Goal: Task Accomplishment & Management: Manage account settings

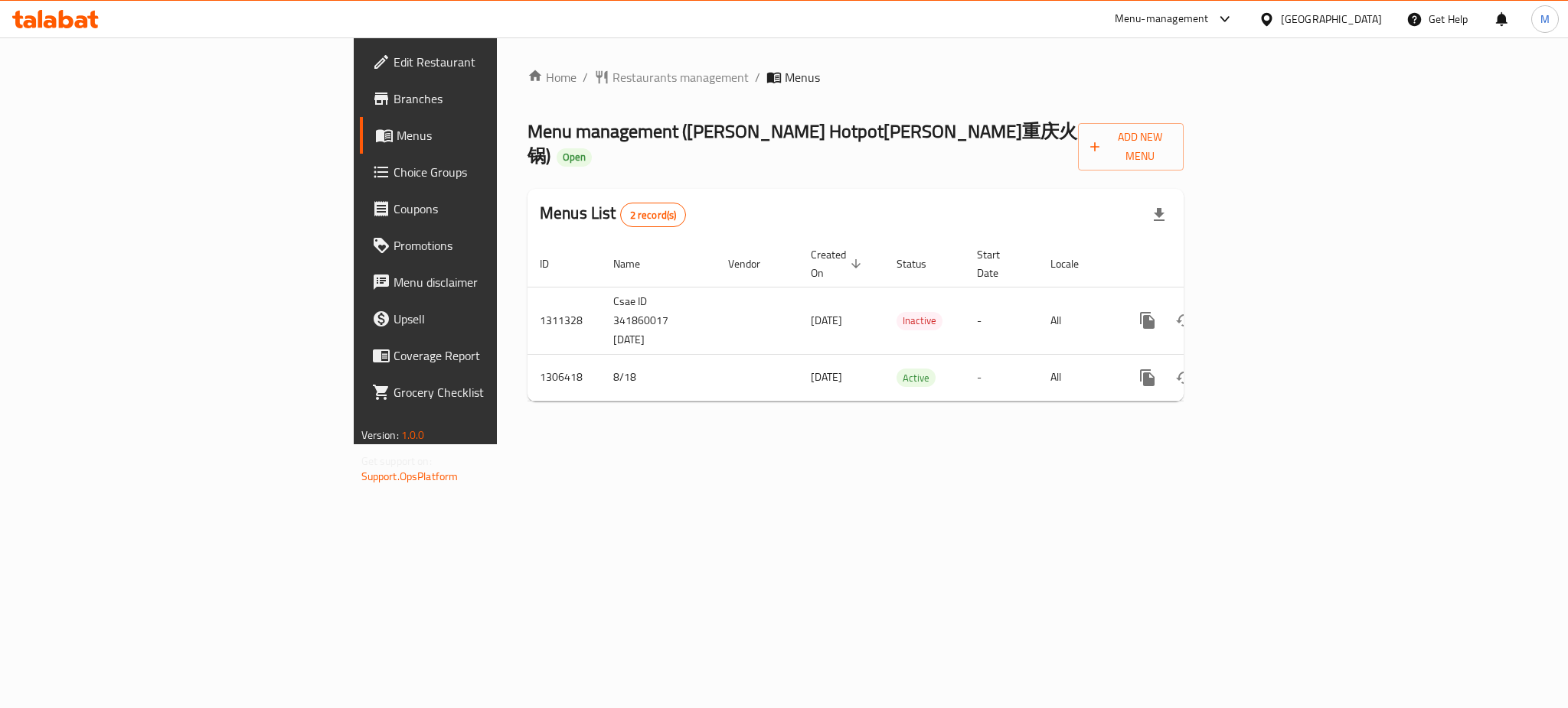
click at [1214, 427] on div "Home / Restaurants management / Menus Menu management ( Liu's Chong Qing Hotpot…" at bounding box center [855, 241] width 717 height 407
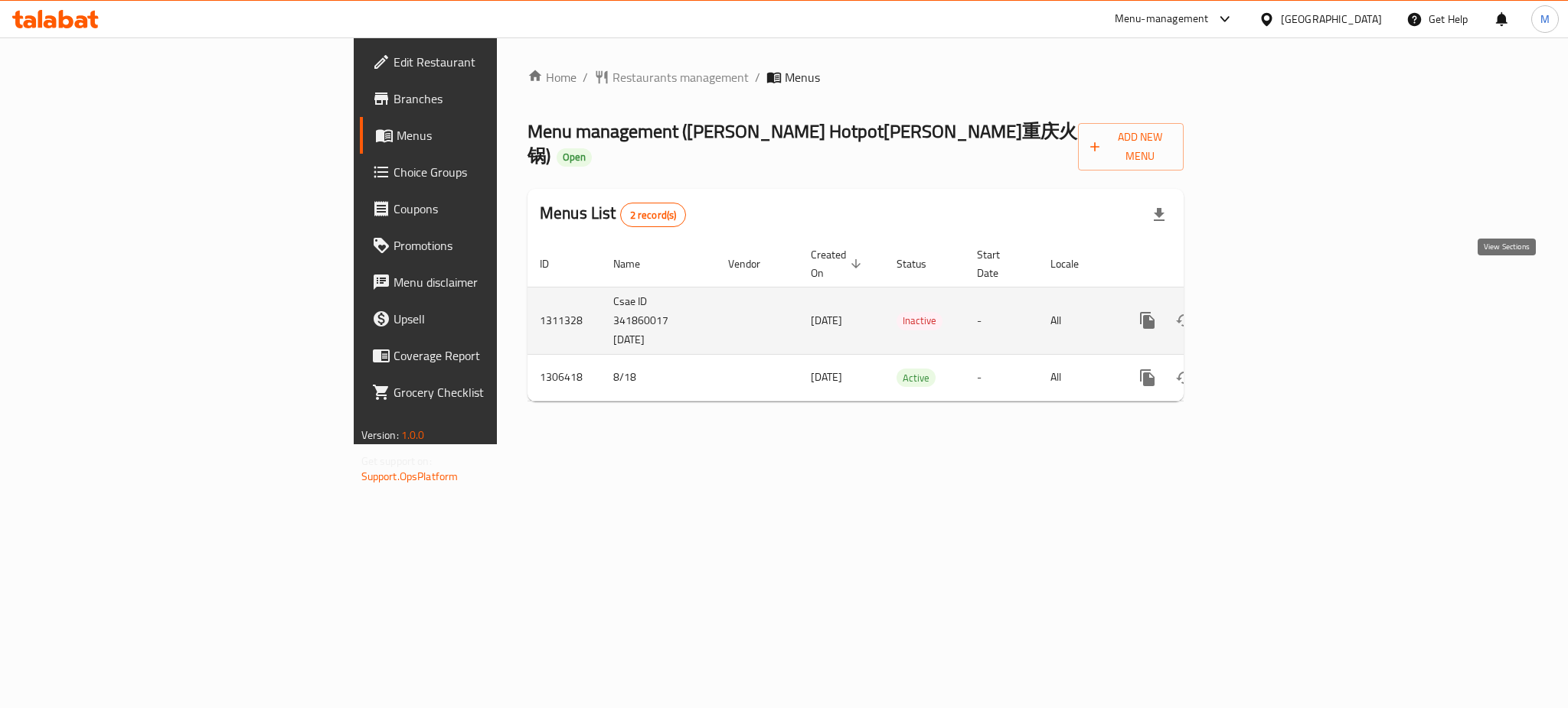
click at [1266, 311] on icon "enhanced table" at bounding box center [1257, 321] width 18 height 18
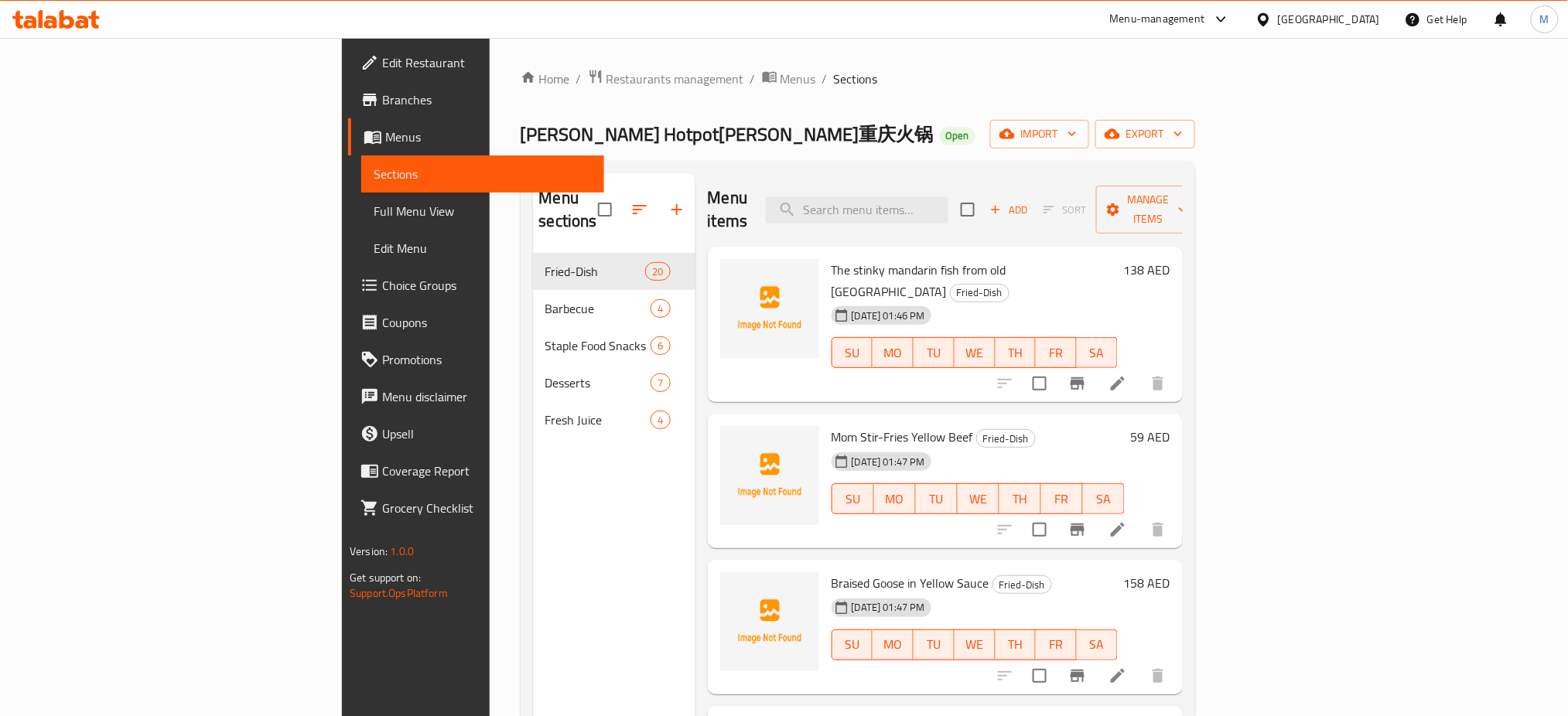
click at [594, 488] on div "Menu sections Fried-Dish 20 Barbecue 4 Staple Food Snacks 6 Desserts 7 Fresh Ju…" at bounding box center [613, 531] width 162 height 716
click at [708, 472] on div "Mom Stir-Fries Yellow Beef Fried-Dish 12-09-2025 01:47 PM SU MO TU WE TH FR SA …" at bounding box center [945, 481] width 475 height 135
click at [1015, 130] on icon "button" at bounding box center [1007, 134] width 16 height 16
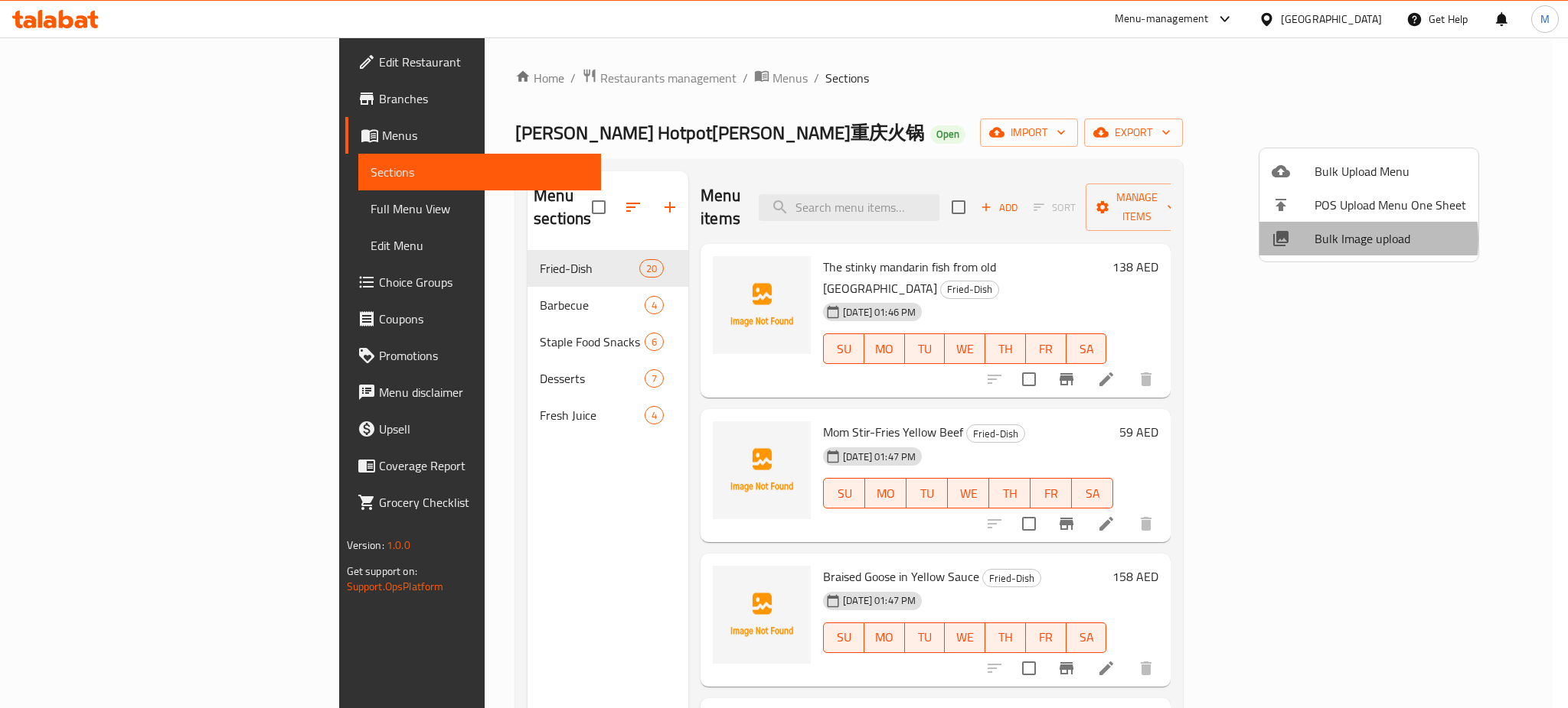
click at [1336, 239] on span "Bulk Image upload" at bounding box center [1390, 239] width 151 height 18
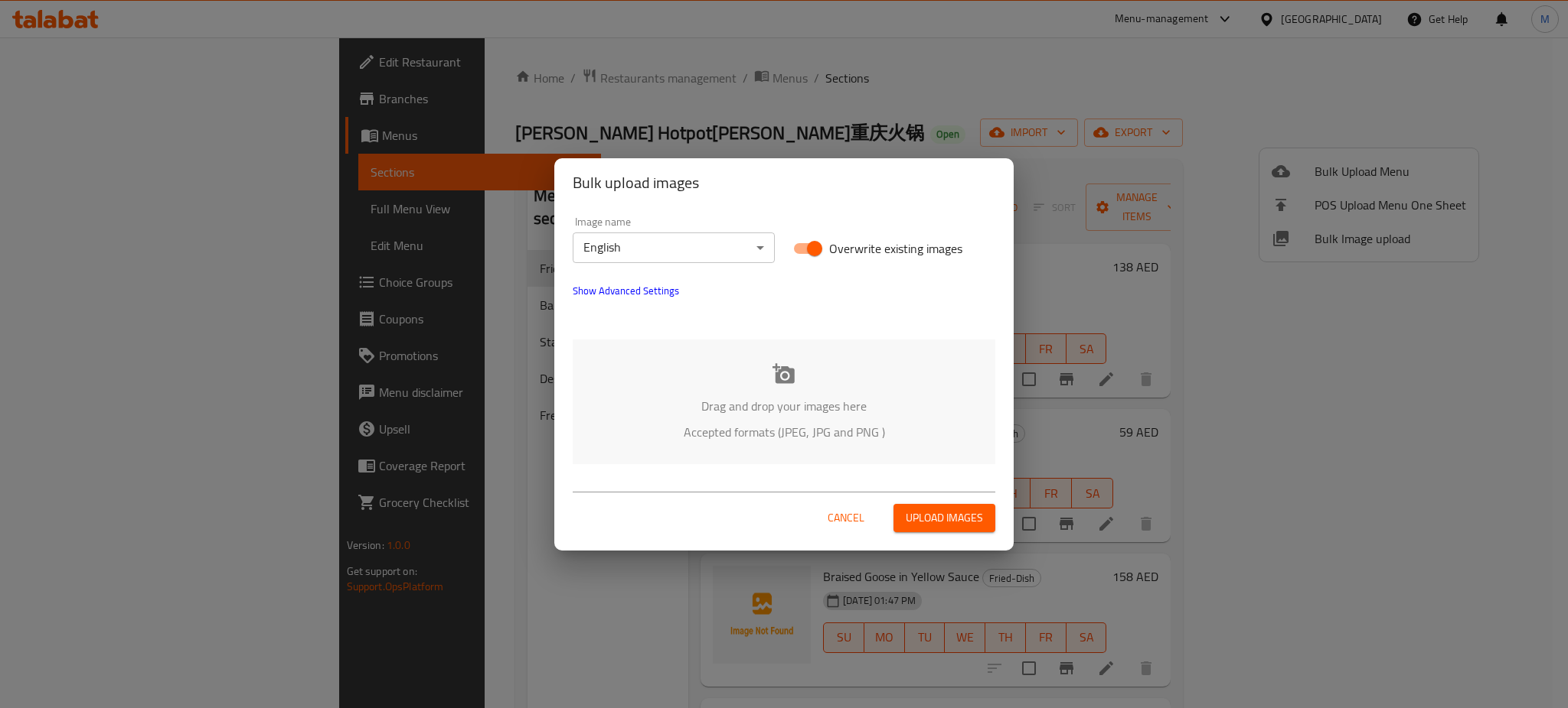
click at [659, 417] on div "Drag and drop your images here Accepted formats (JPEG, JPG and PNG )" at bounding box center [784, 402] width 422 height 125
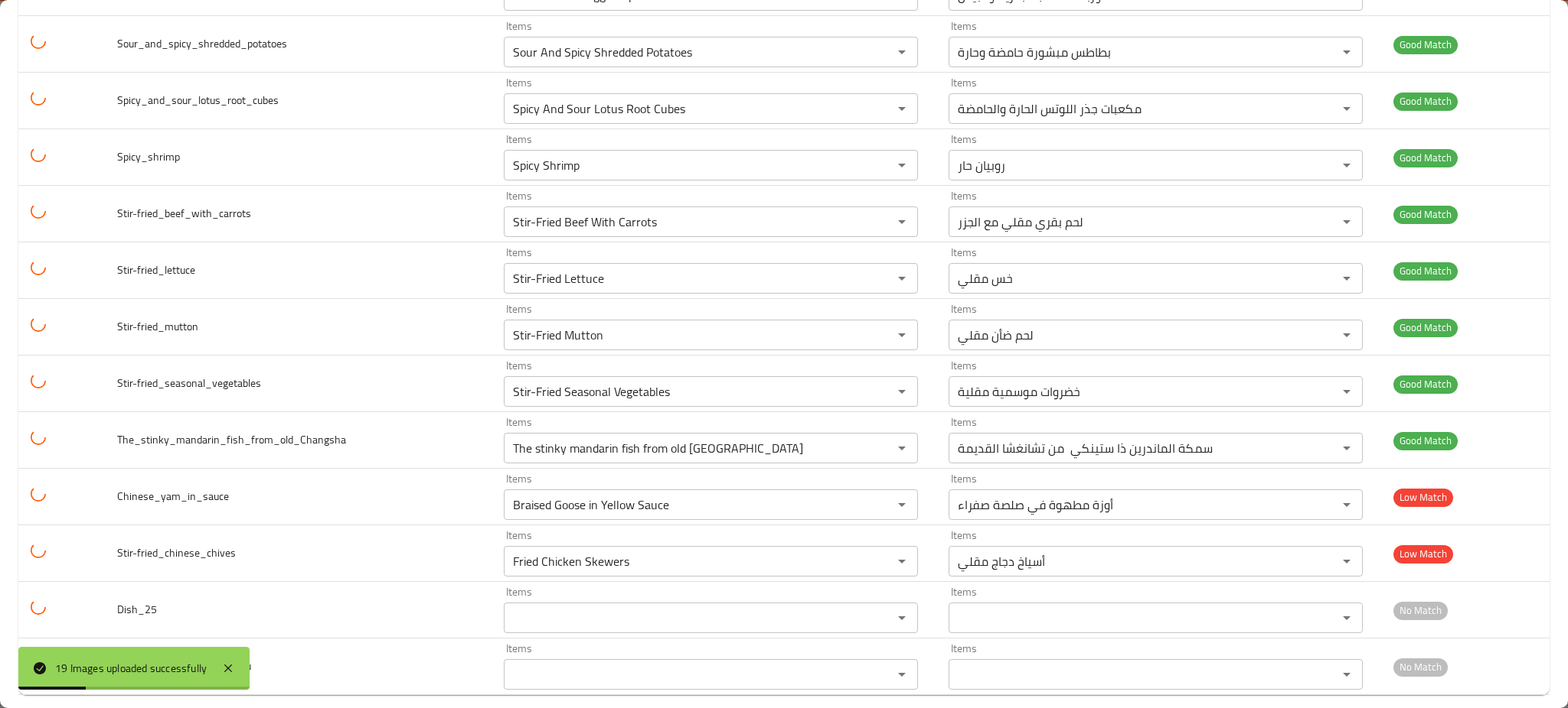
scroll to position [632, 0]
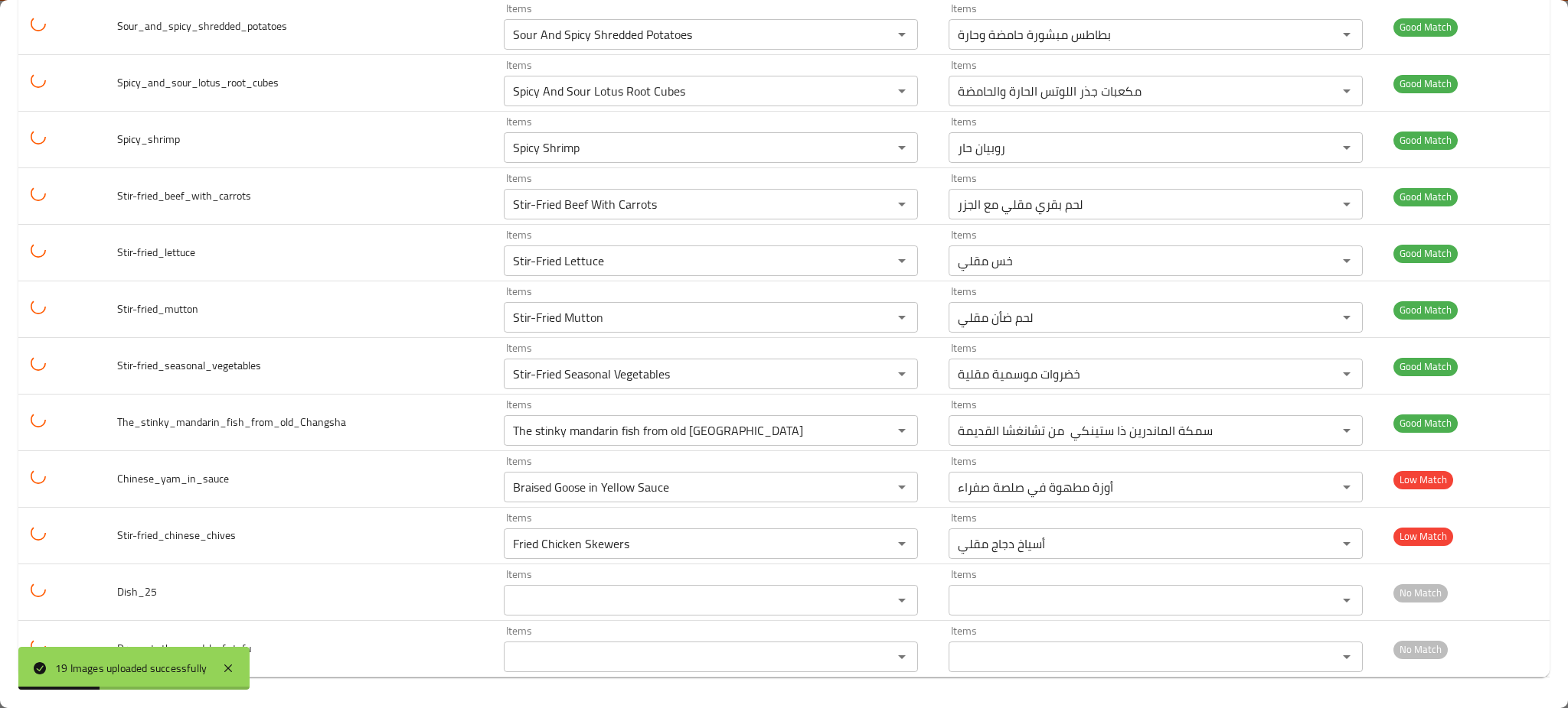
click at [217, 680] on div "19 Images uploaded successfully" at bounding box center [133, 668] width 231 height 43
click at [225, 674] on icon at bounding box center [228, 668] width 18 height 18
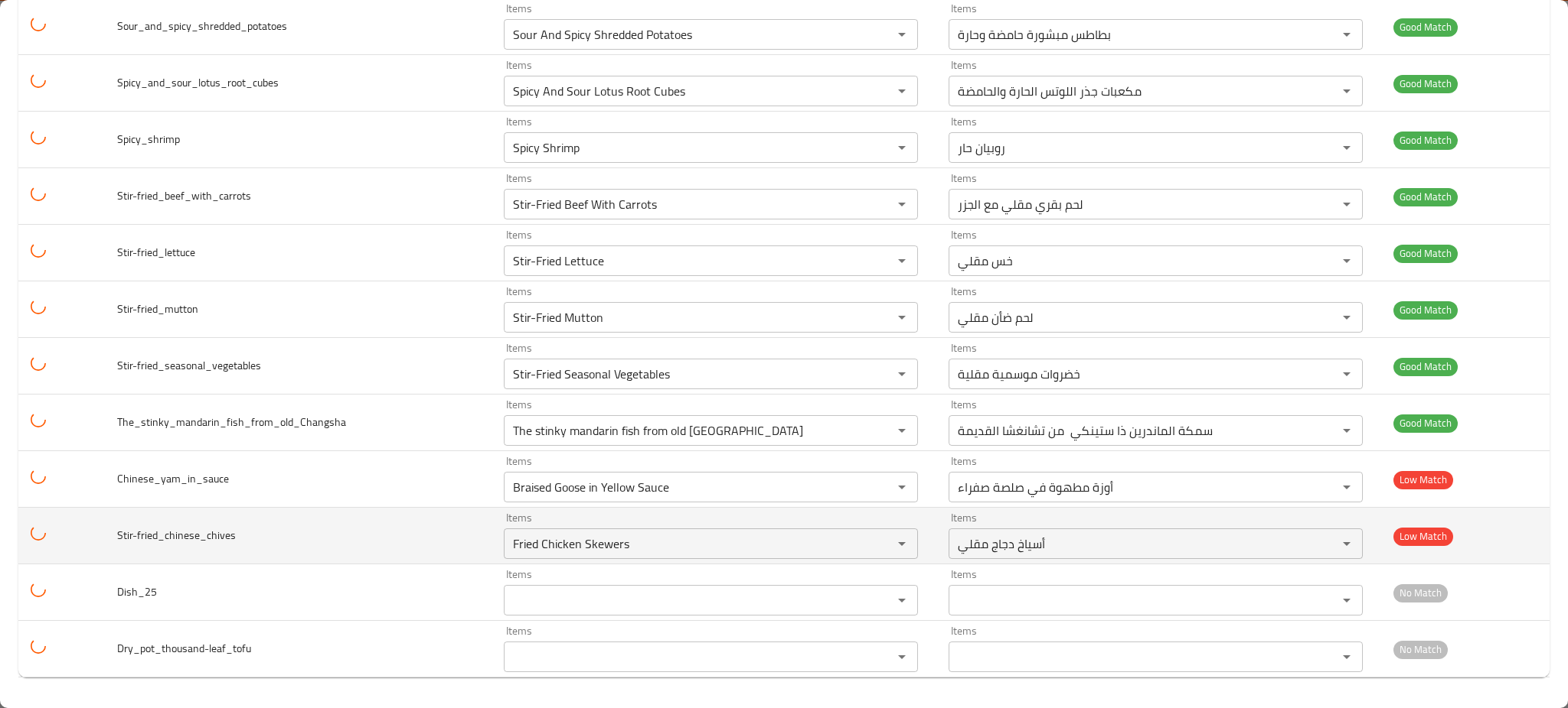
click at [343, 561] on td "Stir-fried_chinese_chives" at bounding box center [298, 536] width 387 height 57
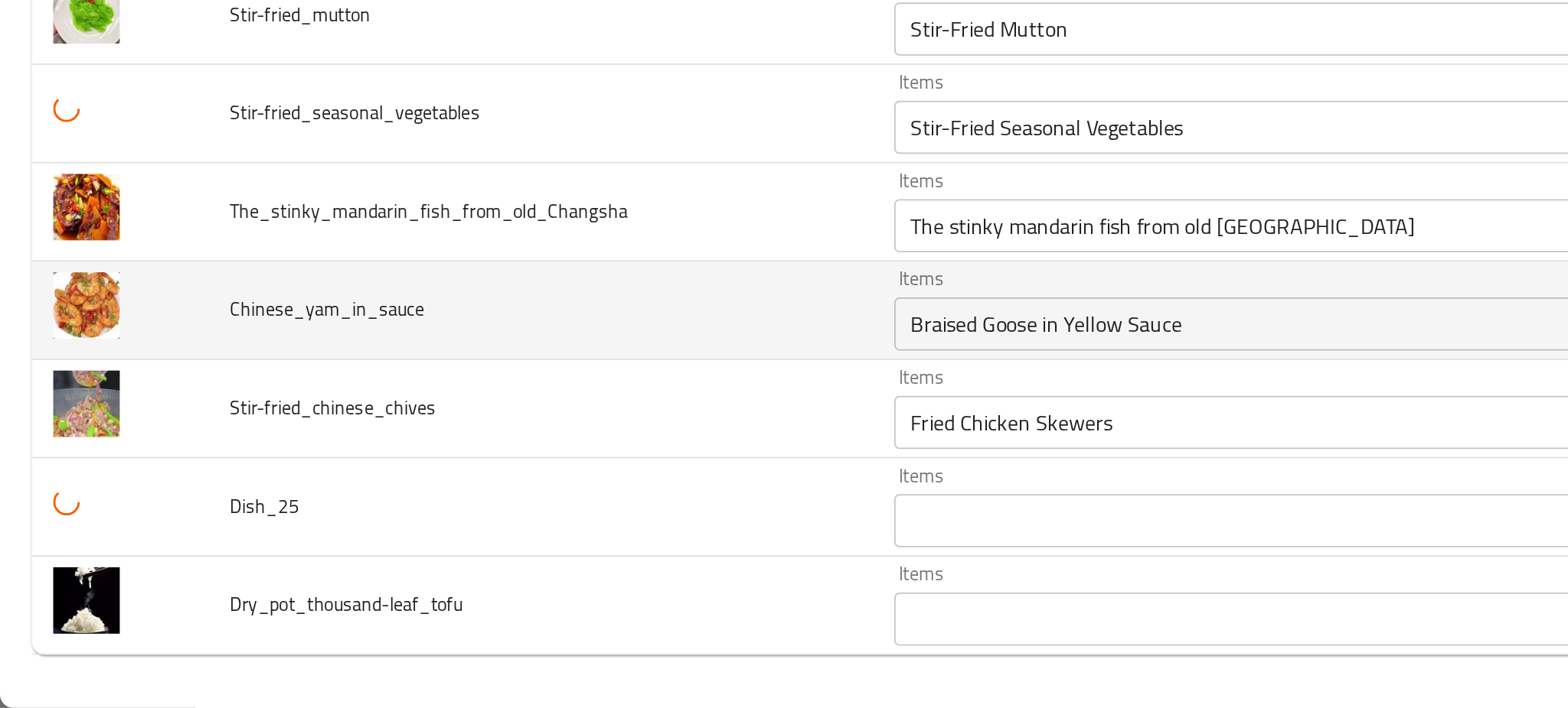
scroll to position [0, 0]
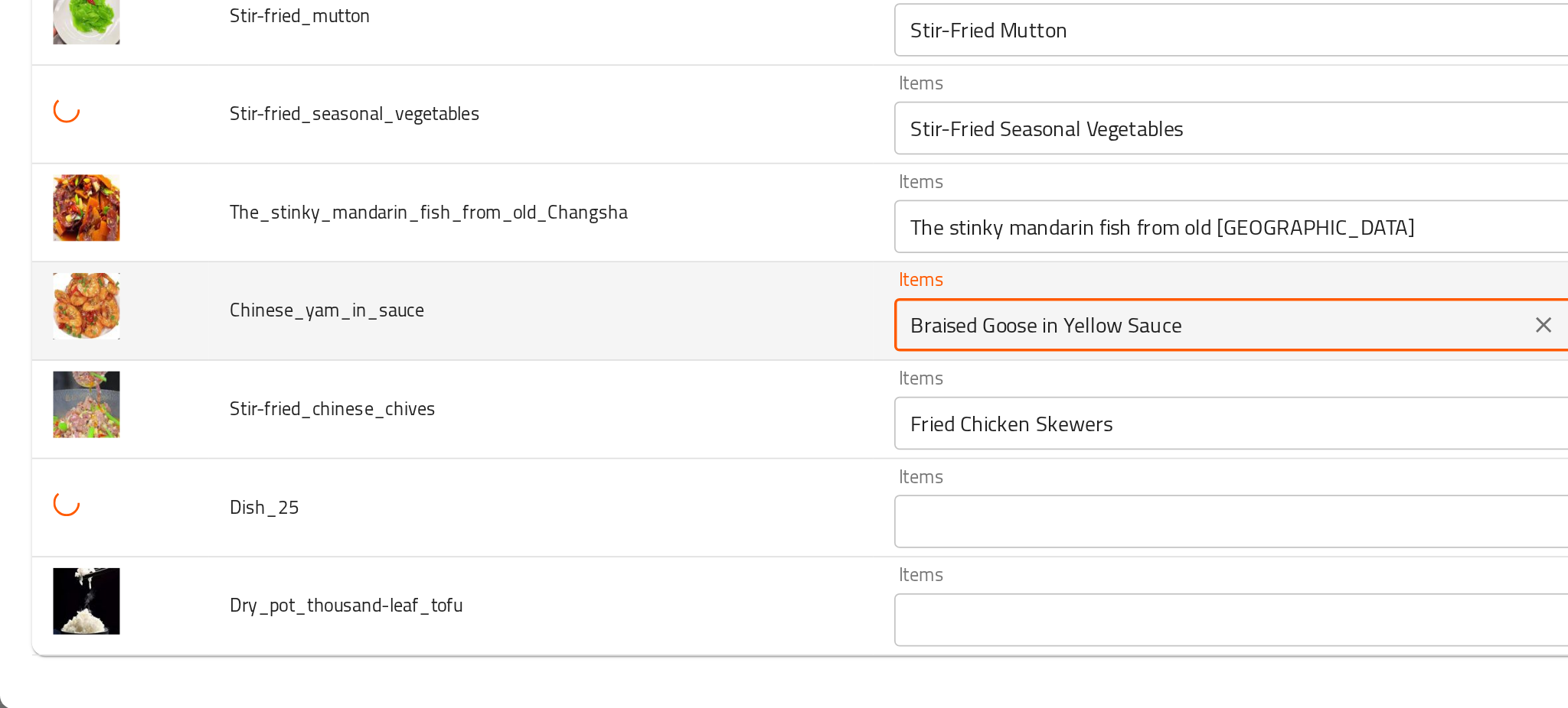
click at [524, 496] on input "Braised Goose in Yellow Sauce" at bounding box center [697, 487] width 355 height 22
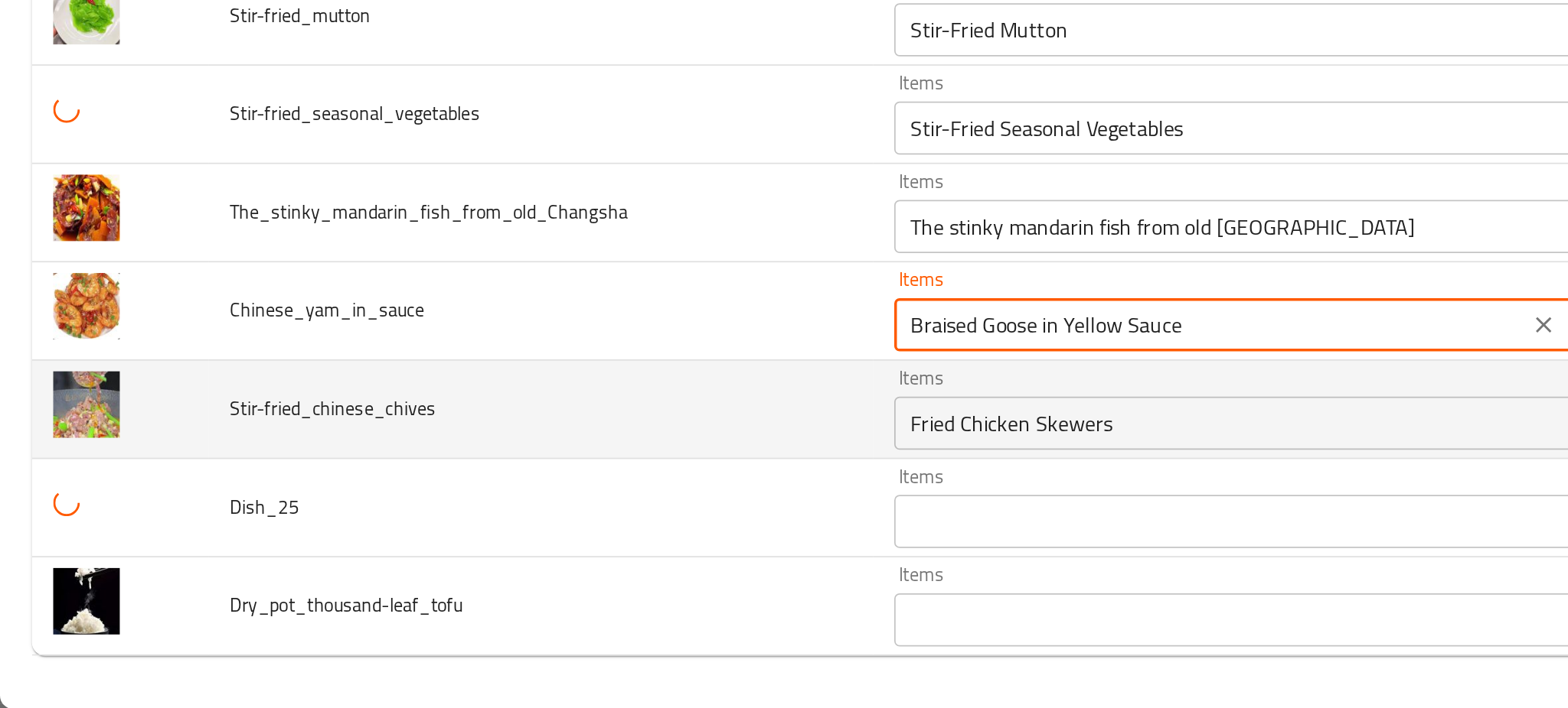
click at [404, 529] on td "Stir-fried_chinese_chives" at bounding box center [312, 536] width 383 height 57
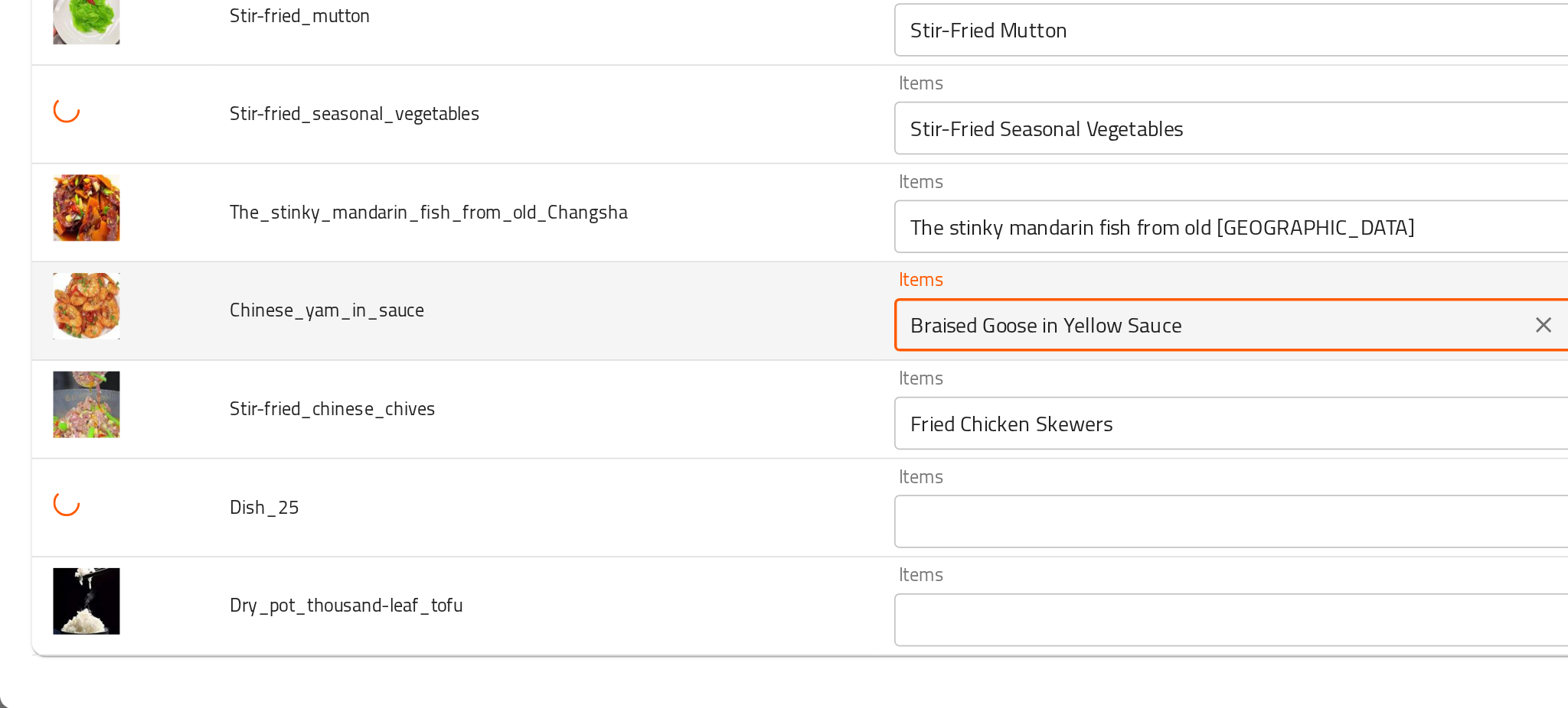
click at [570, 489] on input "Braised Goose in Yellow Sauce" at bounding box center [697, 487] width 355 height 22
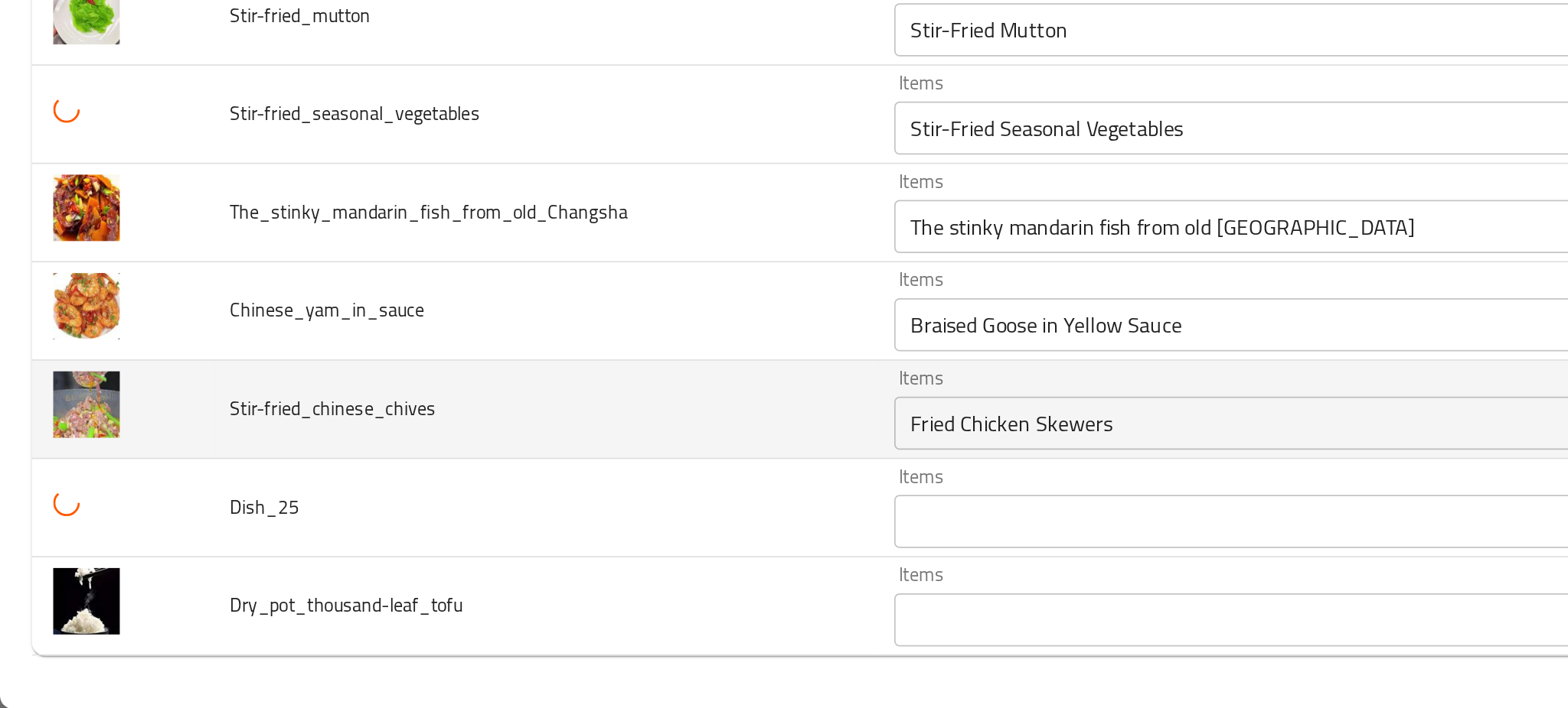
click at [396, 555] on td "Stir-fried_chinese_chives" at bounding box center [312, 536] width 383 height 57
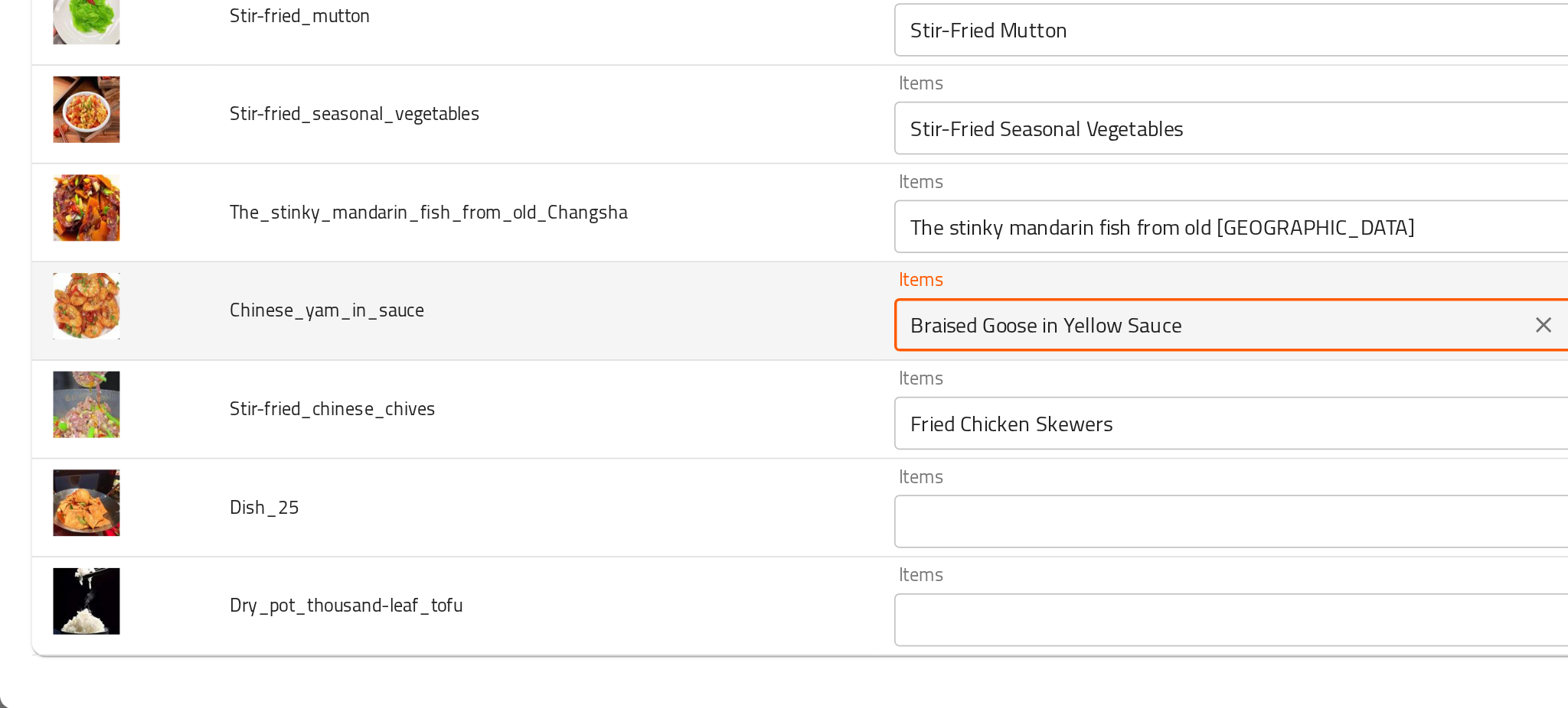
click at [595, 489] on input "Braised Goose in Yellow Sauce" at bounding box center [697, 487] width 355 height 22
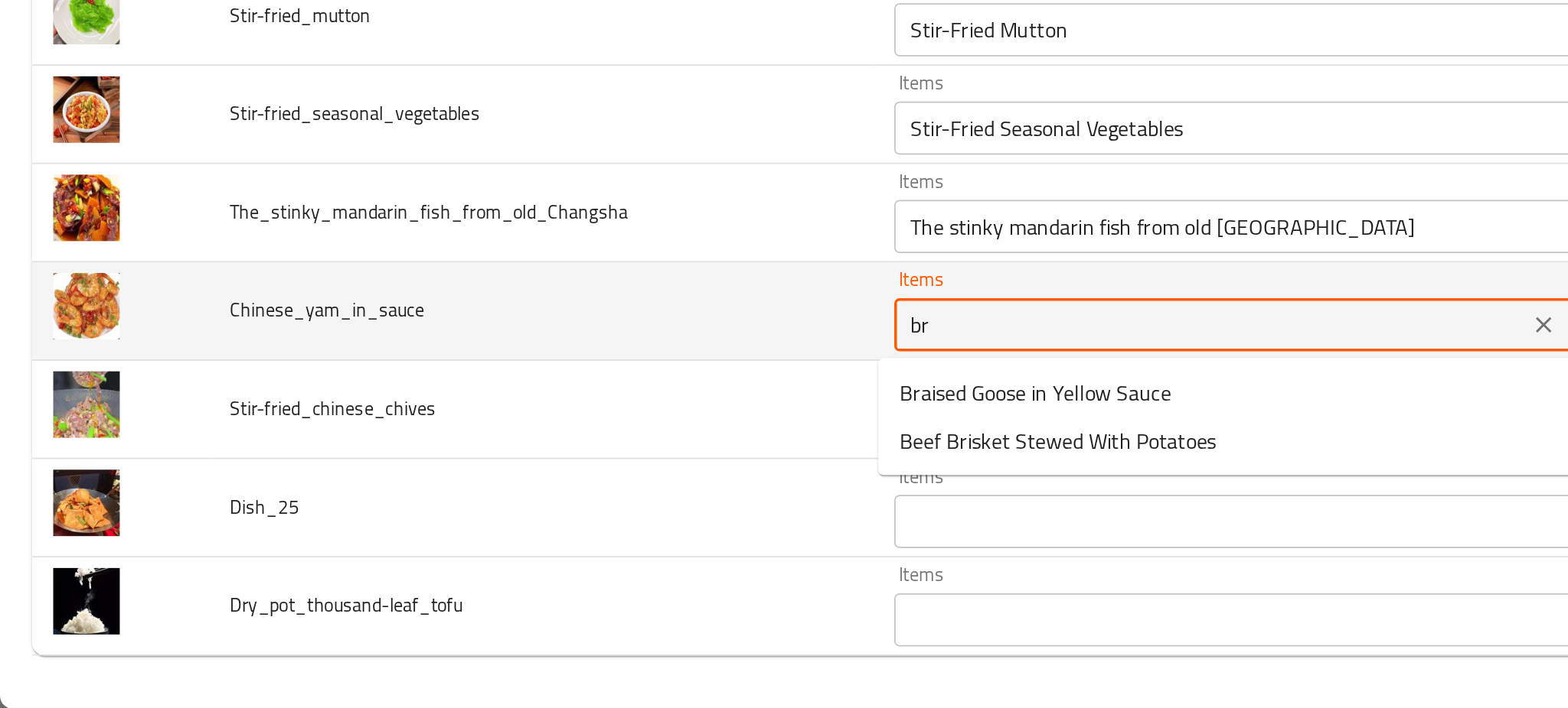
type input "b"
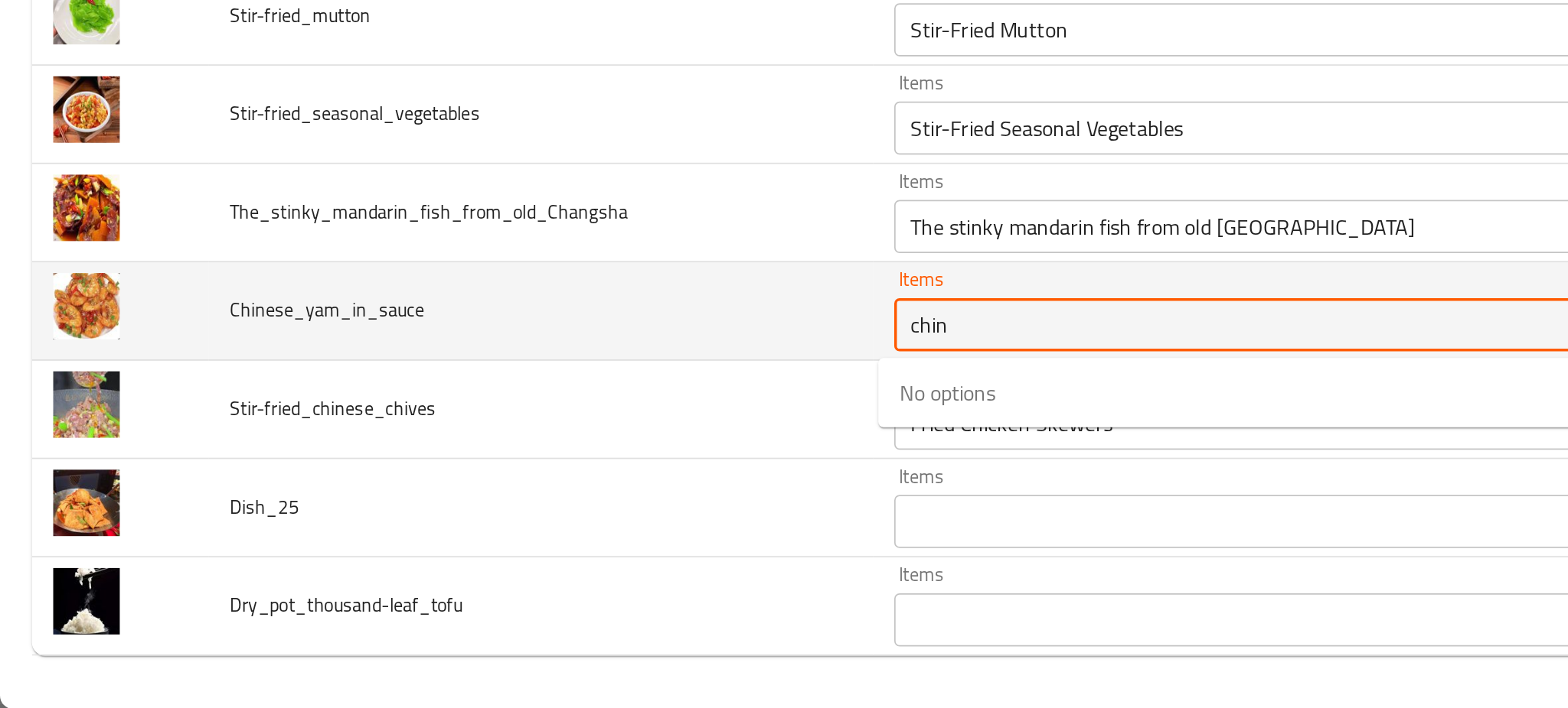
type input "chi"
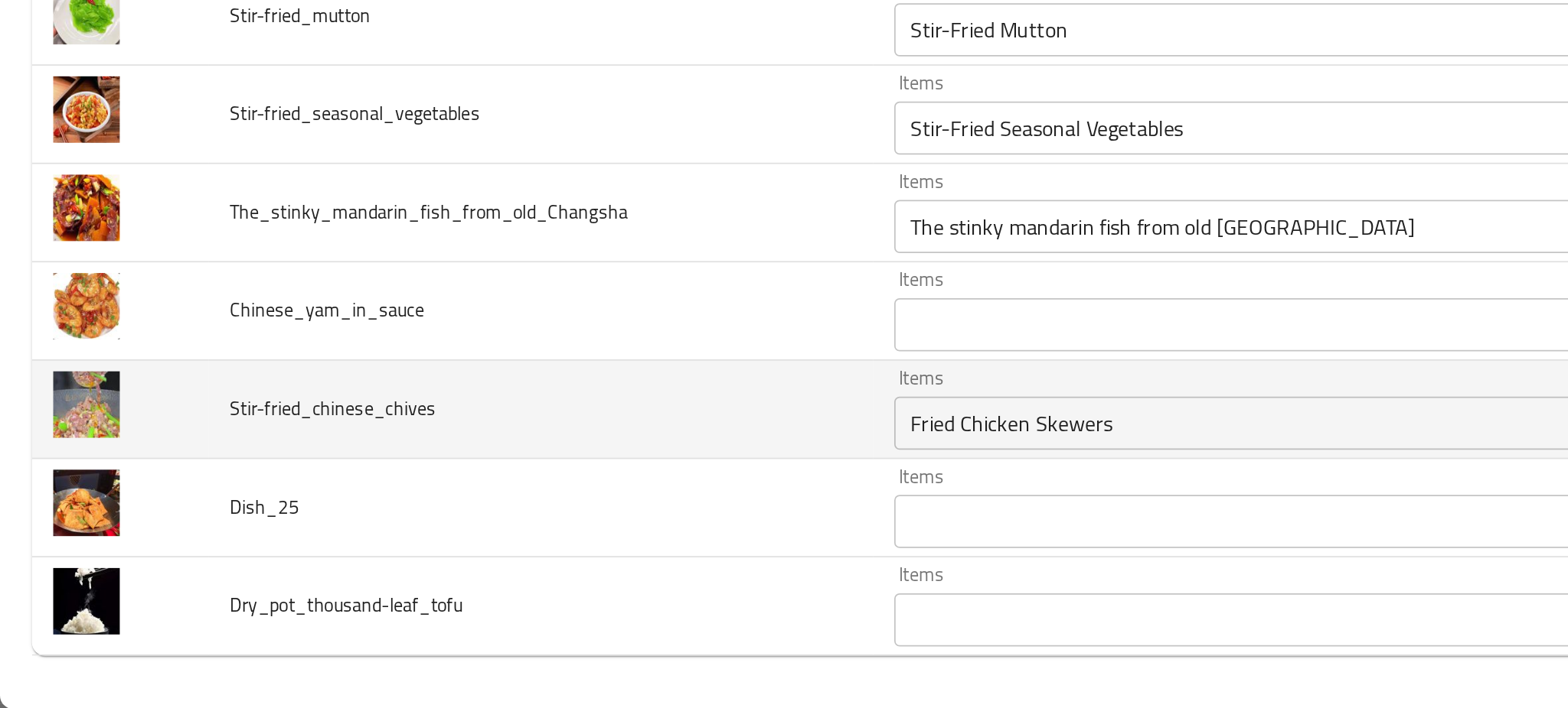
click at [399, 512] on td "Stir-fried_chinese_chives" at bounding box center [312, 536] width 383 height 57
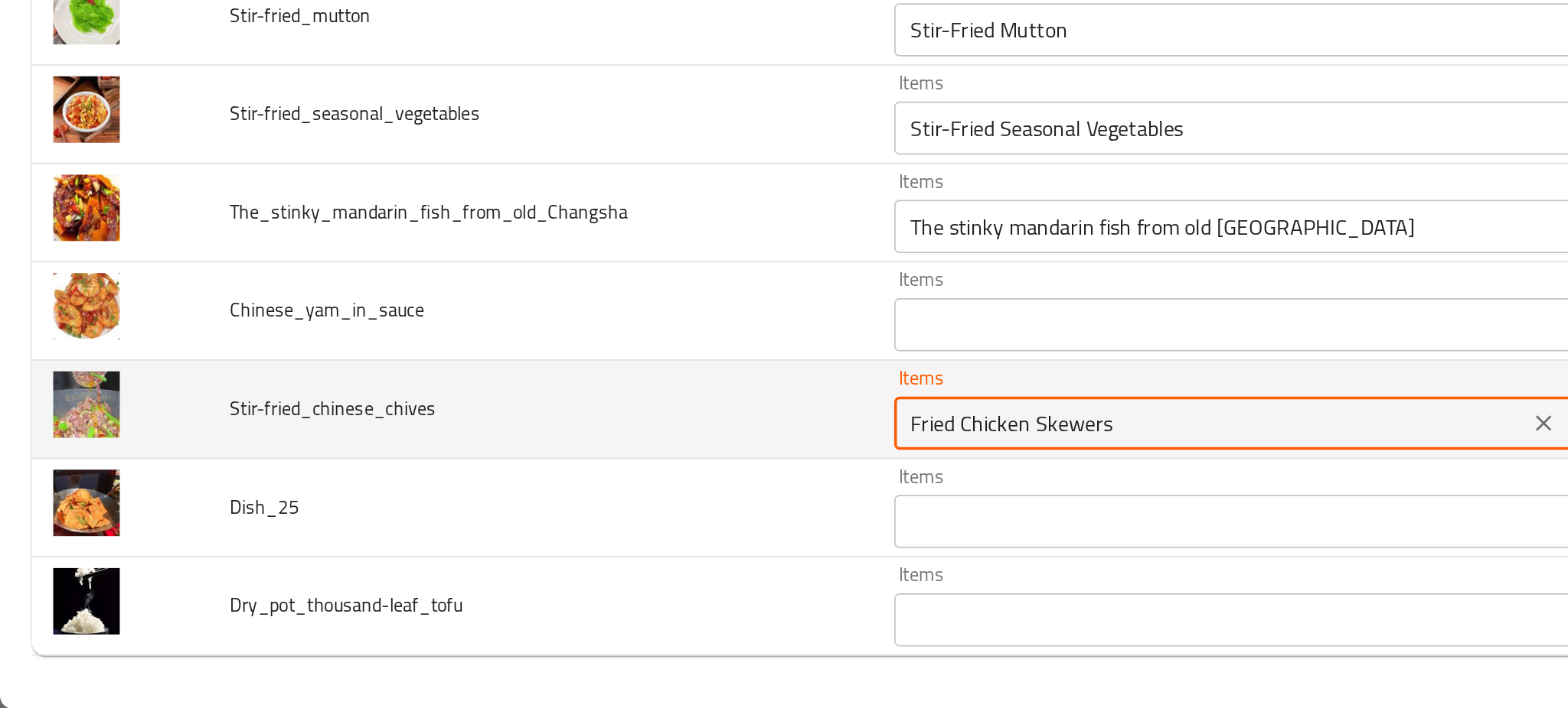
click at [546, 545] on input "Fried Chicken Skewers" at bounding box center [697, 544] width 355 height 22
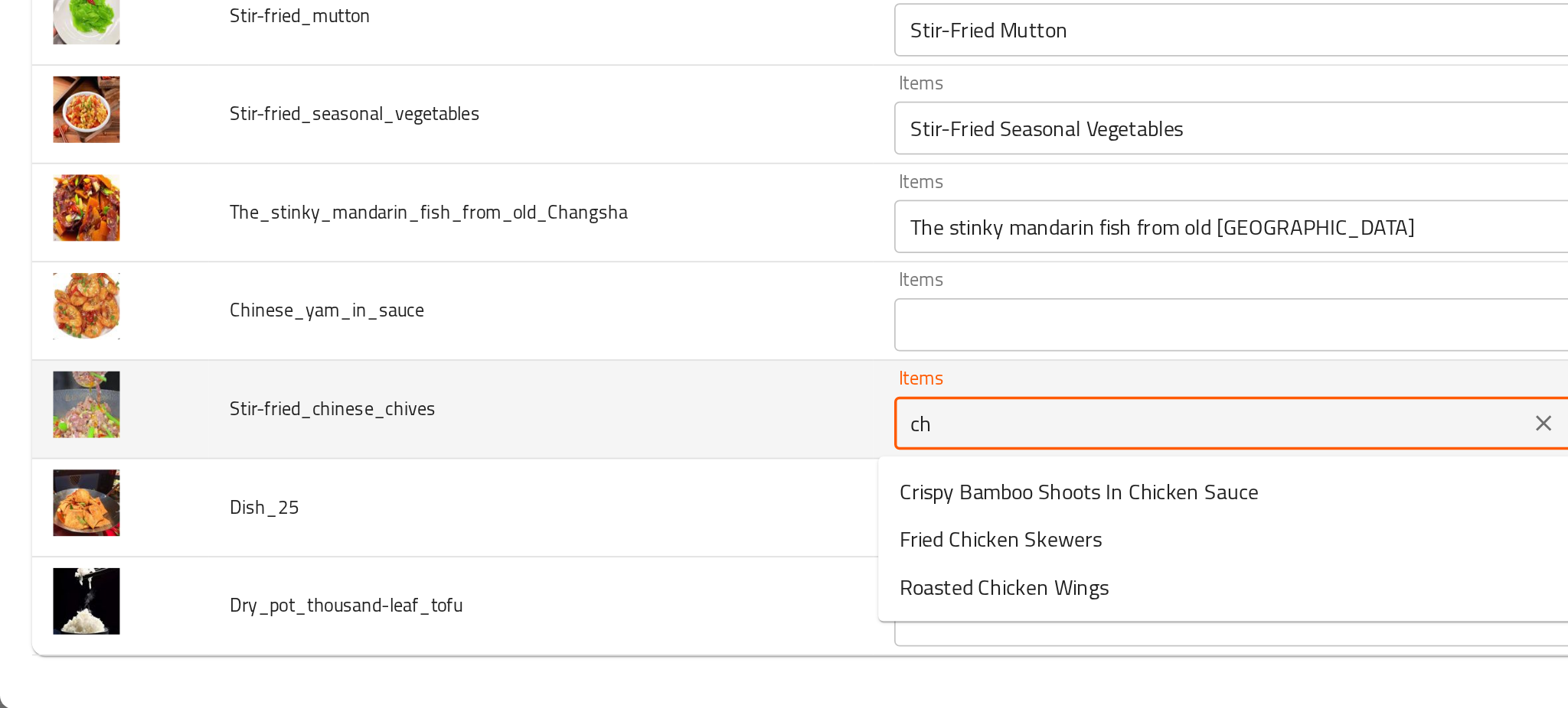
type input "c"
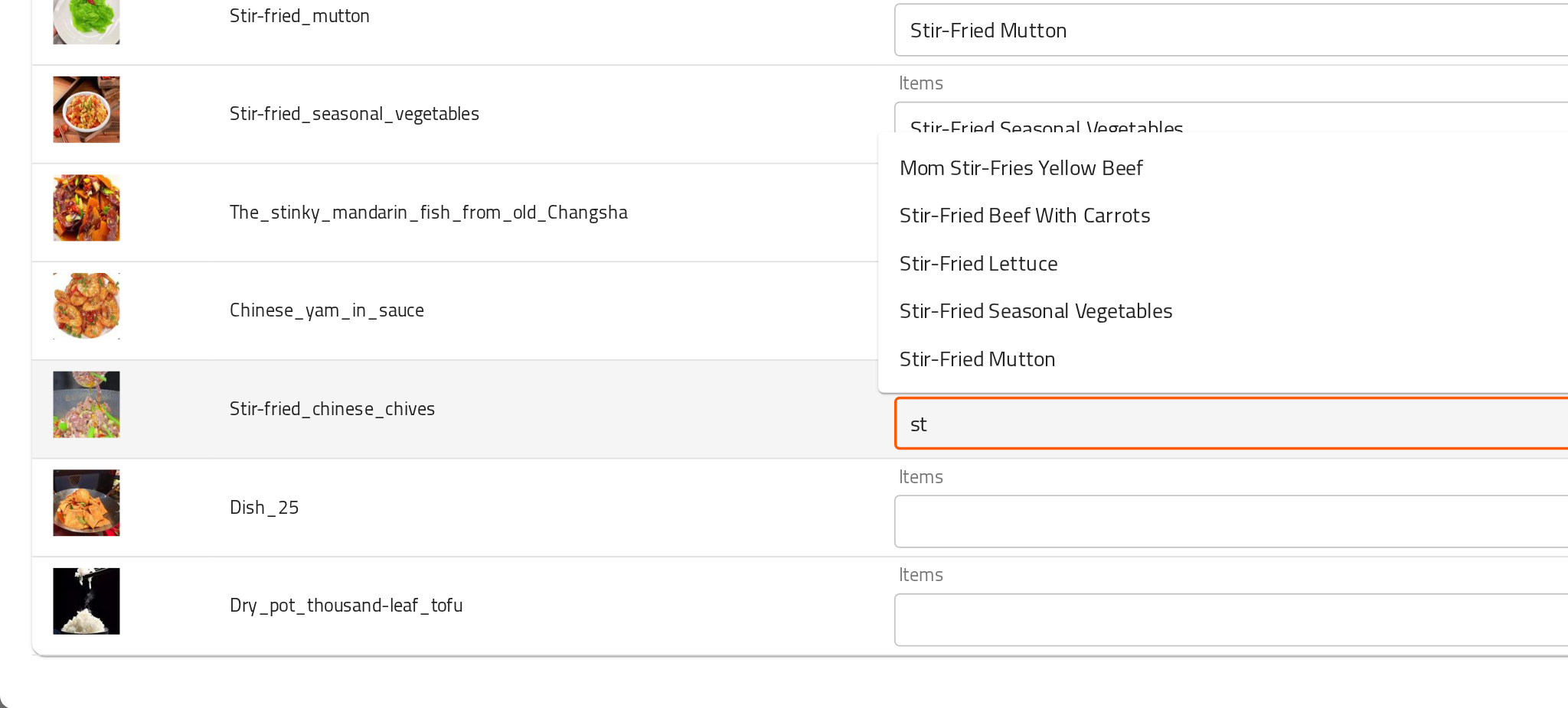
type input "s"
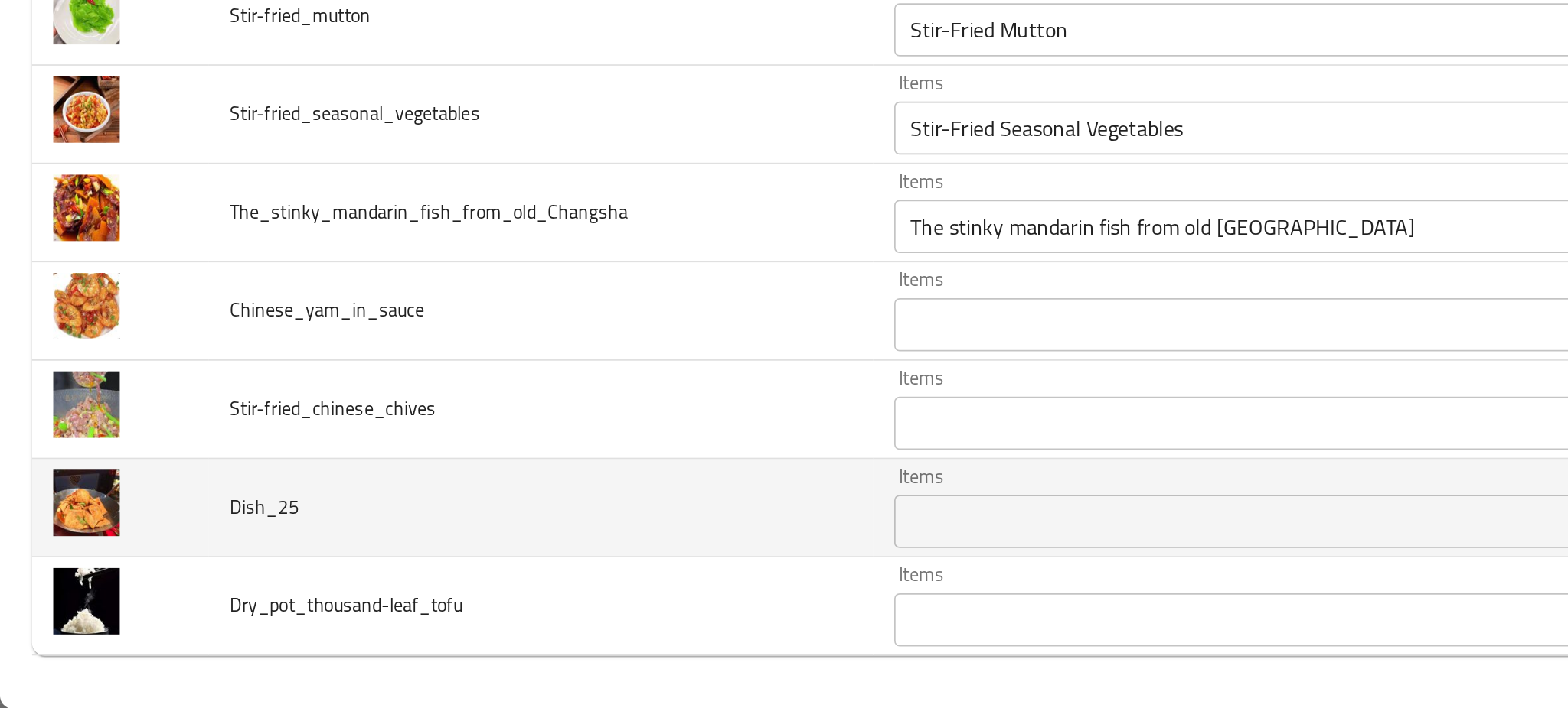
click at [439, 575] on td "Dish_25" at bounding box center [312, 593] width 383 height 57
click at [544, 594] on input "Items" at bounding box center [697, 600] width 355 height 22
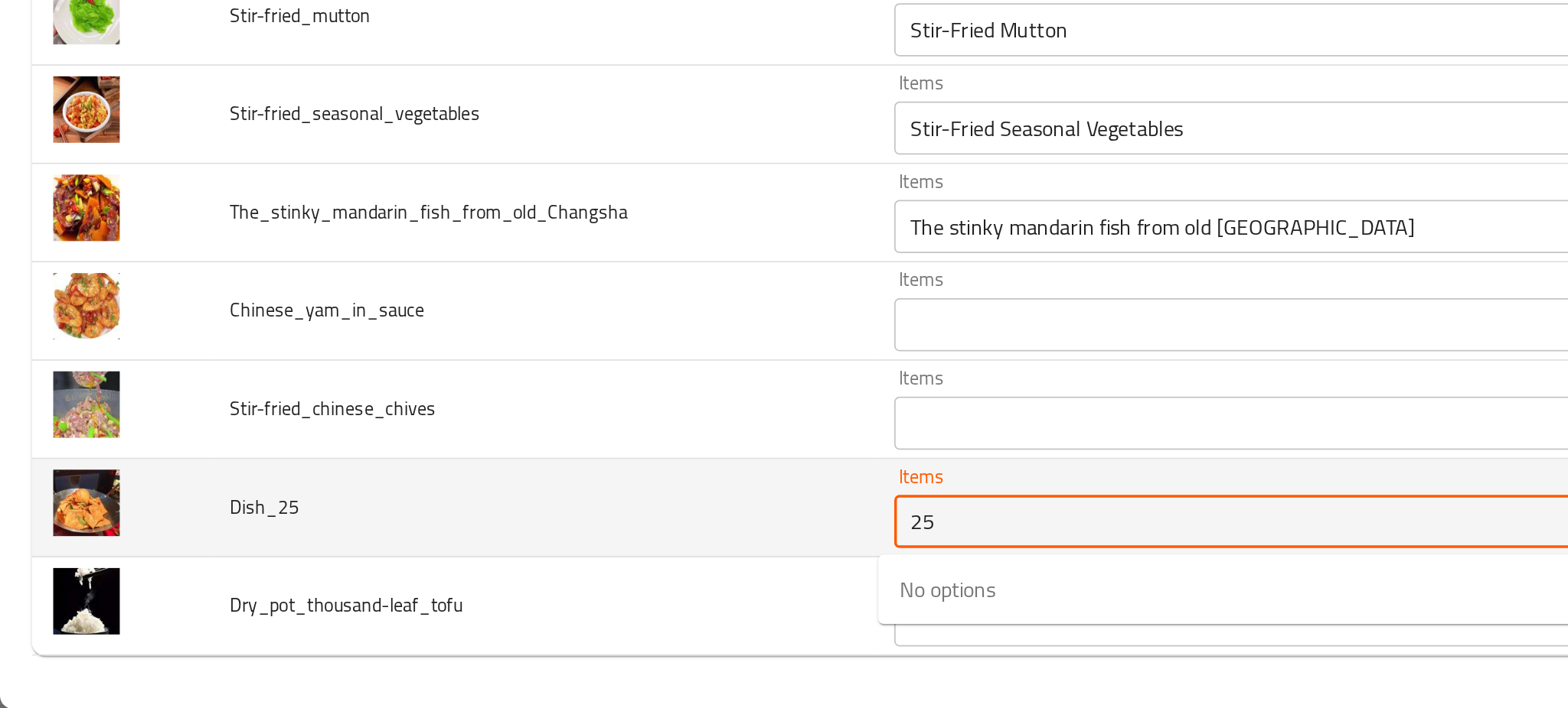
type input "2"
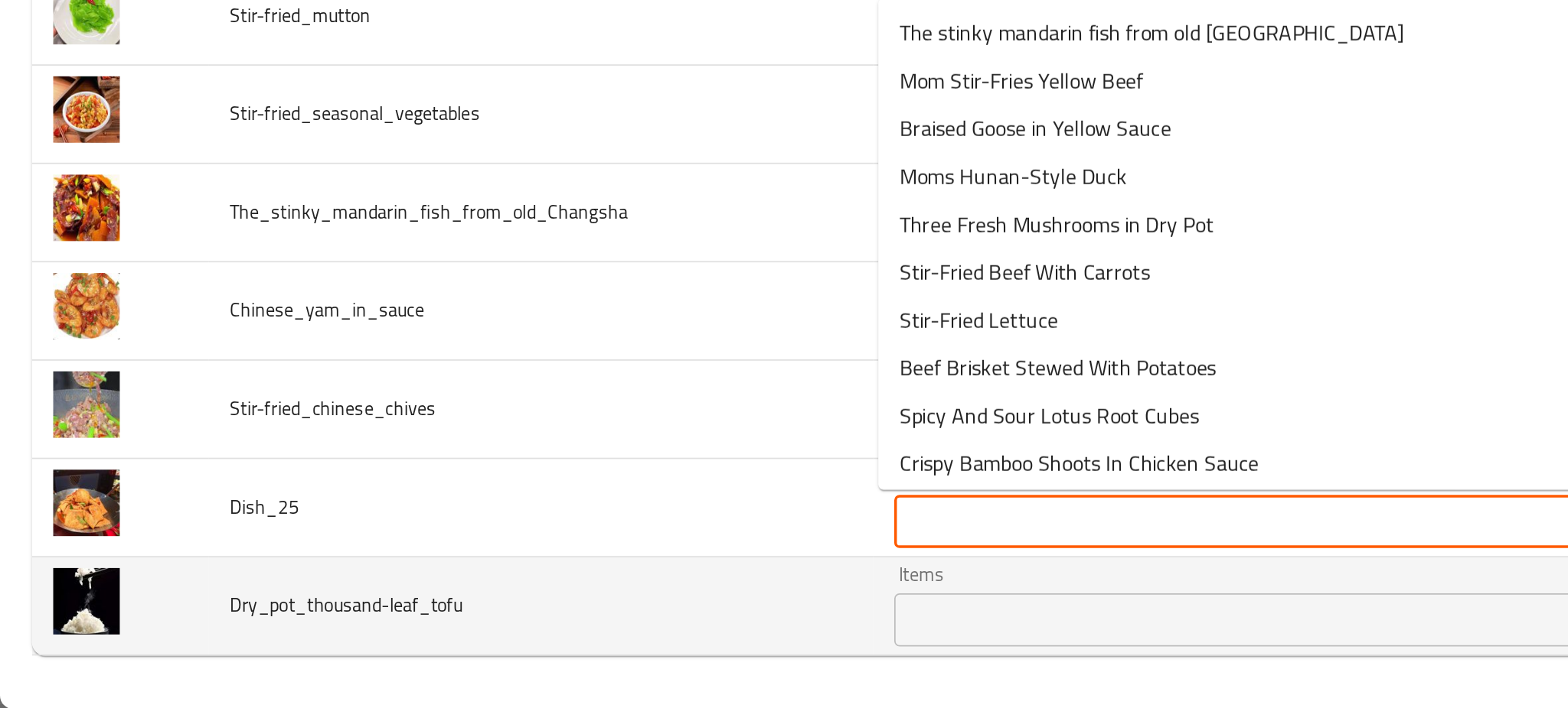
click at [542, 639] on div "Items Items" at bounding box center [719, 649] width 409 height 47
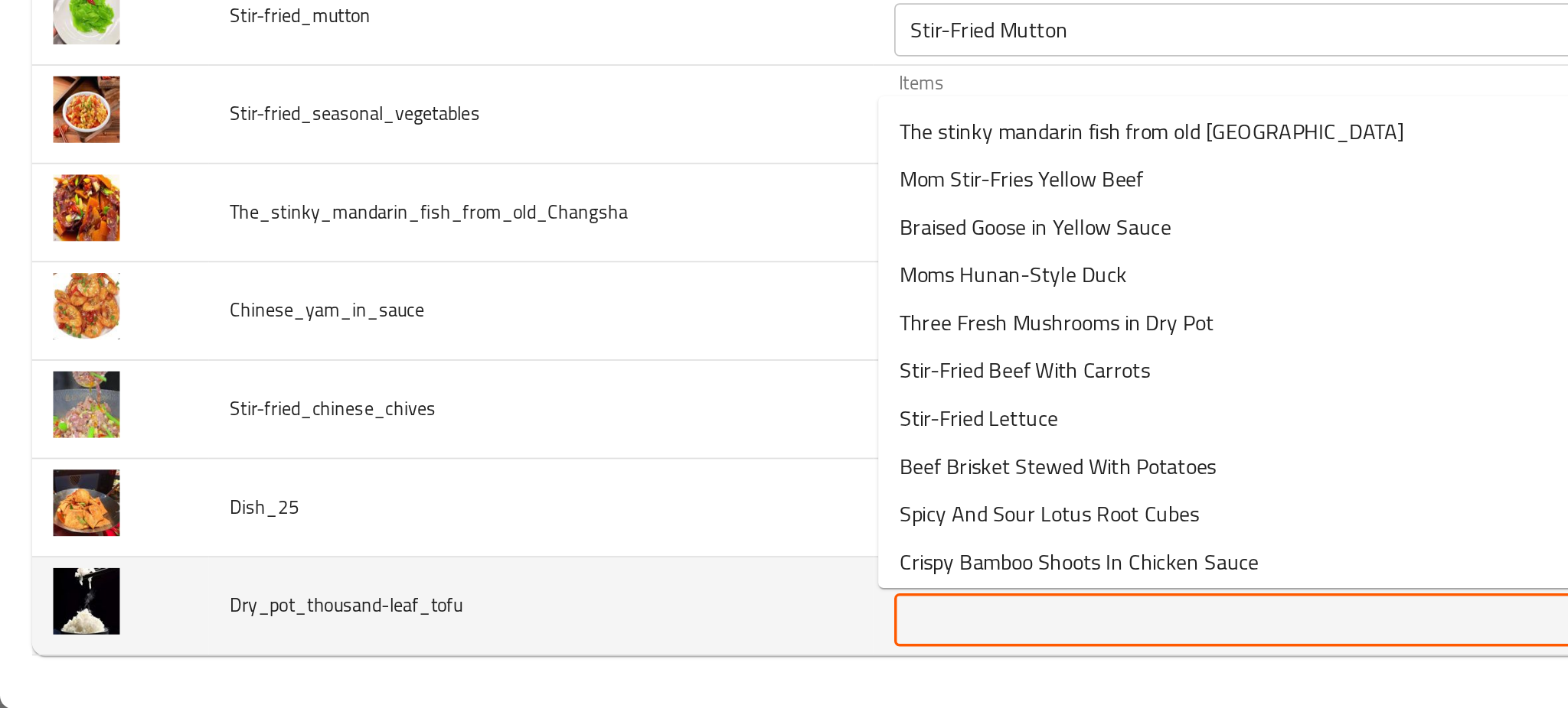
click at [554, 652] on input "Items" at bounding box center [697, 657] width 355 height 22
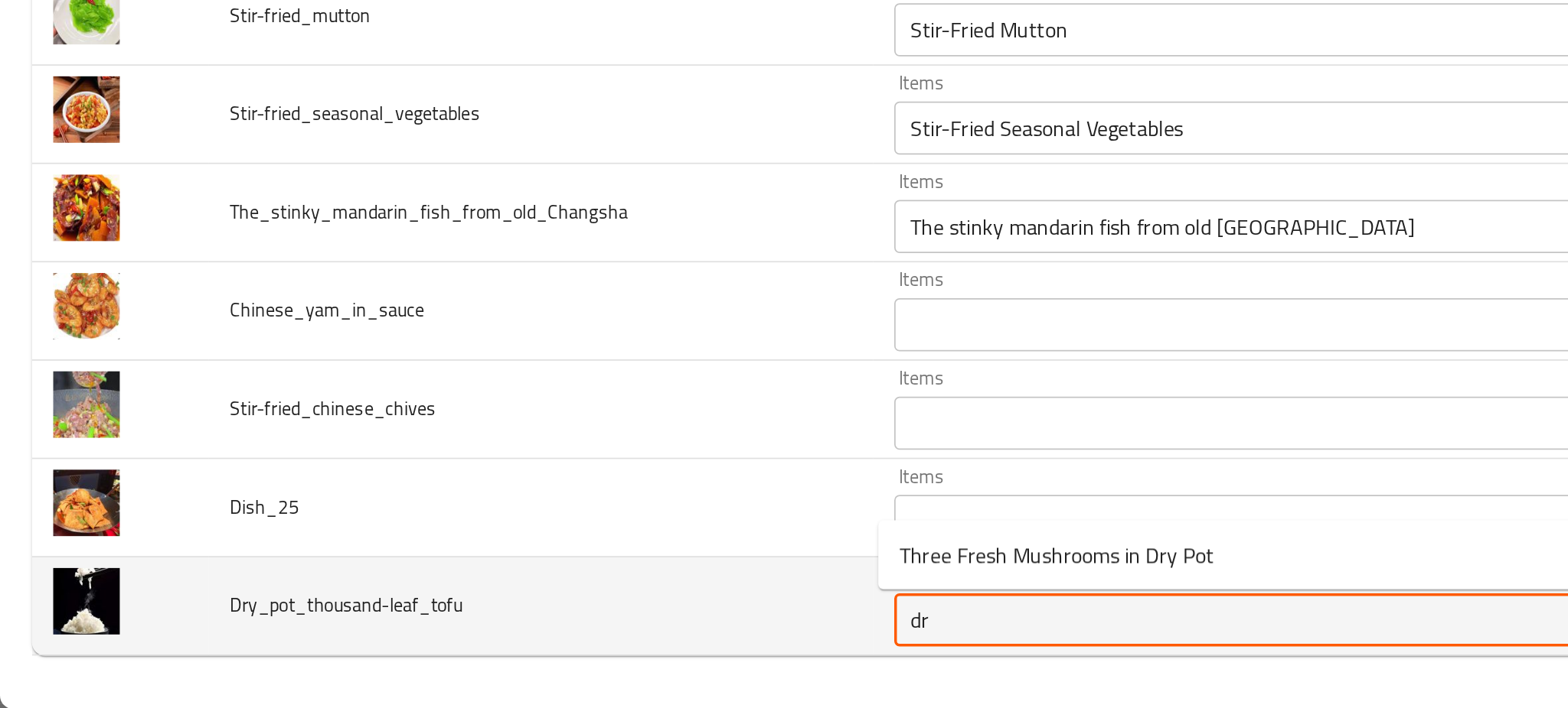
type input "dry"
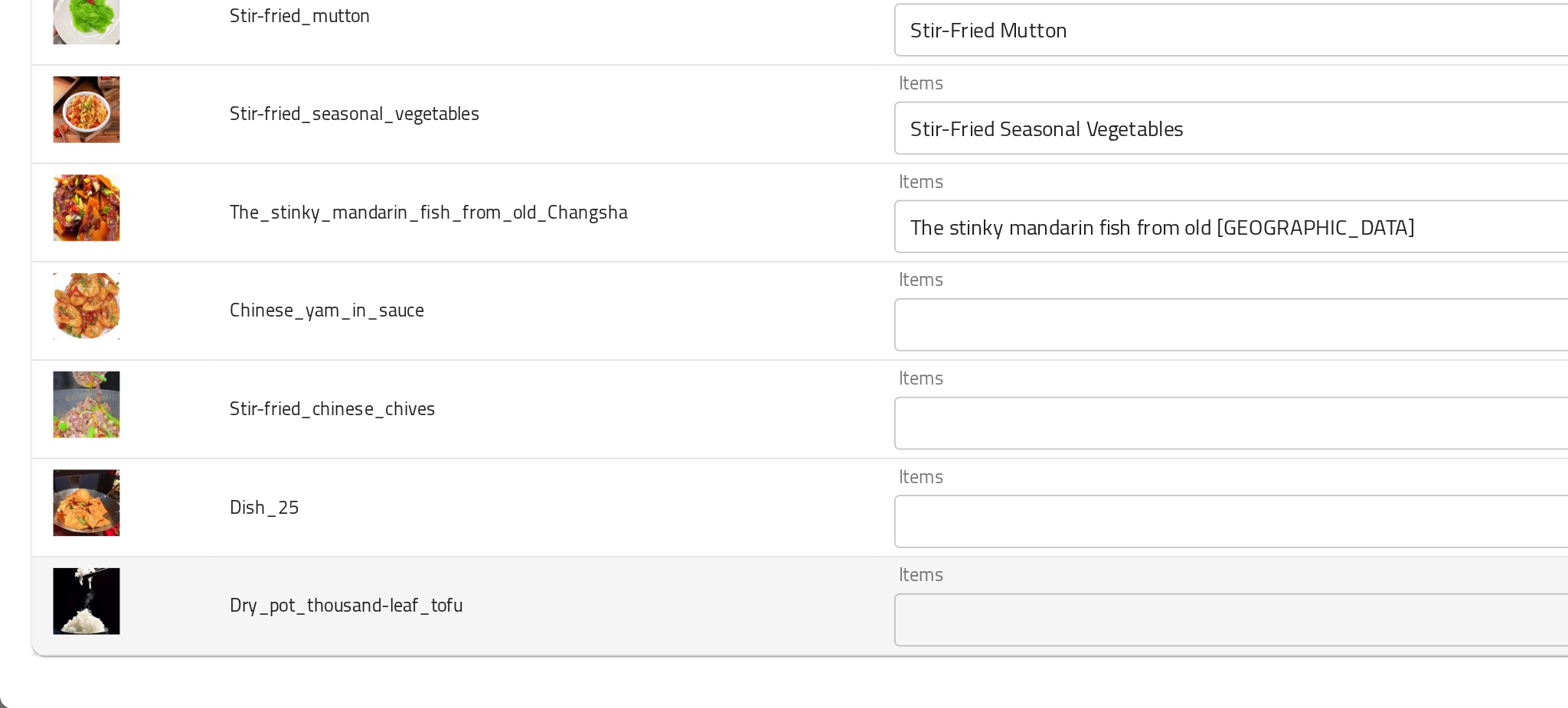
click at [369, 631] on td "Dry_pot_thousand-leaf_tofu" at bounding box center [312, 649] width 383 height 57
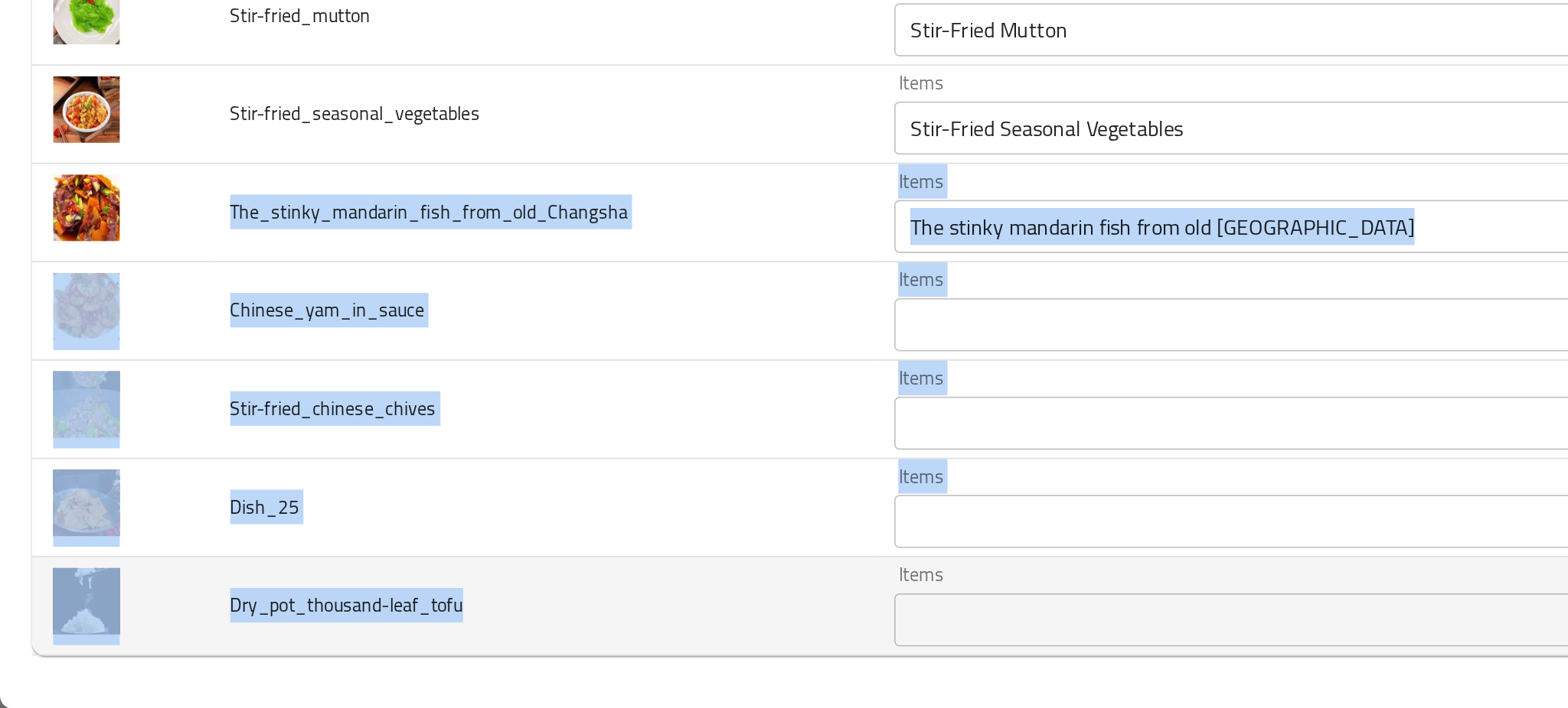
drag, startPoint x: 127, startPoint y: 416, endPoint x: 324, endPoint y: 653, distance: 308.2
click at [324, 653] on tbody "A_serving_of_rice Items A Serving Of Rice Items Items حصة من الأرز Items Good M…" at bounding box center [784, 140] width 1531 height 1076
copy tbody "The_stinky_mandarin_fish_from_old_Changsha Items Items Items Items Good Match C…"
click at [324, 653] on td "Dry_pot_thousand-leaf_tofu" at bounding box center [312, 649] width 383 height 57
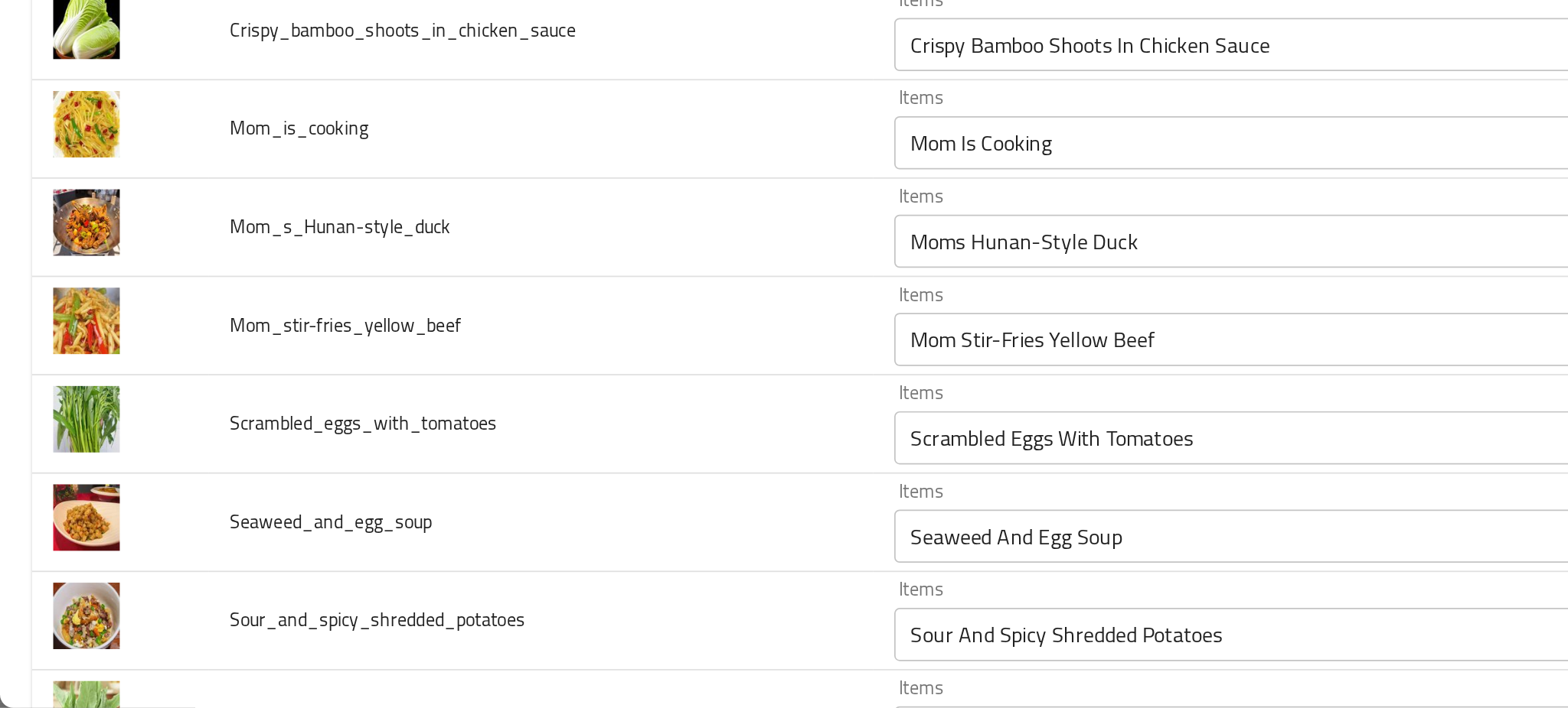
scroll to position [632, 0]
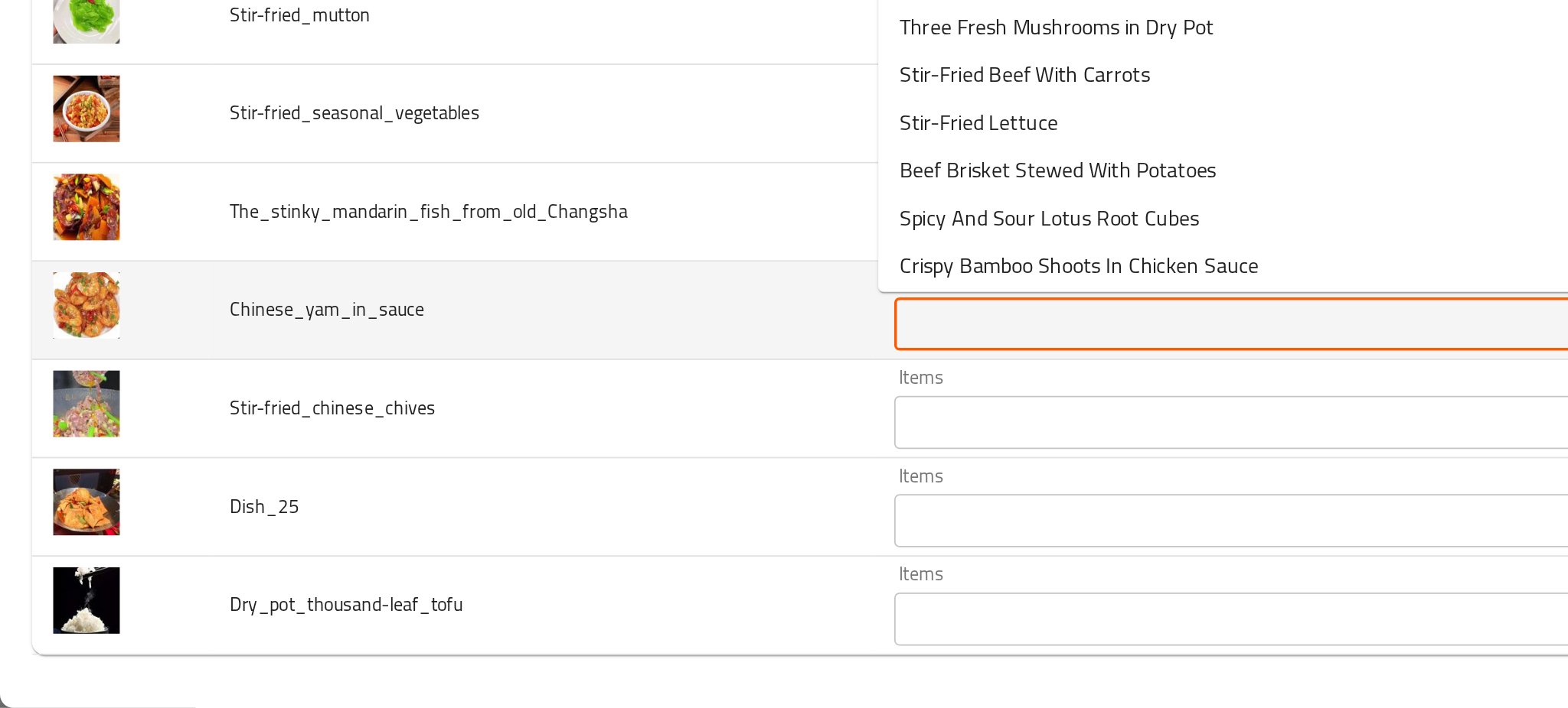
click at [590, 486] on input "Items" at bounding box center [697, 487] width 355 height 22
type input "sa"
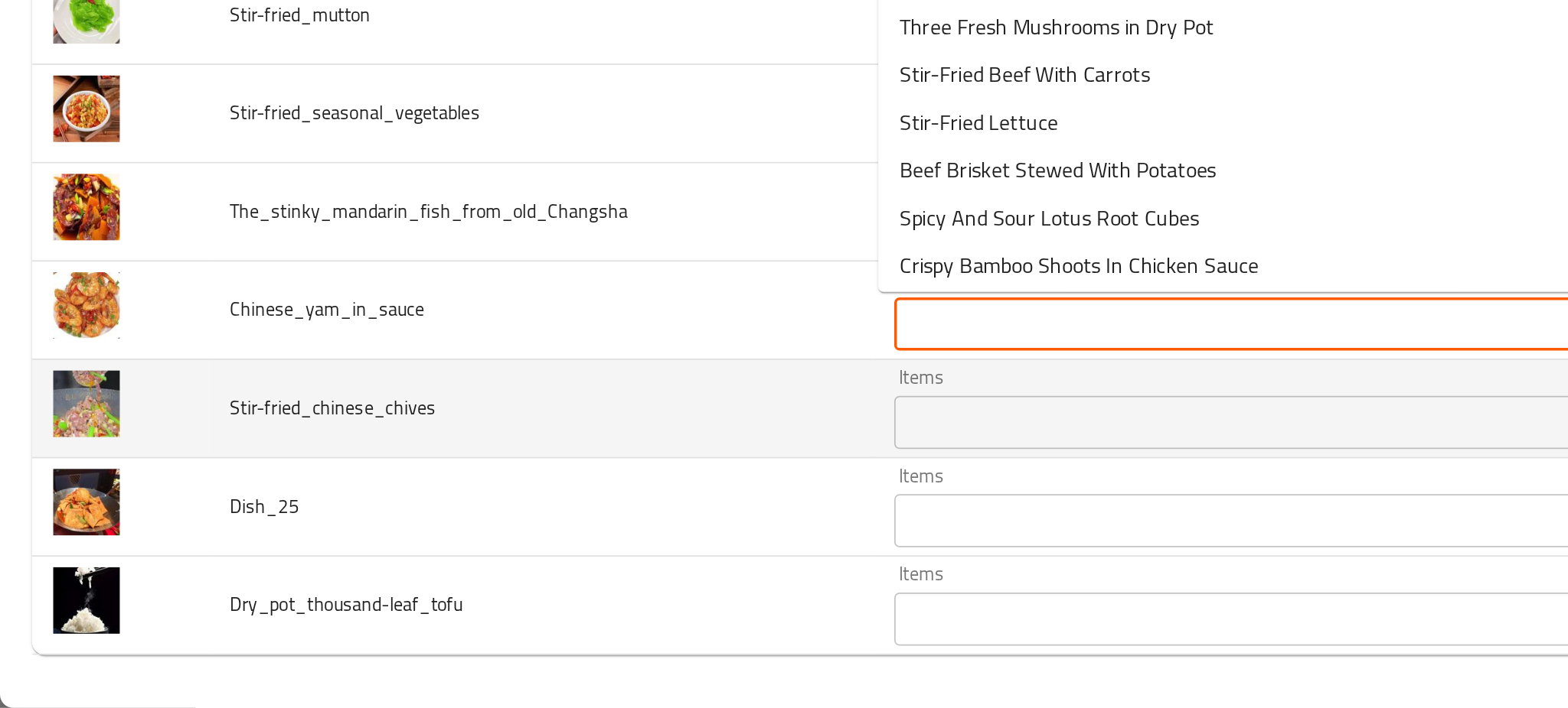
click at [393, 540] on td "Stir-fried_chinese_chives" at bounding box center [312, 536] width 383 height 57
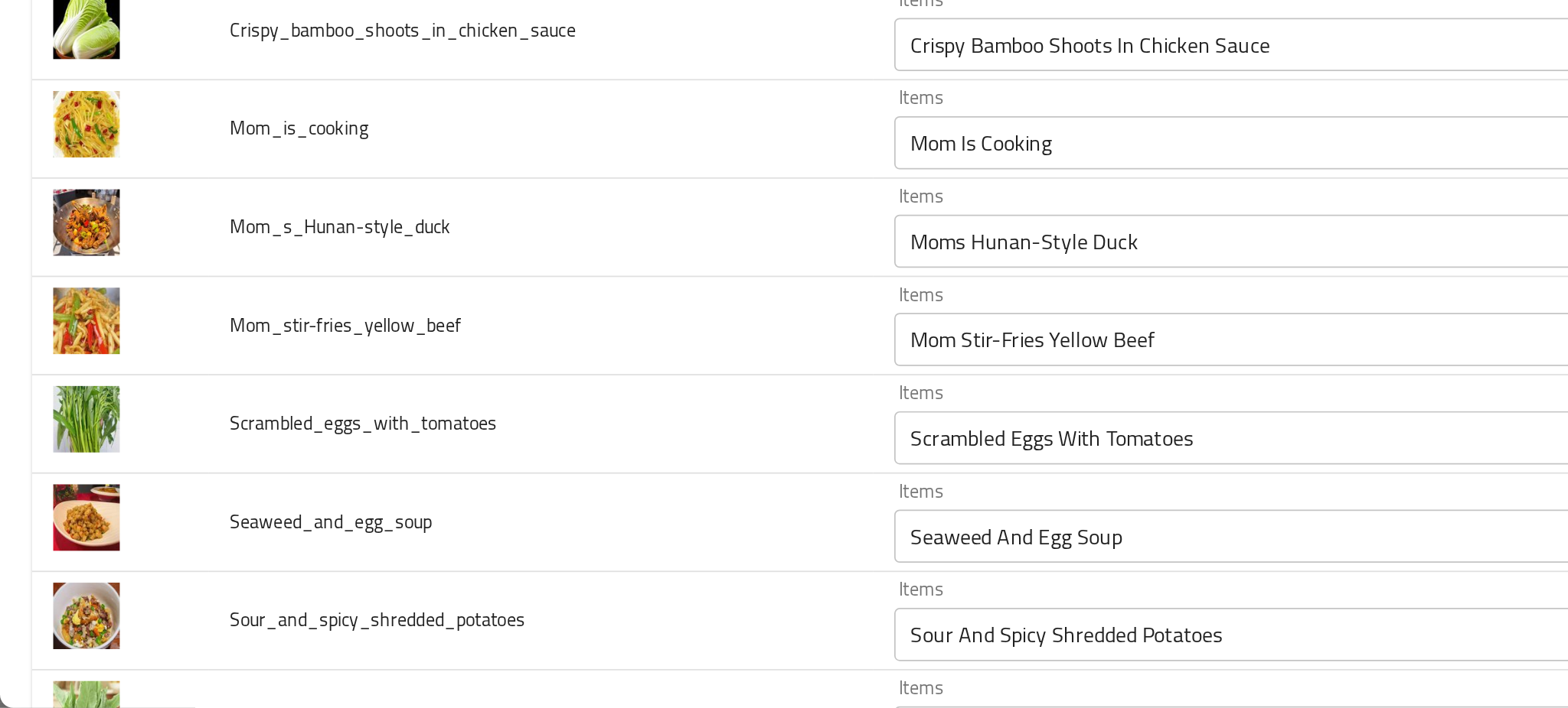
scroll to position [0, 0]
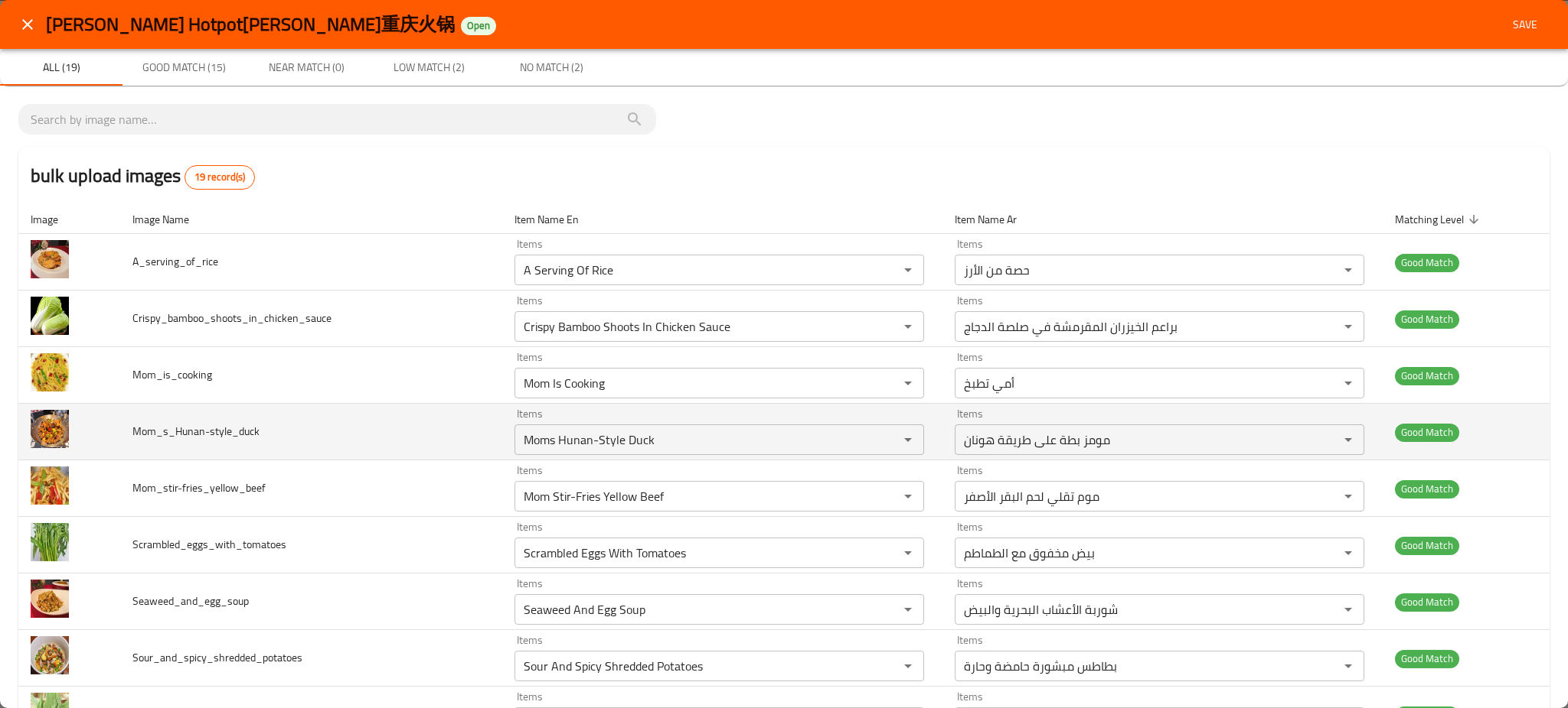
click at [344, 445] on td "Mom_s_Hunan-style_duck" at bounding box center [312, 432] width 383 height 57
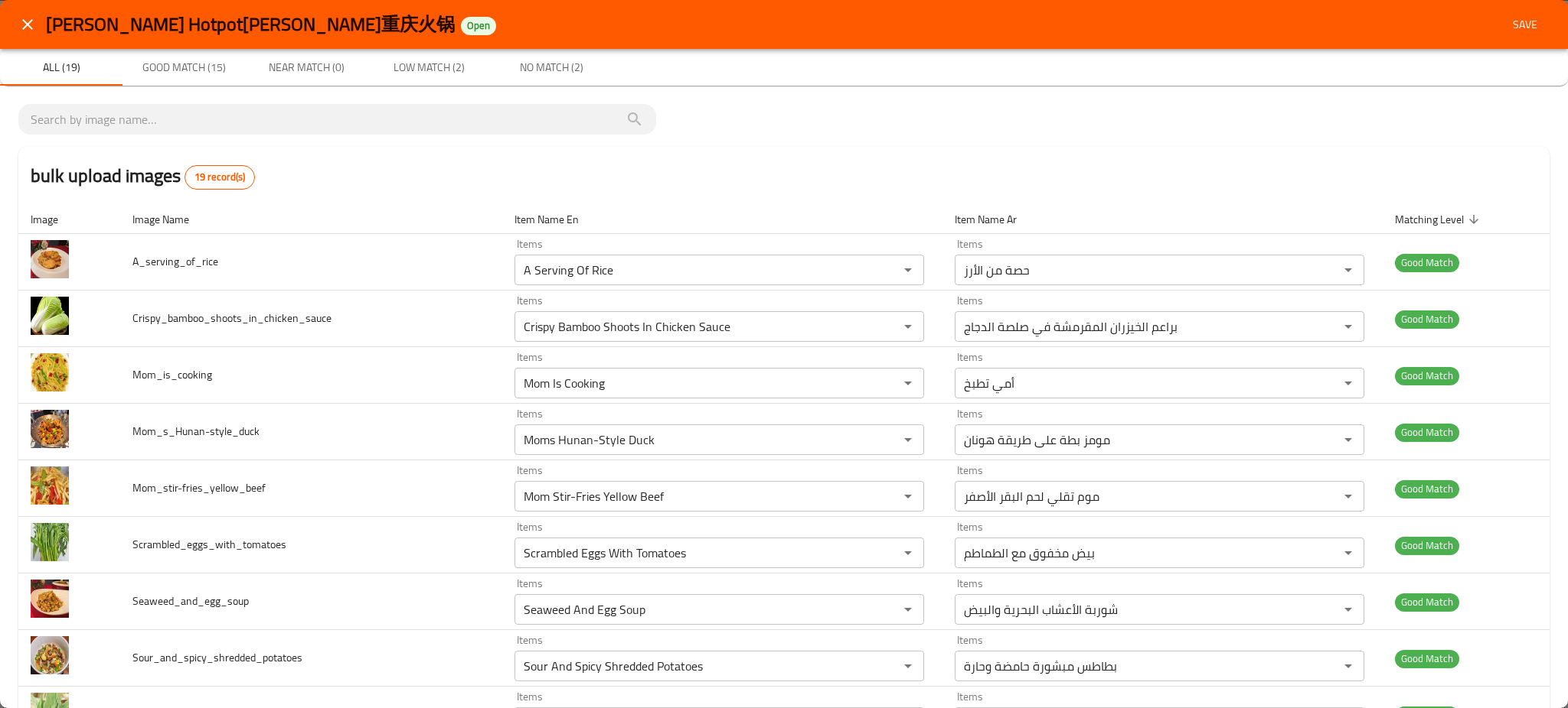
click at [543, 180] on div "bulk upload images 19 record(s)" at bounding box center [784, 176] width 1531 height 58
click at [1523, 37] on button "Save" at bounding box center [1525, 24] width 49 height 28
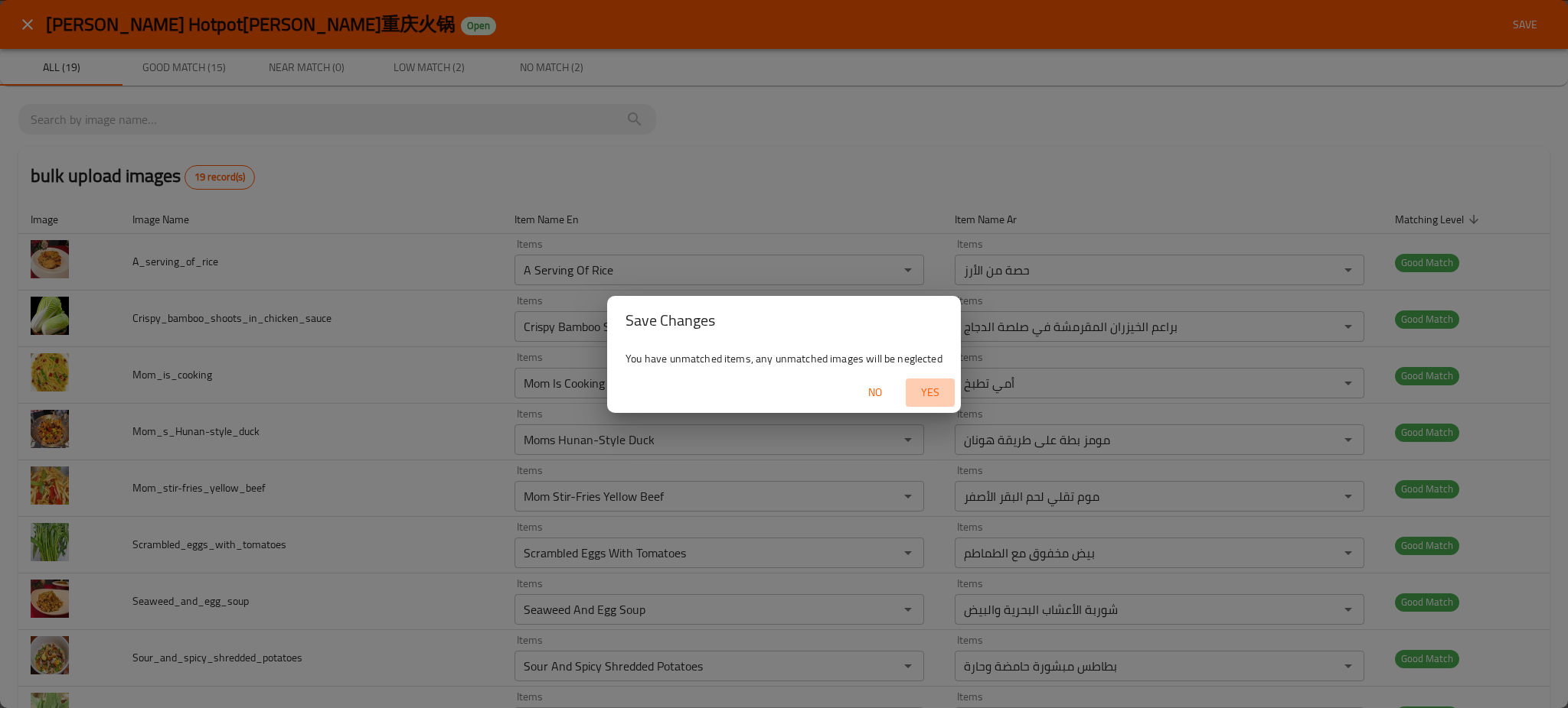
click at [936, 392] on span "Yes" at bounding box center [929, 392] width 37 height 19
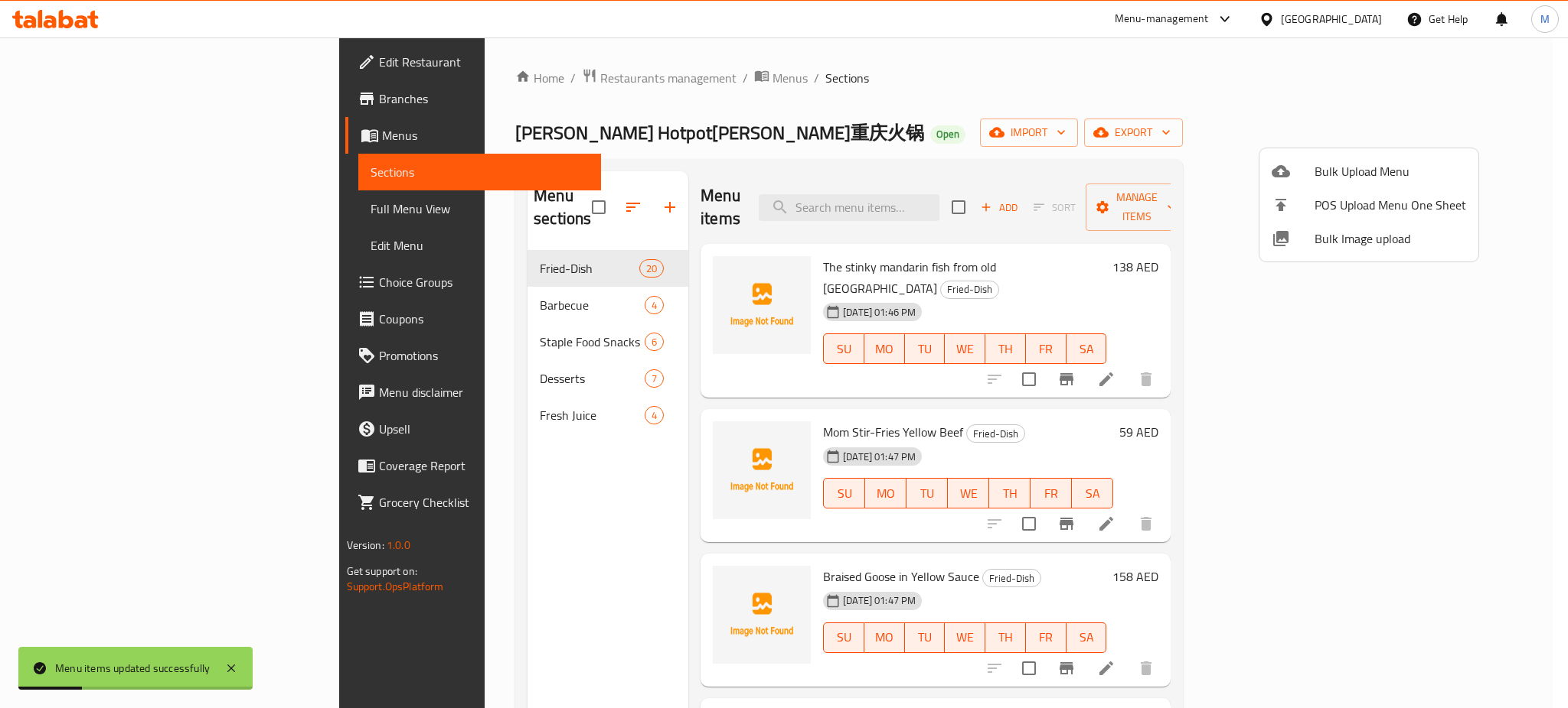
click at [558, 501] on div at bounding box center [784, 354] width 1568 height 708
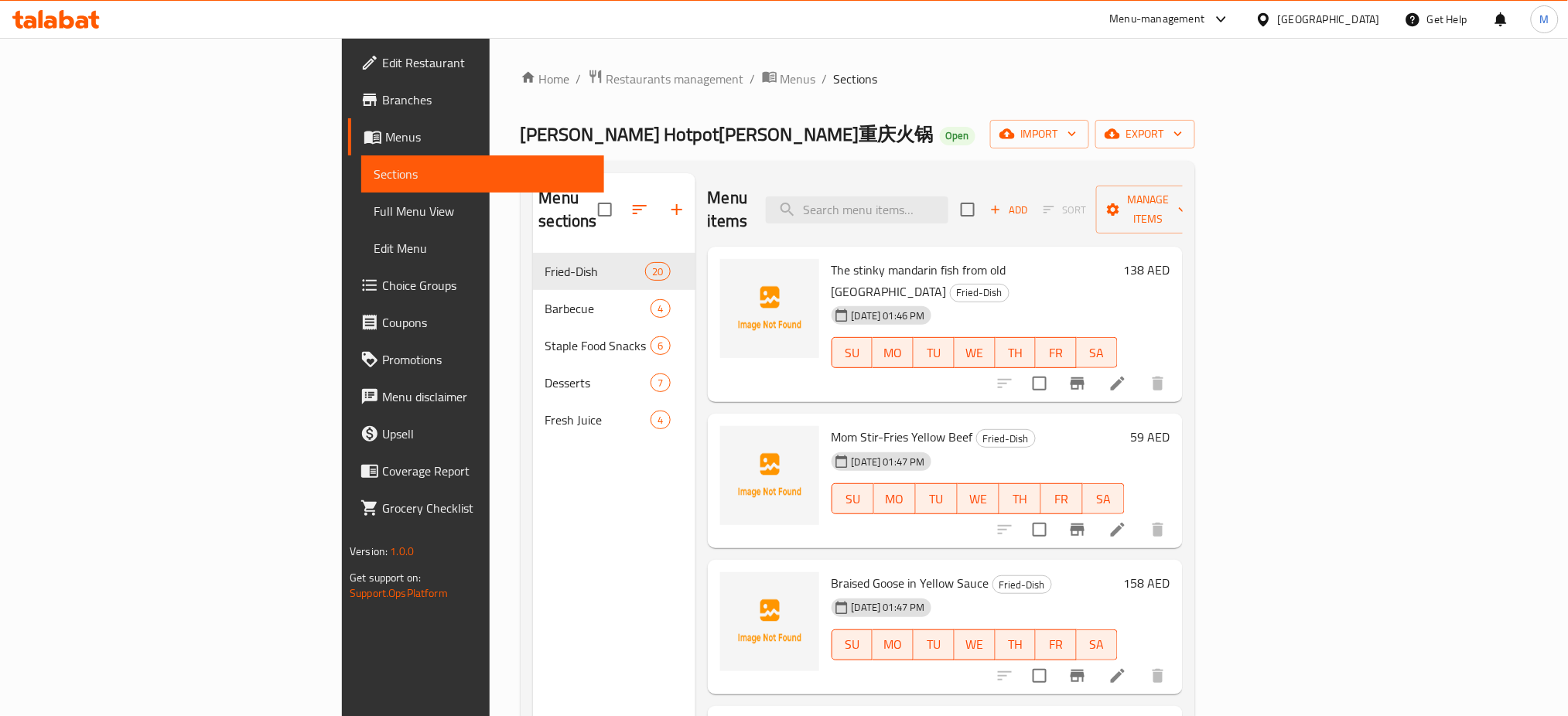
click at [564, 506] on div "Menu sections Fried-Dish 20 Barbecue 4 Staple Food Snacks 6 Desserts 7 Fresh Ju…" at bounding box center [613, 531] width 162 height 716
click at [765, 104] on div "Home / Restaurants management / Menus / Sections Liu's Chong Qing Hotpot刘一手重庆火锅…" at bounding box center [858, 485] width 675 height 833
click at [581, 145] on span "Liu's Chong Qing Hotpot刘一手重庆火锅" at bounding box center [727, 135] width 413 height 35
click at [560, 511] on div "Menu sections Fried-Dish 20 Barbecue 4 Staple Food Snacks 6 Desserts 7 Fresh Ju…" at bounding box center [613, 531] width 162 height 716
click at [869, 150] on div "Home / Restaurants management / Menus / Sections Liu's Chong Qing Hotpot刘一手重庆火锅…" at bounding box center [858, 485] width 675 height 833
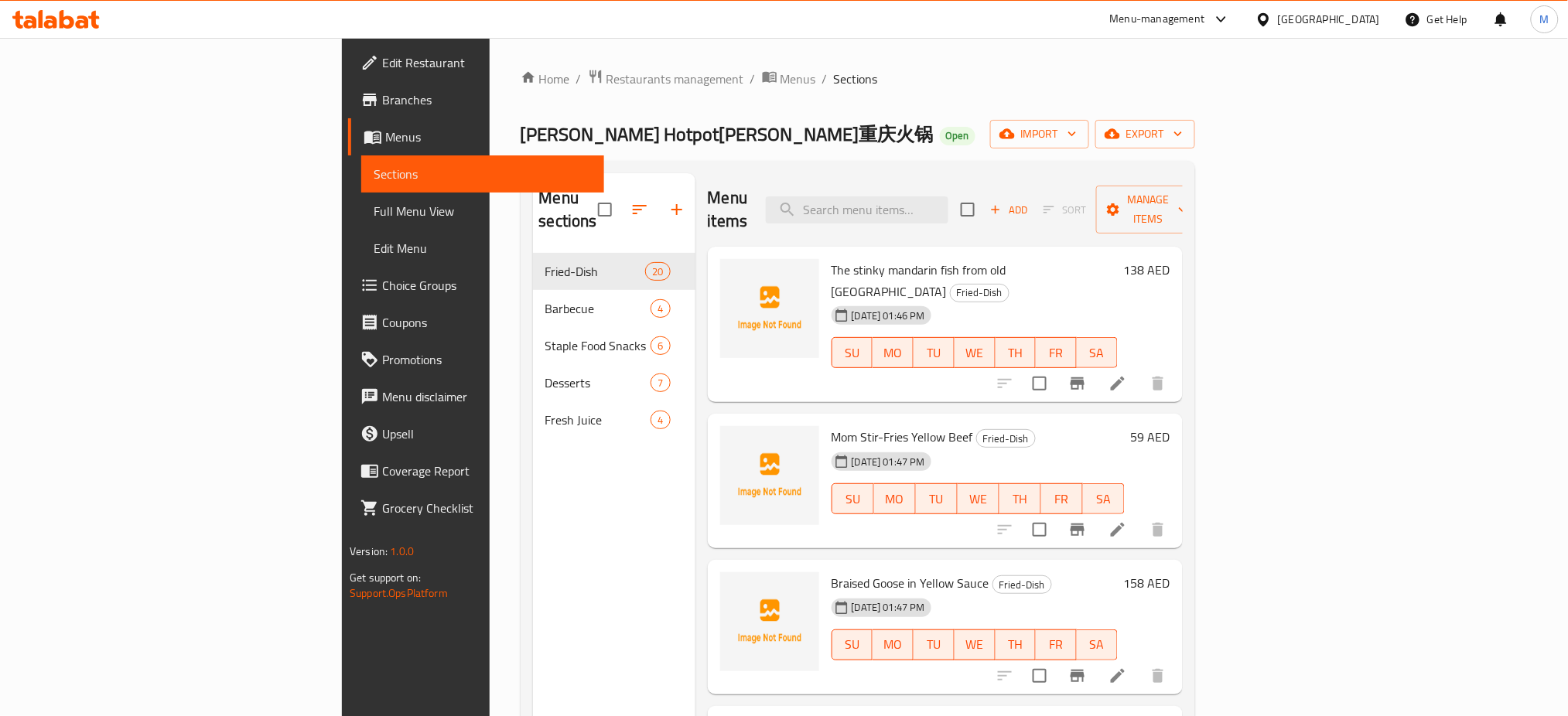
click at [561, 509] on div "Menu sections Fried-Dish 20 Barbecue 4 Staple Food Snacks 6 Desserts 7 Fresh Ju…" at bounding box center [613, 531] width 162 height 716
click at [763, 222] on div "Menu items Add Sort Manage items" at bounding box center [945, 210] width 475 height 73
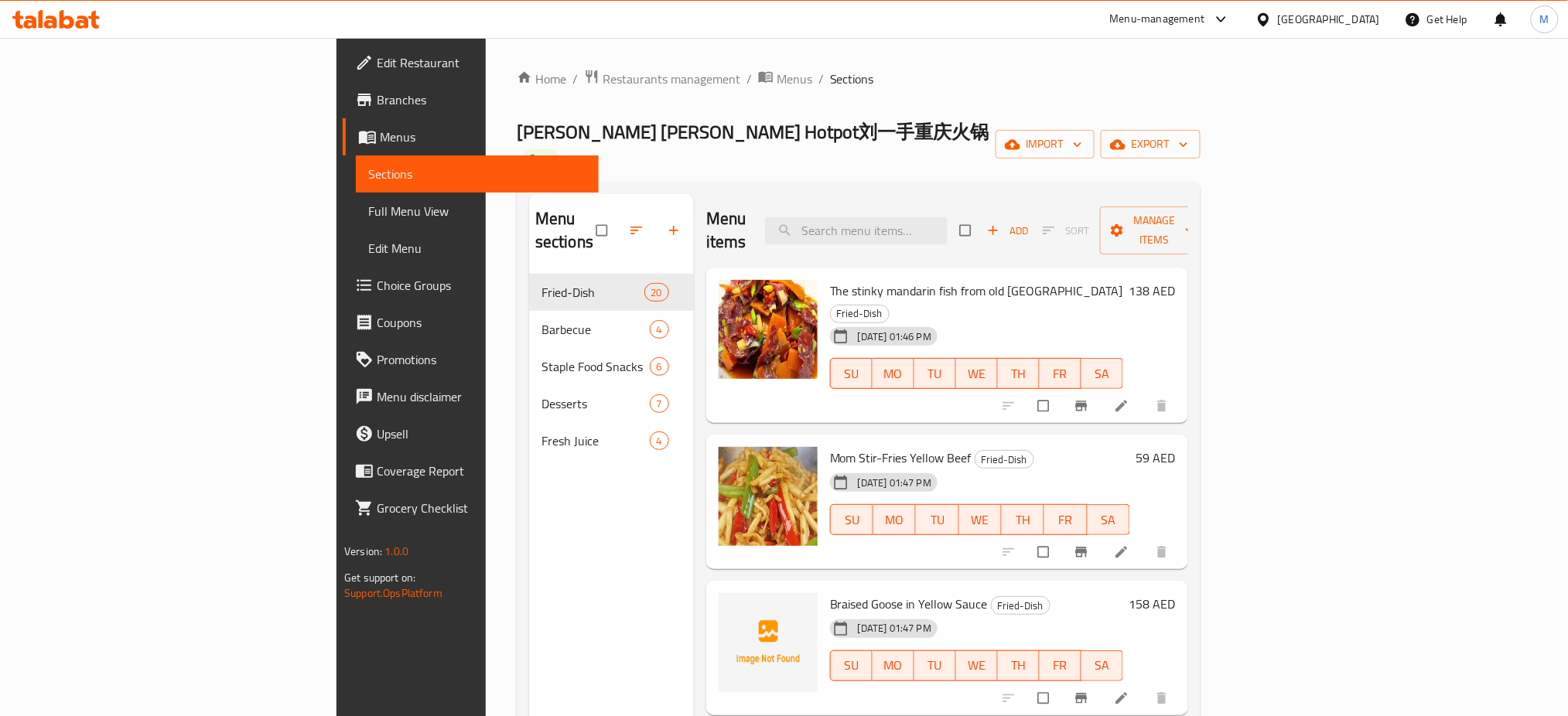
scroll to position [1, 0]
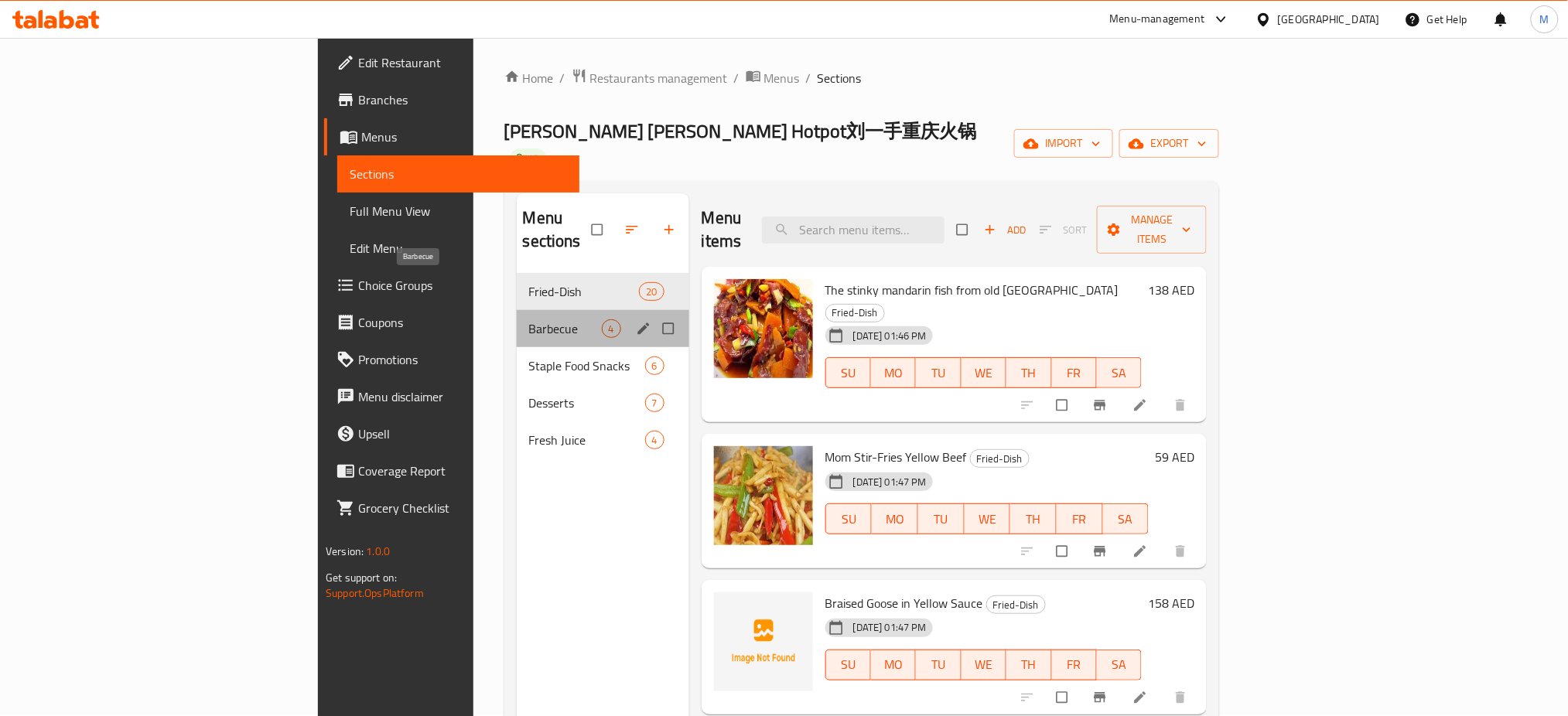
click at [529, 298] on span "Barbecue" at bounding box center [565, 308] width 72 height 18
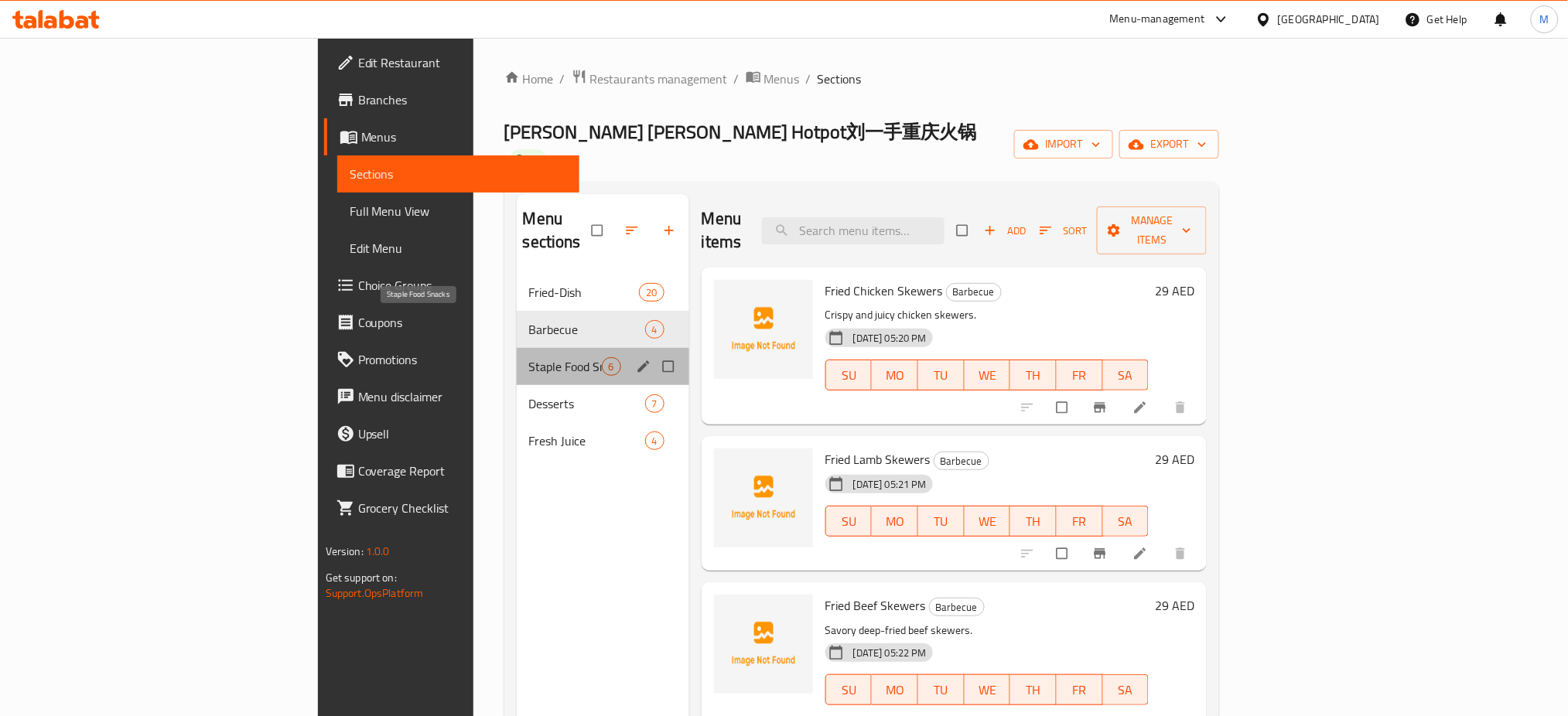
click at [529, 337] on span "Staple Food Snacks" at bounding box center [565, 346] width 72 height 18
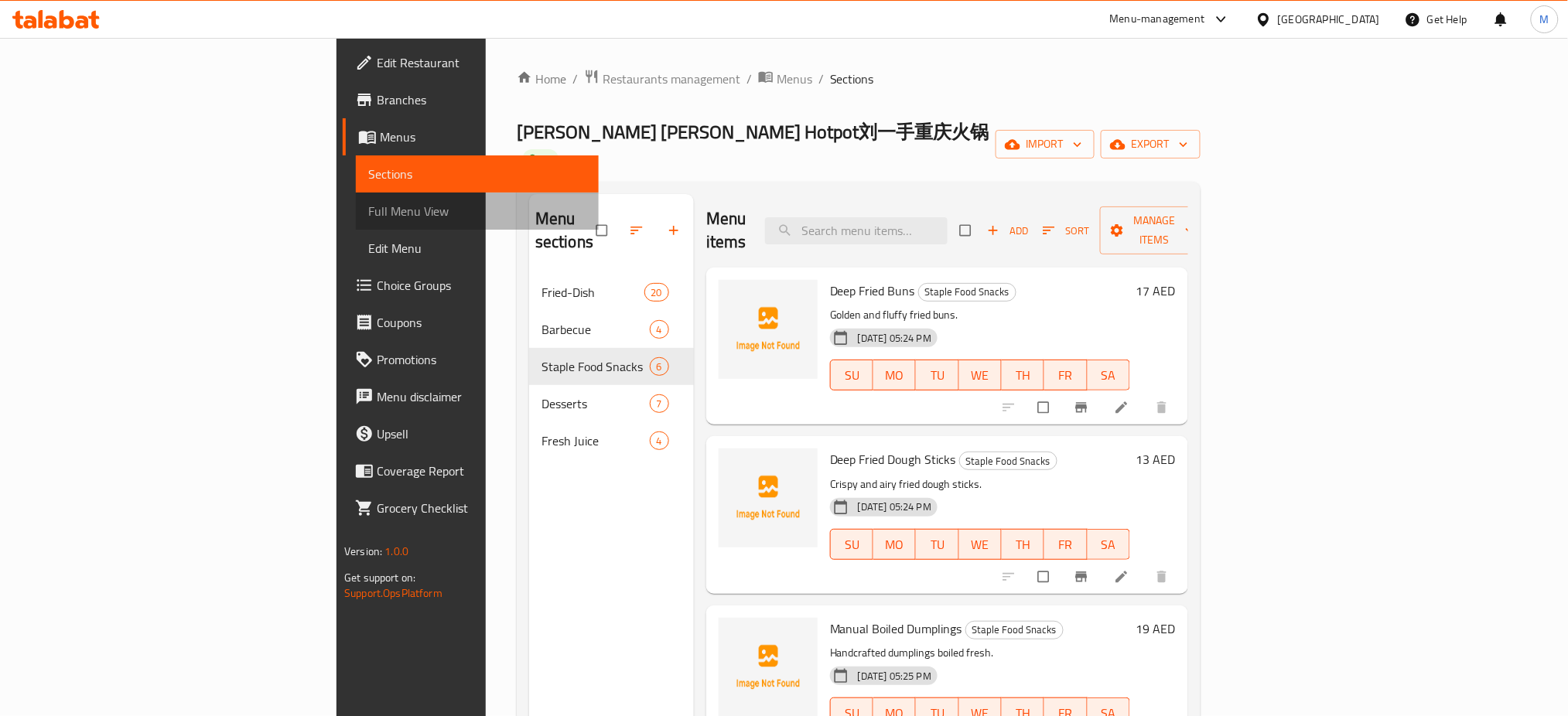
click at [356, 197] on link "Full Menu View" at bounding box center [477, 211] width 243 height 38
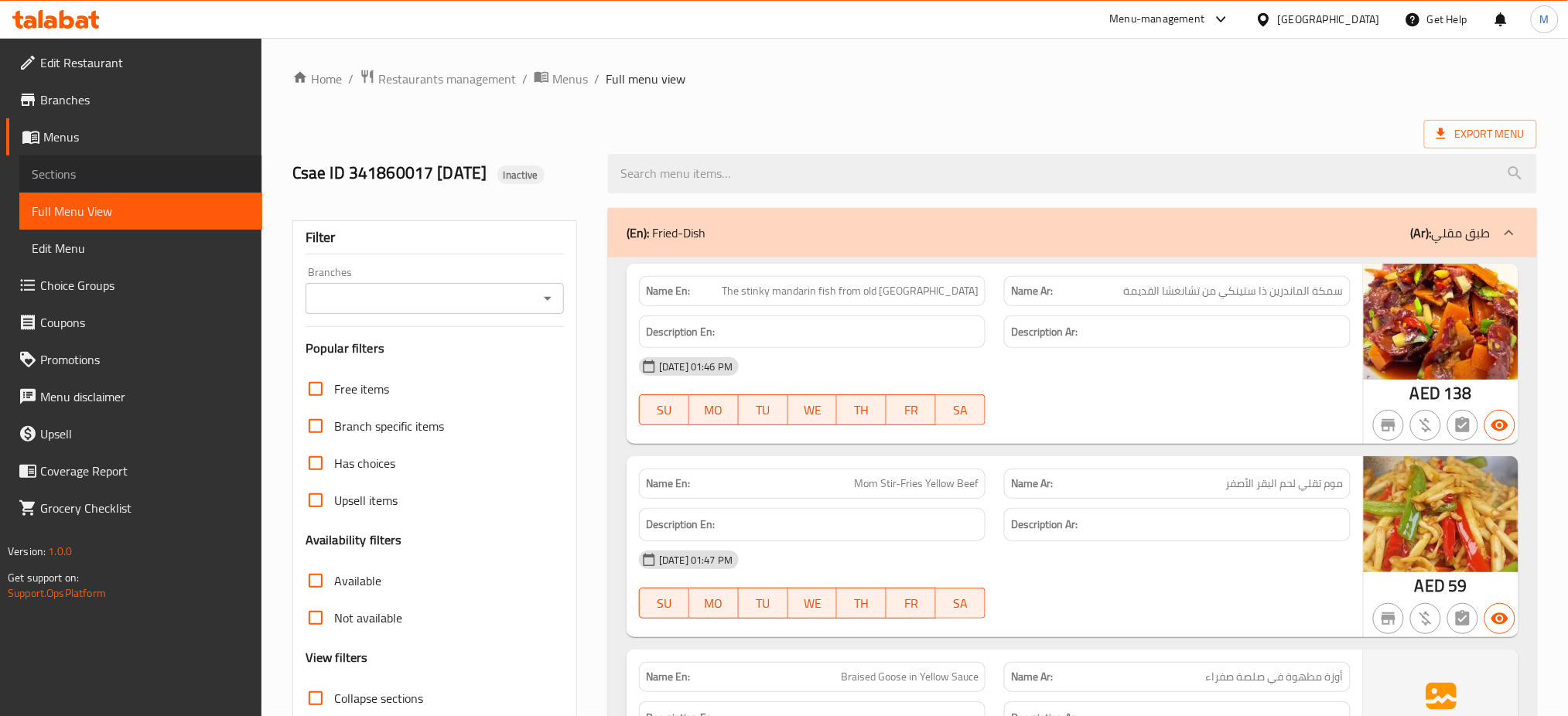
click at [173, 168] on span "Sections" at bounding box center [141, 174] width 218 height 18
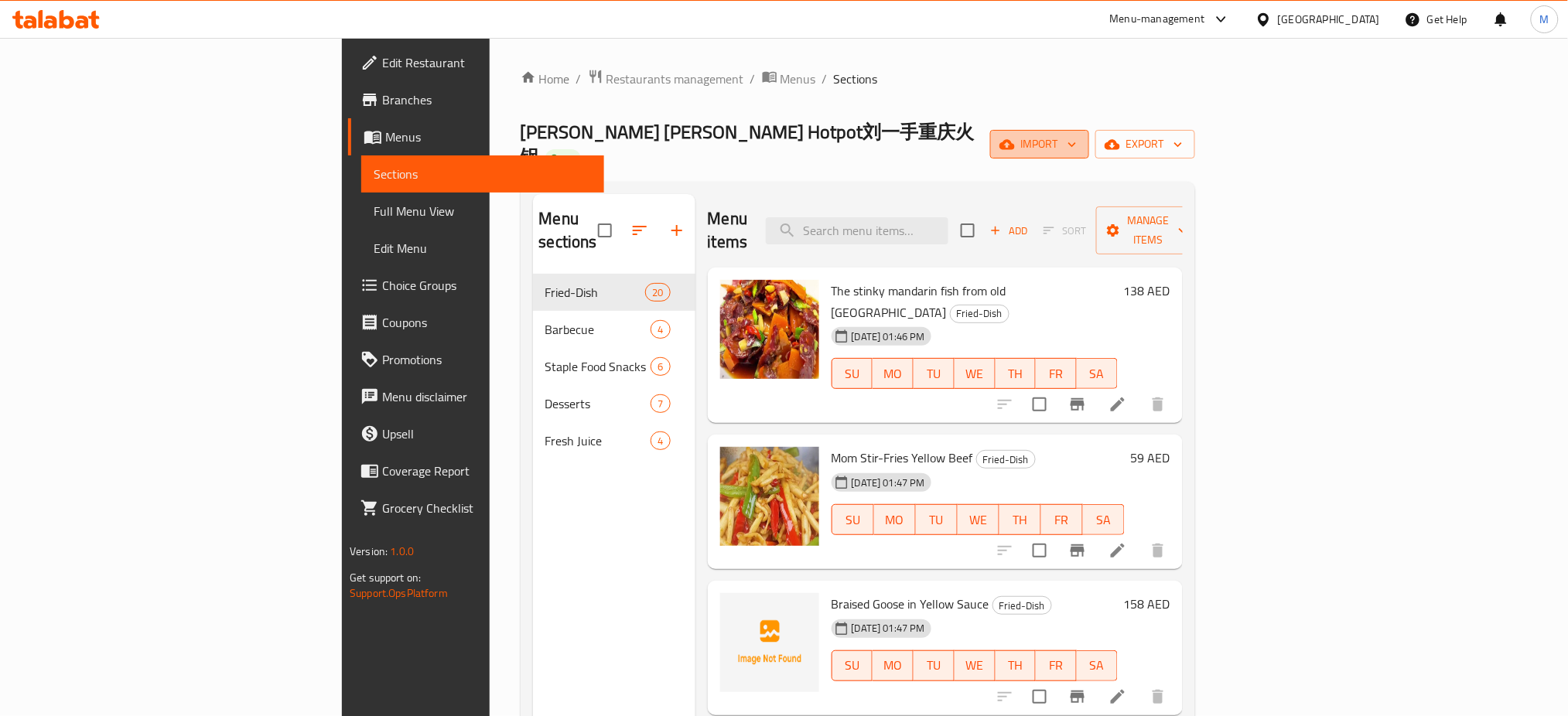
click at [1015, 137] on icon "button" at bounding box center [1007, 134] width 16 height 10
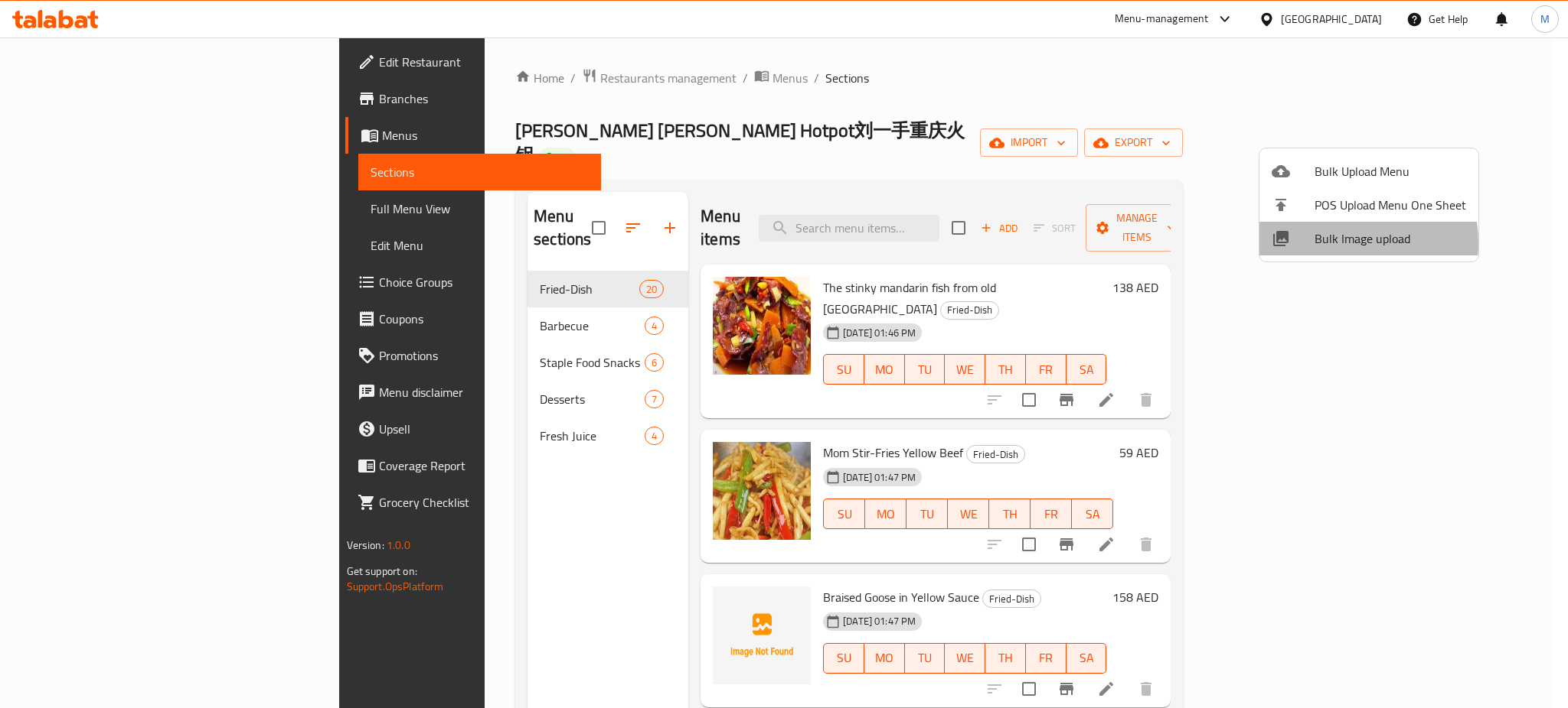
click at [1329, 244] on span "Bulk Image upload" at bounding box center [1390, 239] width 151 height 18
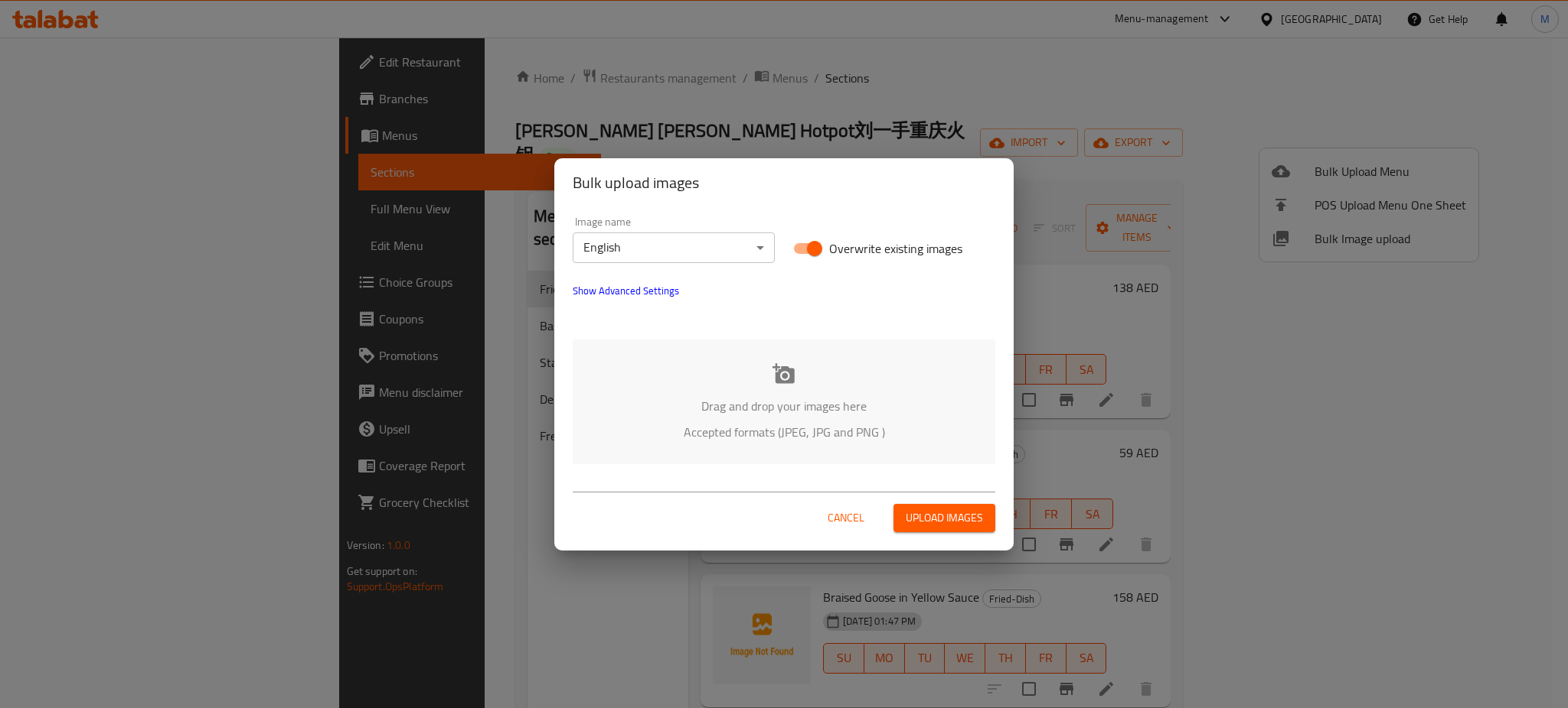
click at [737, 446] on div "Drag and drop your images here Accepted formats (JPEG, JPG and PNG )" at bounding box center [784, 402] width 422 height 125
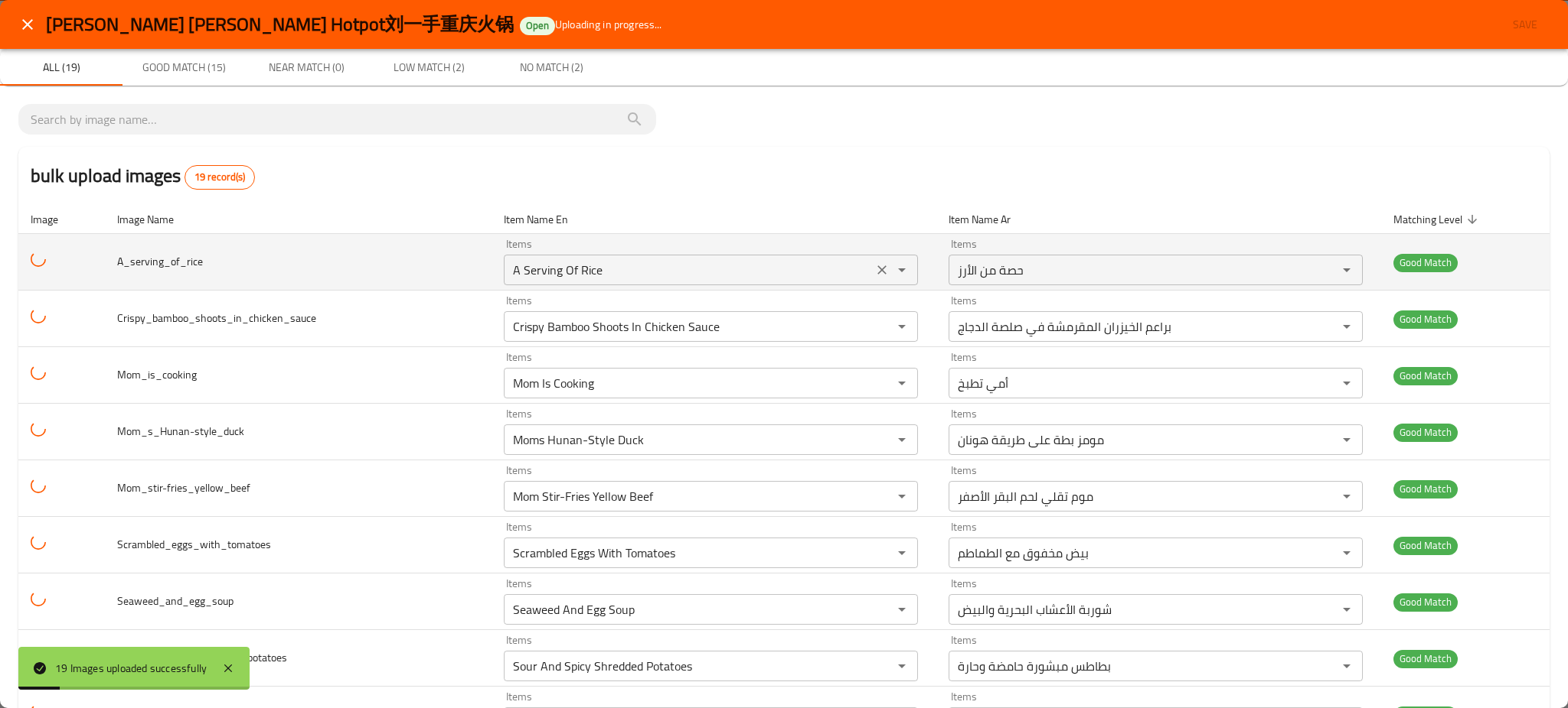
click at [595, 273] on input "A Serving Of Rice" at bounding box center [688, 270] width 360 height 22
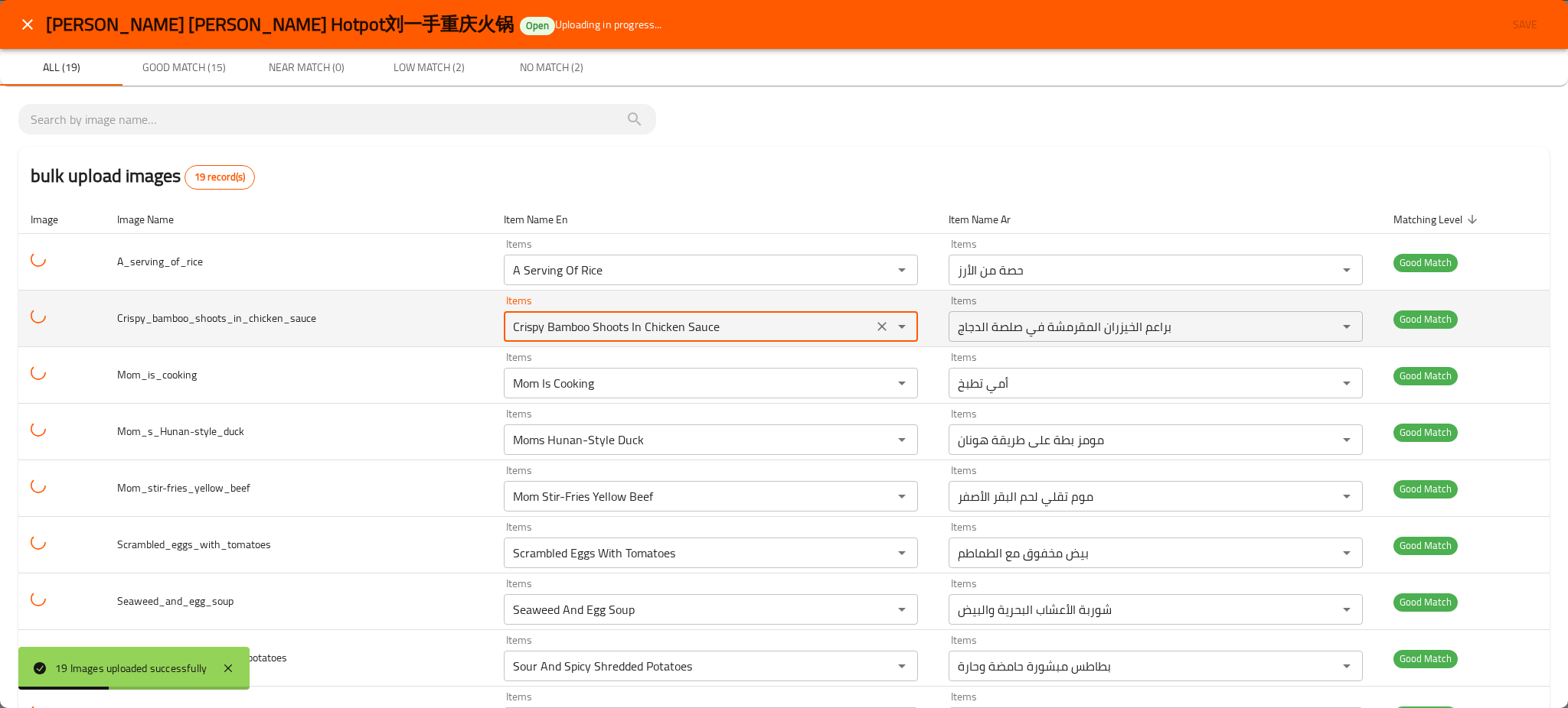
click at [552, 330] on input "Crispy Bamboo Shoots In Chicken Sauce" at bounding box center [688, 327] width 360 height 22
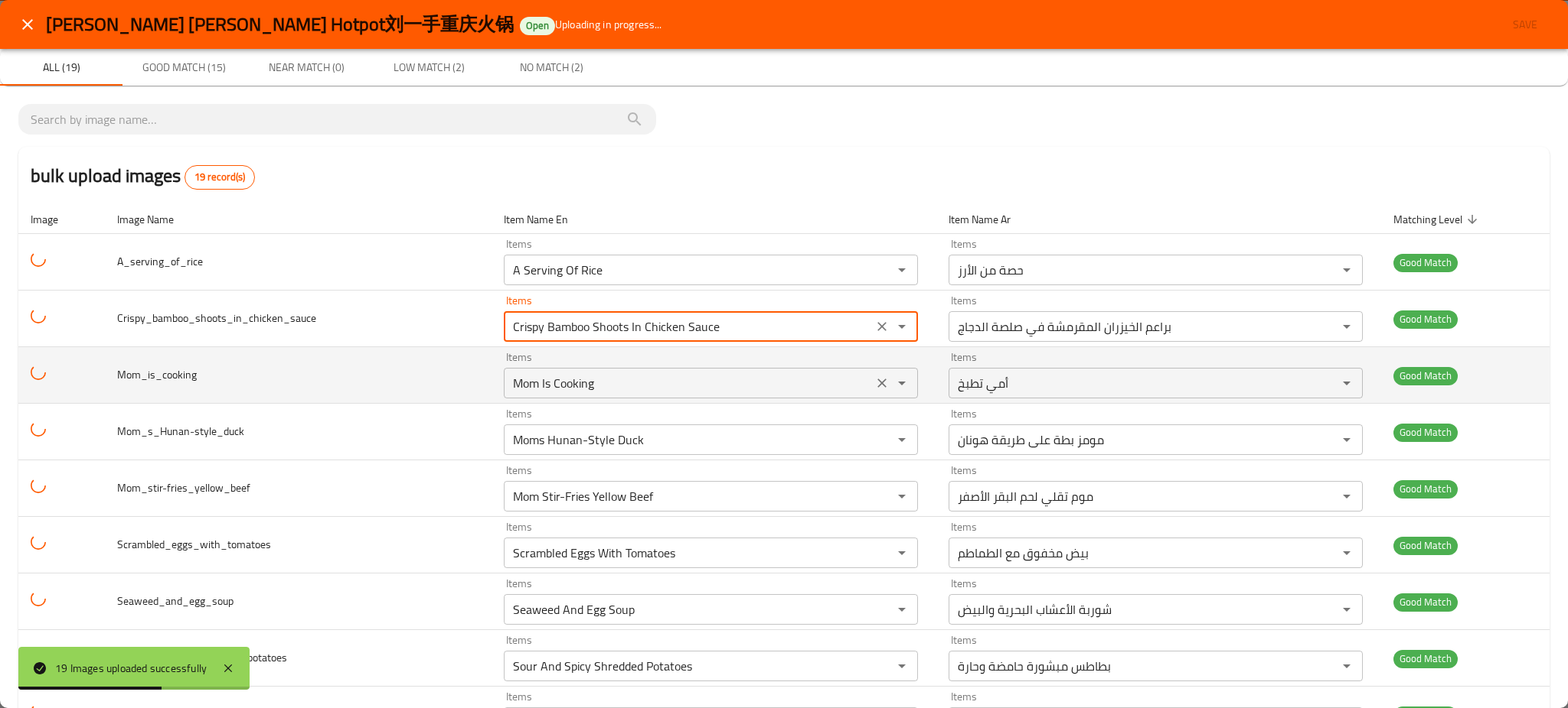
click at [521, 372] on div "Mom Is Cooking Items" at bounding box center [710, 383] width 414 height 31
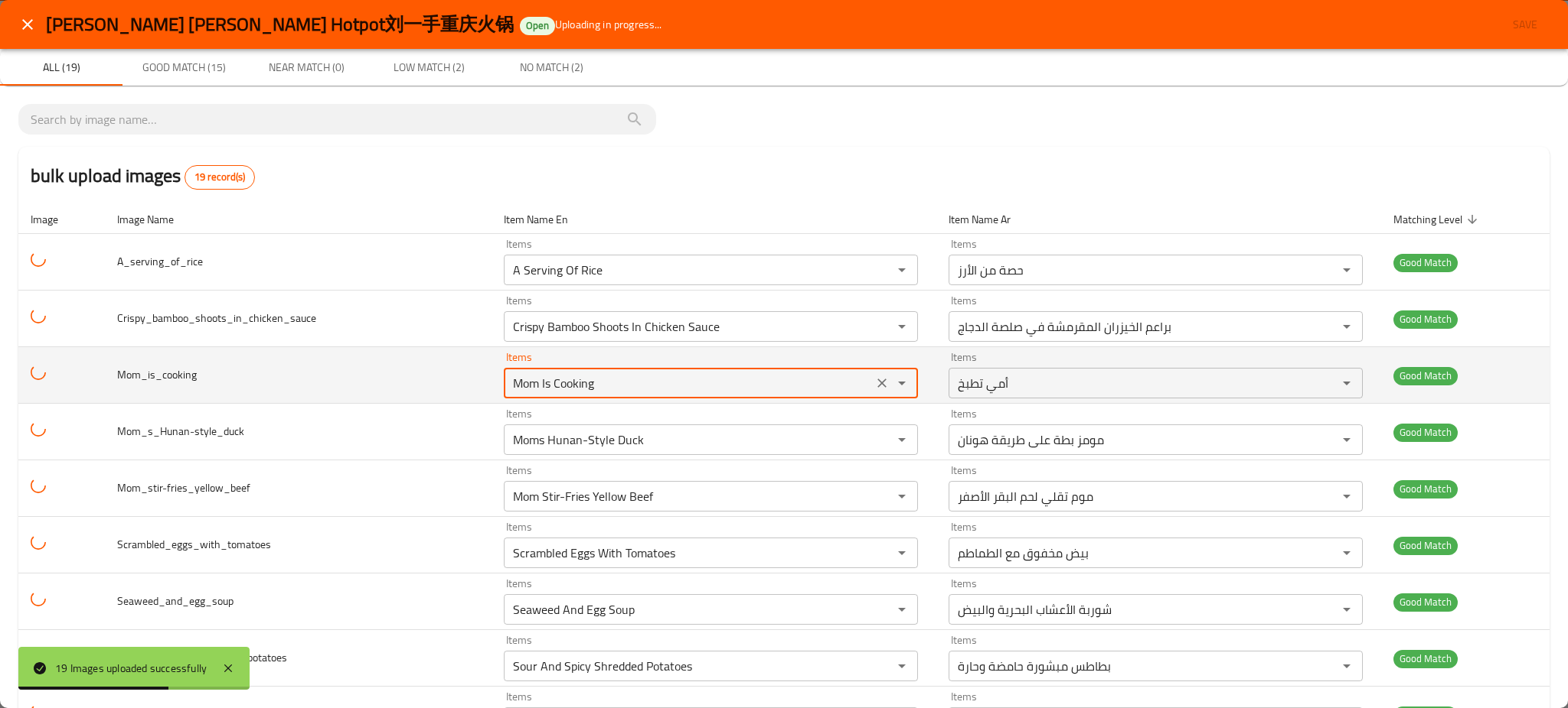
click at [521, 372] on div "Mom Is Cooking Items" at bounding box center [710, 383] width 414 height 31
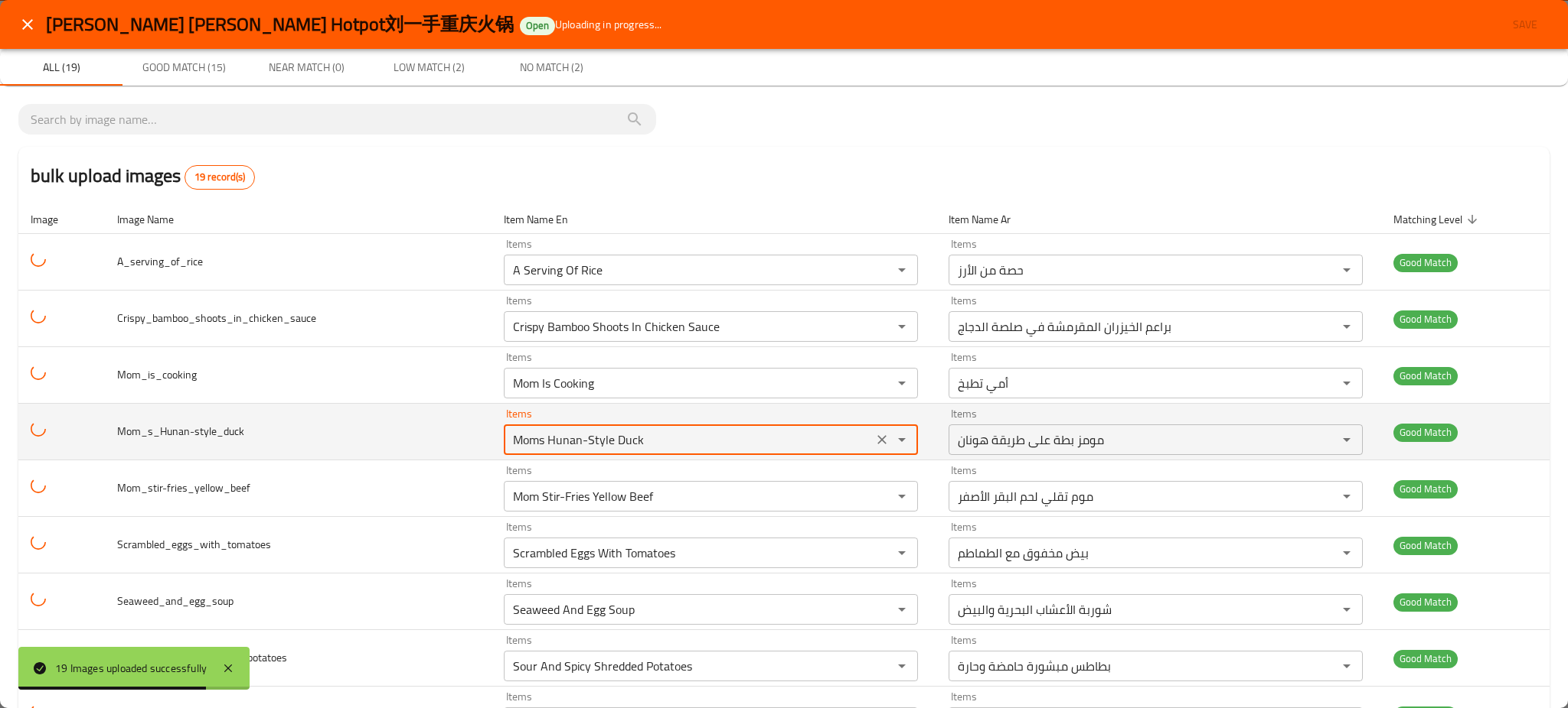
click at [629, 448] on input "Moms Hunan-Style Duck" at bounding box center [688, 440] width 360 height 22
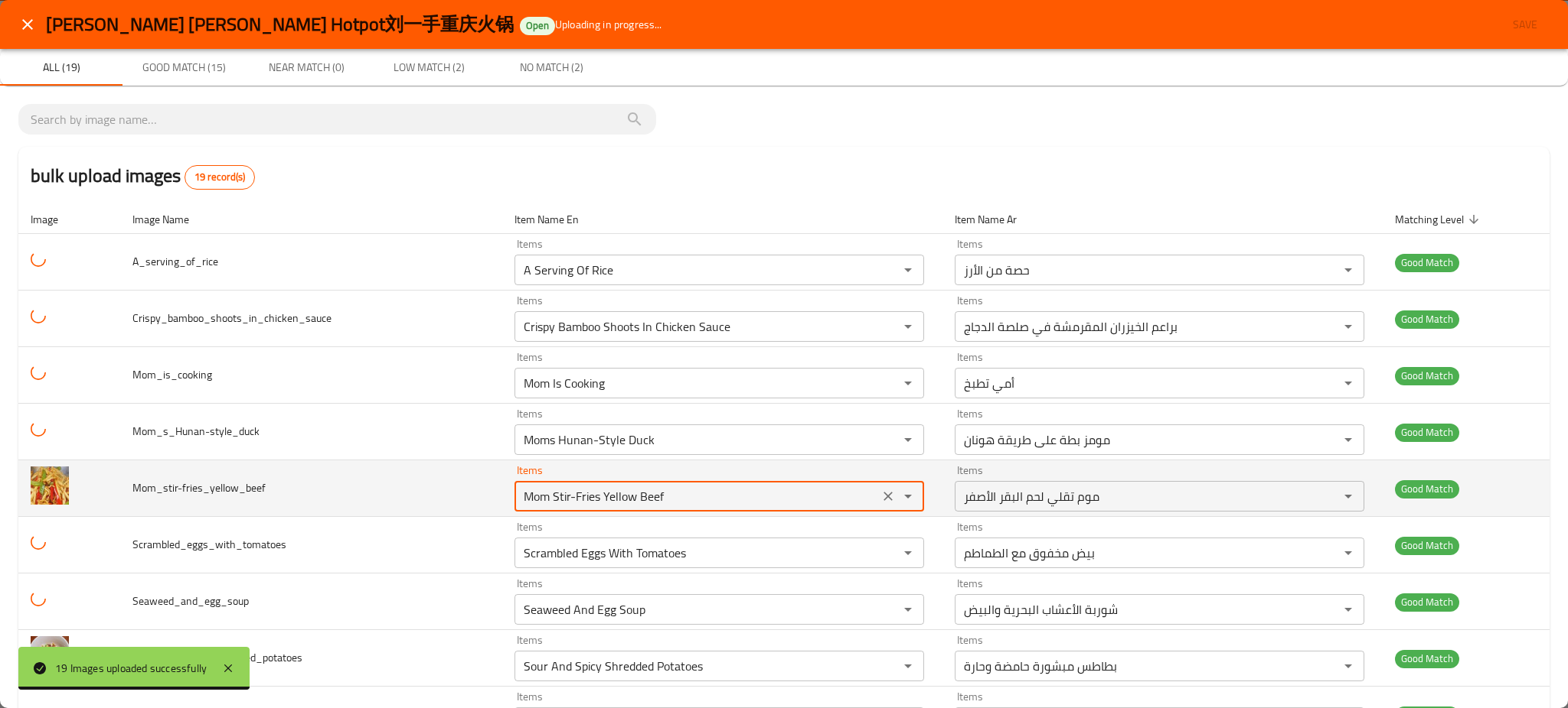
click at [642, 506] on input "Mom Stir-Fries Yellow Beef" at bounding box center [697, 497] width 355 height 22
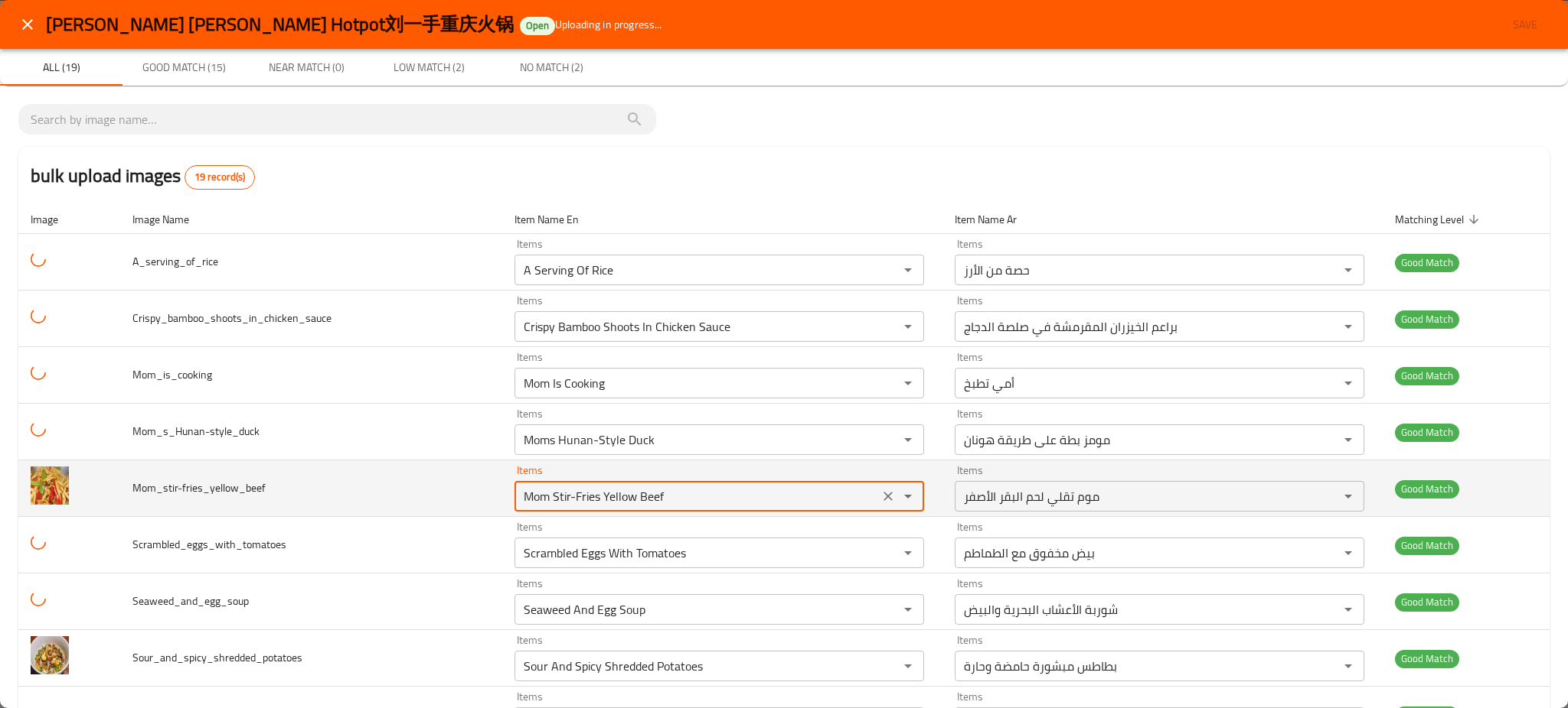
click at [642, 506] on input "Mom Stir-Fries Yellow Beef" at bounding box center [697, 497] width 355 height 22
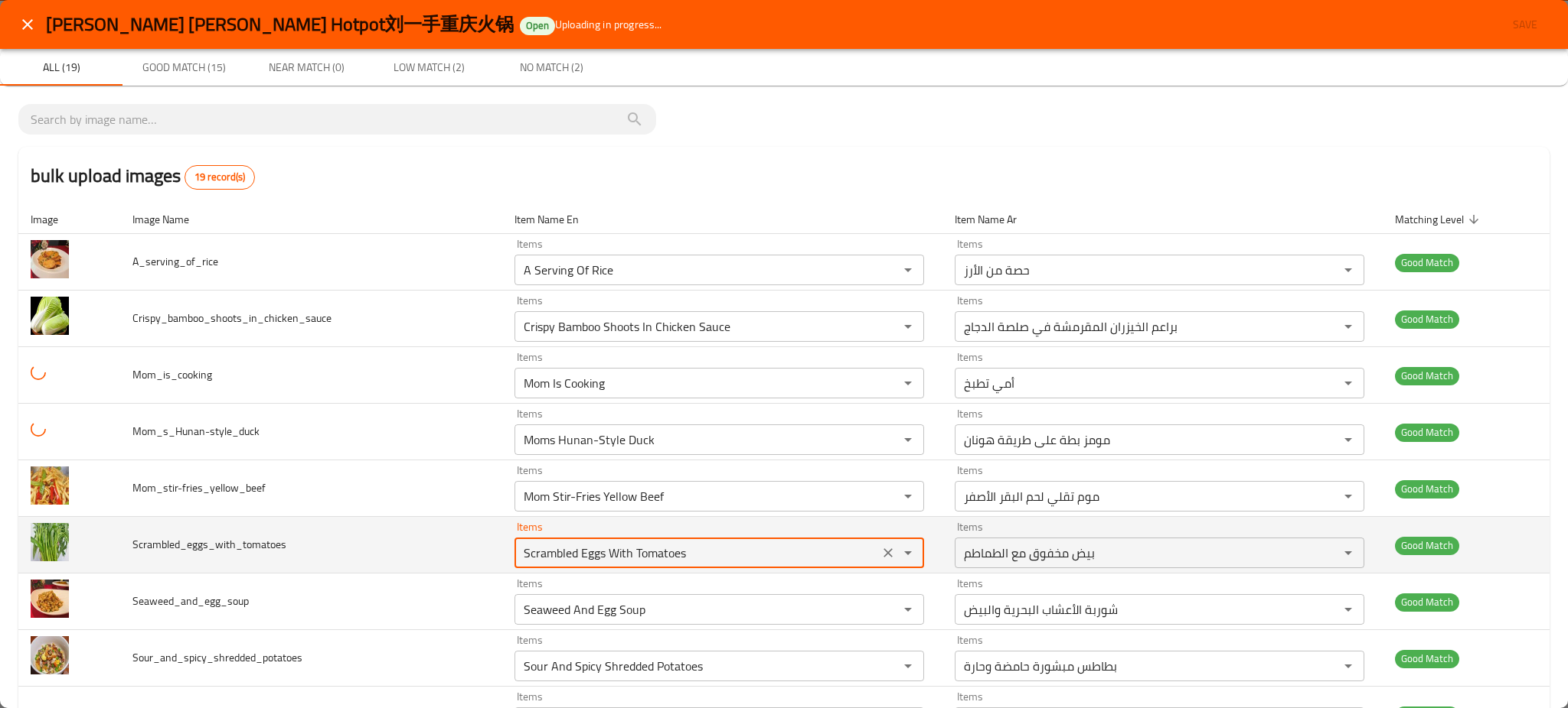
click at [633, 550] on input "Scrambled Eggs With Tomatoes" at bounding box center [697, 553] width 355 height 22
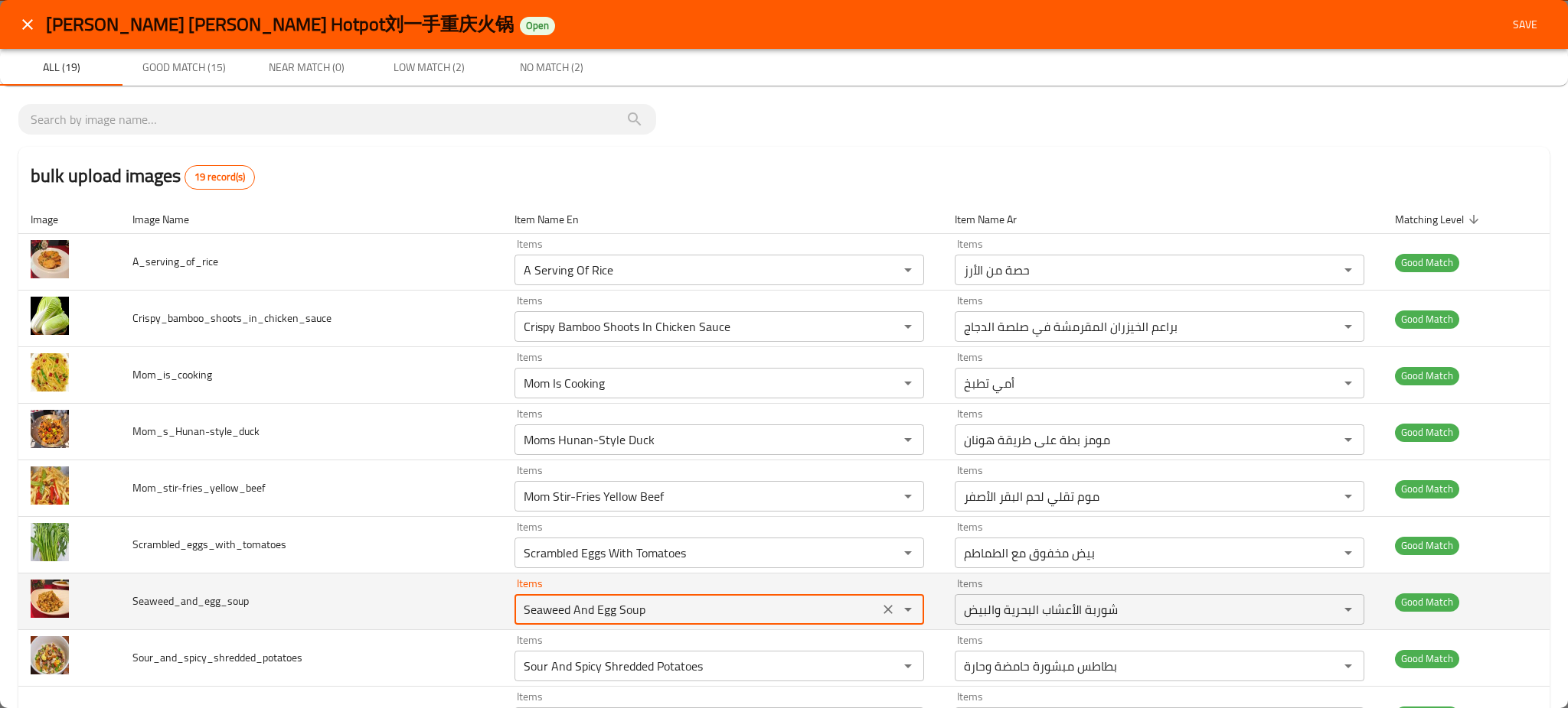
click at [654, 599] on input "Seaweed And Egg Soup" at bounding box center [697, 610] width 355 height 22
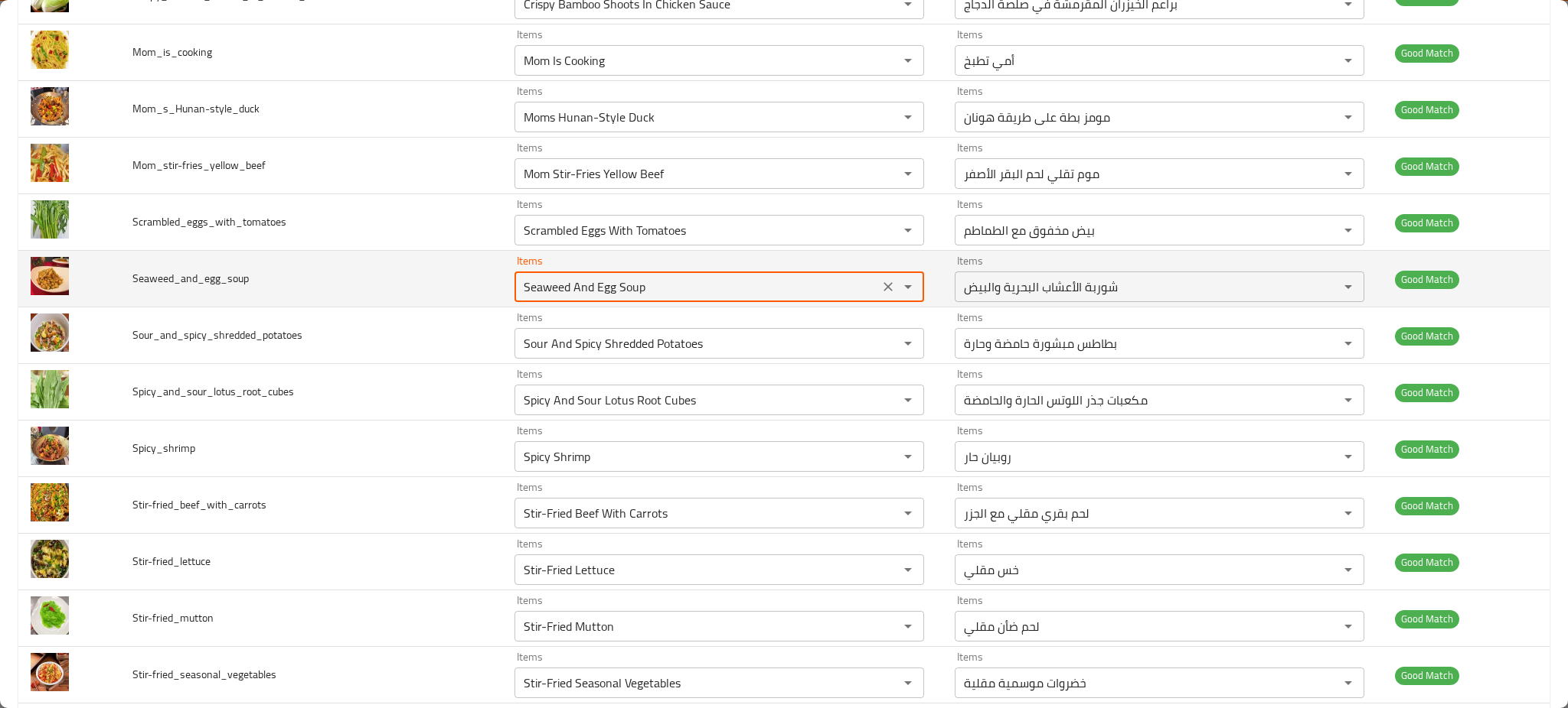
scroll to position [322, 0]
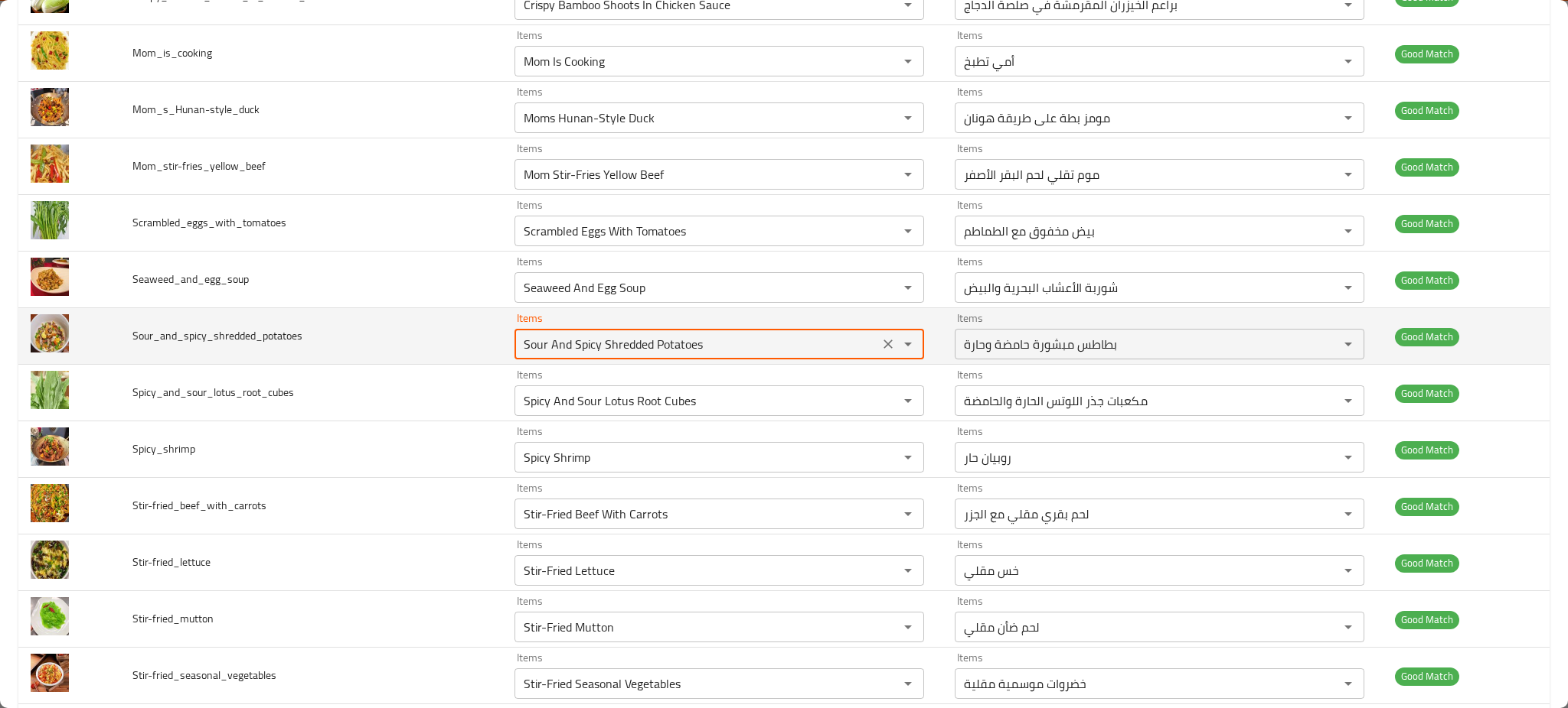
click at [619, 346] on input "Sour And Spicy Shredded Potatoes" at bounding box center [697, 344] width 355 height 22
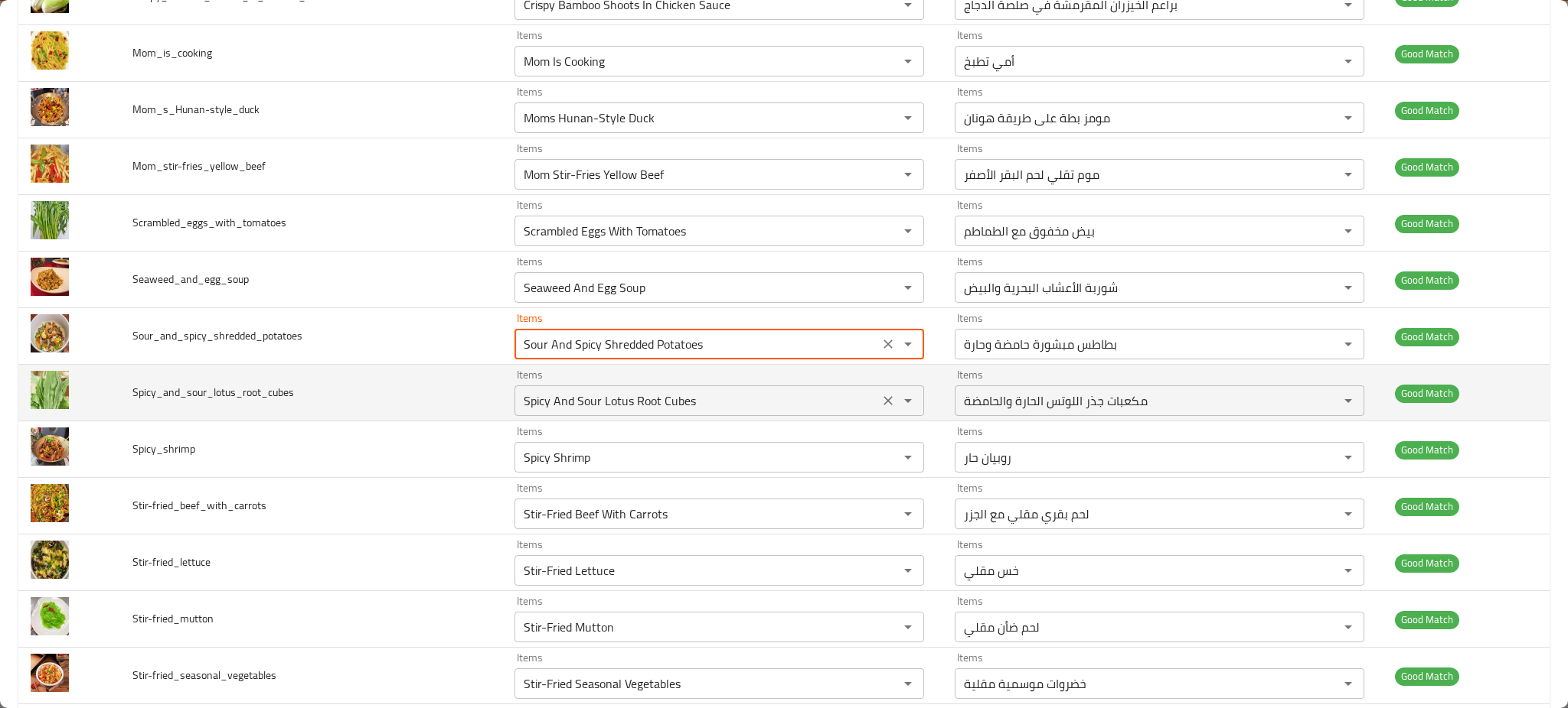
click at [597, 400] on input "Spicy And Sour Lotus Root Cubes" at bounding box center [697, 401] width 355 height 22
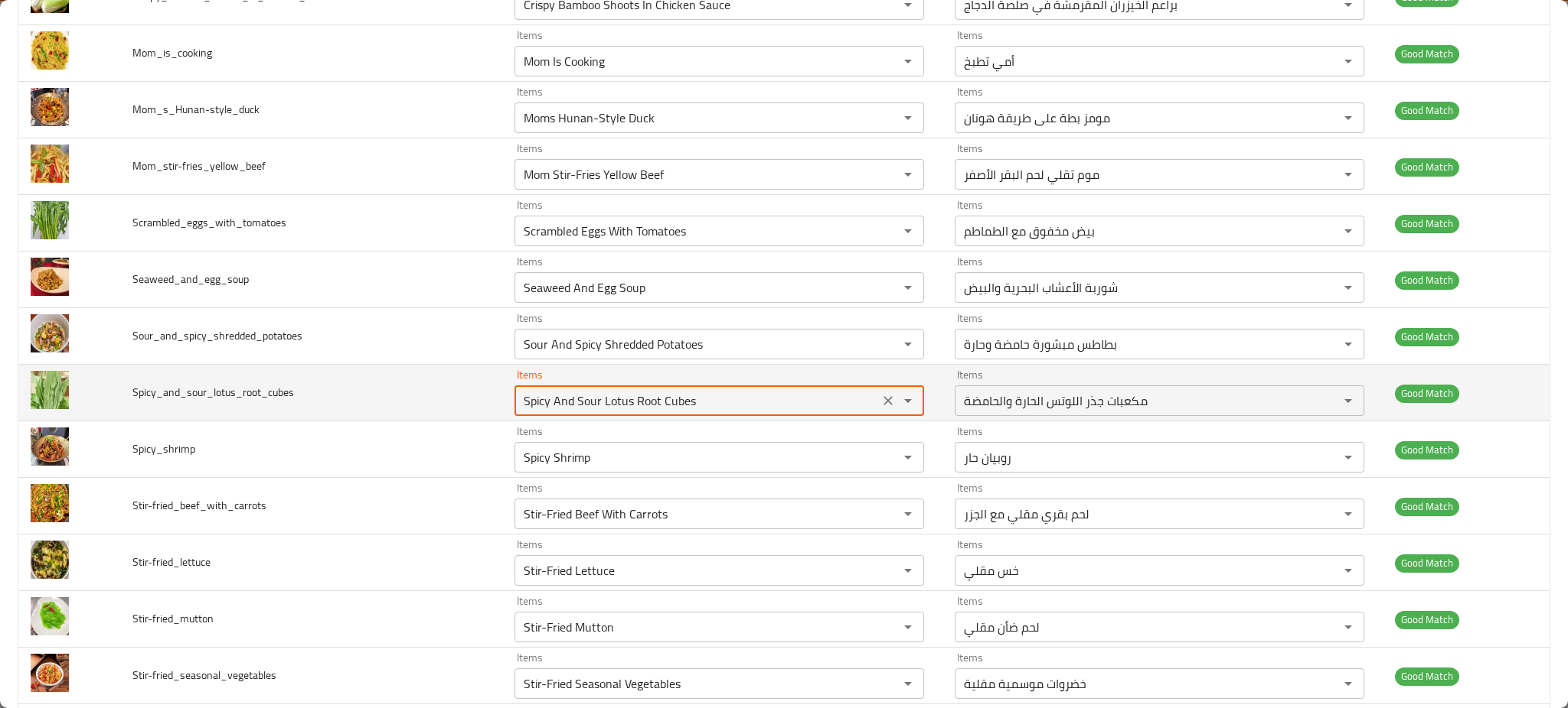
click at [597, 400] on input "Spicy And Sour Lotus Root Cubes" at bounding box center [697, 401] width 355 height 22
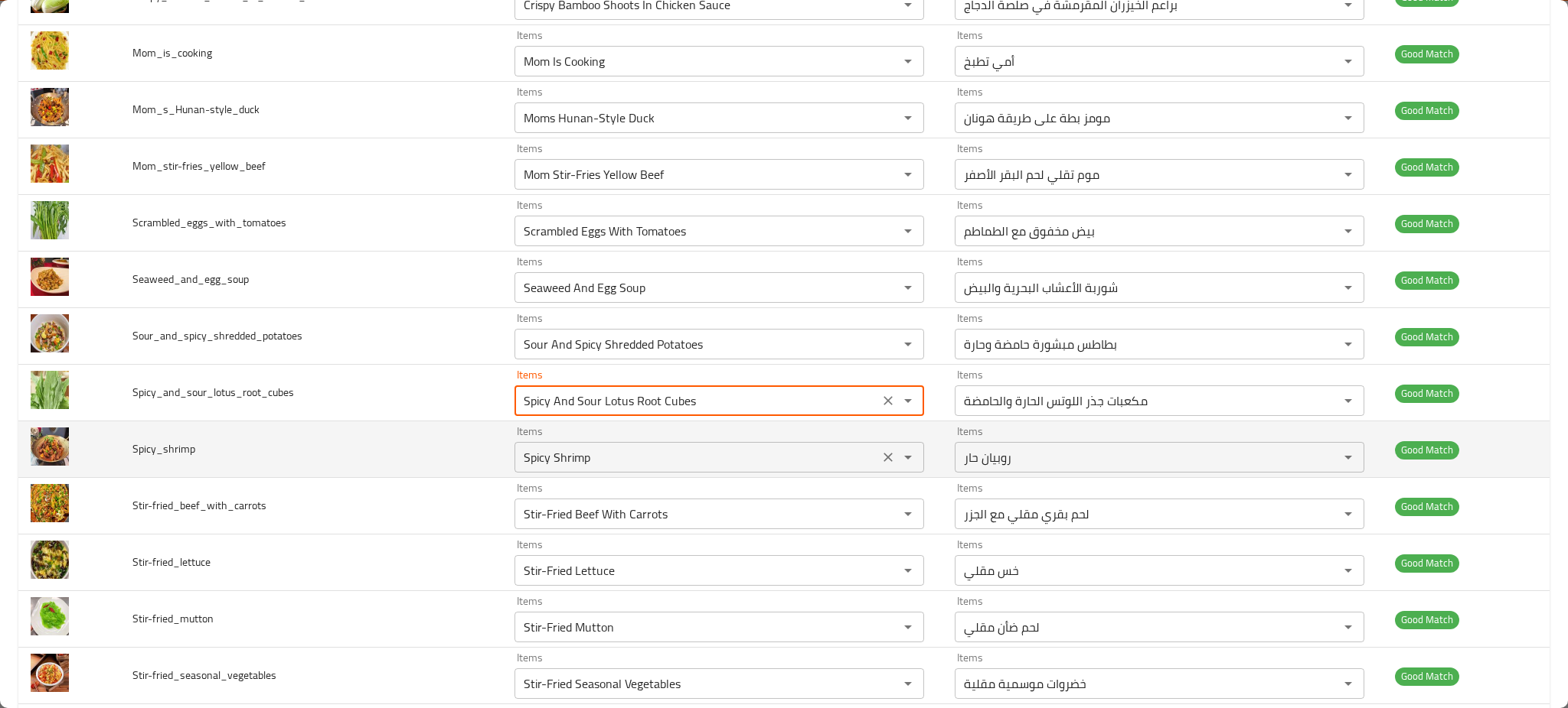
click at [603, 473] on div "Spicy Shrimp Items" at bounding box center [719, 457] width 409 height 31
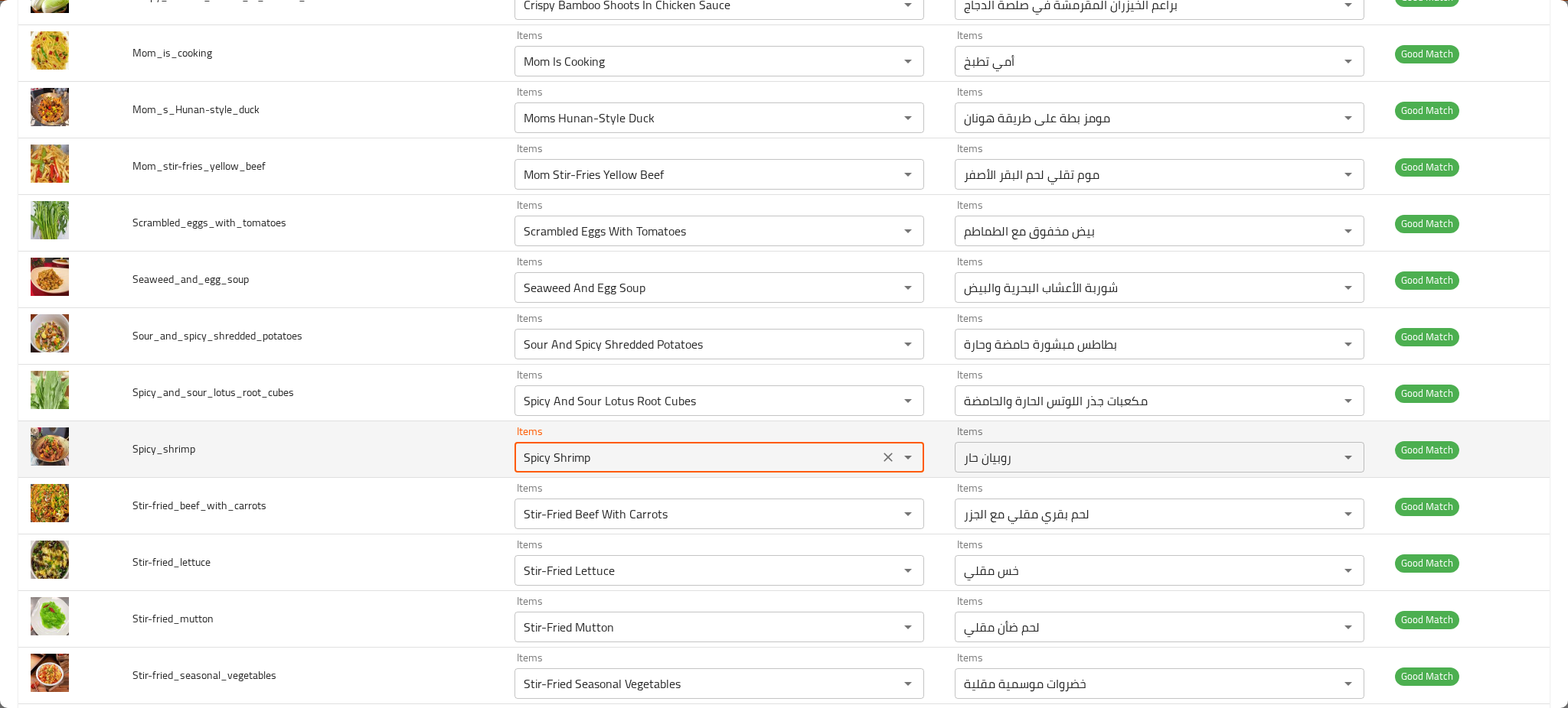
click at [603, 473] on div "Spicy Shrimp Items" at bounding box center [719, 457] width 409 height 31
click at [584, 462] on input "Spicy Shrimp" at bounding box center [697, 457] width 355 height 22
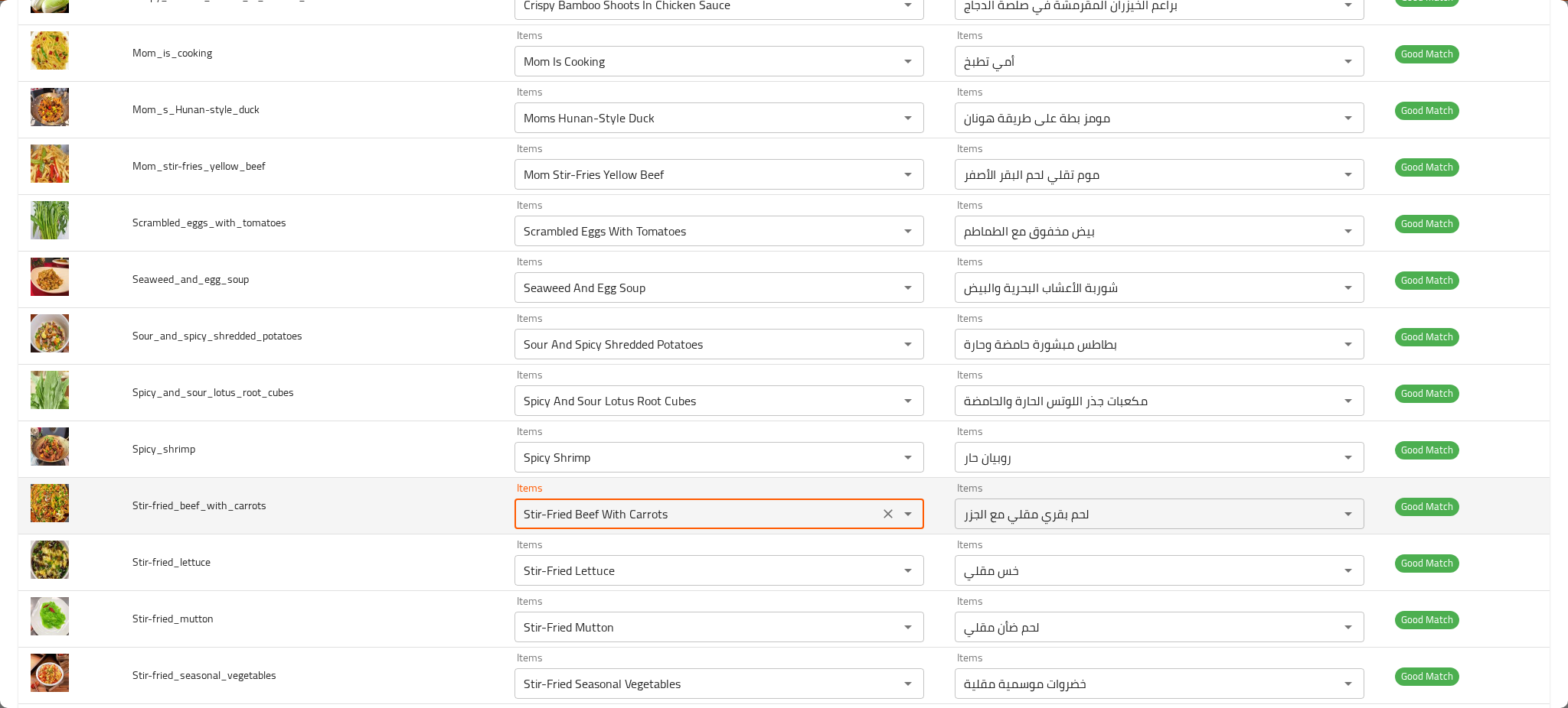
click at [576, 513] on input "Stir-Fried Beef With Carrots" at bounding box center [697, 514] width 355 height 22
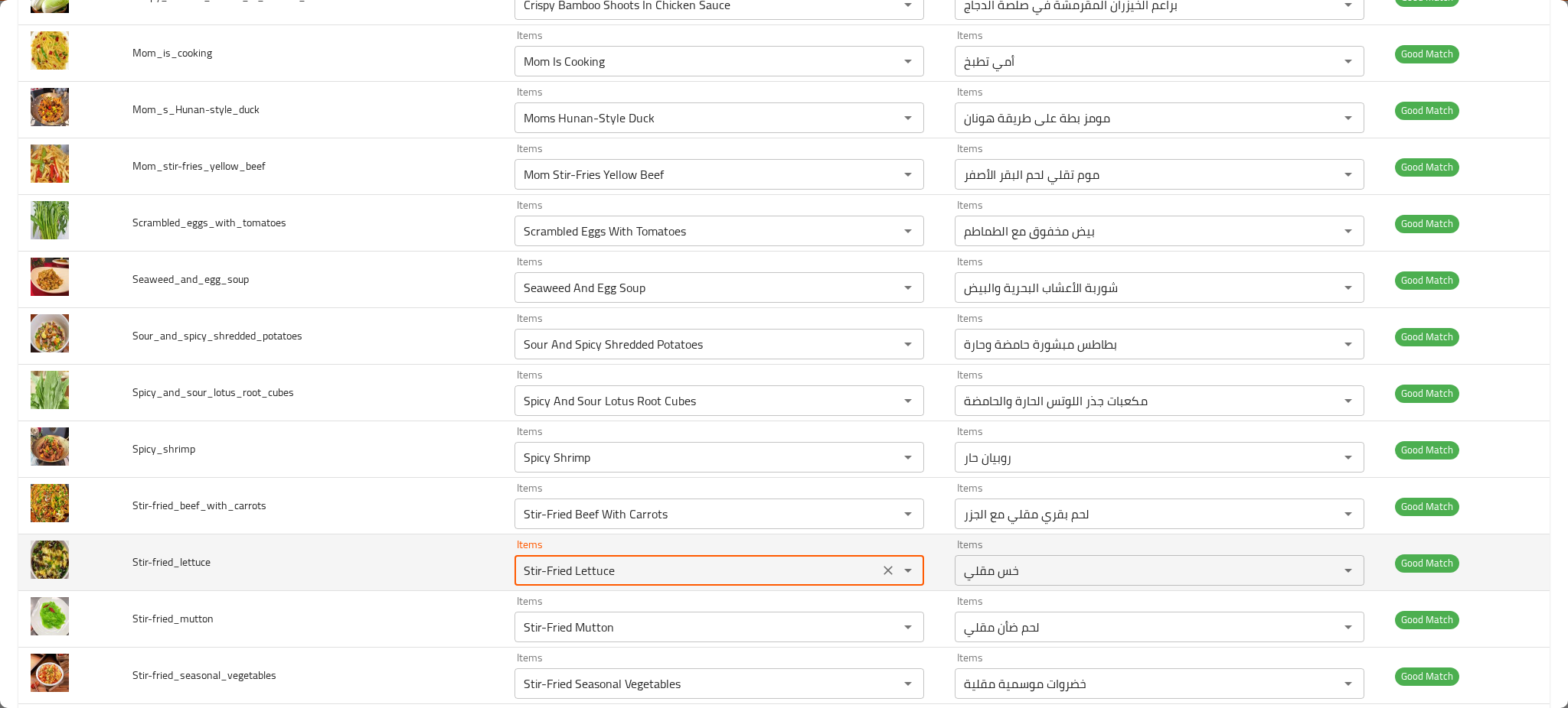
click at [585, 565] on input "Stir-Fried Lettuce" at bounding box center [697, 571] width 355 height 22
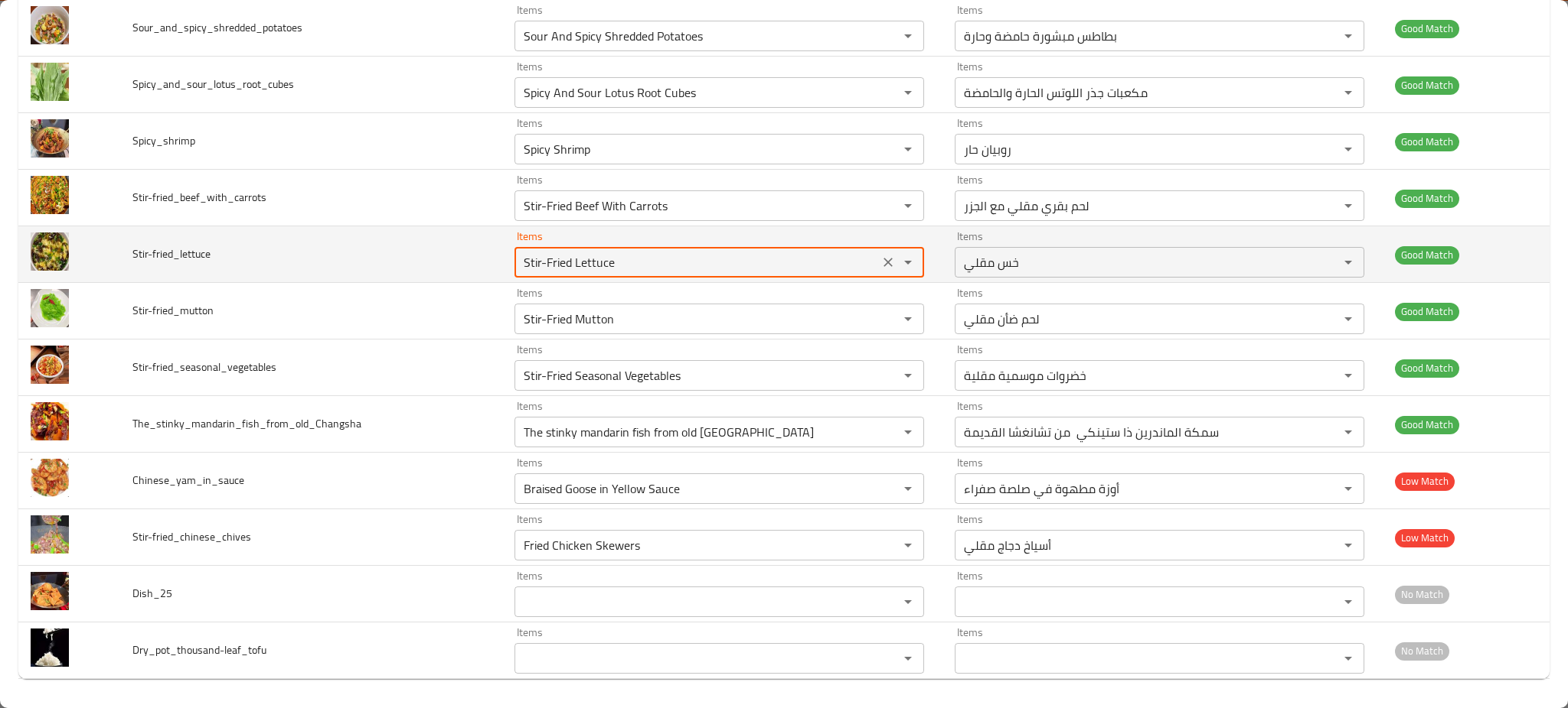
scroll to position [632, 0]
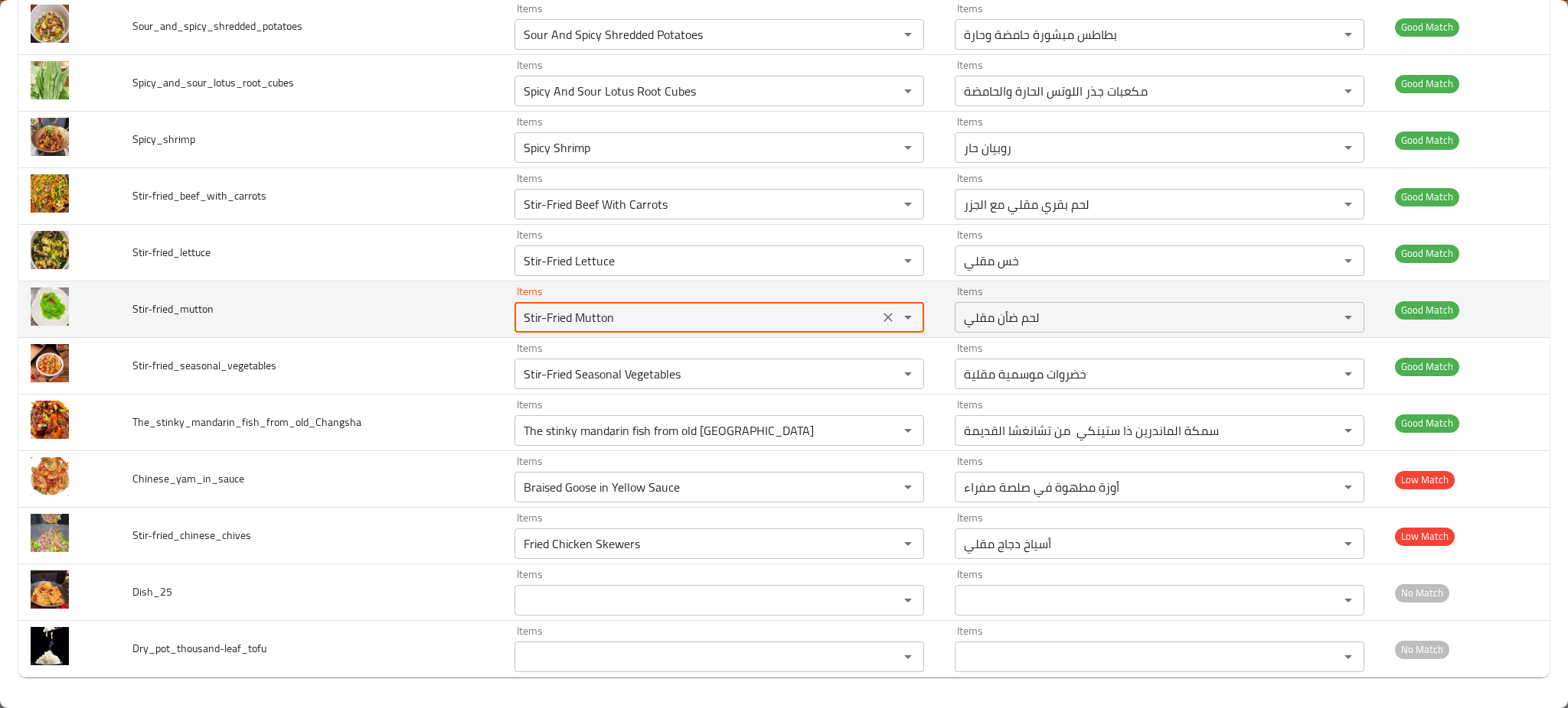
click at [557, 317] on input "Stir-Fried Mutton" at bounding box center [697, 318] width 355 height 22
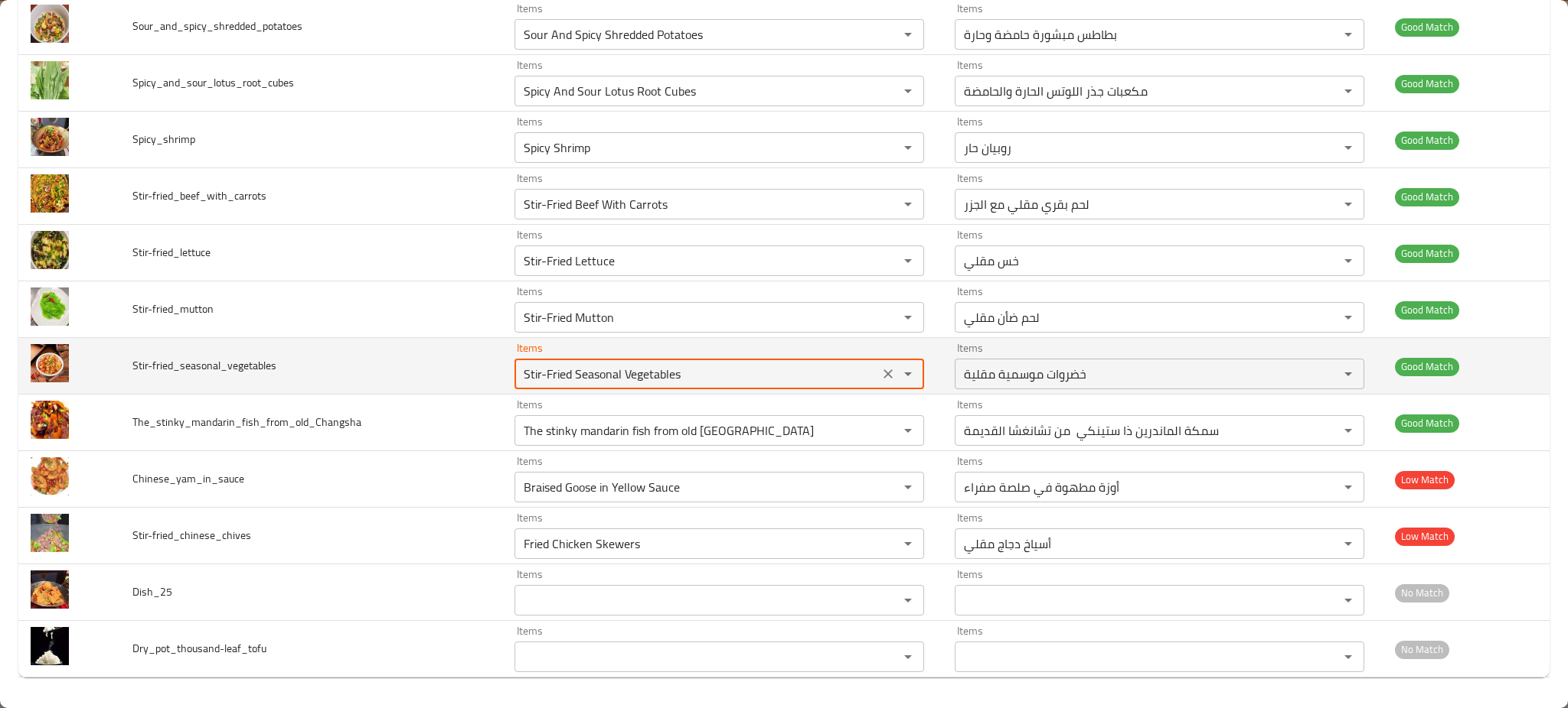
click at [576, 368] on input "Stir-Fried Seasonal Vegetables" at bounding box center [697, 374] width 355 height 22
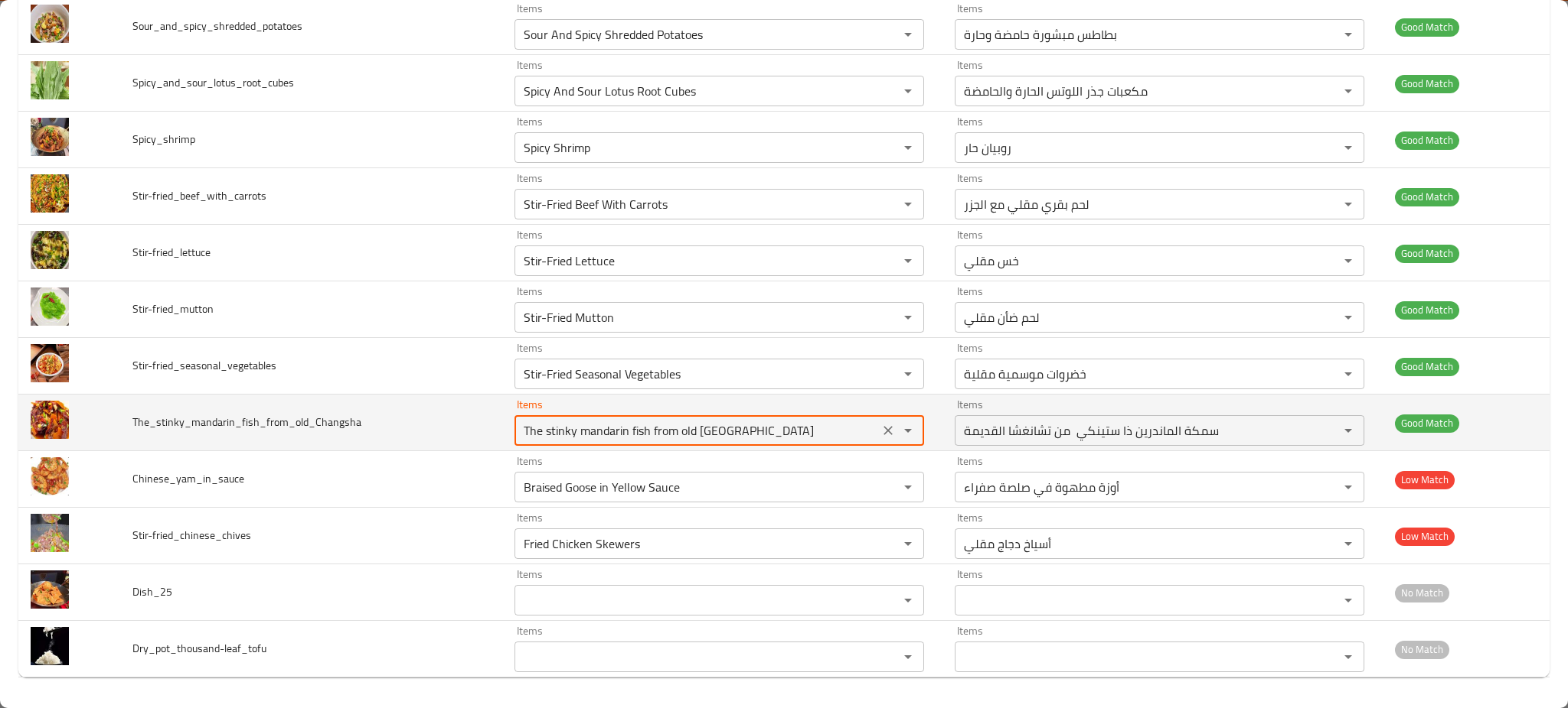
click at [595, 432] on input "The stinky mandarin fish from old Changsha" at bounding box center [697, 431] width 355 height 22
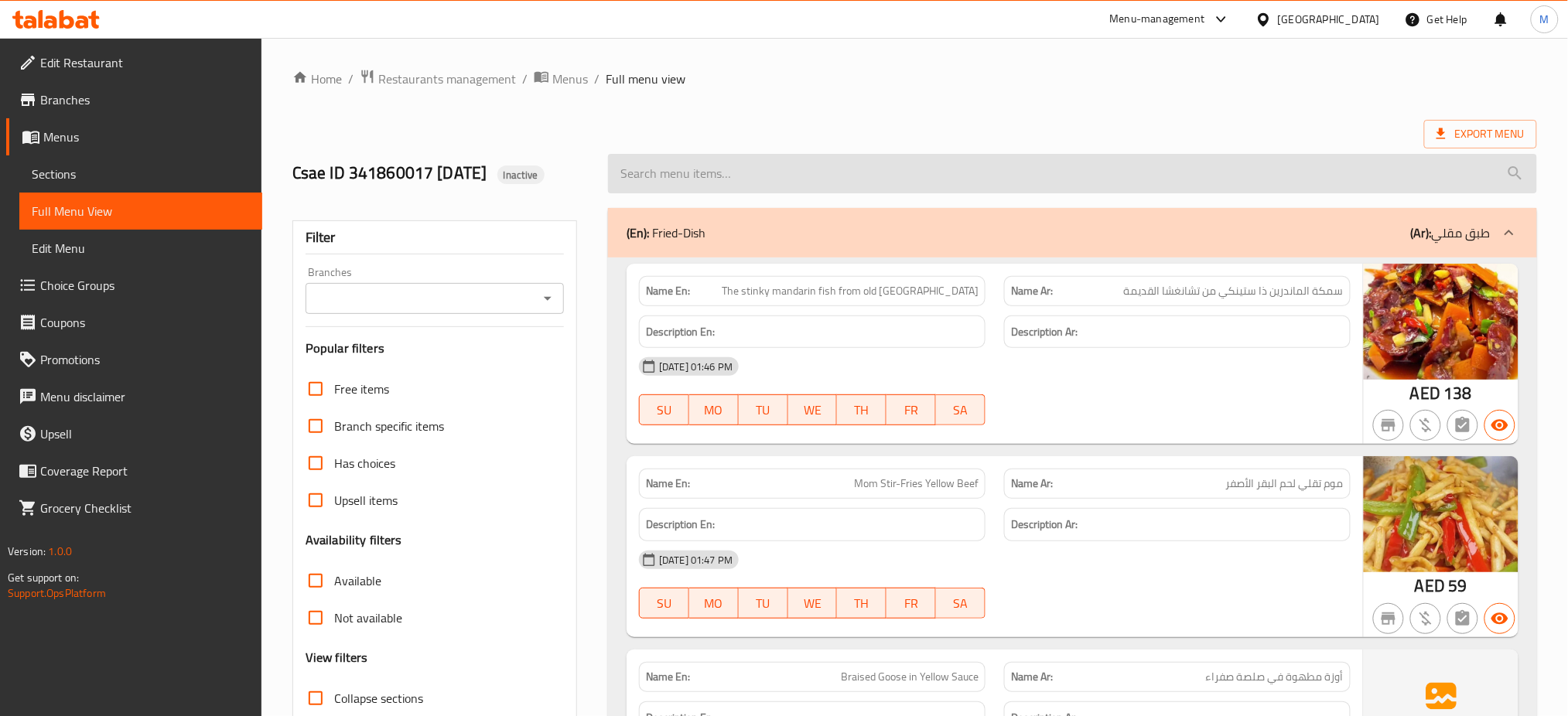
click at [1106, 164] on input "search" at bounding box center [1072, 173] width 929 height 39
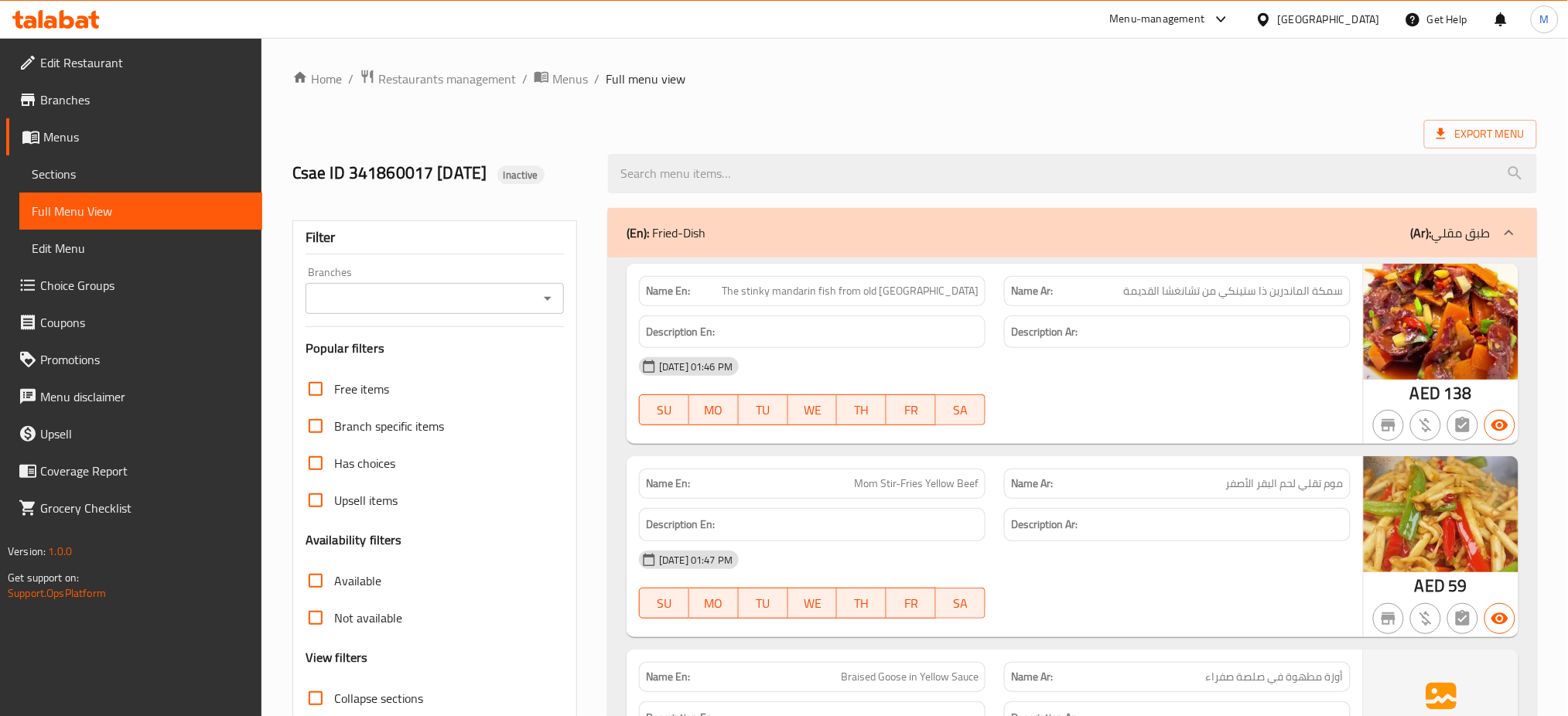
click at [1041, 120] on div "Export Menu" at bounding box center [914, 134] width 1245 height 28
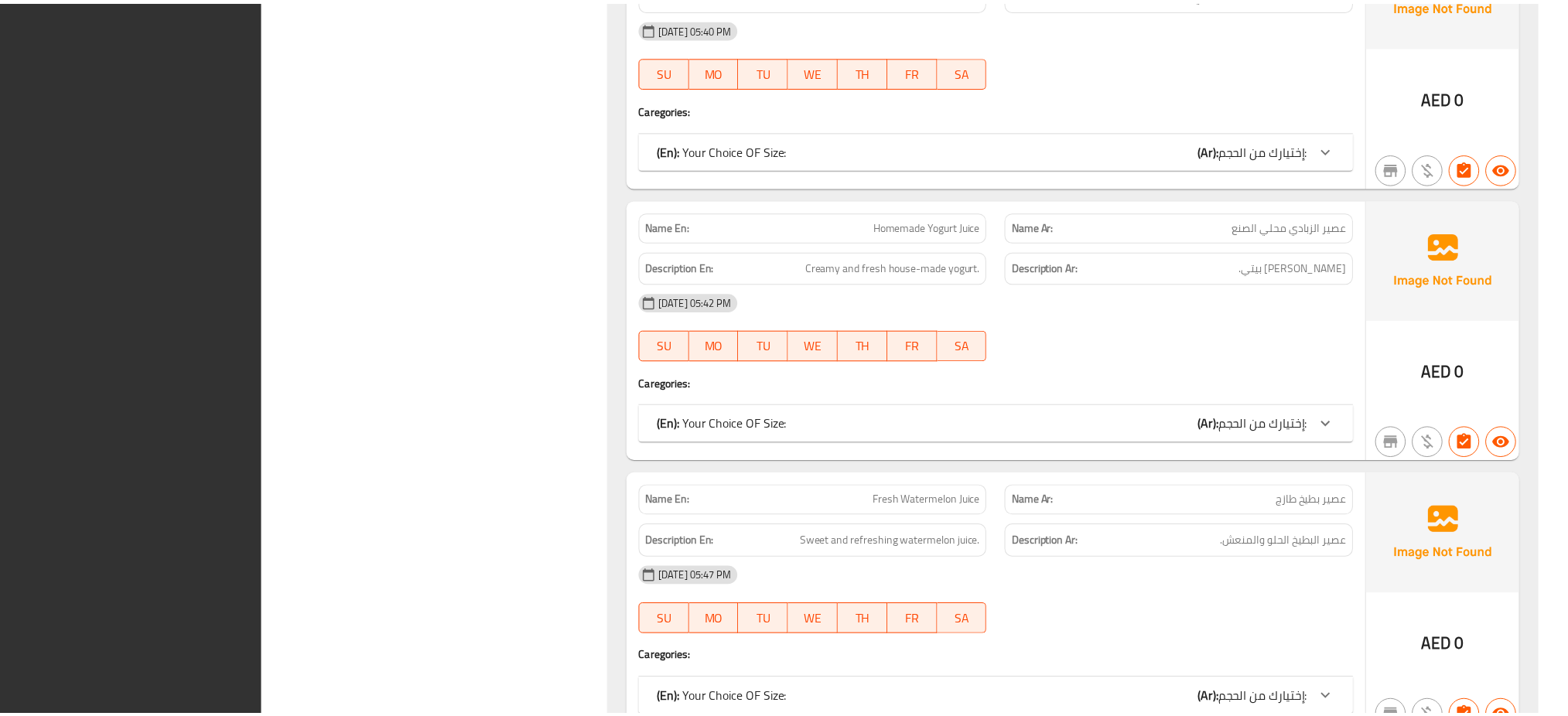
scroll to position [8202, 0]
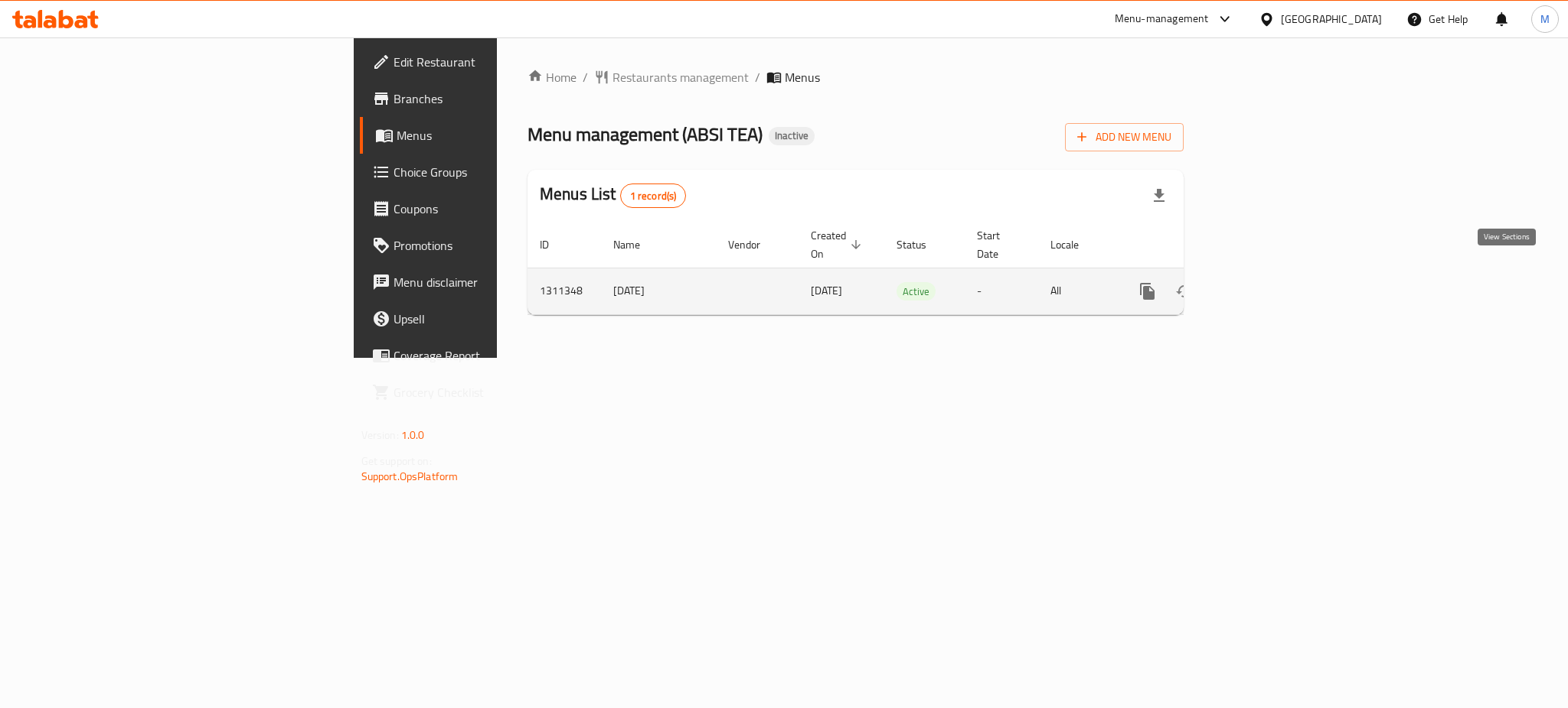
click at [1276, 274] on link "enhanced table" at bounding box center [1257, 292] width 37 height 37
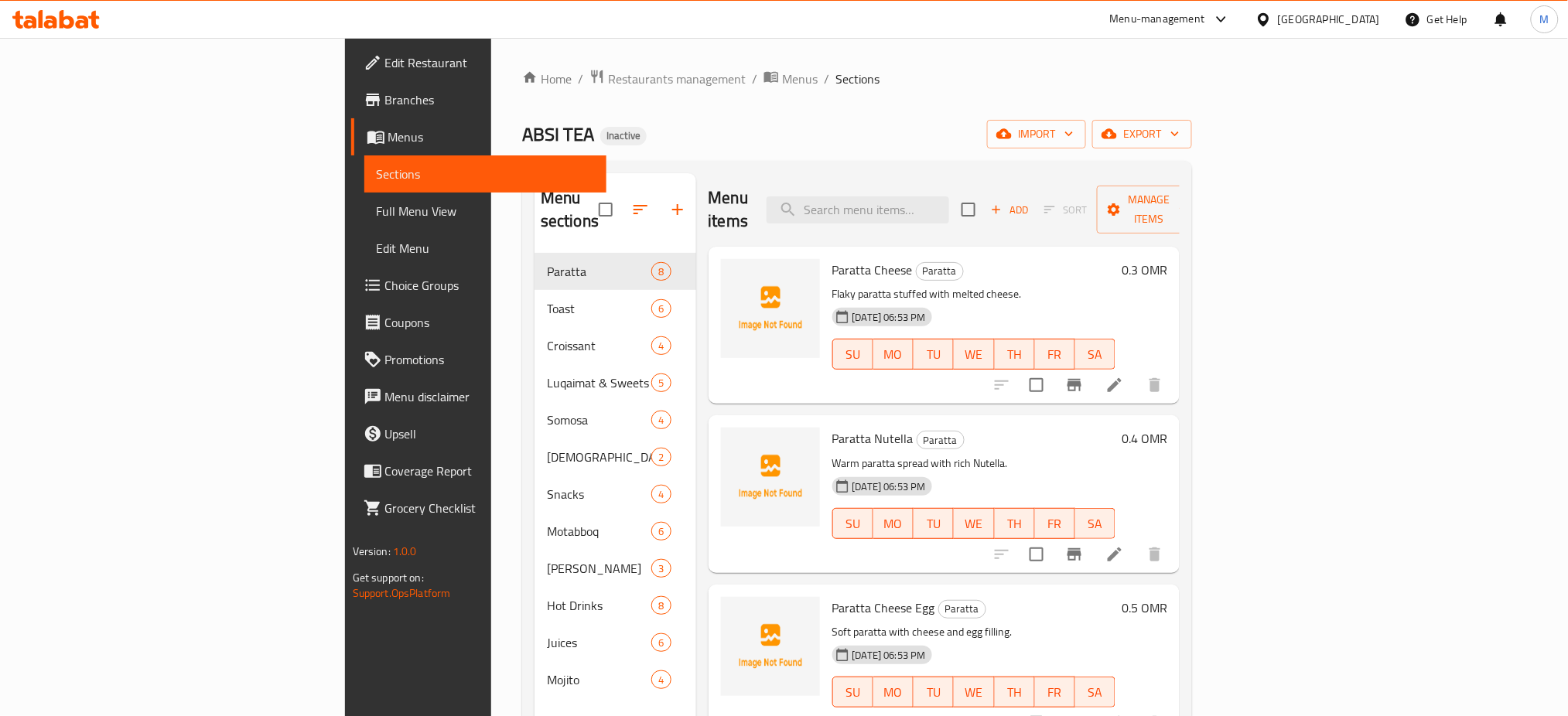
click at [799, 202] on div "Menu items Add Sort Manage items" at bounding box center [944, 210] width 471 height 73
click at [1011, 137] on icon "button" at bounding box center [1003, 134] width 16 height 10
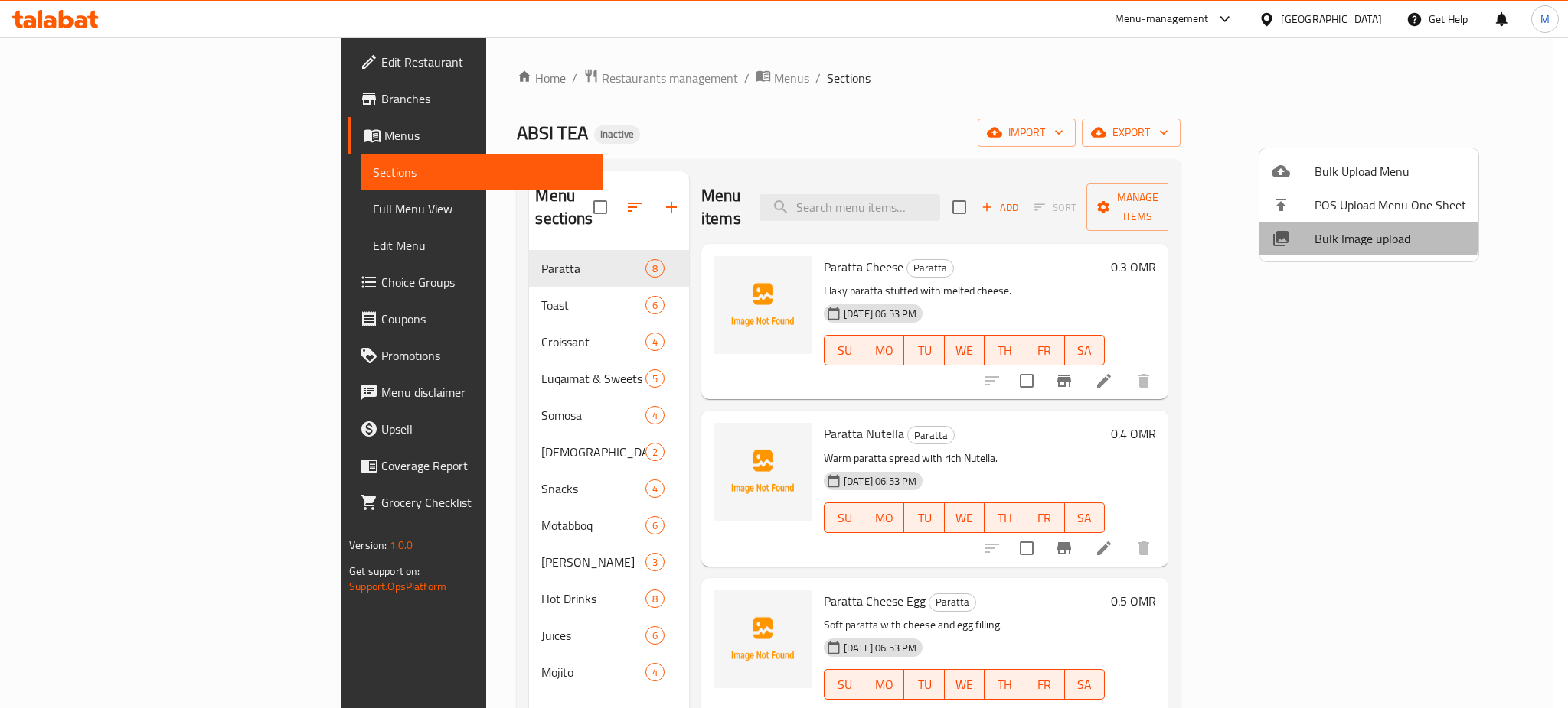
click at [1365, 233] on span "Bulk Image upload" at bounding box center [1390, 239] width 151 height 18
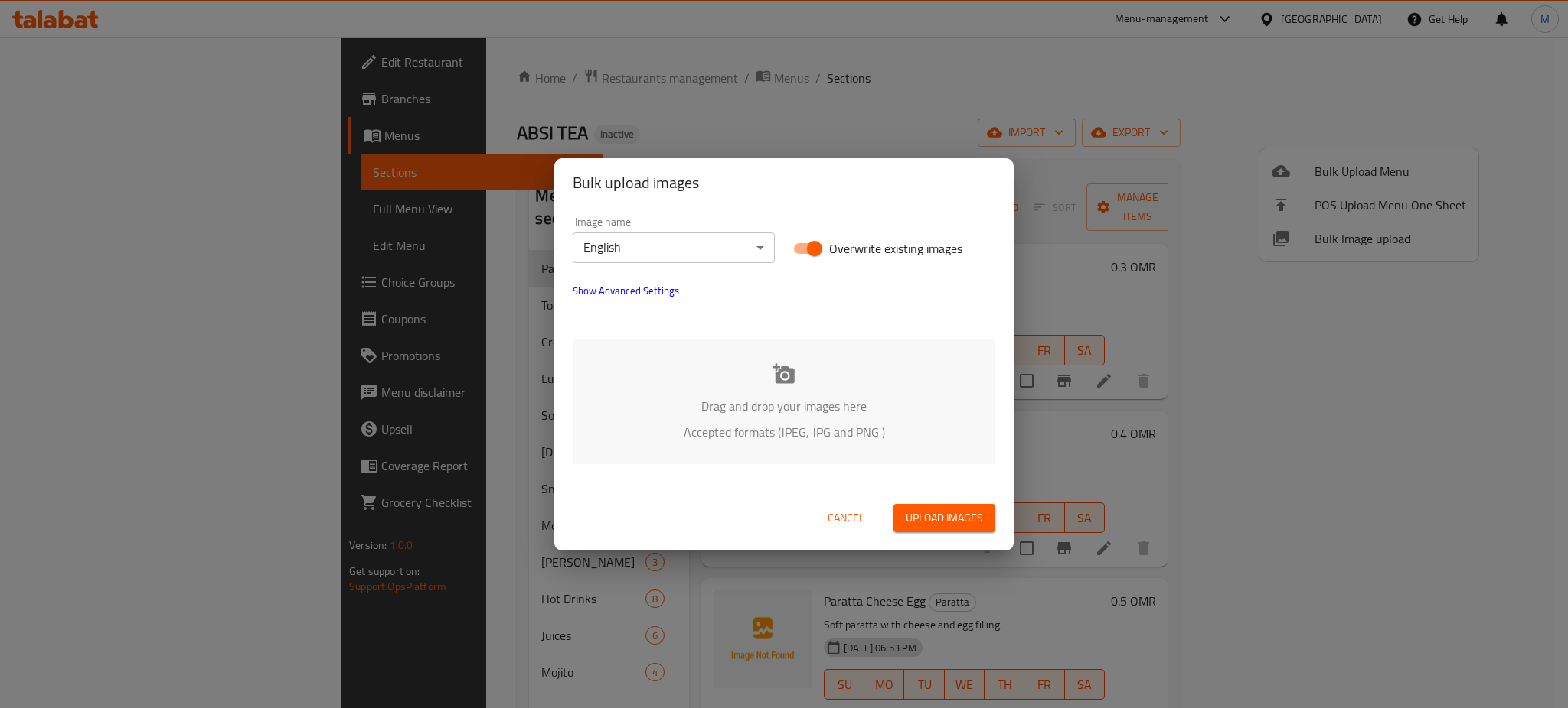
click at [777, 469] on div "Image name English ​ Overwrite existing images Show Advanced Settings Drag and …" at bounding box center [784, 340] width 459 height 266
click at [761, 461] on div "Drag and drop your images here Accepted formats (JPEG, JPG and PNG )" at bounding box center [784, 402] width 422 height 125
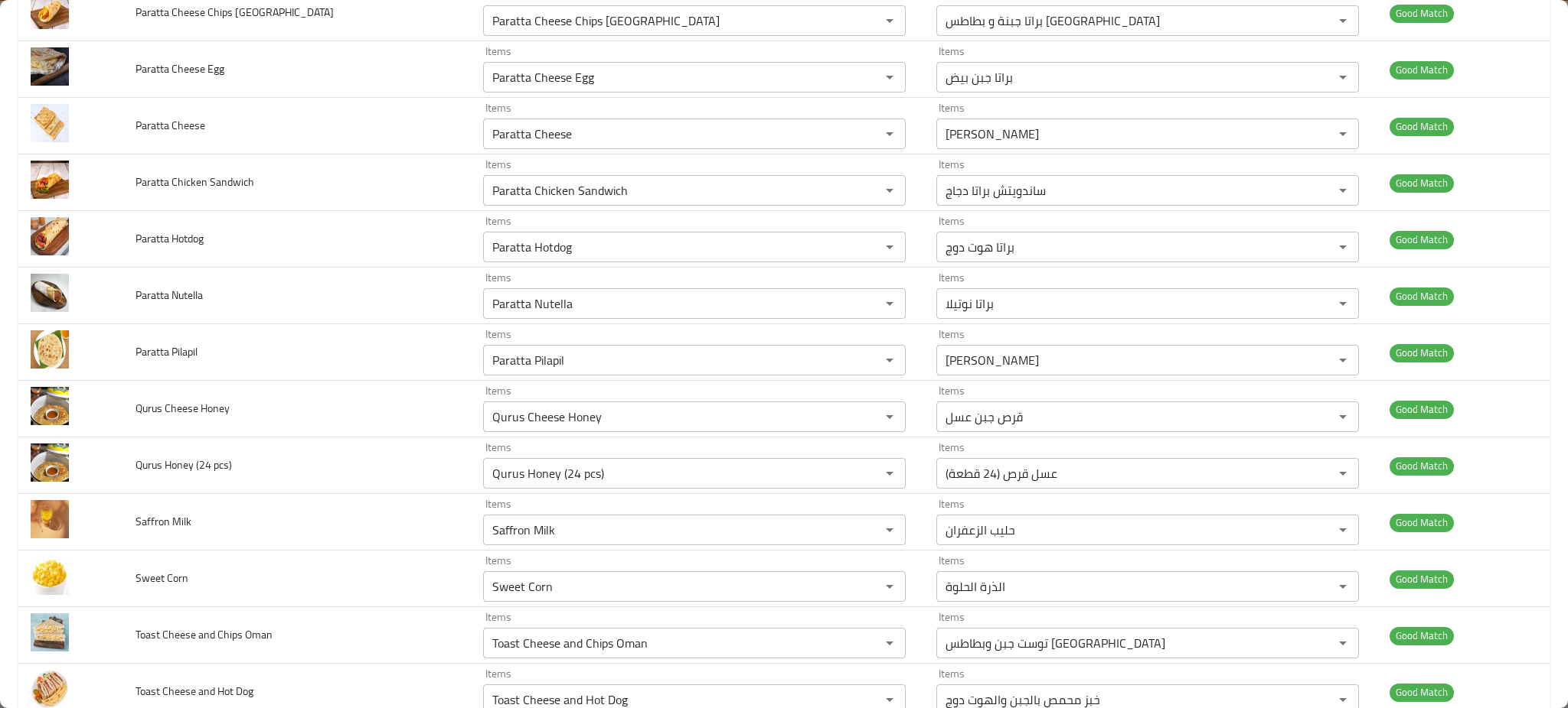
scroll to position [2106, 0]
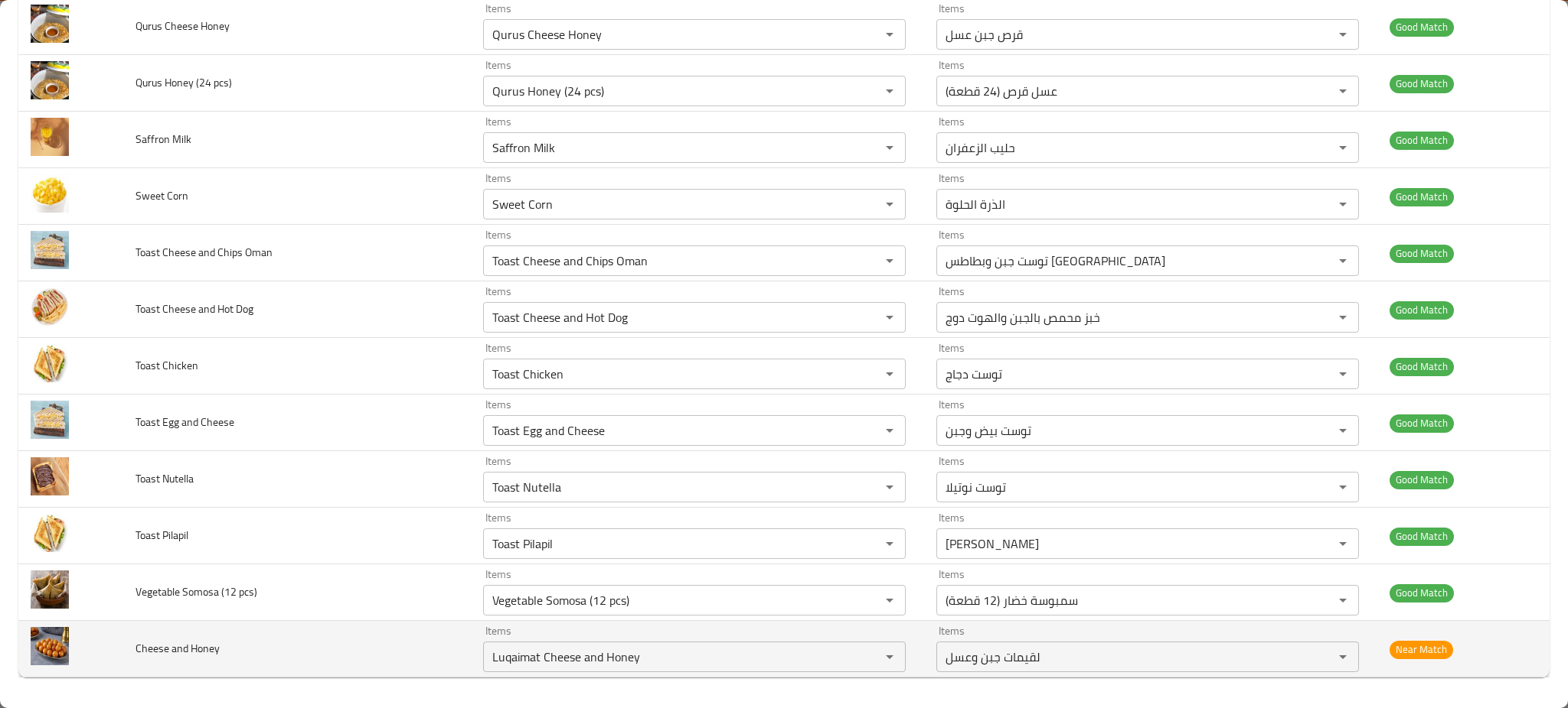
click at [309, 654] on td "Cheese and Honey" at bounding box center [297, 649] width 348 height 57
click at [487, 647] on Honey "Luqaimat Cheese and Honey" at bounding box center [671, 657] width 368 height 22
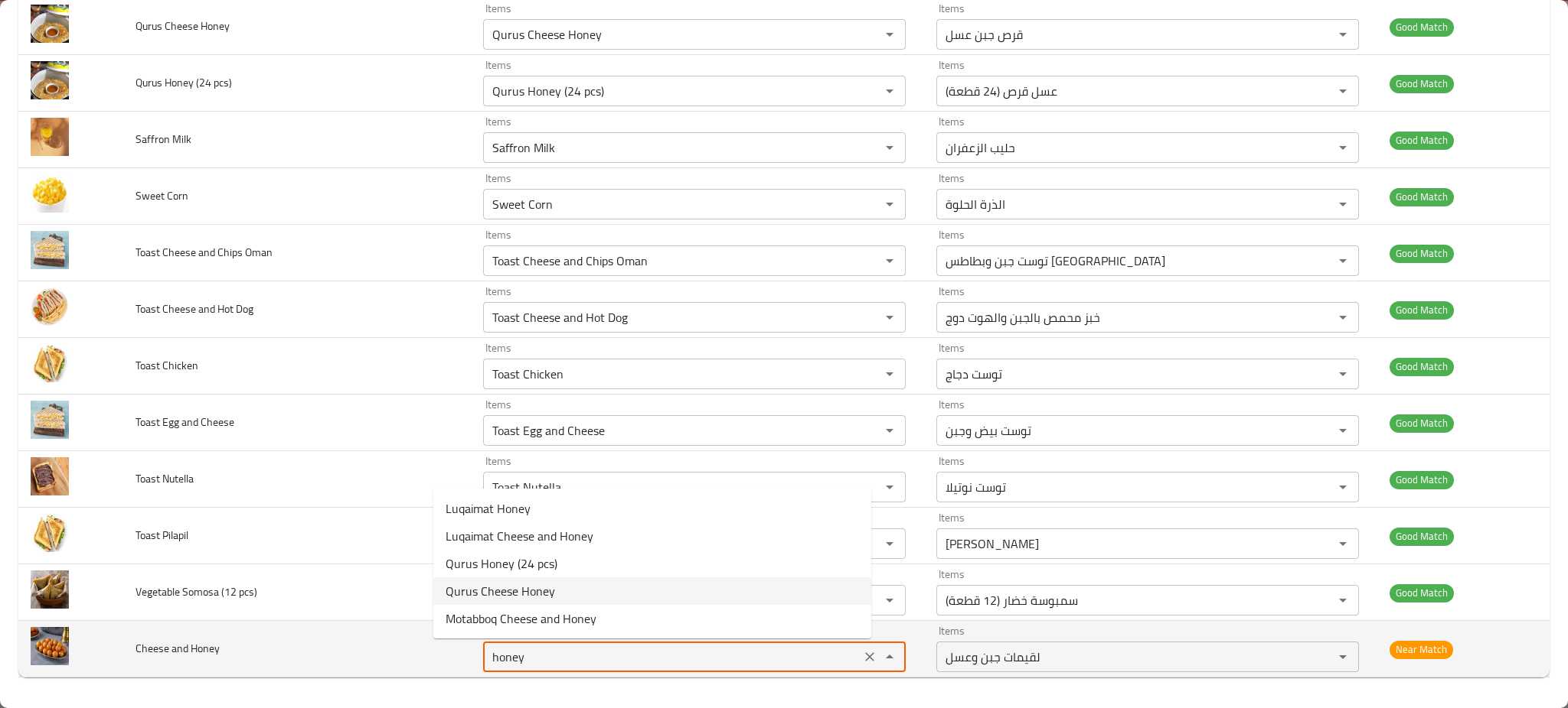
type Honey "Luqaimat Cheese and Honey"
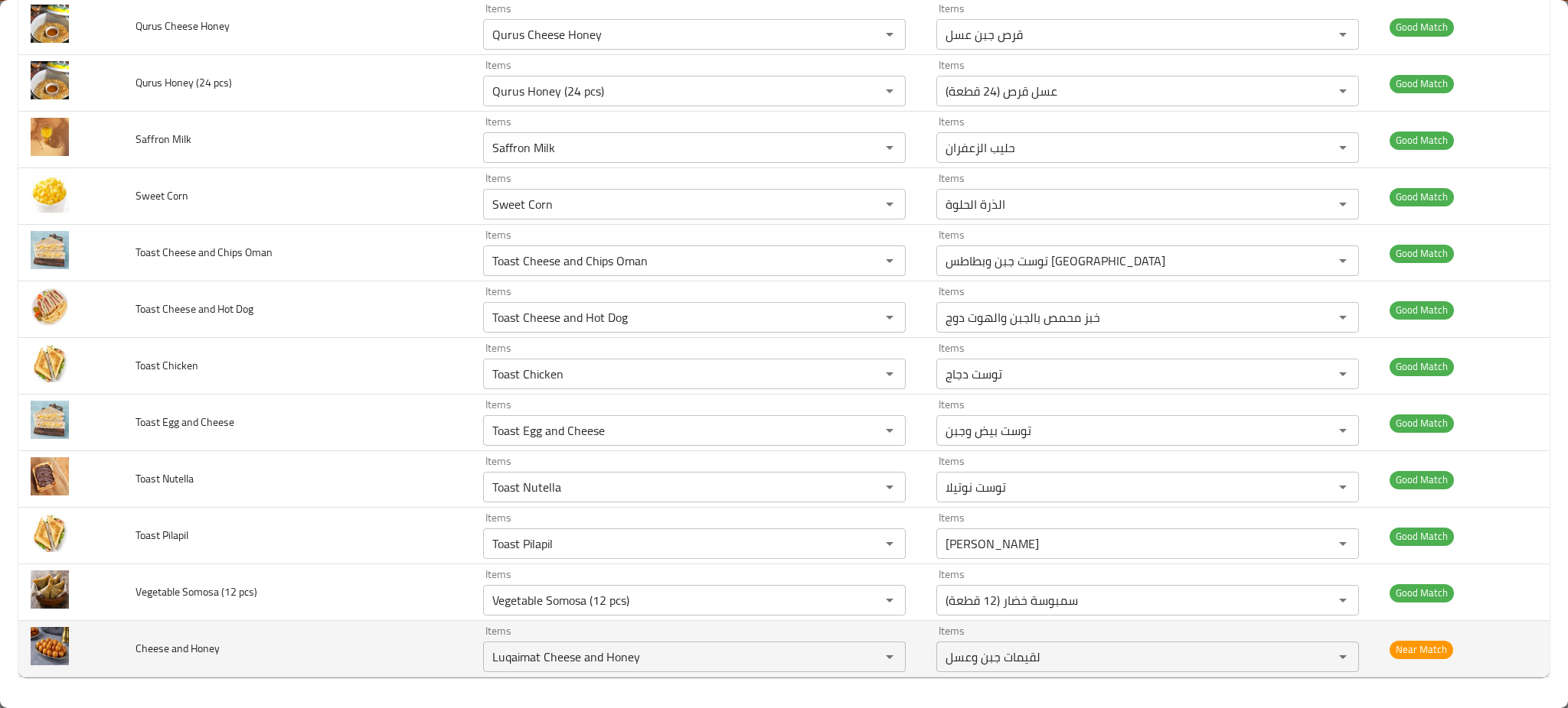
click at [408, 649] on td "Cheese and Honey" at bounding box center [297, 649] width 348 height 57
click at [357, 633] on td "Cheese and Honey" at bounding box center [297, 649] width 348 height 57
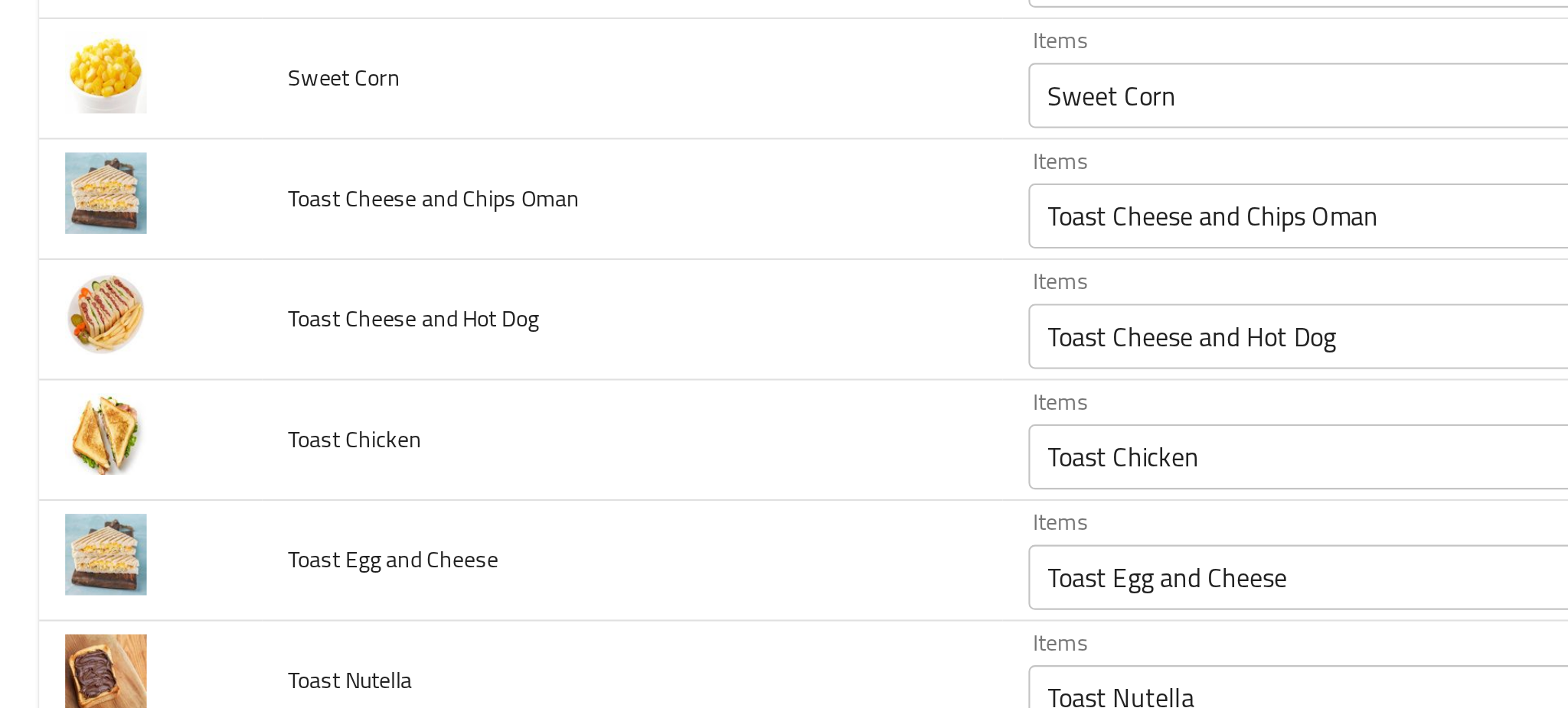
scroll to position [1902, 0]
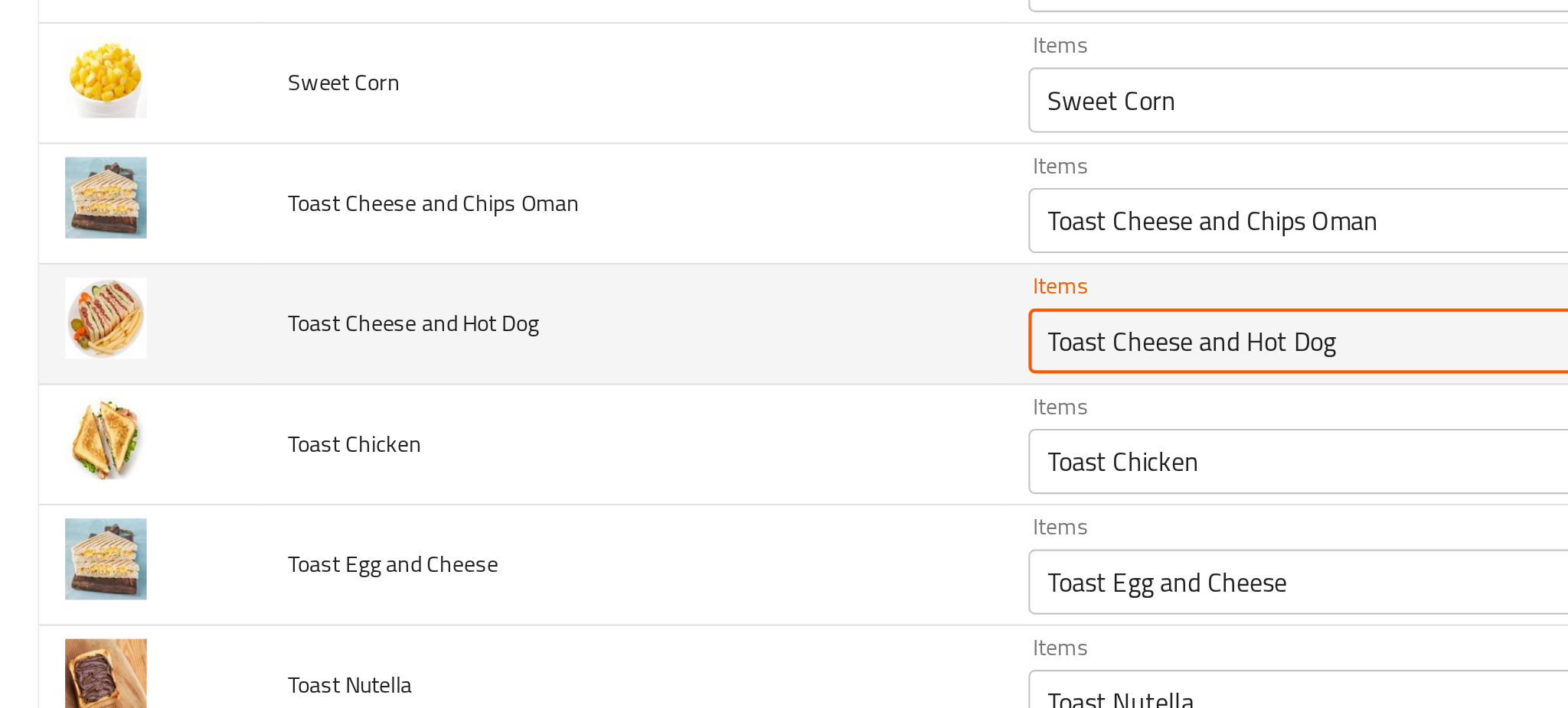
click at [490, 529] on Dog "Toast Cheese and Hot Dog" at bounding box center [671, 520] width 368 height 22
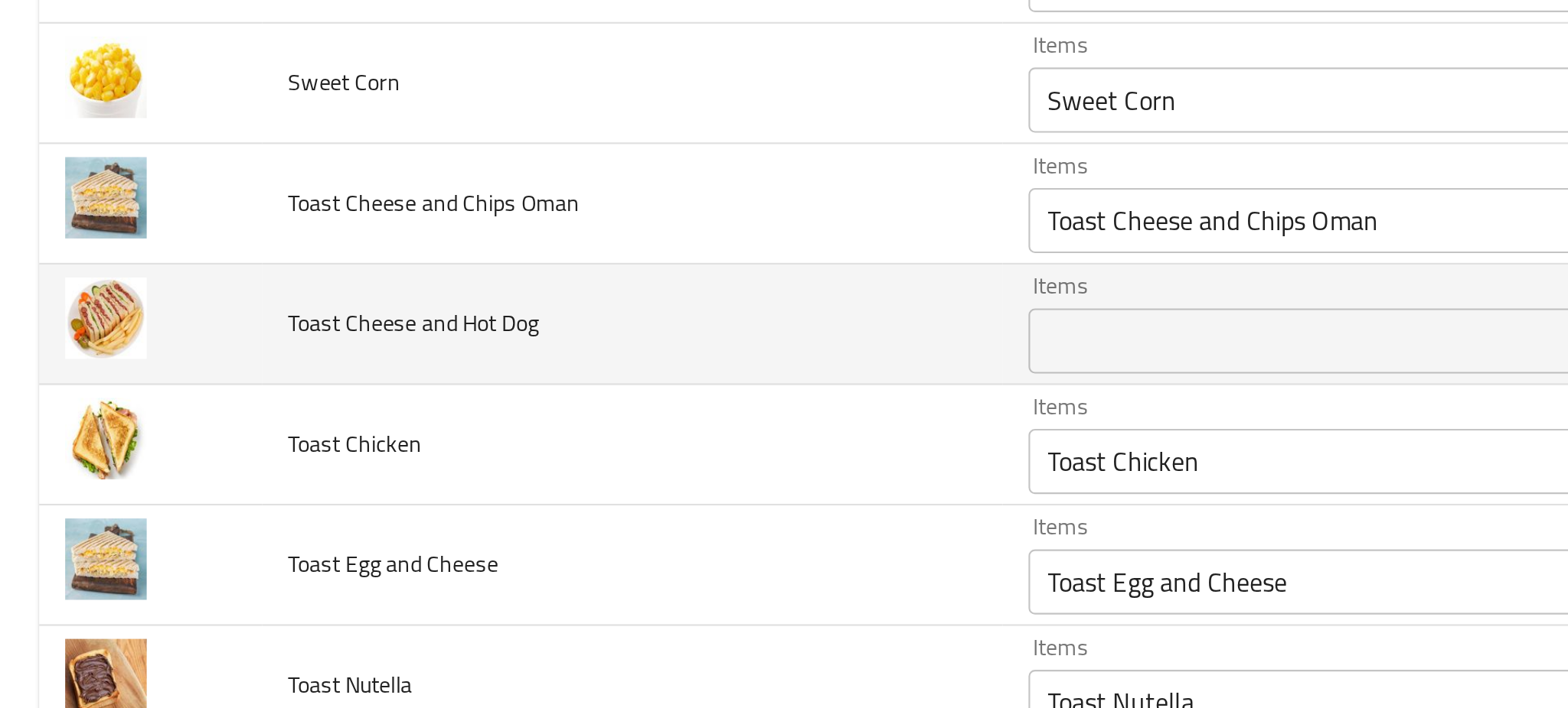
click at [185, 513] on span "Toast Cheese and Hot Dog" at bounding box center [195, 511] width 118 height 20
copy span "Toast Cheese and Hot Dog"
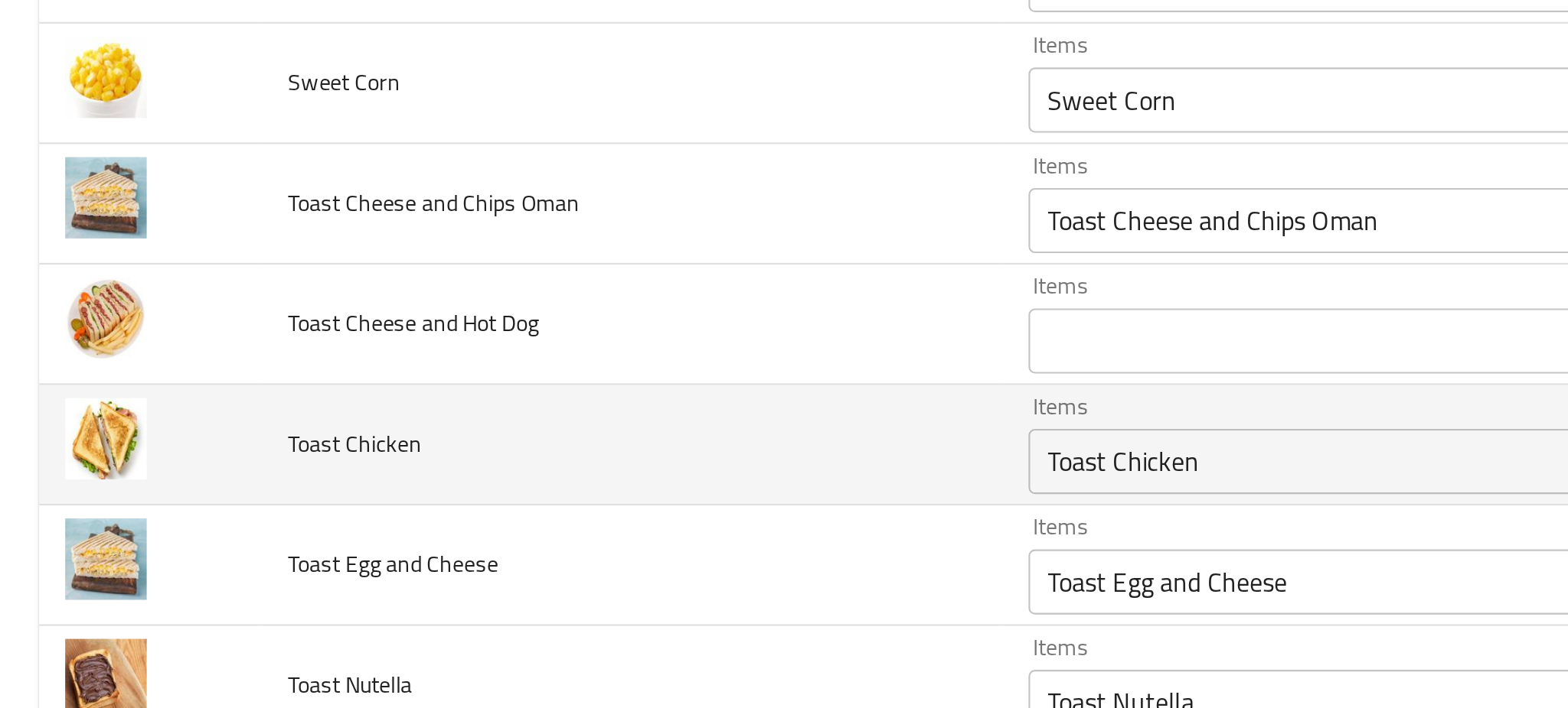
click at [256, 558] on td "Toast Chicken" at bounding box center [297, 569] width 348 height 57
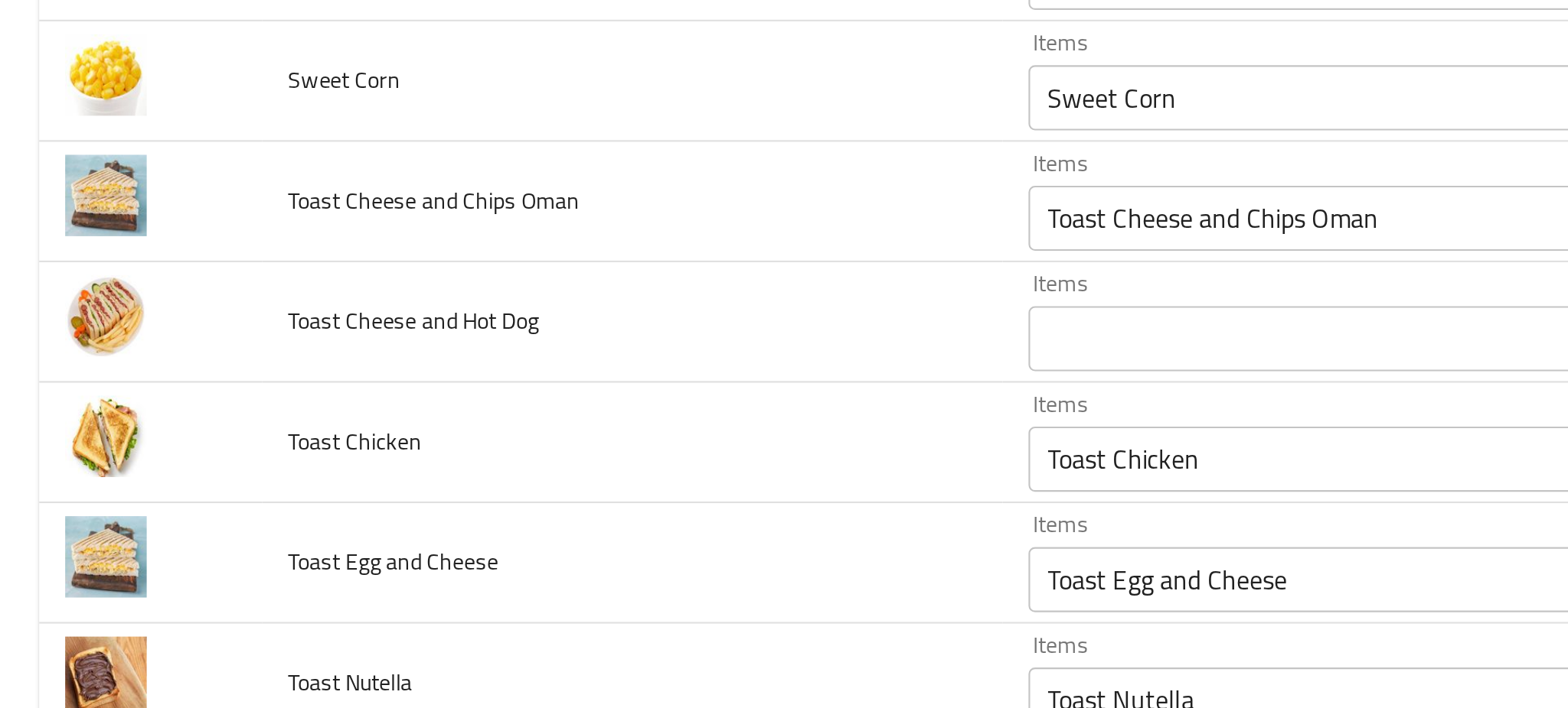
scroll to position [0, 0]
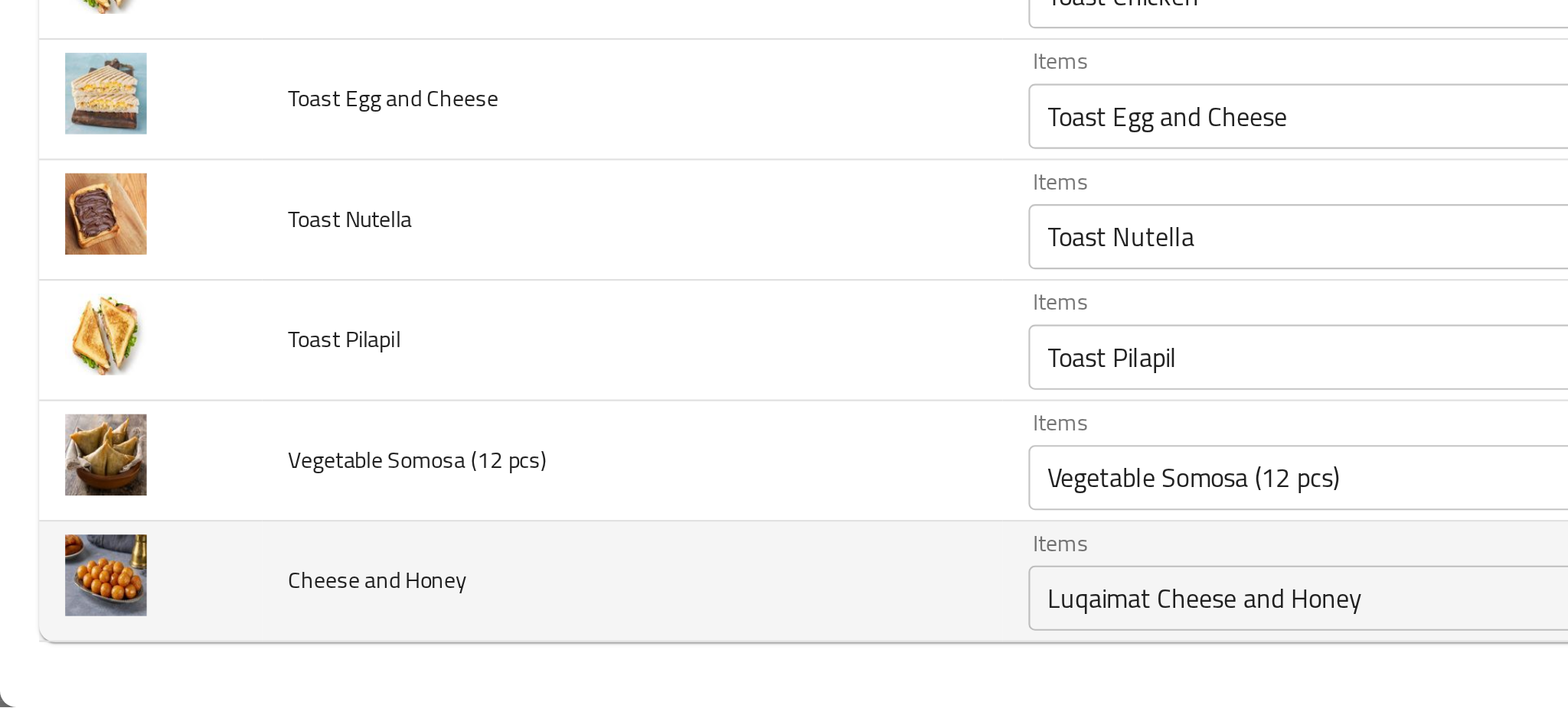
click at [245, 637] on td "Cheese and Honey" at bounding box center [297, 649] width 348 height 57
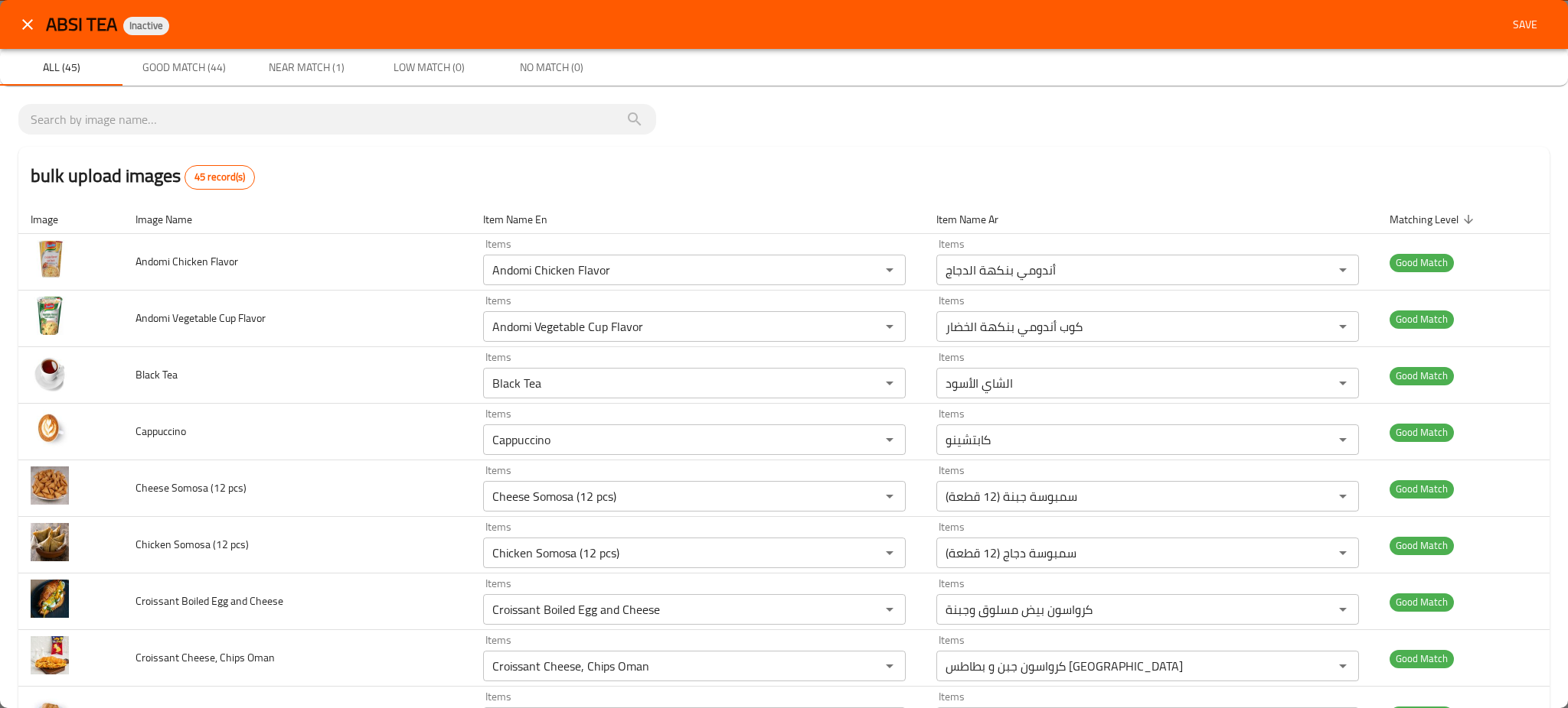
click at [990, 153] on div "bulk upload images 45 record(s)" at bounding box center [784, 176] width 1531 height 58
click at [1517, 23] on span "Save" at bounding box center [1525, 24] width 37 height 19
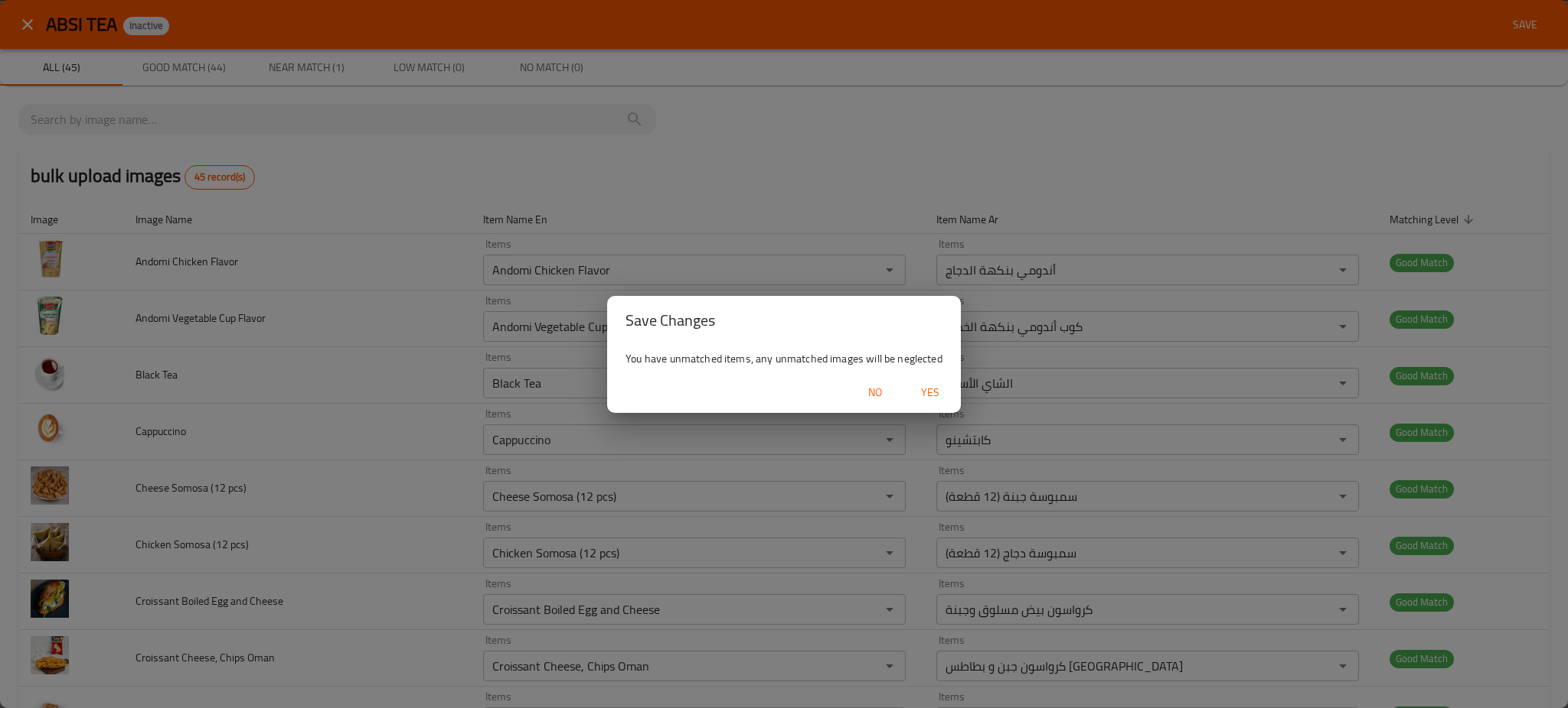
click at [928, 395] on span "Yes" at bounding box center [929, 392] width 37 height 19
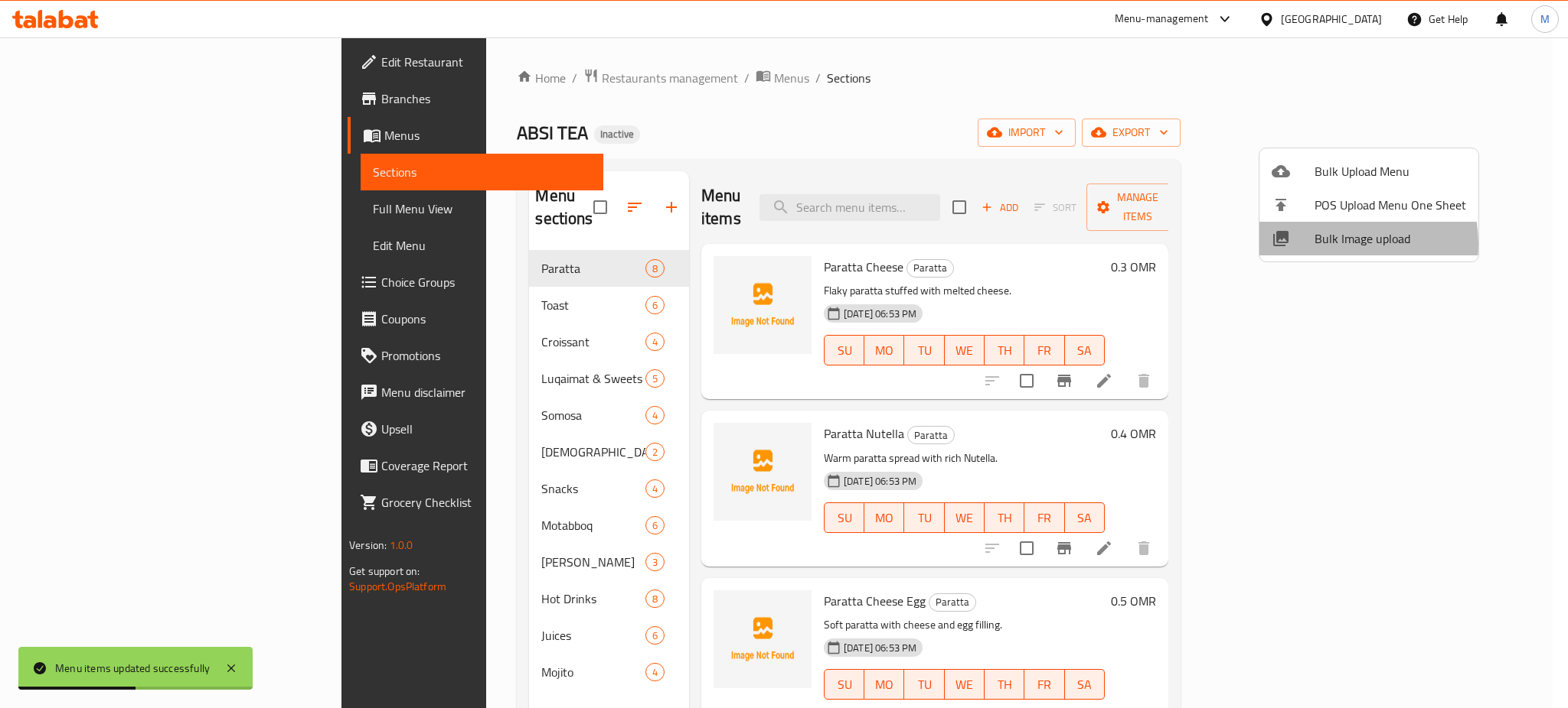
click at [1329, 244] on span "Bulk Image upload" at bounding box center [1390, 239] width 151 height 18
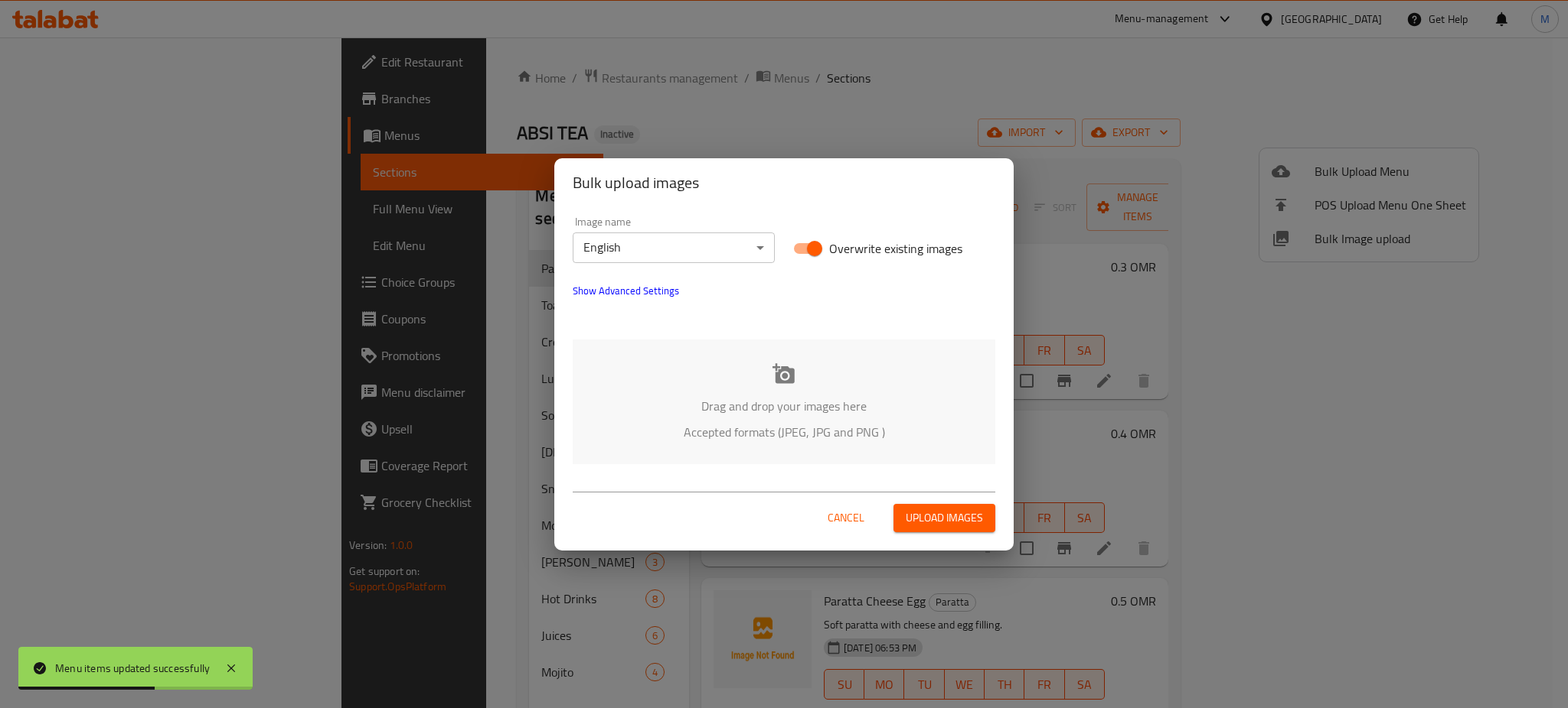
click at [796, 340] on div "Drag and drop your images here Accepted formats (JPEG, JPG and PNG )" at bounding box center [784, 402] width 422 height 125
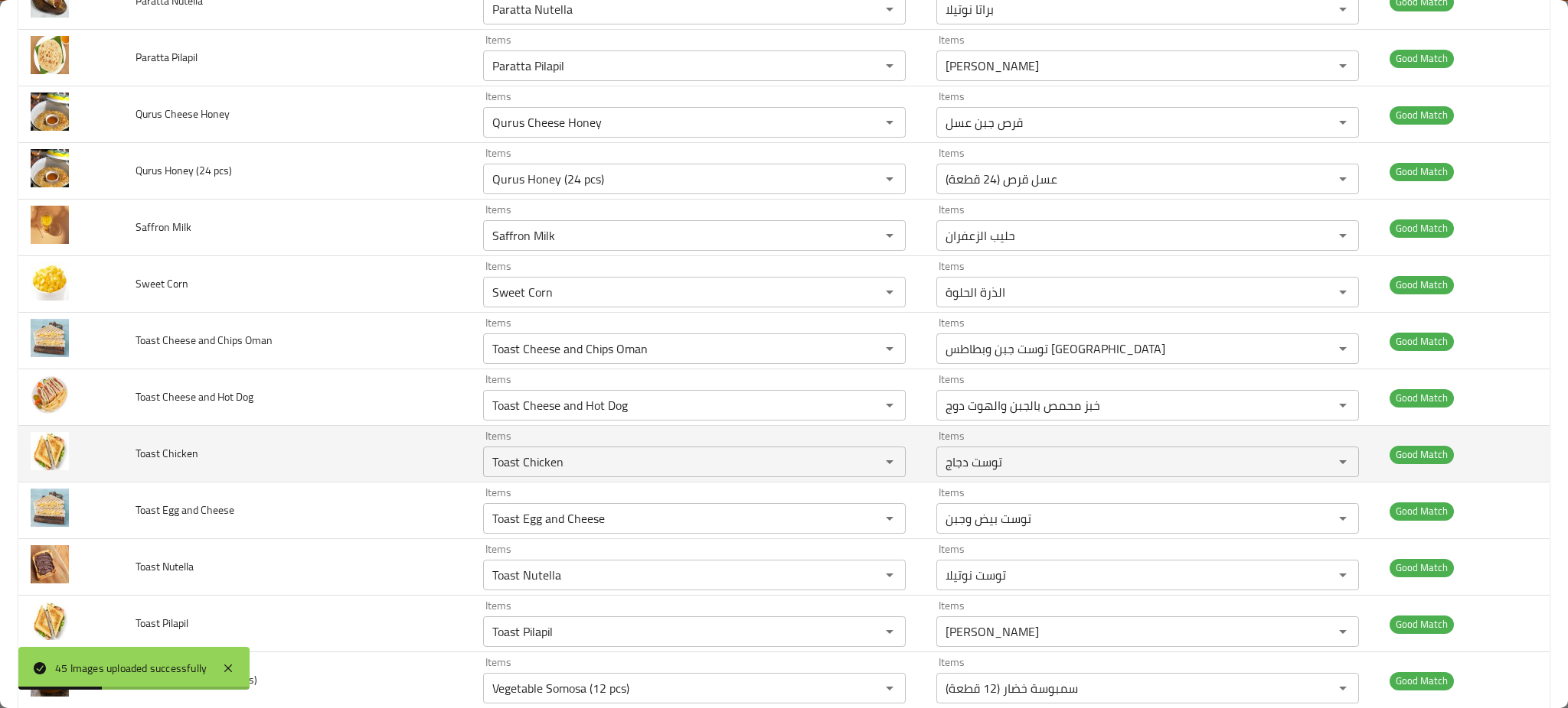
scroll to position [2016, 0]
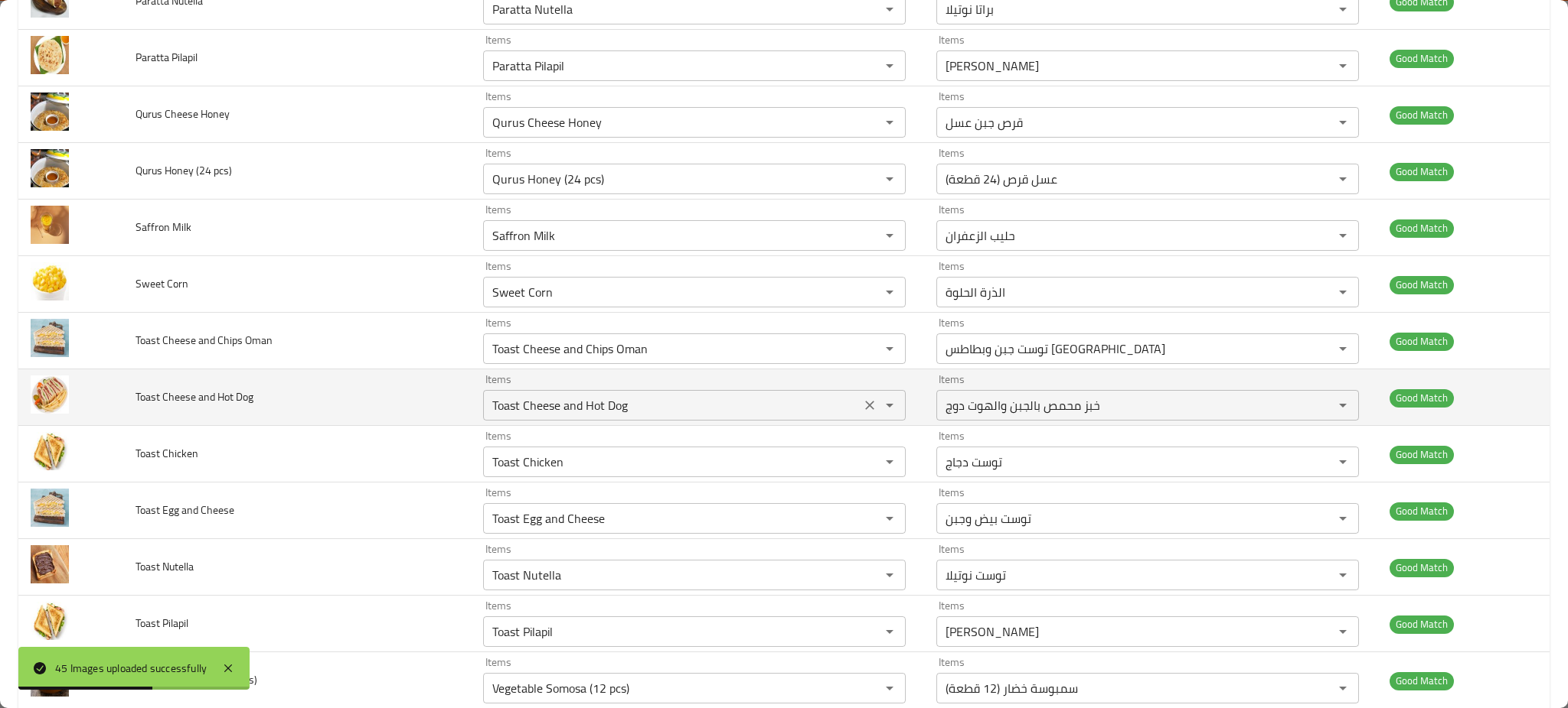
click at [859, 409] on button "Clear" at bounding box center [870, 406] width 22 height 22
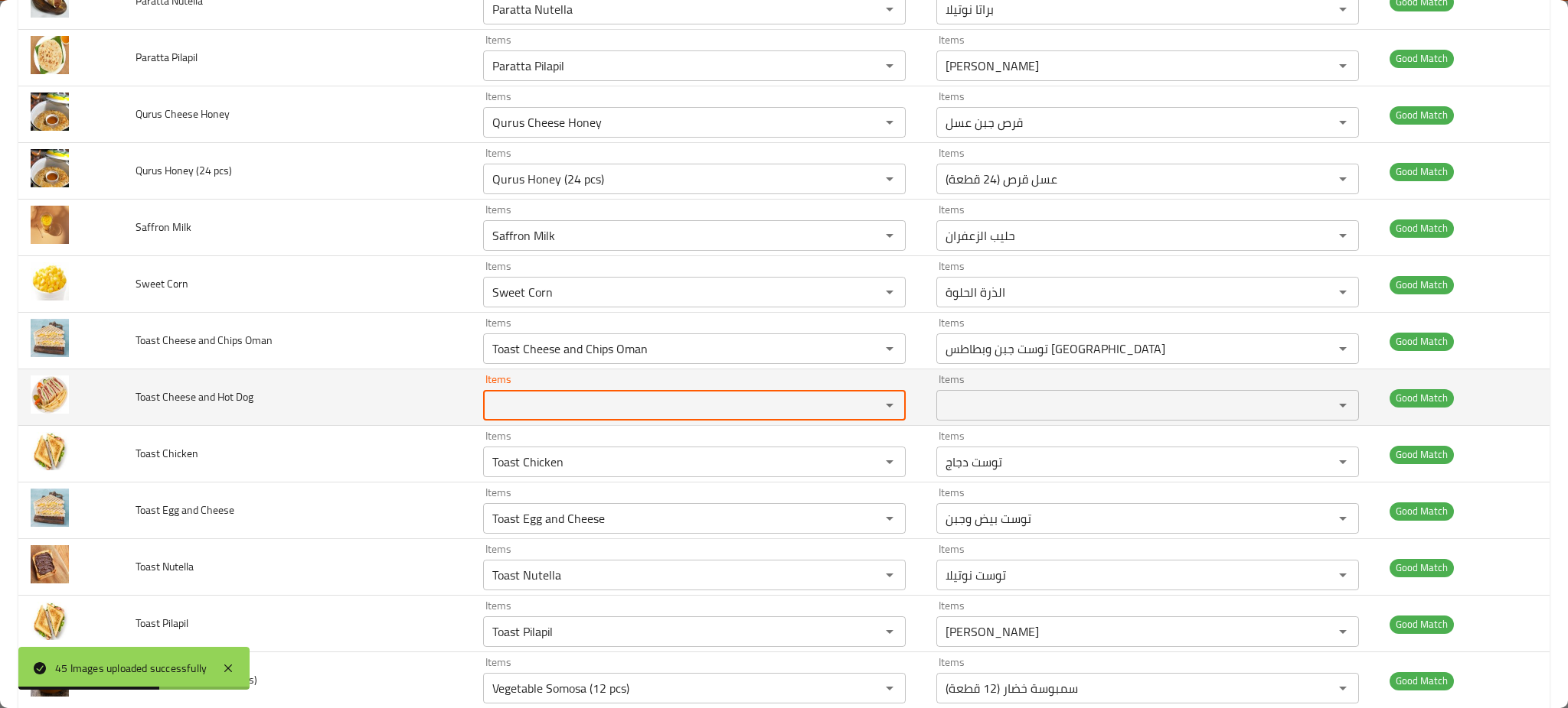
click at [859, 409] on div "enhanced table" at bounding box center [879, 406] width 40 height 22
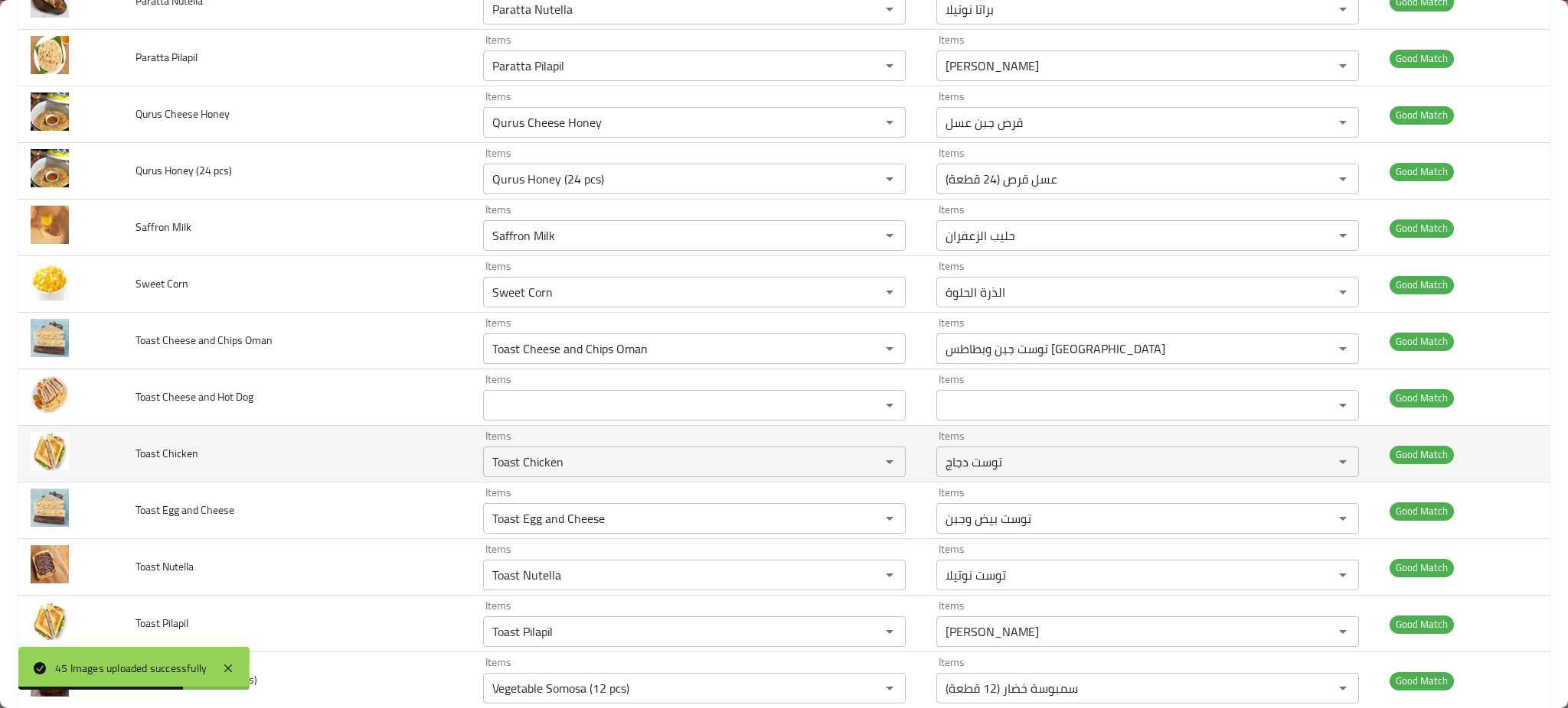
click at [273, 453] on td "Toast Chicken" at bounding box center [297, 454] width 348 height 57
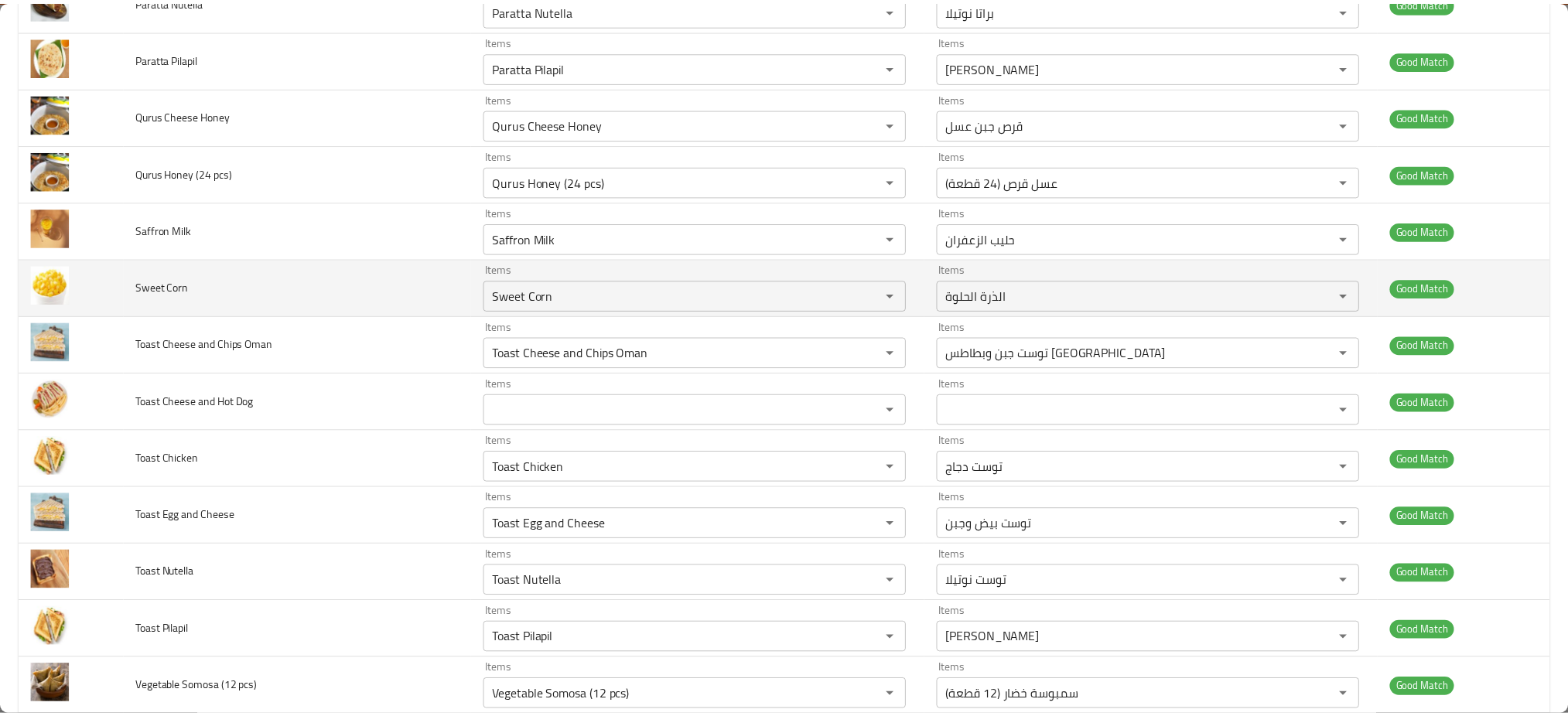
scroll to position [1110, 0]
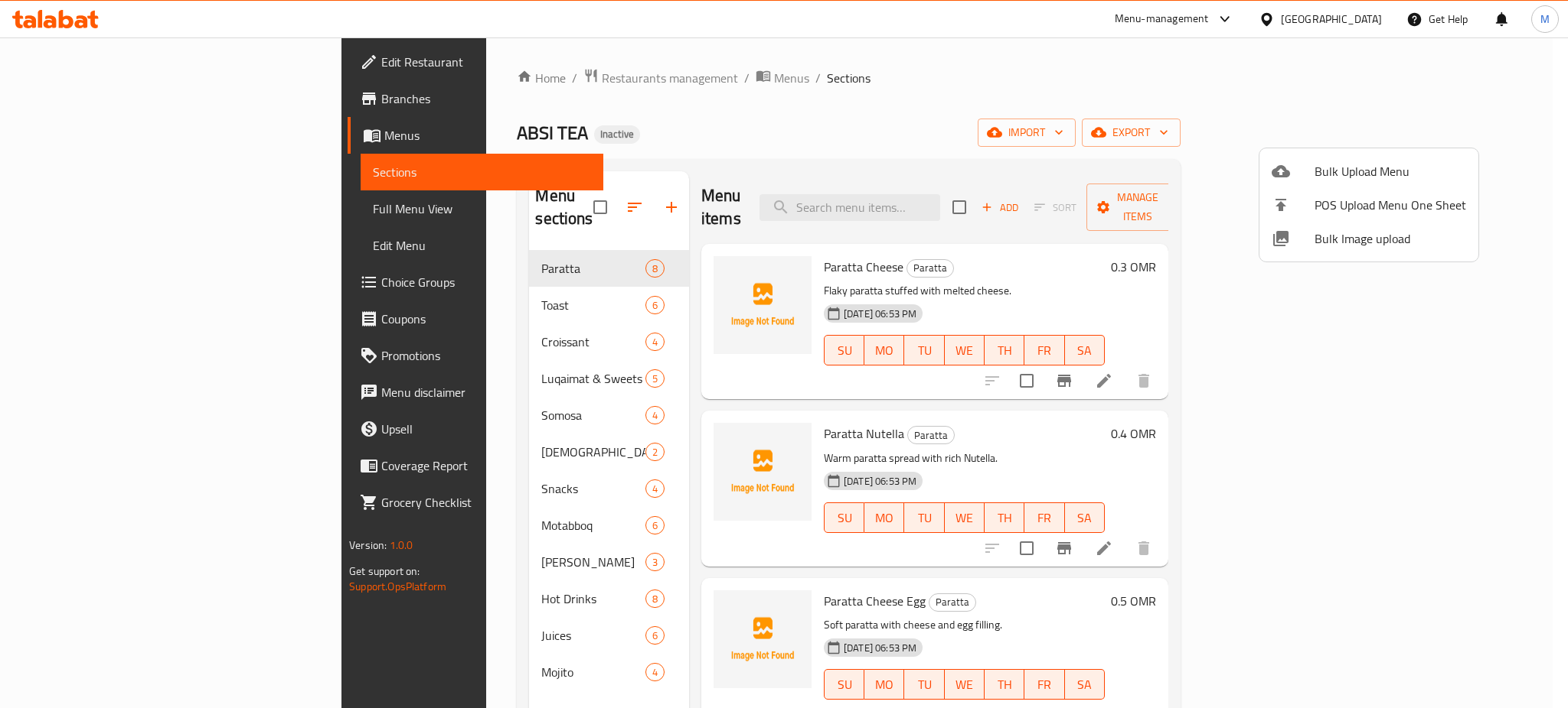
click at [834, 196] on div at bounding box center [784, 354] width 1568 height 708
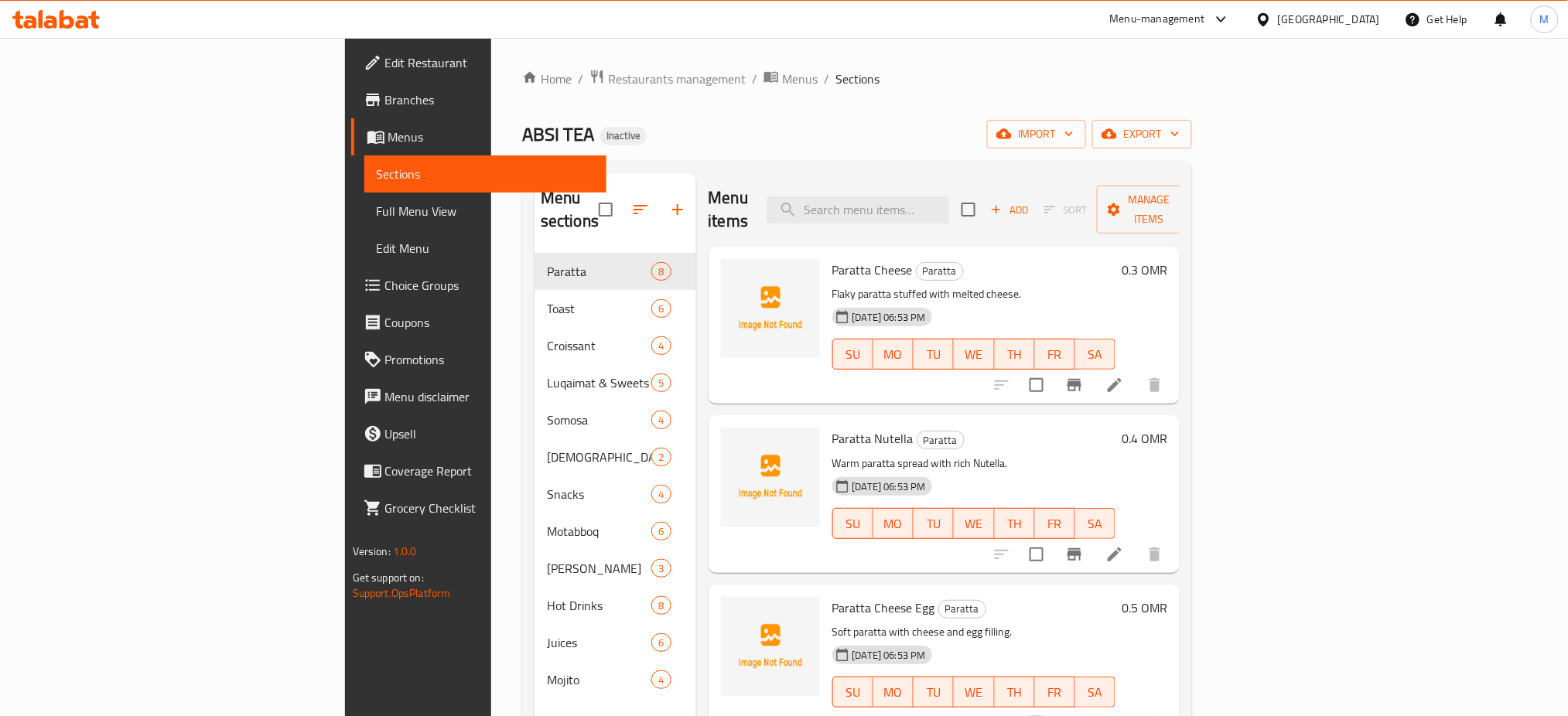
click at [697, 553] on div "Menu items Add Sort Manage items Paratta Cheese Paratta Flaky paratta stuffed w…" at bounding box center [938, 531] width 484 height 716
click at [1129, 58] on div "Home / Restaurants management / Menus / Sections ABSI TEA Inactive import expor…" at bounding box center [857, 485] width 731 height 895
click at [385, 60] on span "Edit Restaurant" at bounding box center [490, 62] width 210 height 18
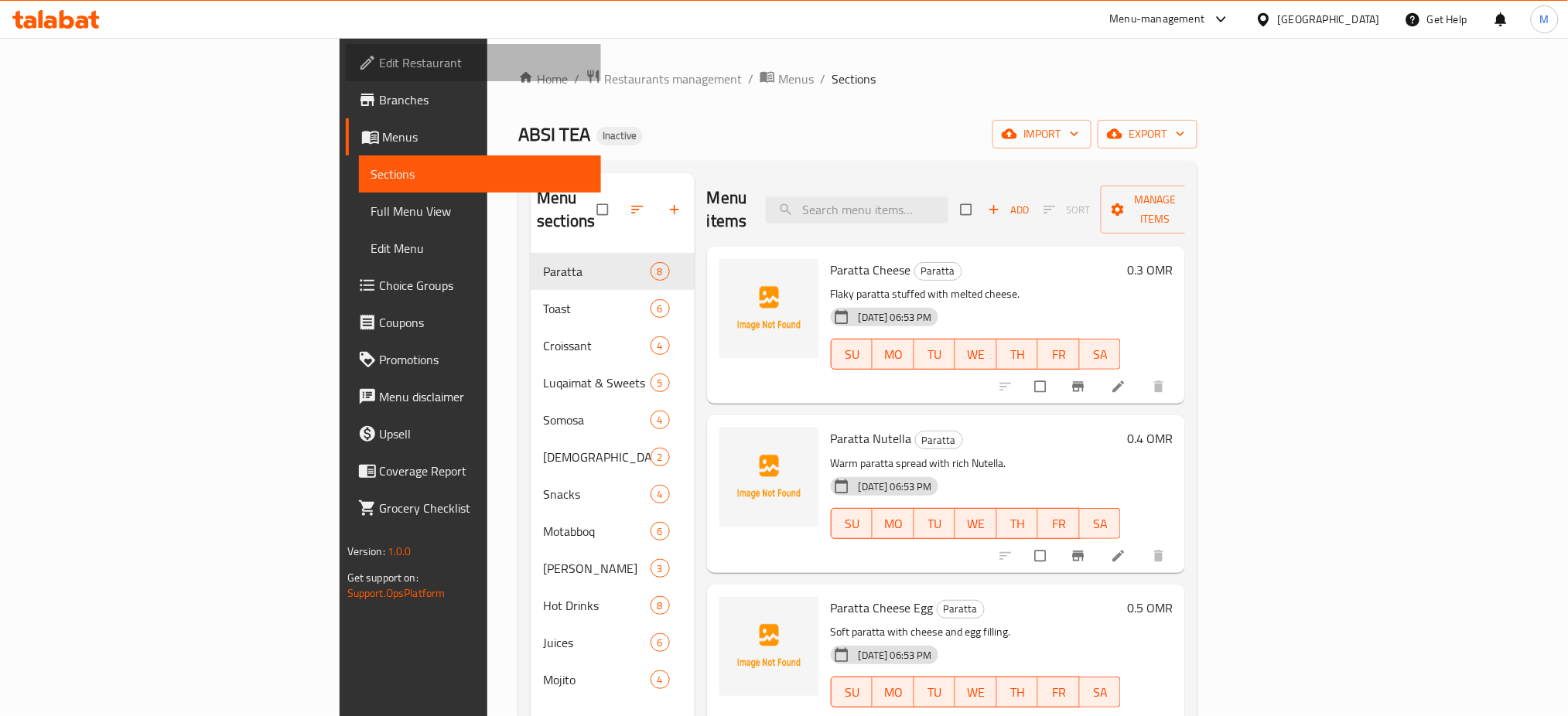
click at [380, 55] on span "Edit Restaurant" at bounding box center [484, 62] width 210 height 18
click at [948, 197] on input "search" at bounding box center [857, 211] width 182 height 27
paste input "Toast Cheese and Hot Dog"
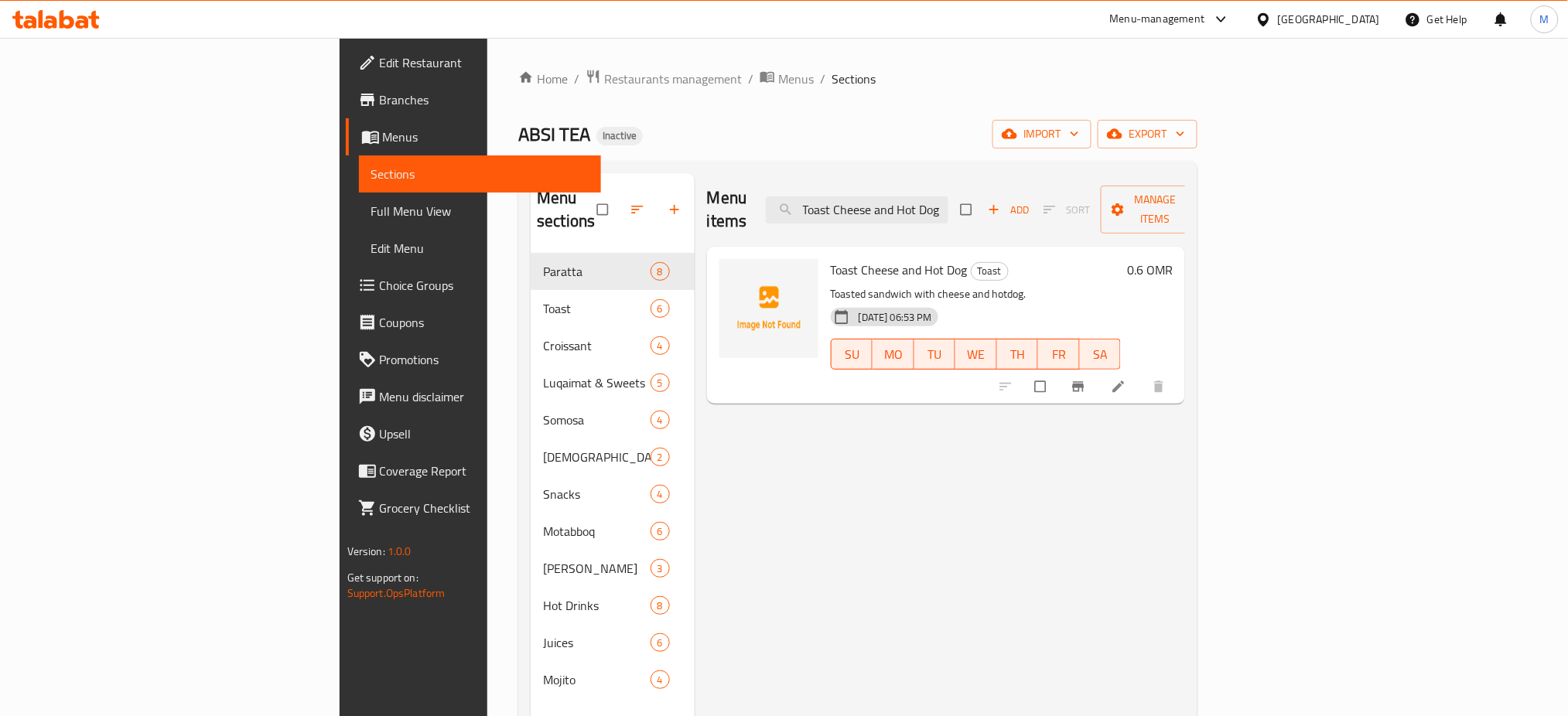
type input "Toast Cheese and Hot Dog"
click at [926, 406] on div "Menu items Toast Cheese and Hot Dog Add Sort Manage items Toast Cheese and Hot …" at bounding box center [940, 531] width 492 height 716
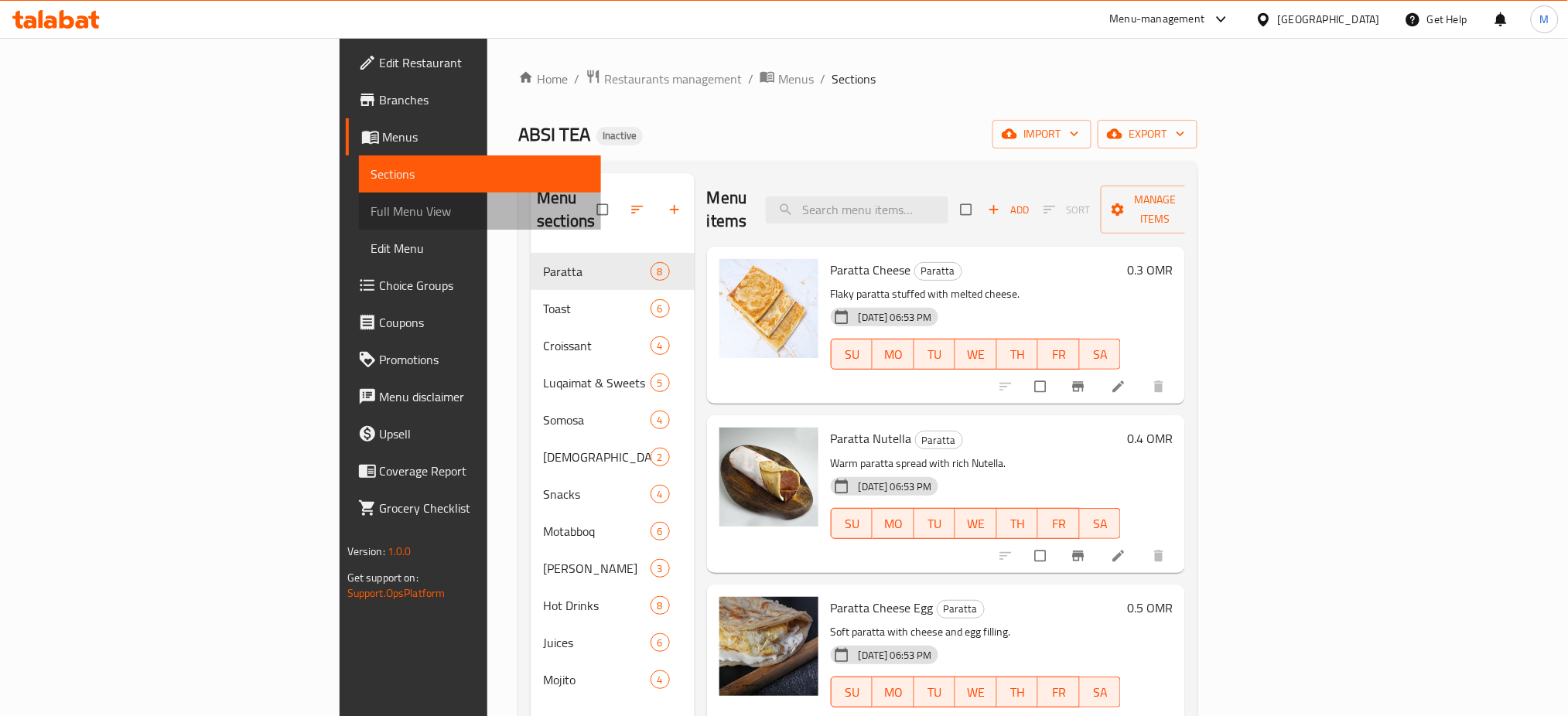
click at [372, 220] on span "Full Menu View" at bounding box center [481, 212] width 218 height 18
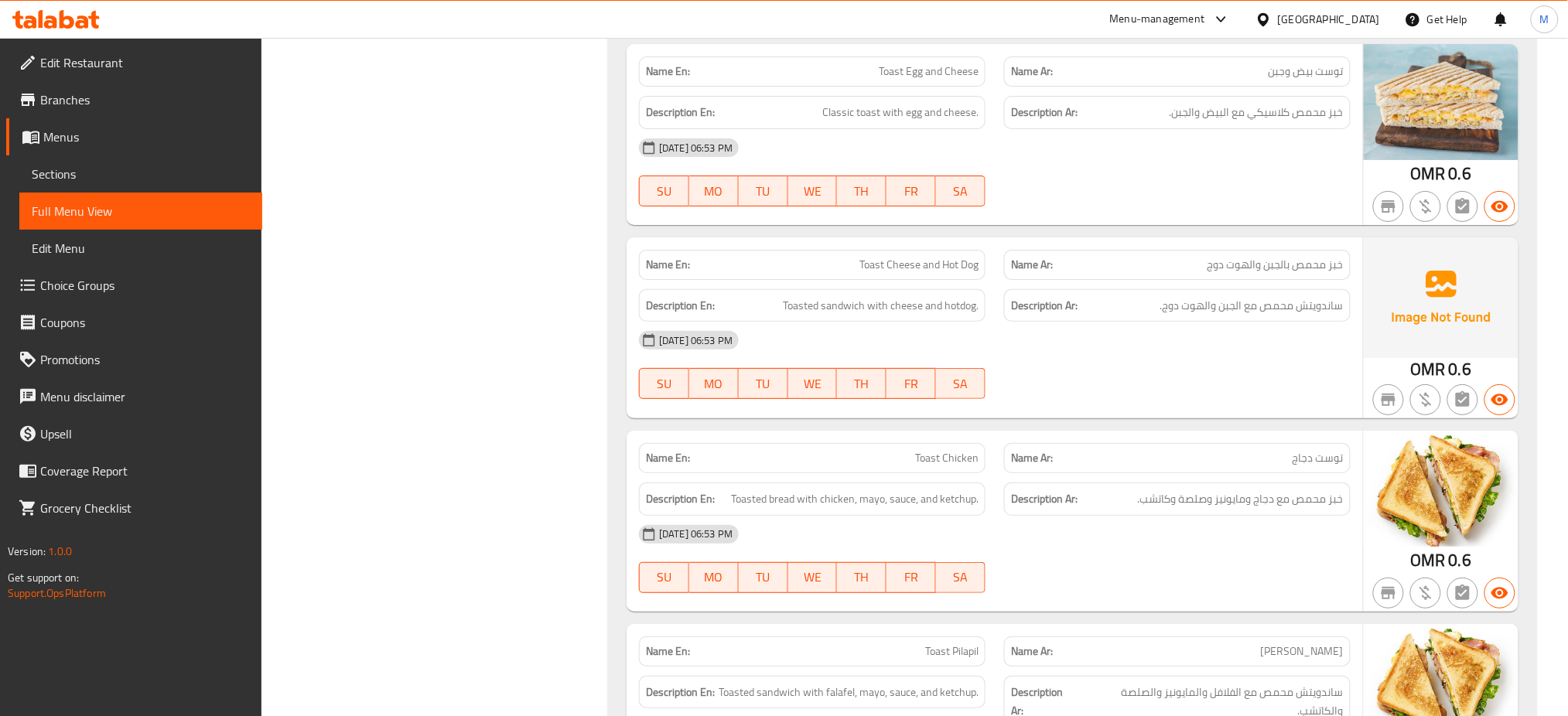
scroll to position [2146, 0]
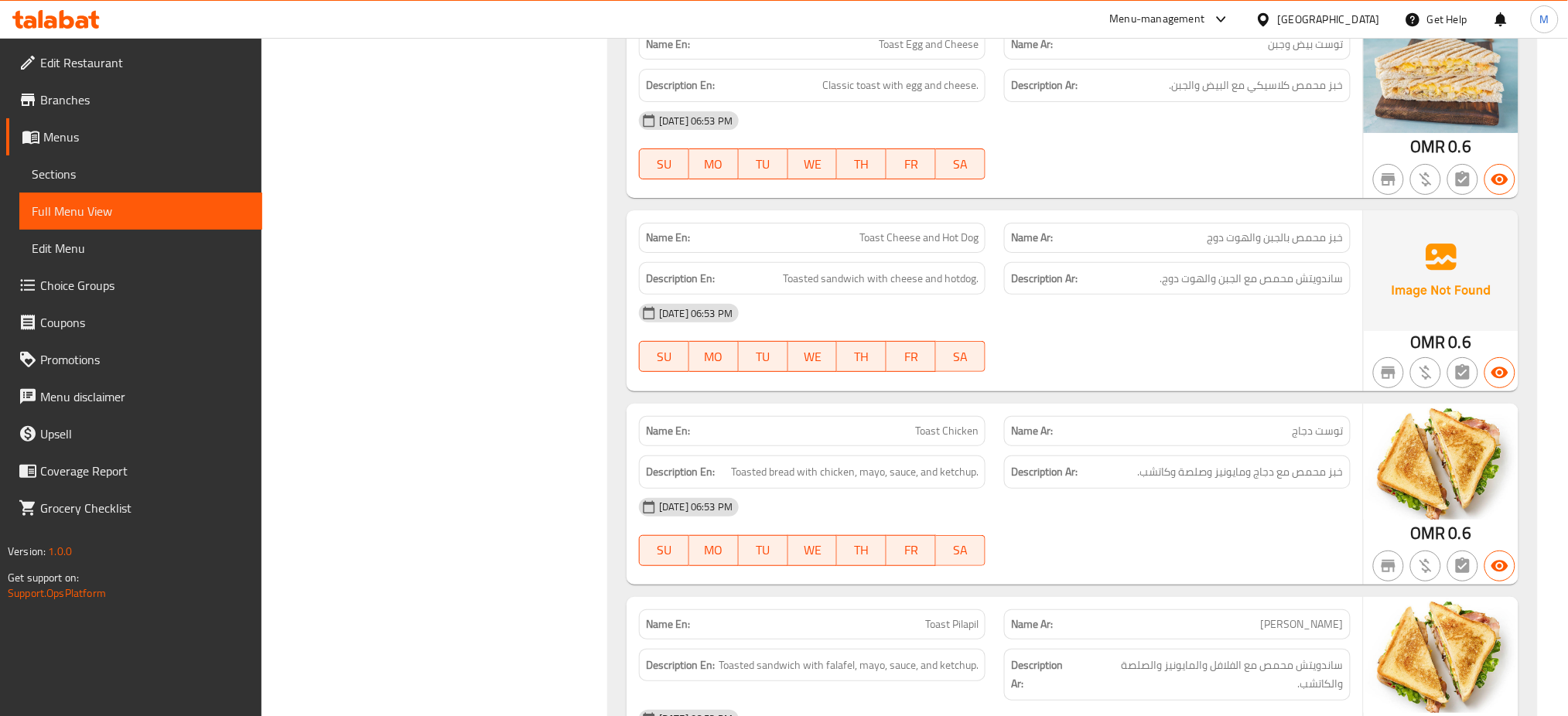
click at [928, 230] on span "Toast Cheese and Hot Dog" at bounding box center [919, 238] width 119 height 16
copy span "Toast Cheese and Hot Dog"
click at [928, 230] on span "Toast Cheese and Hot Dog" at bounding box center [919, 238] width 119 height 16
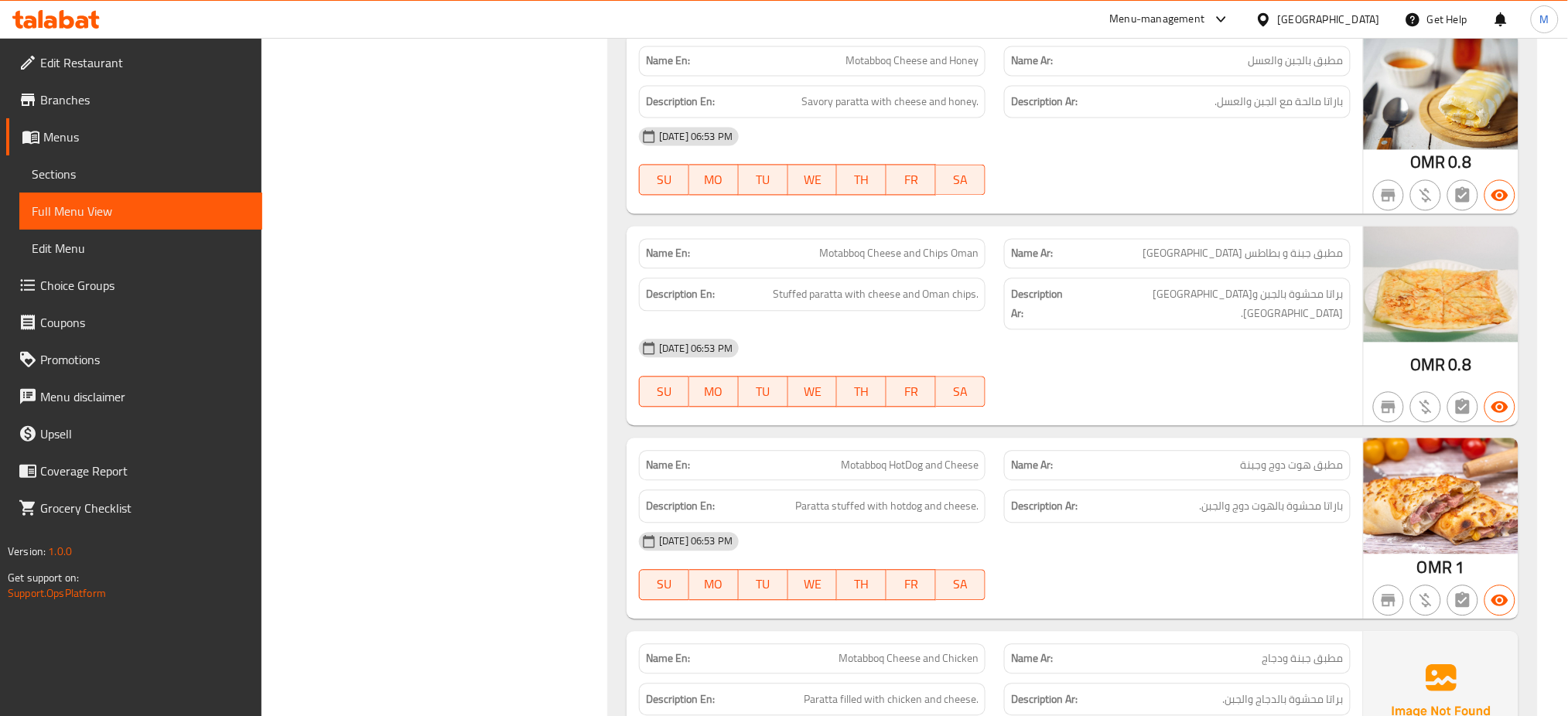
scroll to position [7849, 0]
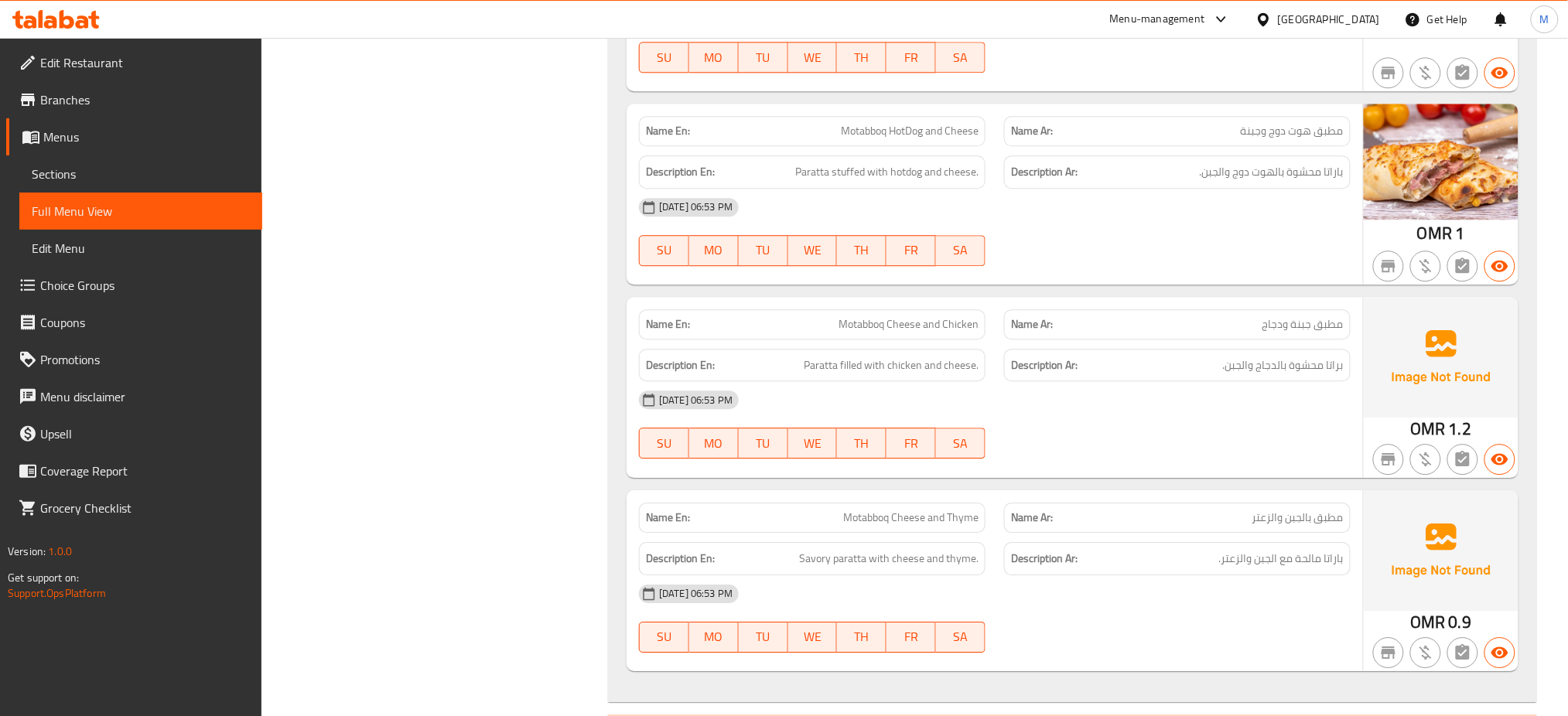
click at [907, 317] on span "Motabboq Cheese and Chicken" at bounding box center [908, 325] width 140 height 16
copy span "Motabboq Cheese and Chicken"
click at [907, 510] on span "Motabboq Cheese and Thyme" at bounding box center [911, 518] width 135 height 16
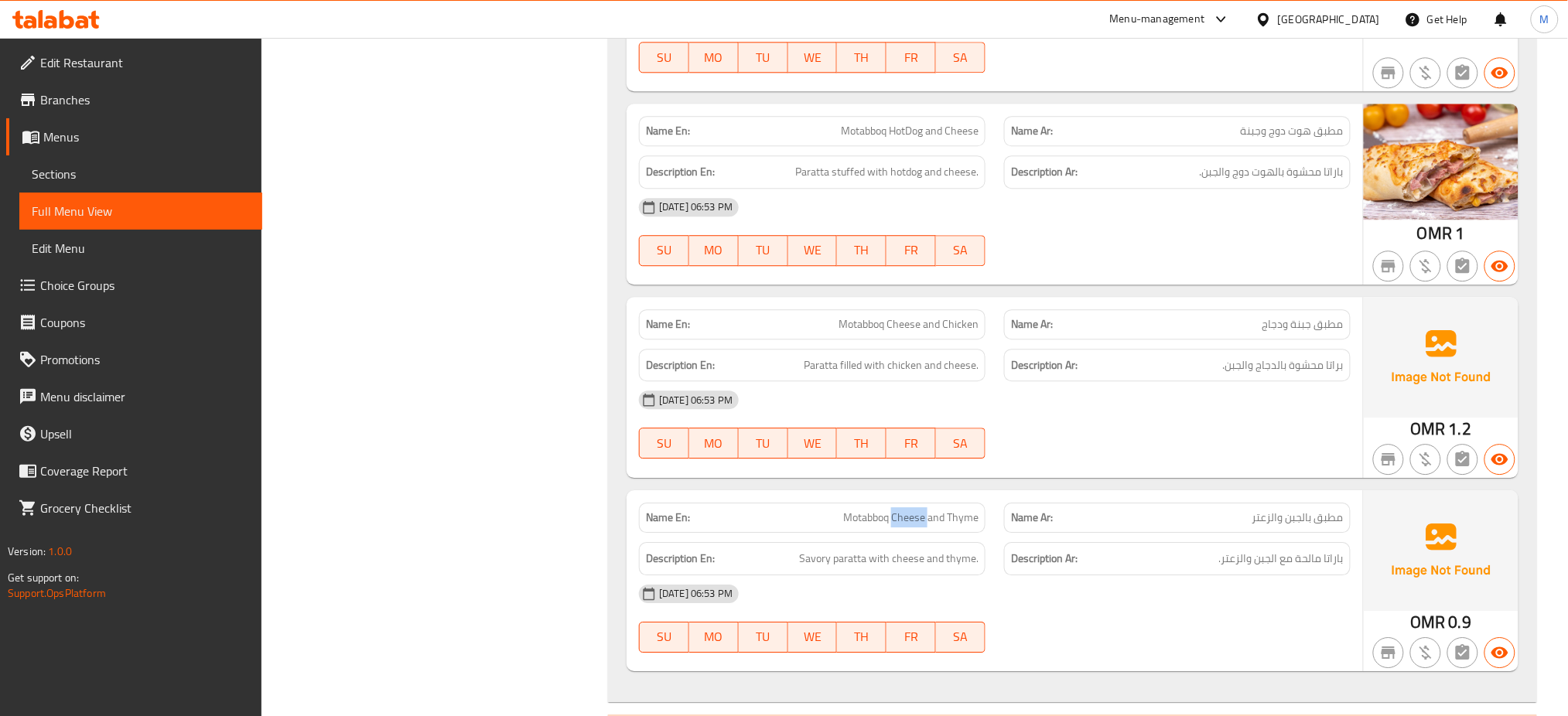
click at [907, 510] on span "Motabboq Cheese and Thyme" at bounding box center [911, 518] width 135 height 16
copy span "Motabboq Cheese and Thyme"
click at [907, 510] on span "Motabboq Cheese and Thyme" at bounding box center [911, 518] width 135 height 16
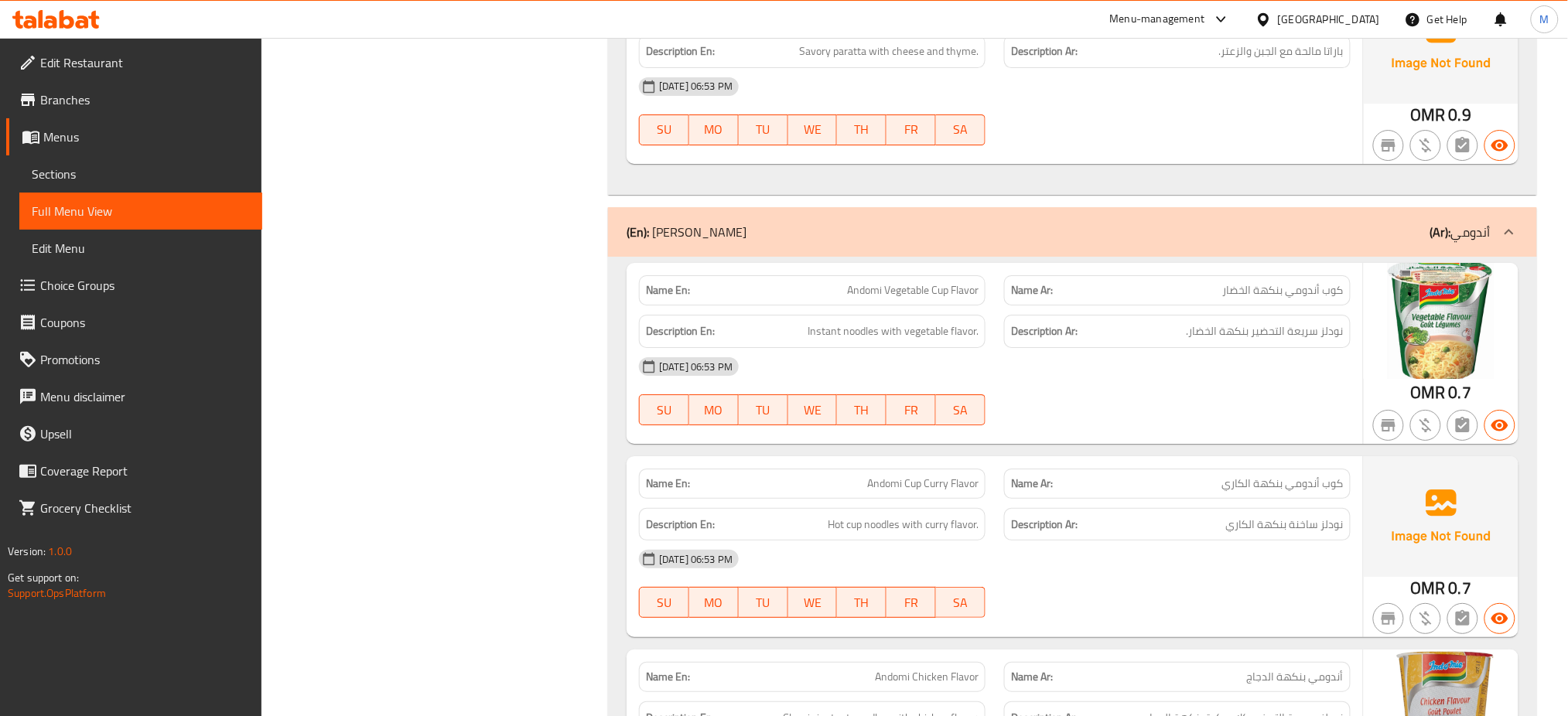
scroll to position [8356, 0]
click at [882, 477] on span "Andomi Cup Curry Flavor" at bounding box center [923, 485] width 112 height 16
copy span "Andomi Cup Curry Flavor"
click at [882, 477] on span "Andomi Cup Curry Flavor" at bounding box center [923, 485] width 112 height 16
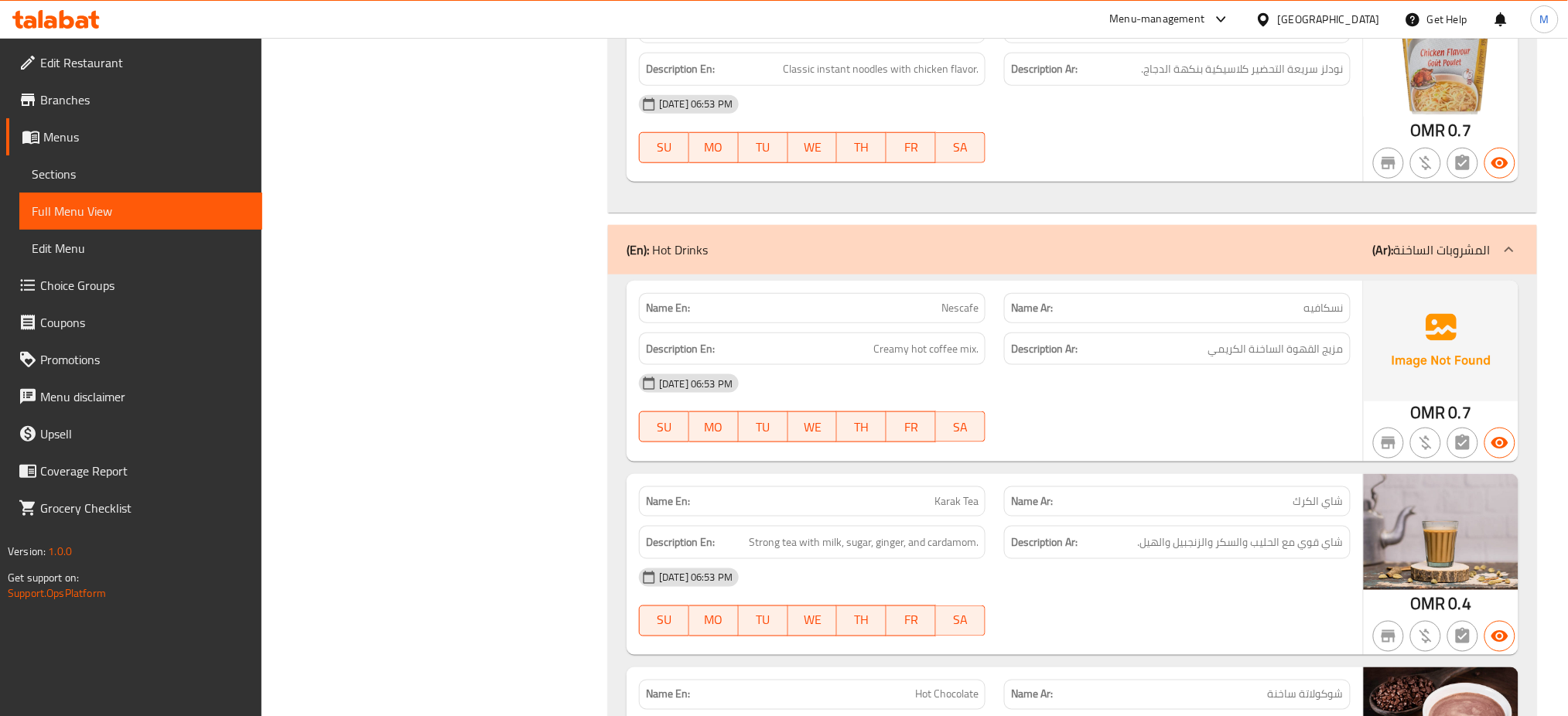
scroll to position [9012, 0]
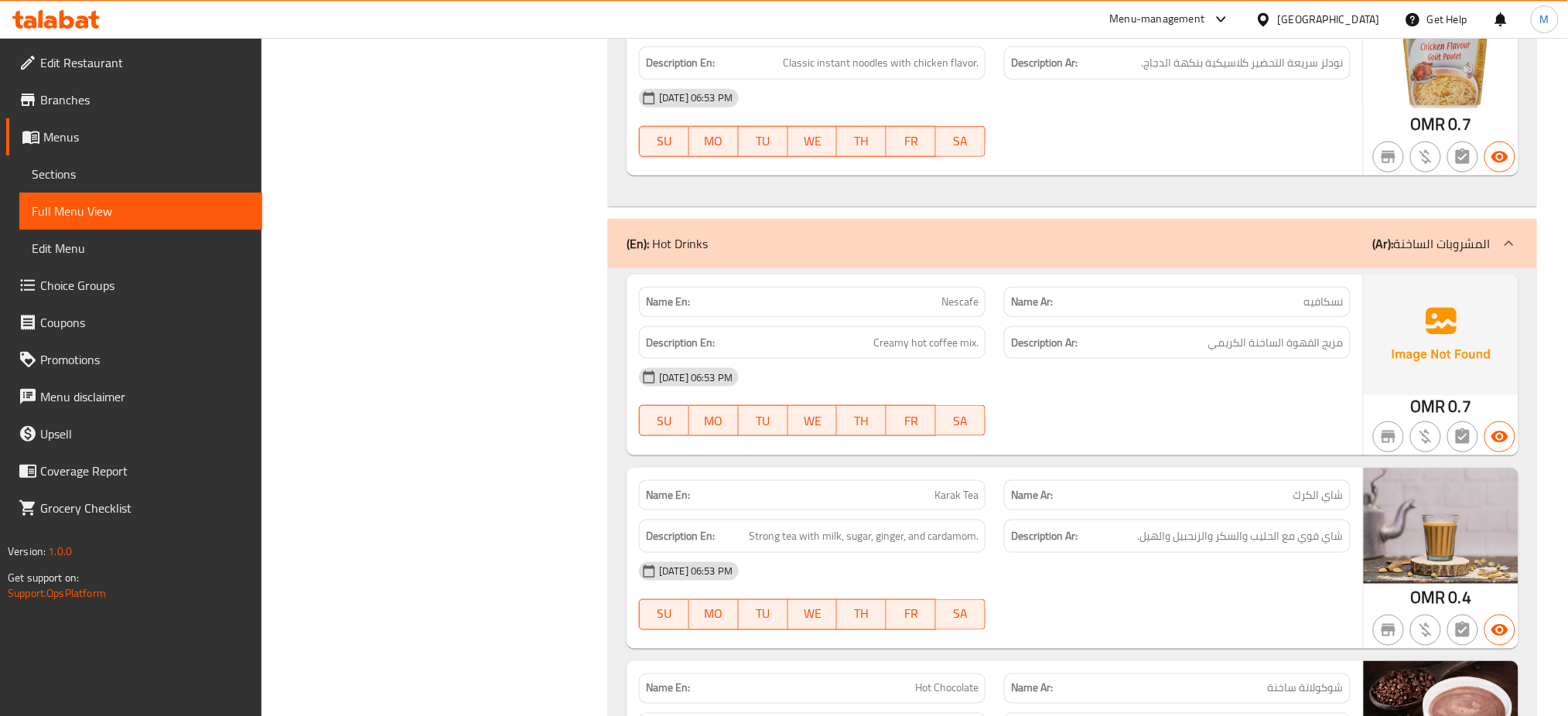
click at [939, 294] on p "Name En: Nescafe" at bounding box center [812, 302] width 332 height 16
copy span "Nescafe"
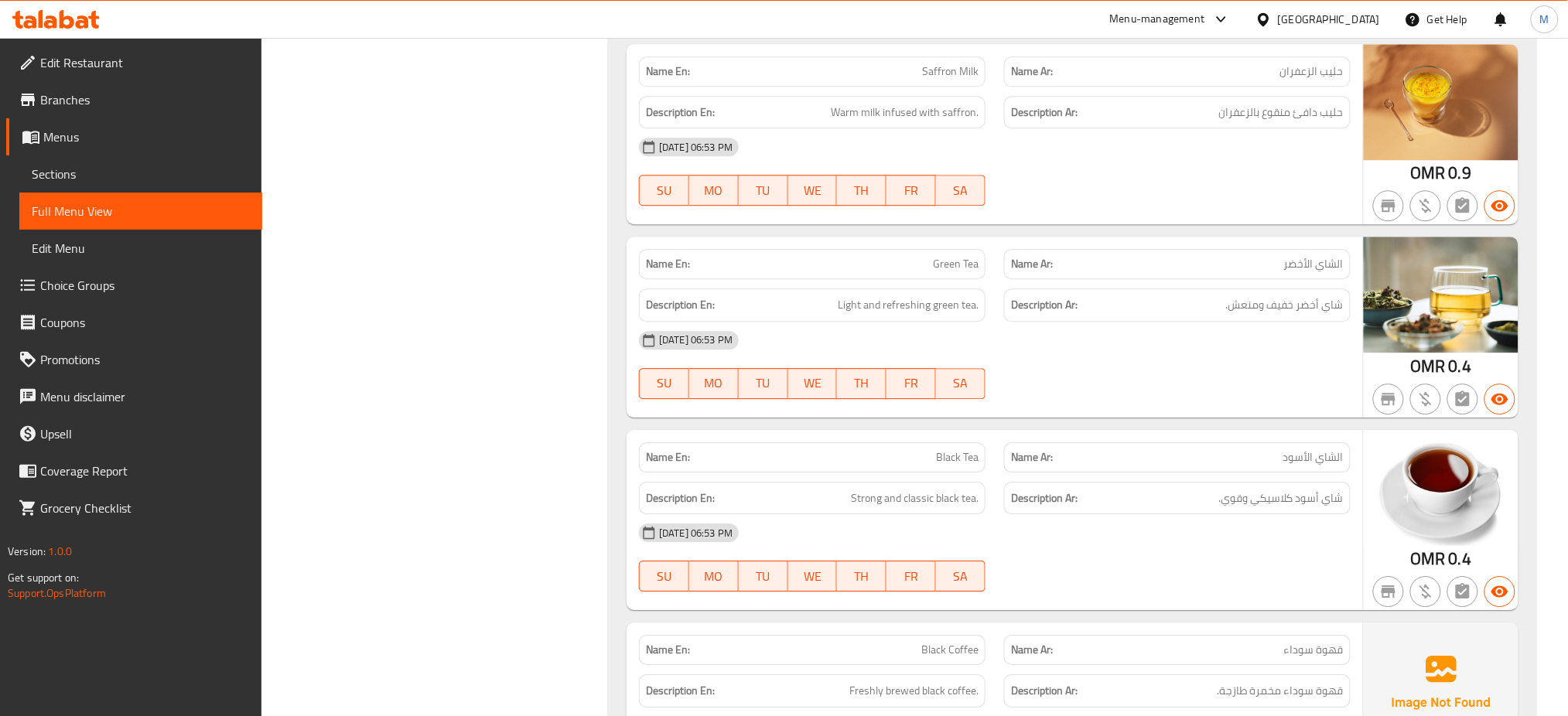
scroll to position [10365, 0]
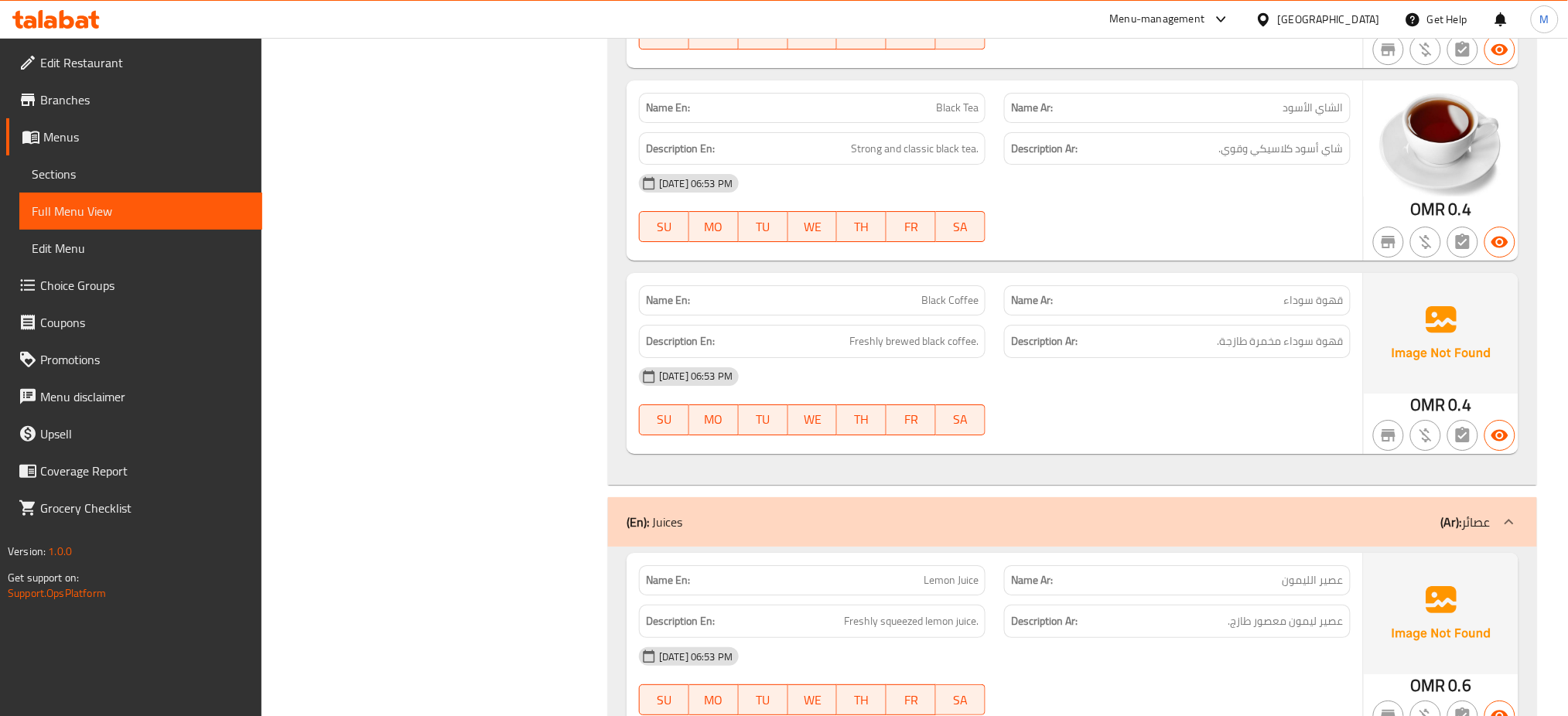
click at [960, 292] on span "Black Coffee" at bounding box center [949, 300] width 58 height 16
copy span "Black Coffee"
click at [960, 292] on span "Black Coffee" at bounding box center [949, 300] width 58 height 16
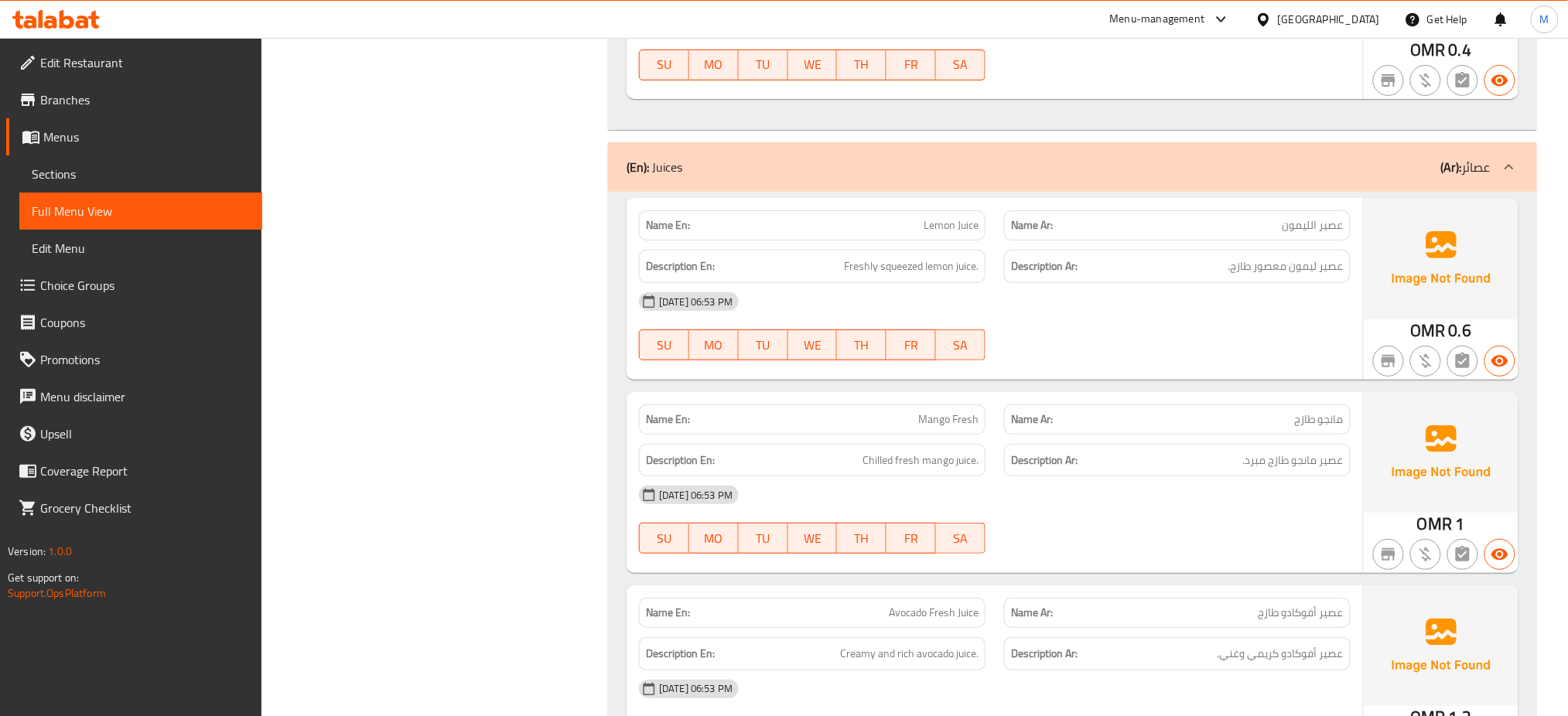
click at [944, 217] on span "Lemon Juice" at bounding box center [951, 225] width 55 height 16
copy span "Lemon Juice"
click at [944, 217] on span "Lemon Juice" at bounding box center [951, 225] width 55 height 16
click at [955, 412] on span "Mango Fresh" at bounding box center [948, 420] width 60 height 16
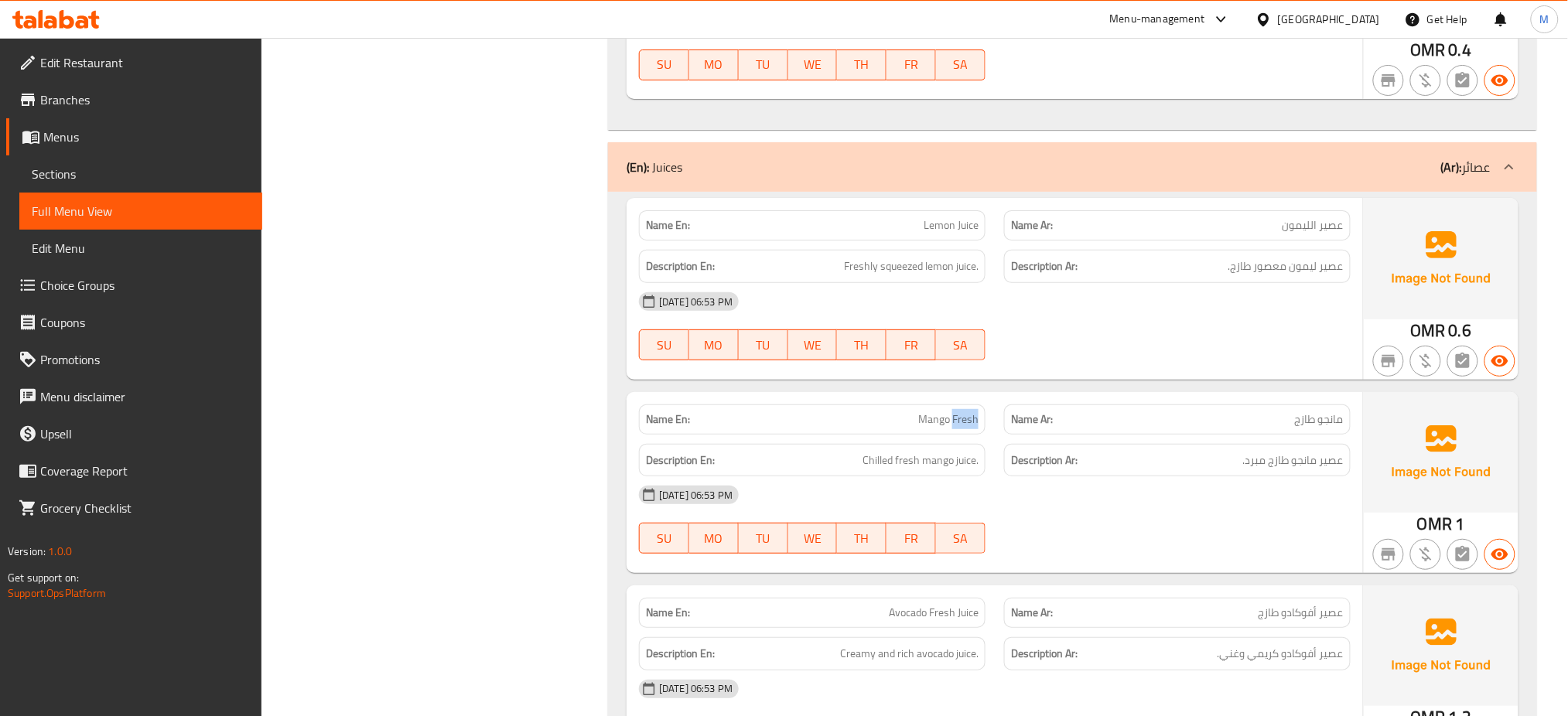
click at [955, 412] on span "Mango Fresh" at bounding box center [948, 420] width 60 height 16
copy span "Mango Fresh"
click at [955, 412] on span "Mango Fresh" at bounding box center [948, 420] width 60 height 16
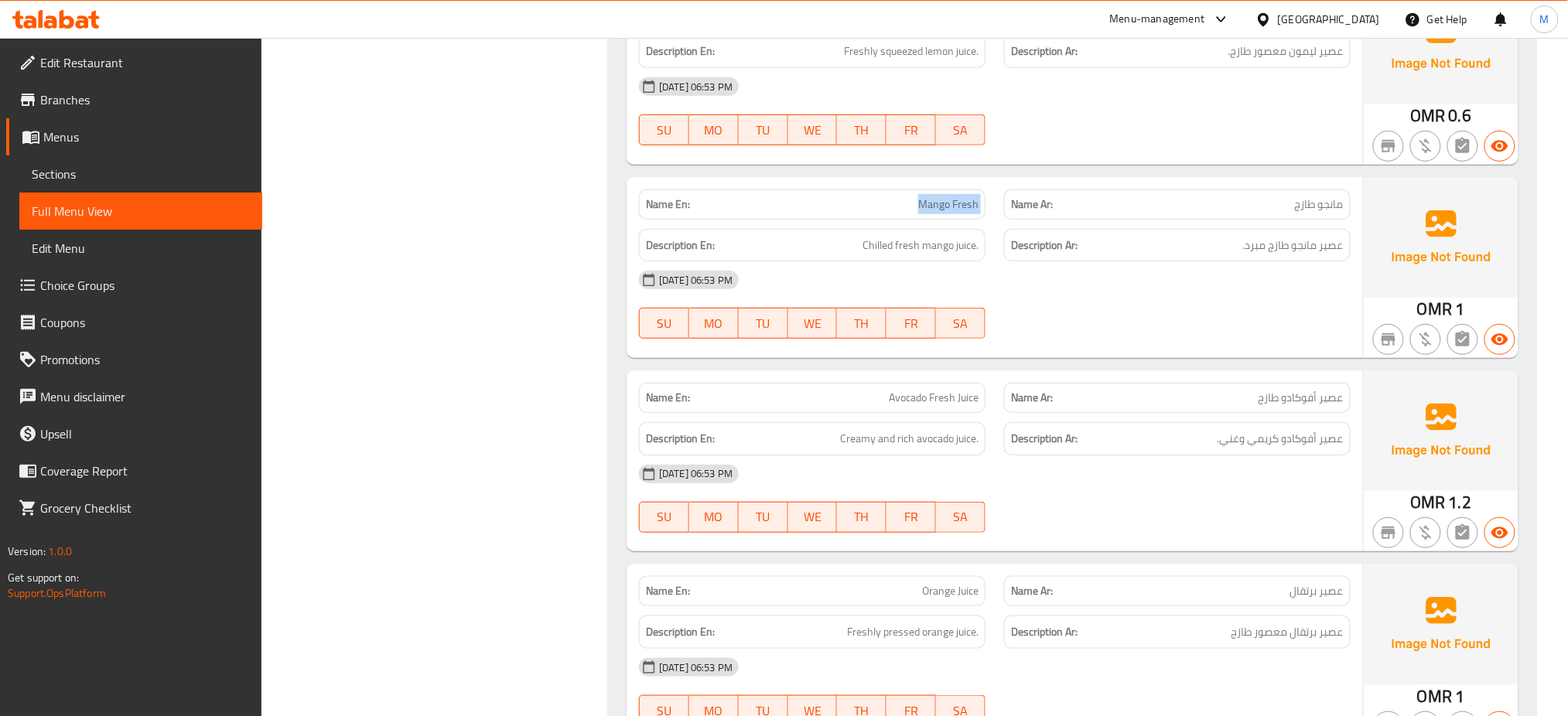
scroll to position [10934, 0]
click at [935, 391] on span "Avocado Fresh Juice" at bounding box center [934, 399] width 90 height 16
copy span "Avocado Fresh Juice"
click at [935, 391] on span "Avocado Fresh Juice" at bounding box center [934, 399] width 90 height 16
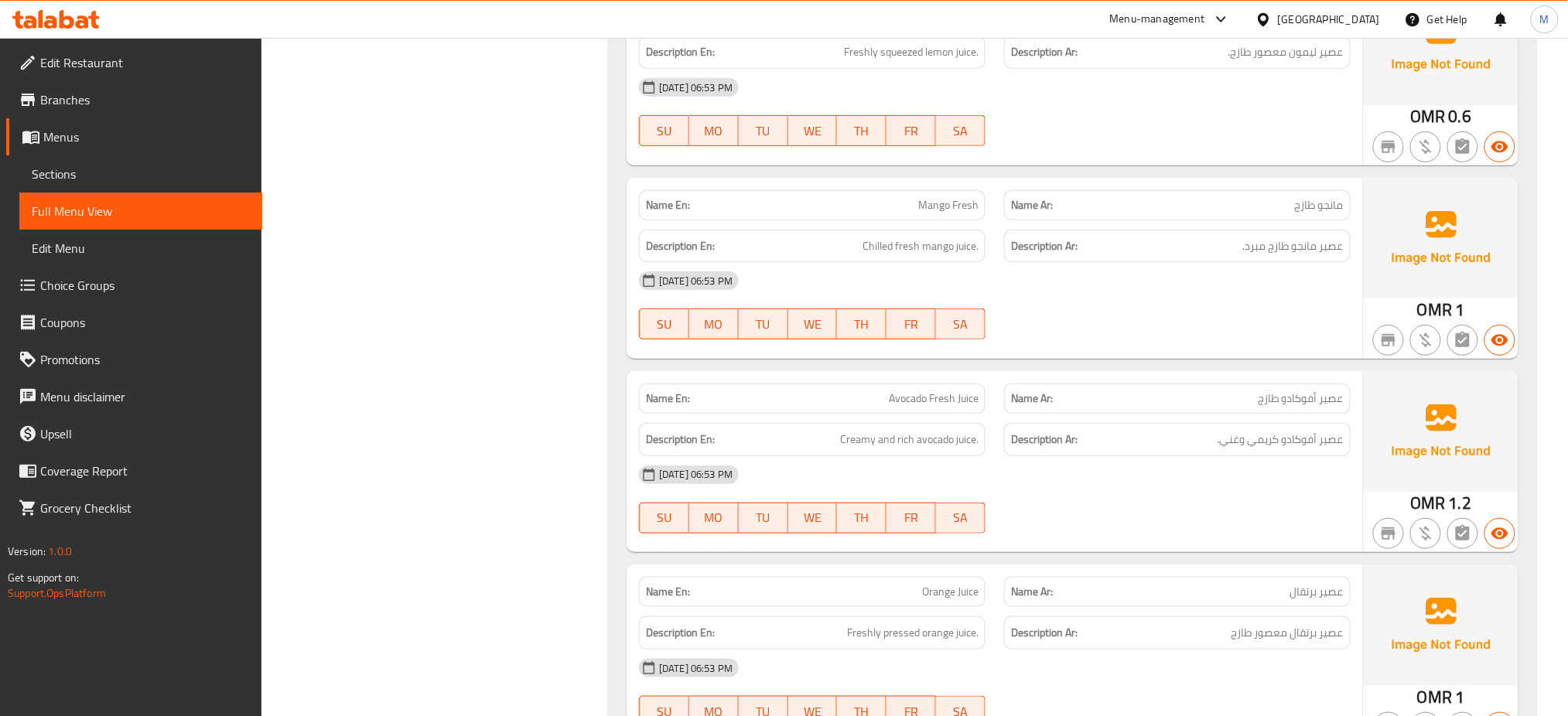
click at [933, 584] on span "Orange Juice" at bounding box center [950, 592] width 57 height 16
copy span "Orange Juice"
click at [933, 584] on span "Orange Juice" at bounding box center [950, 592] width 57 height 16
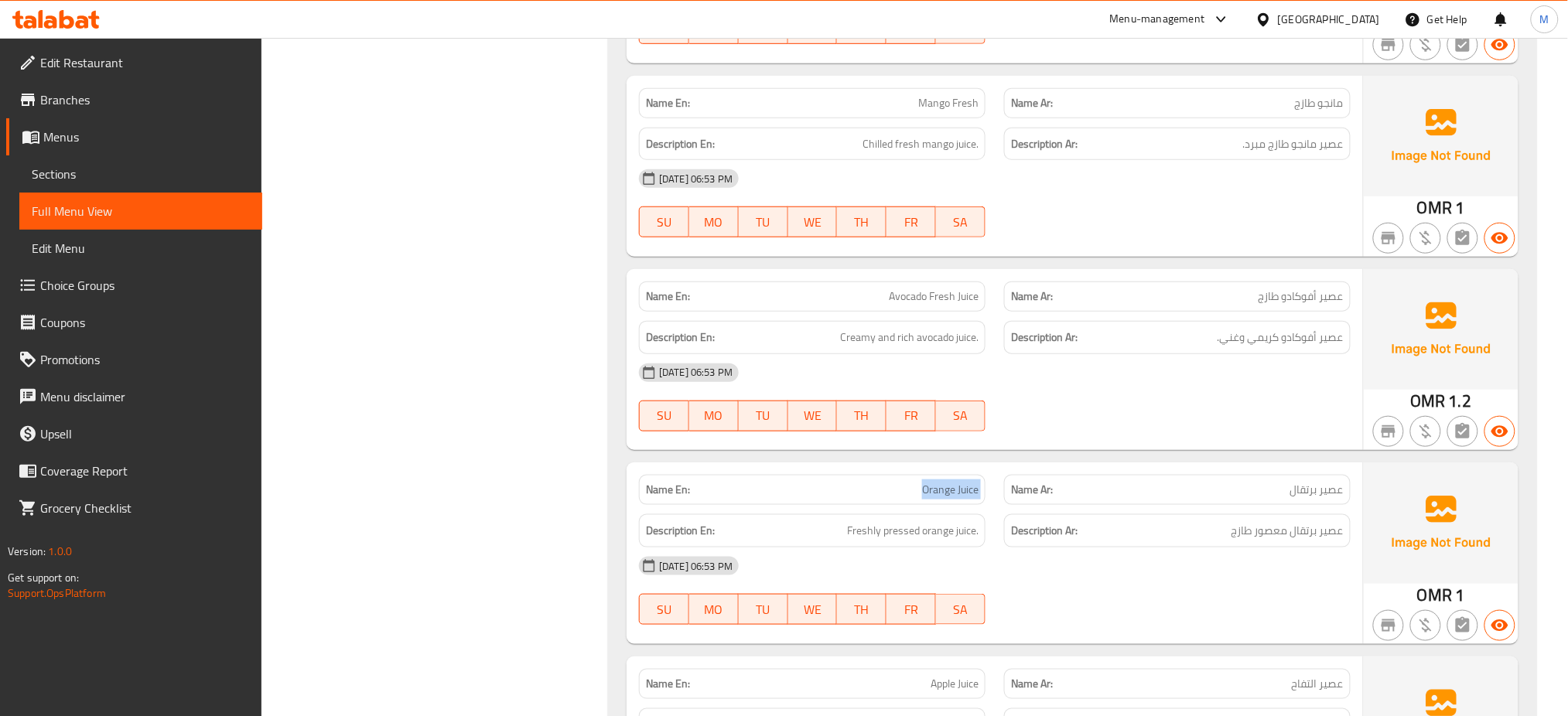
scroll to position [11408, 0]
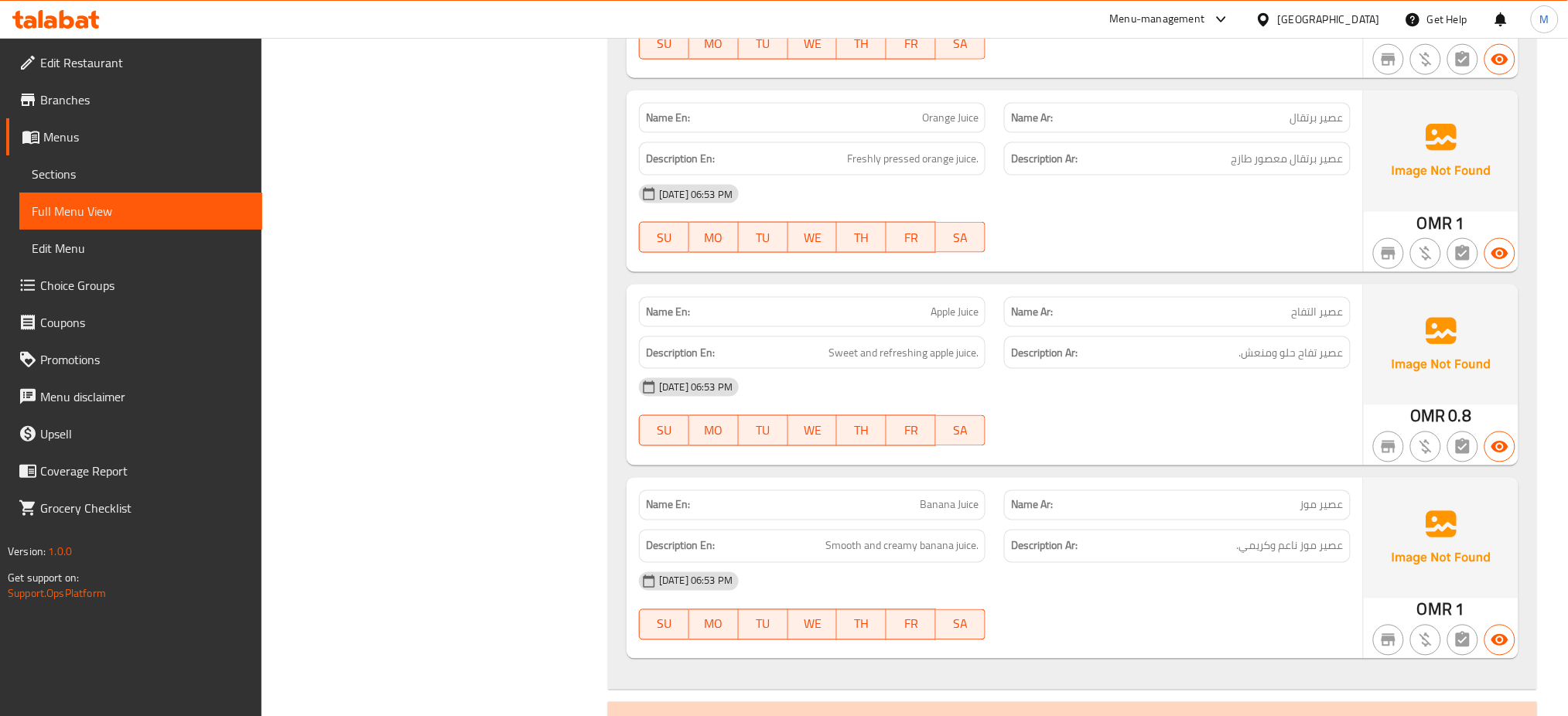
click at [935, 304] on span "Apple Juice" at bounding box center [955, 312] width 48 height 16
click at [948, 497] on span "Banana Juice" at bounding box center [949, 505] width 59 height 16
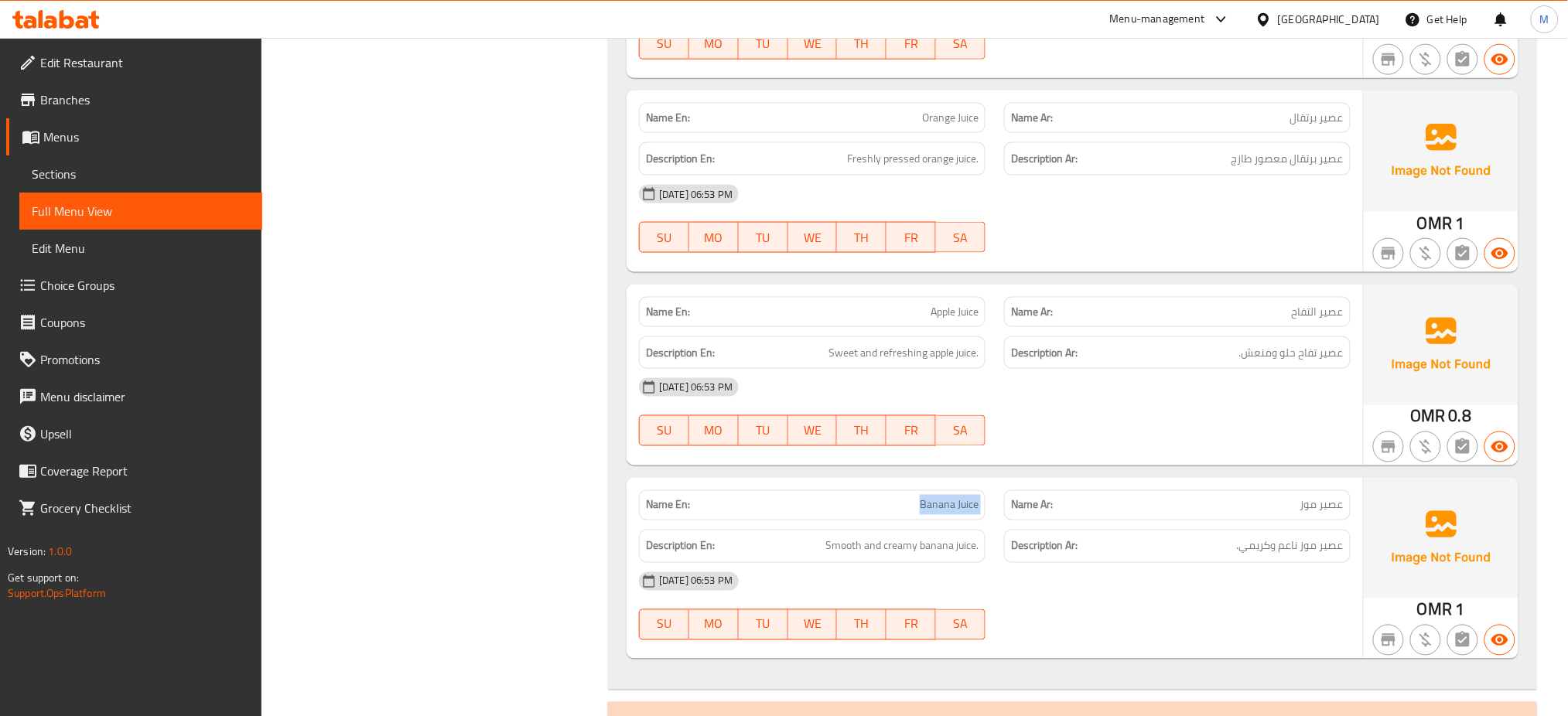
click at [948, 497] on span "Banana Juice" at bounding box center [949, 505] width 59 height 16
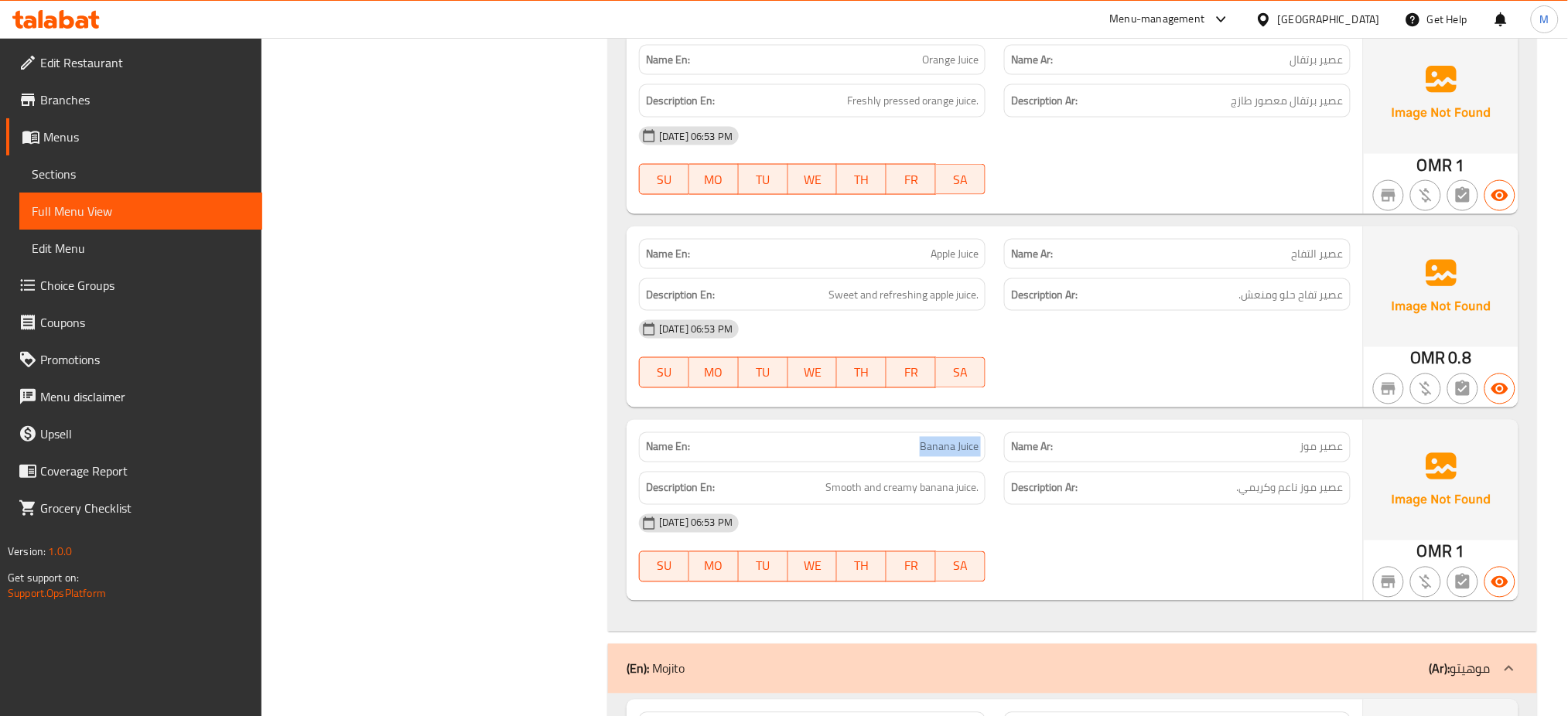
scroll to position [11750, 0]
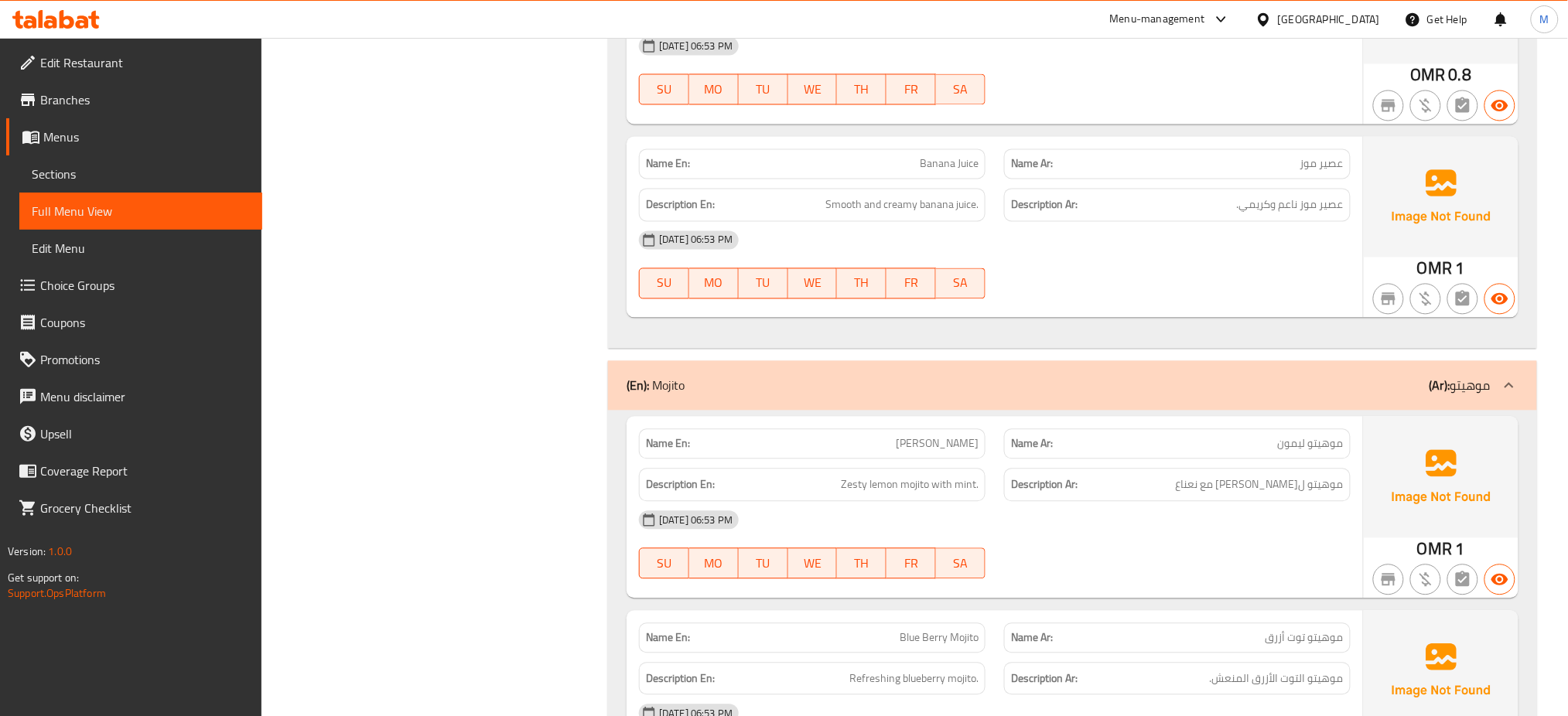
click at [943, 437] on span "[PERSON_NAME]" at bounding box center [937, 445] width 82 height 16
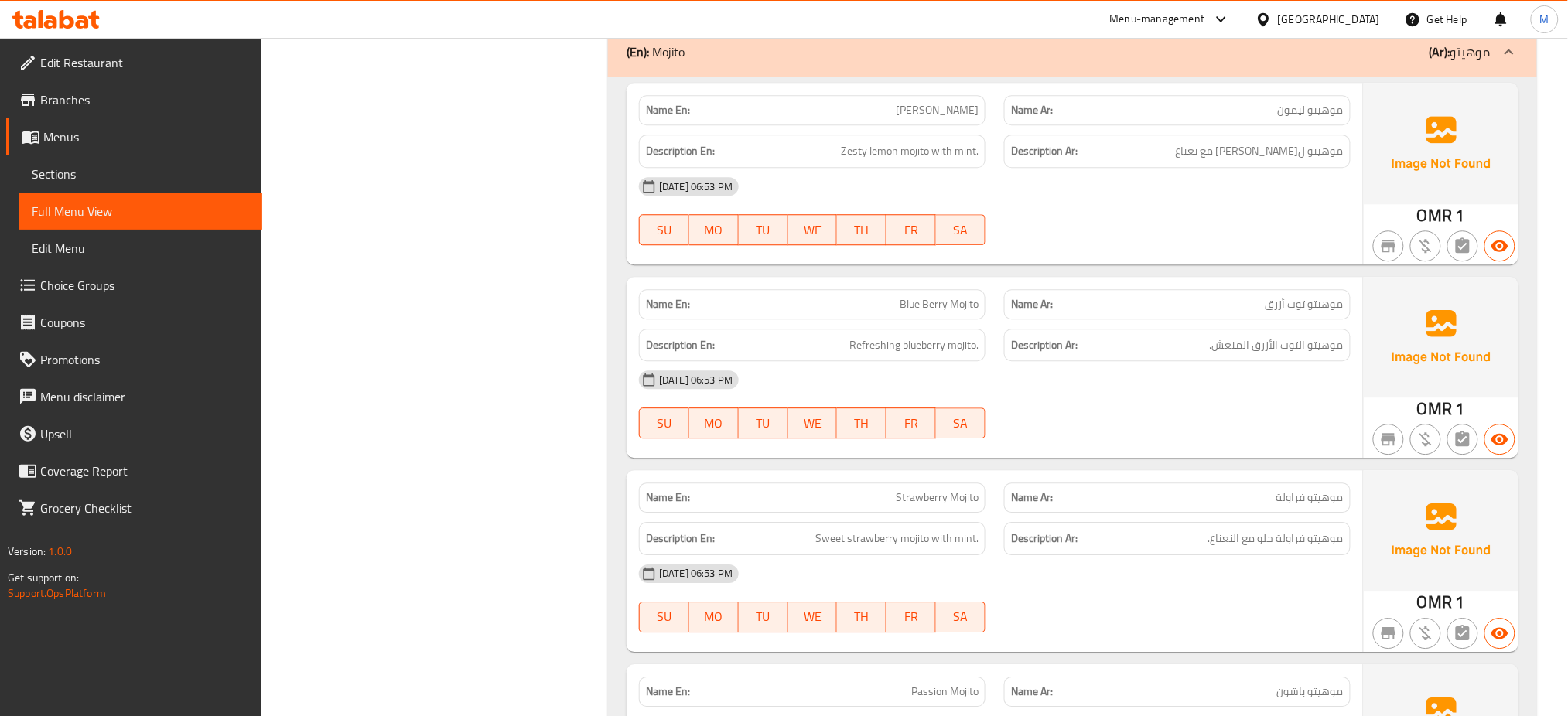
click at [923, 297] on span "Blue Berry Mojito" at bounding box center [939, 305] width 79 height 16
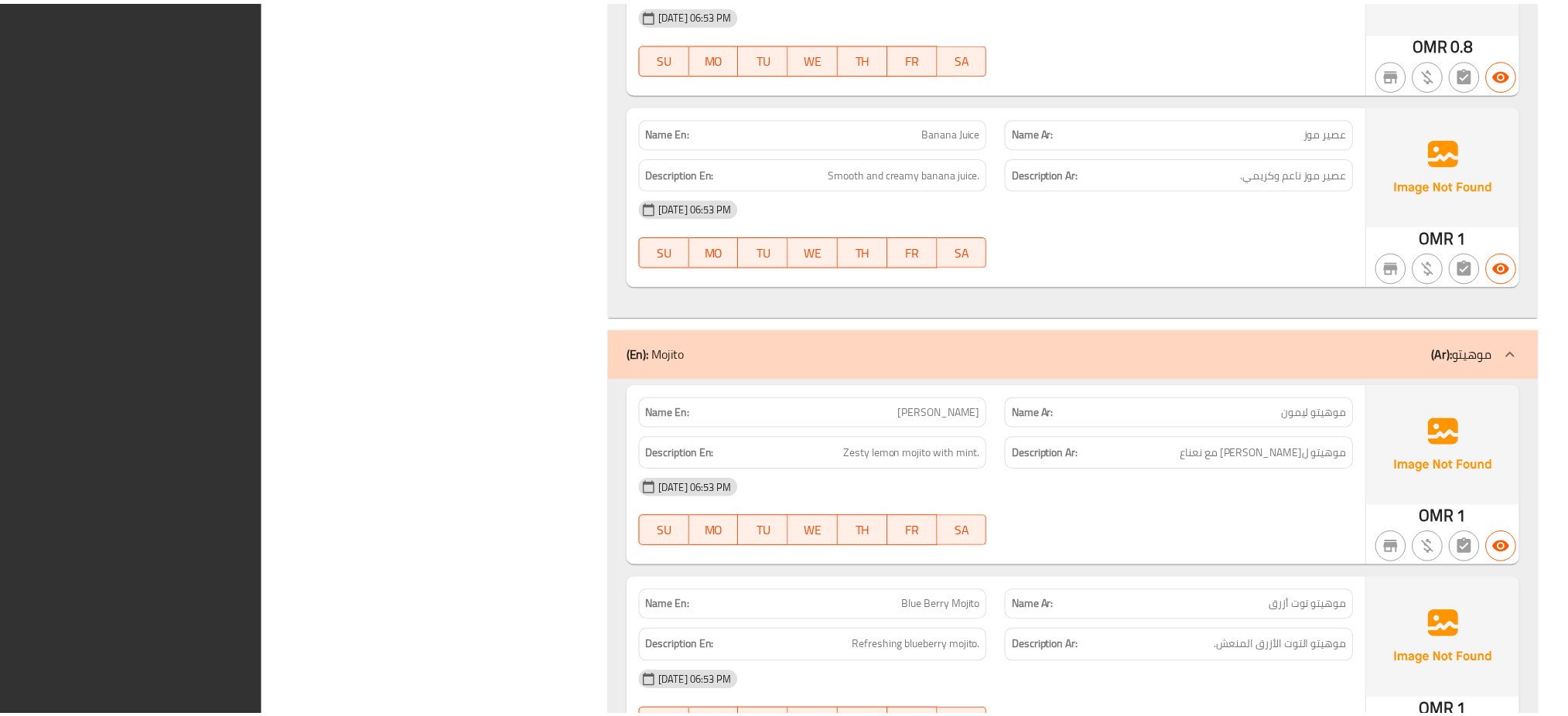
scroll to position [12209, 0]
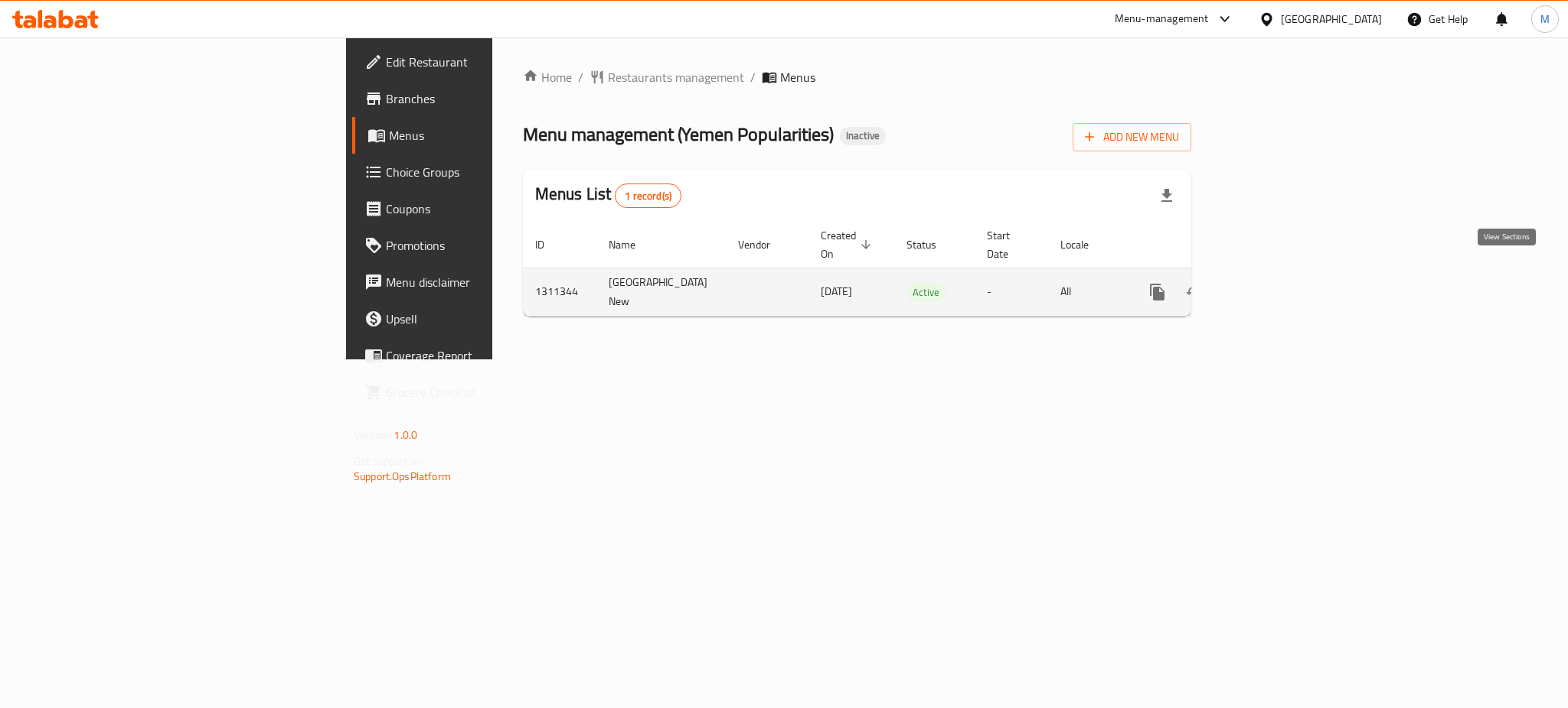
click at [1276, 283] on icon "enhanced table" at bounding box center [1267, 292] width 18 height 18
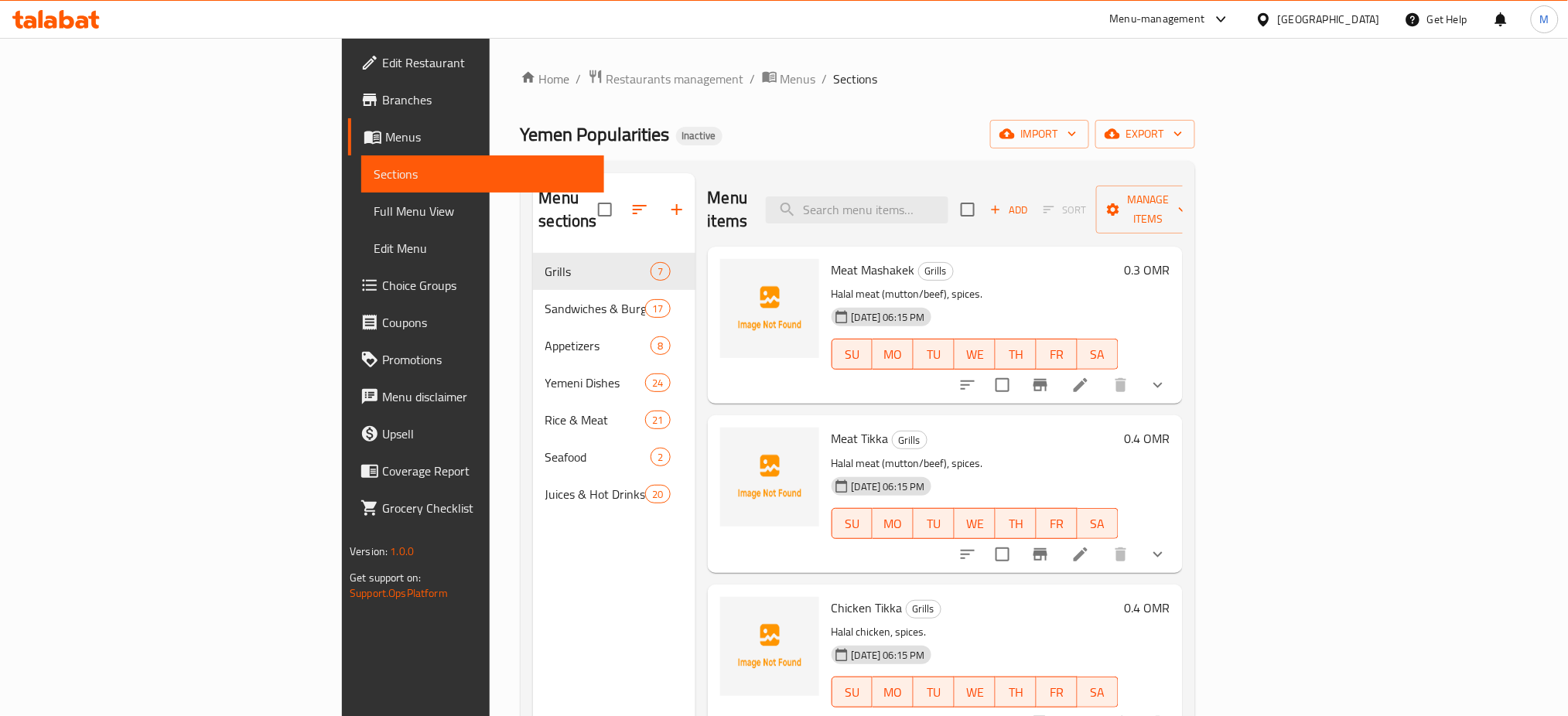
click at [708, 585] on div "Chicken Tikka Grills Halal chicken, spices. 12-09-2025 06:15 PM SU MO TU WE TH …" at bounding box center [945, 664] width 475 height 157
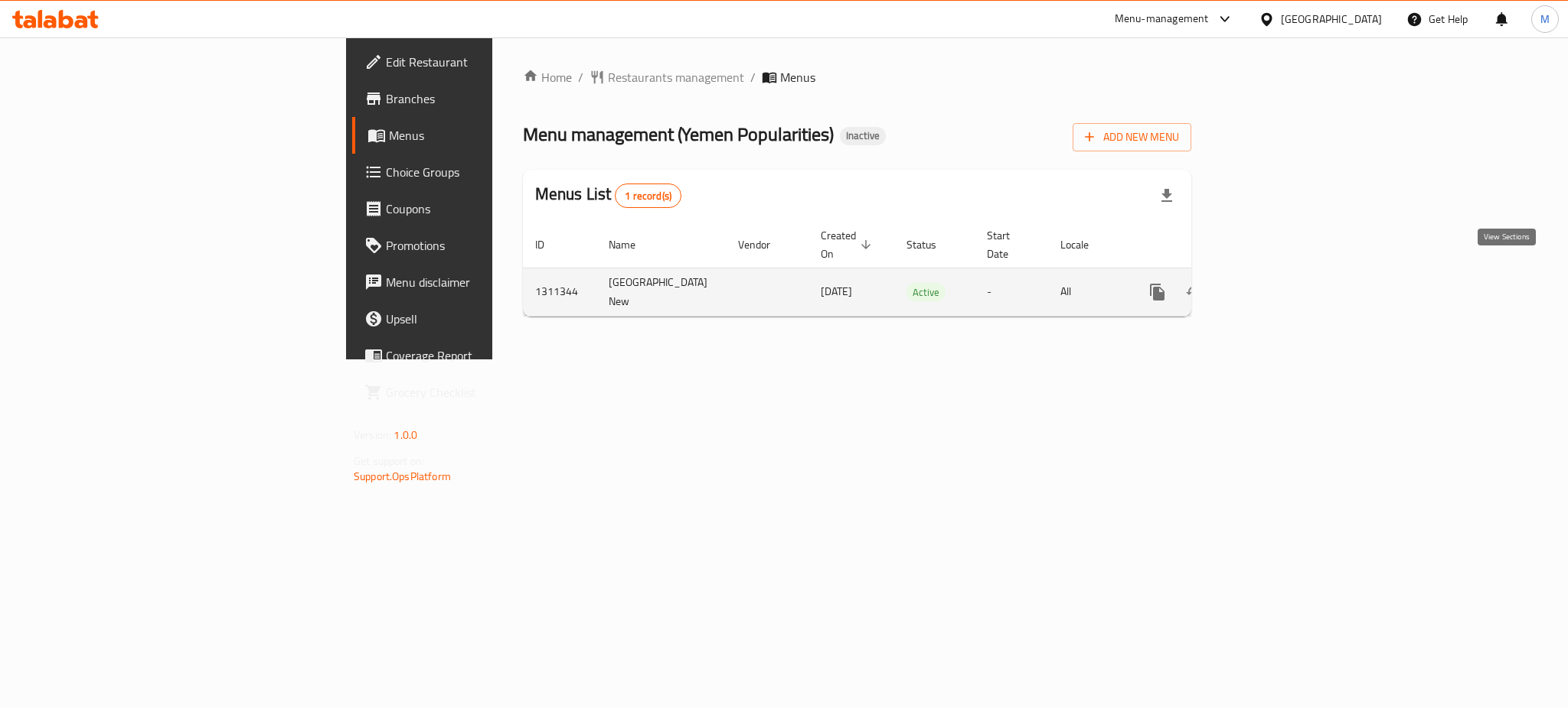
click at [1286, 274] on link "enhanced table" at bounding box center [1267, 292] width 37 height 37
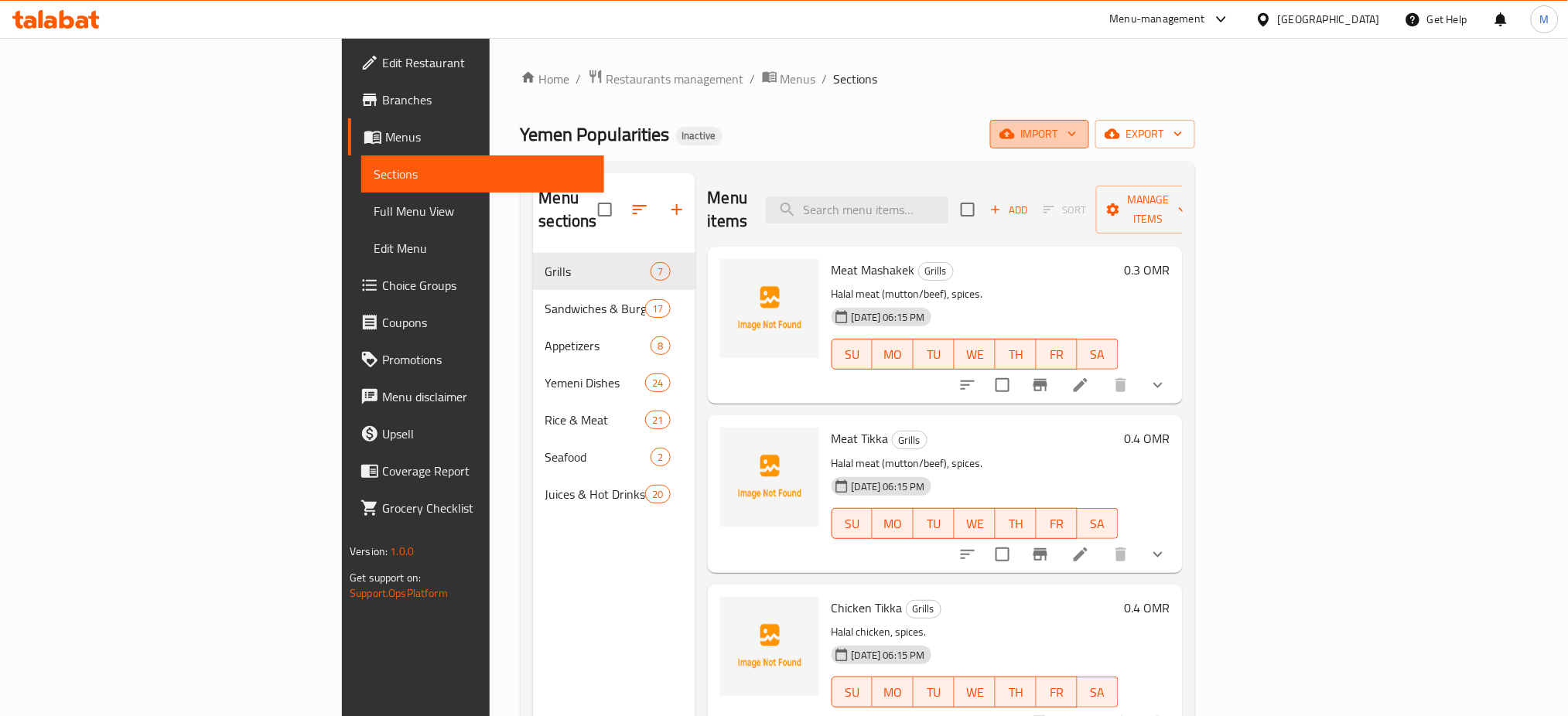
click at [1076, 142] on span "import" at bounding box center [1039, 134] width 74 height 19
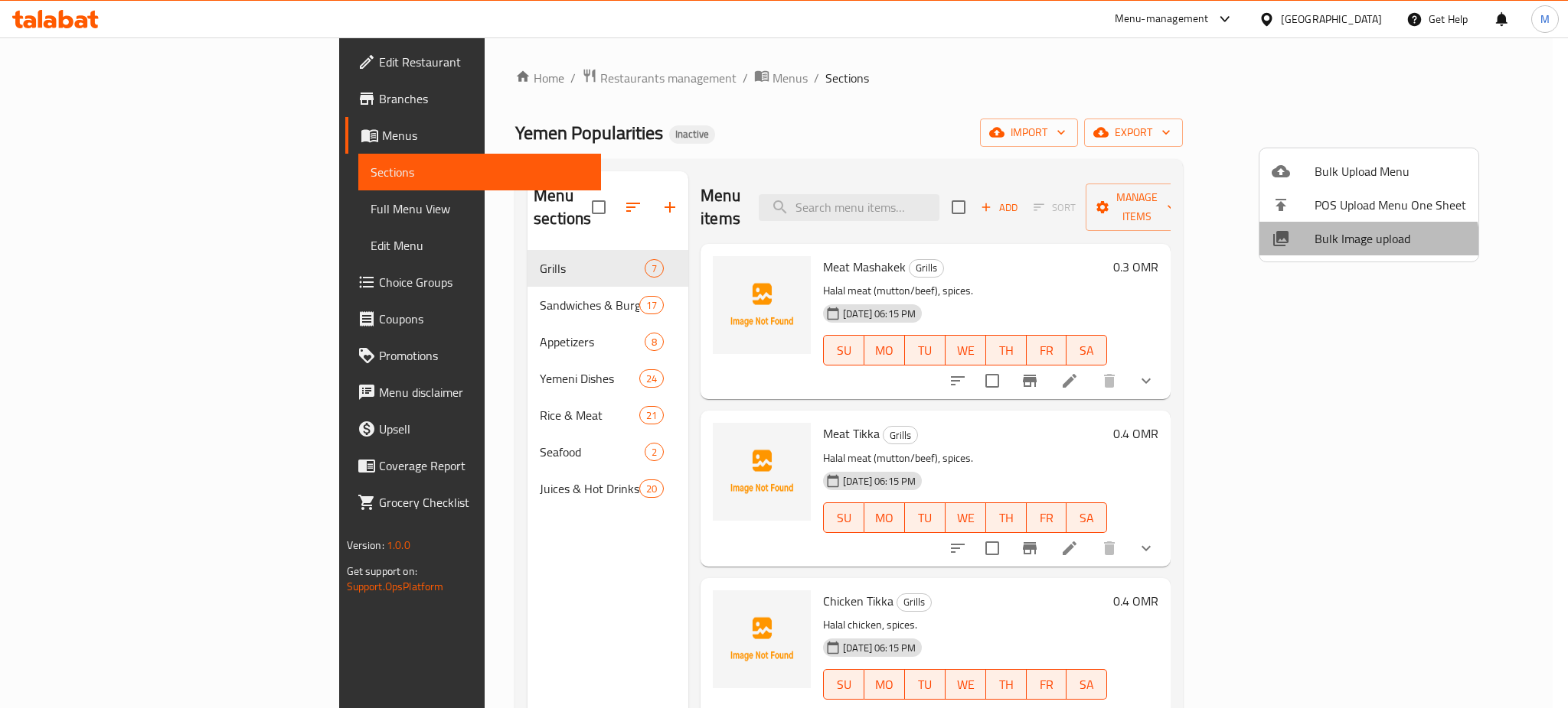
click at [1362, 246] on span "Bulk Image upload" at bounding box center [1390, 239] width 151 height 18
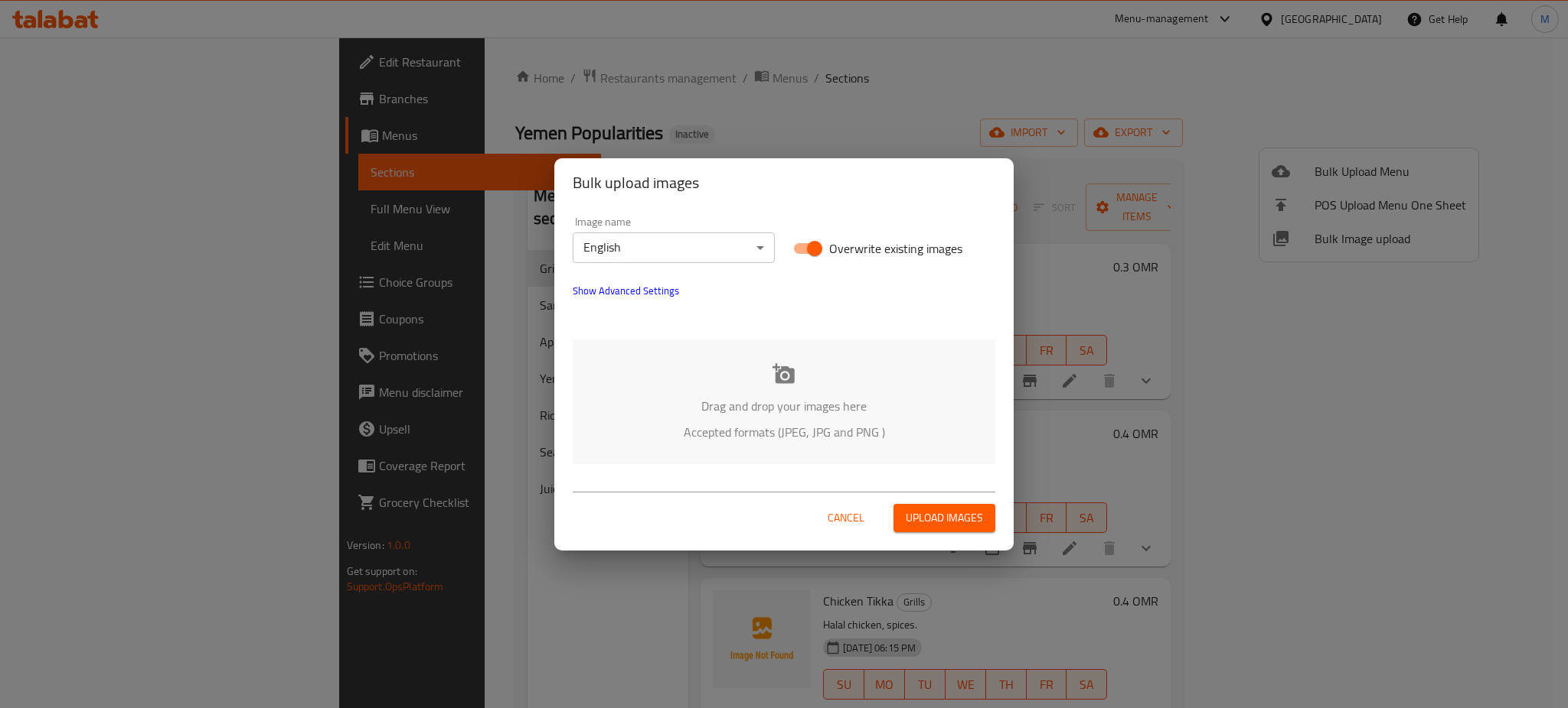
click at [763, 423] on p "Accepted formats (JPEG, JPG and PNG )" at bounding box center [784, 432] width 377 height 18
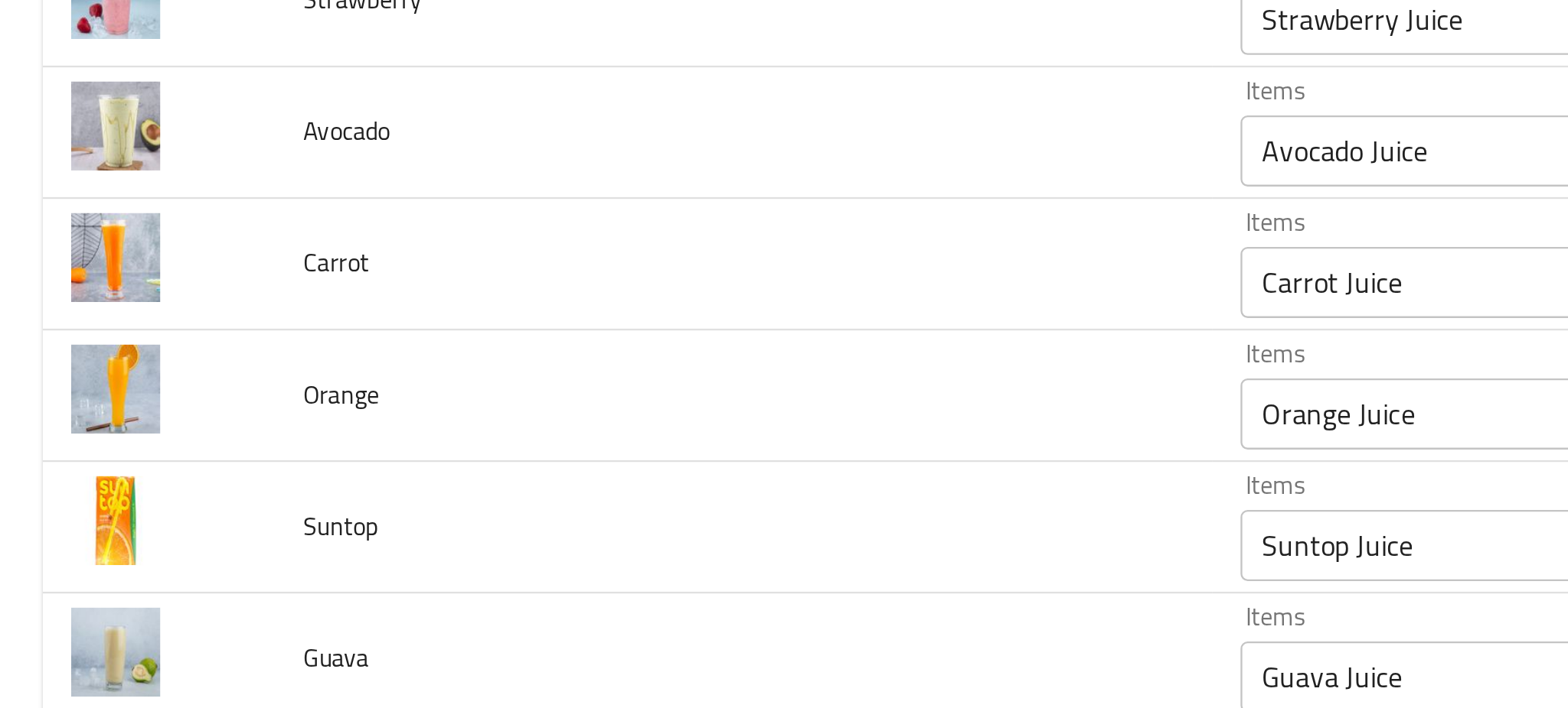
scroll to position [4090, 0]
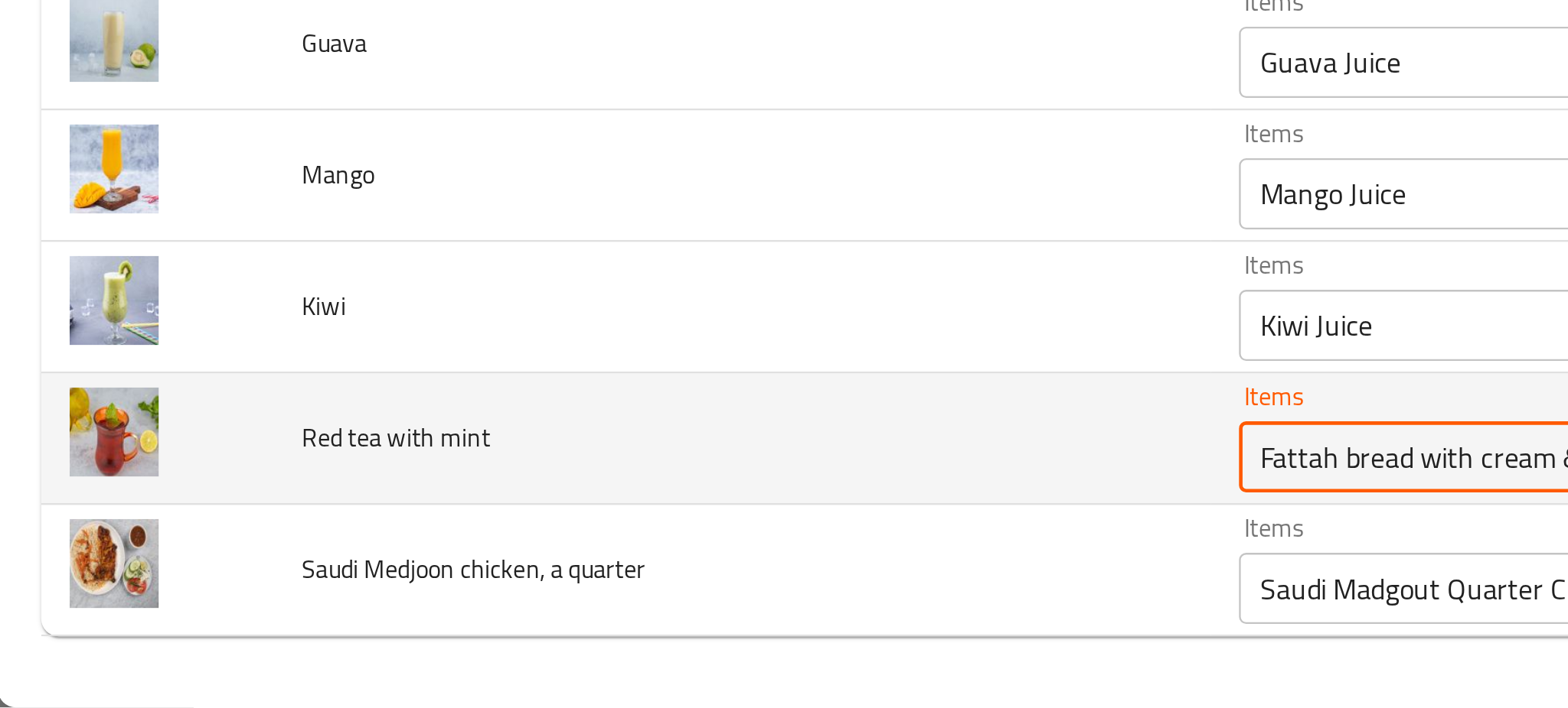
click at [538, 594] on mint "Fattah bread with cream & honey" at bounding box center [711, 600] width 347 height 22
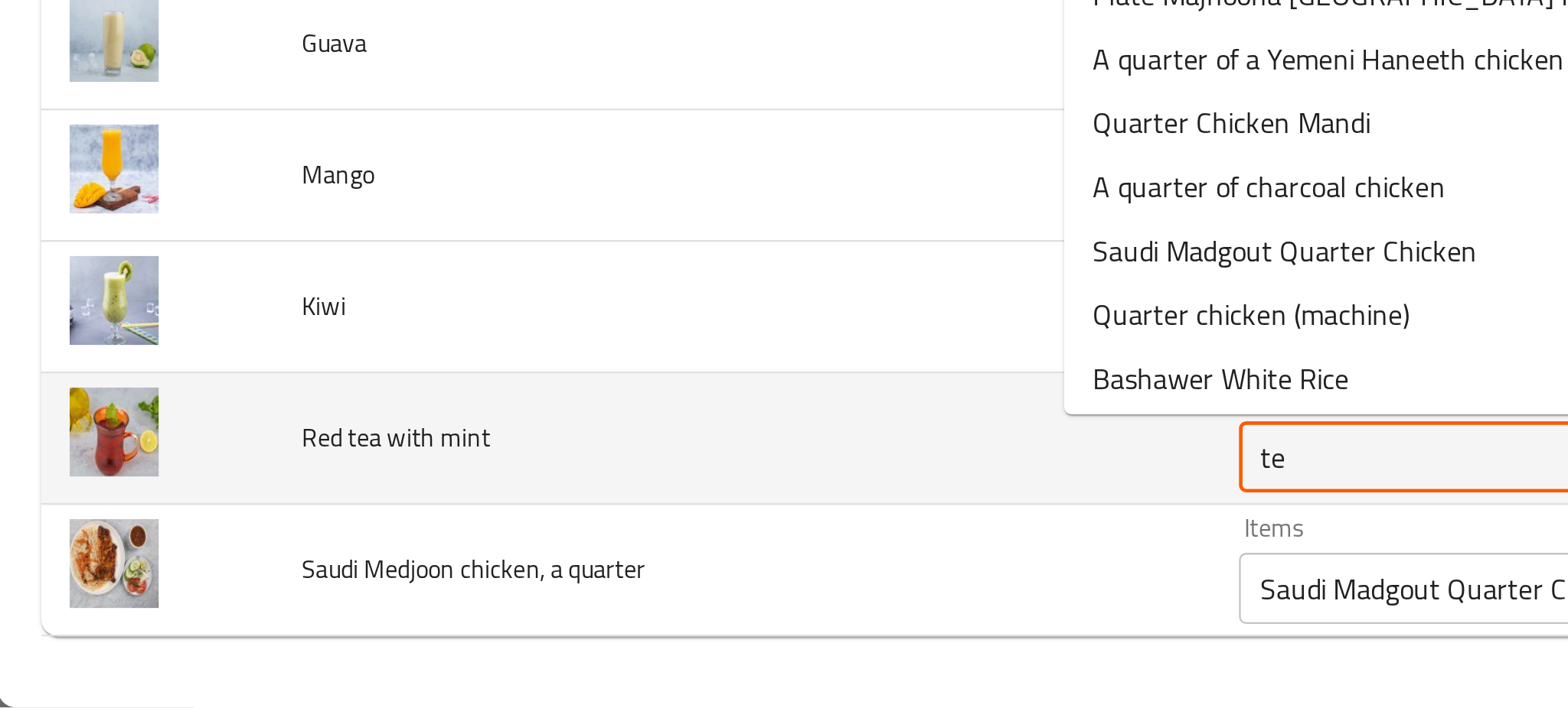
type mint "tea"
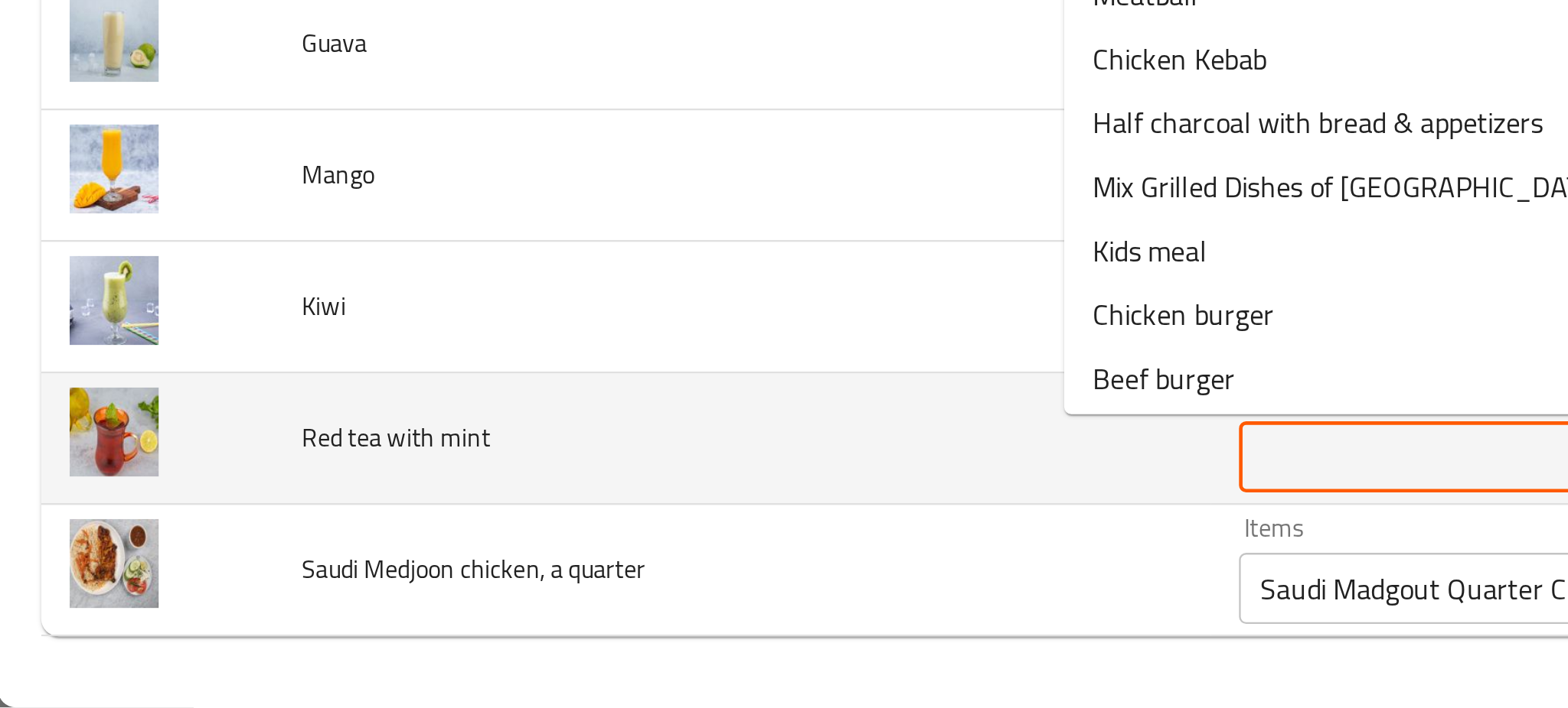
click at [376, 615] on td "Red tea with mint" at bounding box center [319, 593] width 403 height 57
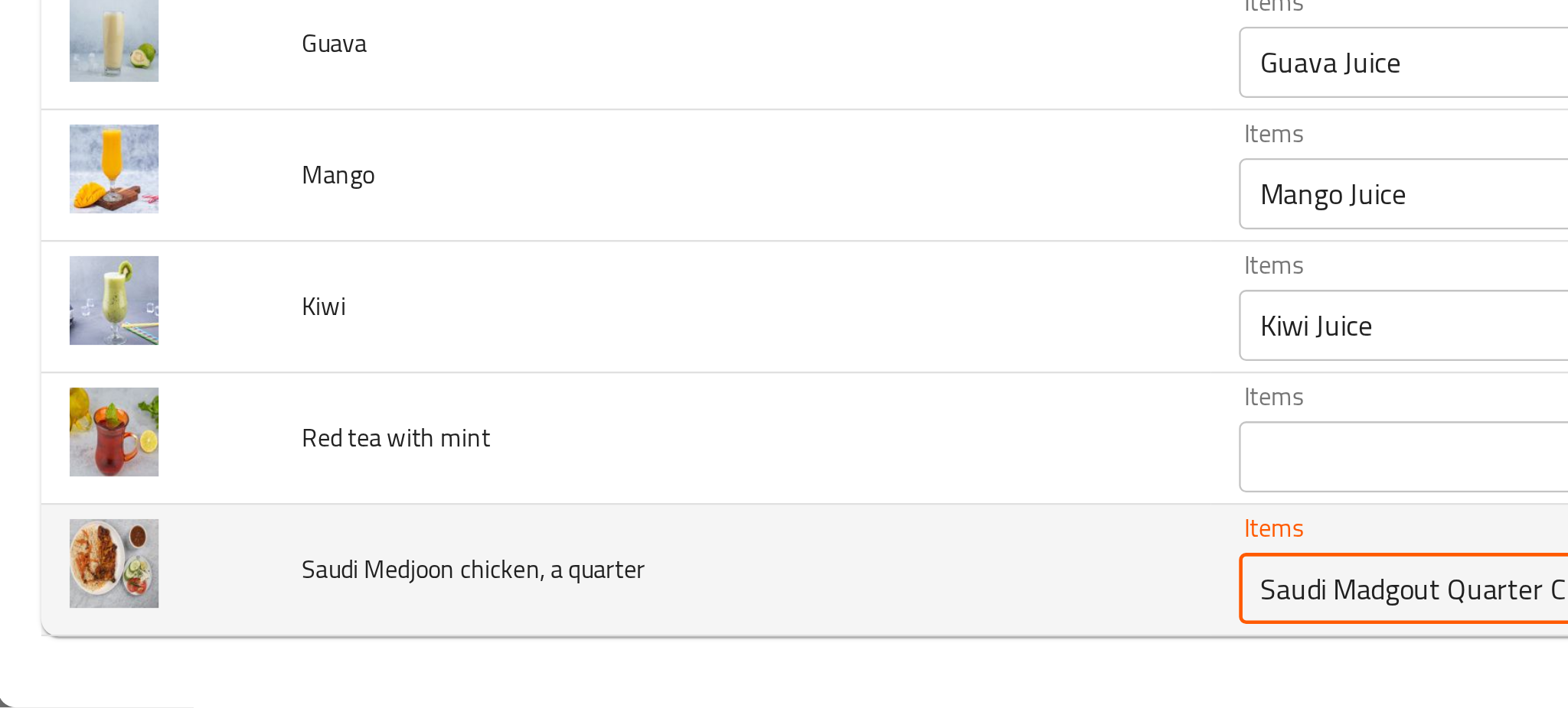
click at [538, 646] on quarter "Saudi Madgout Quarter Chicken" at bounding box center [711, 657] width 347 height 22
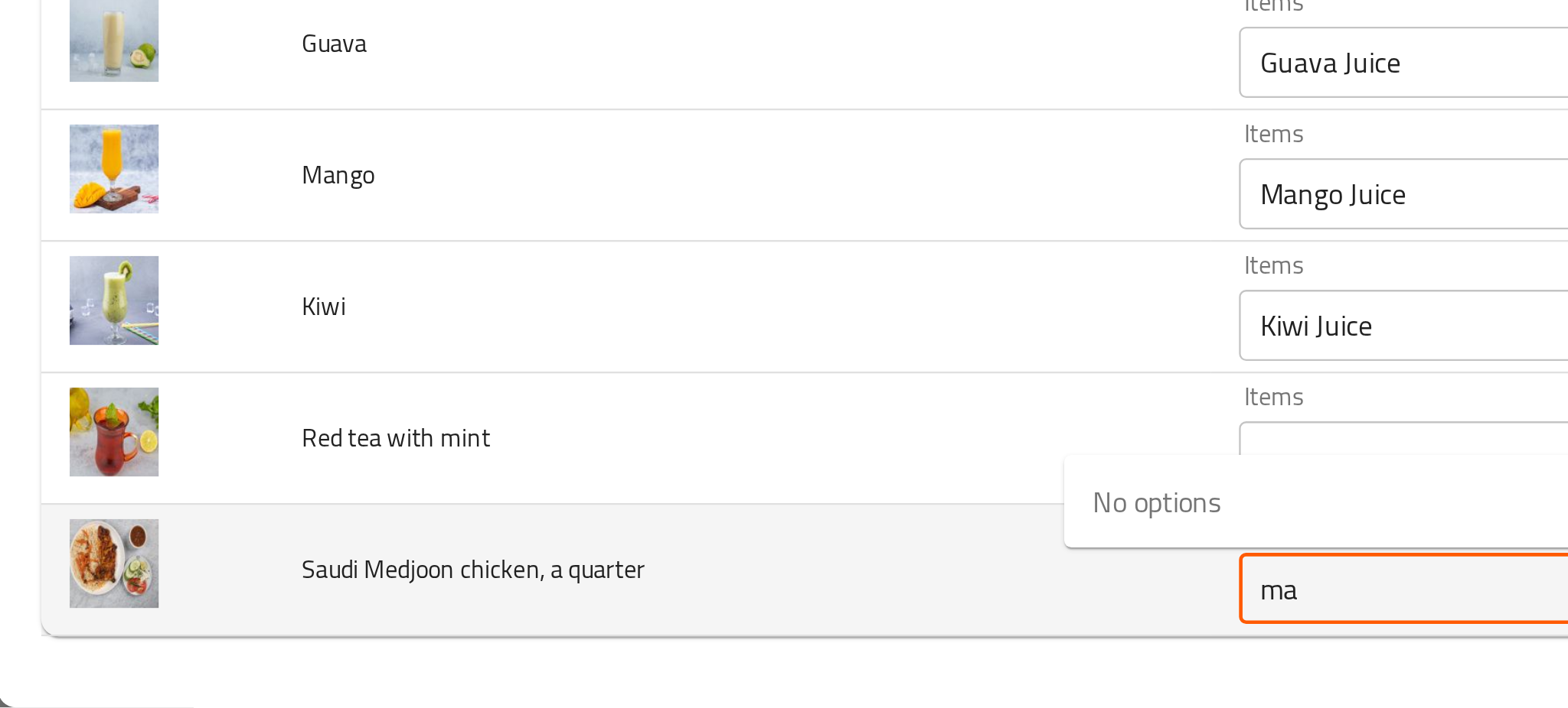
type quarter "m"
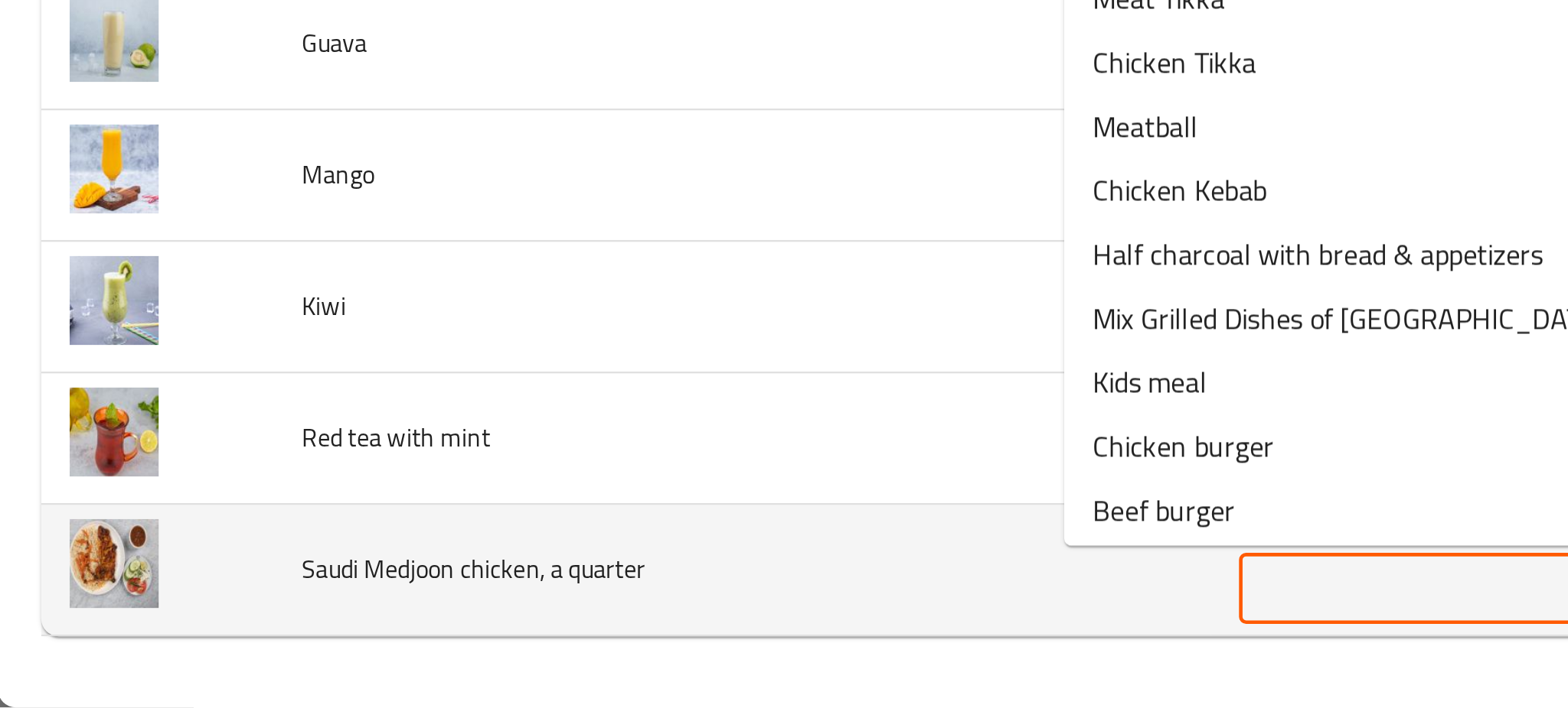
type quarter "Saudi Madgout Quarter Chicken"
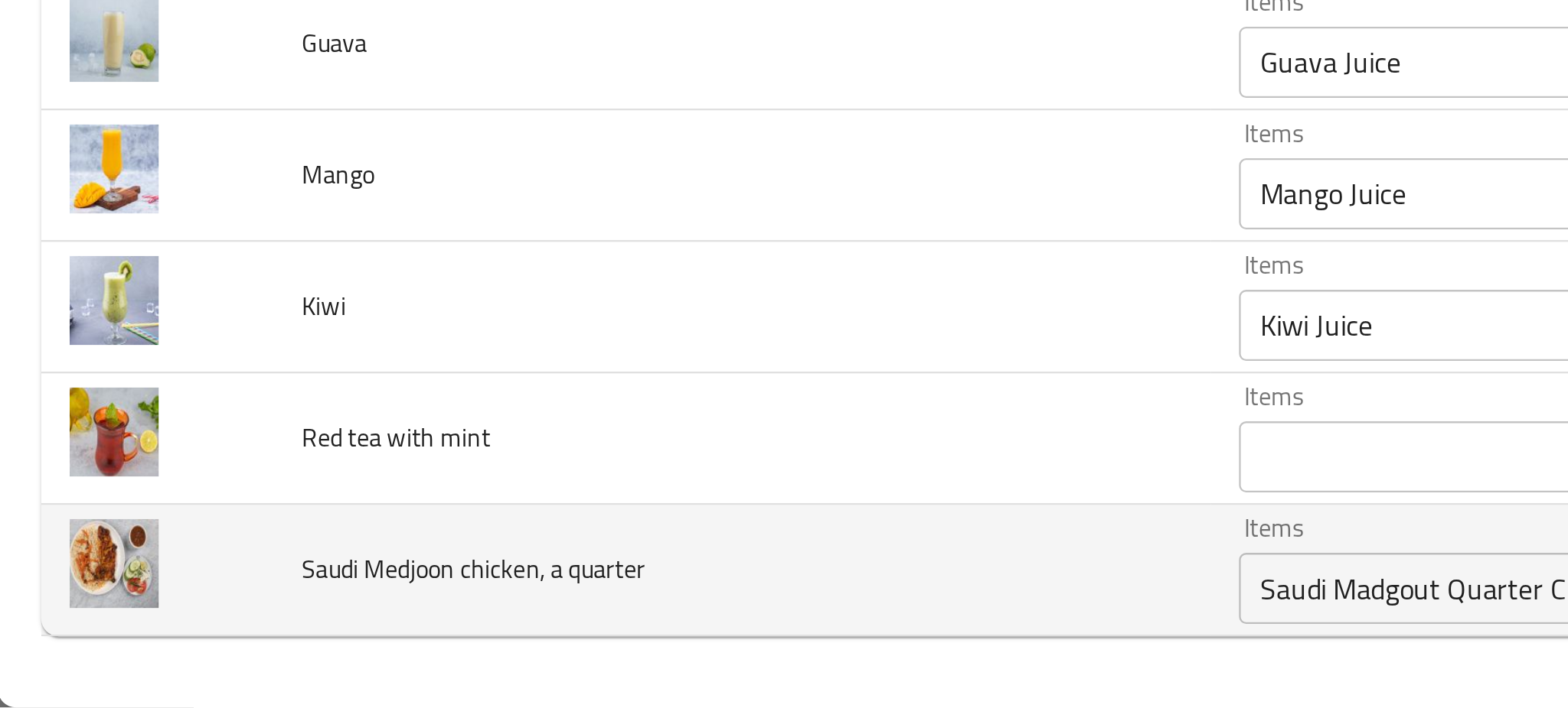
click at [366, 648] on td "Saudi Medjoon chicken, a quarter" at bounding box center [319, 649] width 403 height 57
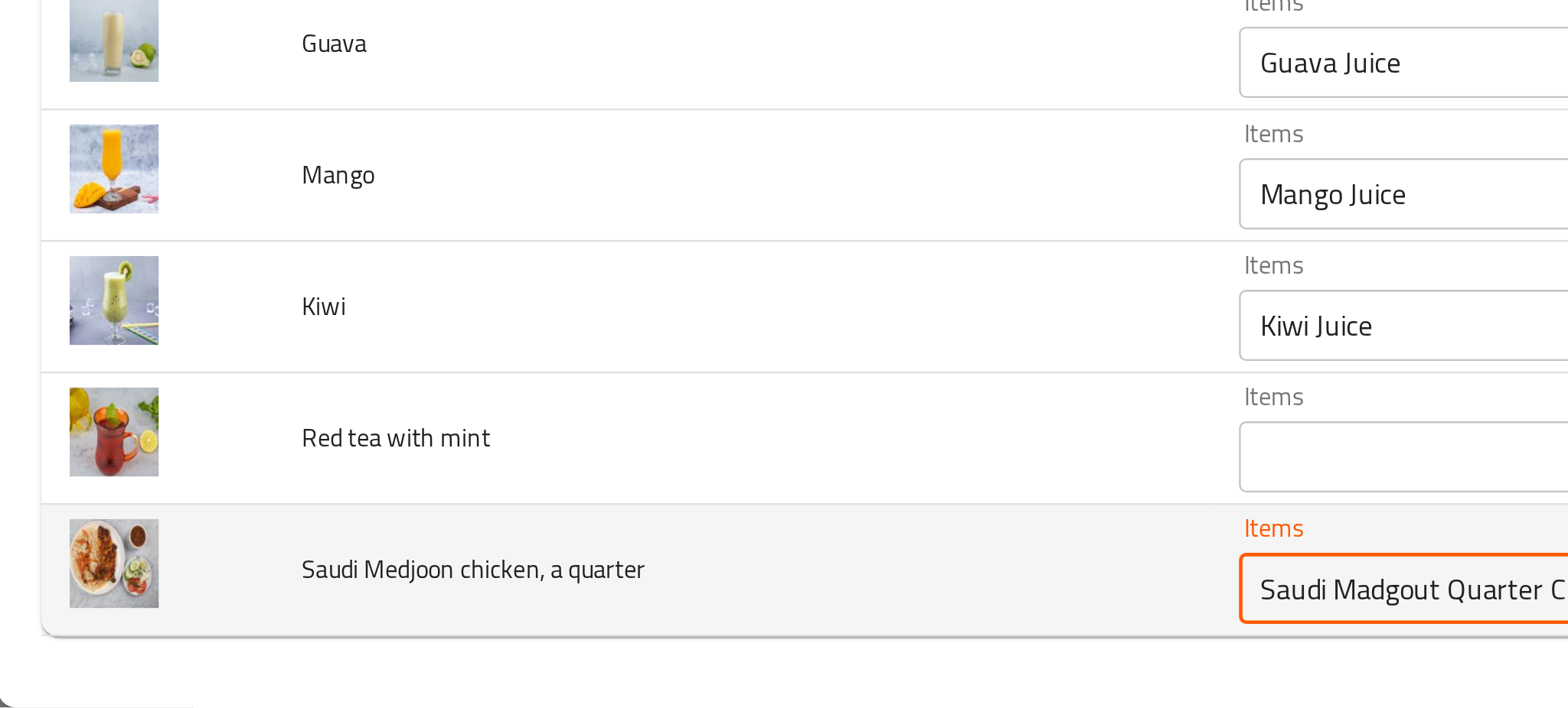
click at [538, 649] on quarter "Saudi Madgout Quarter Chicken" at bounding box center [711, 657] width 347 height 22
type quarter "Saudi Madgout Quarter Chicken"
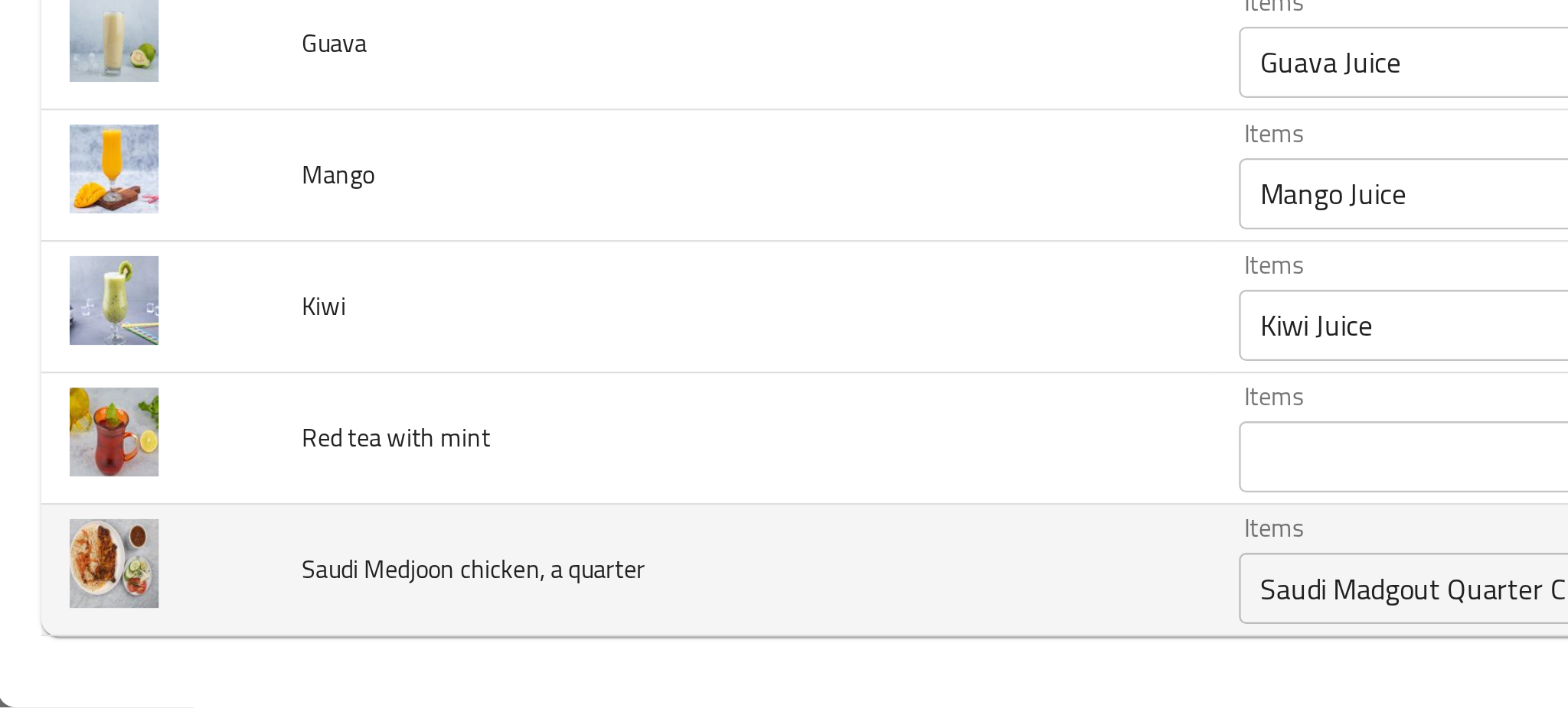
click at [402, 662] on td "Saudi Medjoon chicken, a quarter" at bounding box center [319, 649] width 403 height 57
click at [306, 651] on td "Saudi Medjoon chicken, a quarter" at bounding box center [319, 649] width 403 height 57
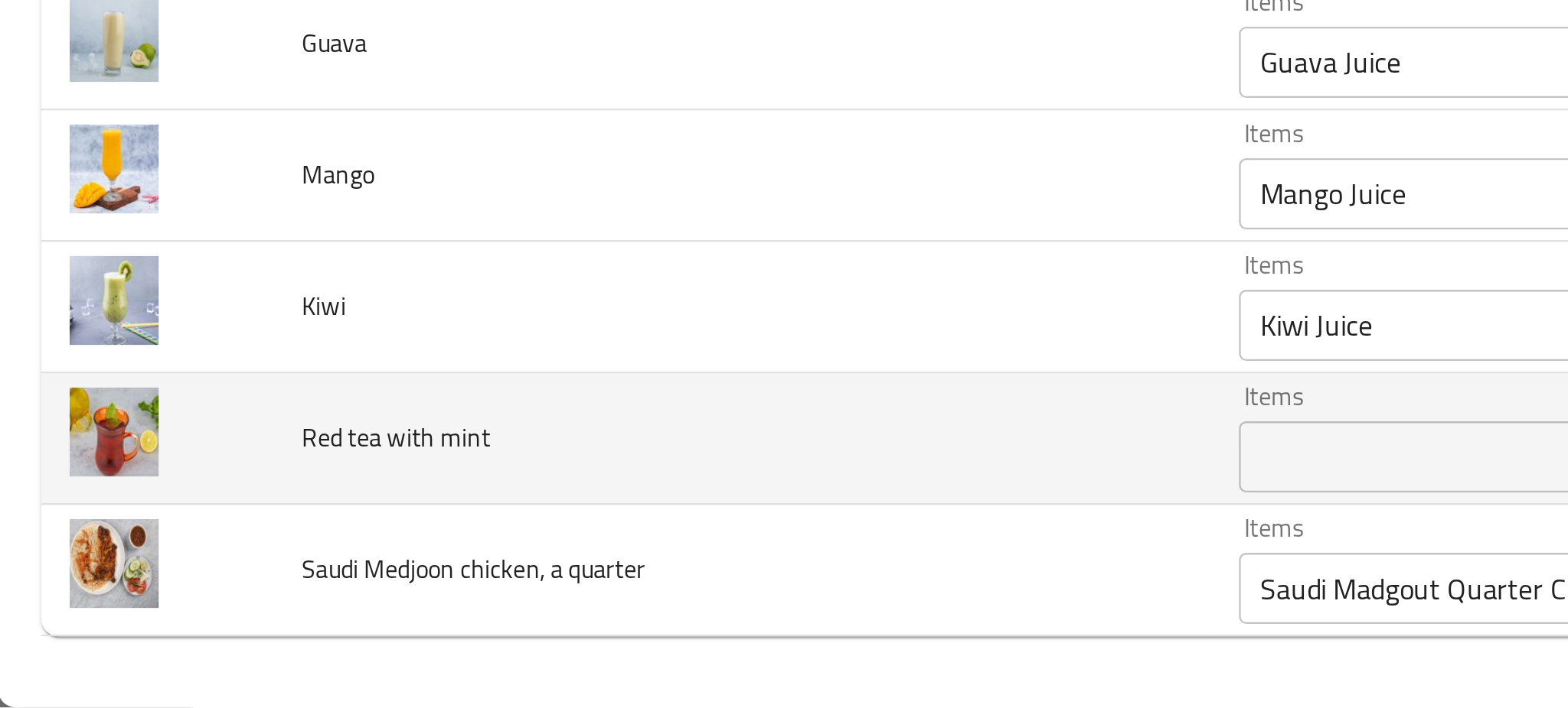
click at [190, 582] on span "Red tea with mint" at bounding box center [171, 592] width 82 height 20
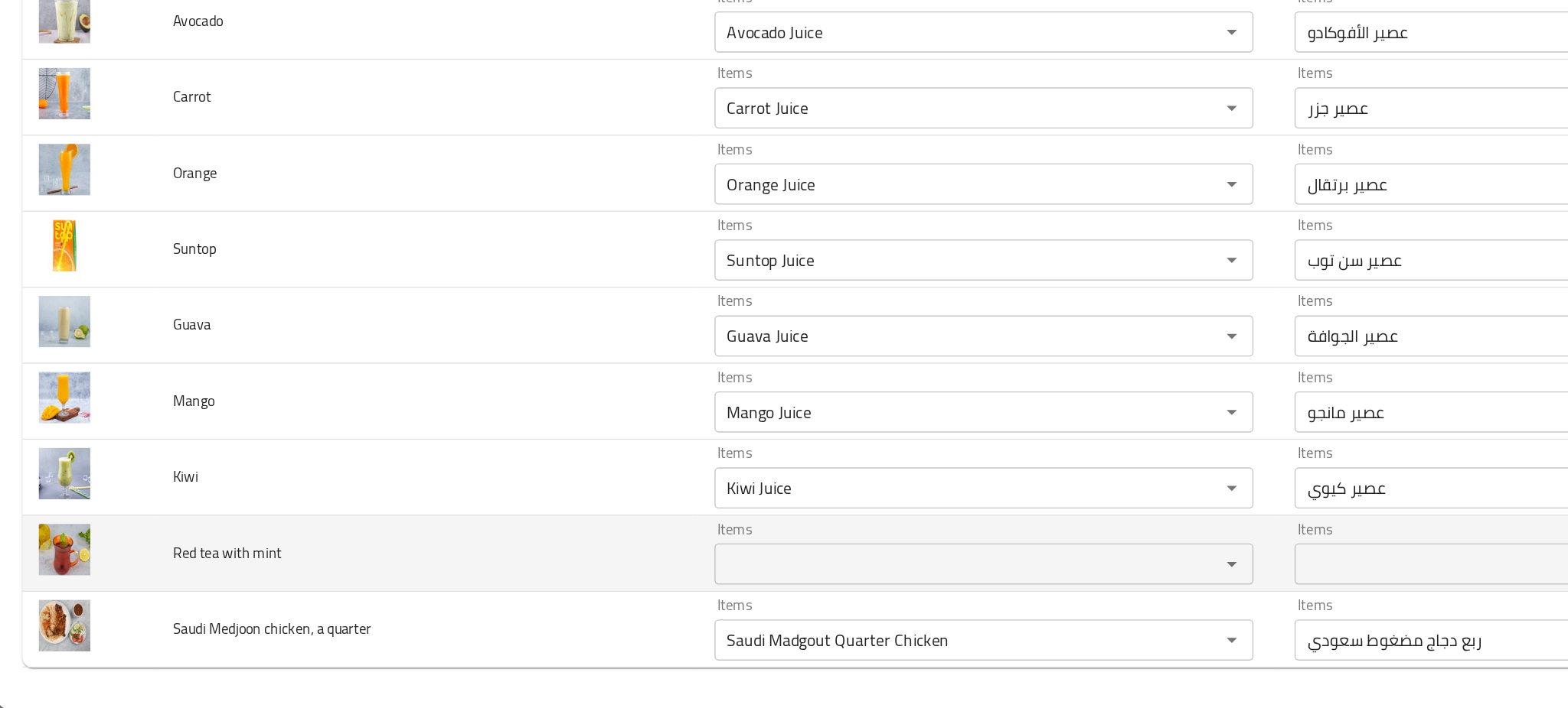
click at [187, 590] on span "Red tea with mint" at bounding box center [171, 592] width 82 height 20
copy span "Red tea with mint"
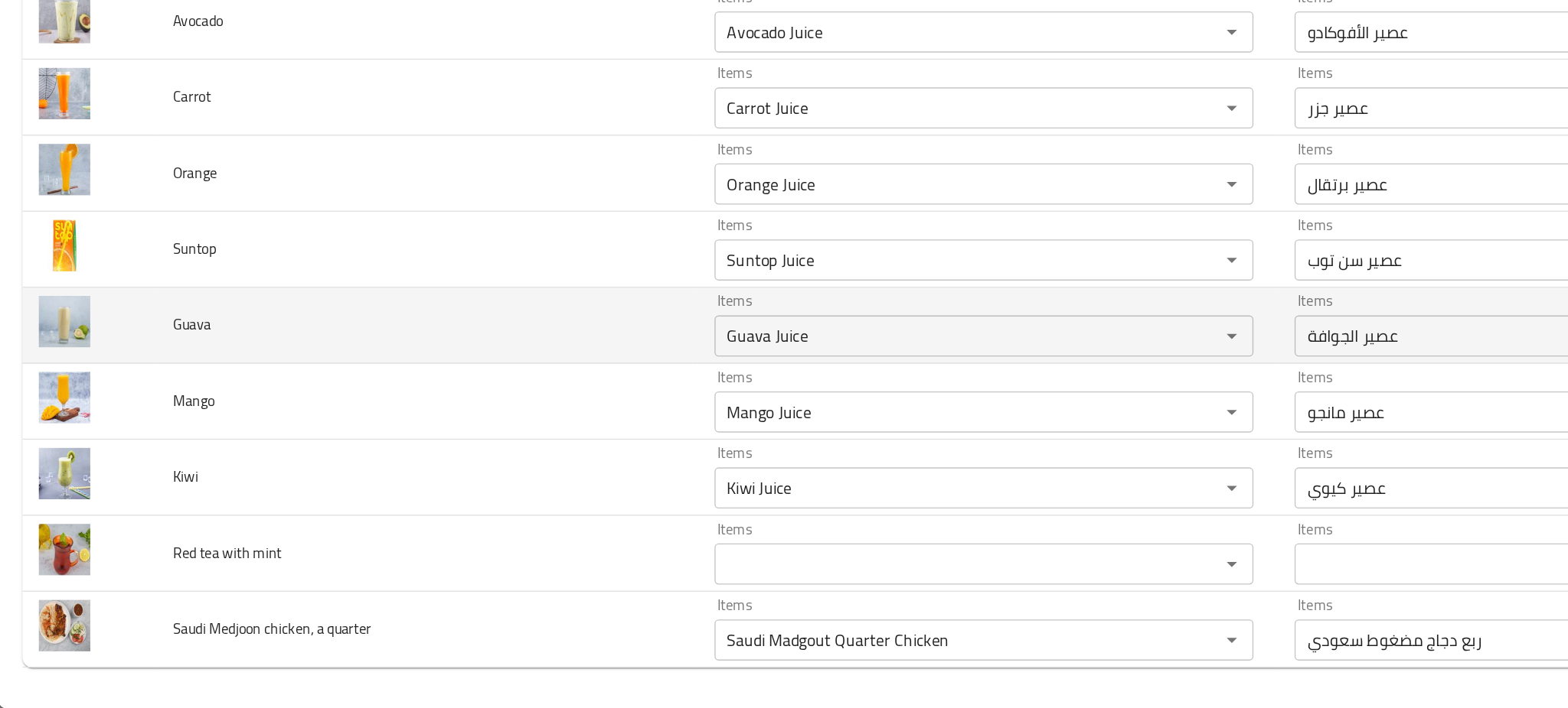
click at [273, 446] on td "Guava" at bounding box center [319, 423] width 403 height 57
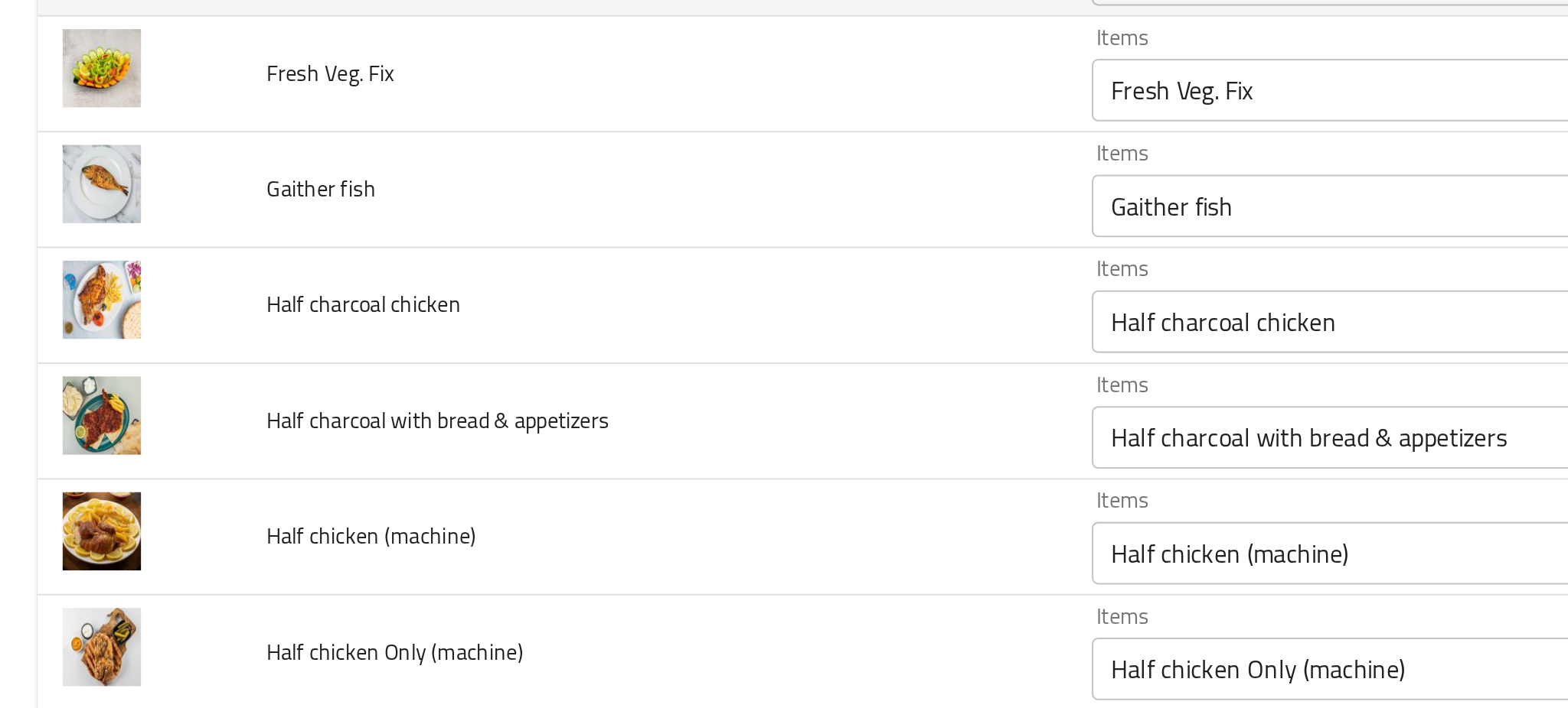
scroll to position [1062, 0]
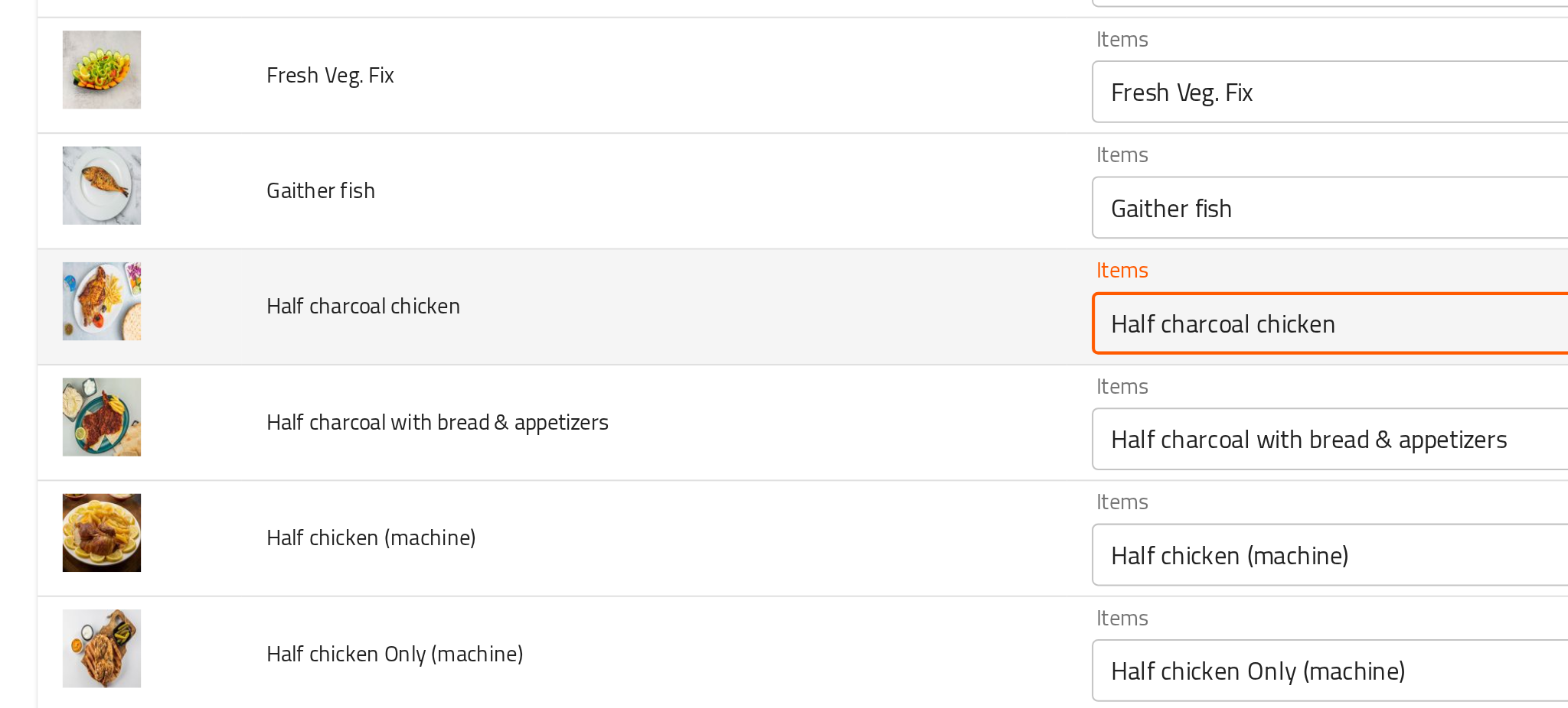
click at [538, 400] on chicken "Half charcoal chicken" at bounding box center [711, 397] width 347 height 22
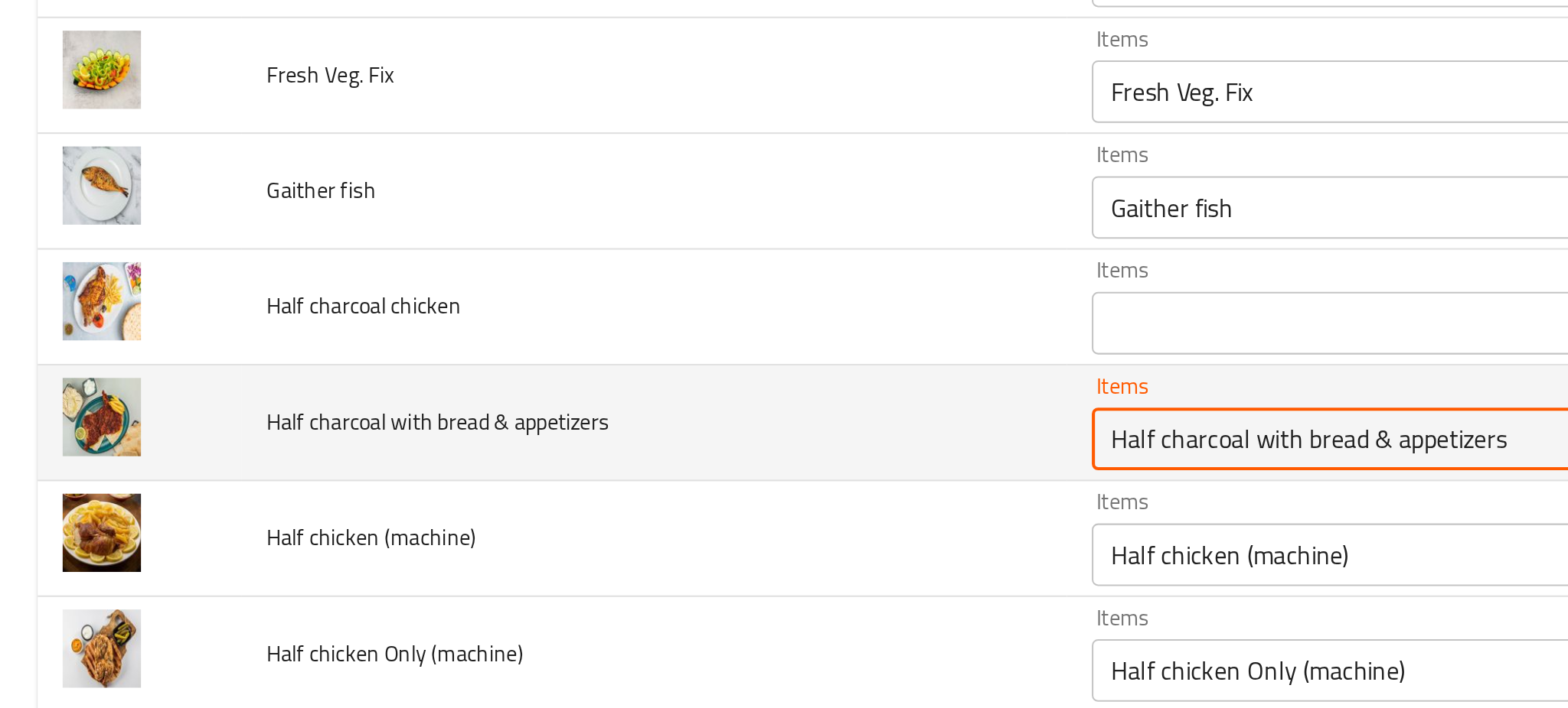
click at [538, 444] on appetizers "Half charcoal with bread & appetizers" at bounding box center [711, 454] width 347 height 22
click at [538, 456] on appetizers "Half charcoal with bread & appetizers" at bounding box center [711, 454] width 347 height 22
type appetizers "alf charcoal with bread & appetizers"
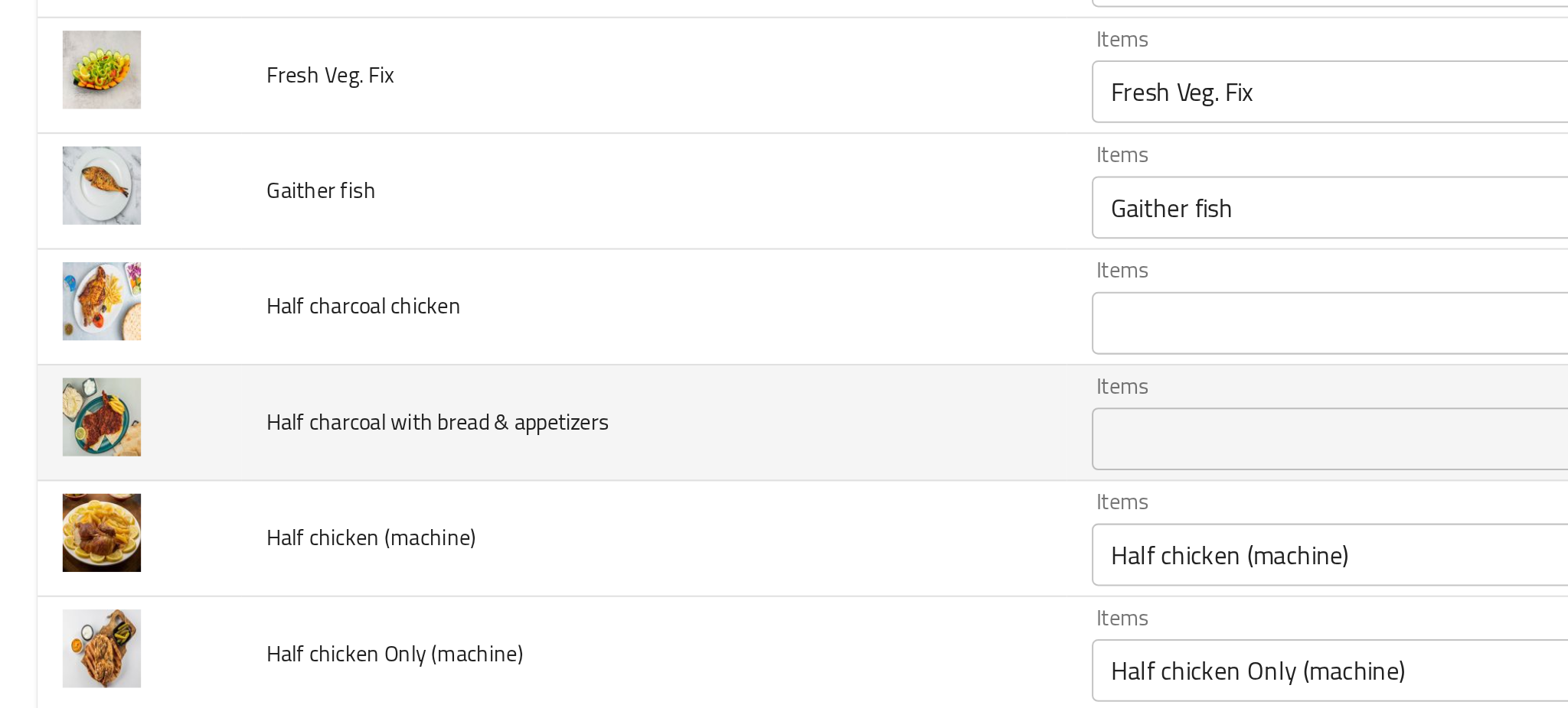
click at [398, 459] on td "Half charcoal with bread & appetizers" at bounding box center [319, 445] width 403 height 57
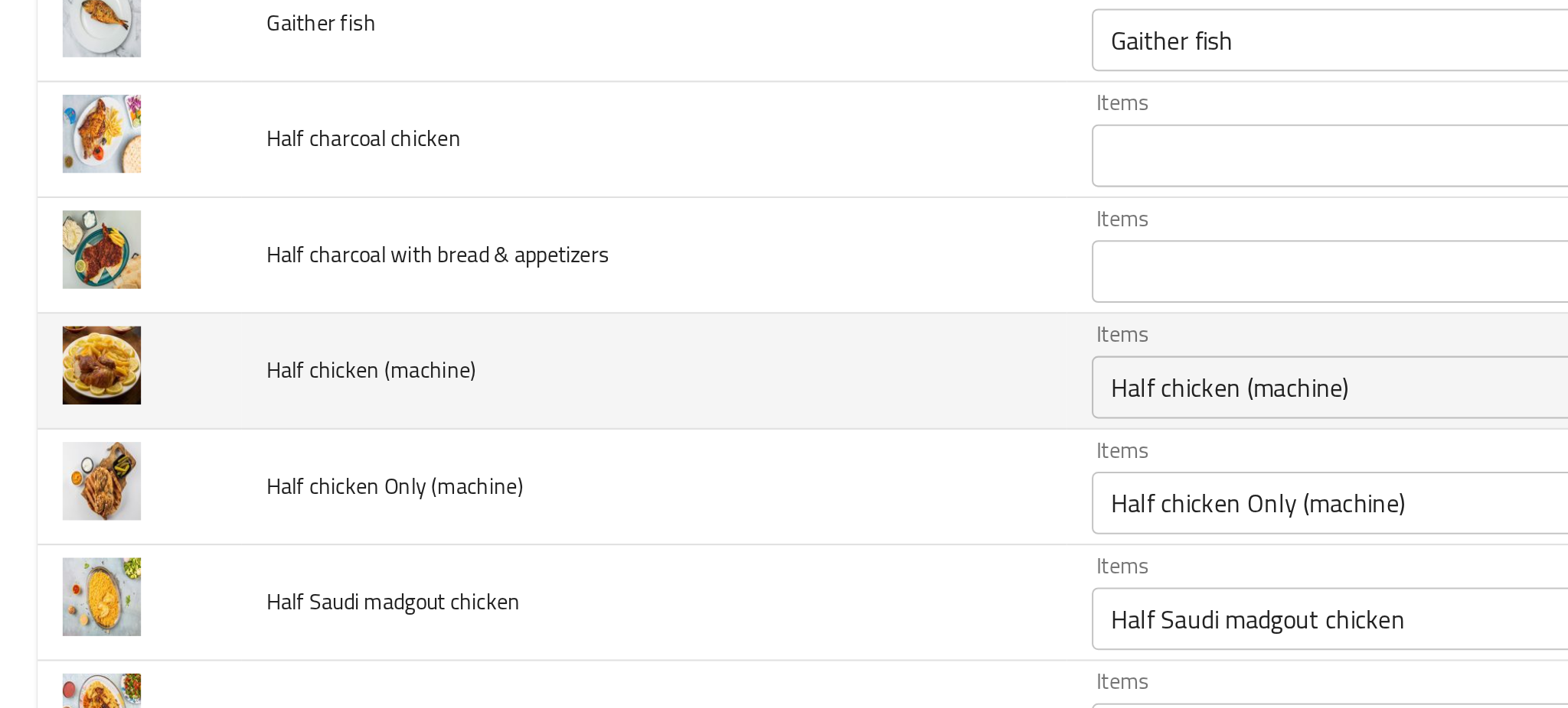
click at [538, 432] on \(machine\) "Half chicken (machine)" at bounding box center [711, 428] width 347 height 22
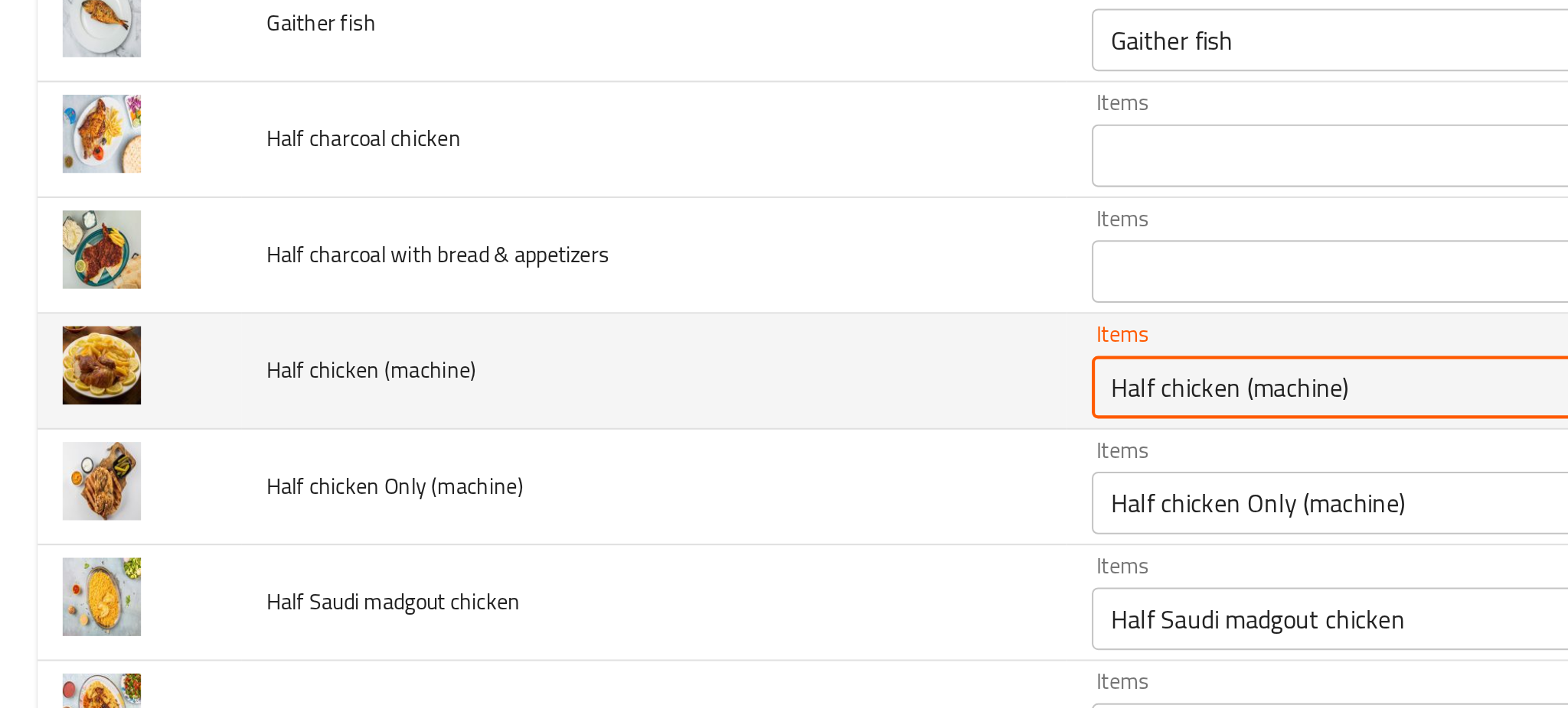
click at [538, 432] on \(machine\) "Half chicken (machine)" at bounding box center [711, 428] width 347 height 22
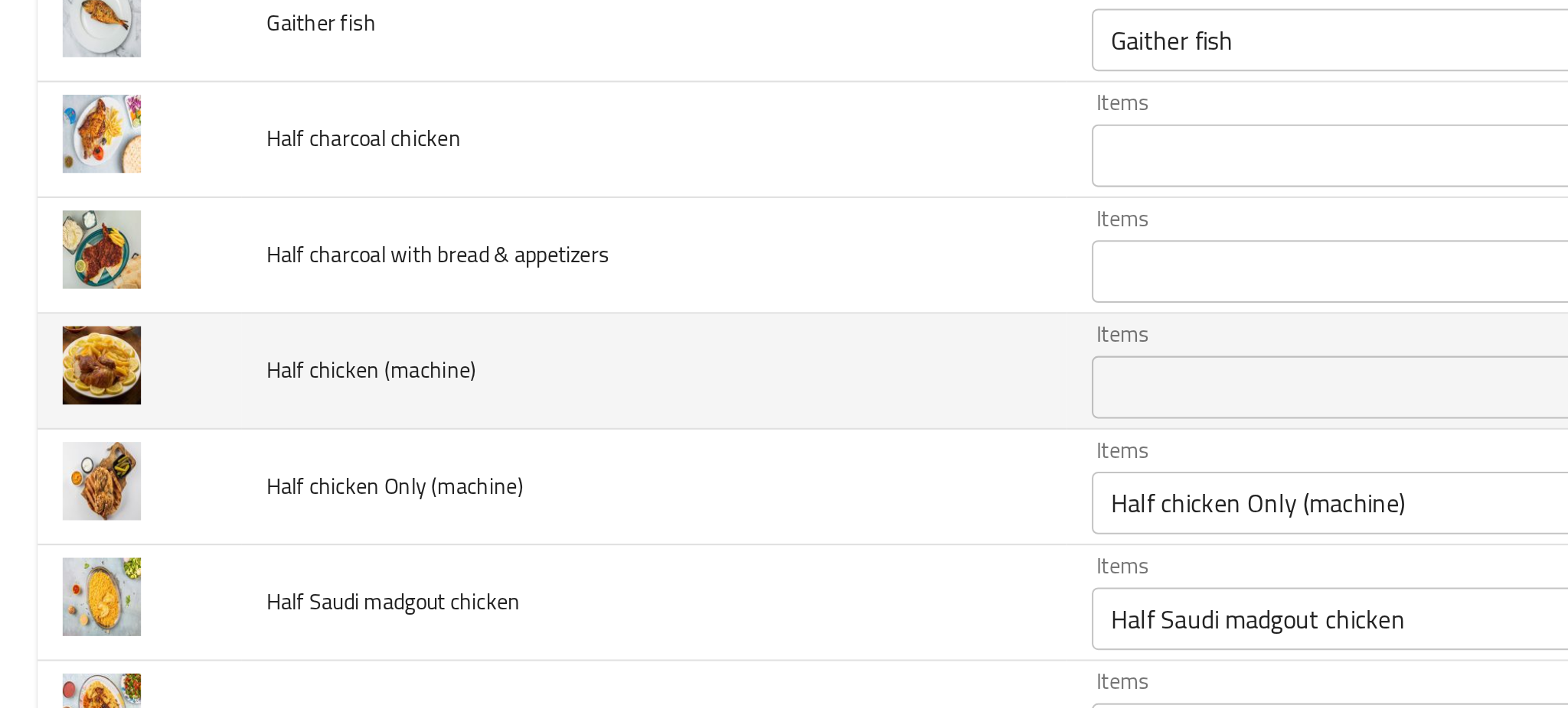
click at [384, 408] on td "Half chicken (machine)" at bounding box center [319, 420] width 403 height 57
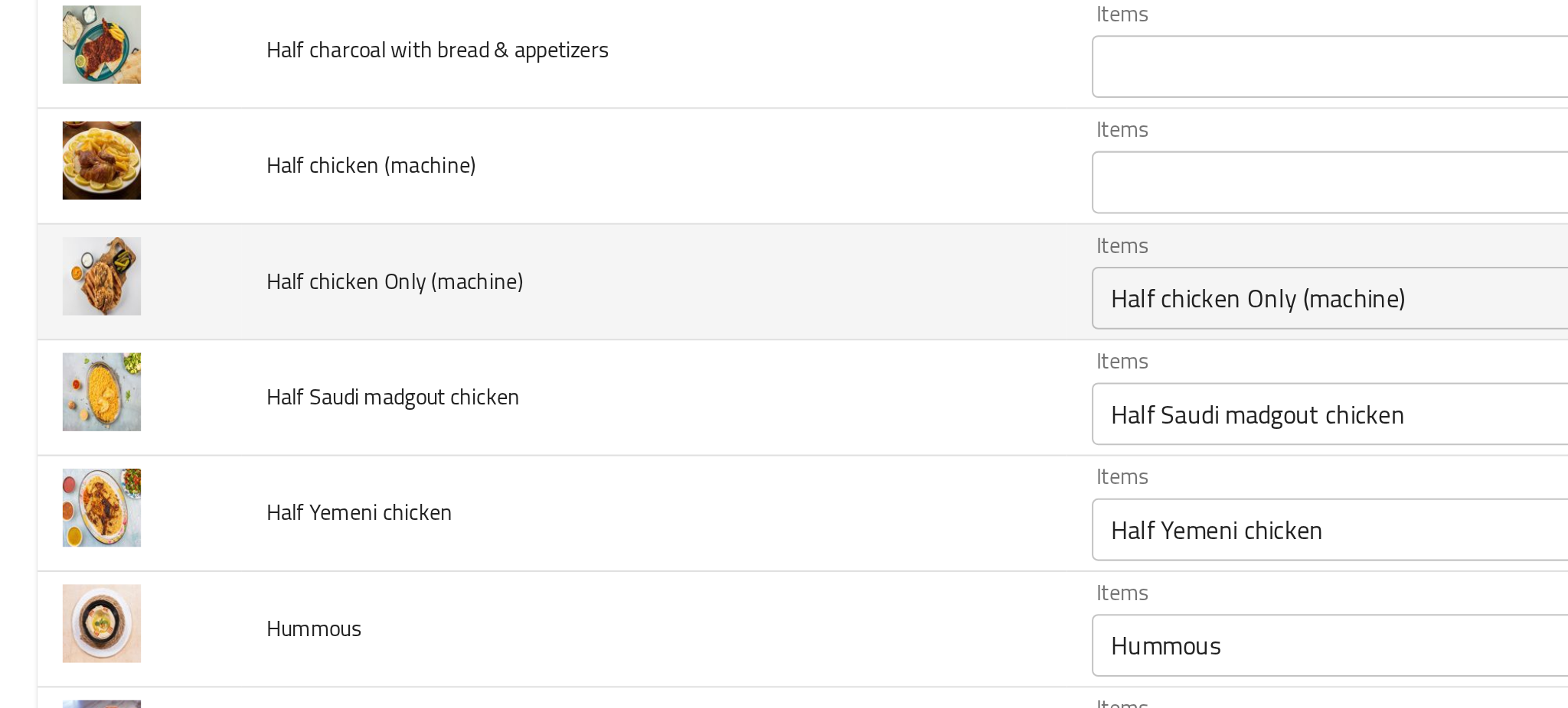
scroll to position [1245, 0]
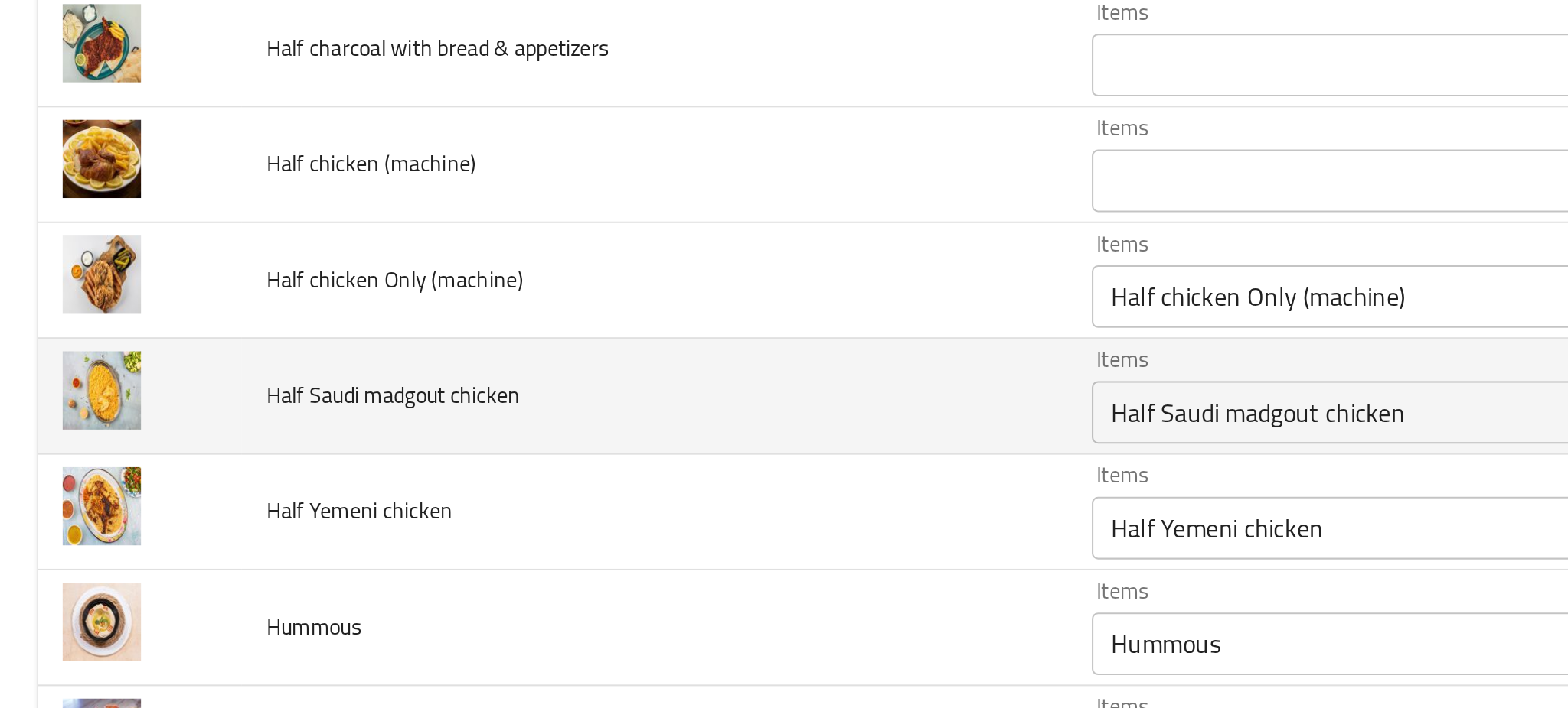
click at [424, 427] on td "Half Saudi madgout chicken" at bounding box center [319, 433] width 403 height 57
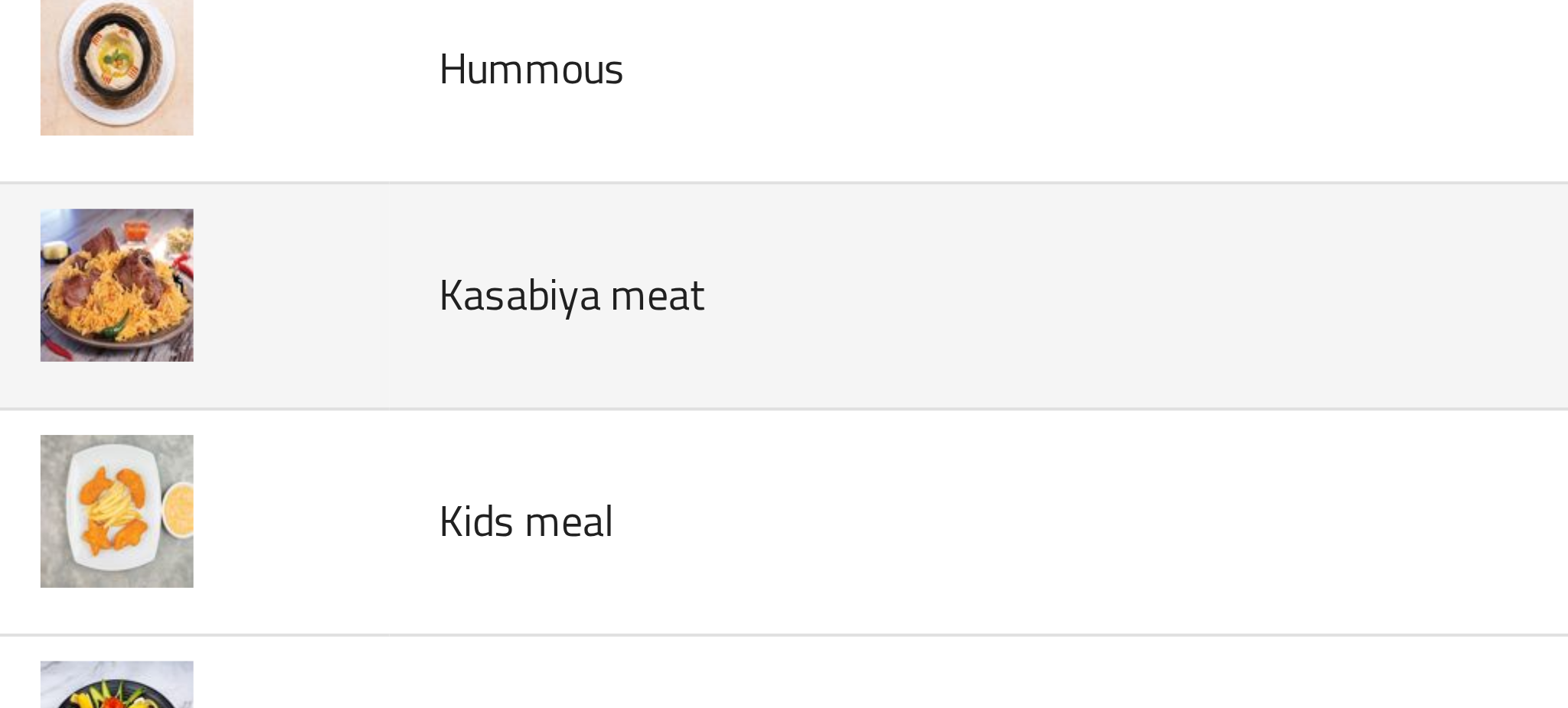
scroll to position [1541, 0]
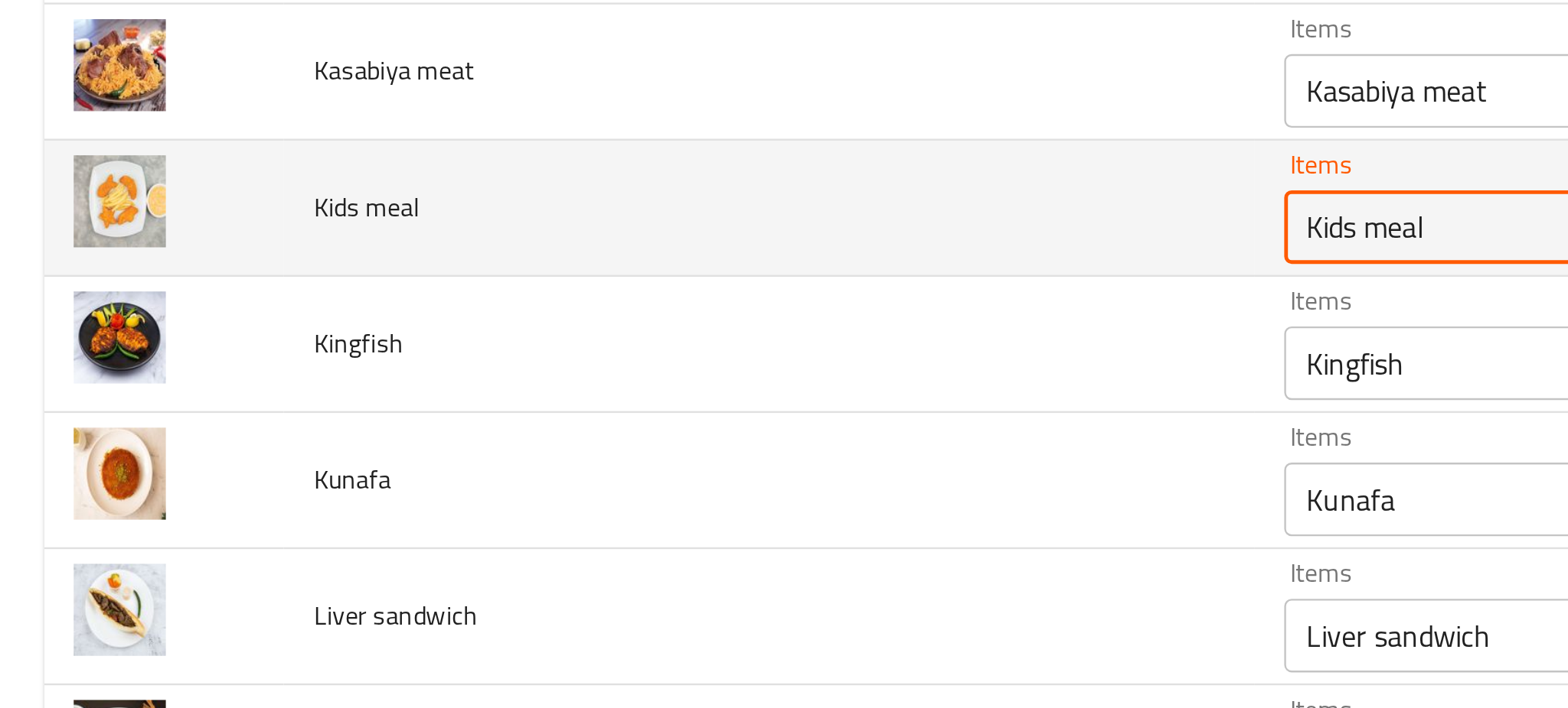
click at [538, 367] on meal "Kids meal" at bounding box center [711, 371] width 347 height 22
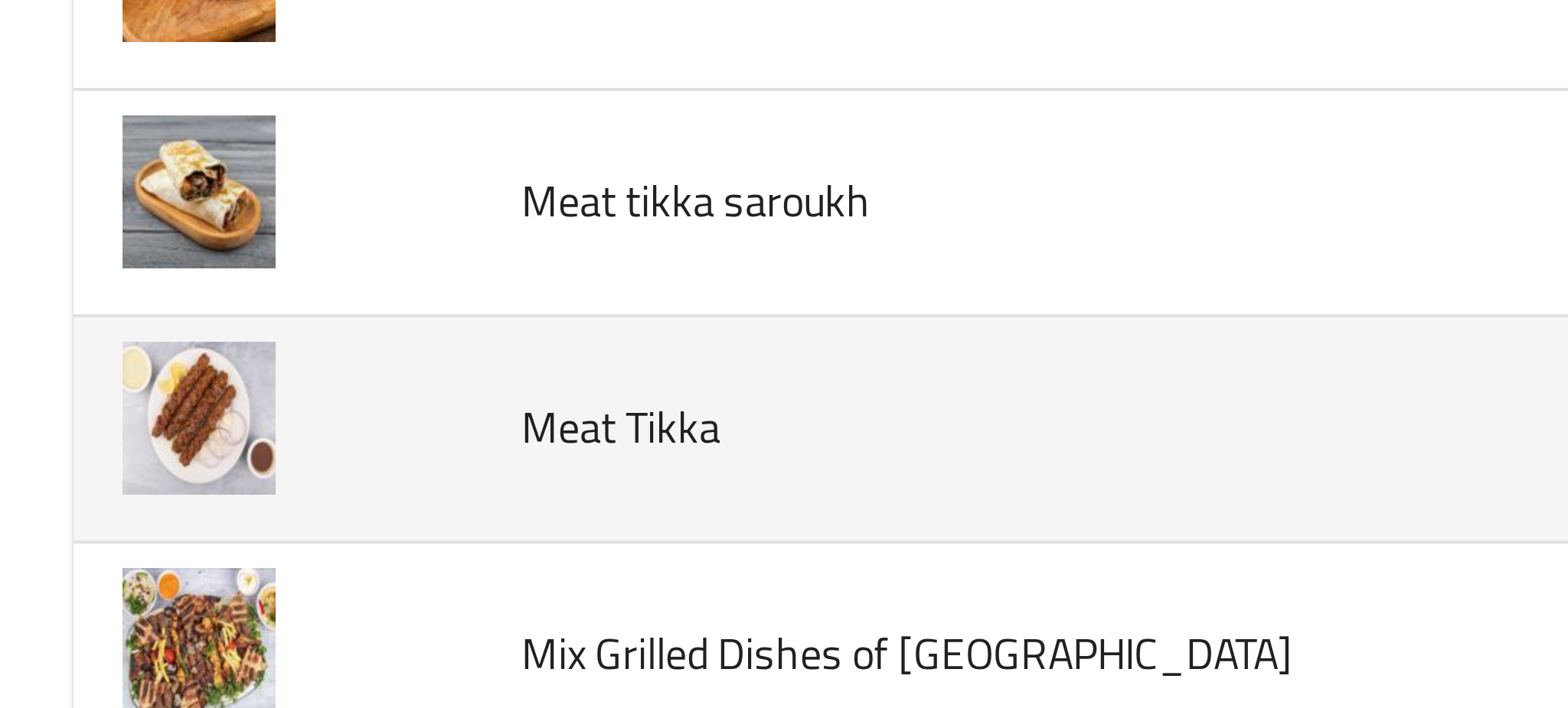
scroll to position [2082, 0]
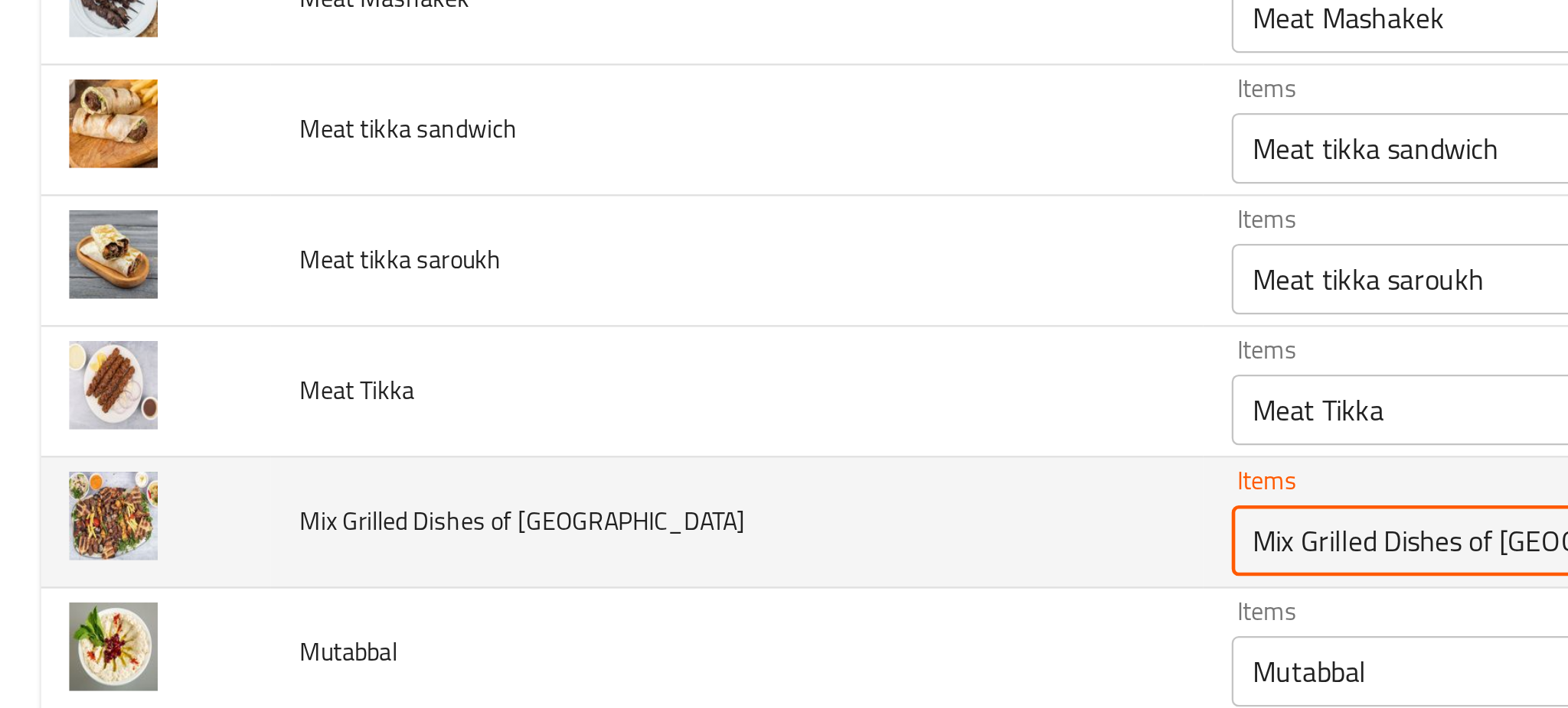
click at [565, 452] on Yemen "Mix Grilled Dishes of [GEOGRAPHIC_DATA]" at bounding box center [711, 453] width 347 height 22
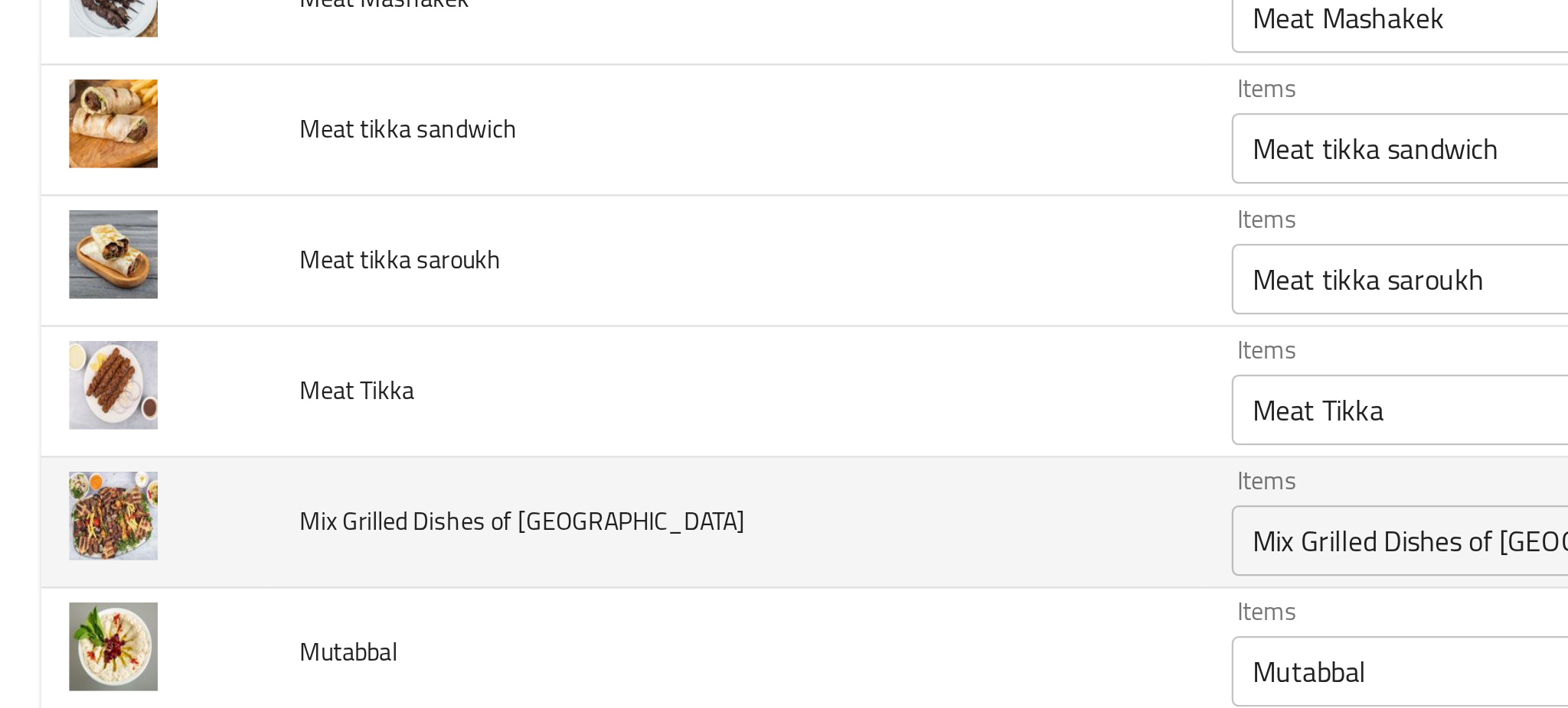
click at [386, 454] on td "Mix Grilled Dishes of [GEOGRAPHIC_DATA]" at bounding box center [319, 445] width 403 height 57
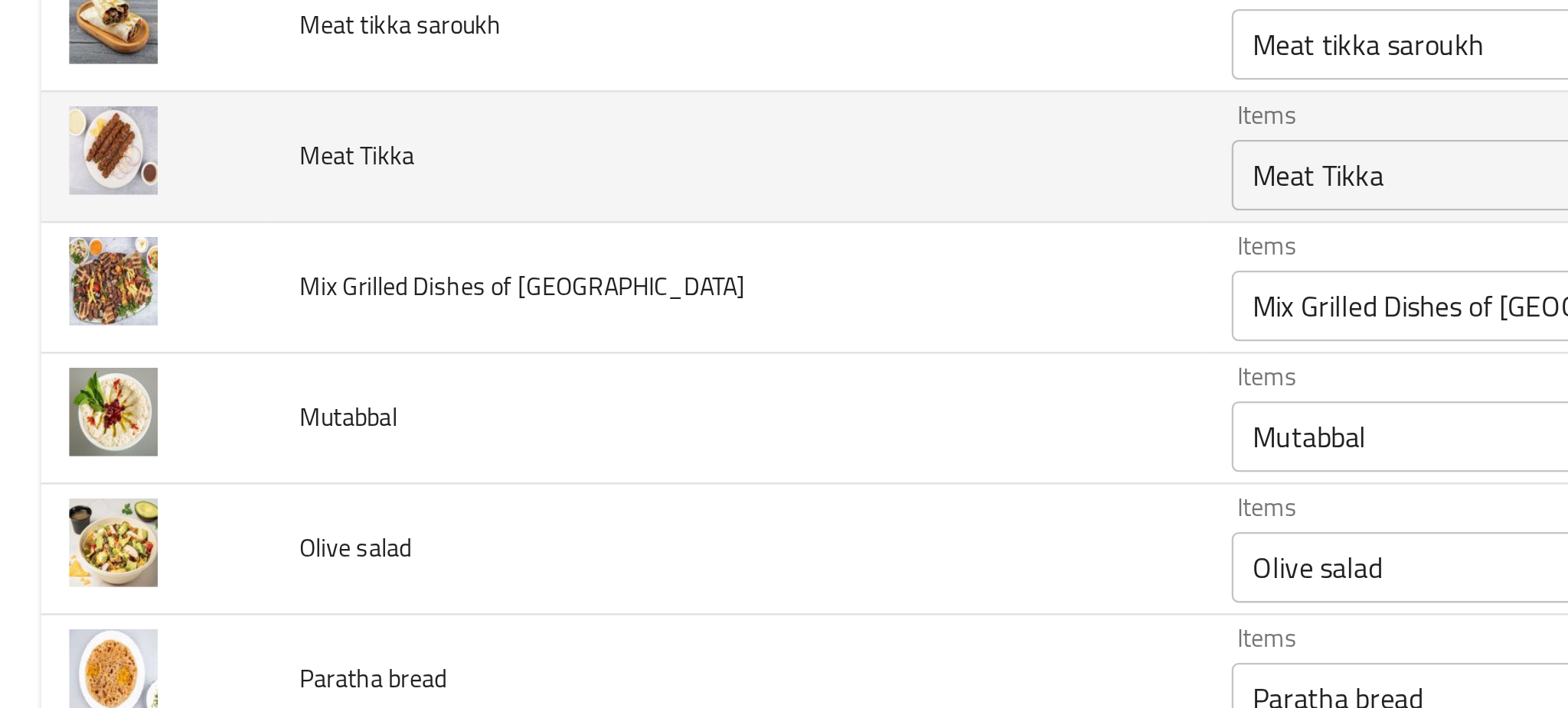
scroll to position [2185, 0]
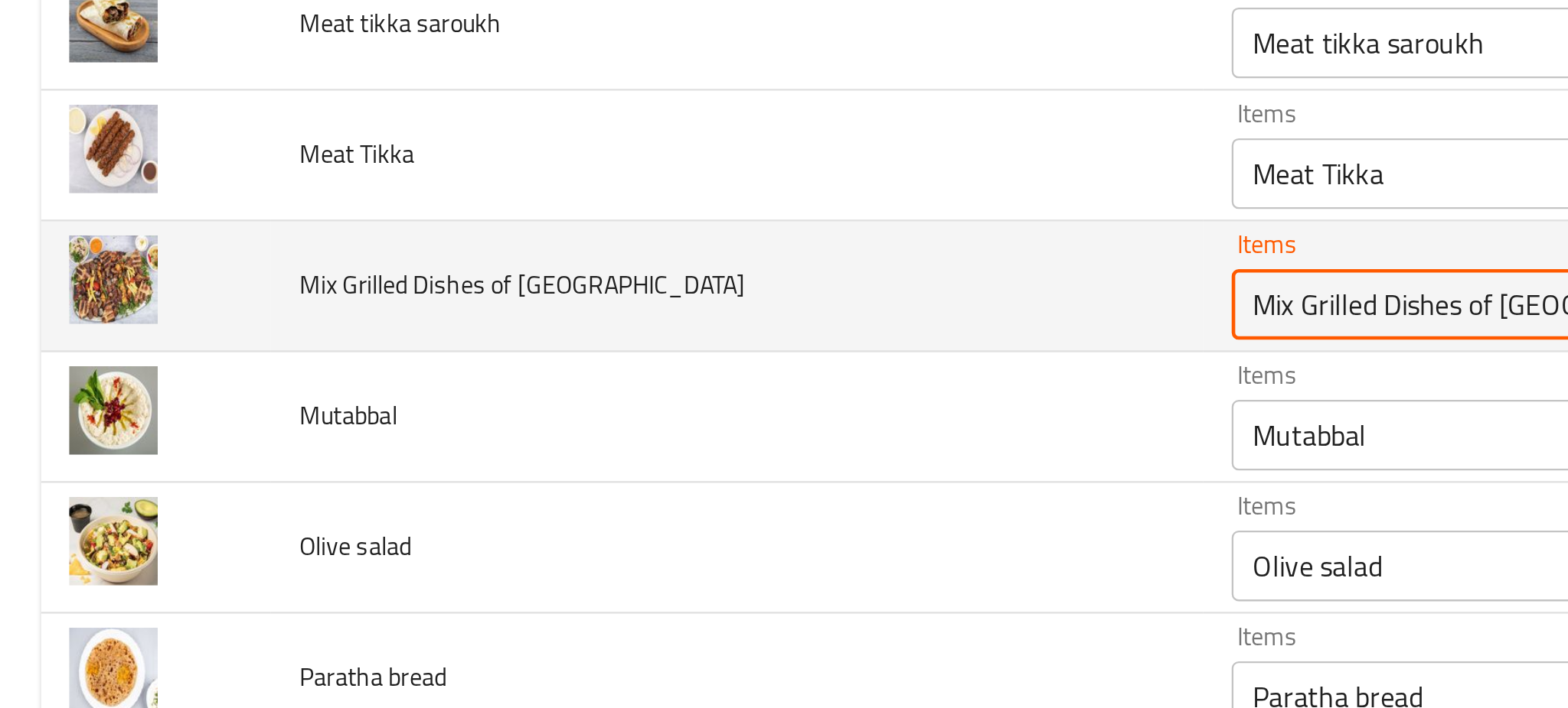
click at [538, 348] on Yemen "Mix Grilled Dishes of [GEOGRAPHIC_DATA]" at bounding box center [711, 349] width 347 height 22
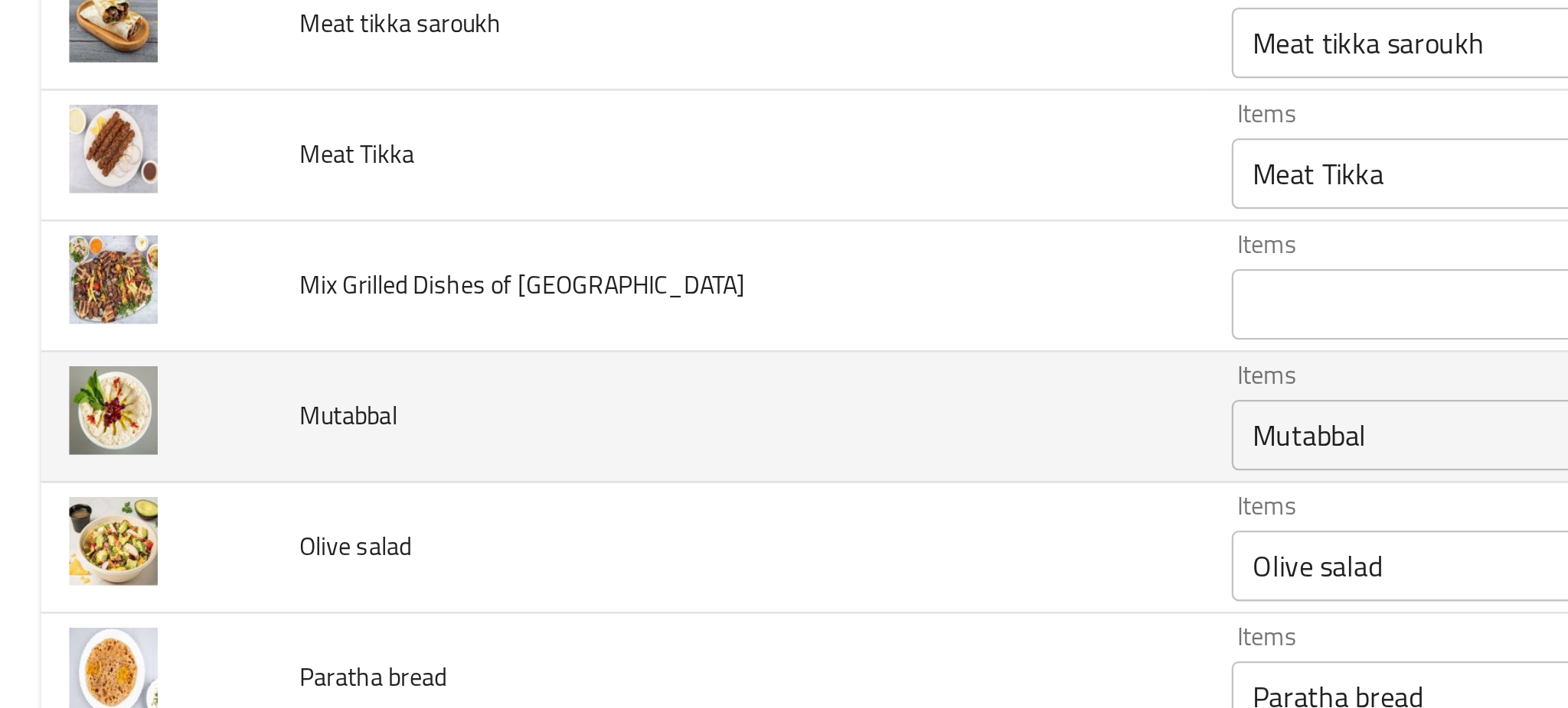
click at [418, 371] on td "Mutabbal" at bounding box center [319, 398] width 403 height 57
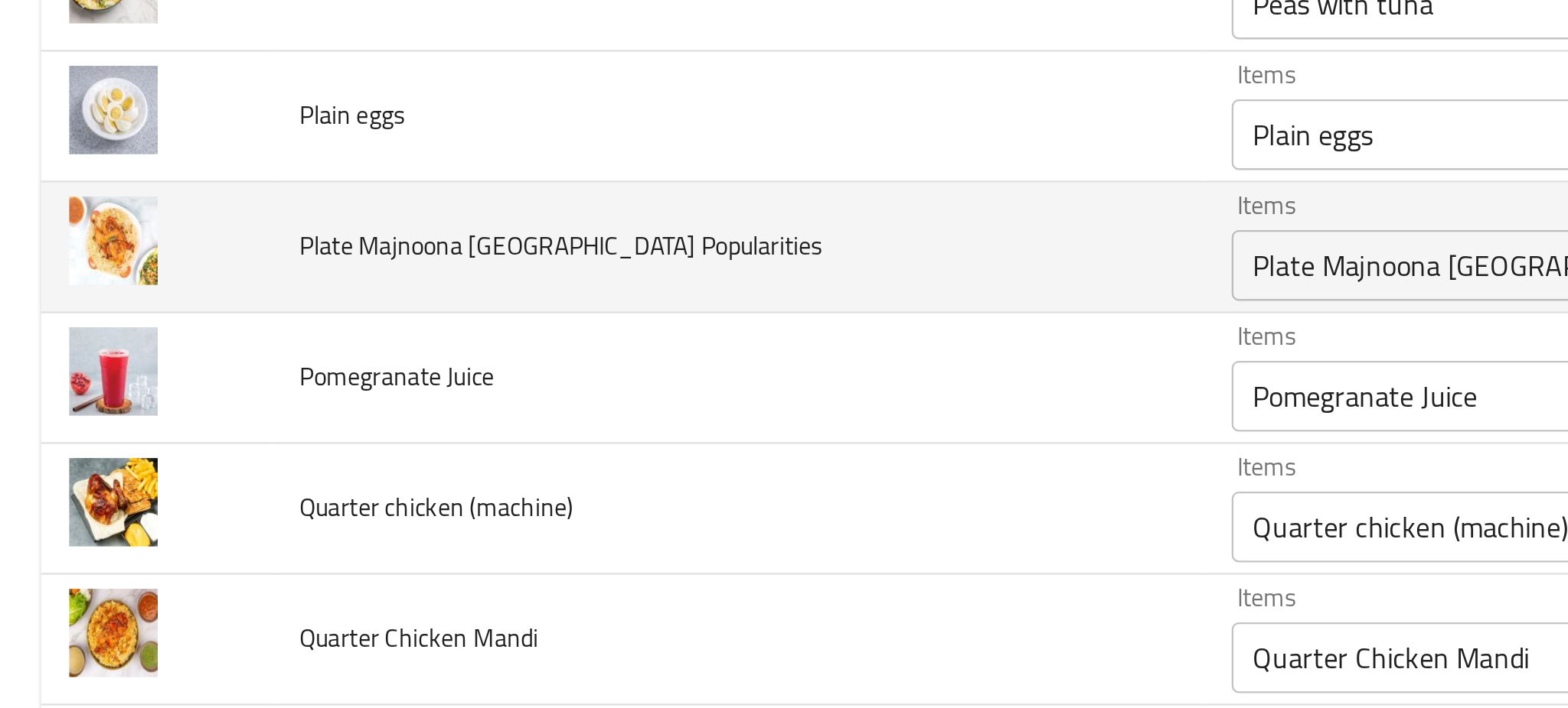
scroll to position [2641, 0]
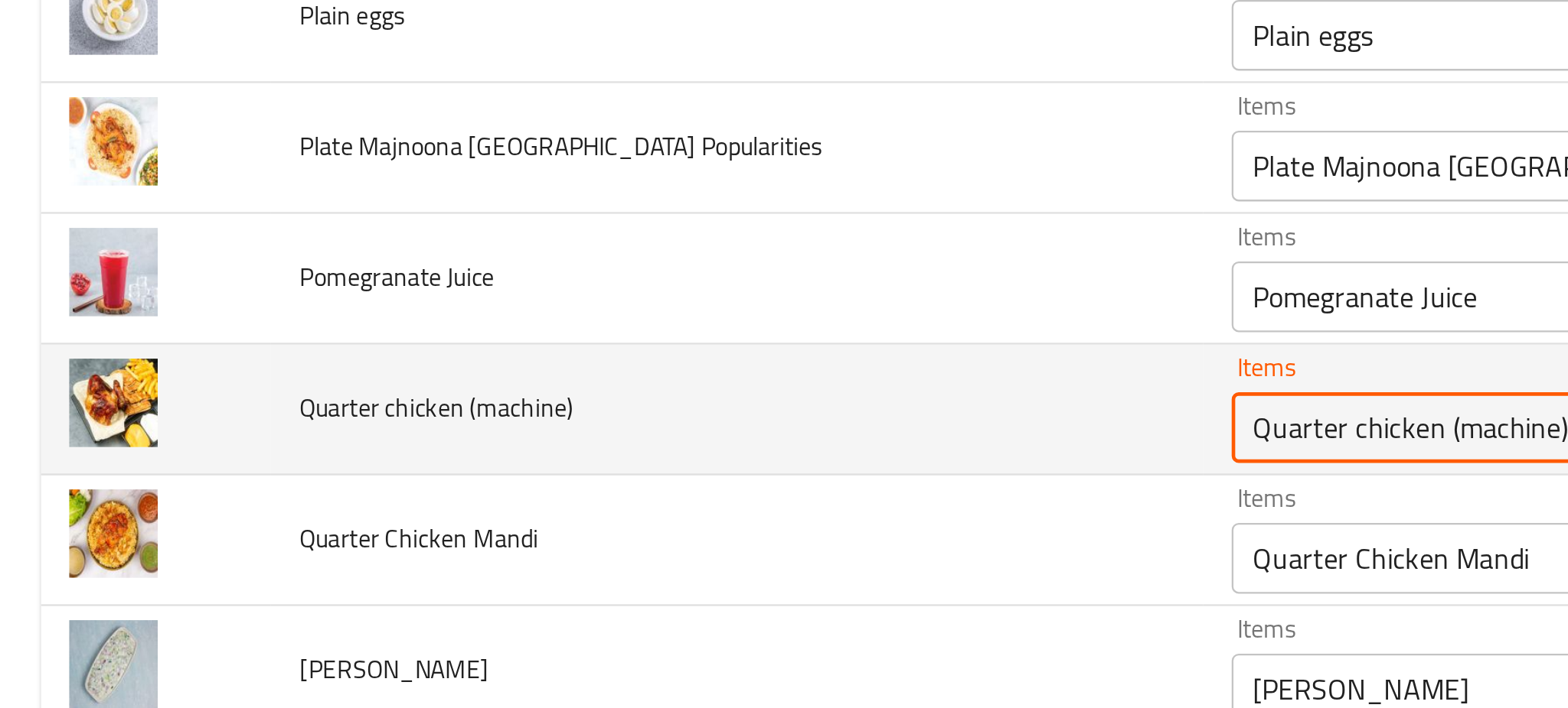
click at [538, 407] on \(machine\) "Quarter chicken (machine)" at bounding box center [711, 403] width 347 height 22
click at [538, 413] on \(machine\) "Quarter chicken (machine)" at bounding box center [711, 403] width 347 height 22
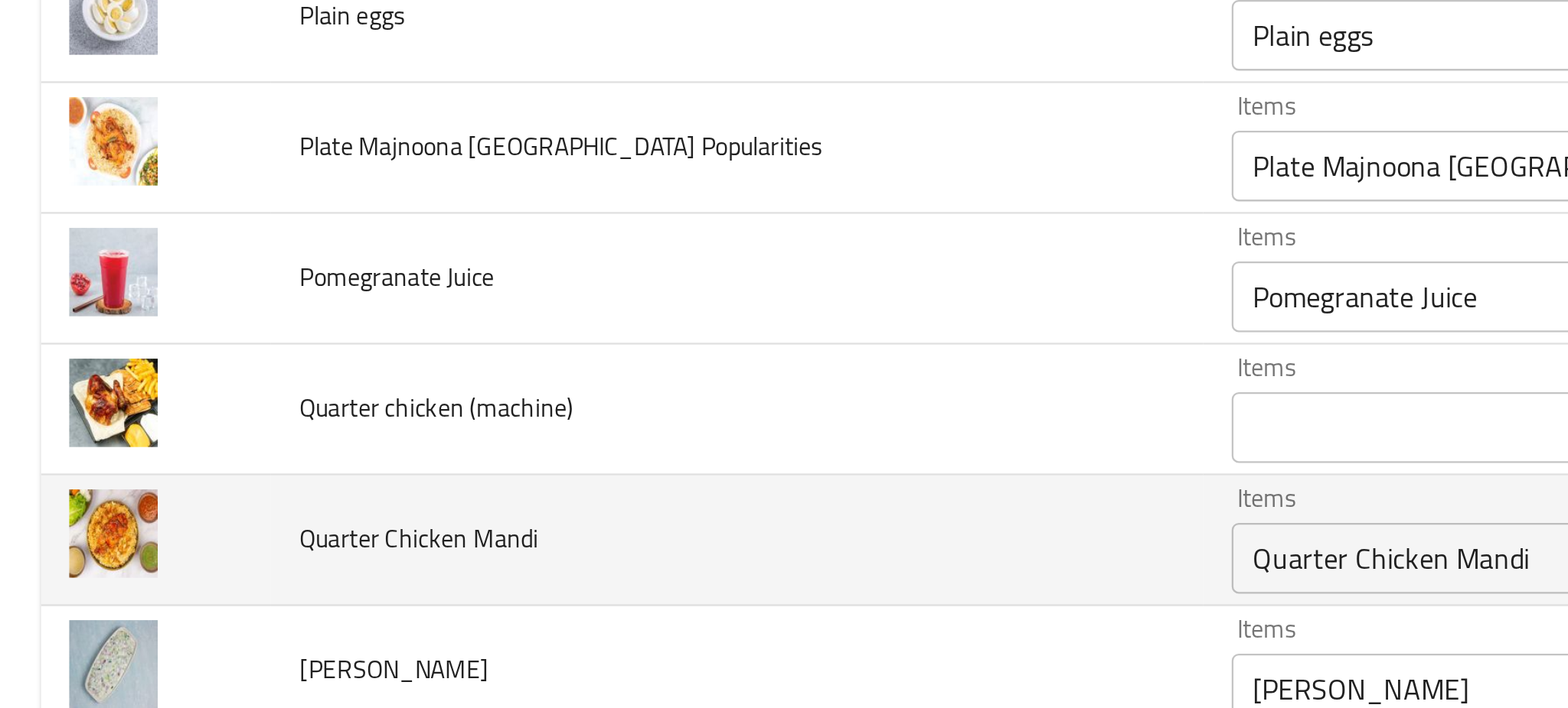
click at [277, 467] on td "Quarter Chicken Mandi" at bounding box center [319, 452] width 403 height 57
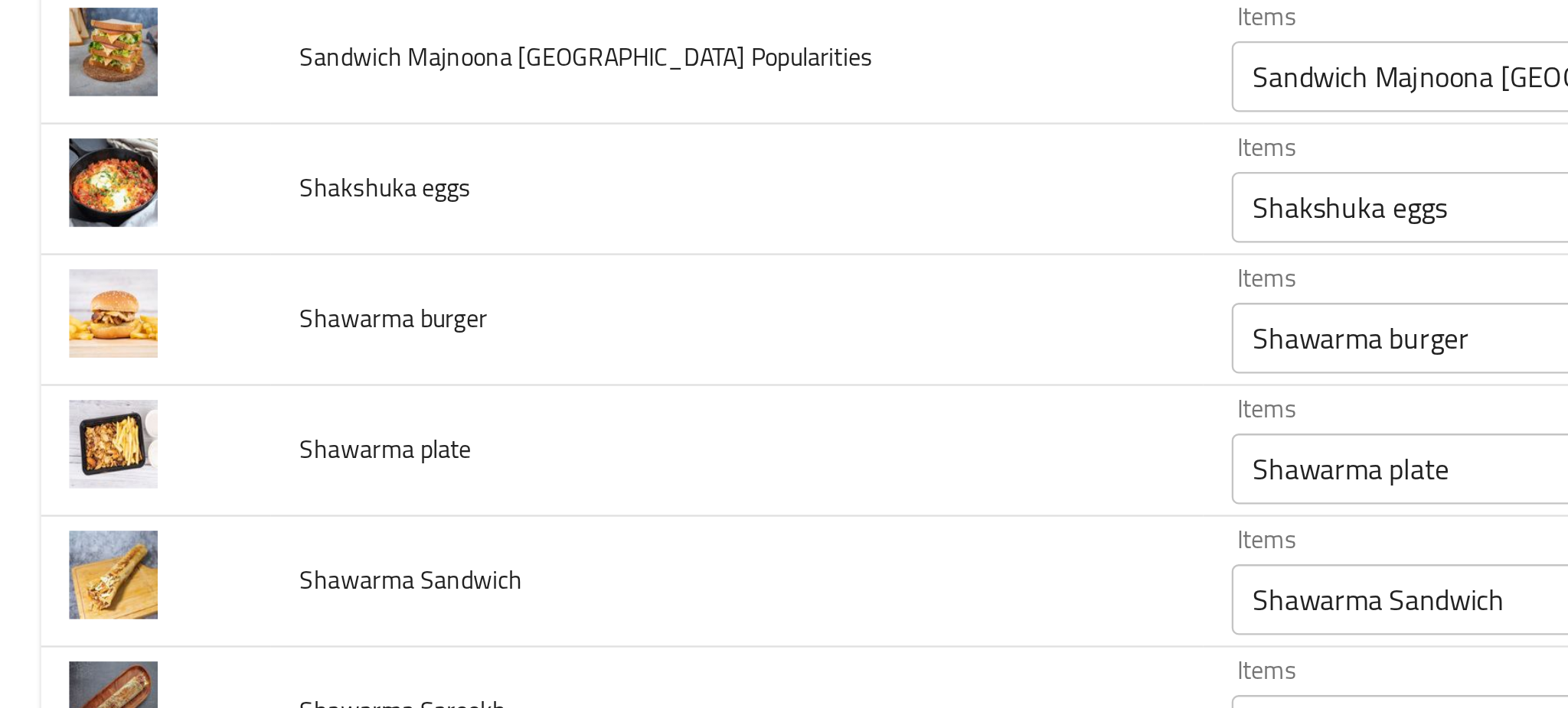
scroll to position [3020, 0]
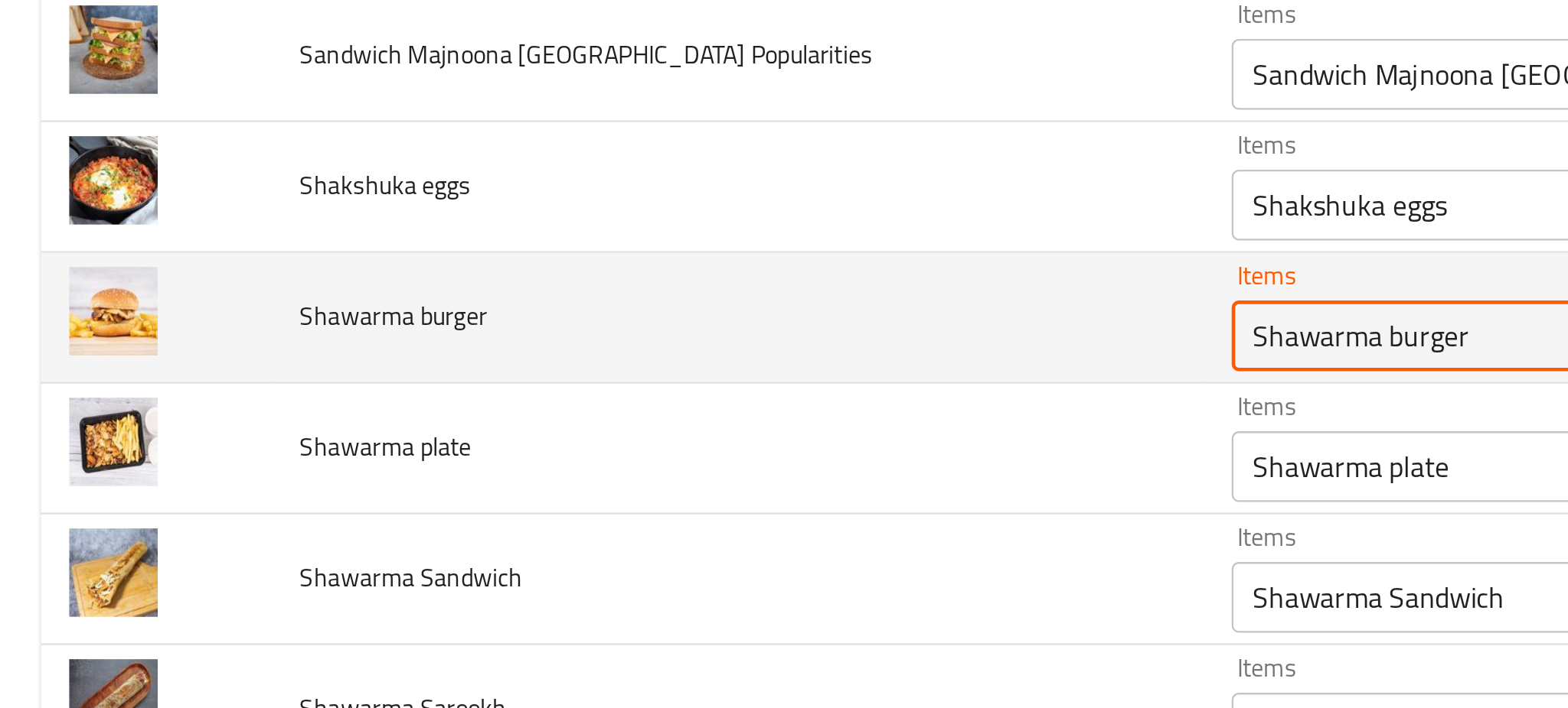
click at [538, 368] on burger "Shawarma burger" at bounding box center [711, 364] width 347 height 22
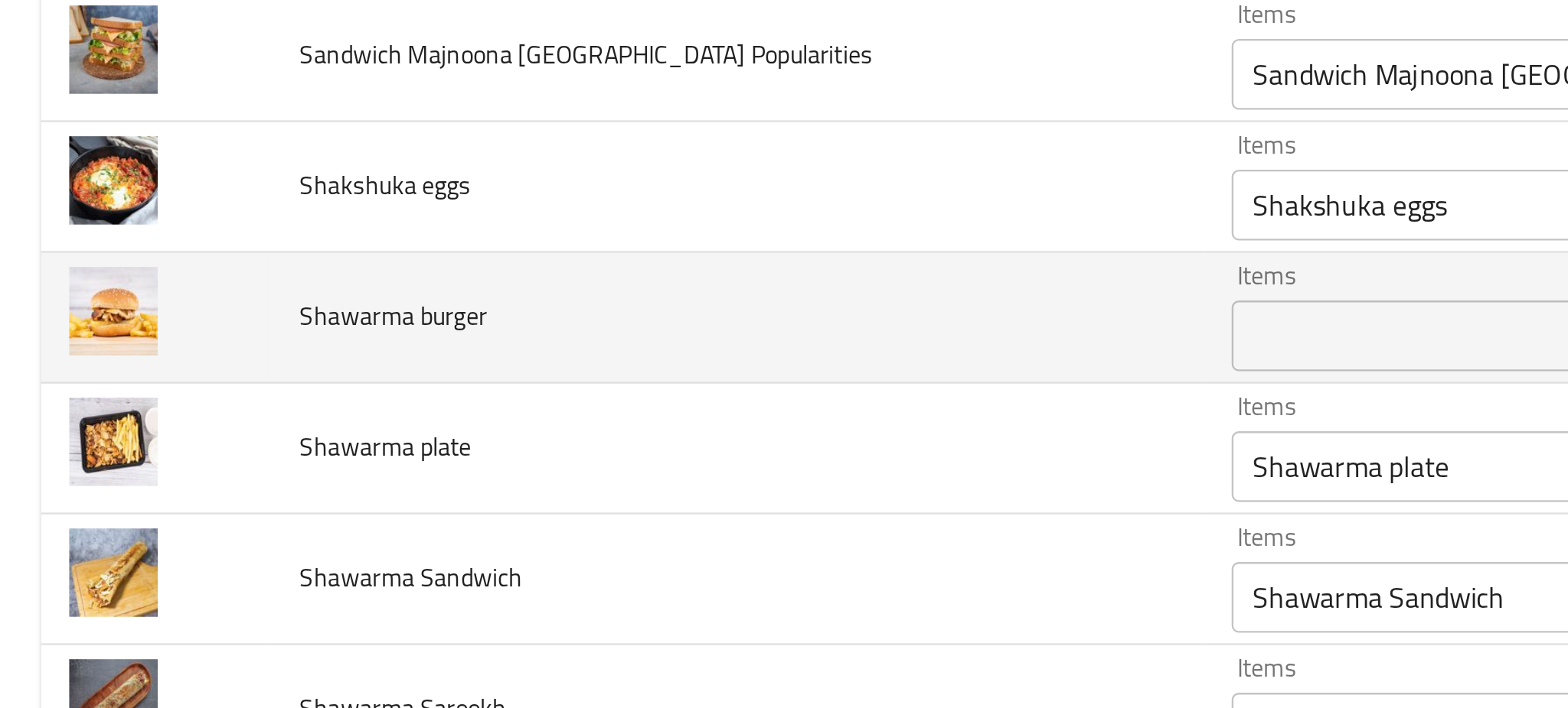
click at [235, 380] on td "Shawarma burger" at bounding box center [319, 356] width 403 height 57
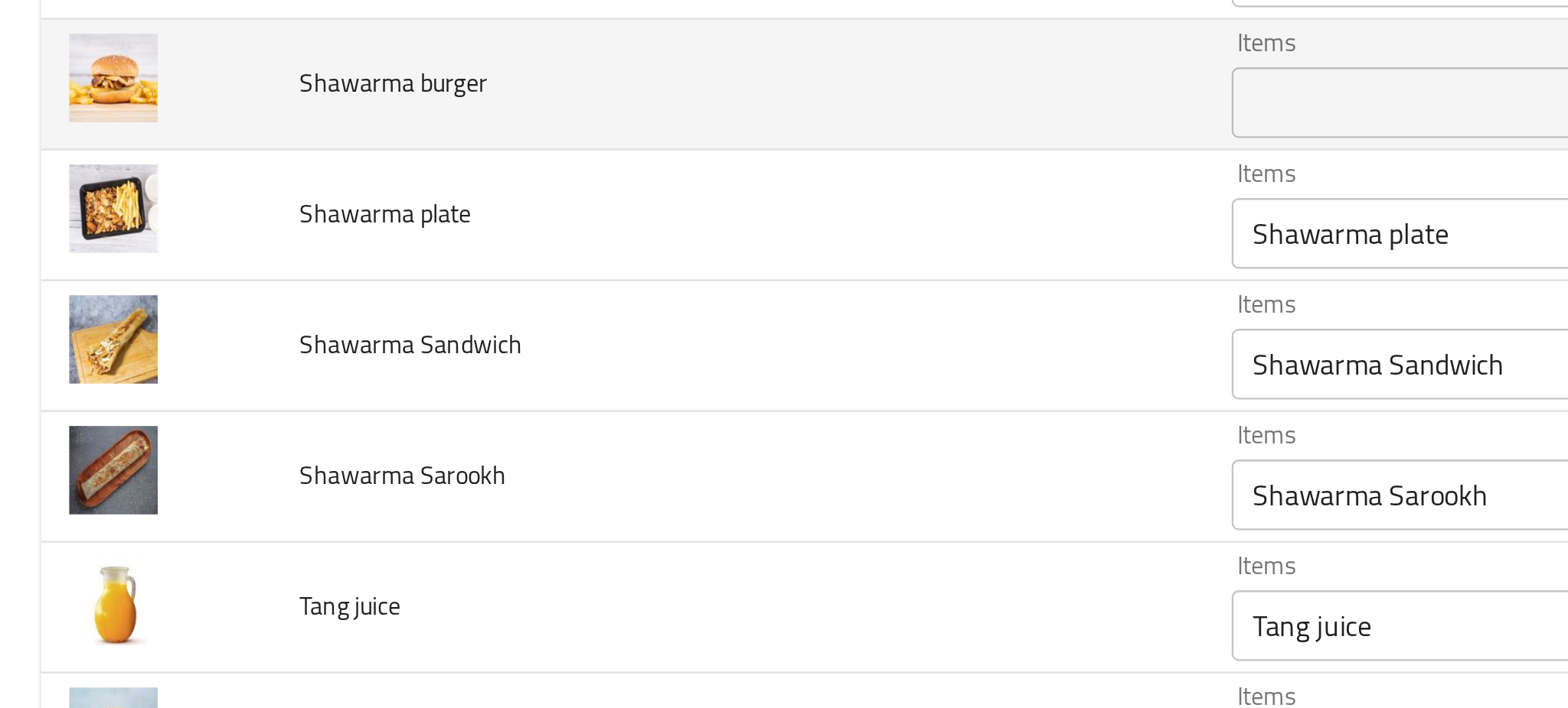
scroll to position [3120, 0]
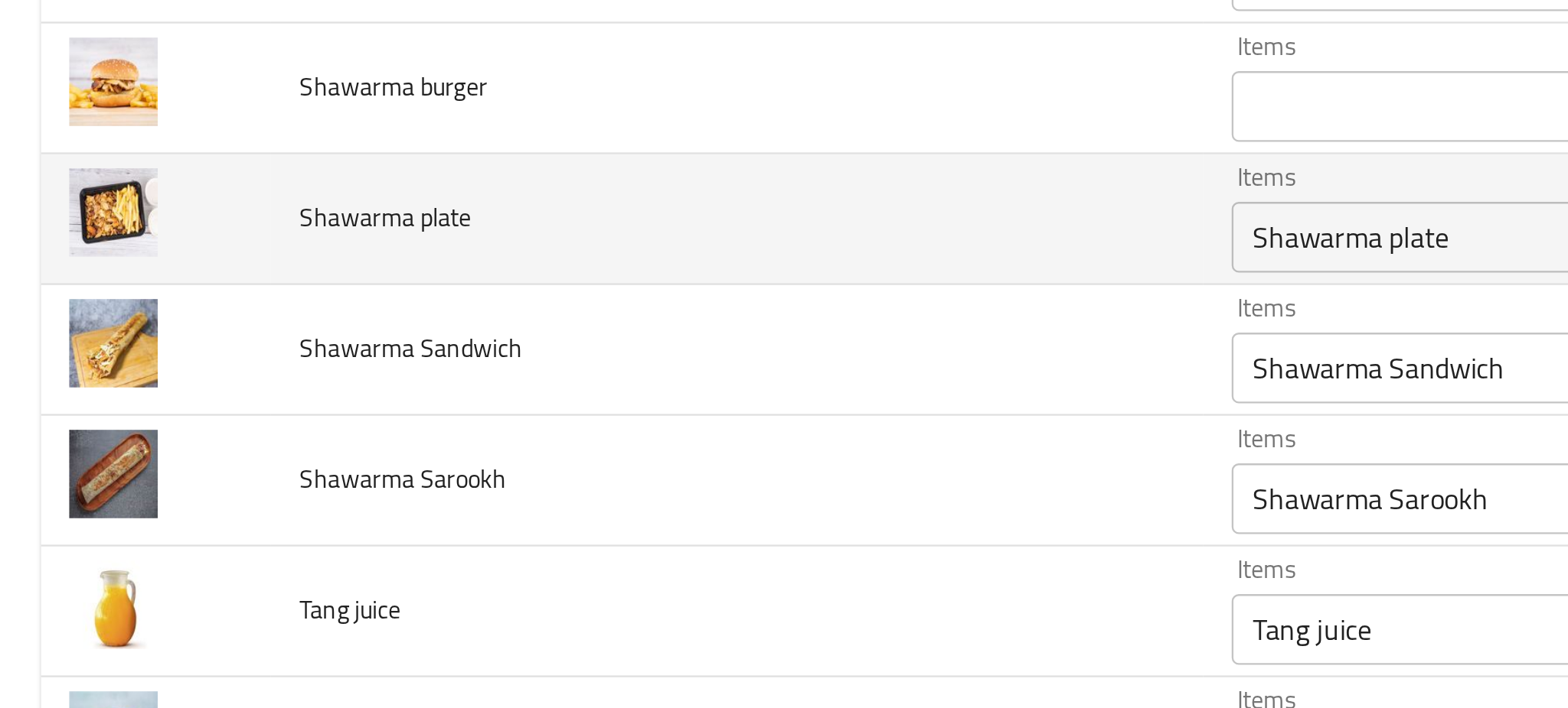
click at [534, 336] on div "Shawarma plate Items" at bounding box center [734, 321] width 401 height 31
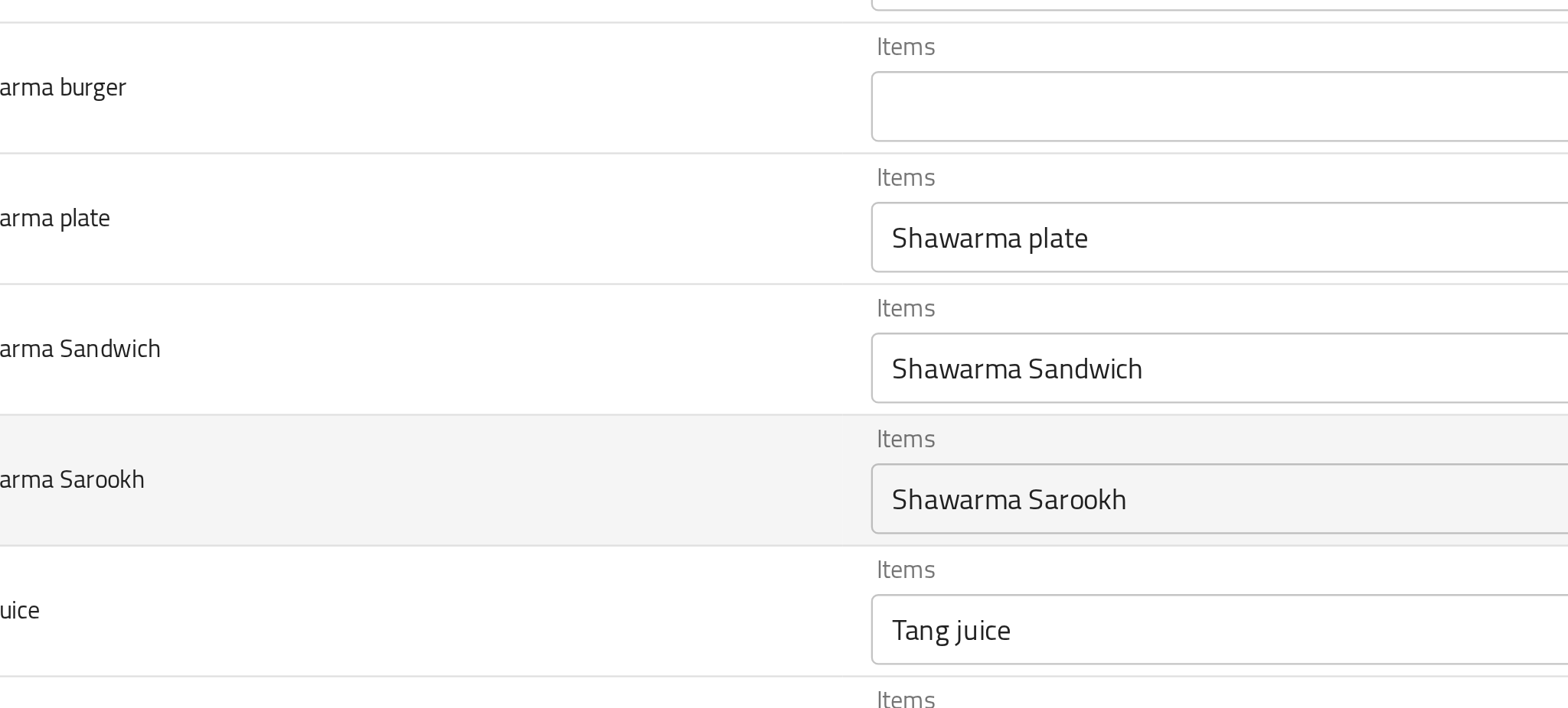
click at [372, 413] on td "Shawarma Sarookh" at bounding box center [319, 426] width 403 height 57
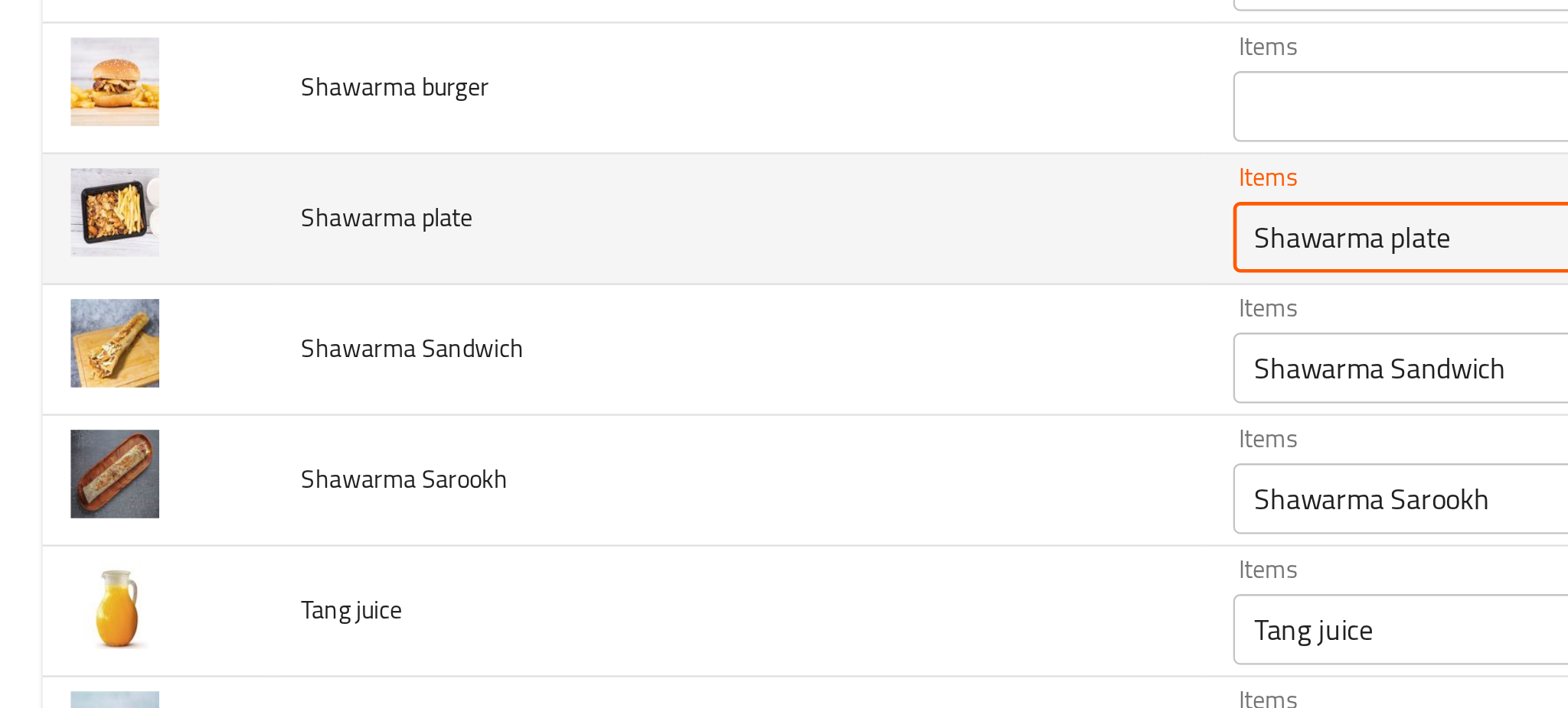
click at [538, 329] on plate "Shawarma plate" at bounding box center [711, 321] width 347 height 22
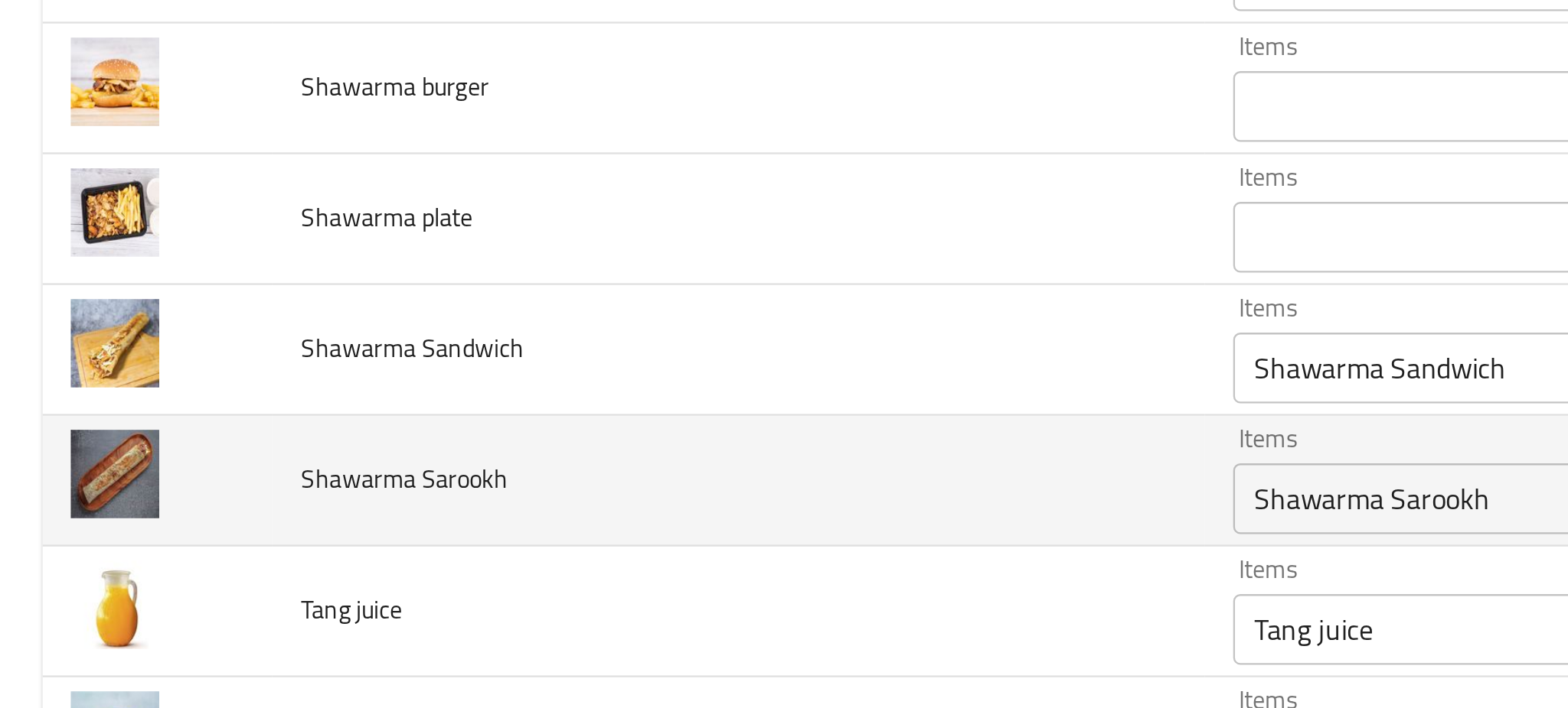
click at [243, 442] on td "Shawarma Sarookh" at bounding box center [319, 426] width 403 height 57
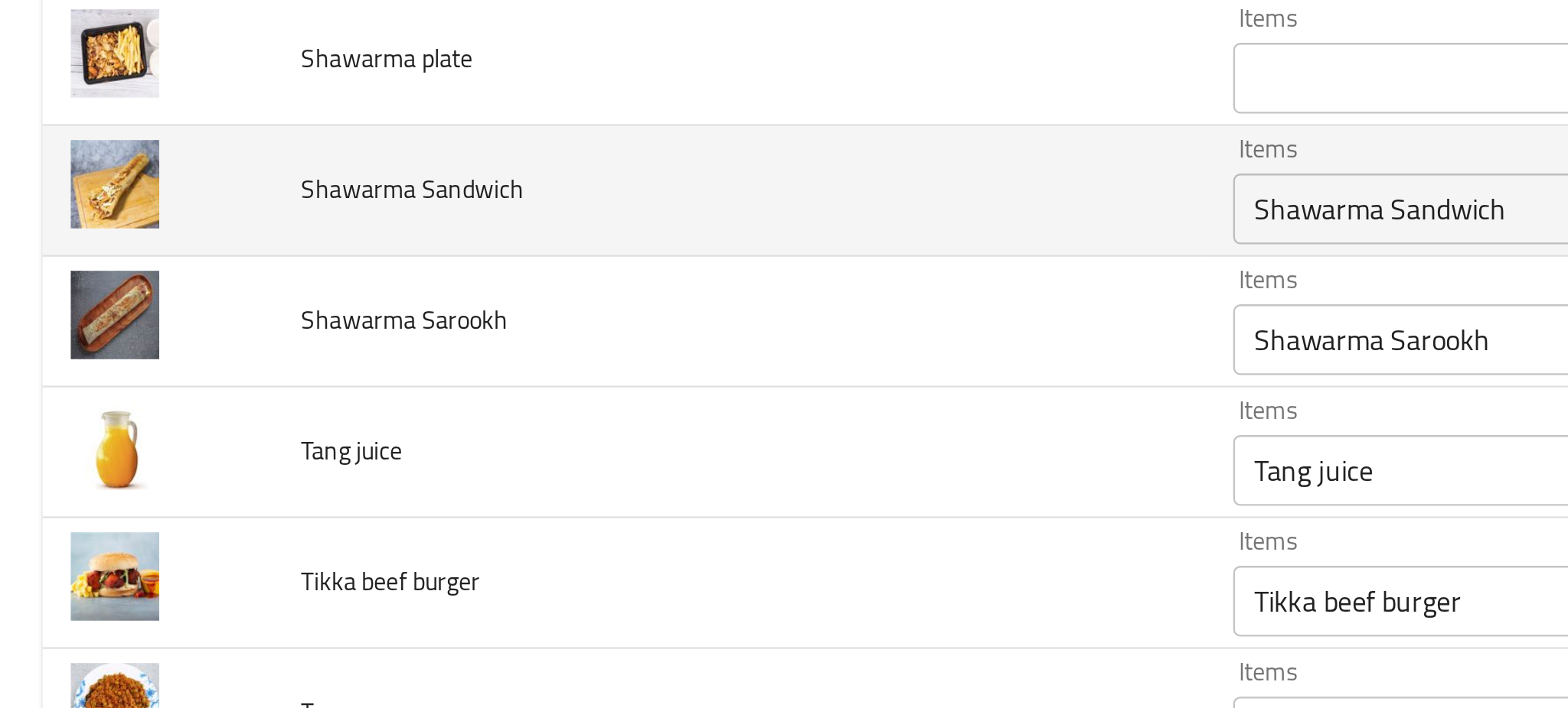
scroll to position [3163, 0]
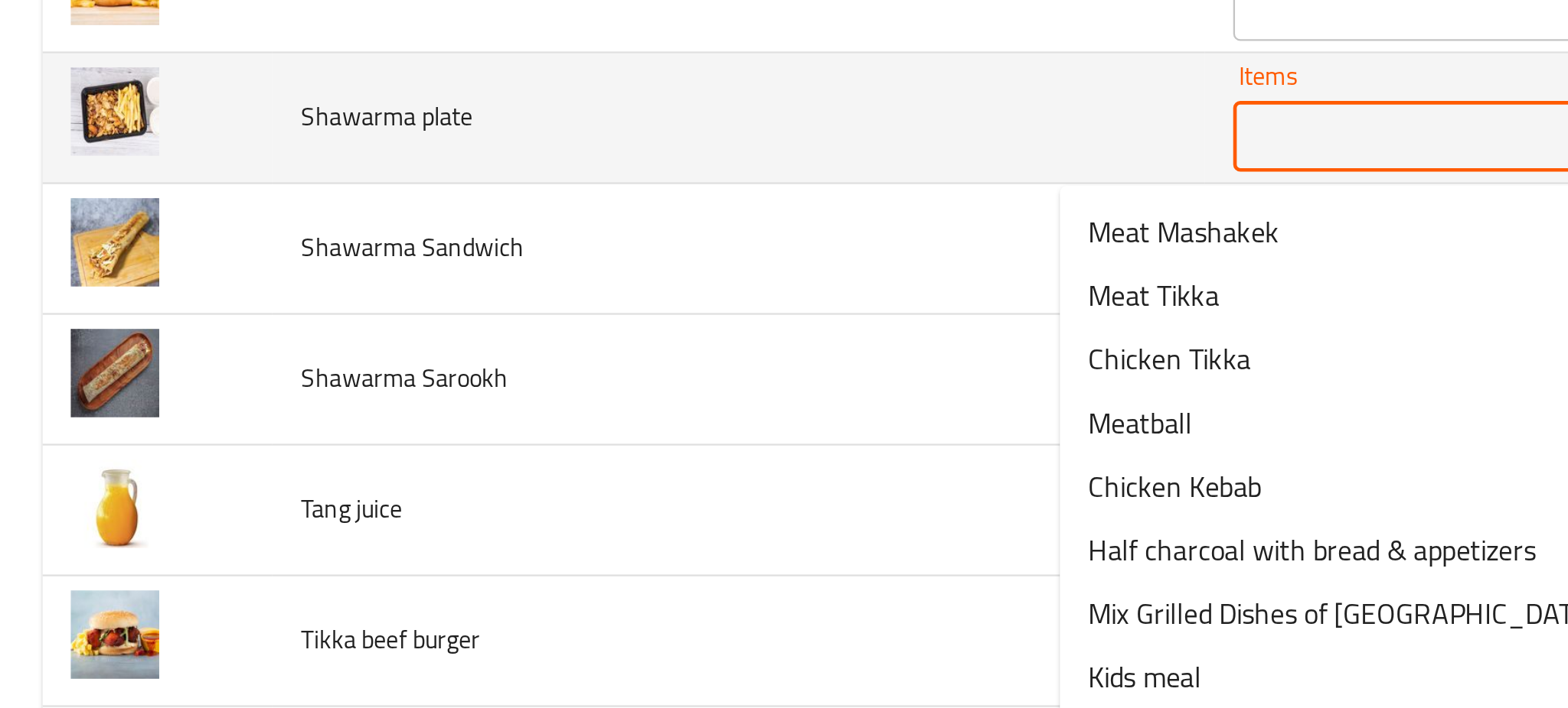
click at [538, 272] on plate "Items" at bounding box center [711, 277] width 347 height 22
paste plate "Shawarma plate"
type plate "Shawarma plate"
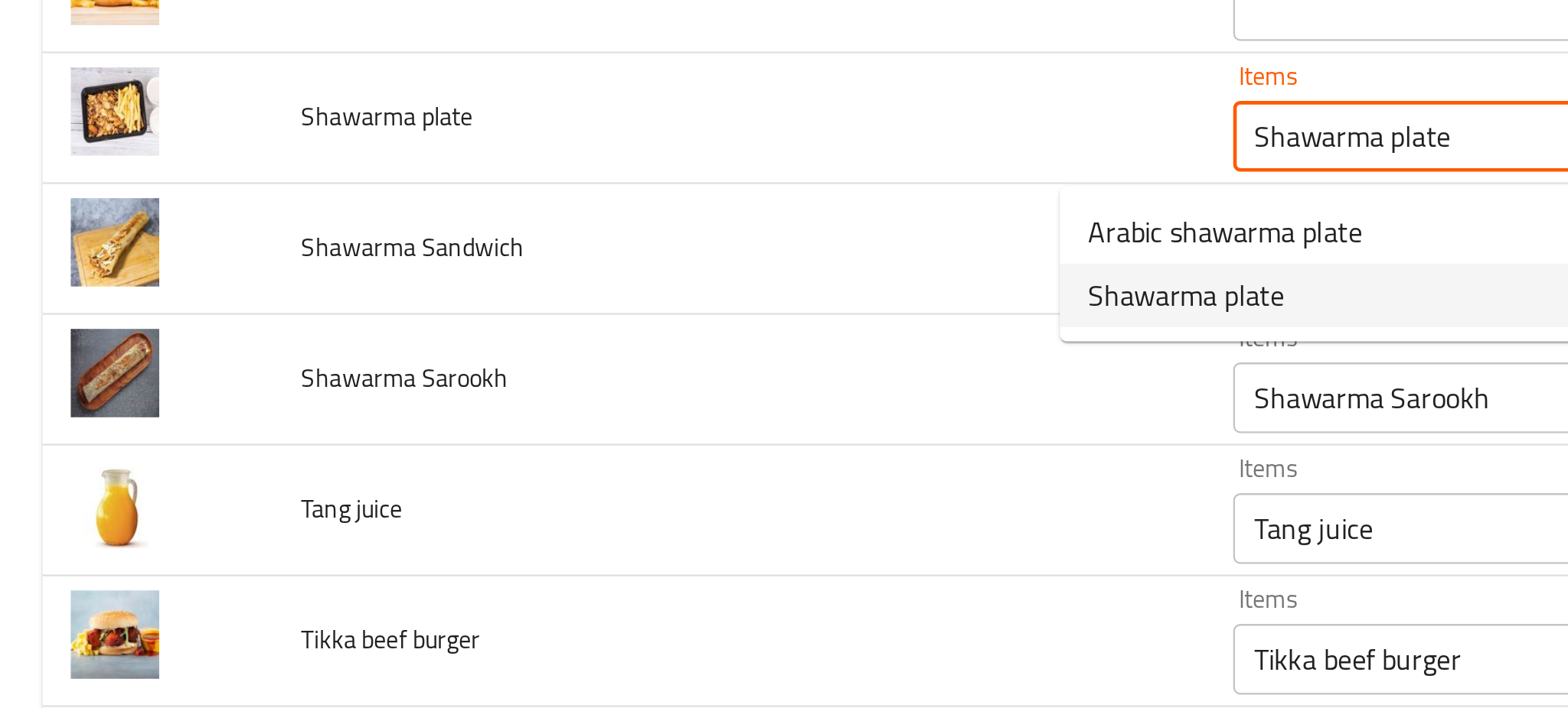
click at [505, 342] on span "Shawarma plate" at bounding box center [514, 346] width 85 height 18
type plate-ar "طبق شاورما"
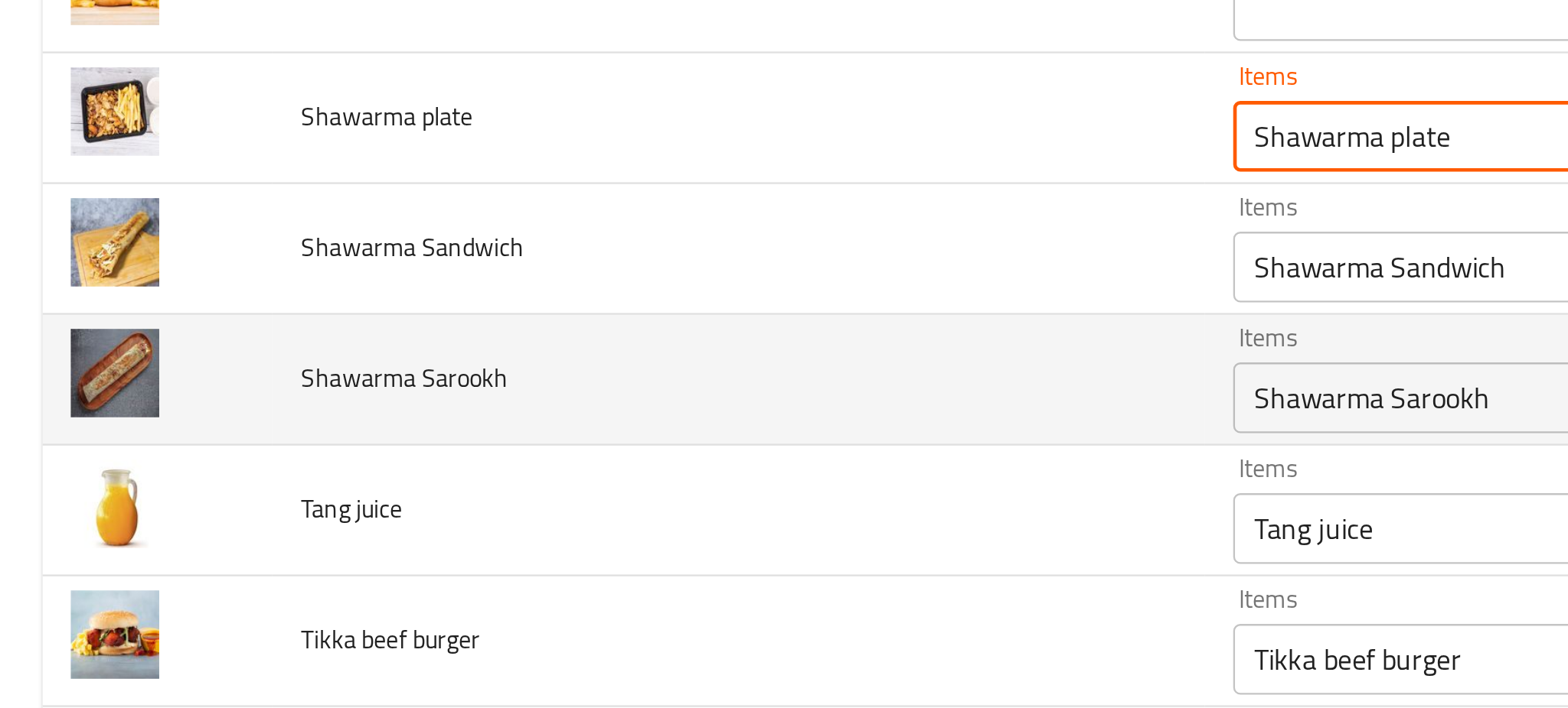
type plate "Shawarma plate"
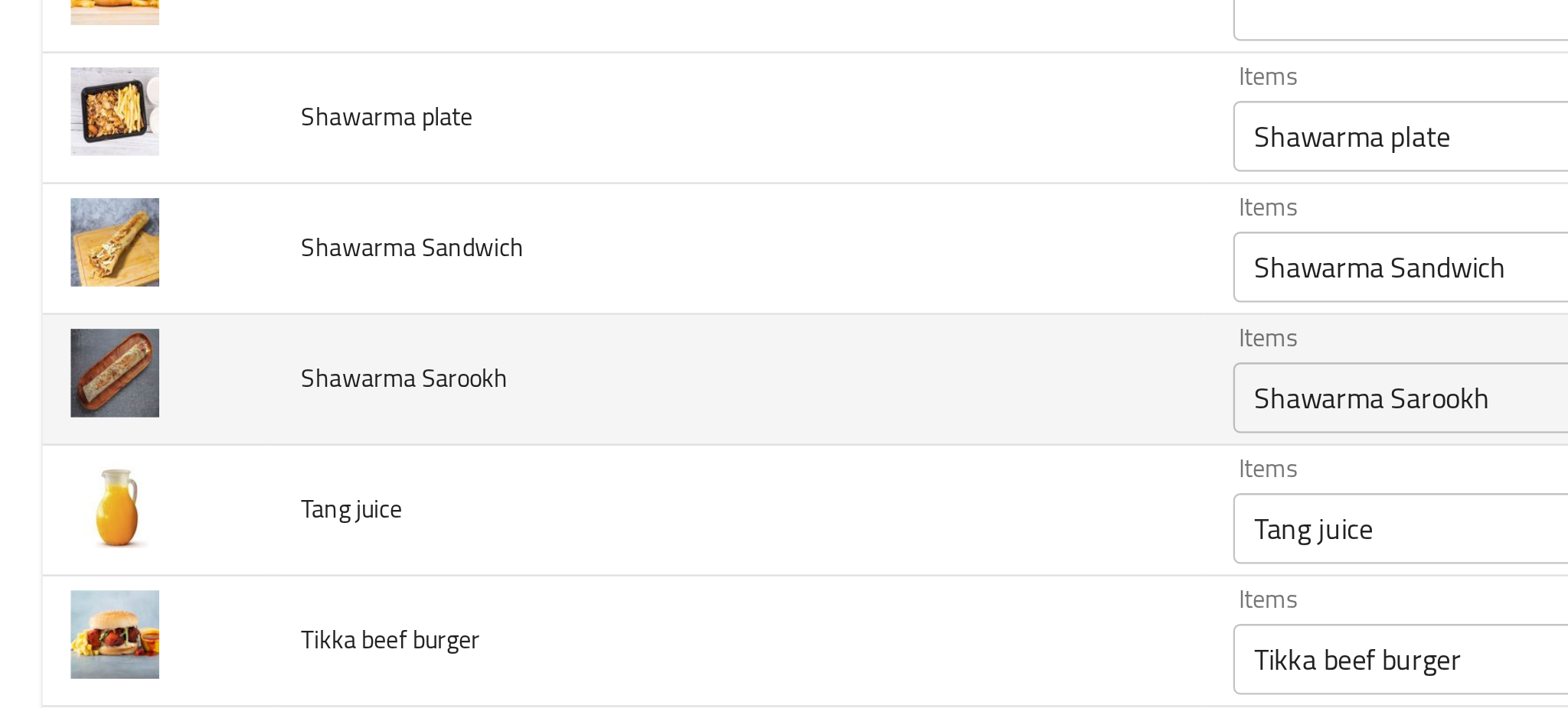
click at [252, 365] on td "Shawarma Sarookh" at bounding box center [319, 382] width 403 height 57
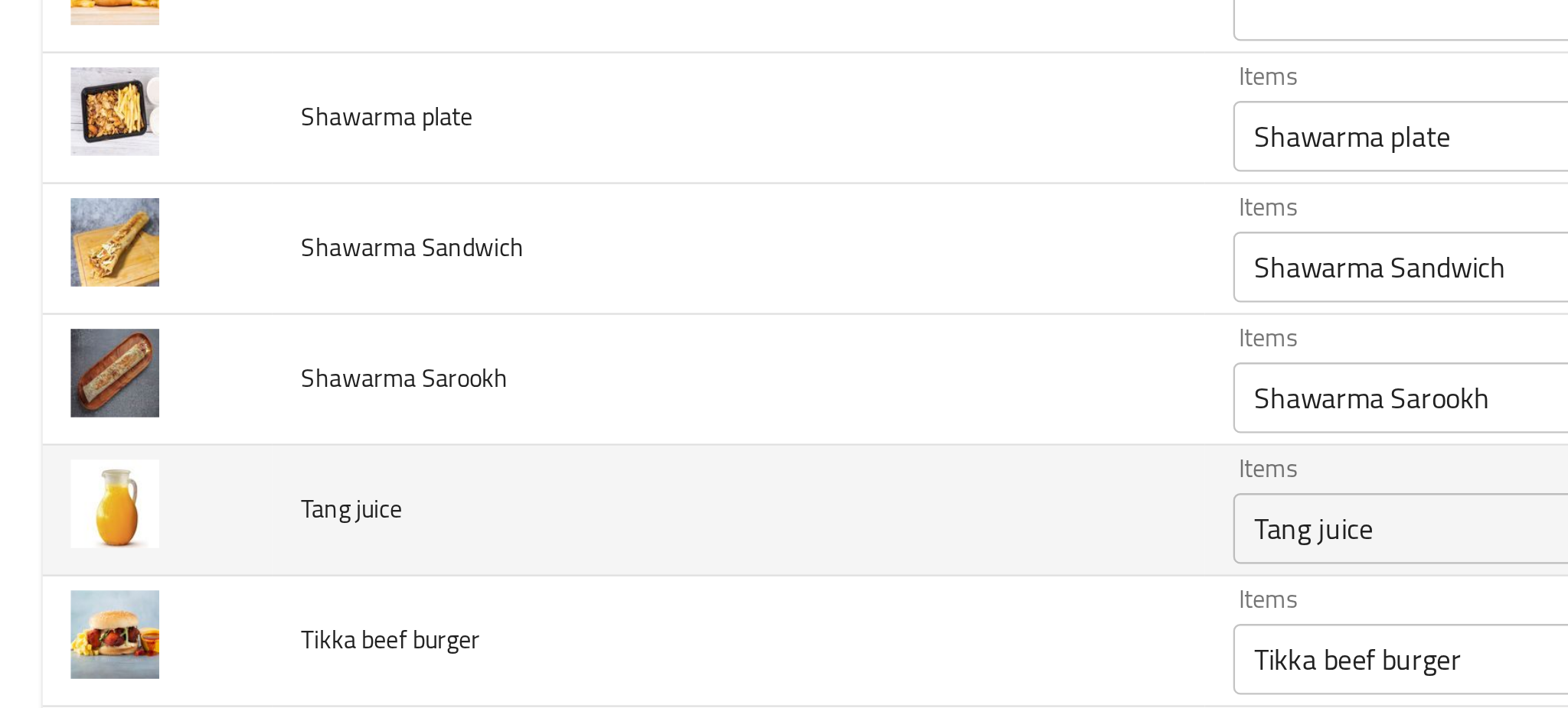
click at [271, 426] on td "Tang juice" at bounding box center [319, 439] width 403 height 57
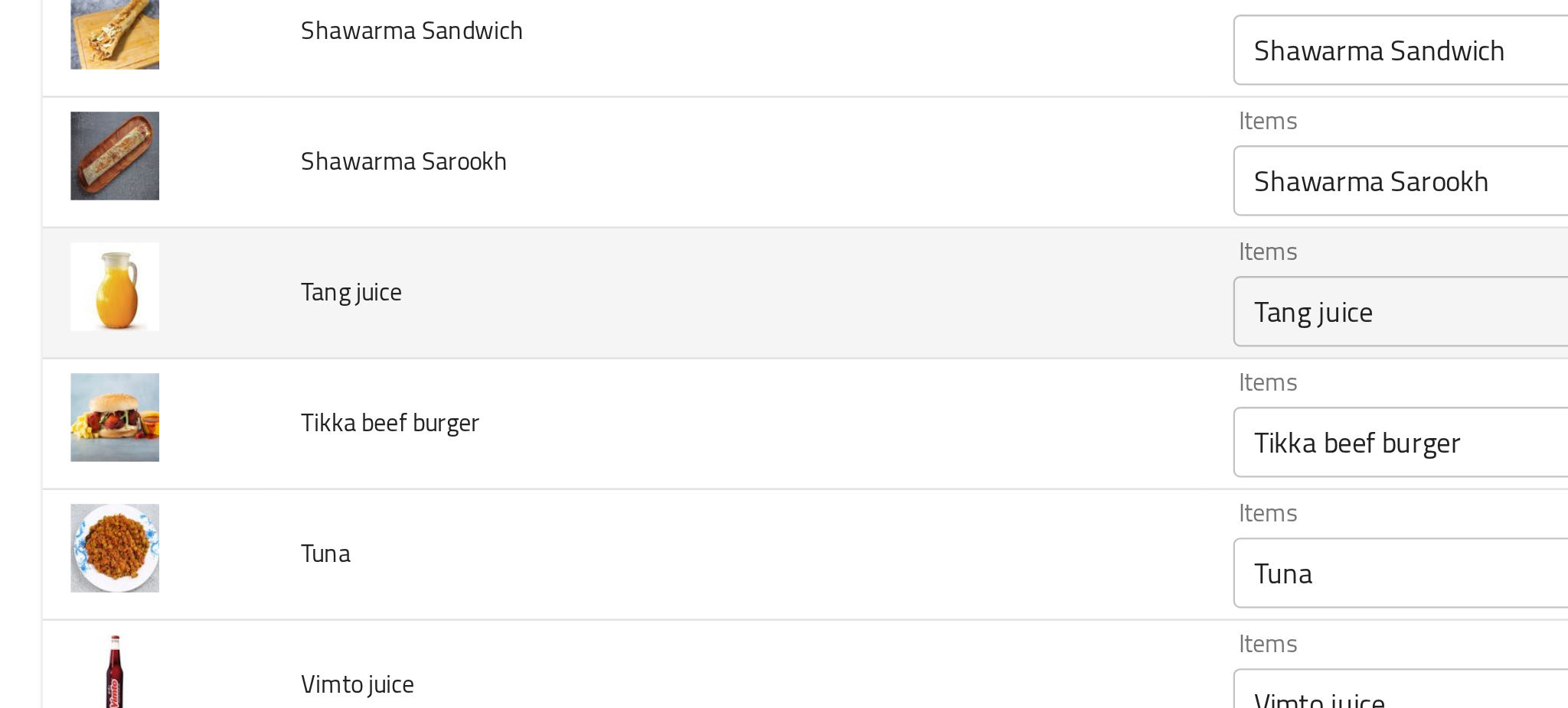
scroll to position [3270, 0]
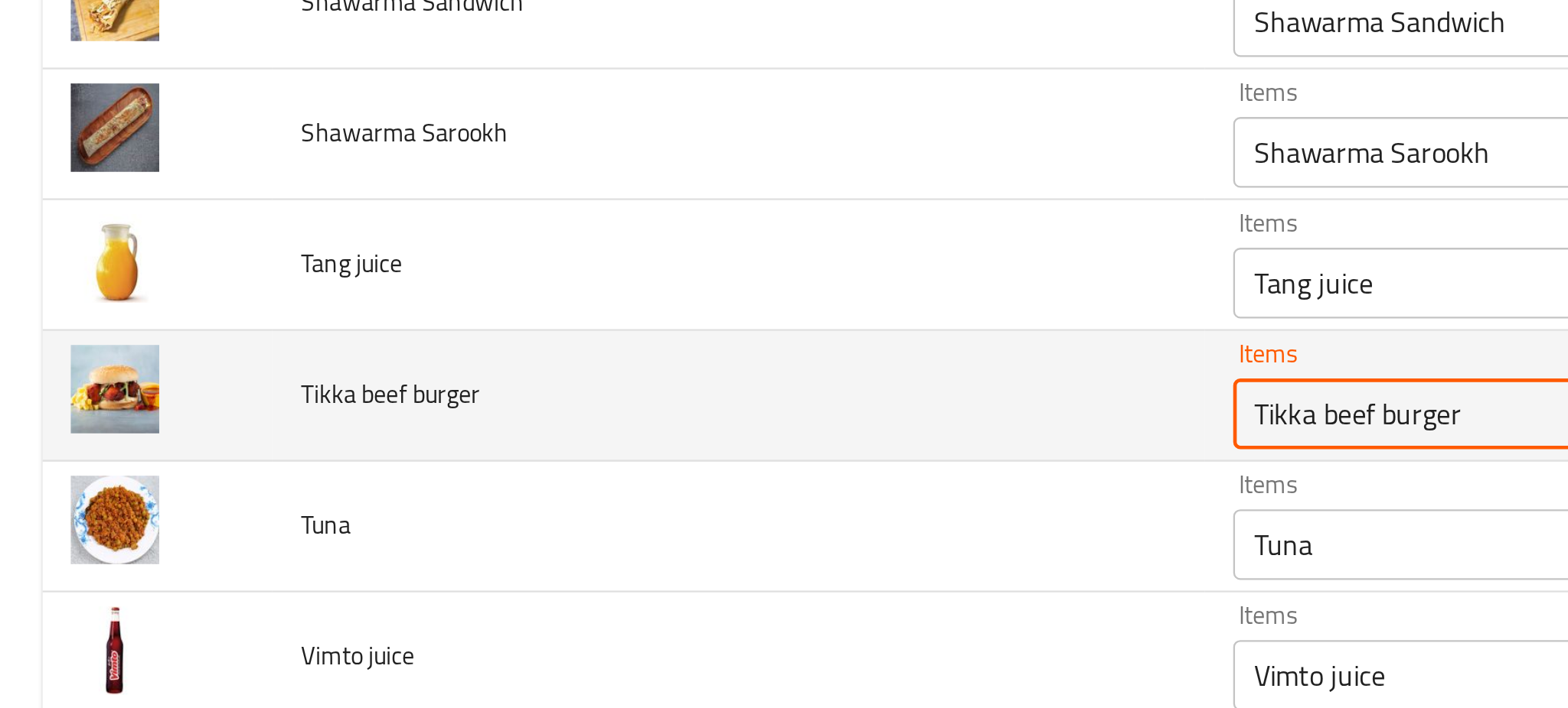
click at [538, 400] on burger "Tikka beef burger" at bounding box center [711, 397] width 347 height 22
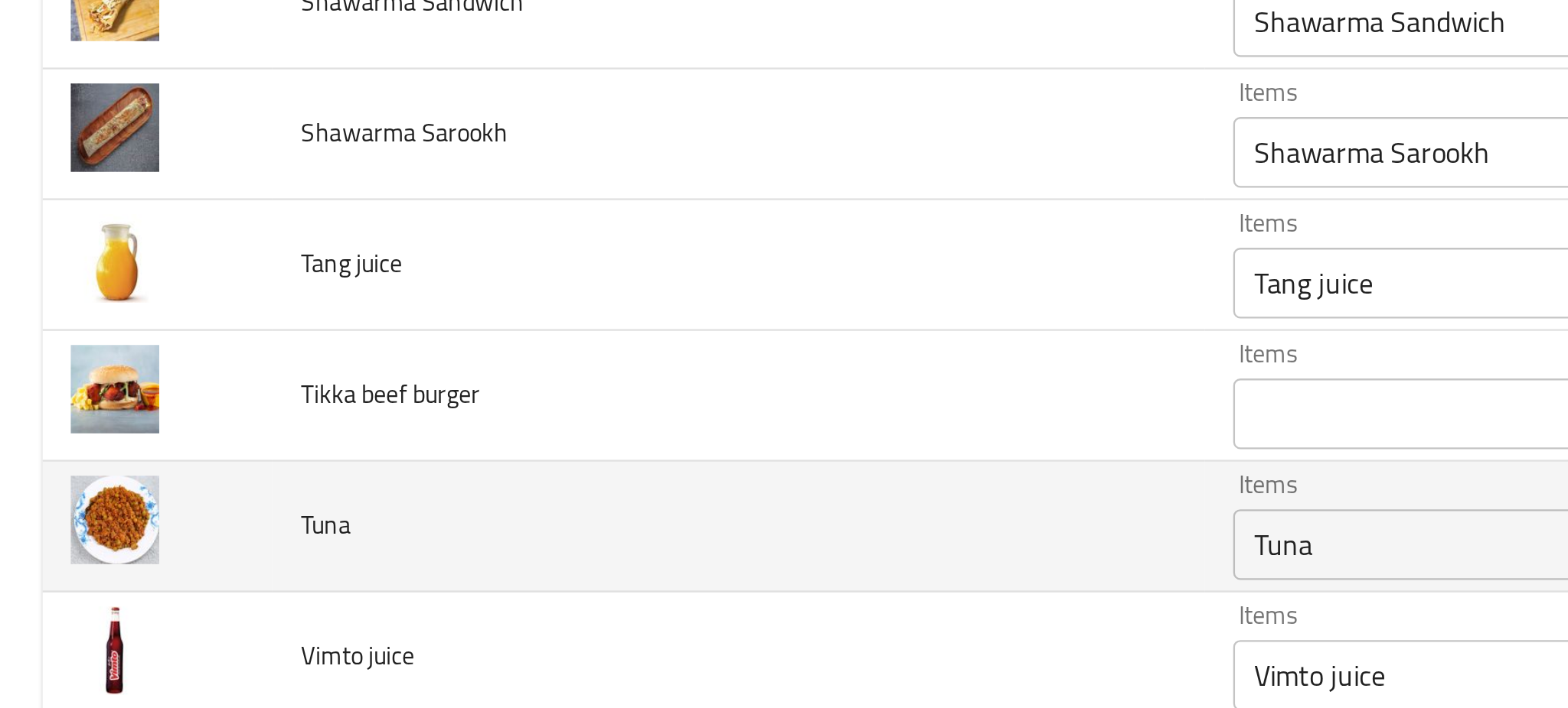
click at [305, 451] on td "Tuna" at bounding box center [319, 445] width 403 height 57
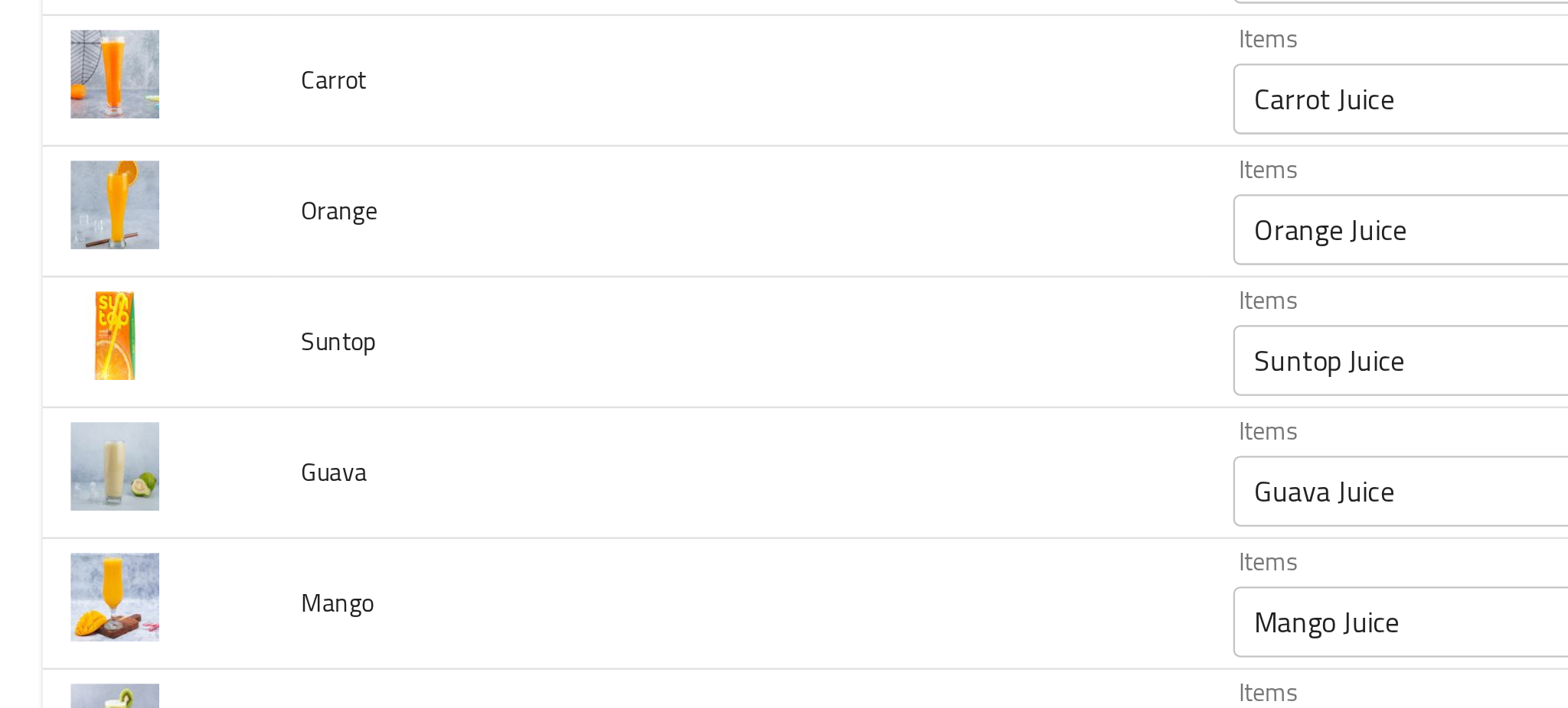
scroll to position [0, 0]
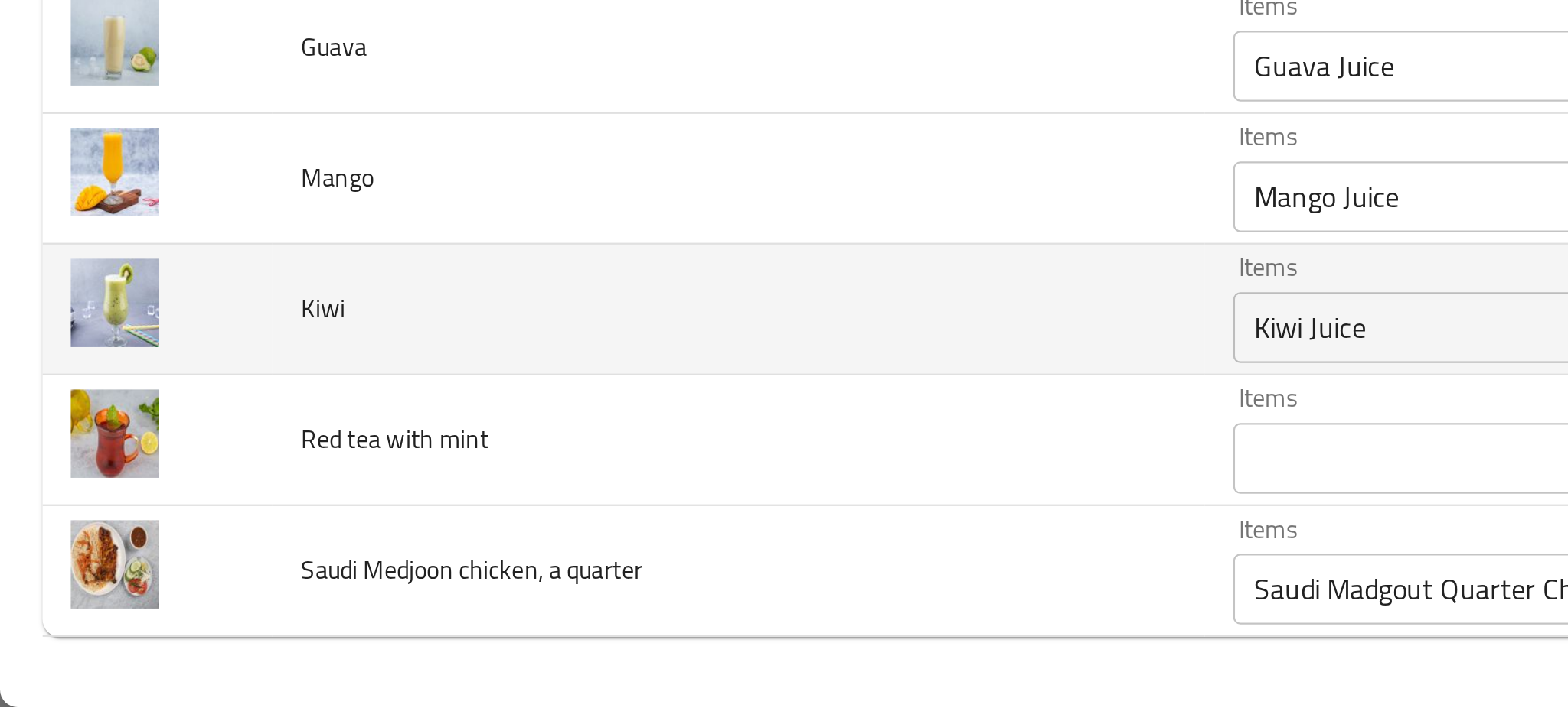
click at [333, 517] on td "Kiwi" at bounding box center [319, 536] width 403 height 57
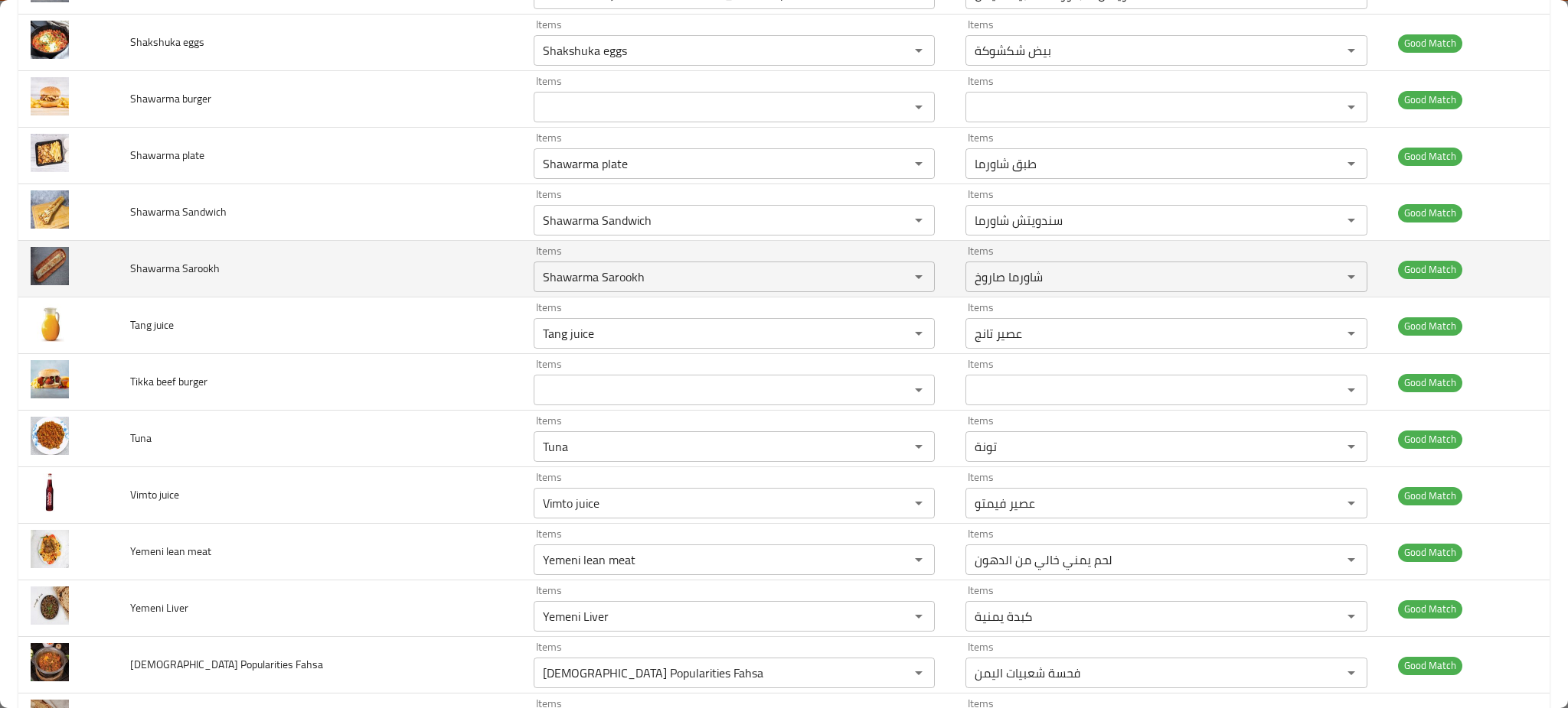
scroll to position [3273, 0]
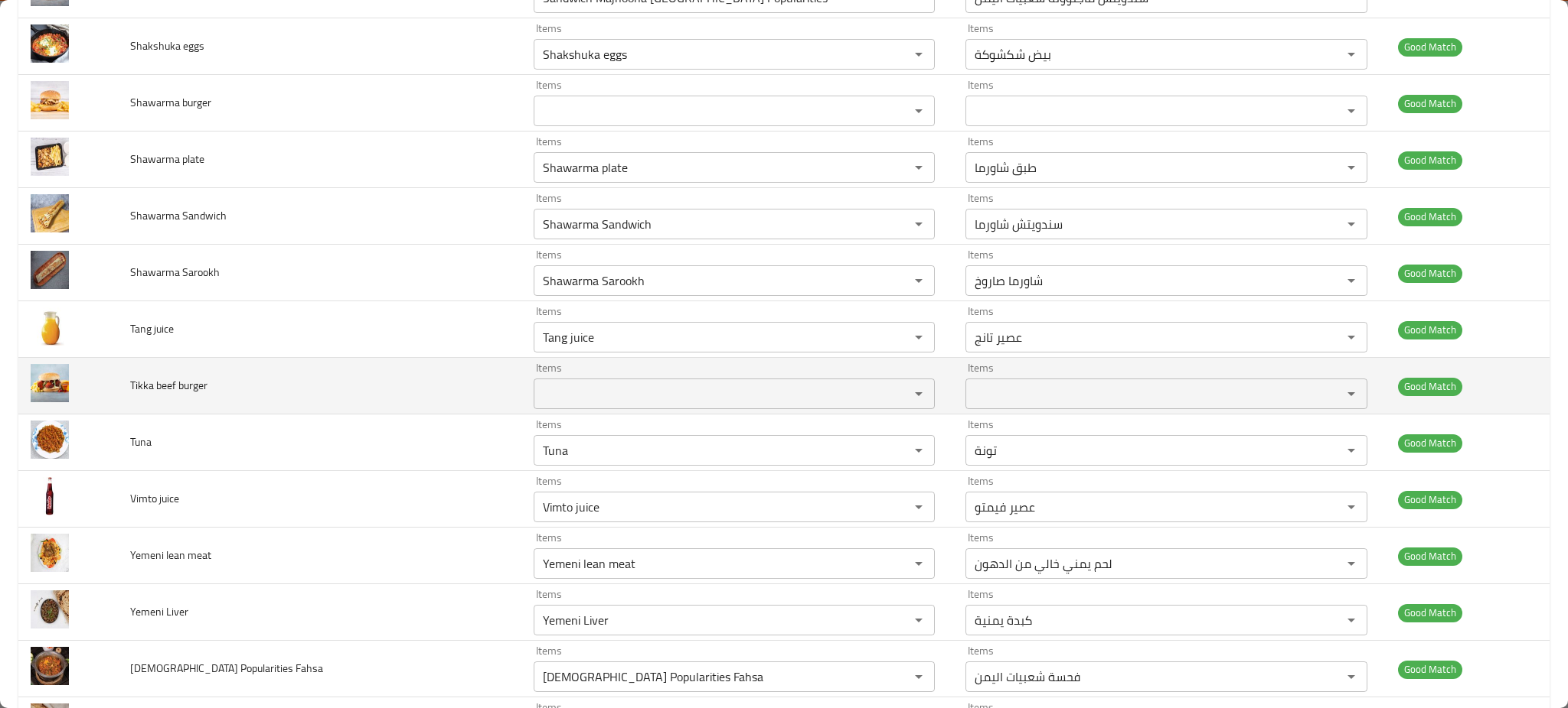
click at [181, 388] on span "Tikka beef burger" at bounding box center [168, 386] width 77 height 20
copy span "Tikka beef burger"
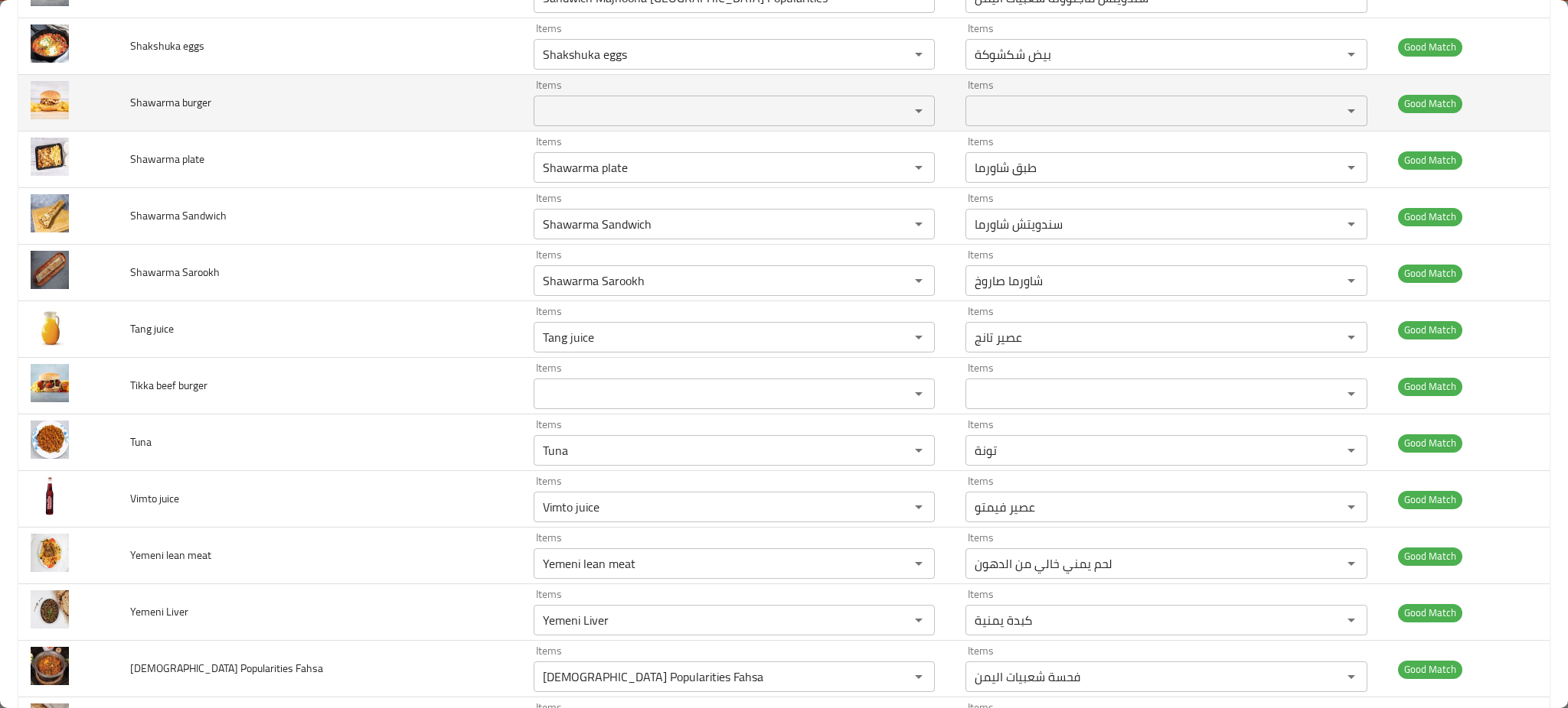
click at [217, 110] on td "Shawarma burger" at bounding box center [319, 103] width 403 height 57
click at [179, 106] on span "Shawarma burger" at bounding box center [171, 102] width 82 height 20
copy span "Shawarma burger"
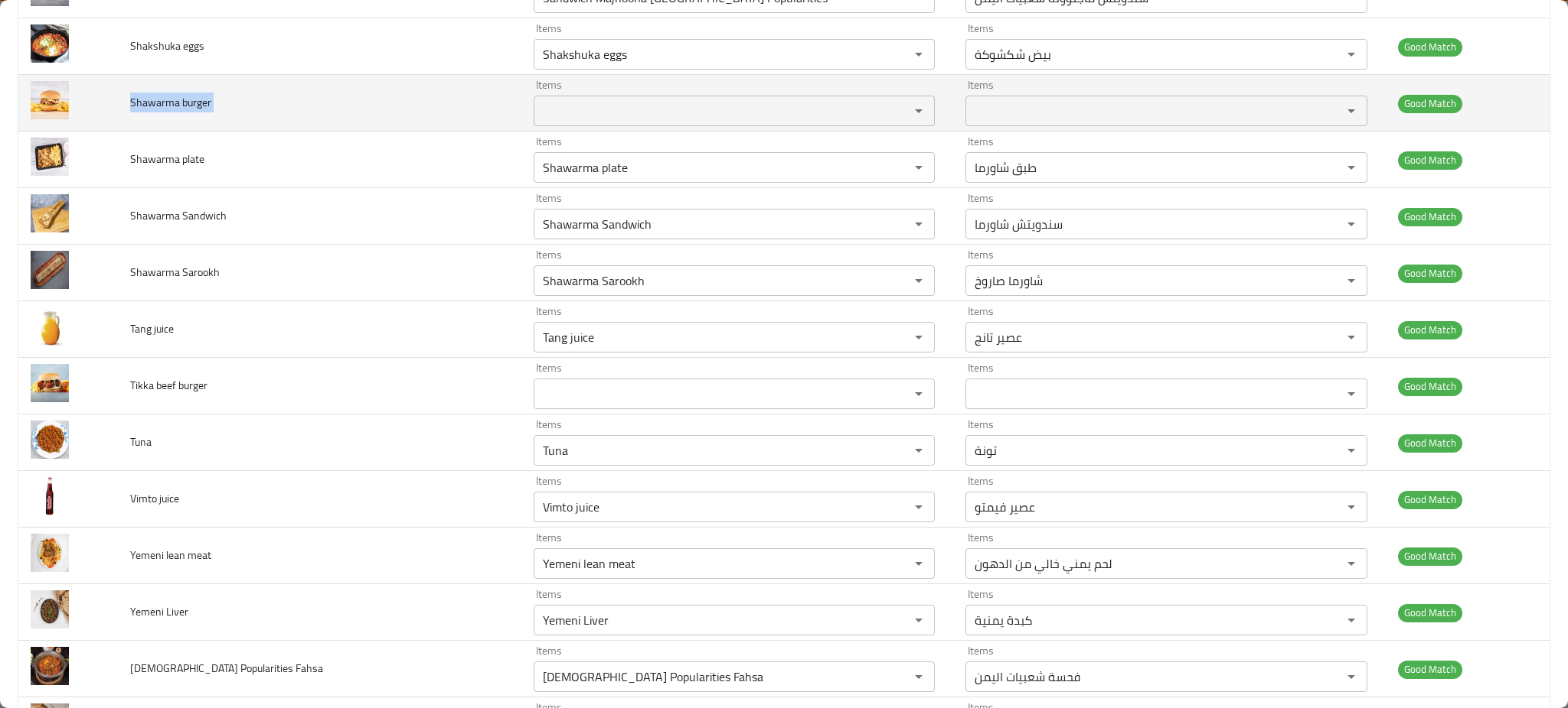
copy span "Shawarma burger"
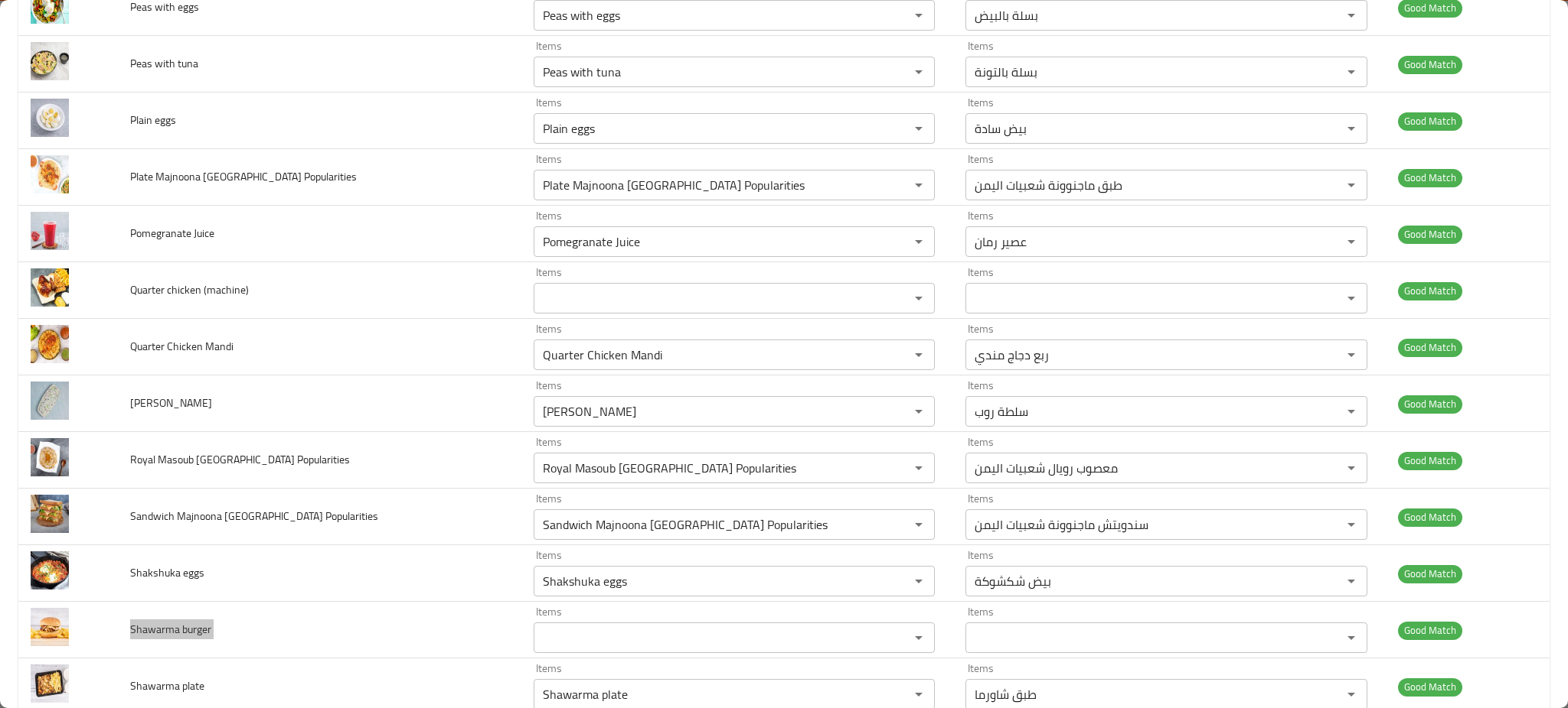
scroll to position [2745, 0]
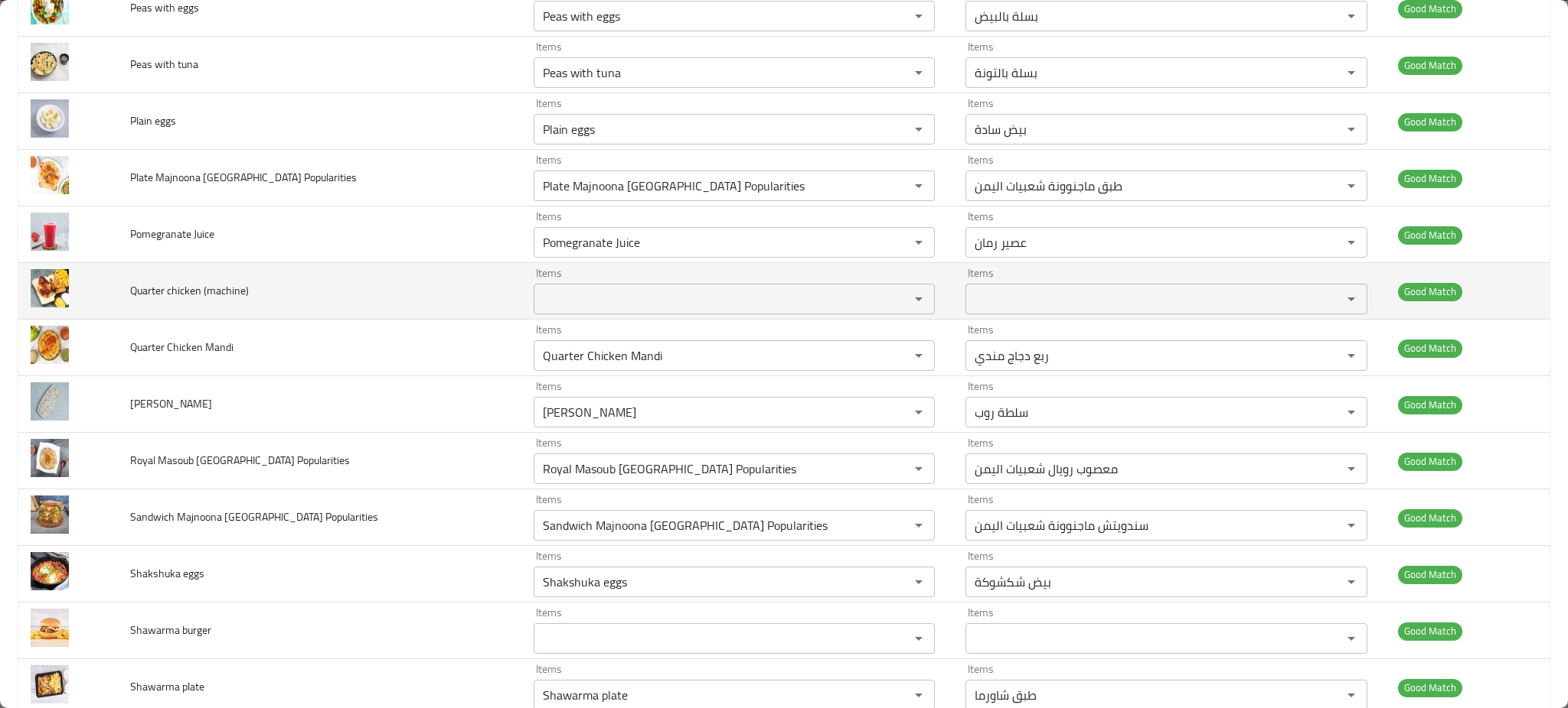
click at [188, 292] on span "Quarter chicken (machine)" at bounding box center [189, 291] width 119 height 20
copy span "Quarter chicken (machine)"
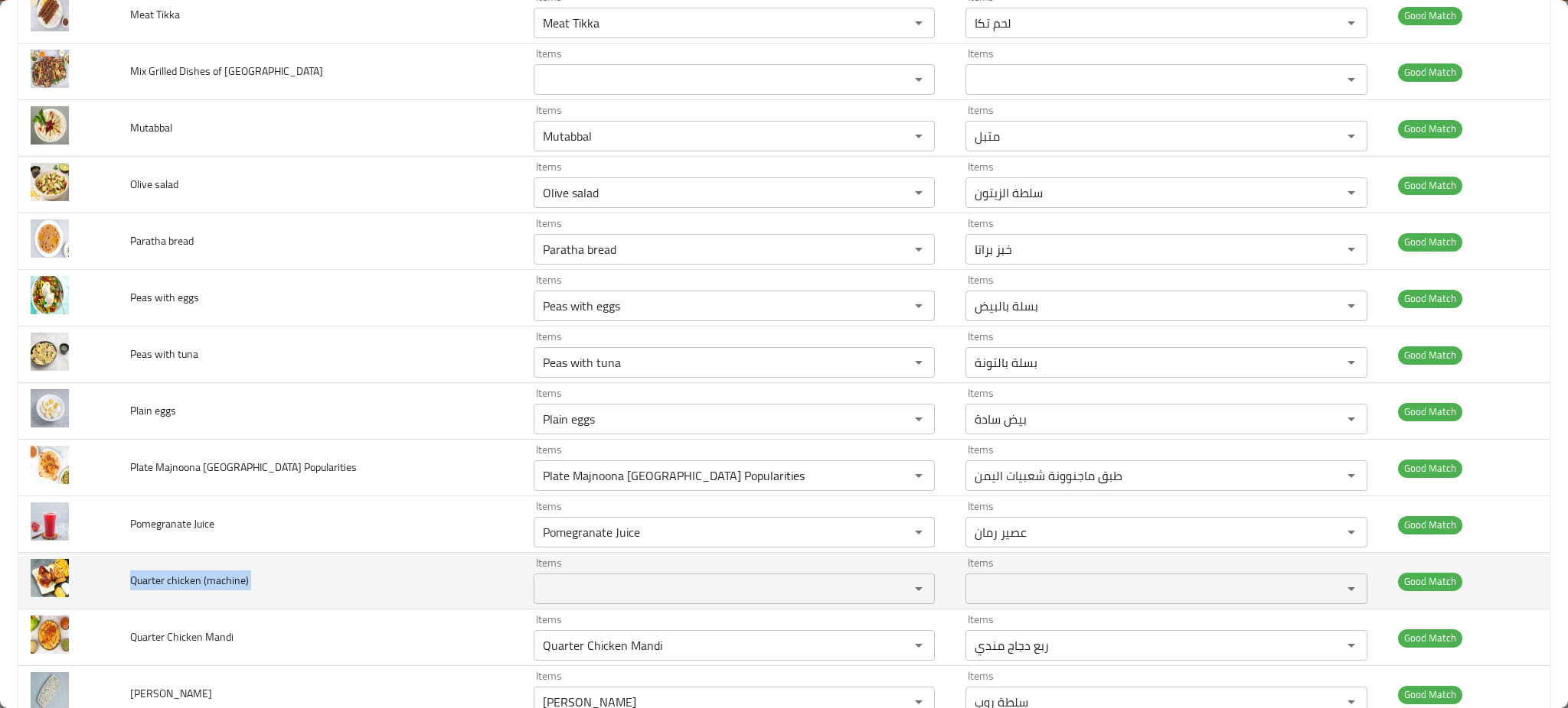
scroll to position [2310, 0]
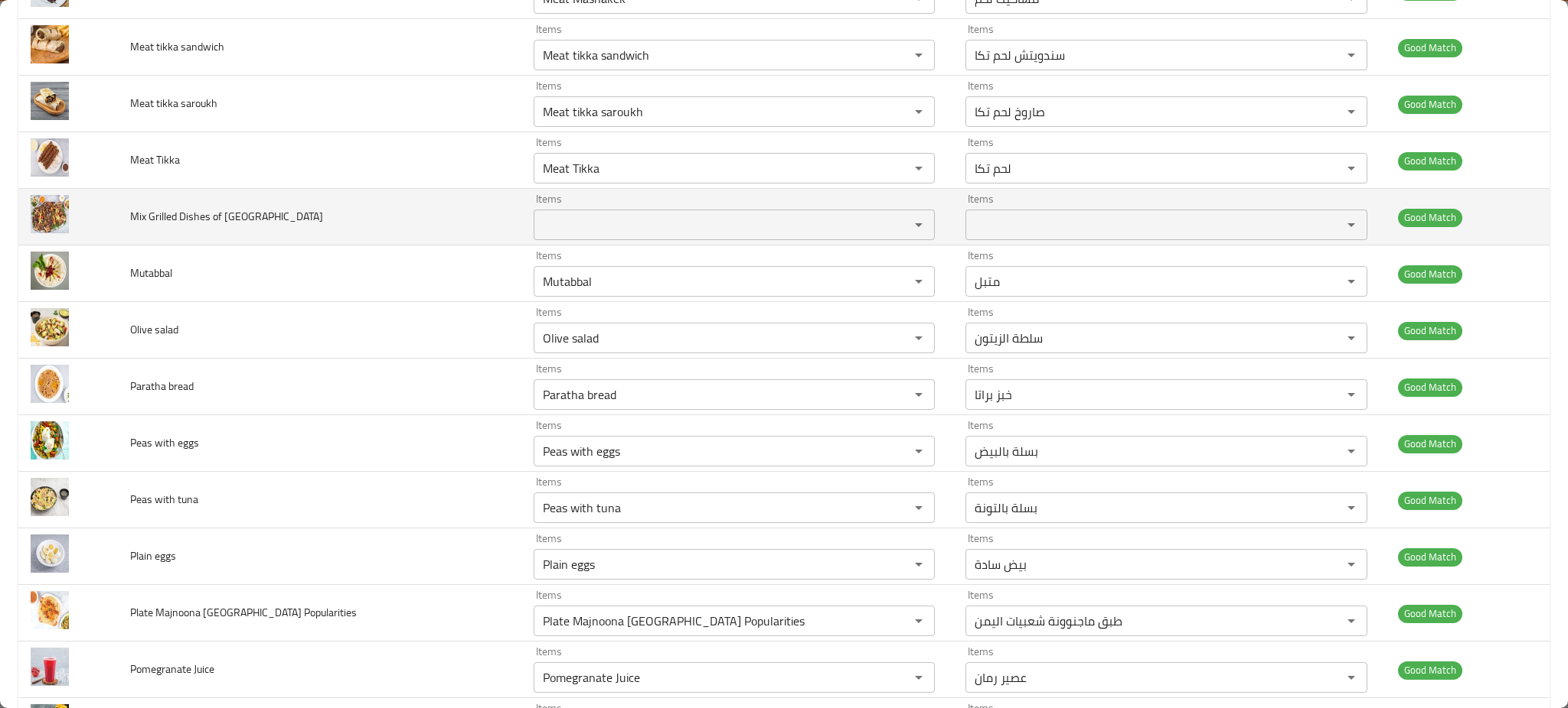
click at [190, 215] on span "Mix Grilled Dishes of [GEOGRAPHIC_DATA]" at bounding box center [226, 216] width 193 height 20
copy span "Mix Grilled Dishes of [GEOGRAPHIC_DATA]"
click at [190, 215] on span "Mix Grilled Dishes of [GEOGRAPHIC_DATA]" at bounding box center [226, 216] width 193 height 20
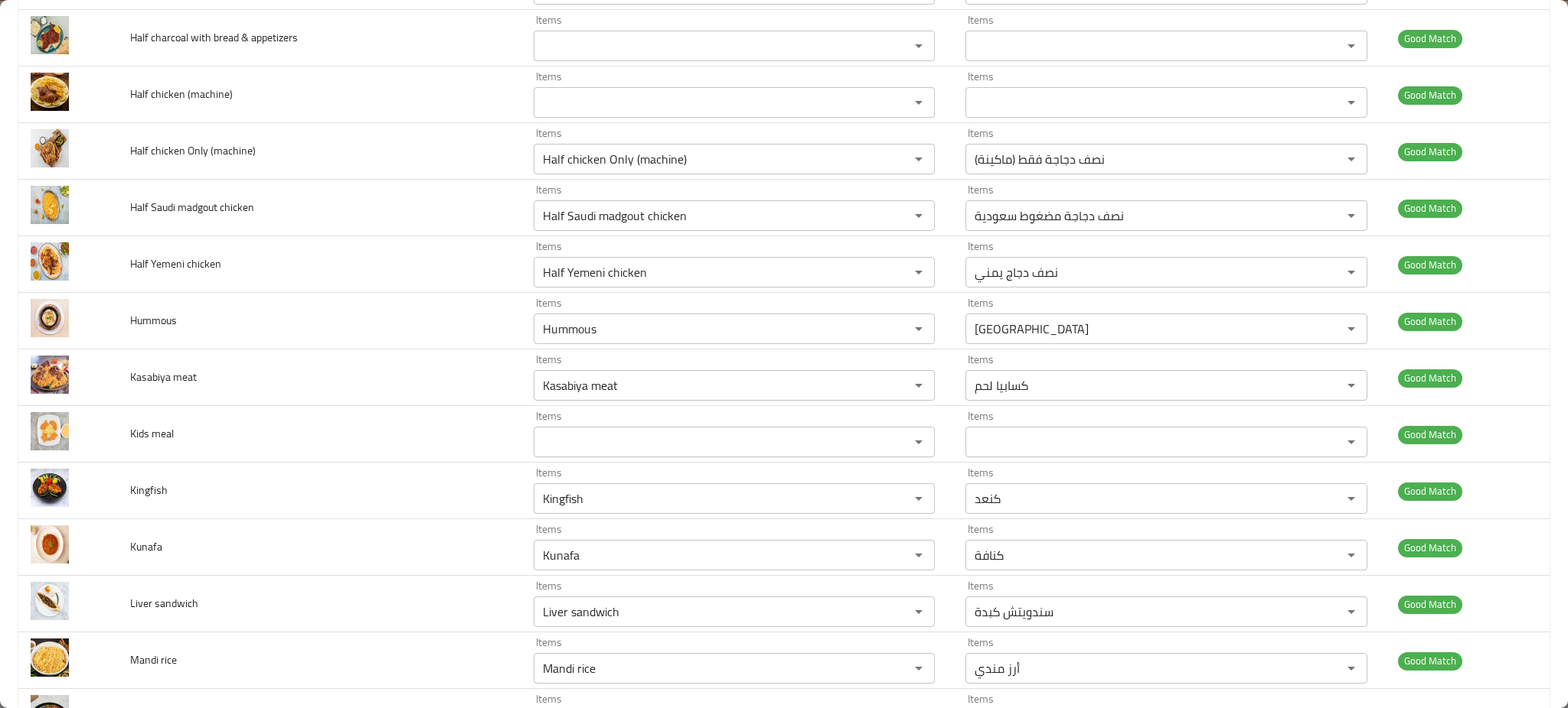
scroll to position [1463, 0]
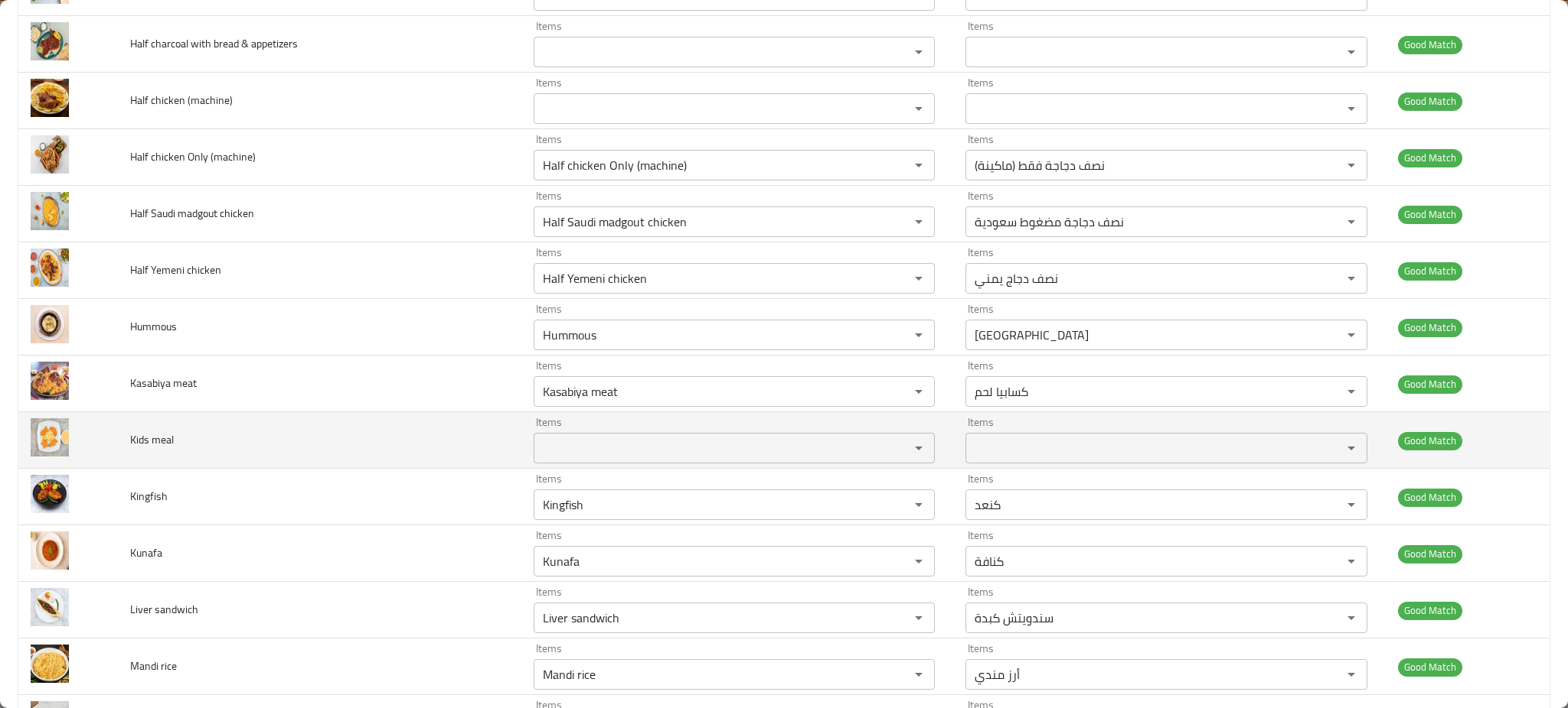
click at [157, 438] on span "Kids meal" at bounding box center [152, 440] width 43 height 20
copy span "Kids meal"
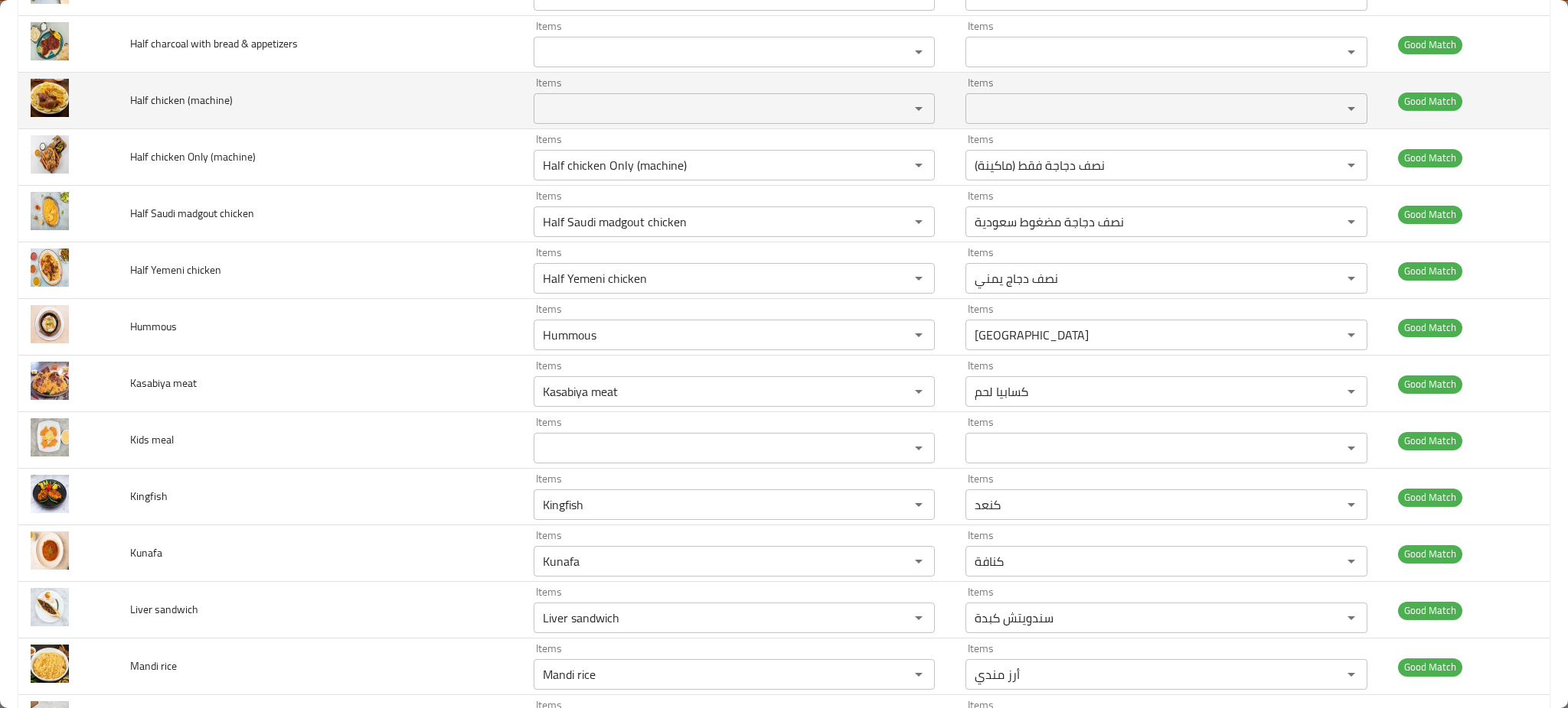
click at [181, 100] on span "Half chicken (machine)" at bounding box center [181, 100] width 102 height 20
copy span "Half chicken (machine)"
click at [181, 100] on span "Half chicken (machine)" at bounding box center [181, 100] width 102 height 20
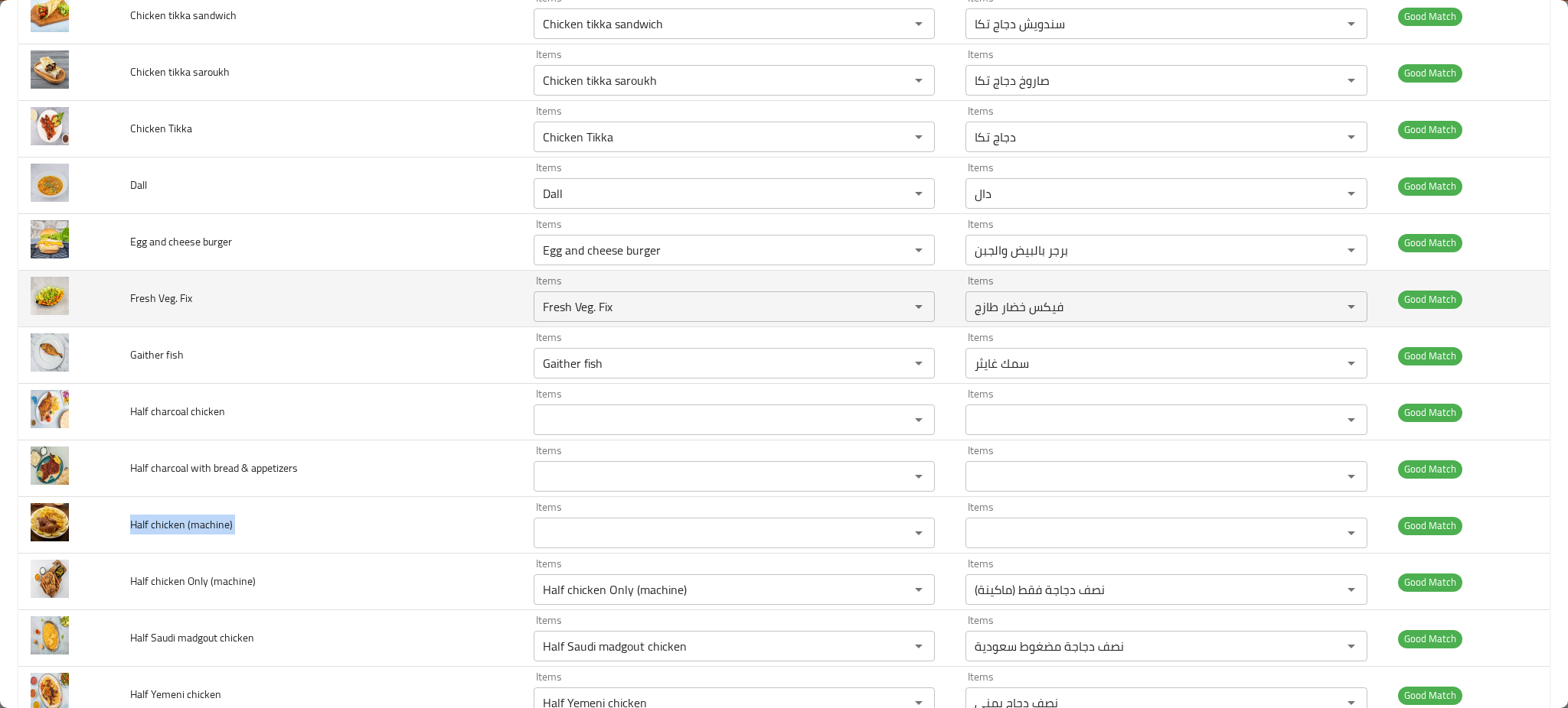
scroll to position [1038, 0]
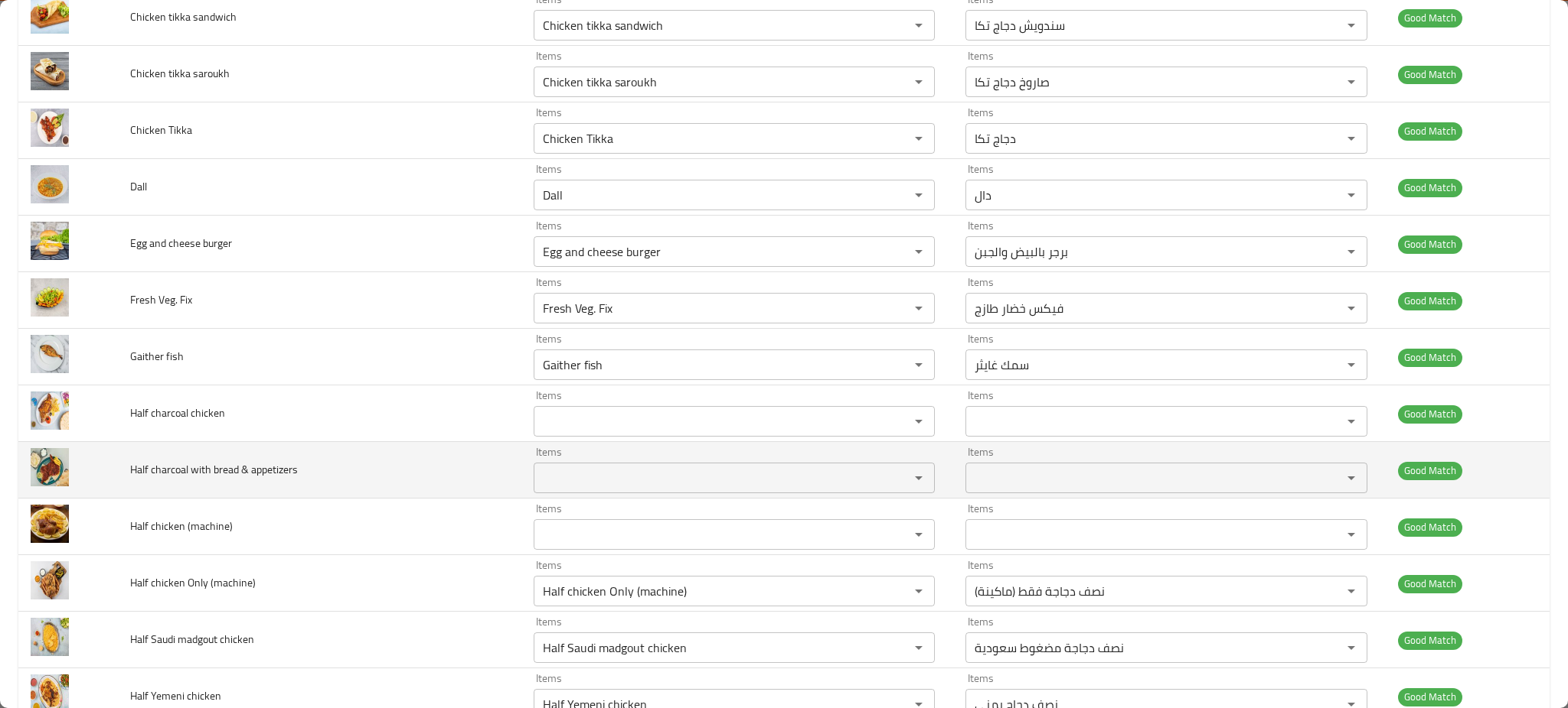
click at [206, 463] on span "Half charcoal with bread & appetizers" at bounding box center [214, 470] width 168 height 20
copy span "Half charcoal with bread & appetizers"
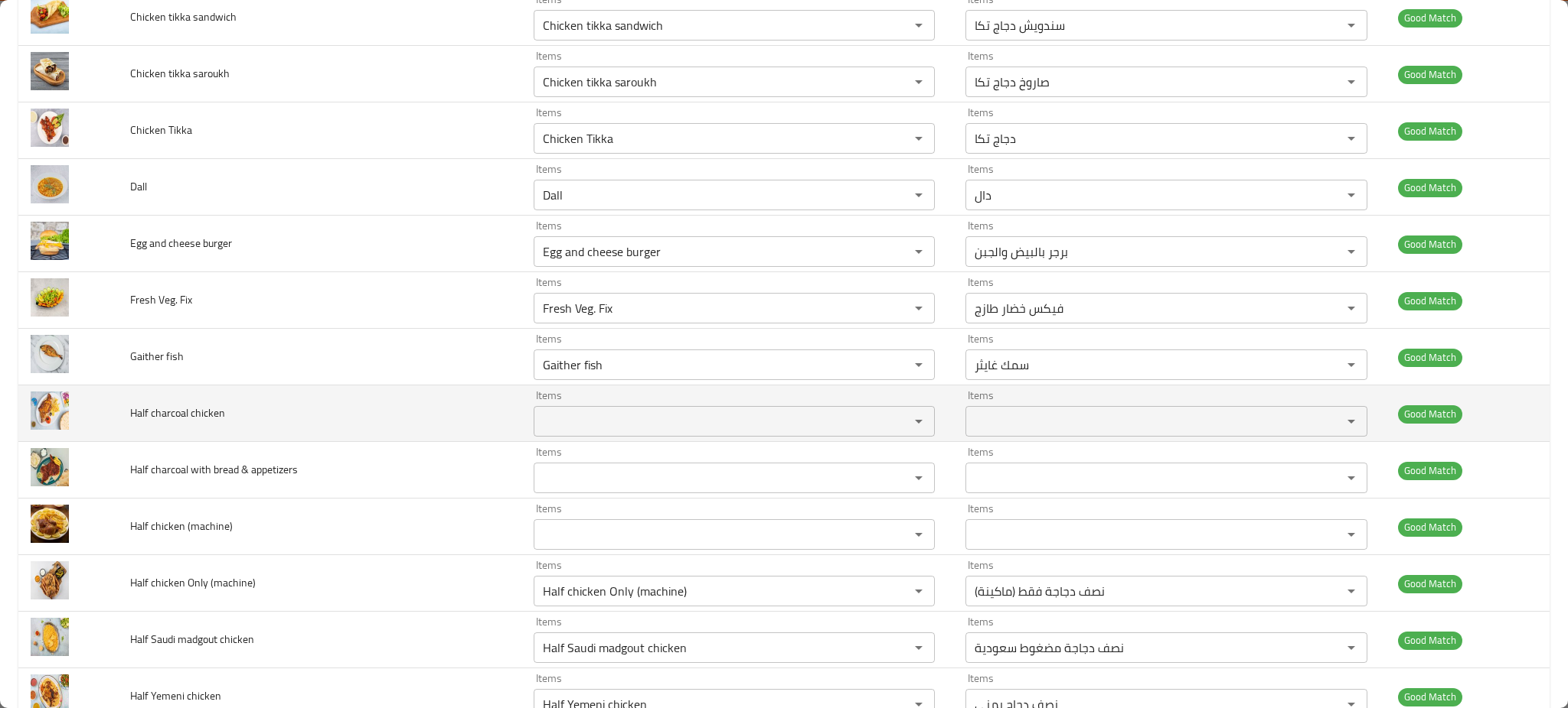
click at [154, 411] on span "Half charcoal chicken" at bounding box center [178, 413] width 95 height 20
copy span "Half charcoal chicken"
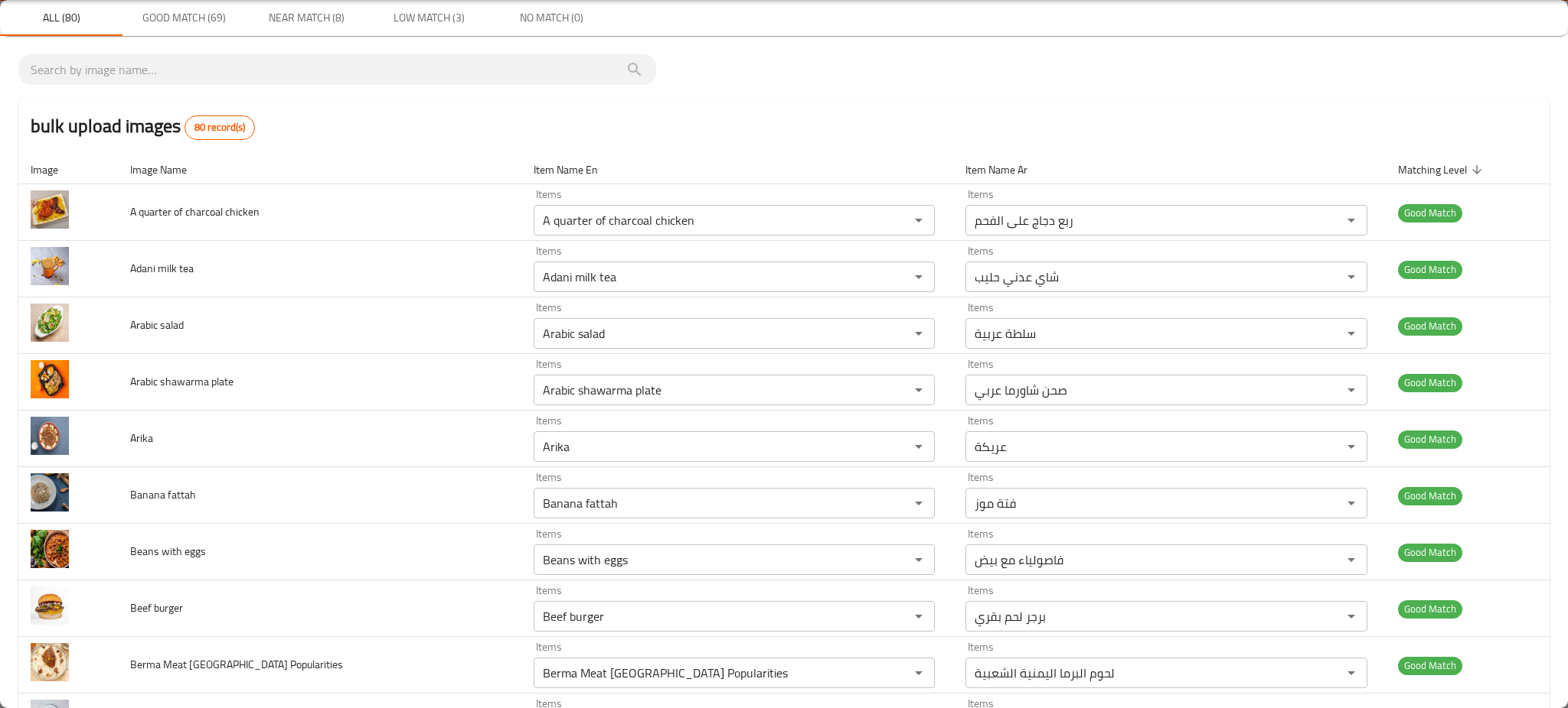
scroll to position [0, 0]
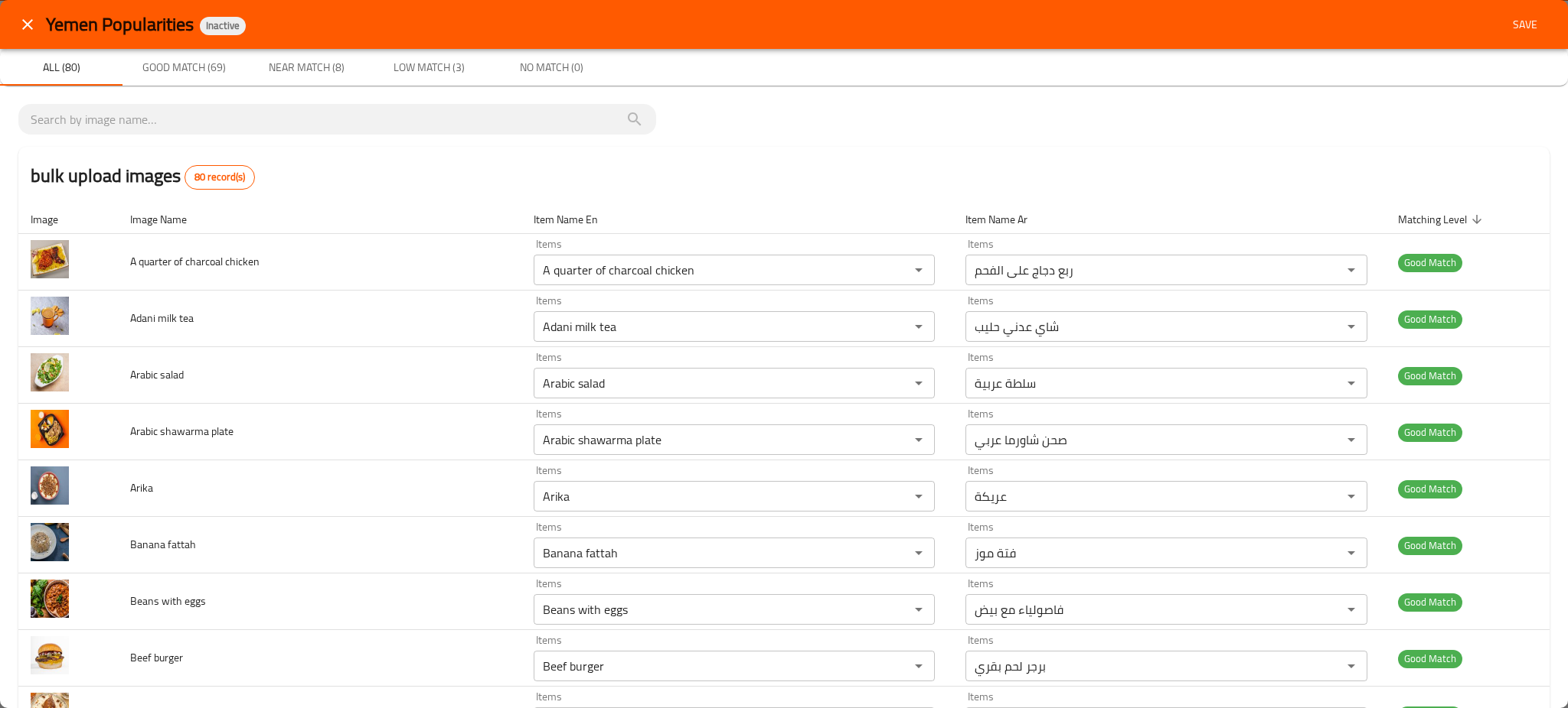
click at [1513, 18] on span "Save" at bounding box center [1525, 24] width 37 height 19
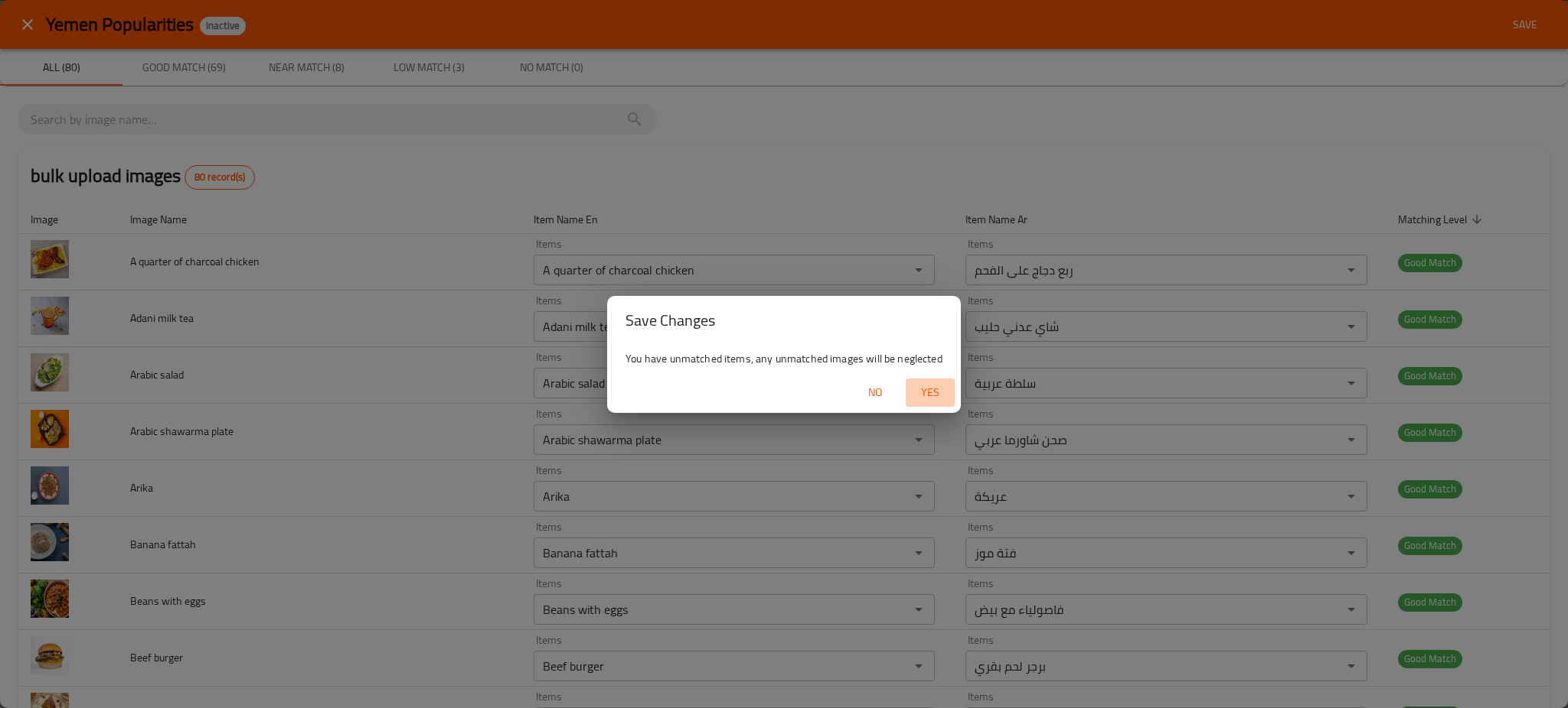
click at [922, 396] on span "Yes" at bounding box center [929, 392] width 37 height 19
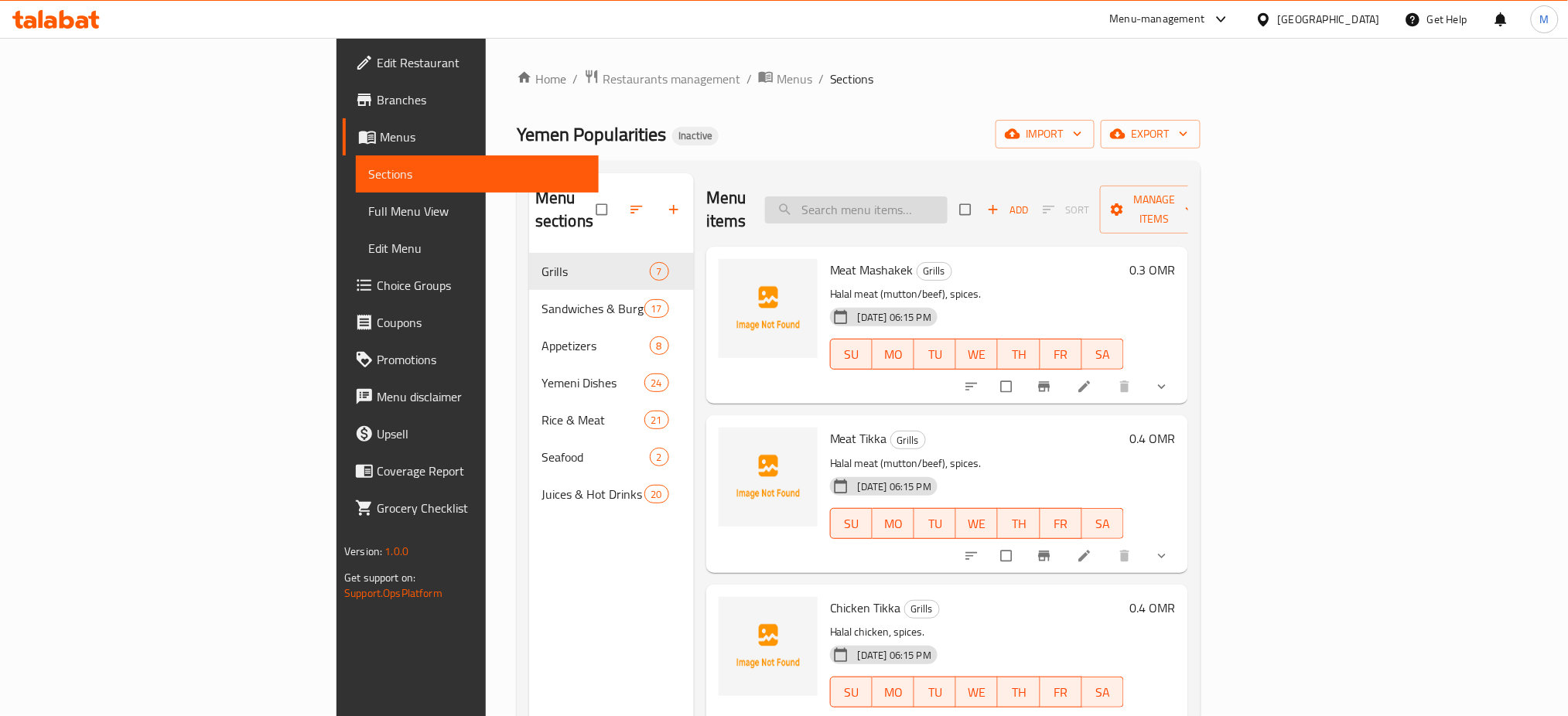
click at [947, 209] on input "search" at bounding box center [856, 211] width 182 height 27
paste input "Half charcoal chicken"
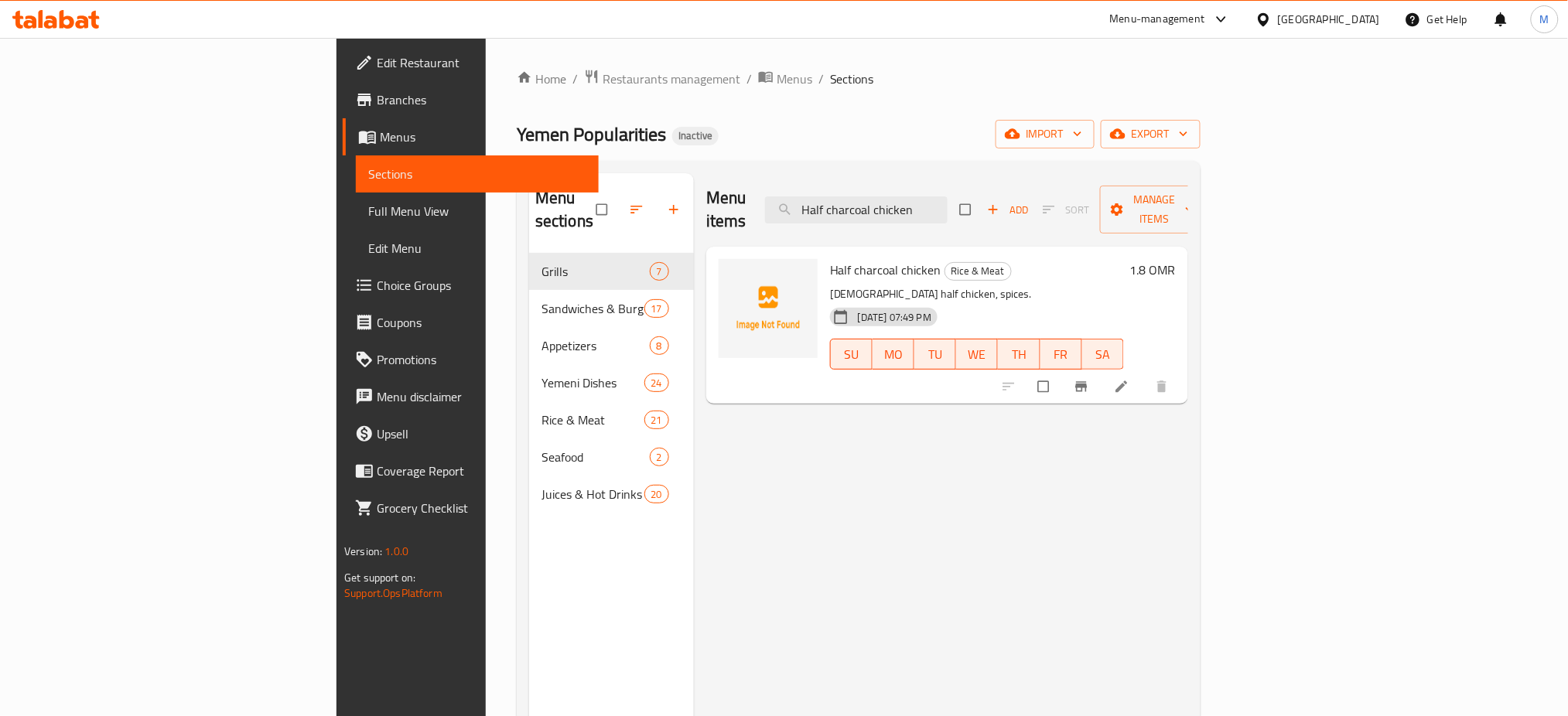
click at [694, 463] on div "Menu items Half charcoal chicken Add Sort Manage items Half charcoal chicken Ri…" at bounding box center [941, 531] width 494 height 716
click at [947, 199] on input "Half charcoal chicken" at bounding box center [856, 211] width 182 height 27
paste input "icken (machine)"
paste input "Kids meal"
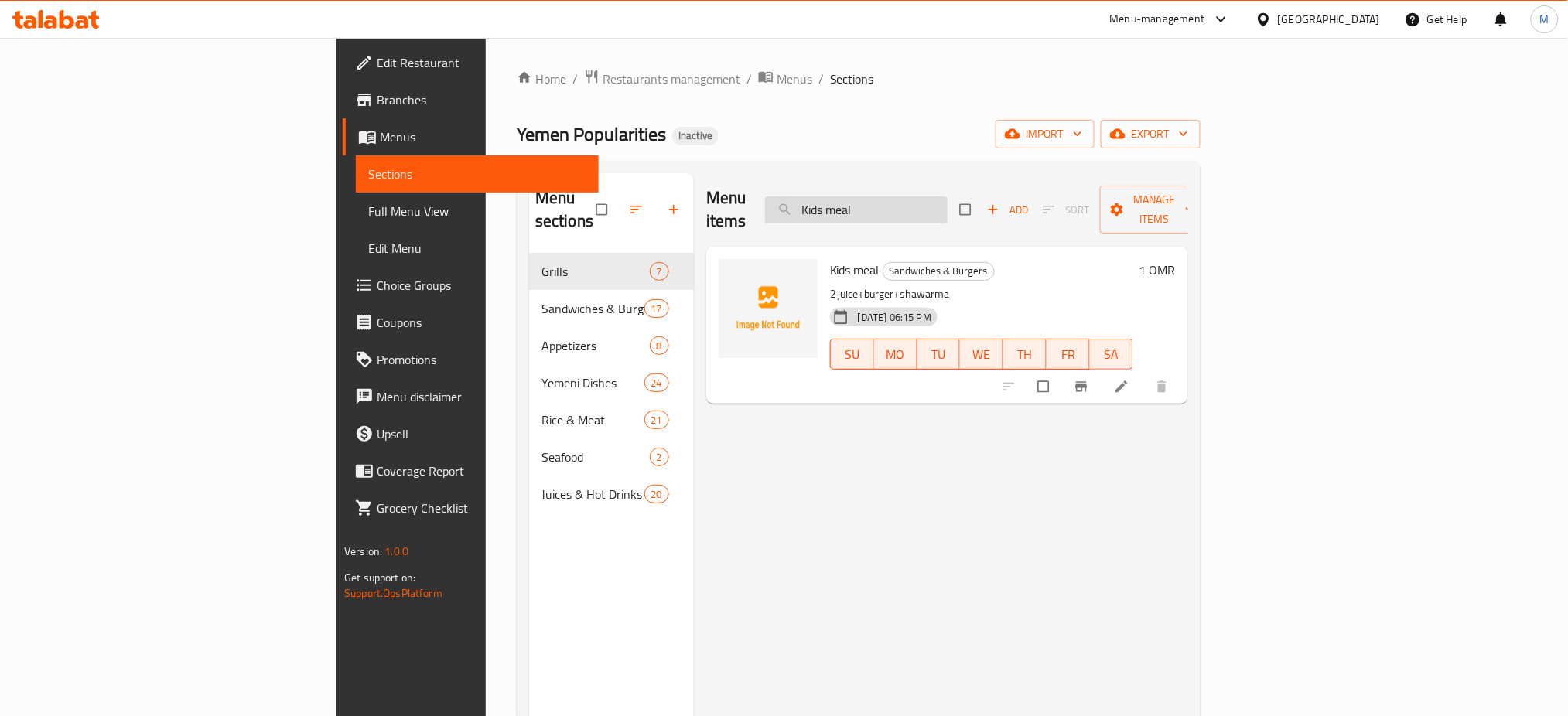
paste input "Mix Grilled Dishes of [GEOGRAPHIC_DATA]"
type input "Mix Grilled Dishes of [GEOGRAPHIC_DATA]"
click at [979, 379] on icon "sort-choices" at bounding box center [971, 386] width 16 height 16
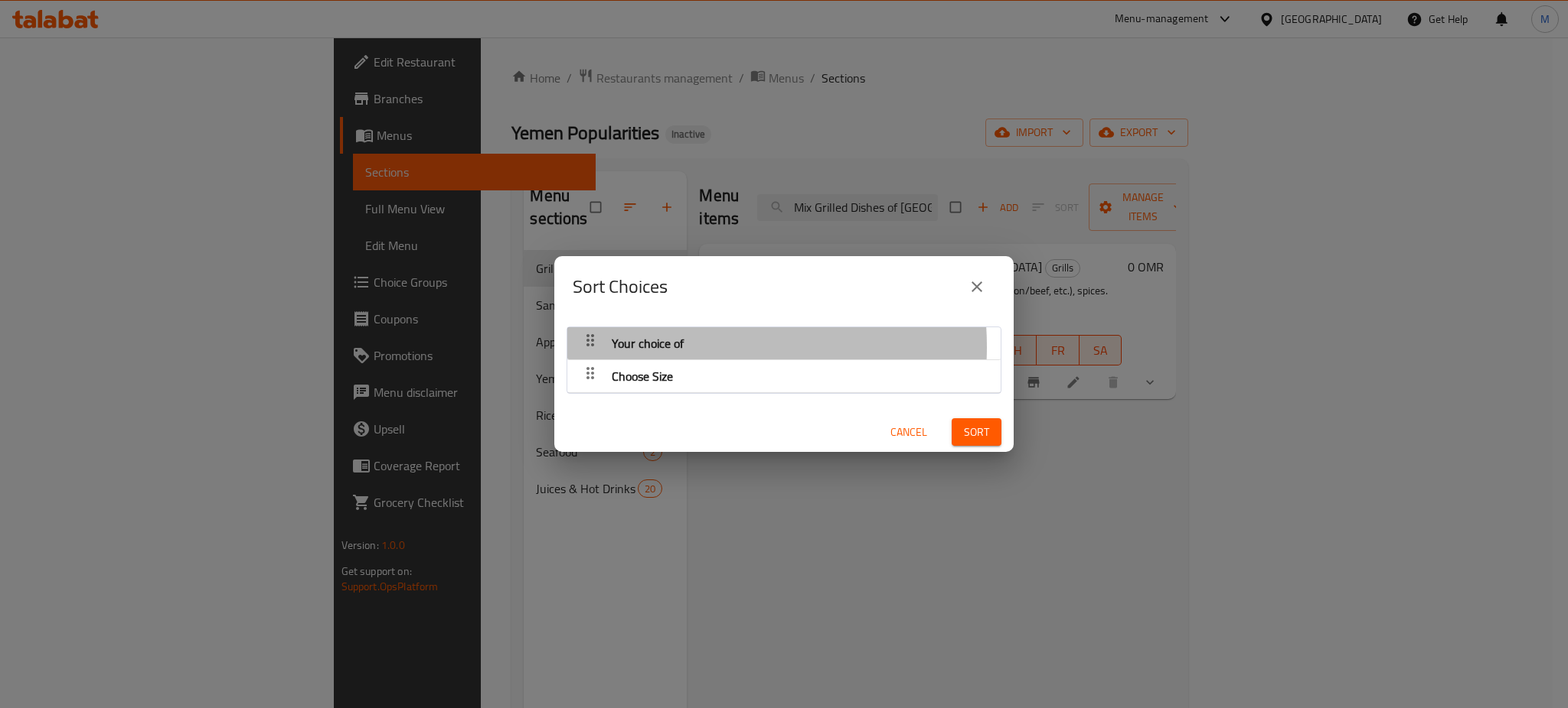
click at [672, 348] on span "Your choice of" at bounding box center [647, 343] width 72 height 23
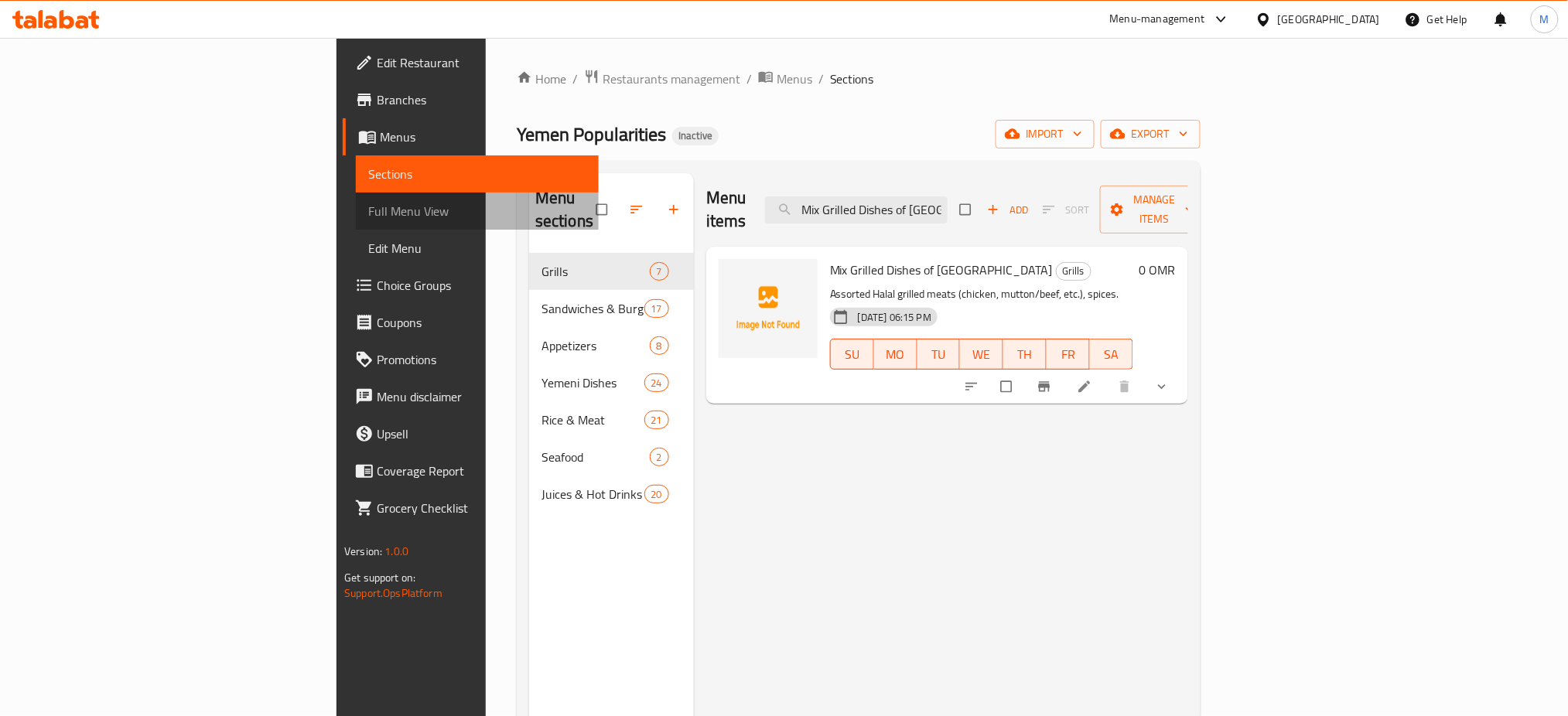
click at [368, 204] on span "Full Menu View" at bounding box center [477, 212] width 218 height 18
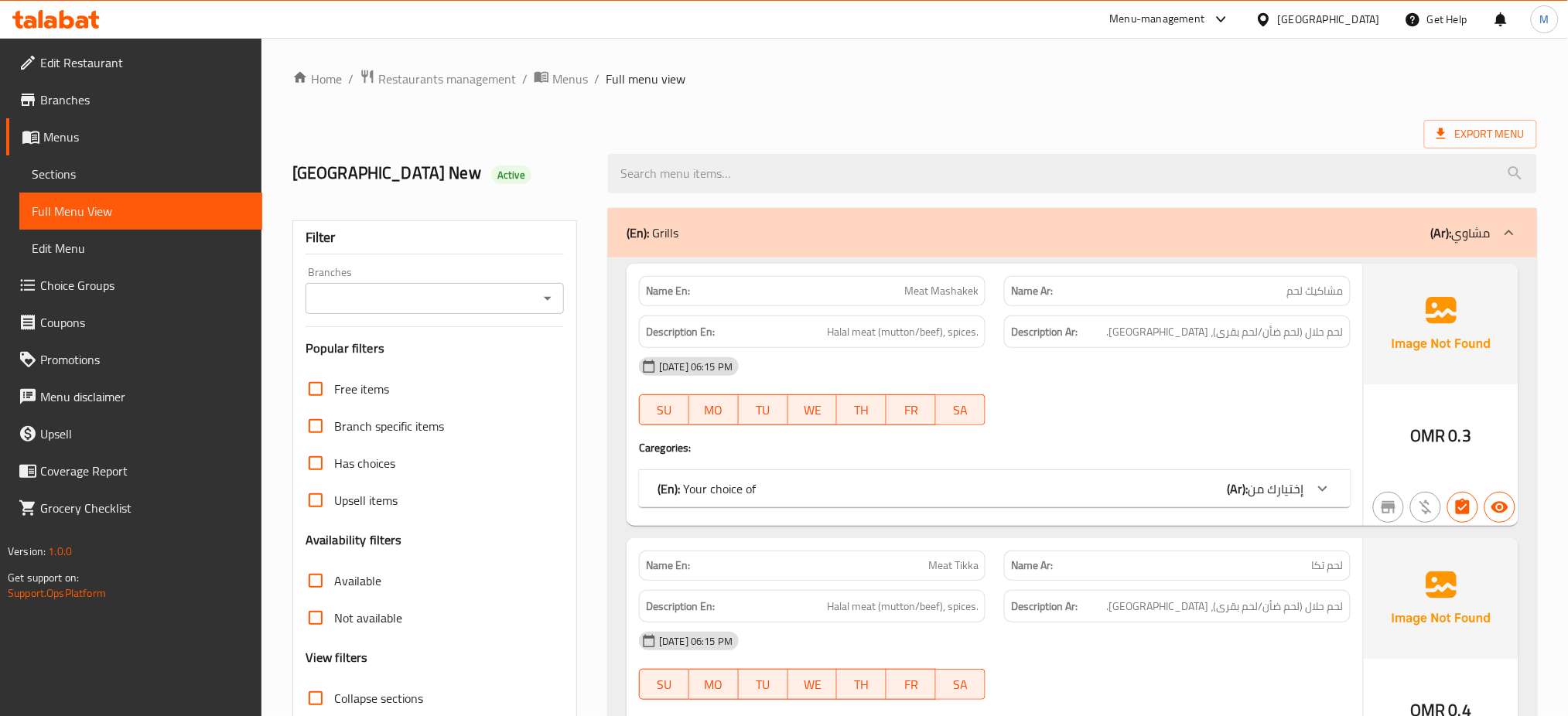
click at [1119, 410] on div "12-09-2025 06:15 PM SU MO TU WE TH FR SA" at bounding box center [995, 391] width 730 height 87
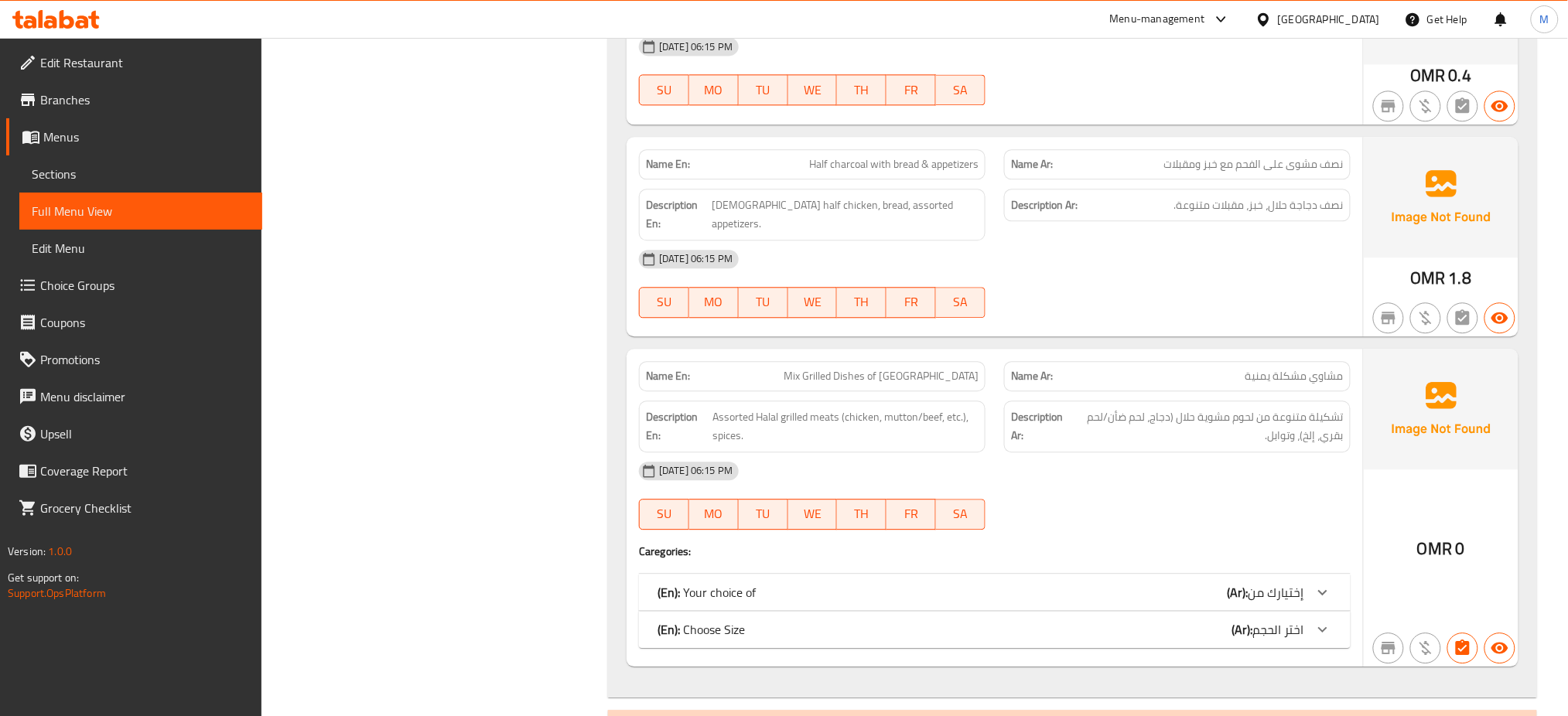
scroll to position [1438, 0]
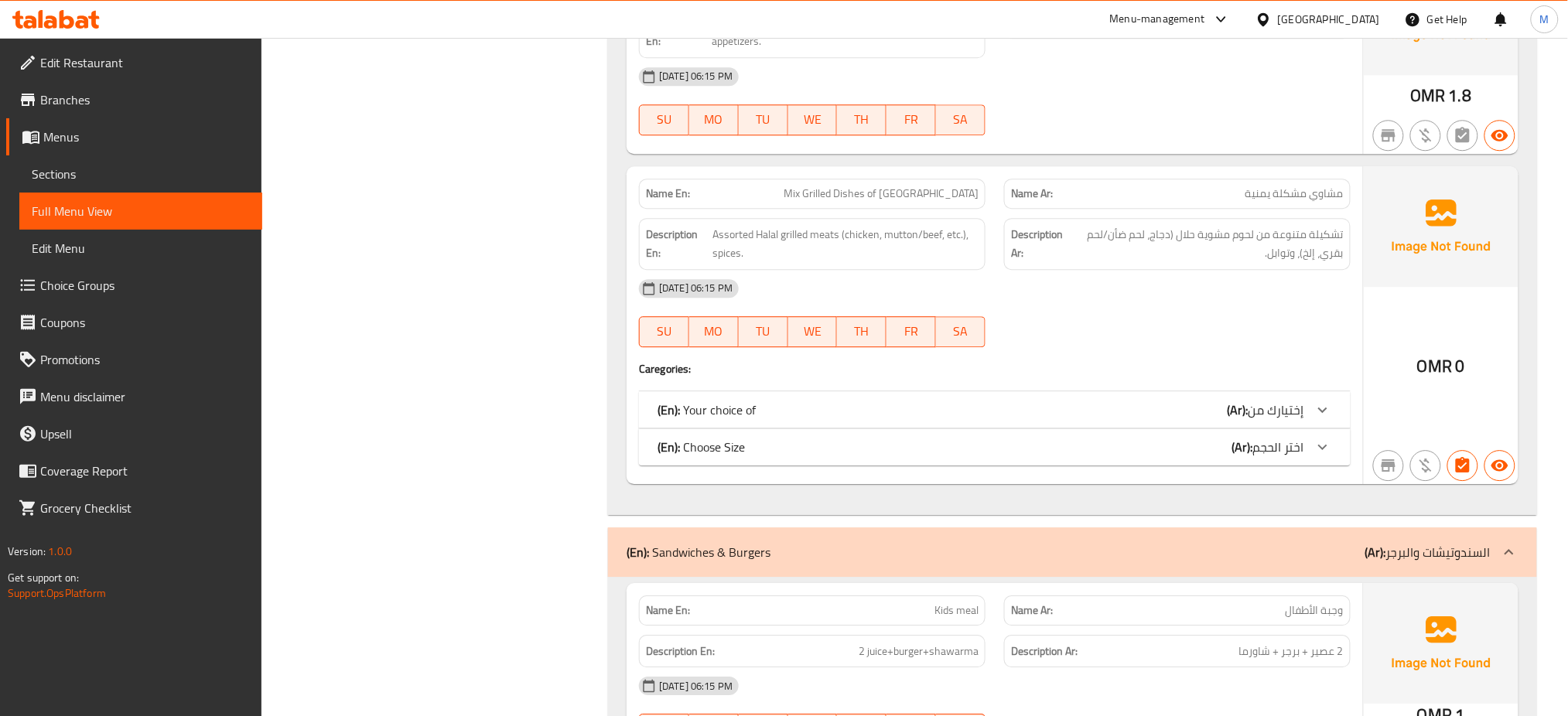
click at [1262, 398] on span "إختيارك من" at bounding box center [1276, 409] width 56 height 23
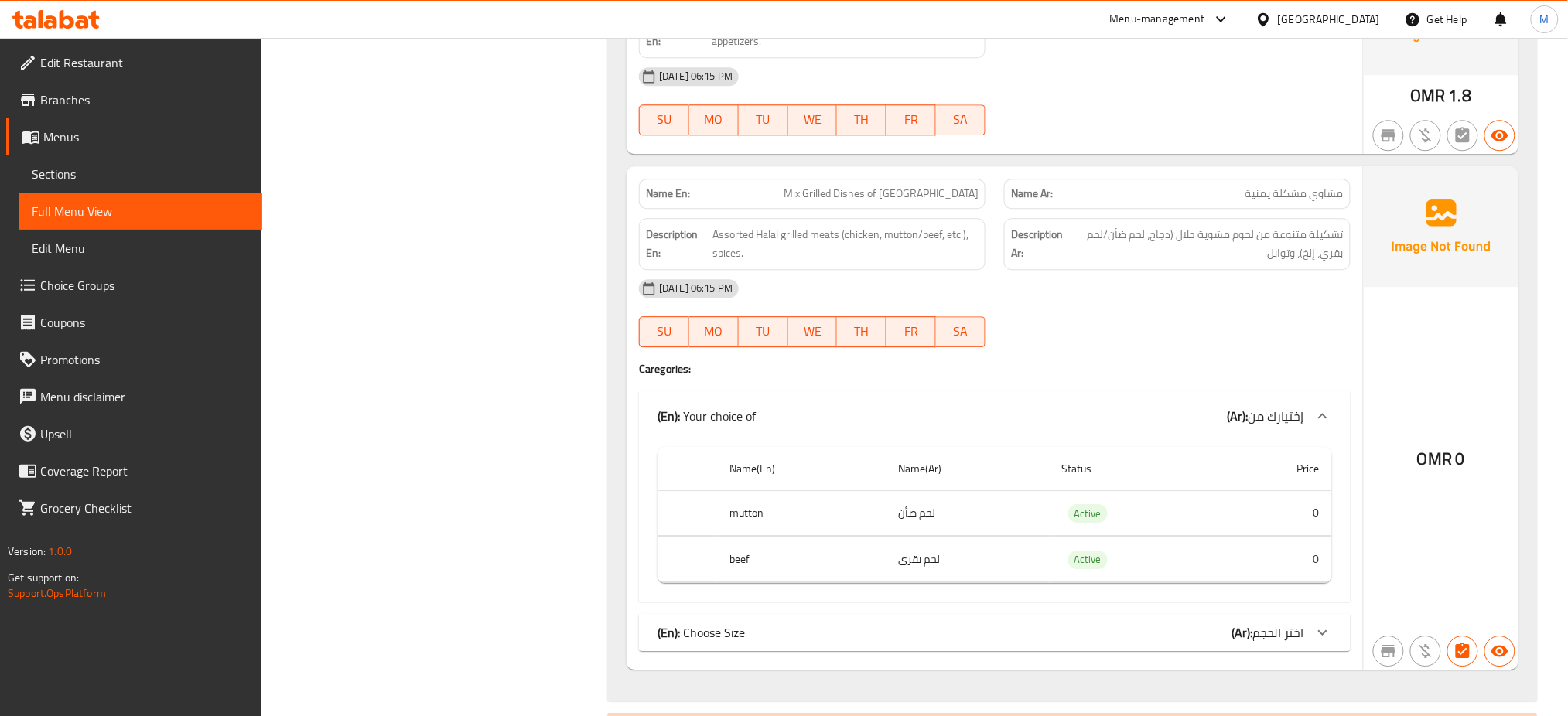
click at [1141, 407] on div "(En): Your choice of (Ar): إختيارك من" at bounding box center [980, 416] width 646 height 18
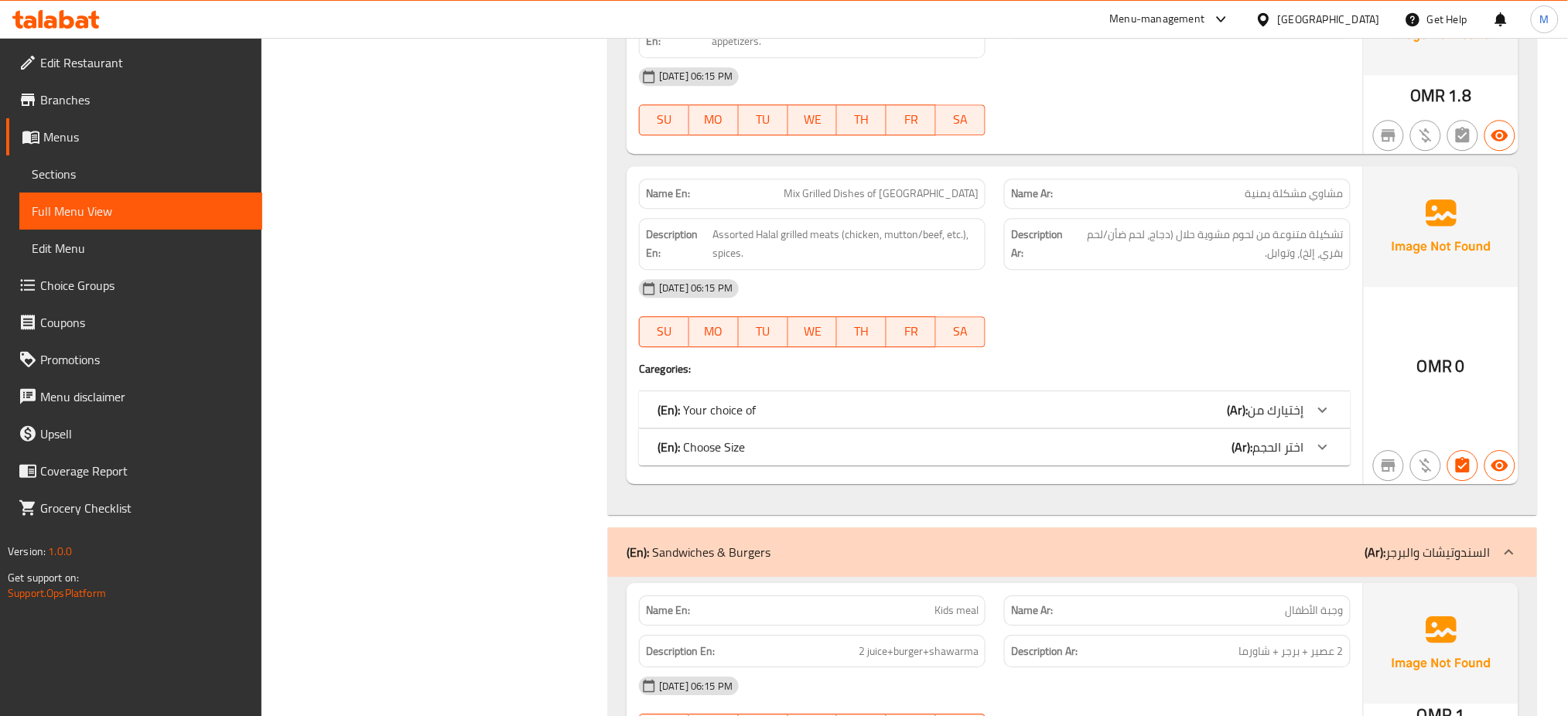
click at [1101, 438] on div "(En): Choose Size (Ar): اختر الحجم" at bounding box center [980, 447] width 646 height 18
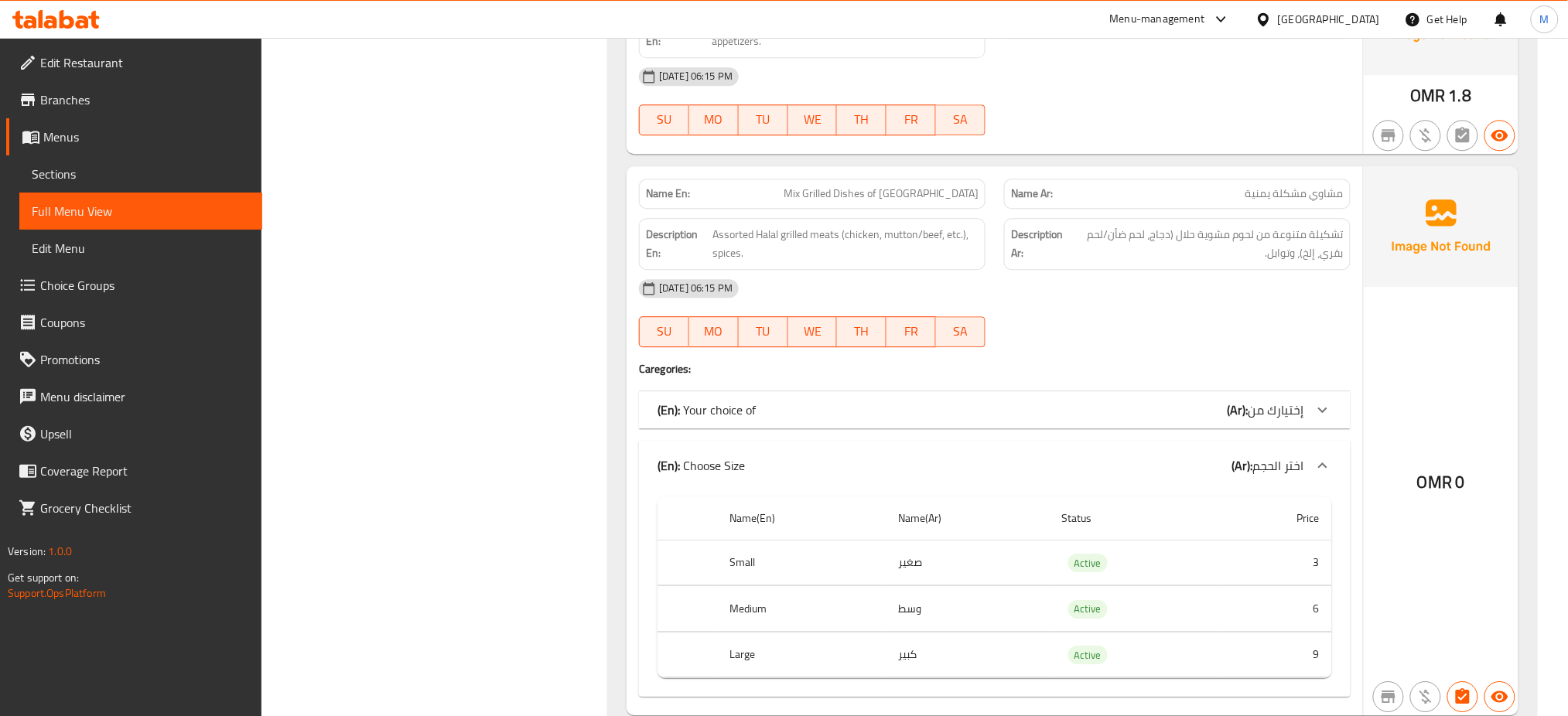
click at [1101, 441] on div "(En): Choose Size (Ar): اختر الحجم" at bounding box center [994, 466] width 711 height 49
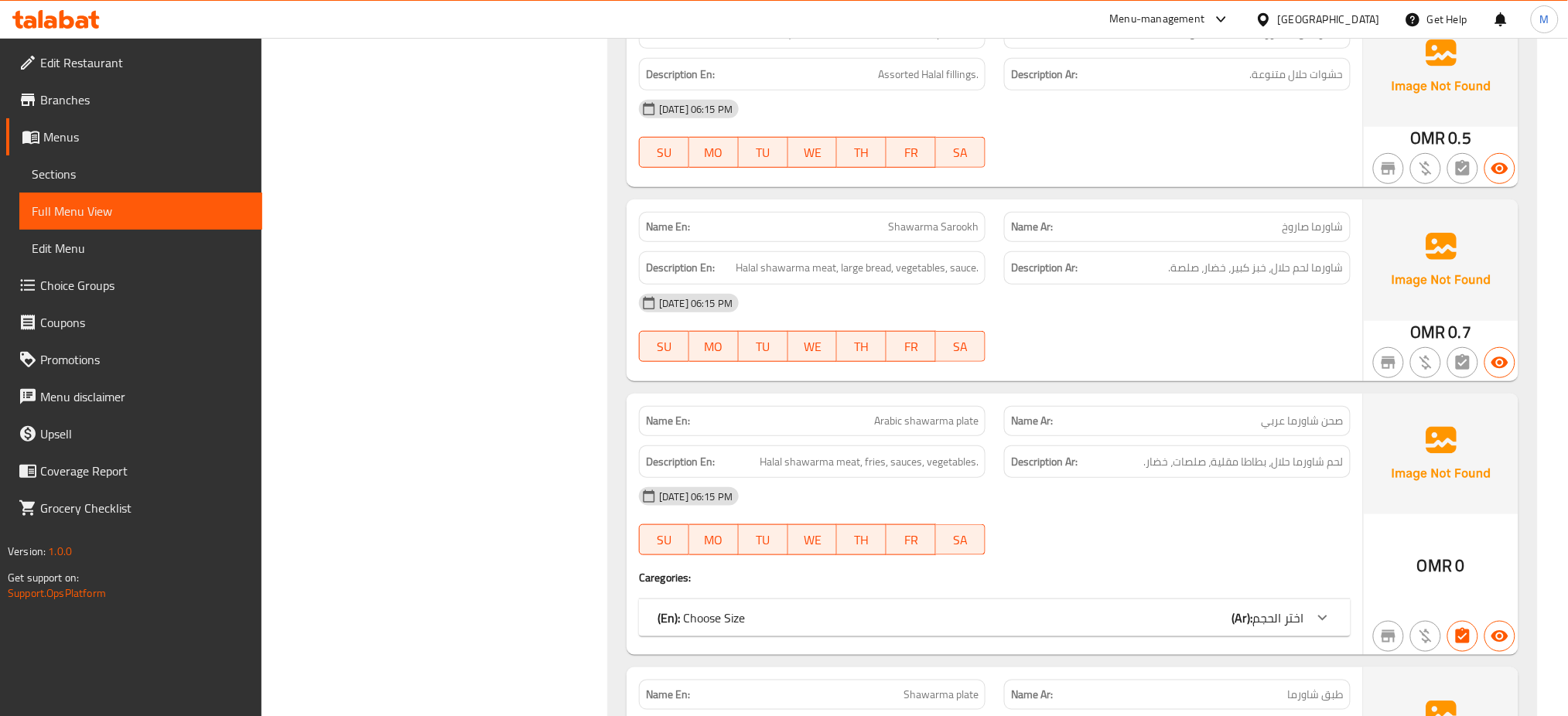
scroll to position [4800, 0]
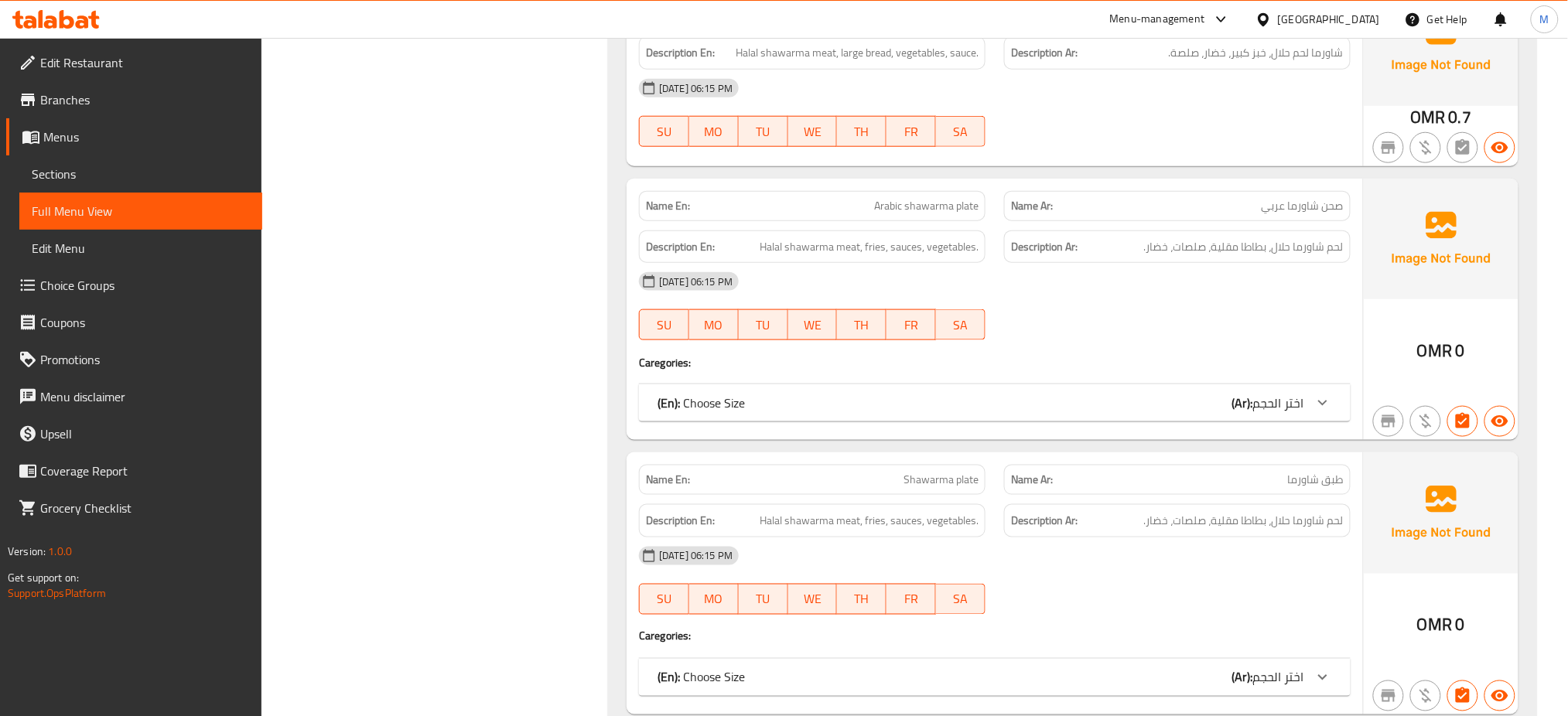
click at [1216, 668] on div "(En): Choose Size (Ar): اختر الحجم" at bounding box center [980, 678] width 646 height 18
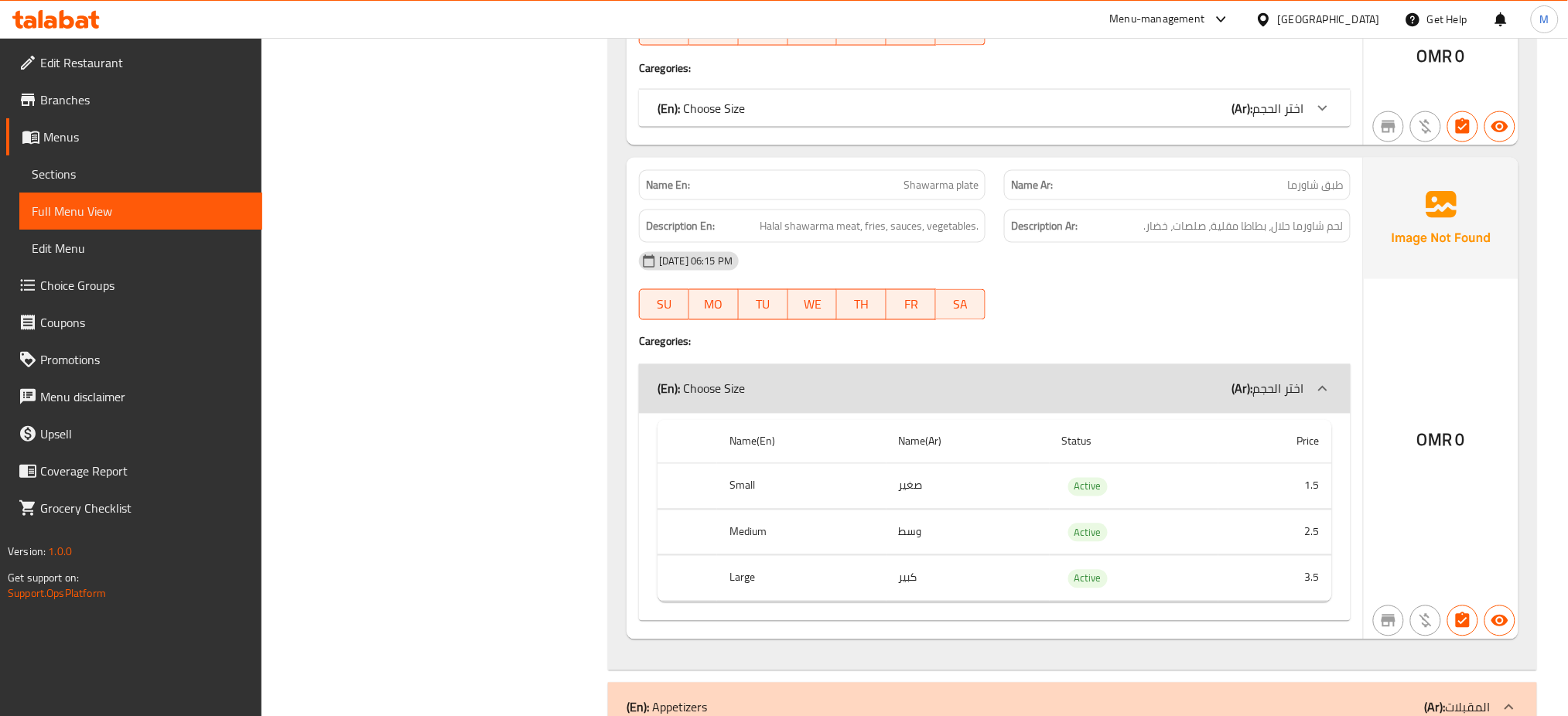
scroll to position [5094, 0]
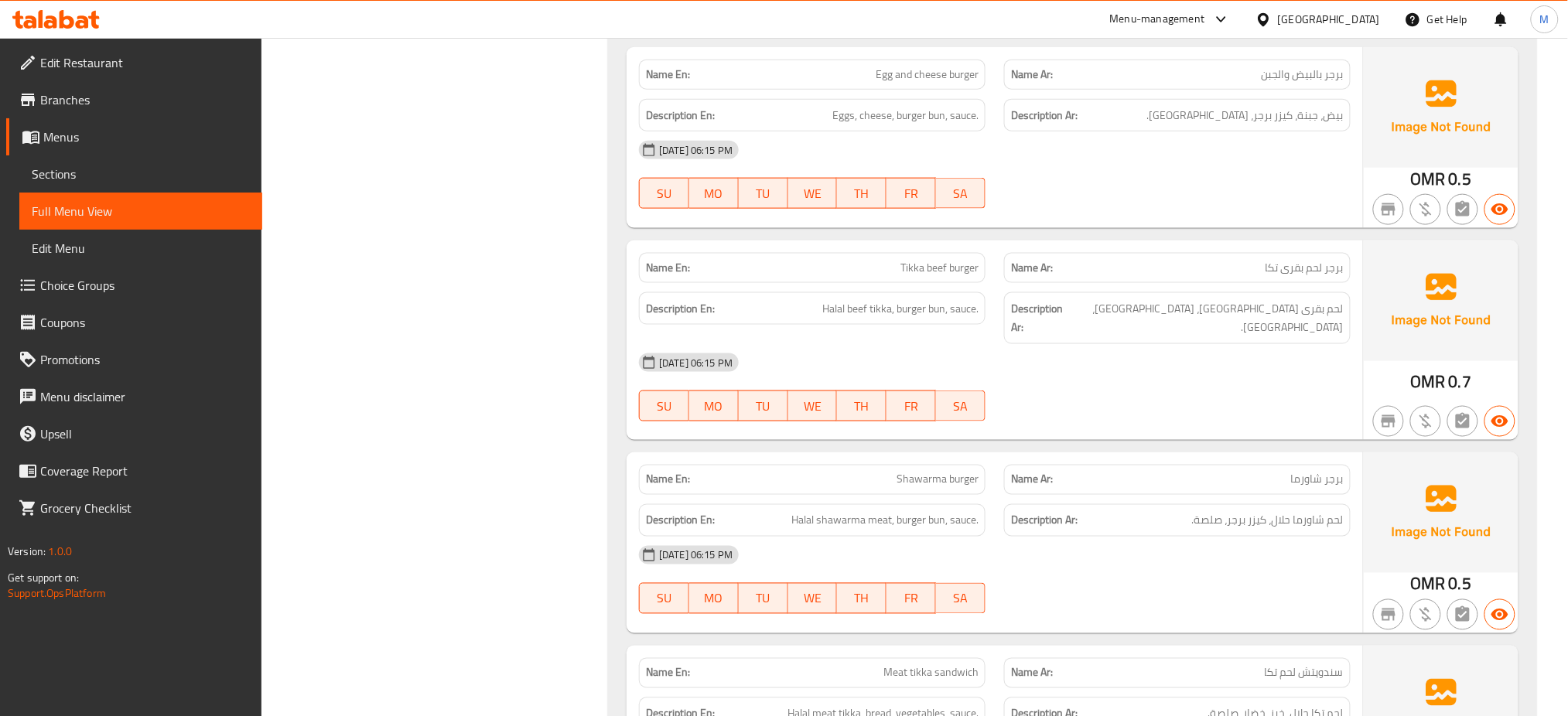
scroll to position [2785, 0]
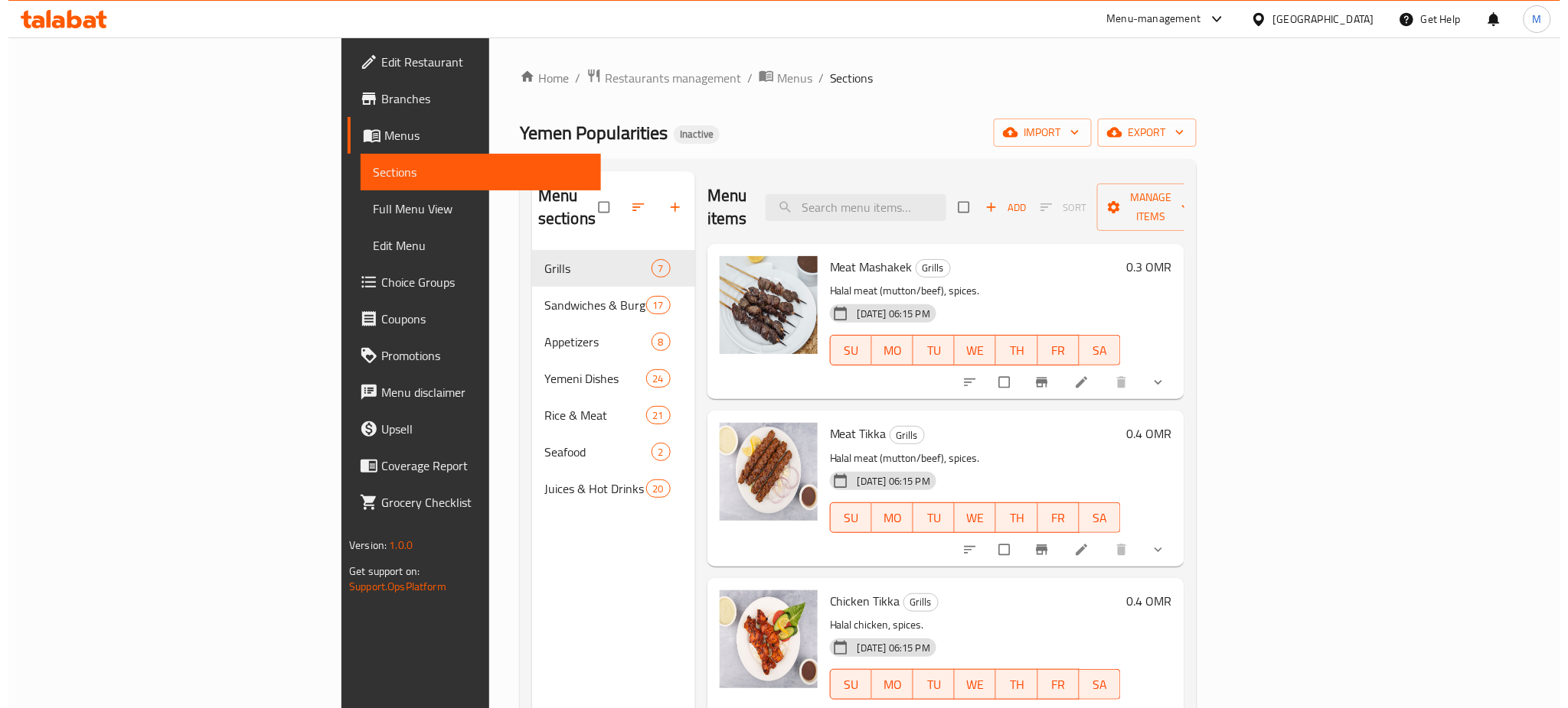
scroll to position [1, 0]
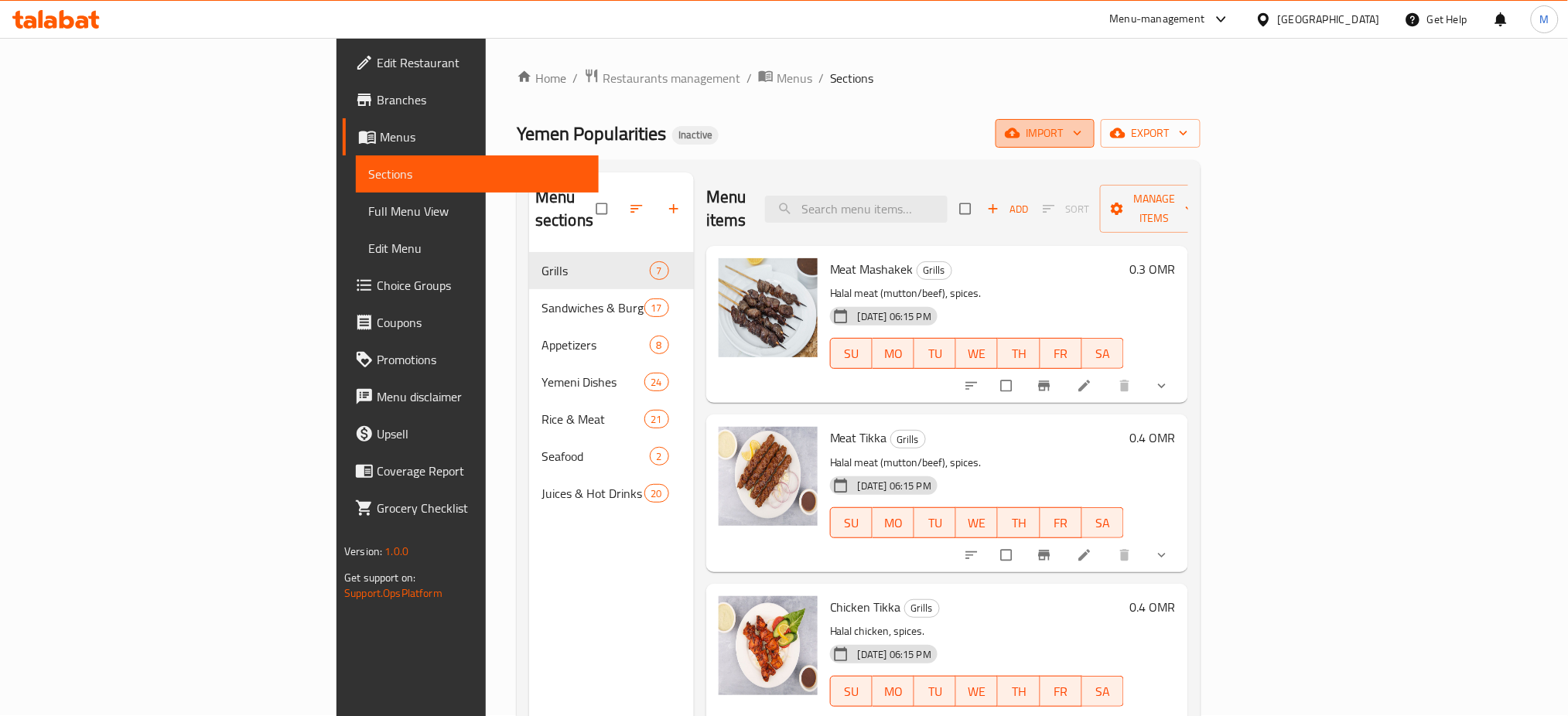
click at [1082, 136] on span "import" at bounding box center [1044, 133] width 74 height 19
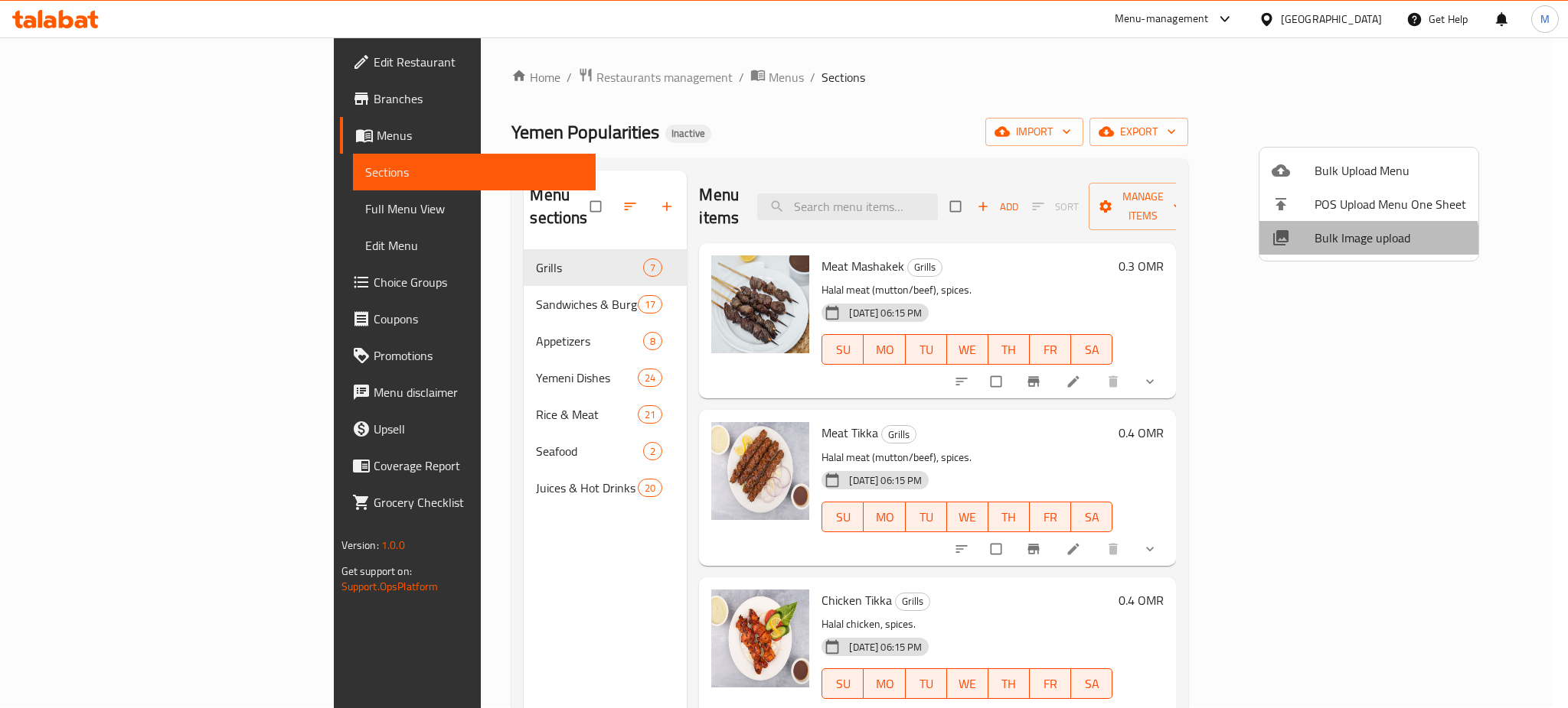
click at [1360, 245] on span "Bulk Image upload" at bounding box center [1390, 238] width 151 height 18
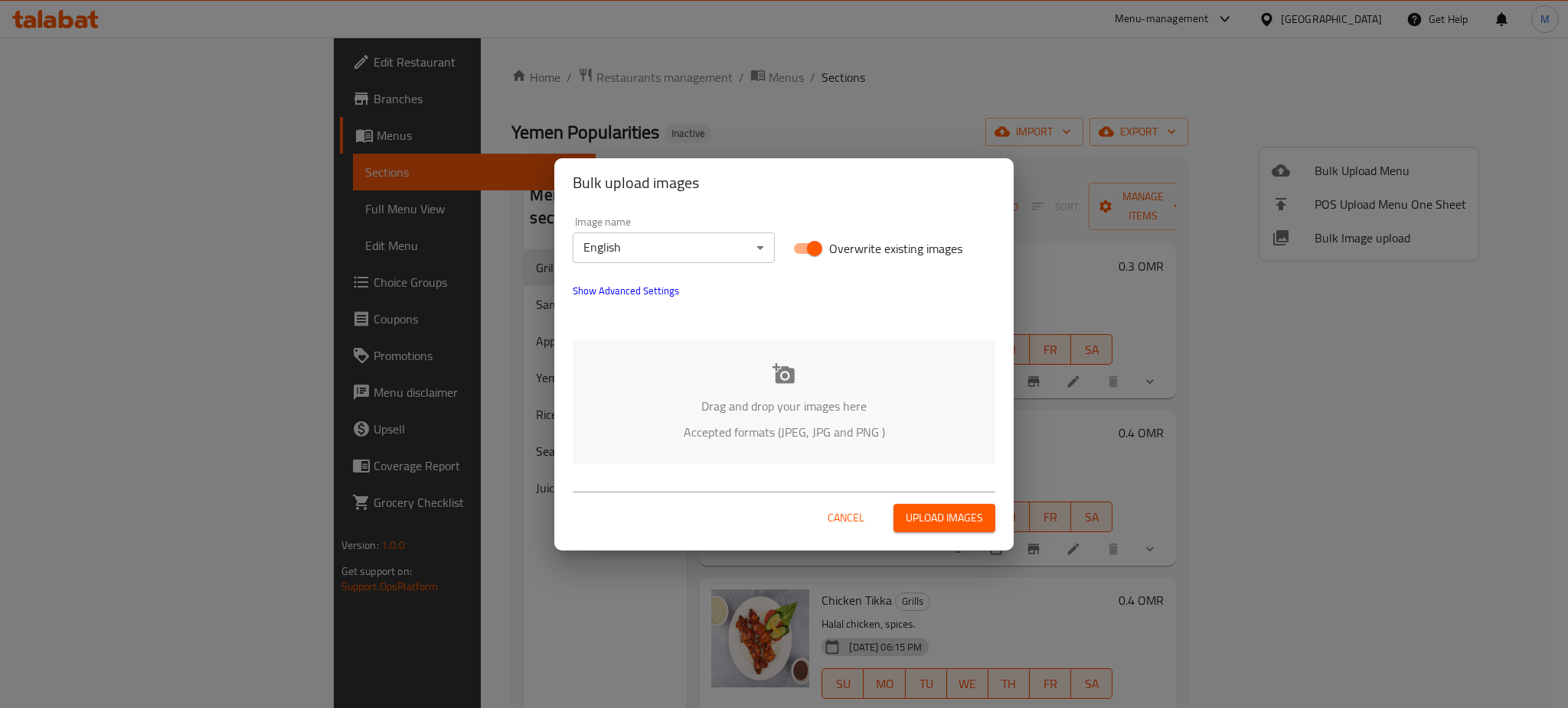
click at [763, 388] on div "Drag and drop your images here Accepted formats (JPEG, JPG and PNG )" at bounding box center [784, 402] width 422 height 125
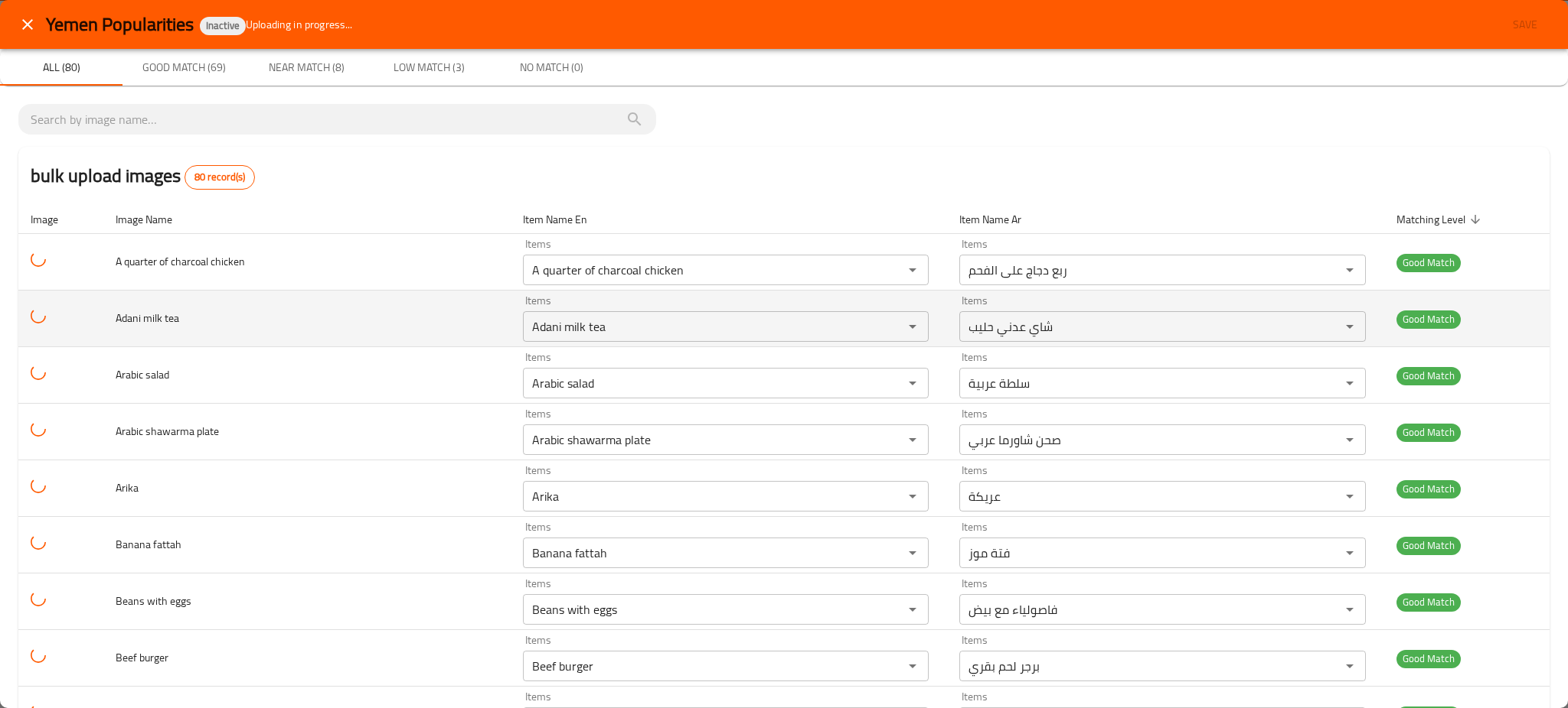
scroll to position [1153, 0]
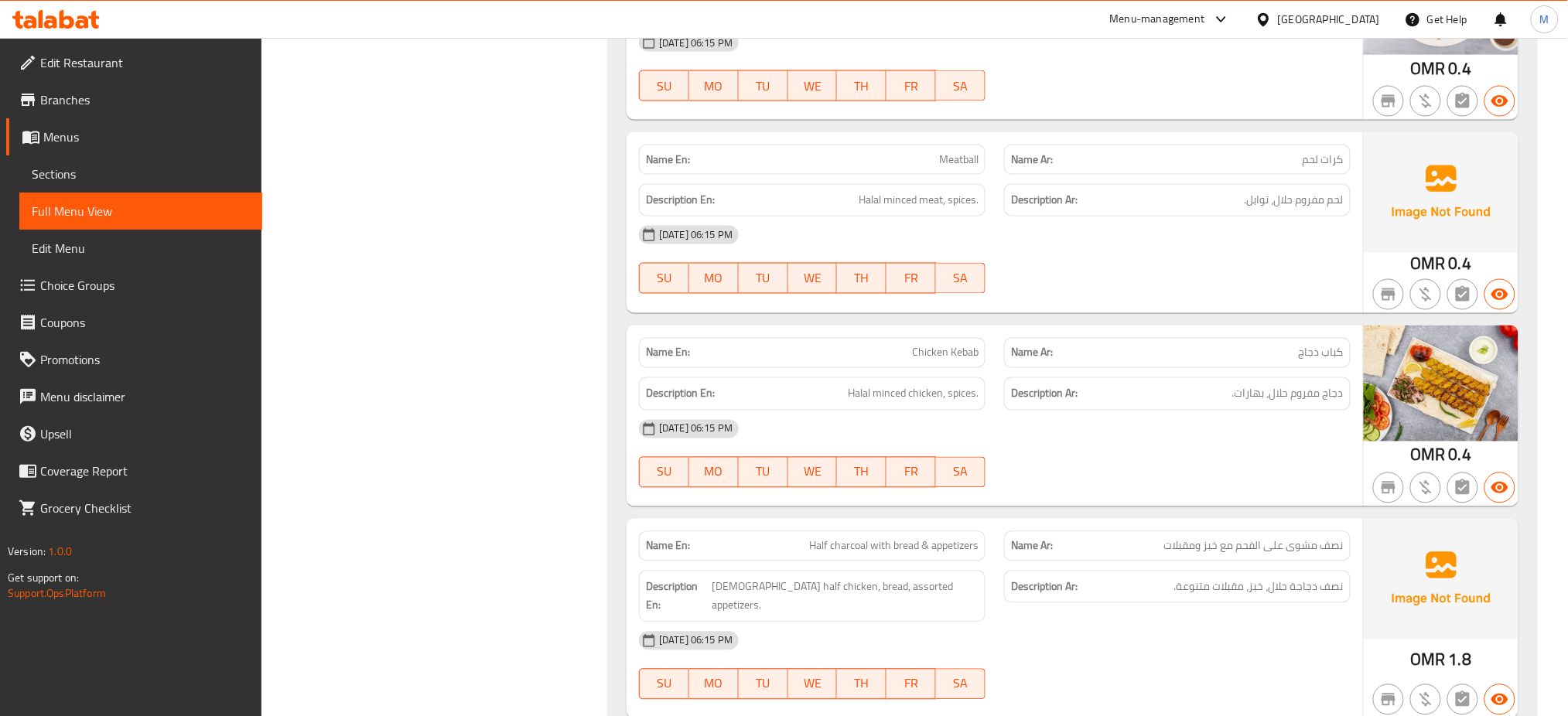
scroll to position [781, 0]
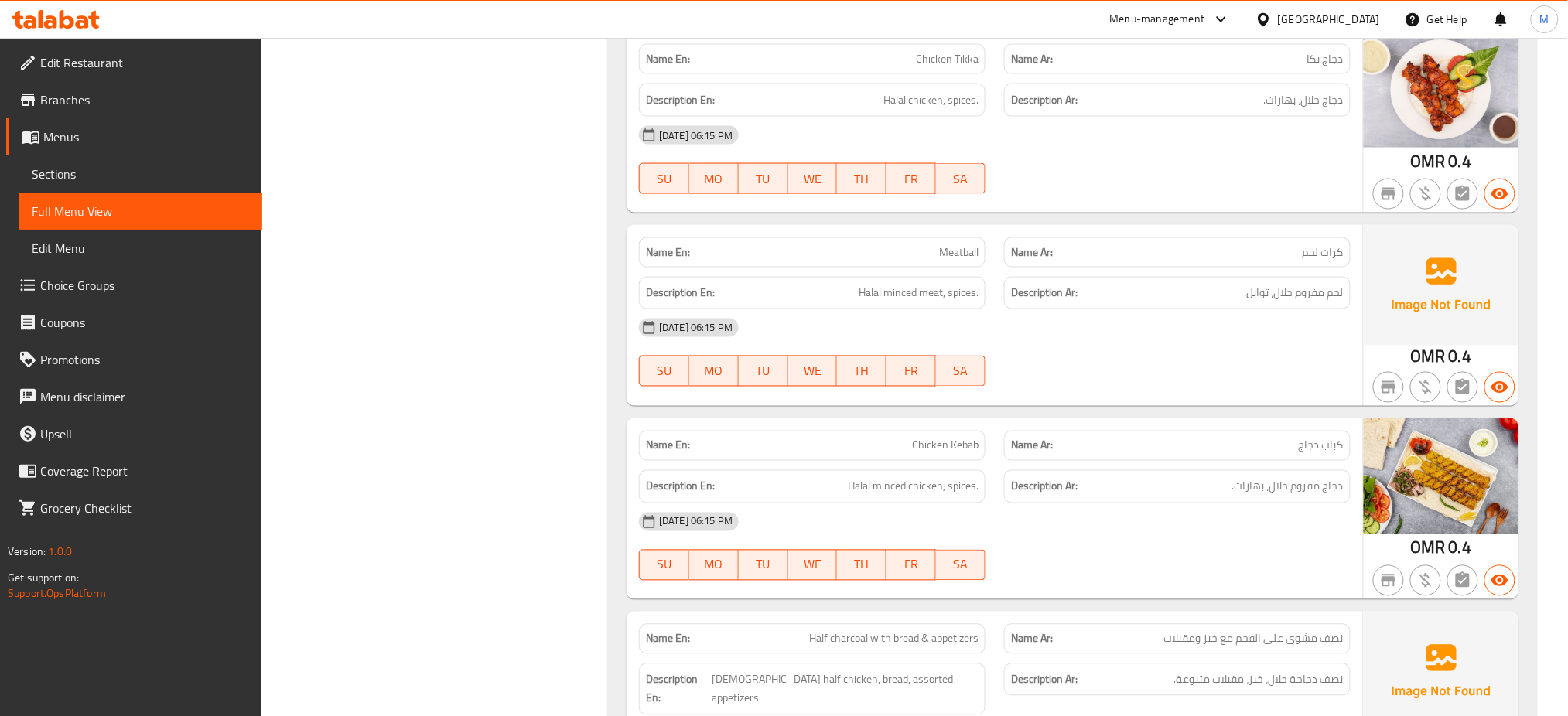
click at [959, 247] on span "Meatball" at bounding box center [958, 253] width 39 height 16
copy span "Meatball"
click at [959, 247] on span "Meatball" at bounding box center [958, 253] width 39 height 16
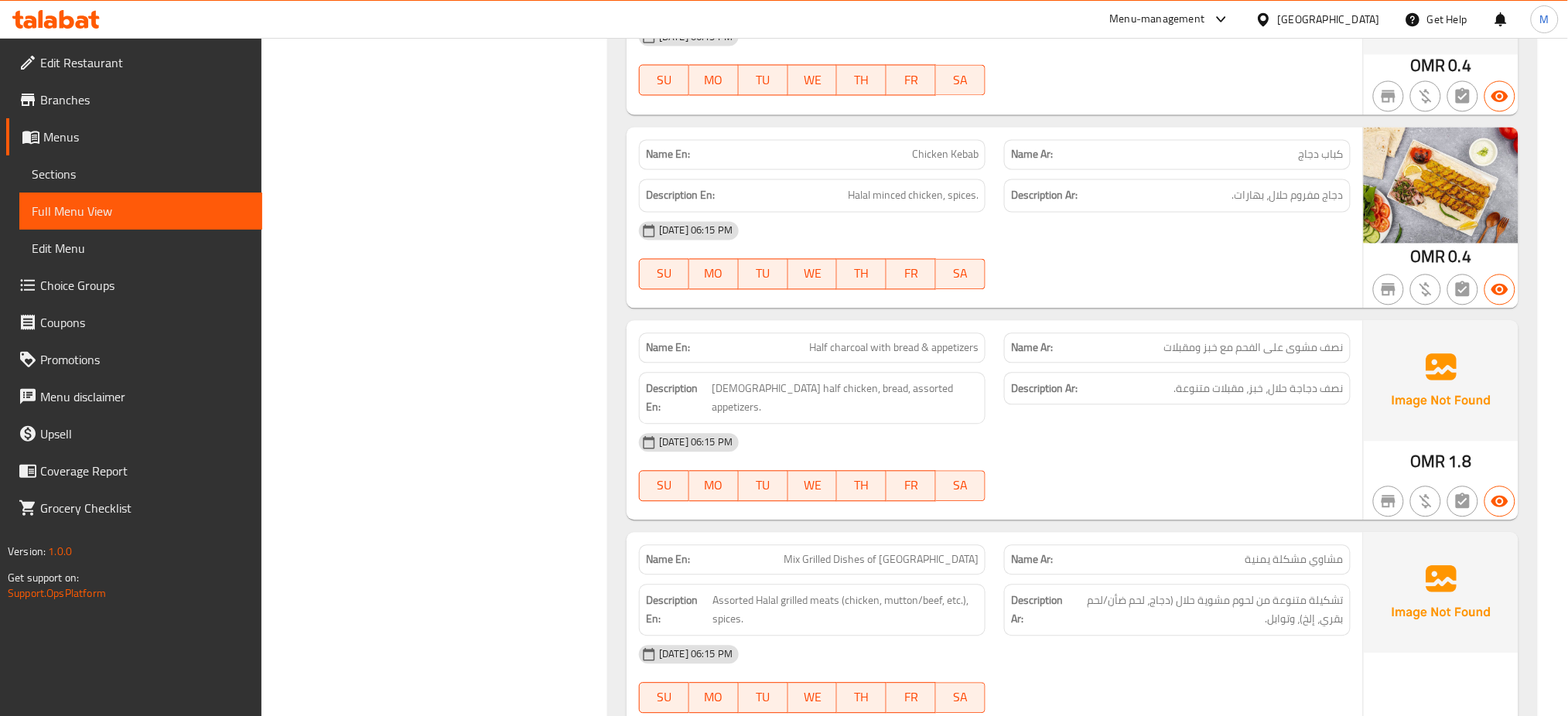
scroll to position [1073, 0]
click at [922, 347] on span "Half charcoal with bread & appetizers" at bounding box center [893, 347] width 169 height 16
copy span "Half charcoal with bread & appetizers"
click at [922, 347] on span "Half charcoal with bread & appetizers" at bounding box center [893, 347] width 169 height 16
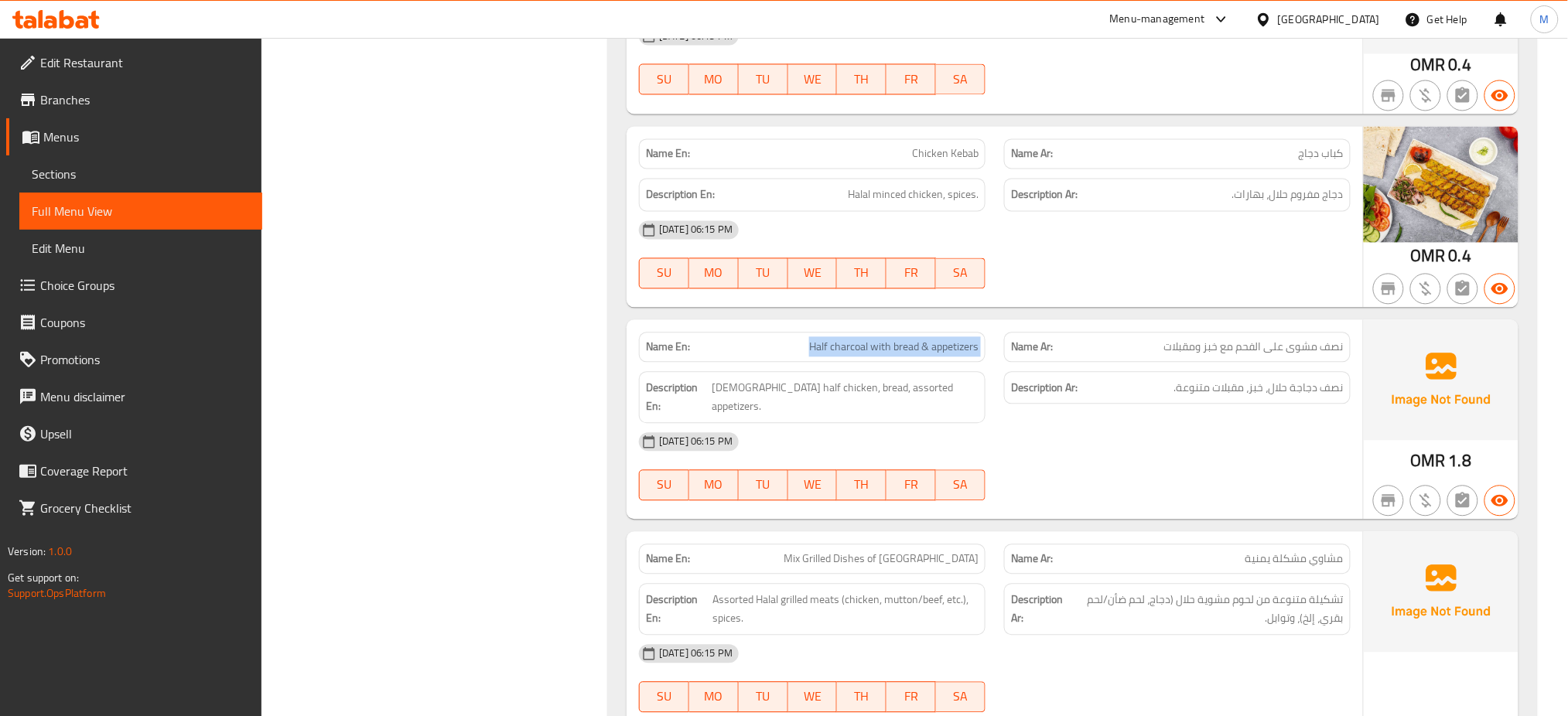
click at [863, 351] on span "Half charcoal with bread & appetizers" at bounding box center [893, 347] width 169 height 16
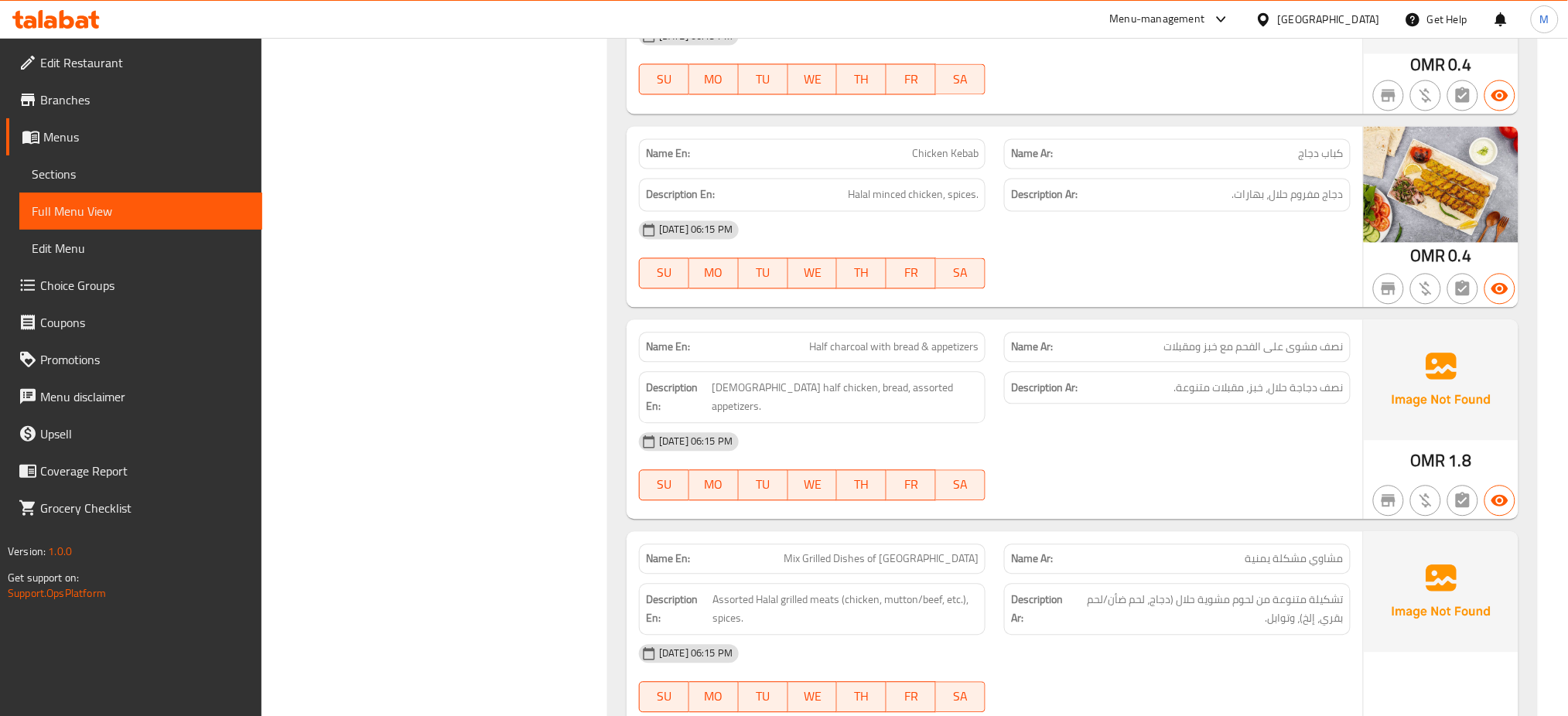
click at [877, 551] on span "Mix Grilled Dishes of [GEOGRAPHIC_DATA]" at bounding box center [881, 559] width 195 height 16
copy span "Mix Grilled Dishes of [GEOGRAPHIC_DATA]"
click at [877, 551] on span "Mix Grilled Dishes of [GEOGRAPHIC_DATA]" at bounding box center [881, 559] width 195 height 16
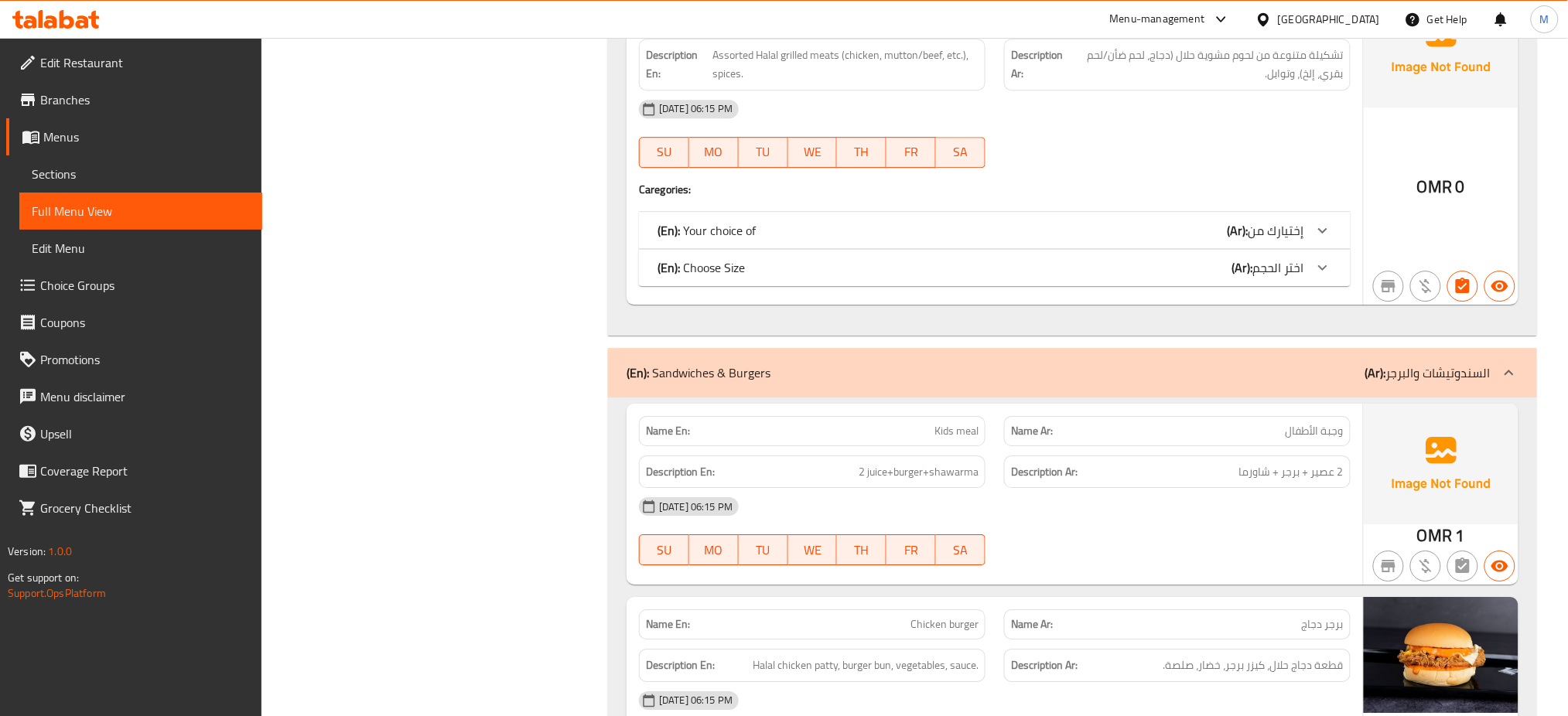
scroll to position [1634, 0]
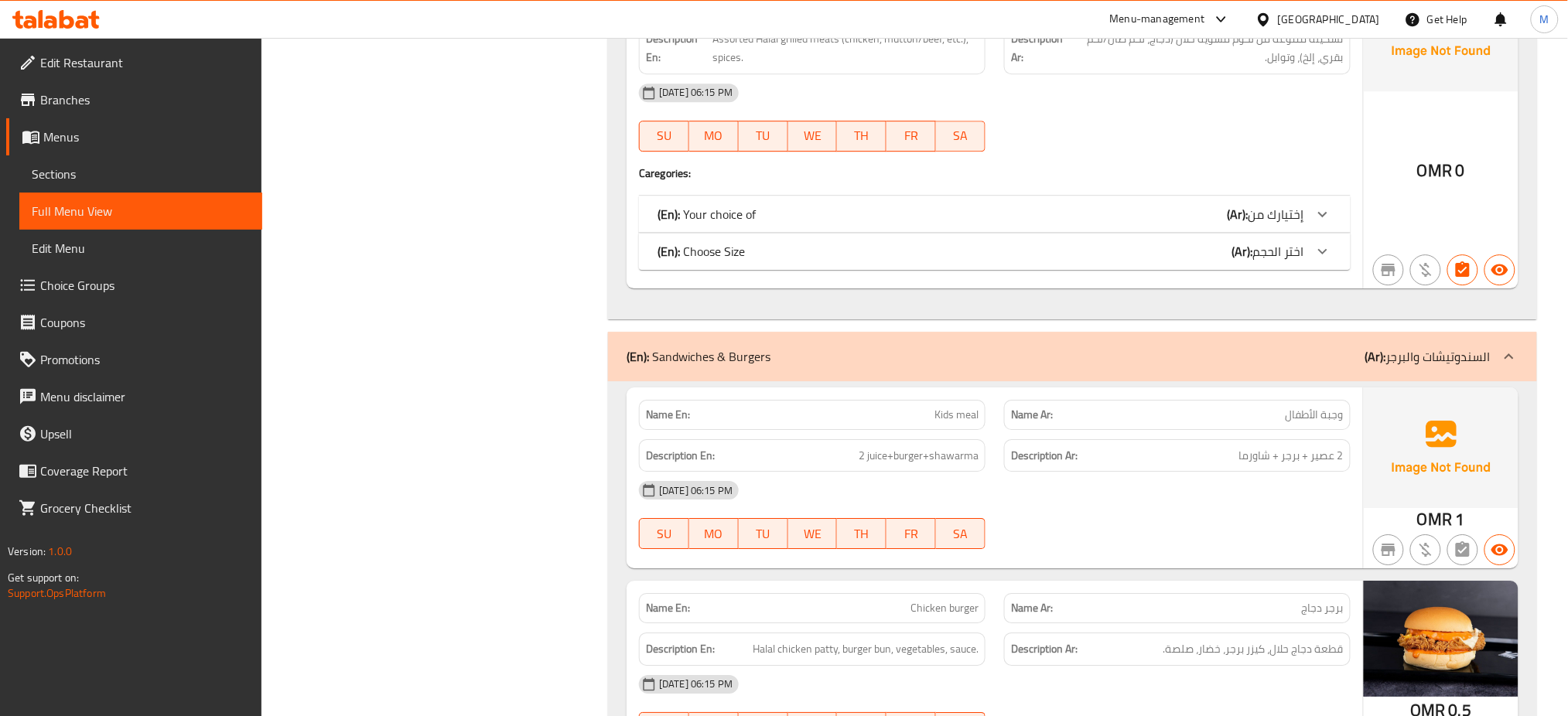
click at [954, 407] on span "Kids meal" at bounding box center [957, 415] width 44 height 16
copy span "Kids meal"
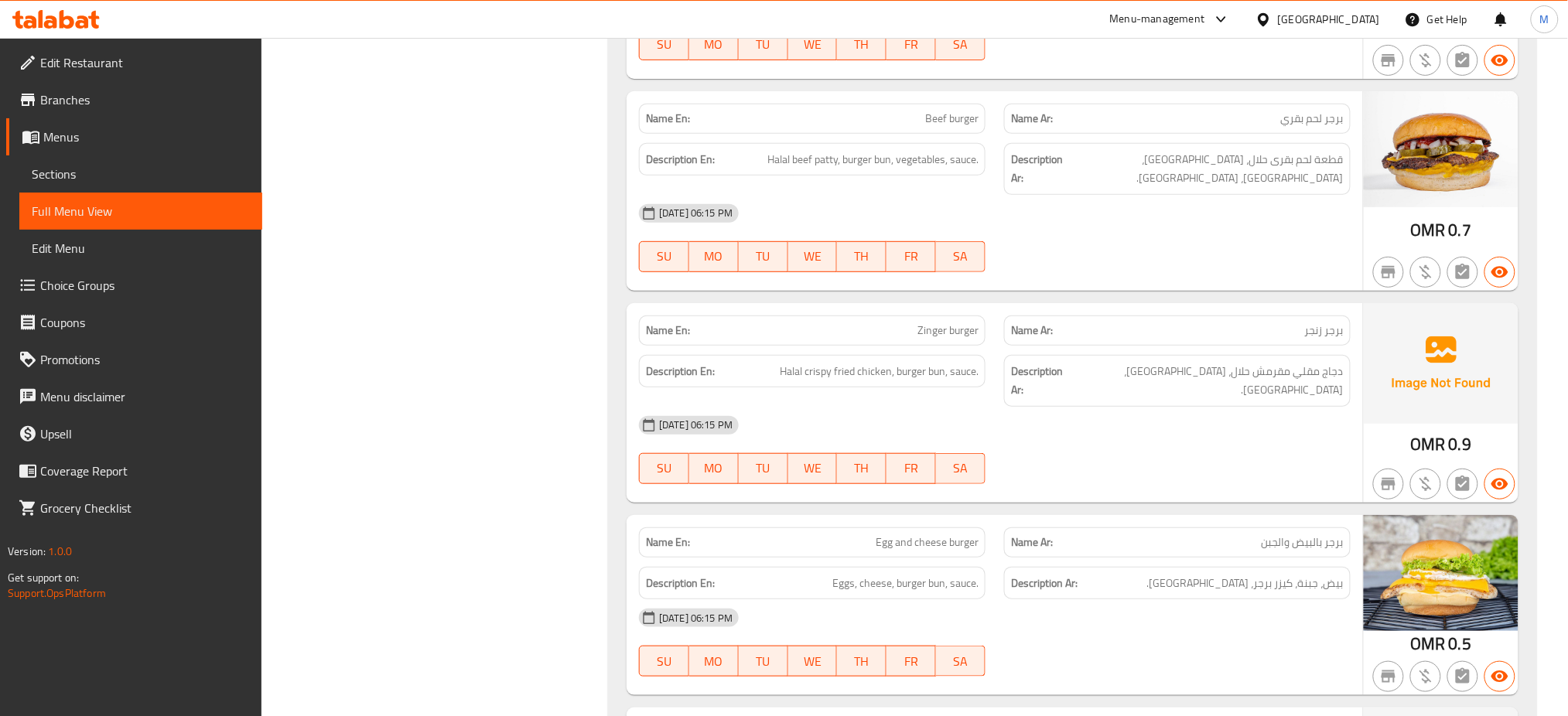
click at [956, 527] on div "Name En: Egg and cheese burger" at bounding box center [812, 542] width 347 height 30
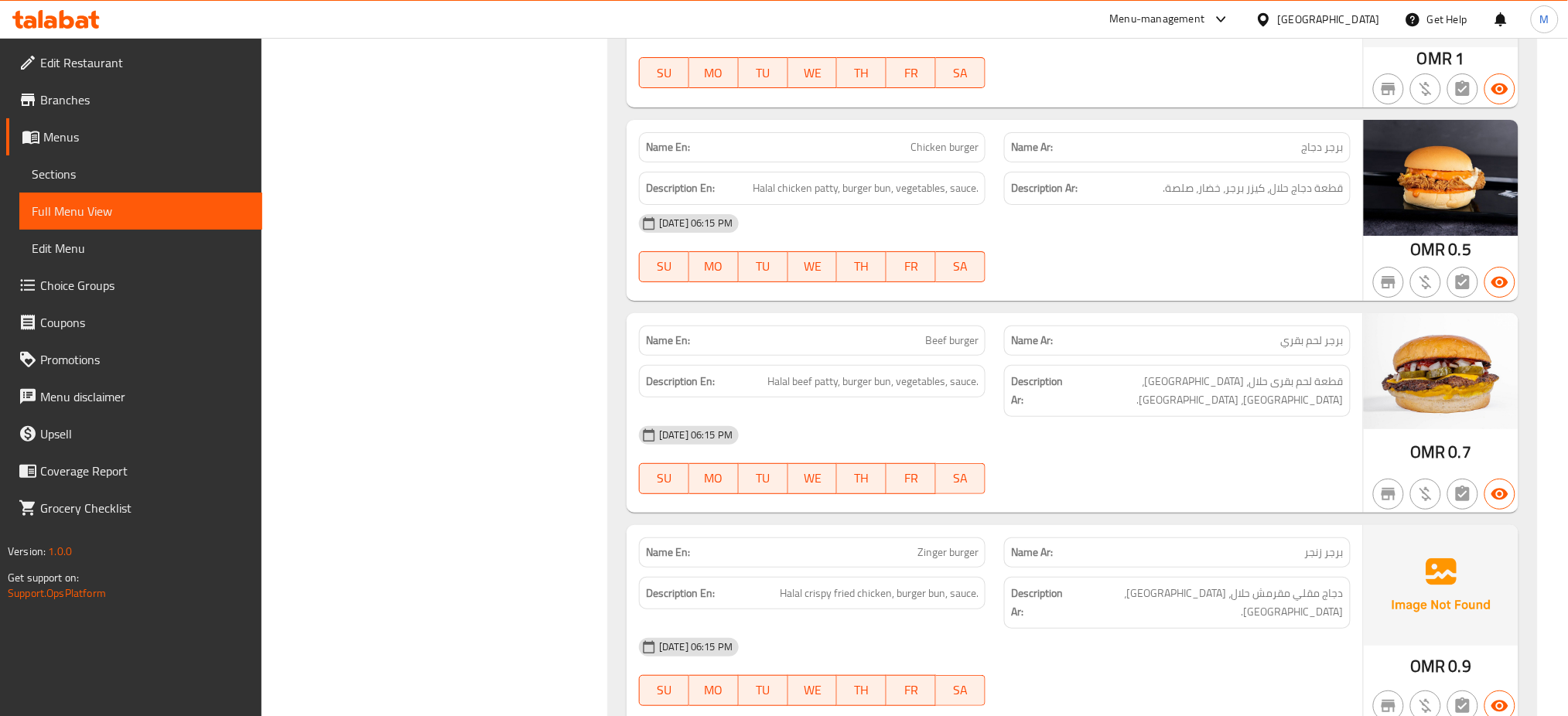
scroll to position [2094, 0]
click at [941, 333] on span "Beef burger" at bounding box center [952, 342] width 53 height 16
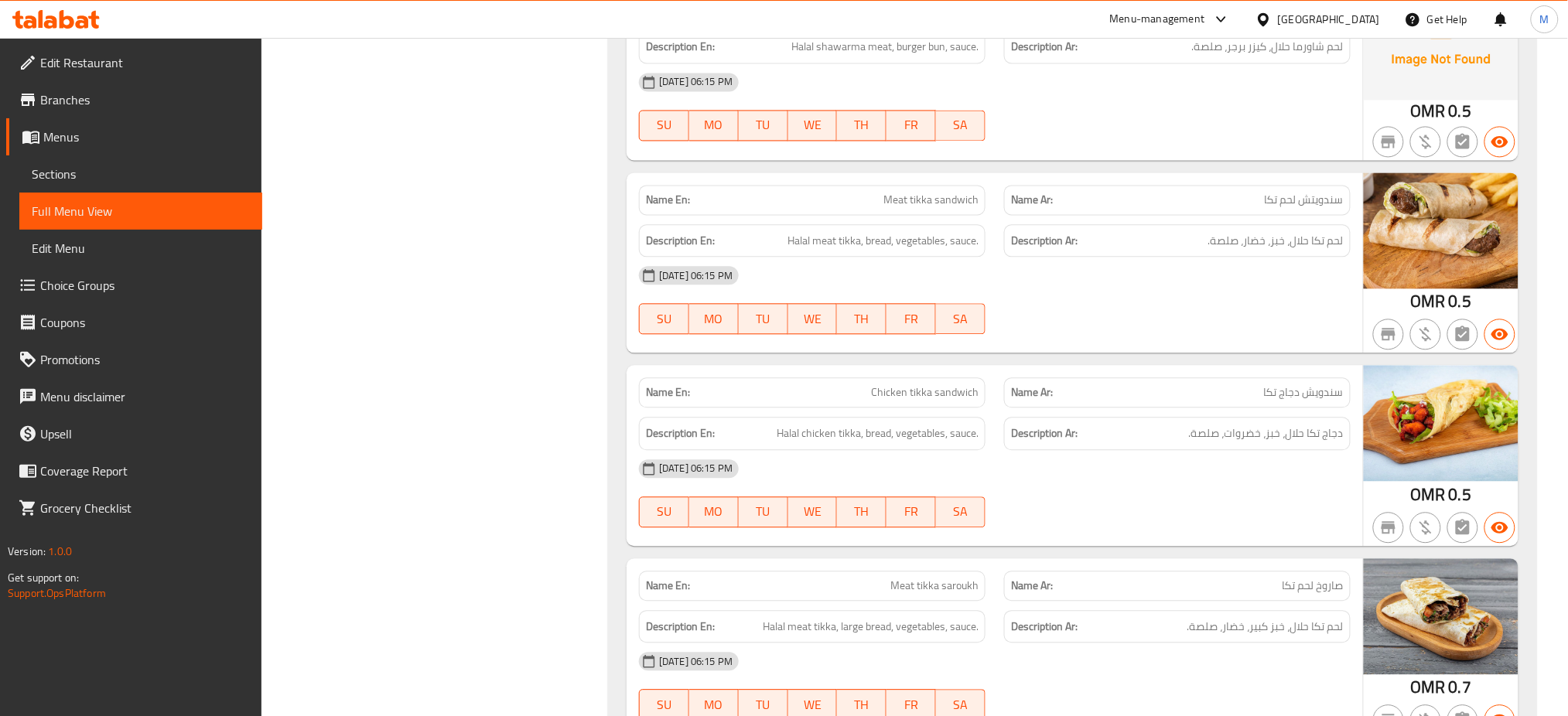
scroll to position [3258, 0]
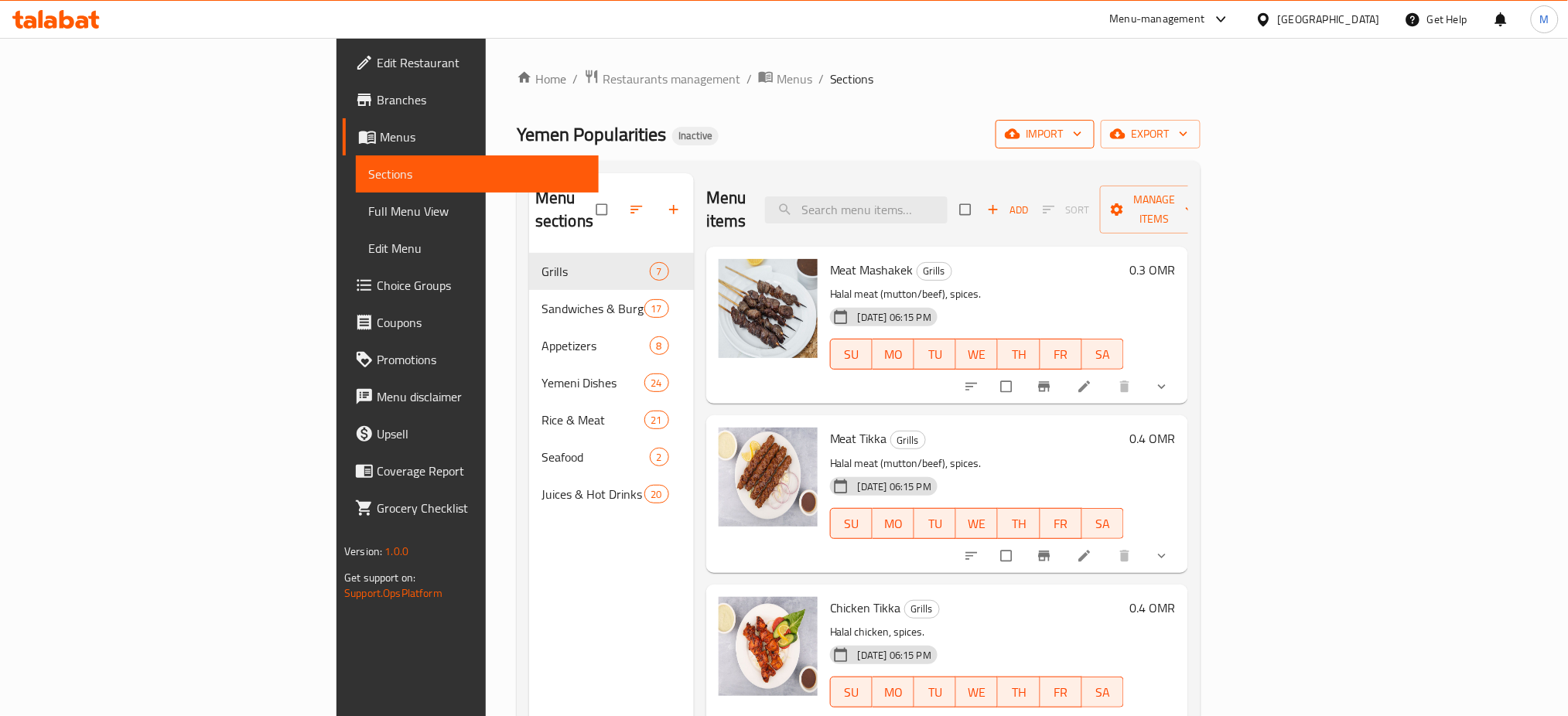
click at [1095, 147] on button "import" at bounding box center [1045, 134] width 99 height 28
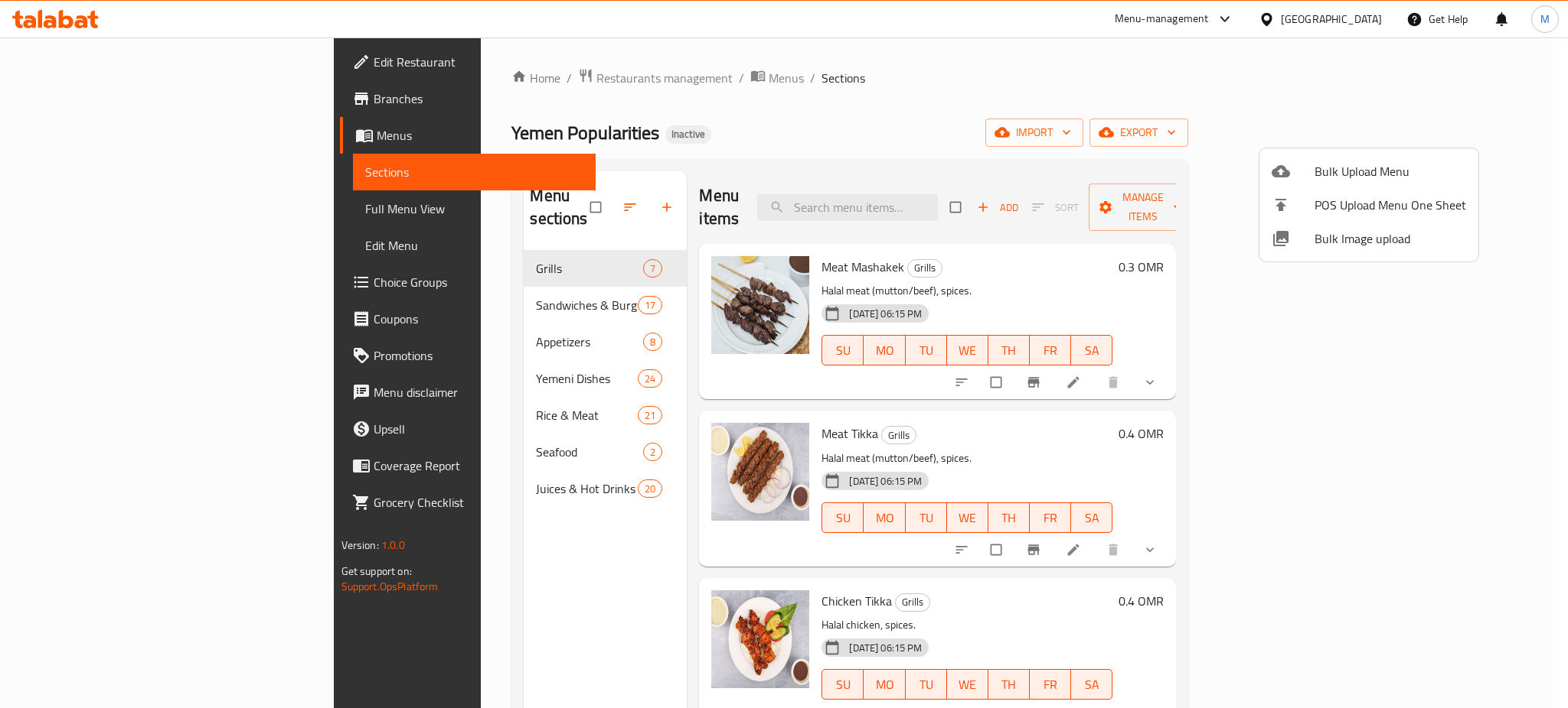
click at [1350, 232] on span "Bulk Image upload" at bounding box center [1390, 239] width 151 height 18
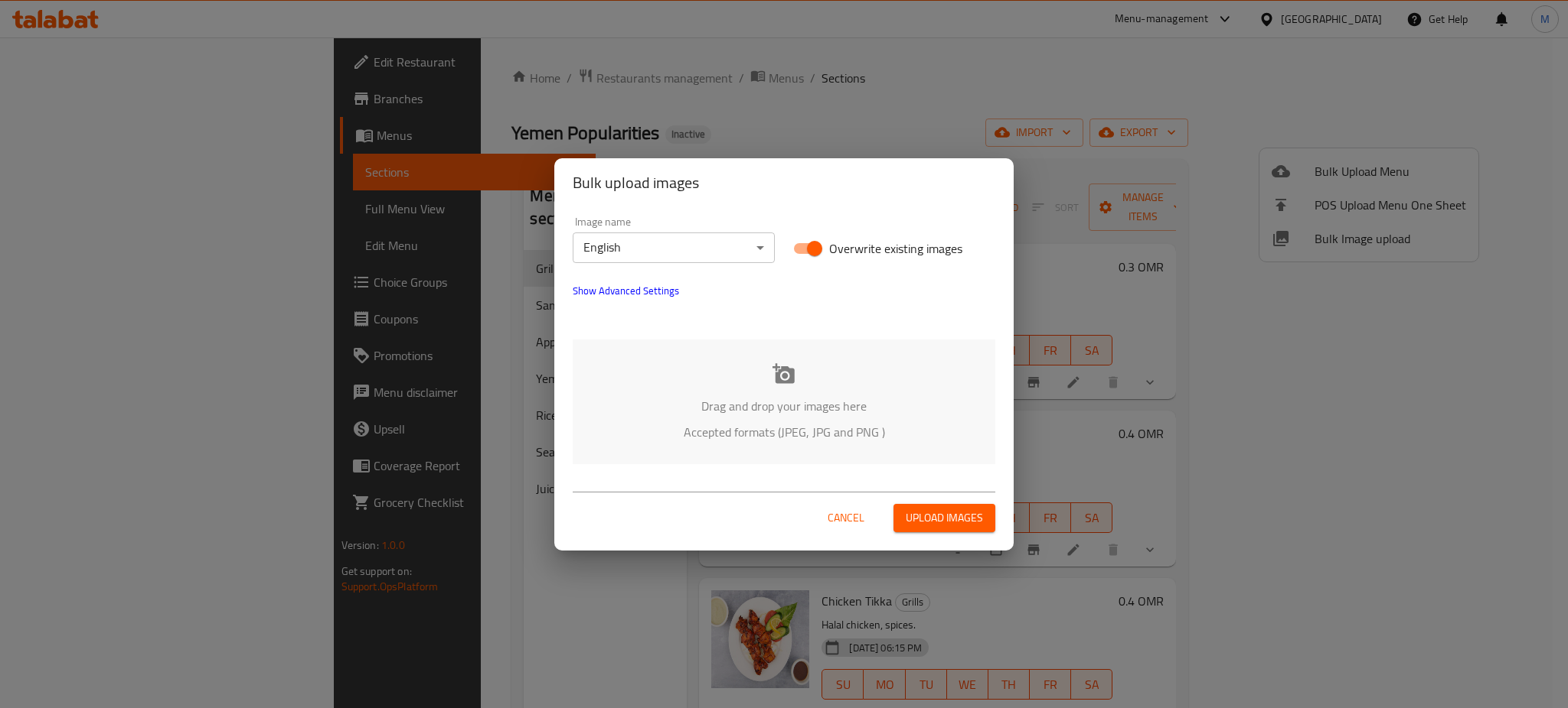
click at [716, 373] on div "Drag and drop your images here Accepted formats (JPEG, JPG and PNG )" at bounding box center [784, 402] width 422 height 125
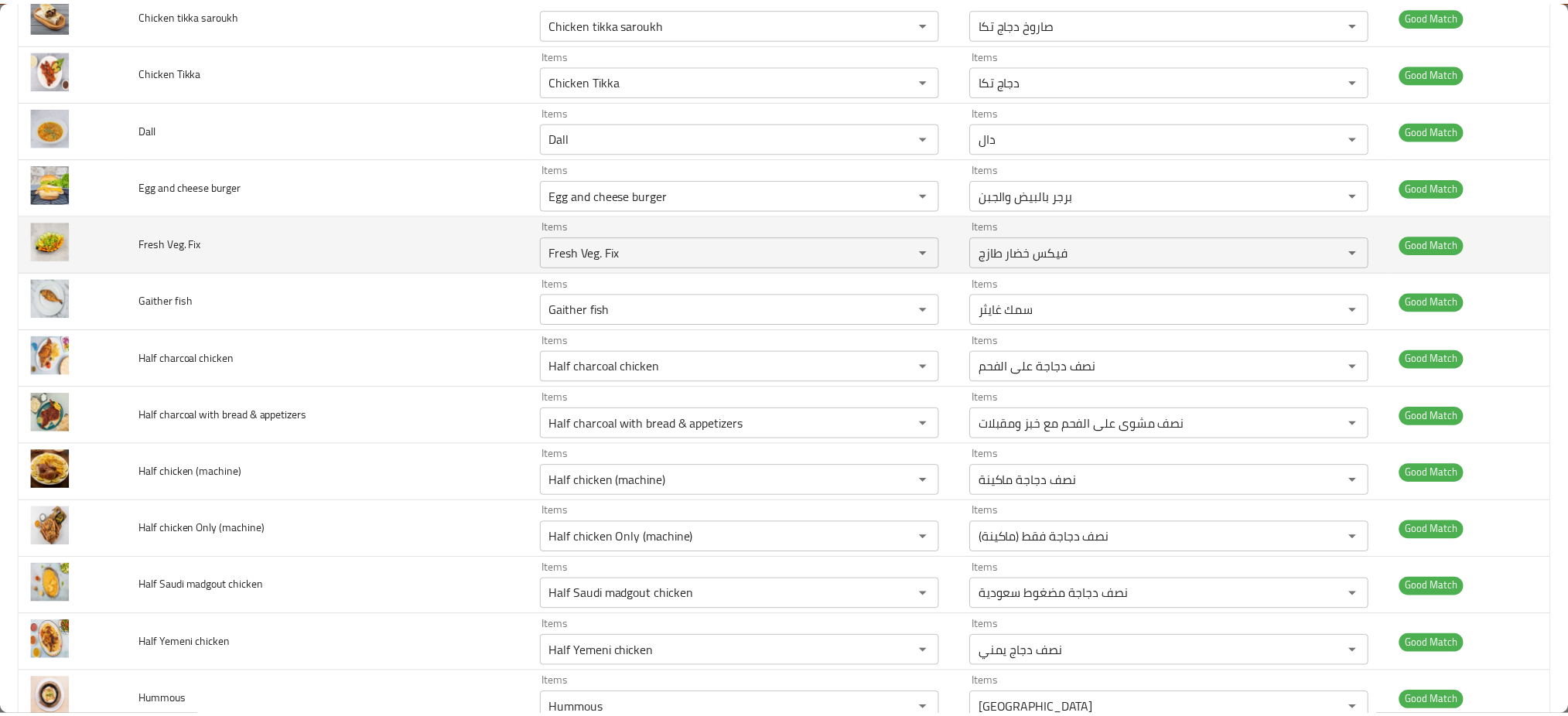
scroll to position [4136, 0]
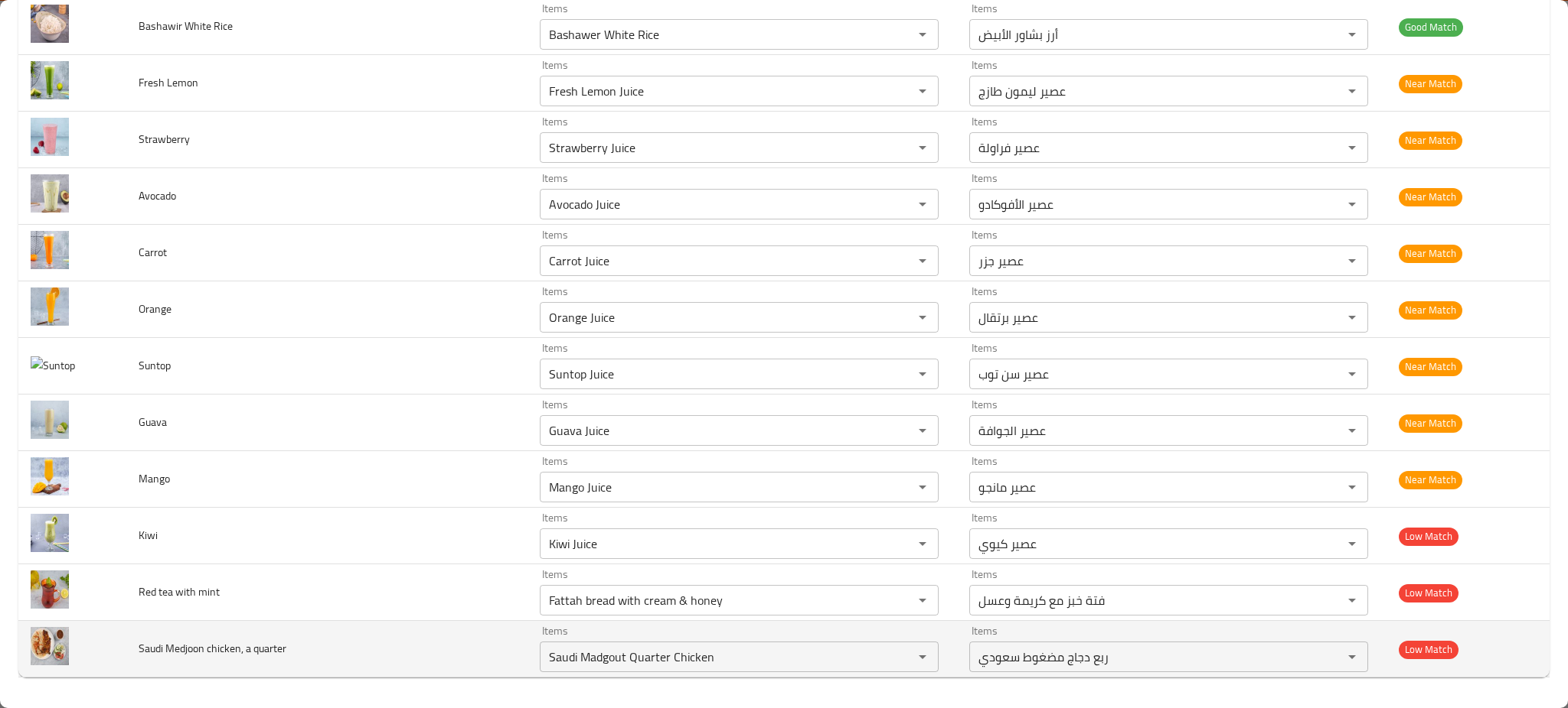
click at [216, 649] on span "Saudi Medjoon chicken, a quarter" at bounding box center [212, 649] width 148 height 20
copy span "Saudi Medjoon chicken, a quarter"
click at [190, 647] on span "Saudi Medjoon chicken, a quarter" at bounding box center [212, 649] width 148 height 20
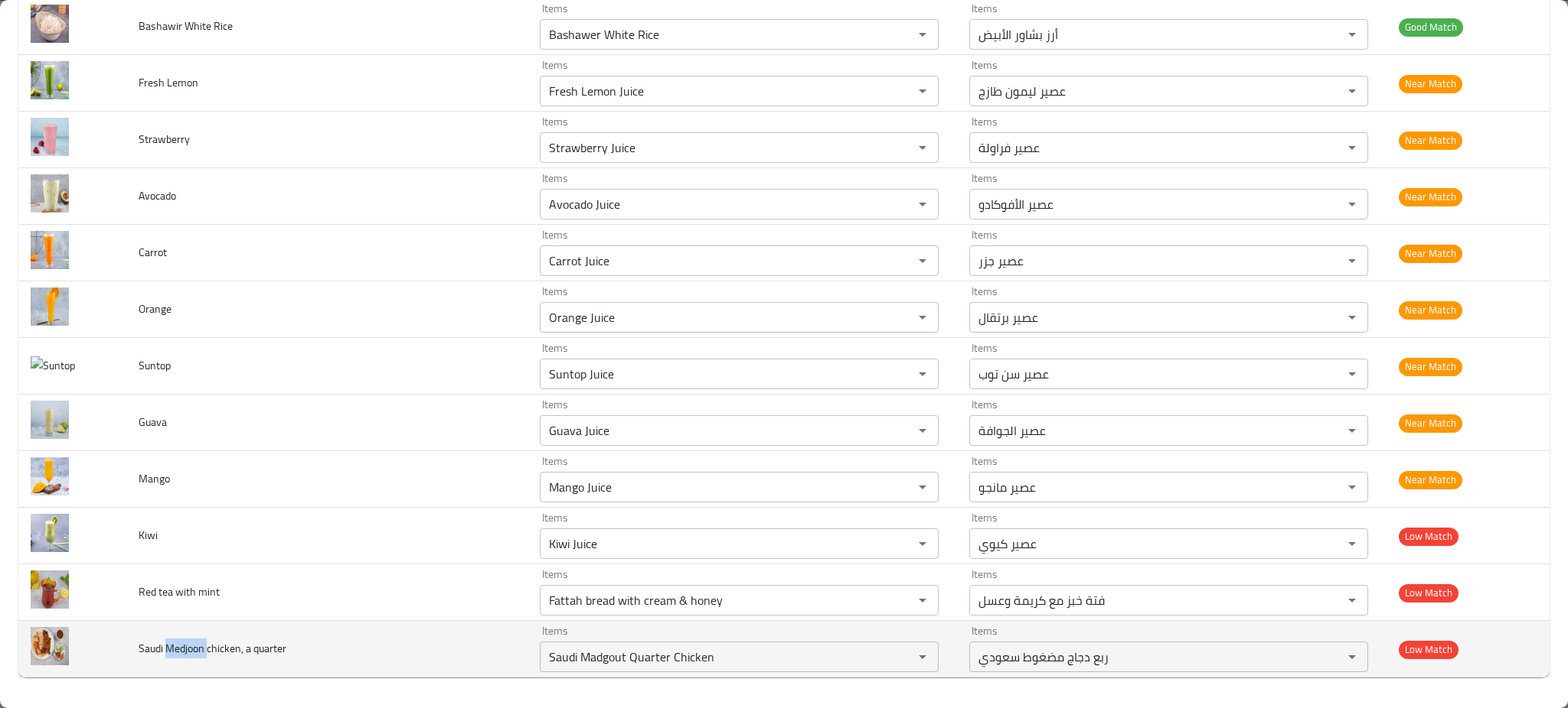
click at [190, 647] on span "Saudi Medjoon chicken, a quarter" at bounding box center [212, 649] width 148 height 20
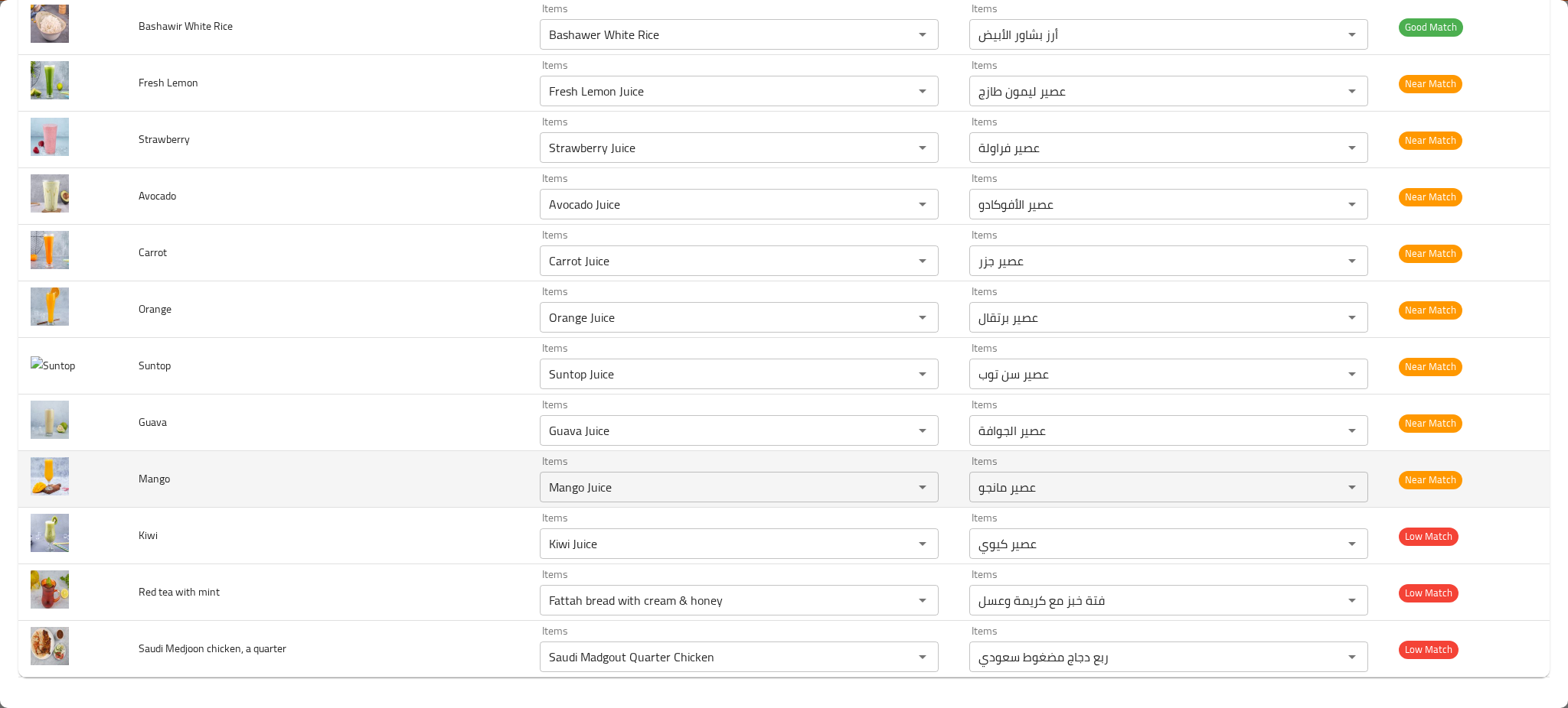
click at [297, 483] on td "Mango" at bounding box center [326, 480] width 401 height 57
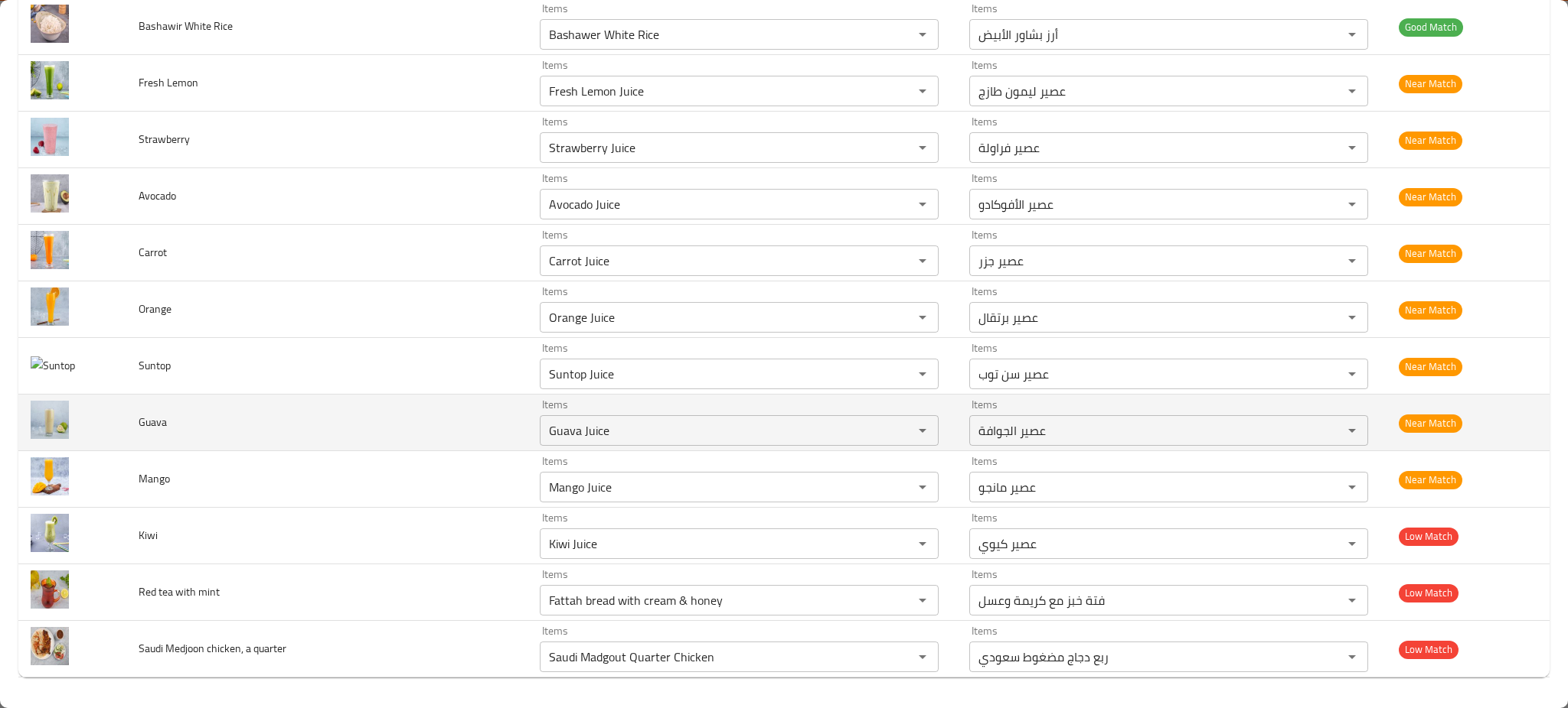
click at [357, 410] on td "Guava" at bounding box center [326, 423] width 401 height 57
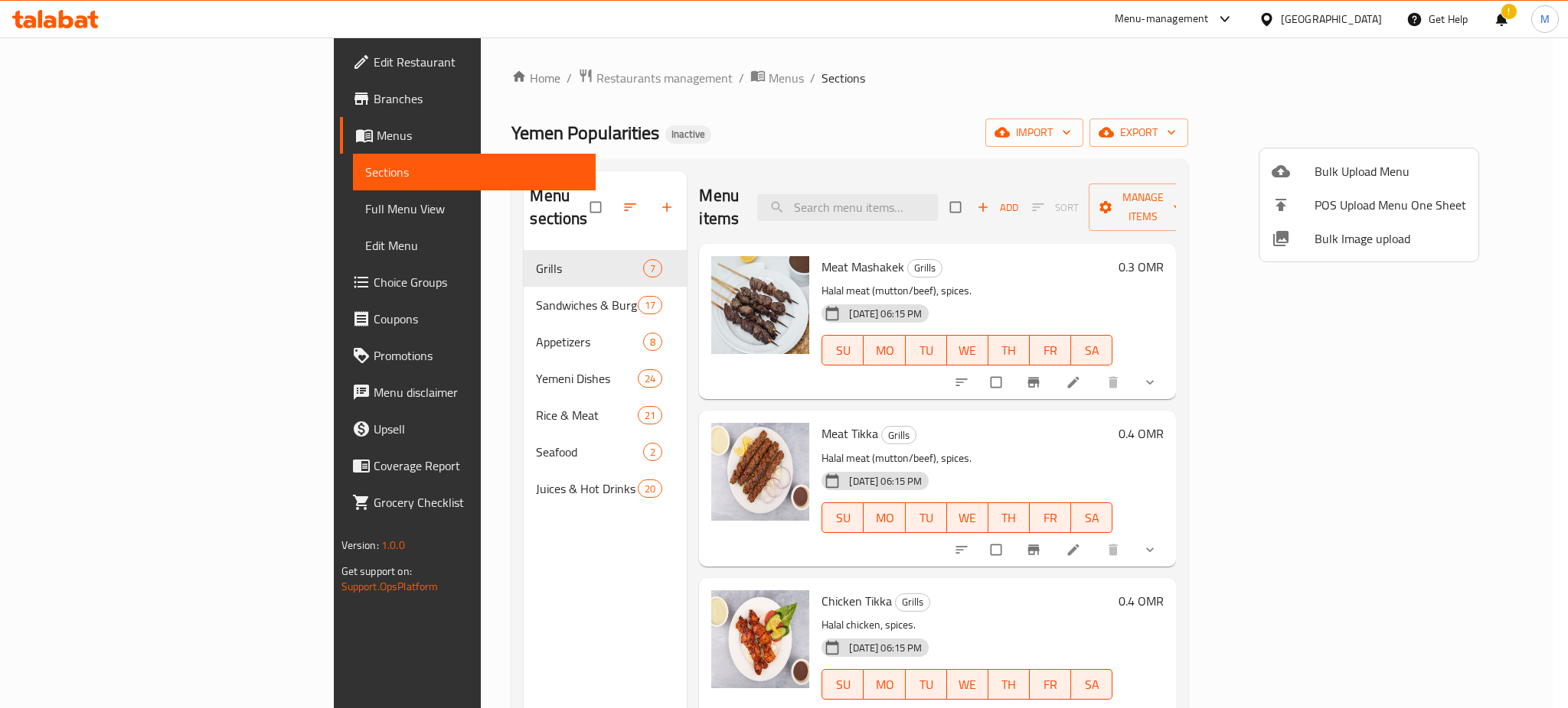
click at [827, 124] on div at bounding box center [784, 354] width 1568 height 708
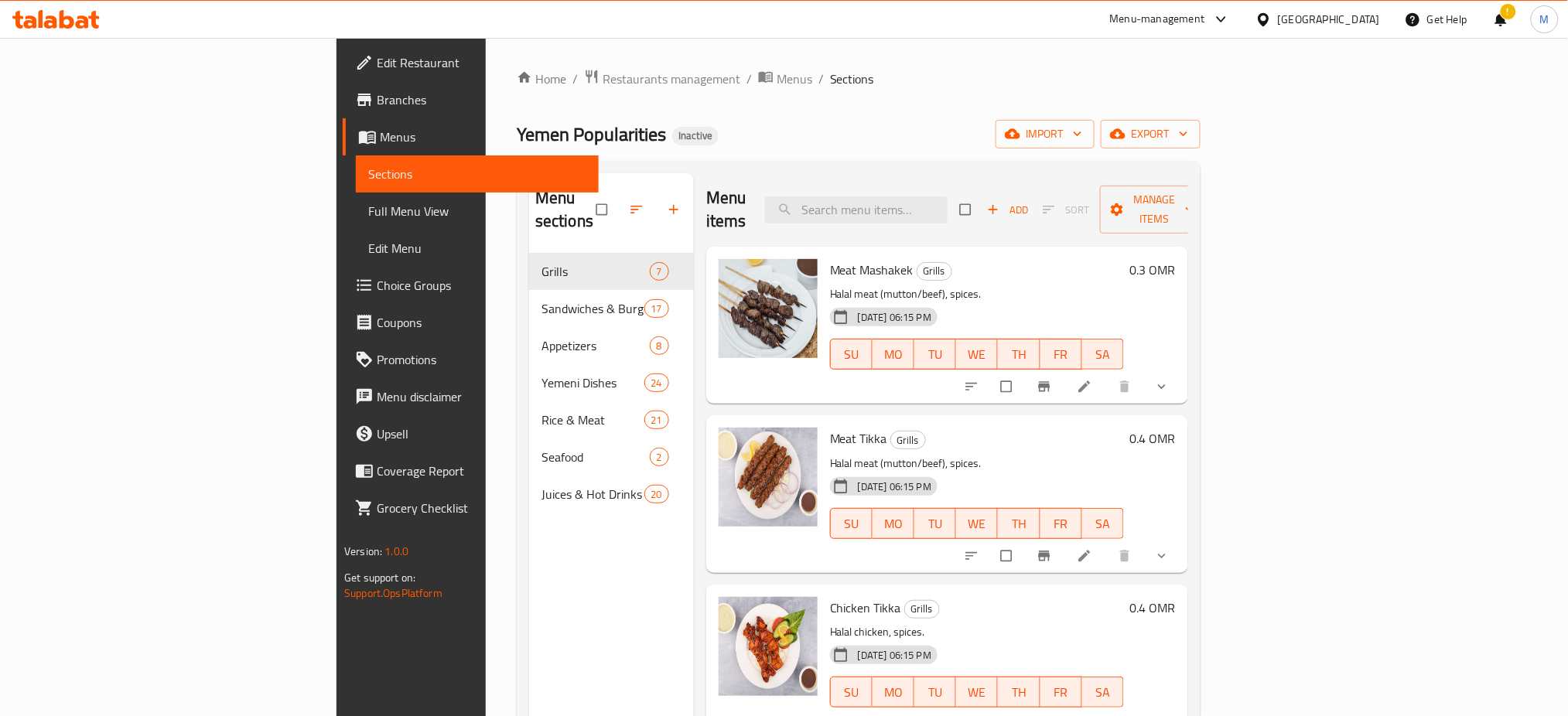
click at [836, 125] on div "Yemen Popularities Inactive import export" at bounding box center [858, 134] width 684 height 28
click at [342, 75] on link "Edit Restaurant" at bounding box center [470, 62] width 256 height 38
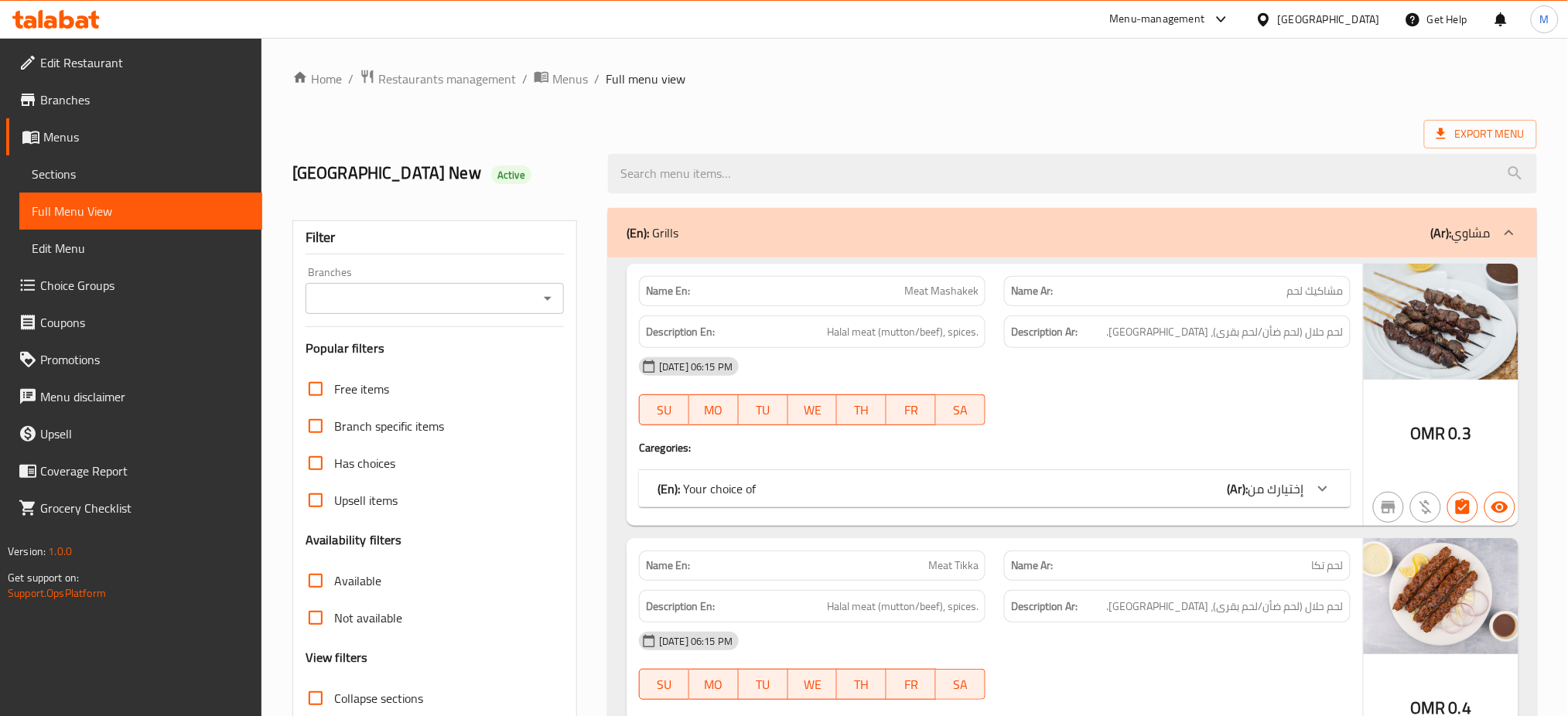
click at [1059, 370] on div "[DATE] 06:15 PM" at bounding box center [995, 366] width 730 height 38
click at [1104, 127] on div "Export Menu" at bounding box center [914, 134] width 1245 height 28
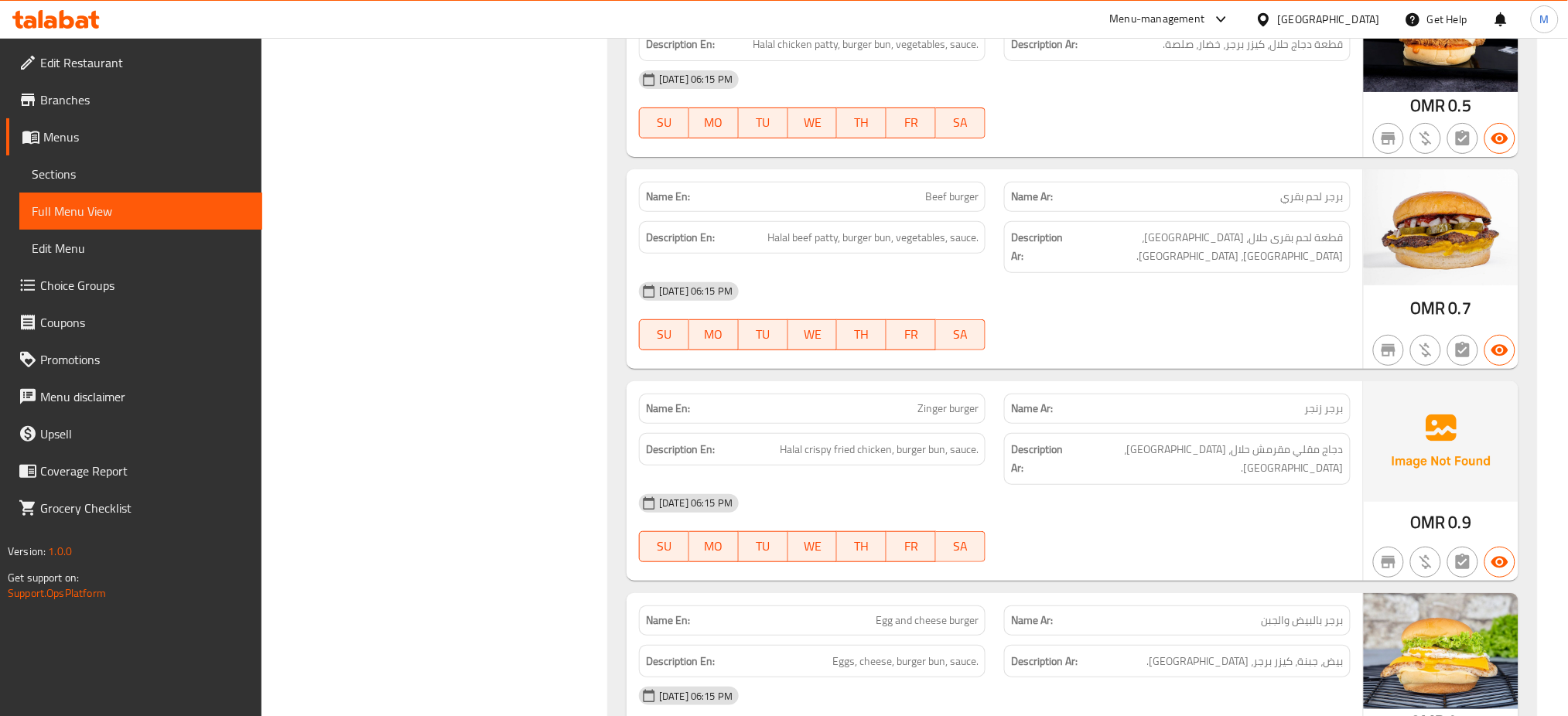
scroll to position [2240, 0]
click at [921, 399] on span "Zinger burger" at bounding box center [947, 407] width 61 height 16
copy span "Zinger burger"
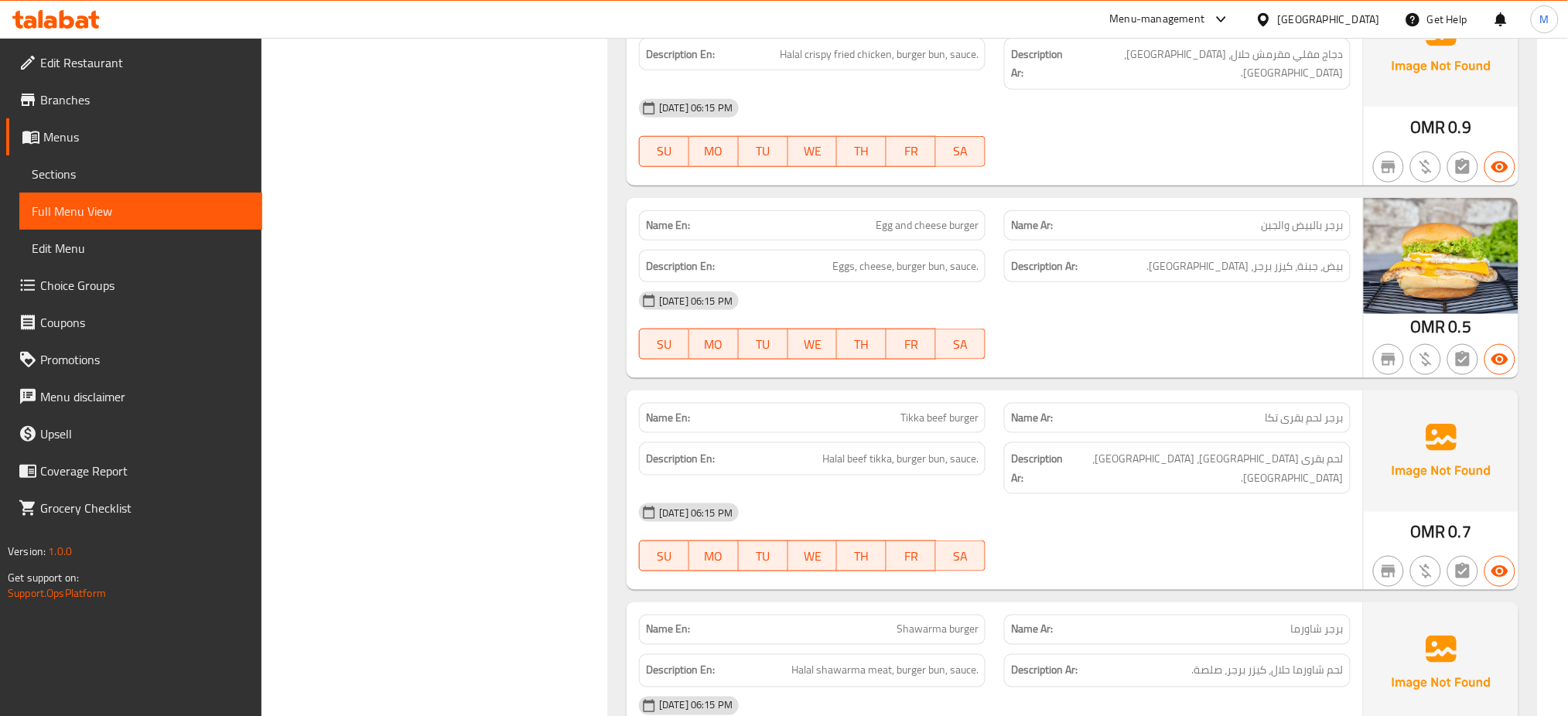
scroll to position [2635, 0]
click at [950, 409] on span "Tikka beef burger" at bounding box center [939, 418] width 78 height 16
copy span "Tikka beef burger"
click at [950, 409] on span "Tikka beef burger" at bounding box center [939, 418] width 78 height 16
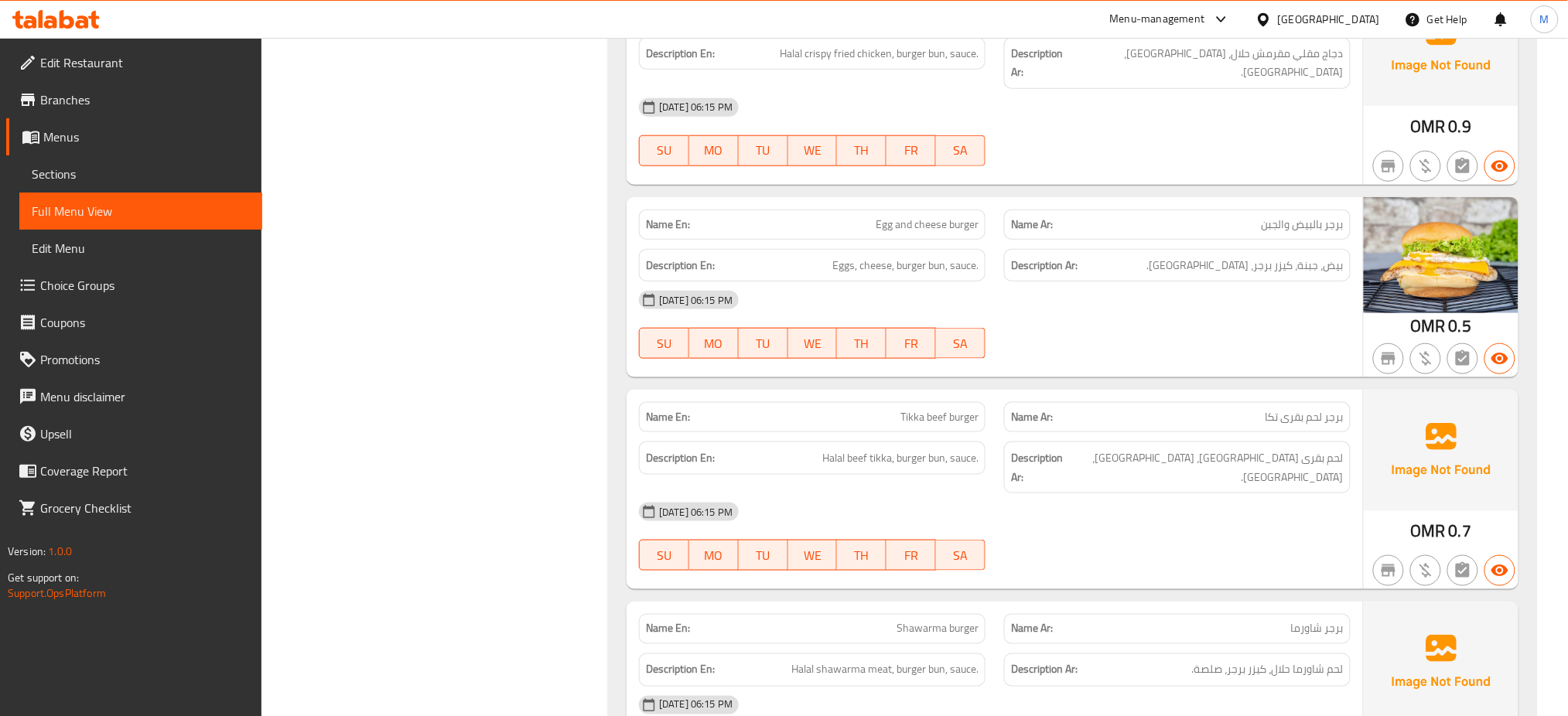
click at [941, 622] on span "Shawarma burger" at bounding box center [937, 630] width 82 height 16
copy span "Shawarma burger"
click at [941, 622] on span "Shawarma burger" at bounding box center [937, 630] width 82 height 16
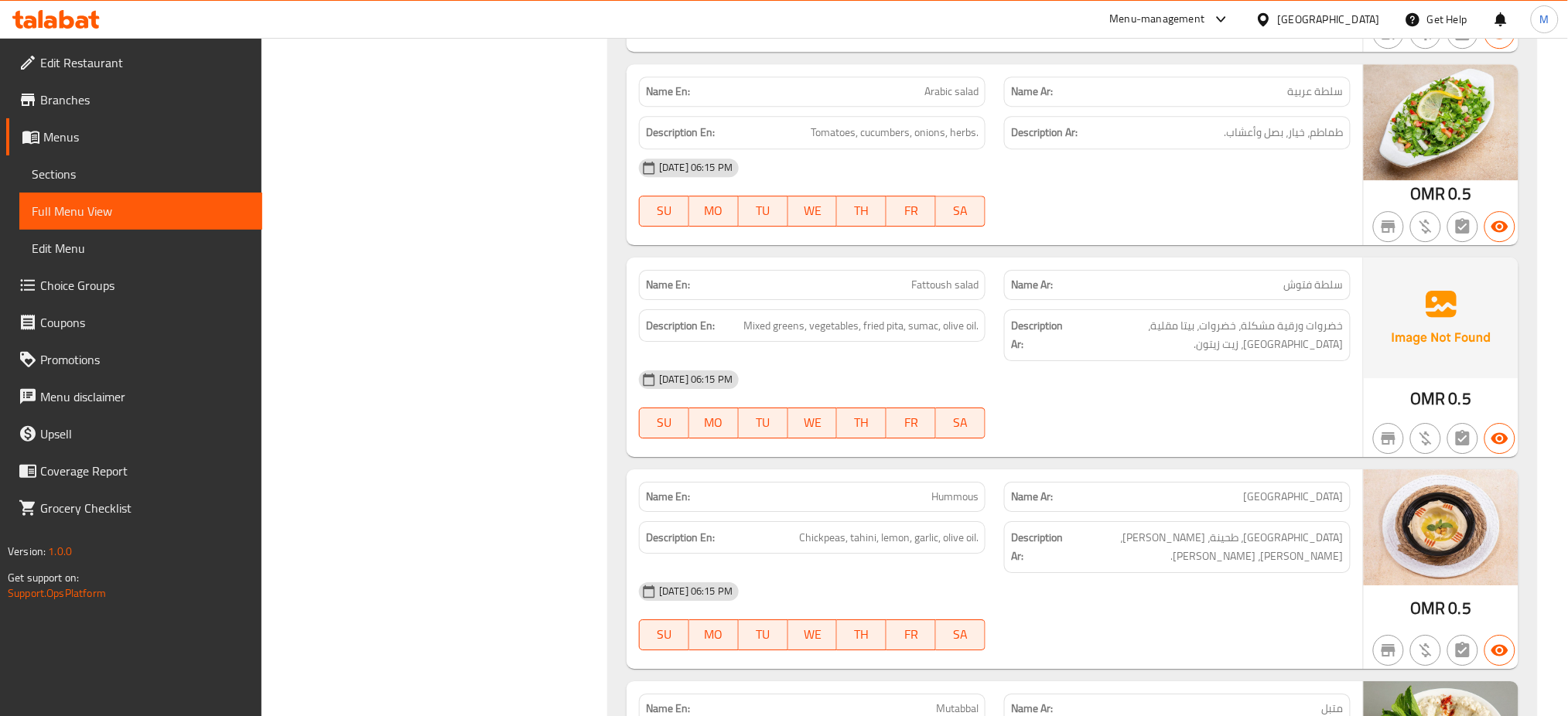
scroll to position [5937, 0]
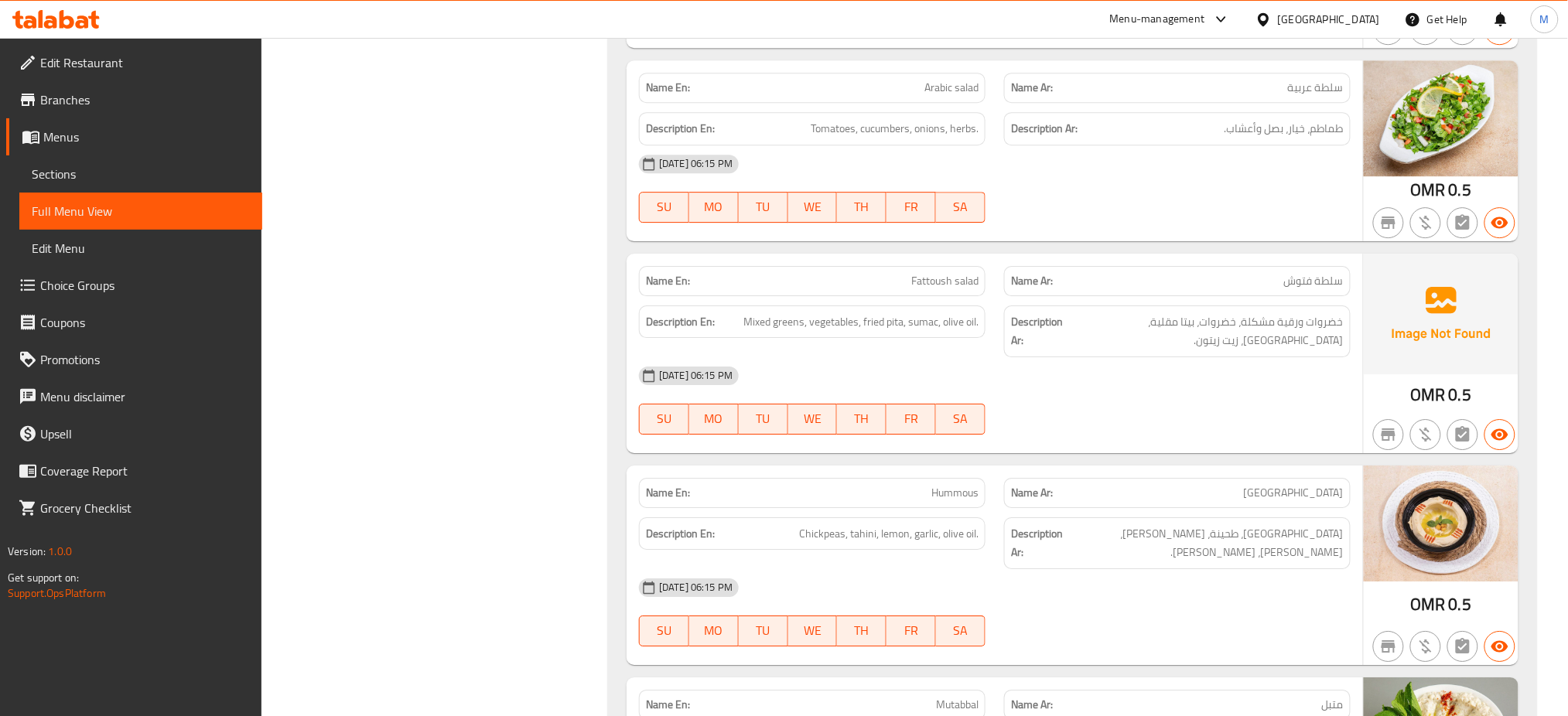
click at [926, 273] on span "Fattoush salad" at bounding box center [945, 281] width 68 height 16
copy span "Fattoush salad"
click at [926, 273] on span "Fattoush salad" at bounding box center [945, 281] width 68 height 16
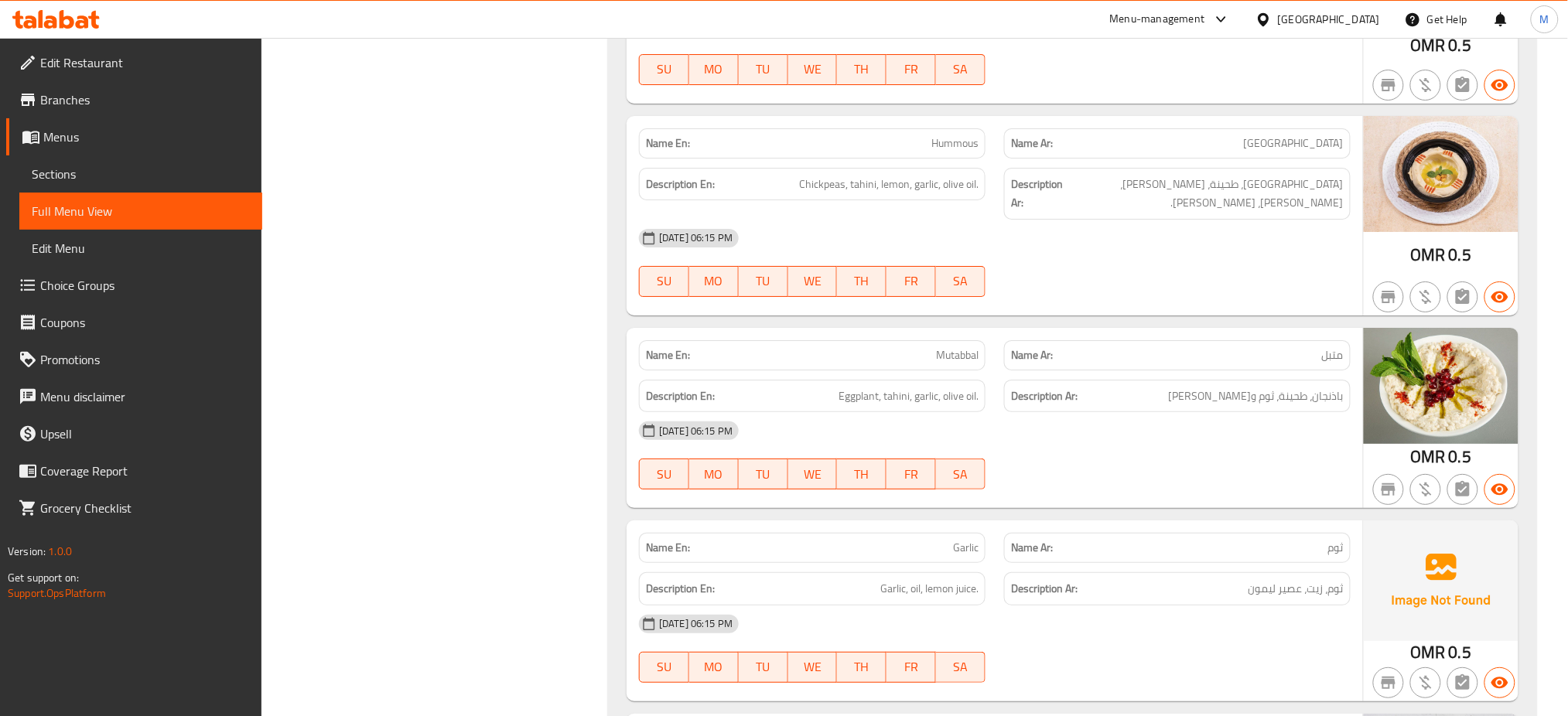
scroll to position [6292, 0]
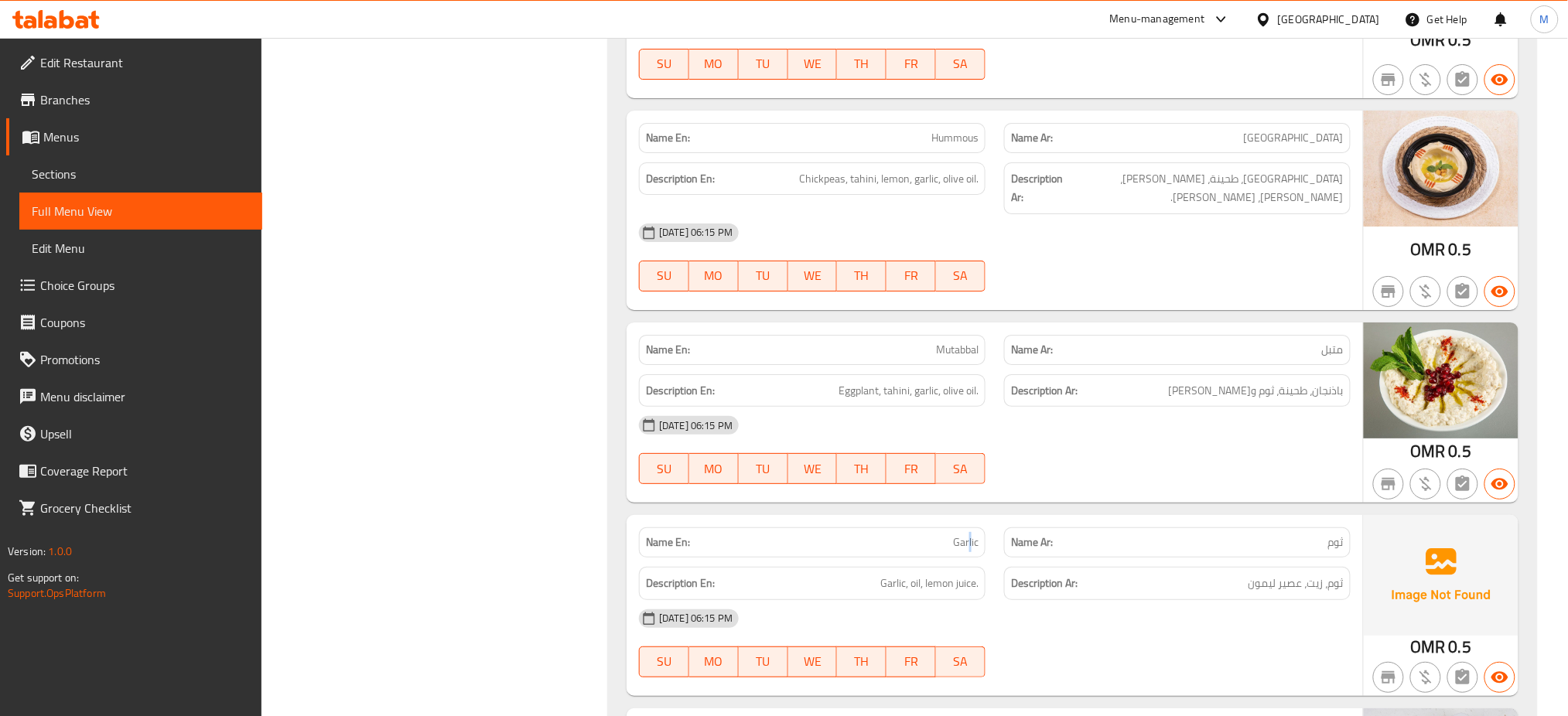
click at [968, 527] on div "Name En: Garlic" at bounding box center [812, 542] width 347 height 30
click at [968, 535] on span "Garlic" at bounding box center [966, 543] width 26 height 16
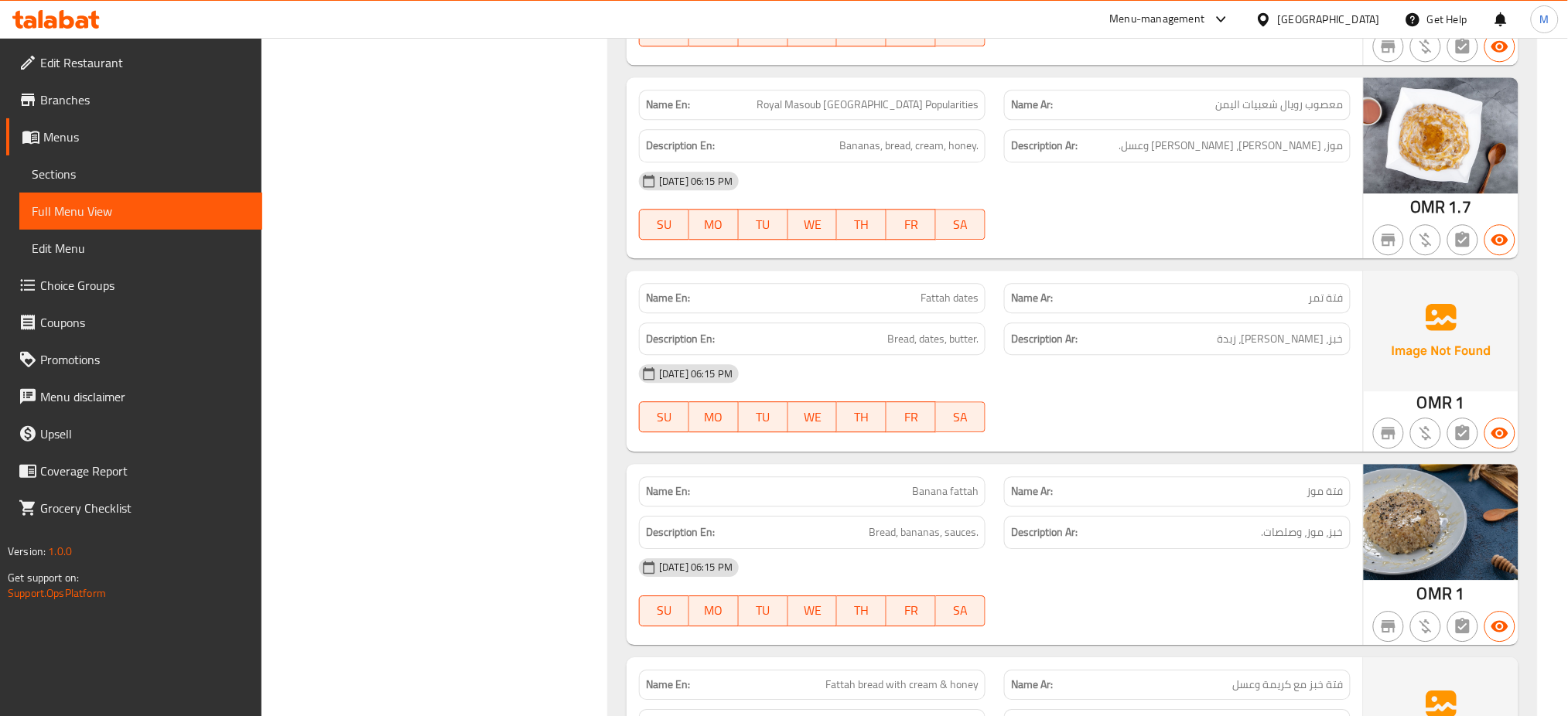
scroll to position [7781, 0]
click at [925, 291] on span "Fattah dates" at bounding box center [949, 299] width 58 height 16
copy span "Fattah dates"
click at [925, 291] on span "Fattah dates" at bounding box center [949, 299] width 58 height 16
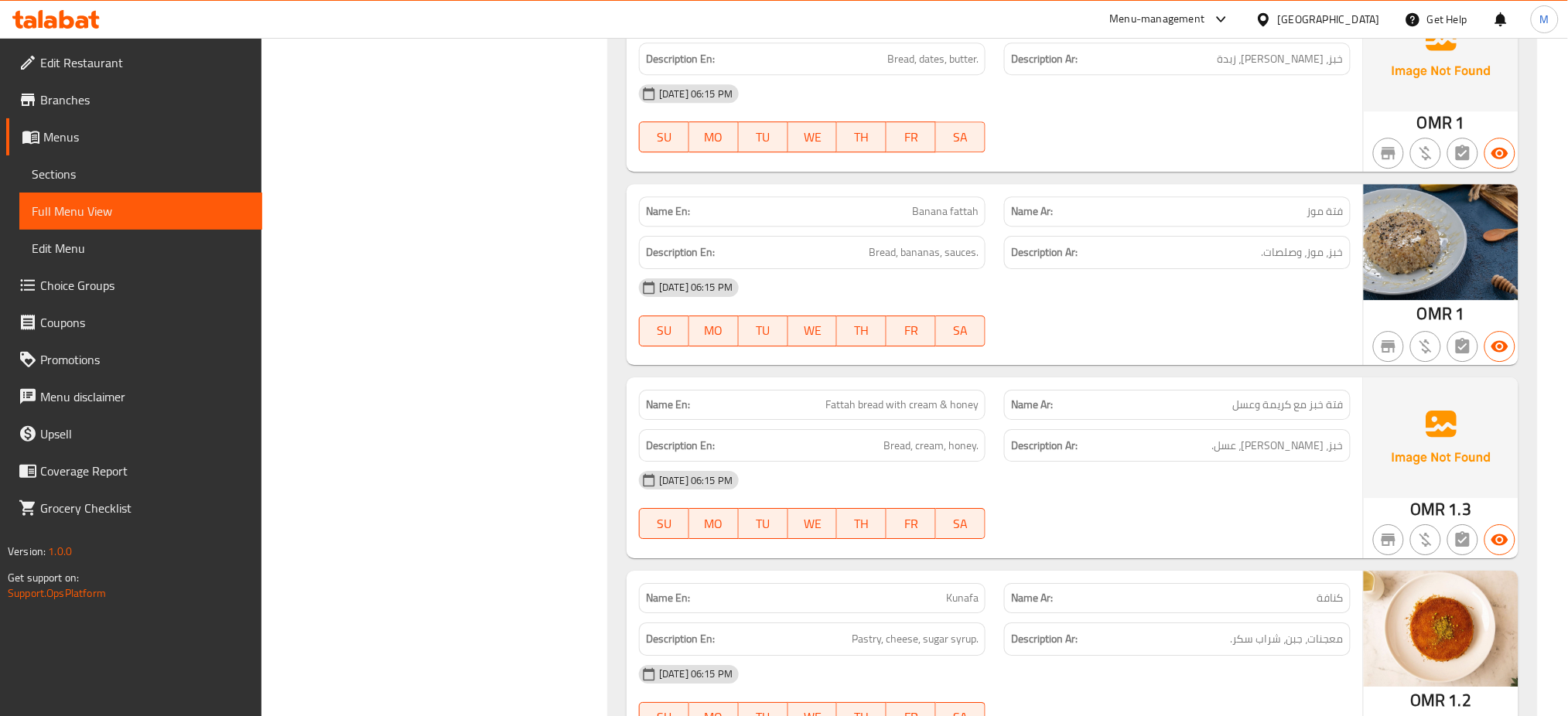
scroll to position [8063, 0]
click at [928, 396] on span "Fattah bread with cream & honey" at bounding box center [902, 405] width 153 height 16
copy span "Fattah bread with cream & honey"
click at [928, 396] on span "Fattah bread with cream & honey" at bounding box center [902, 405] width 153 height 16
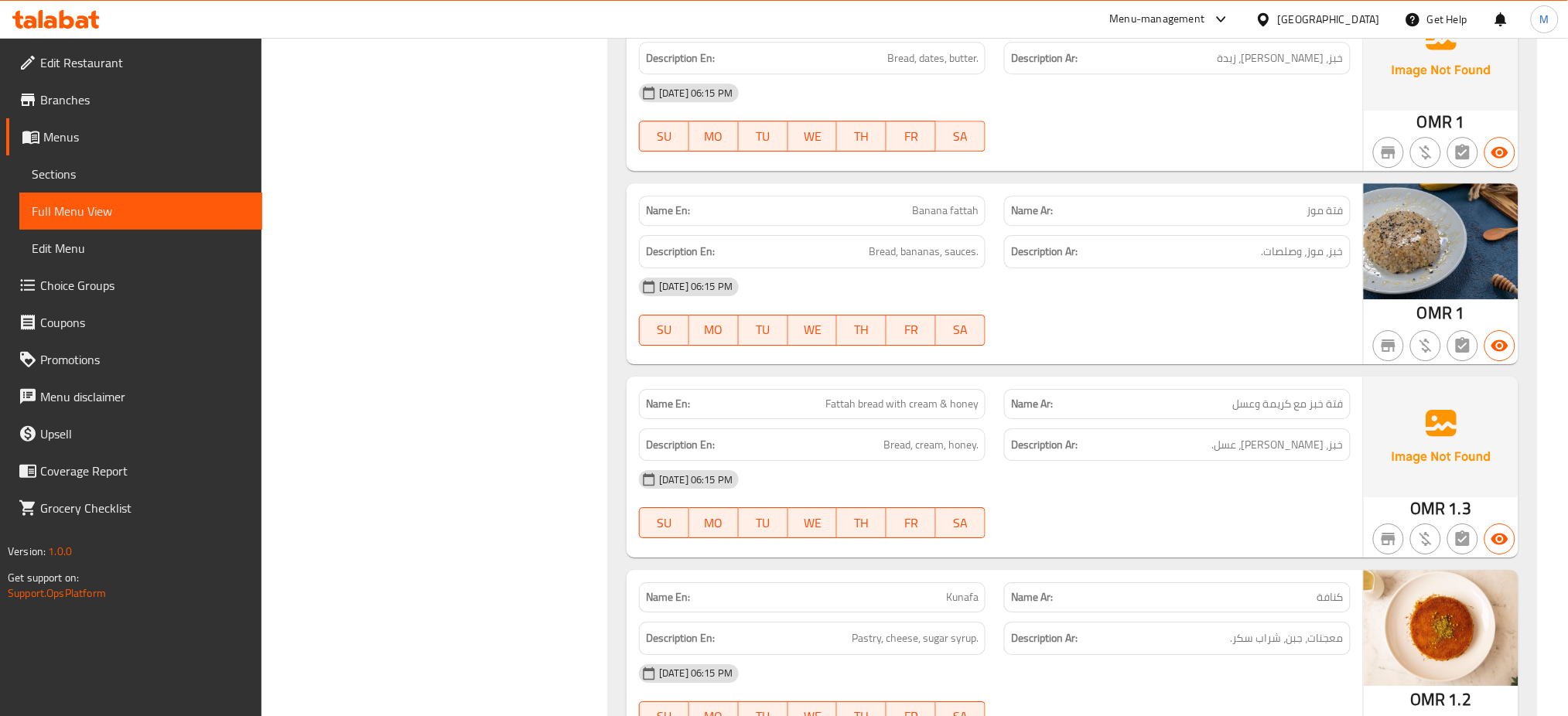
click at [956, 590] on span "Kunafa" at bounding box center [961, 598] width 32 height 16
copy span "Kunafa"
click at [956, 590] on span "Kunafa" at bounding box center [961, 598] width 32 height 16
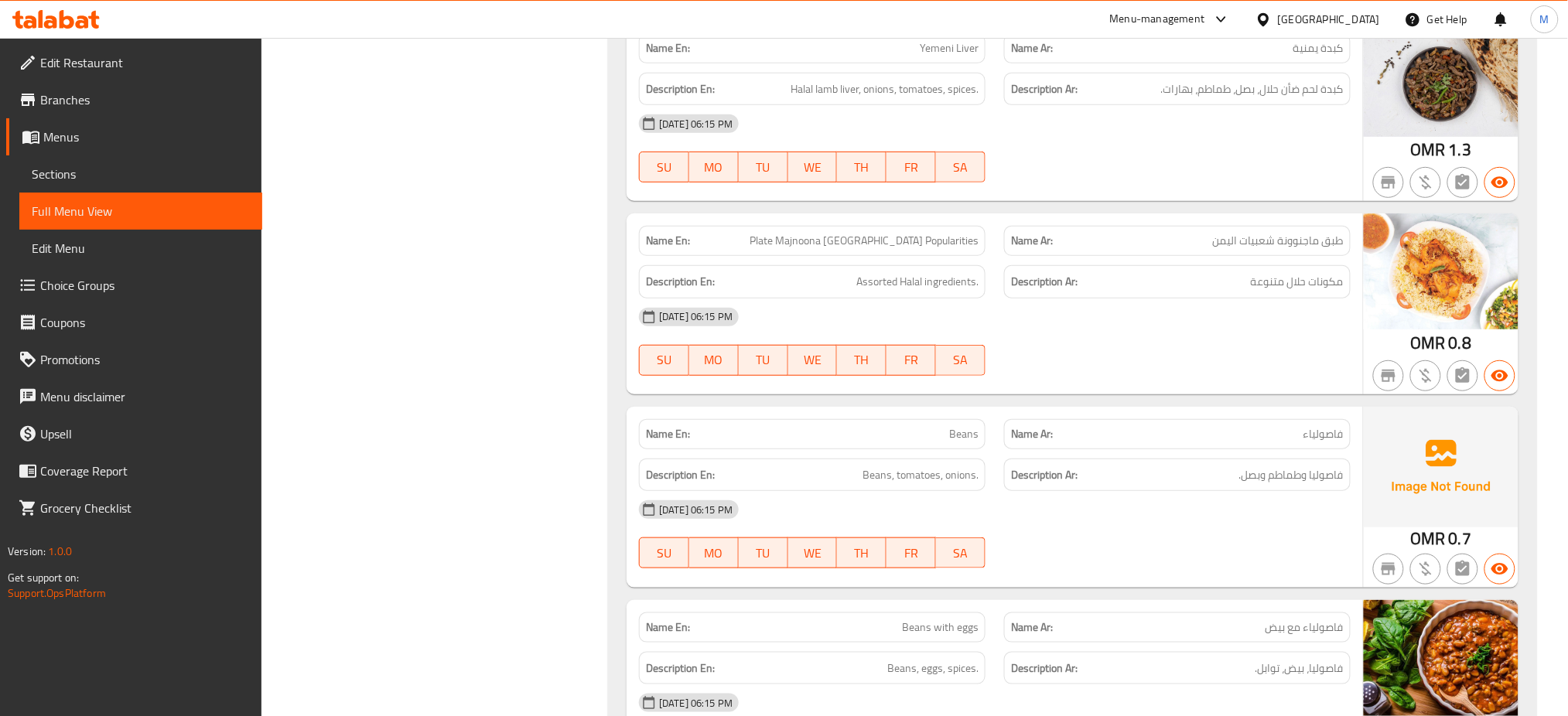
scroll to position [8804, 0]
click at [964, 427] on span "Beans" at bounding box center [964, 435] width 29 height 16
copy span "Beans"
click at [964, 427] on span "Beans" at bounding box center [964, 435] width 29 height 16
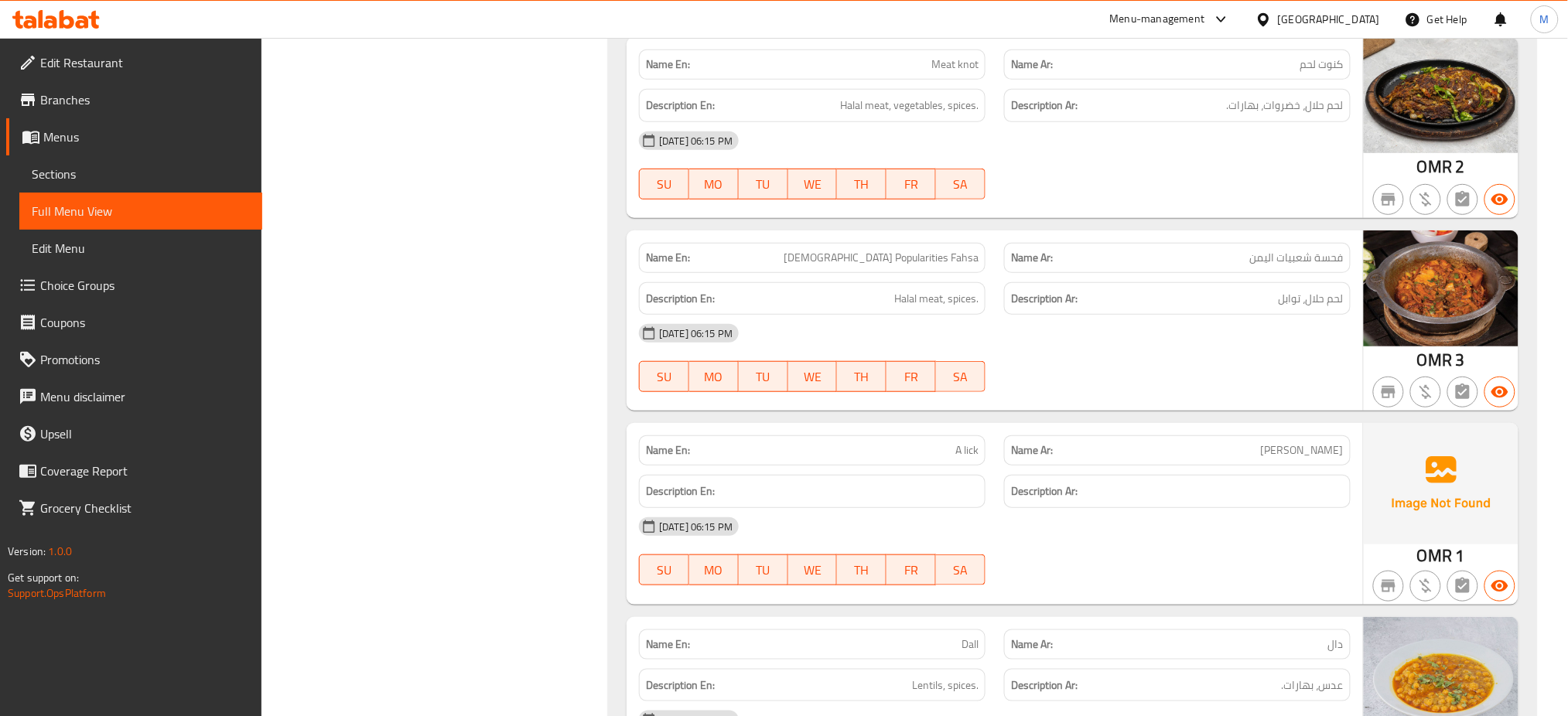
scroll to position [11058, 0]
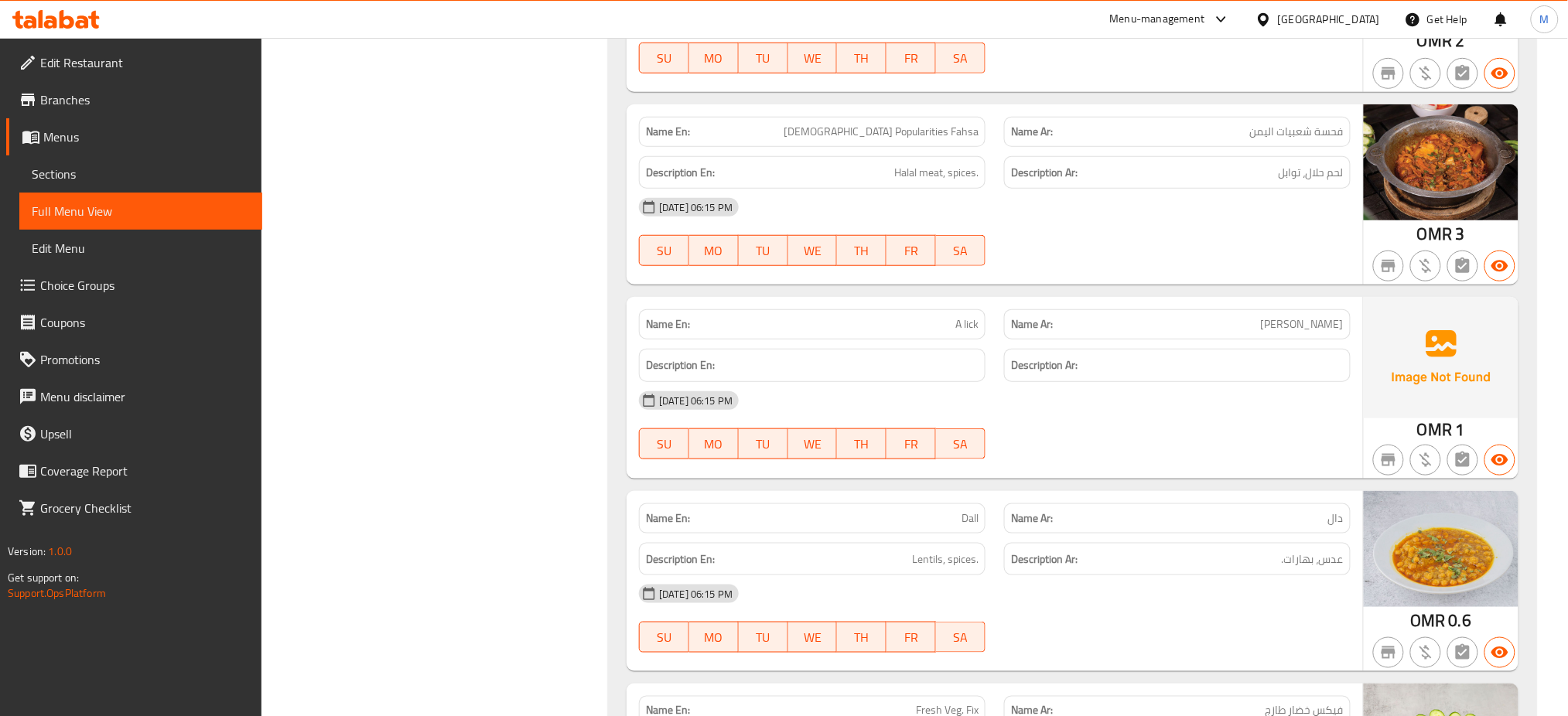
click at [959, 317] on span "A lick" at bounding box center [967, 325] width 23 height 16
copy span "A lick"
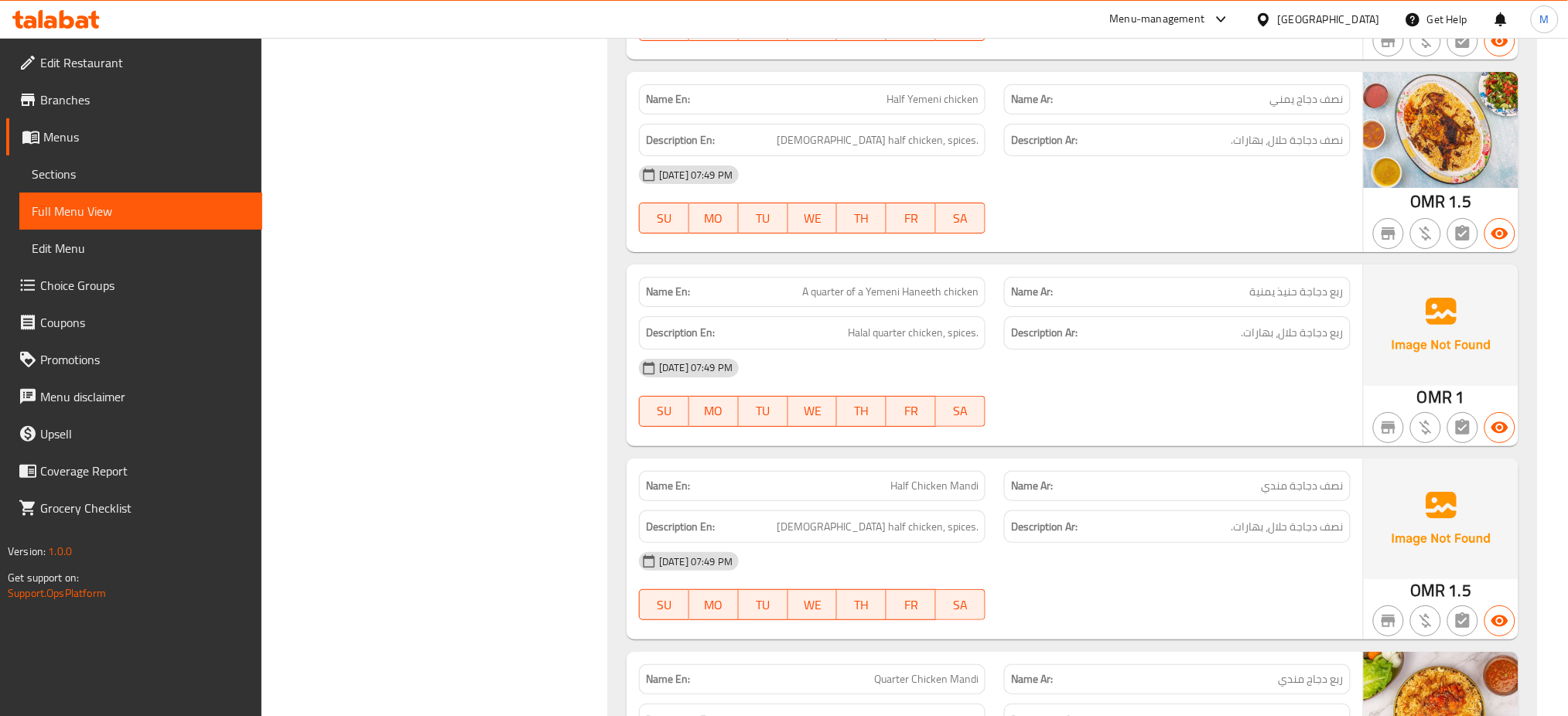
scroll to position [12723, 0]
click at [872, 282] on span "A quarter of a Yemeni Haneeth chicken" at bounding box center [890, 290] width 177 height 16
copy span "A quarter of a Yemeni Haneeth chicken"
click at [872, 282] on span "A quarter of a Yemeni Haneeth chicken" at bounding box center [890, 290] width 177 height 16
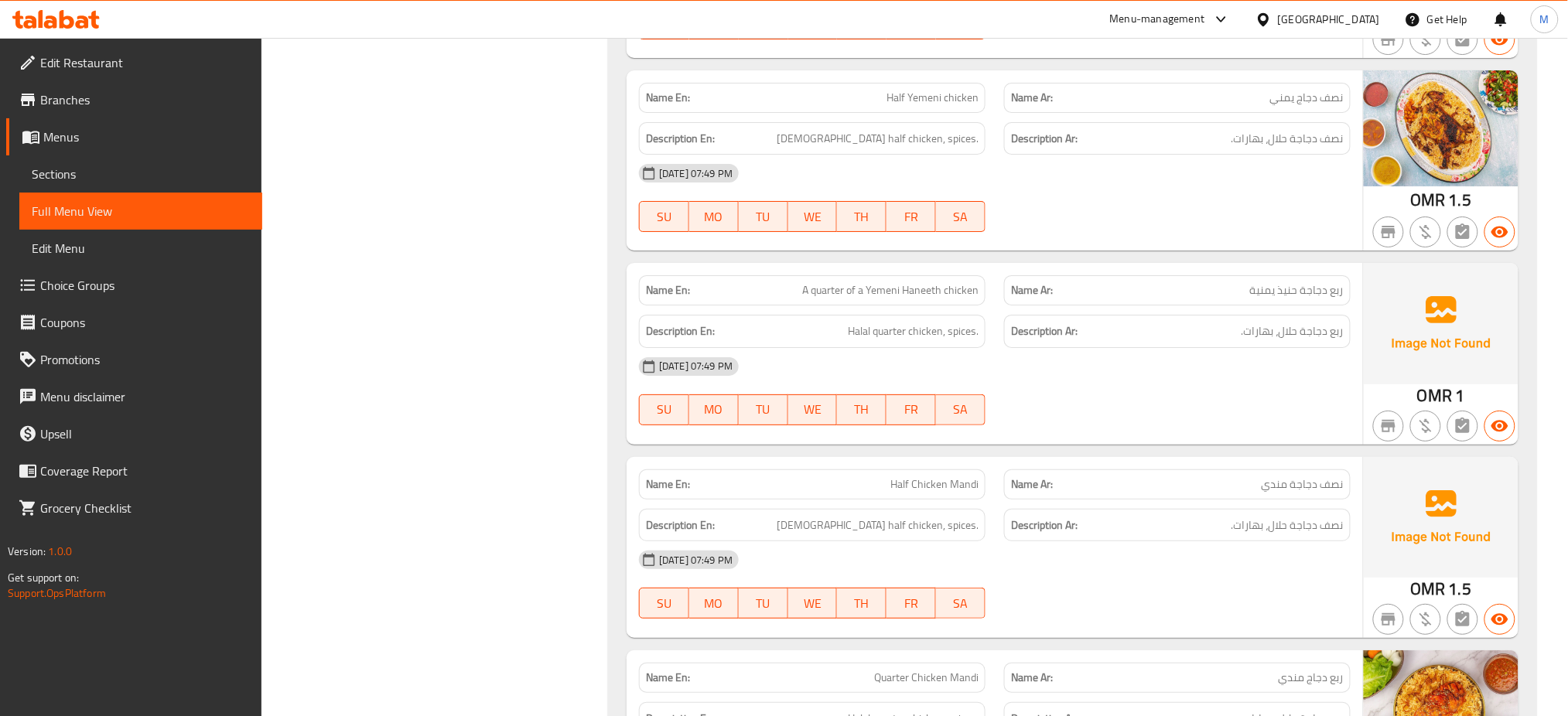
click at [925, 477] on span "Half Chicken Mandi" at bounding box center [935, 485] width 88 height 16
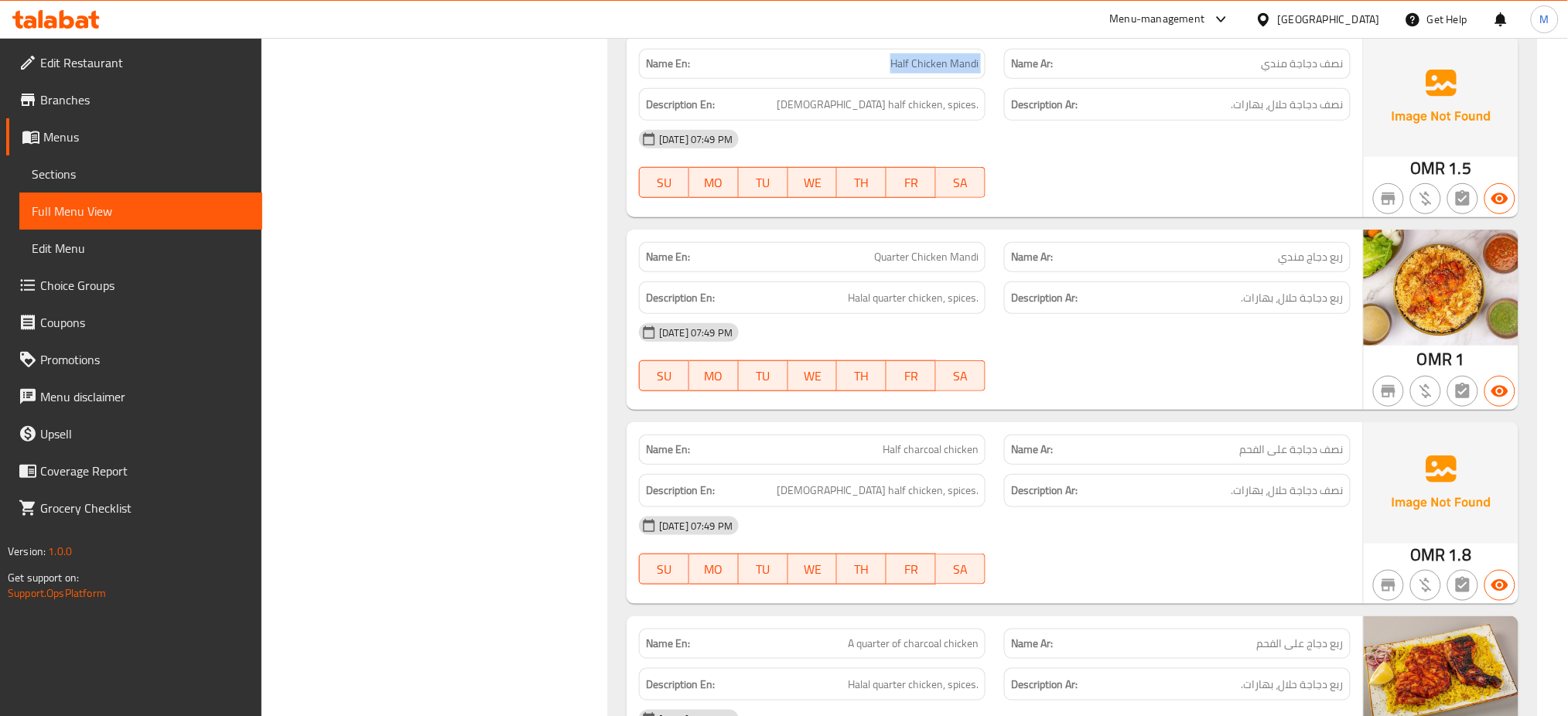
scroll to position [13244, 0]
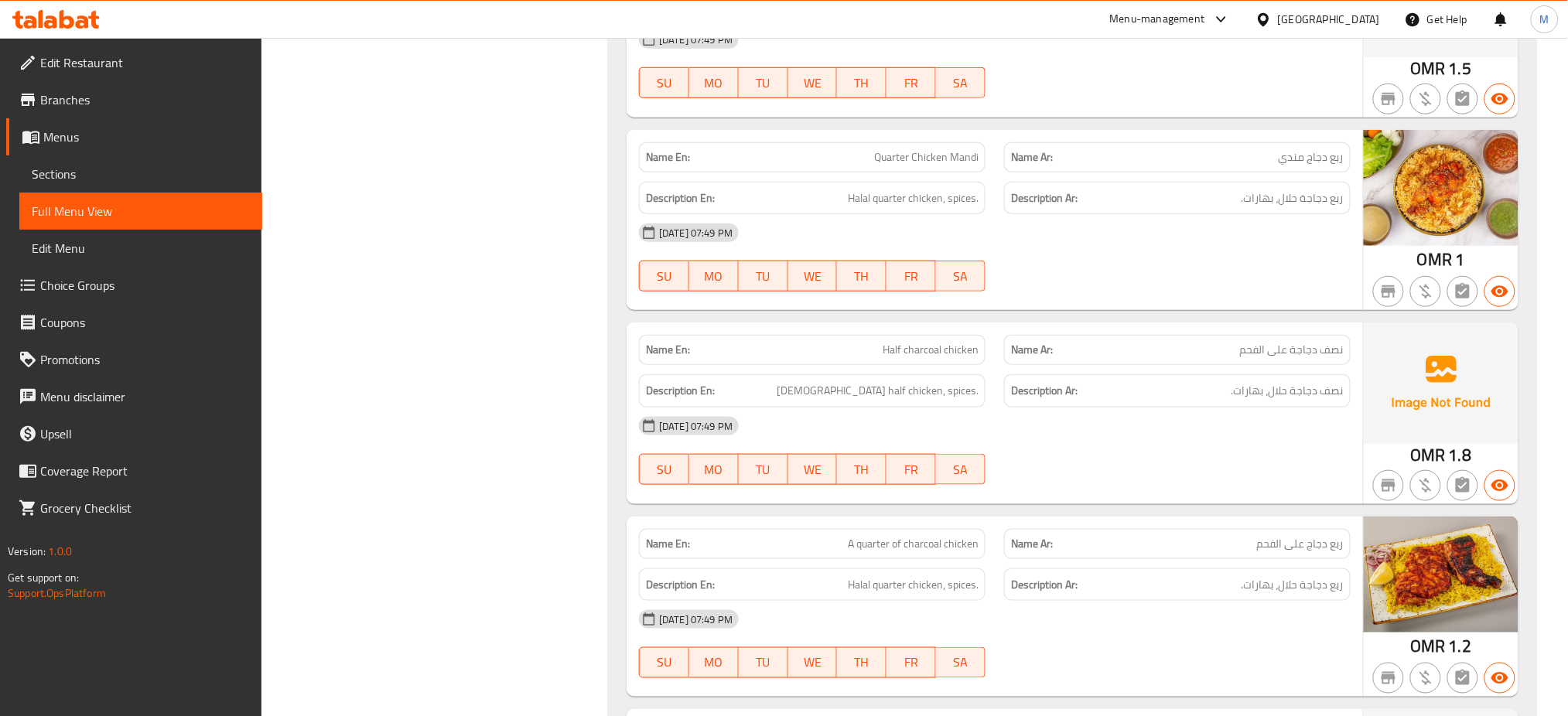
click at [951, 342] on span "Half charcoal chicken" at bounding box center [930, 350] width 96 height 16
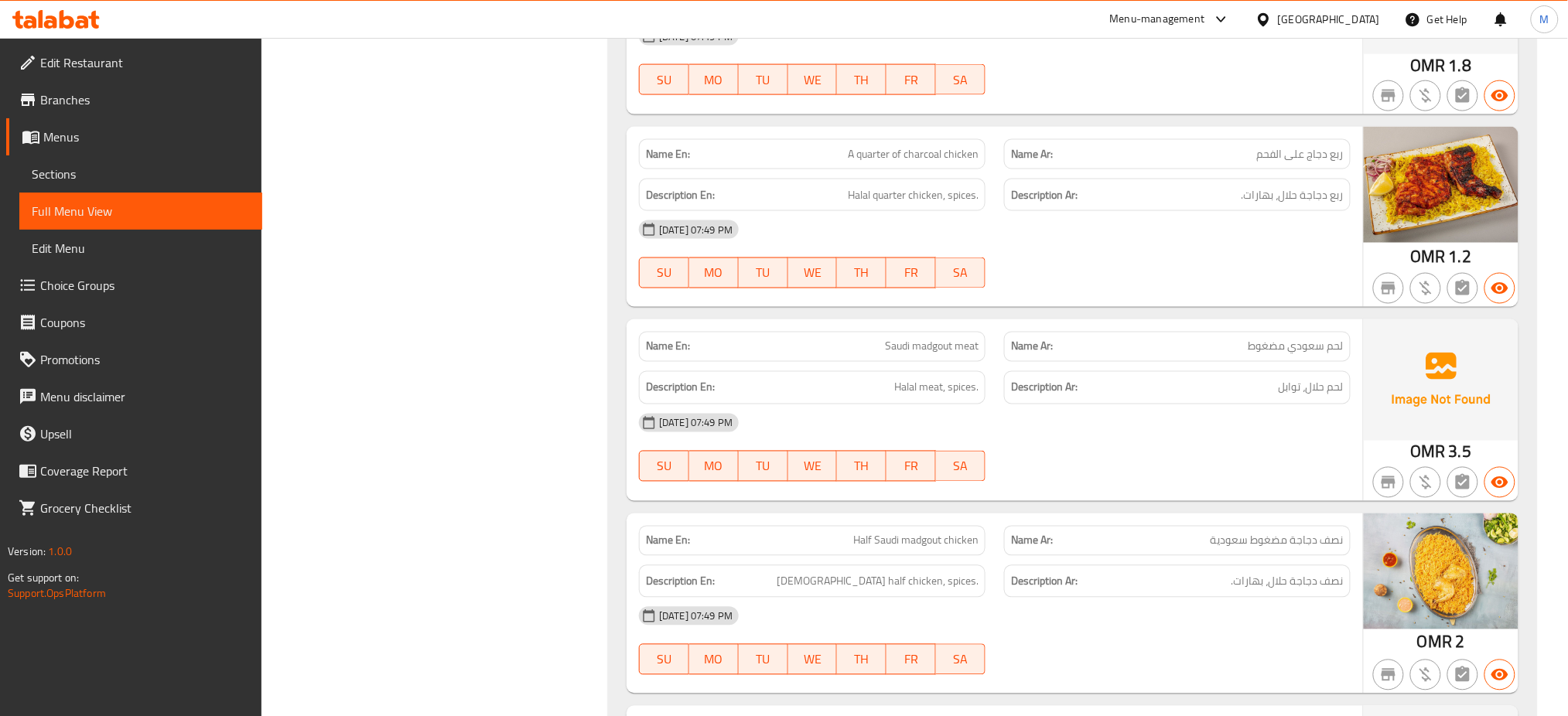
click at [913, 339] on span "Saudi madgout meat" at bounding box center [932, 347] width 93 height 16
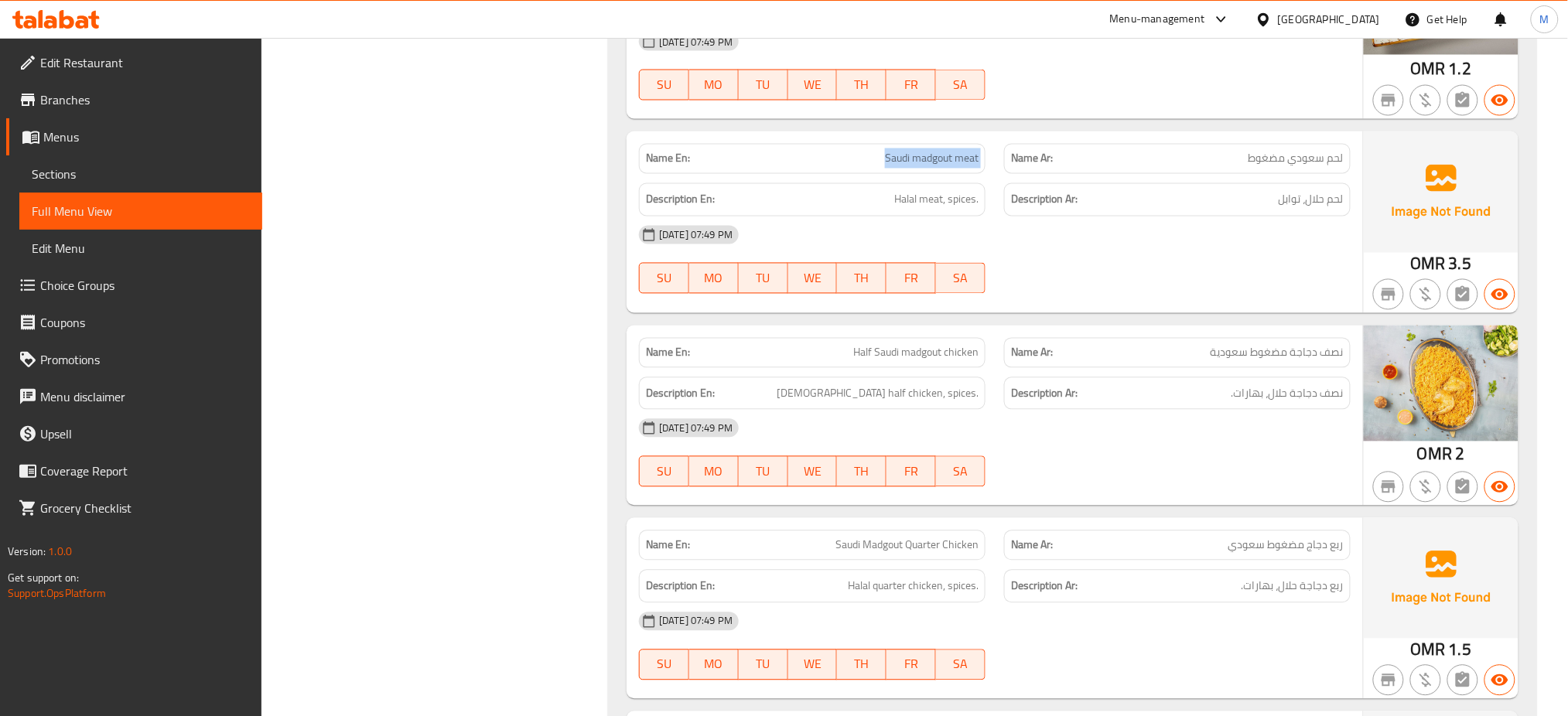
scroll to position [14061, 0]
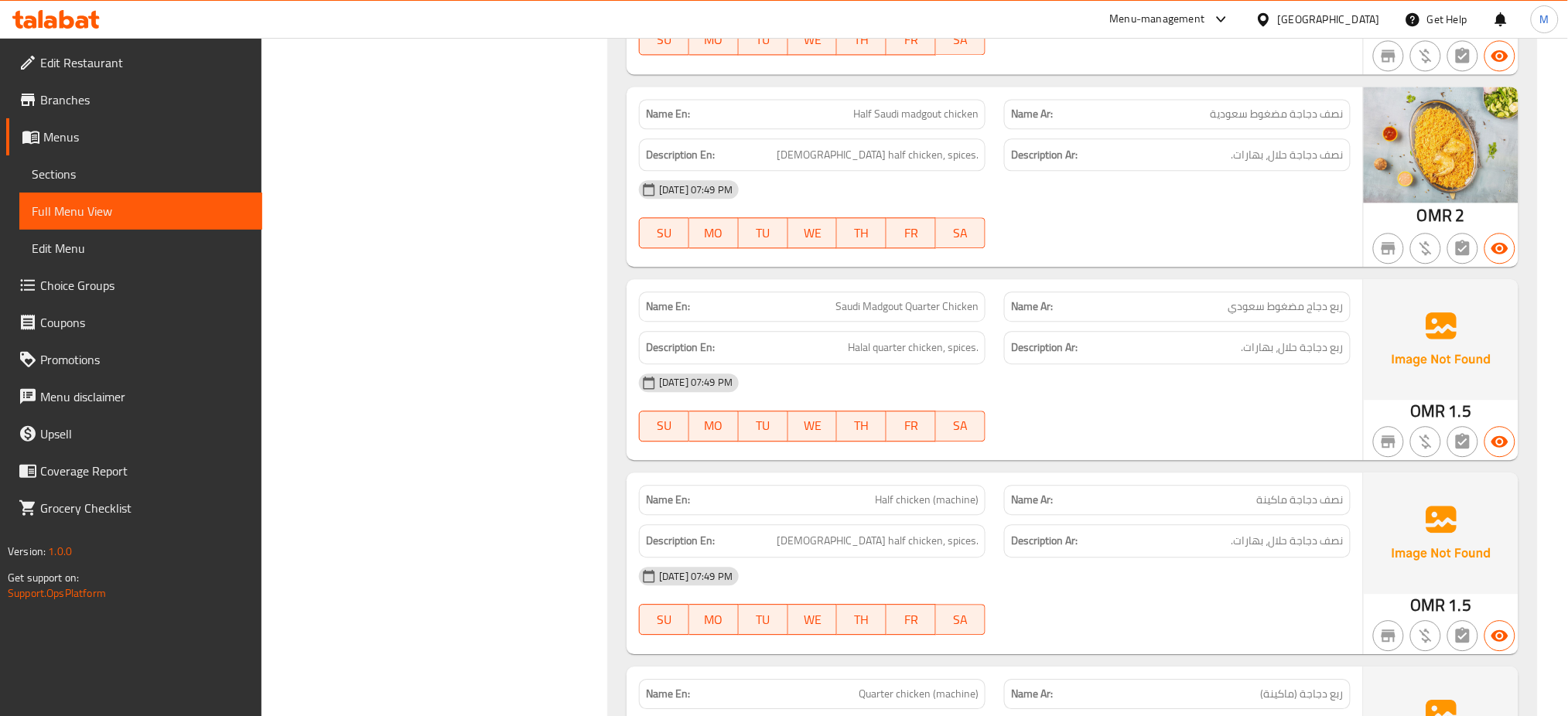
click at [925, 298] on span "Saudi Madgout Quarter Chicken" at bounding box center [907, 307] width 143 height 16
click at [889, 492] on span "Half chicken (machine)" at bounding box center [926, 500] width 103 height 16
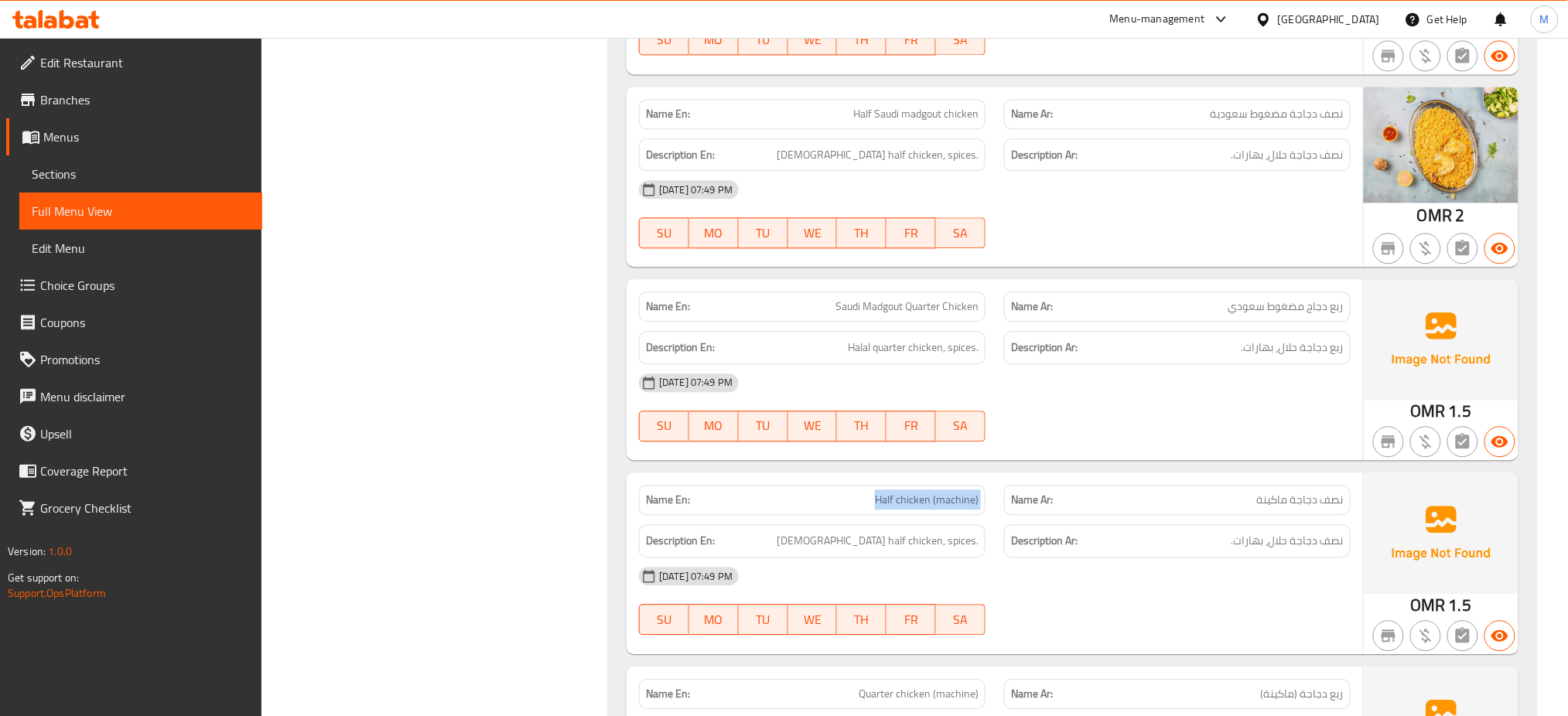
click at [889, 492] on span "Half chicken (machine)" at bounding box center [926, 500] width 103 height 16
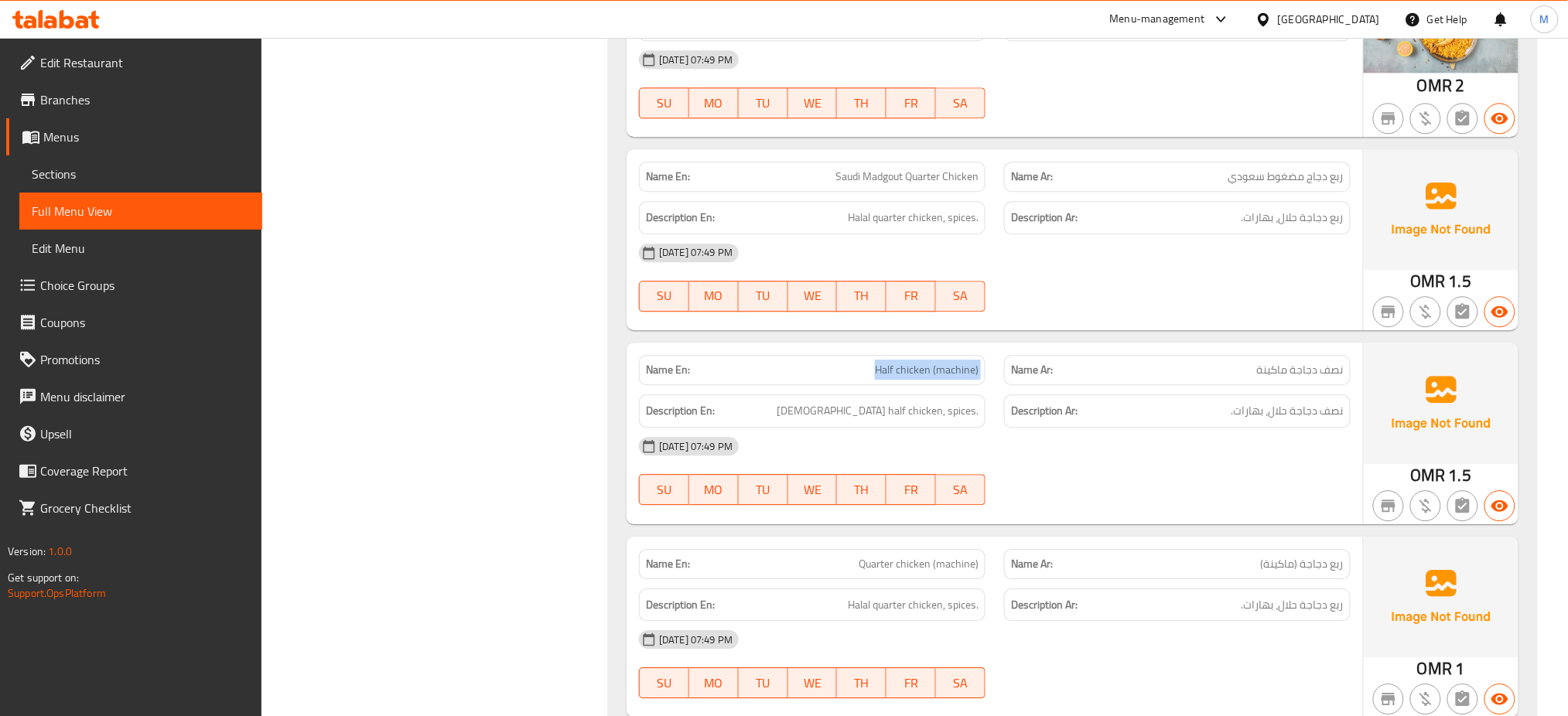
scroll to position [14255, 0]
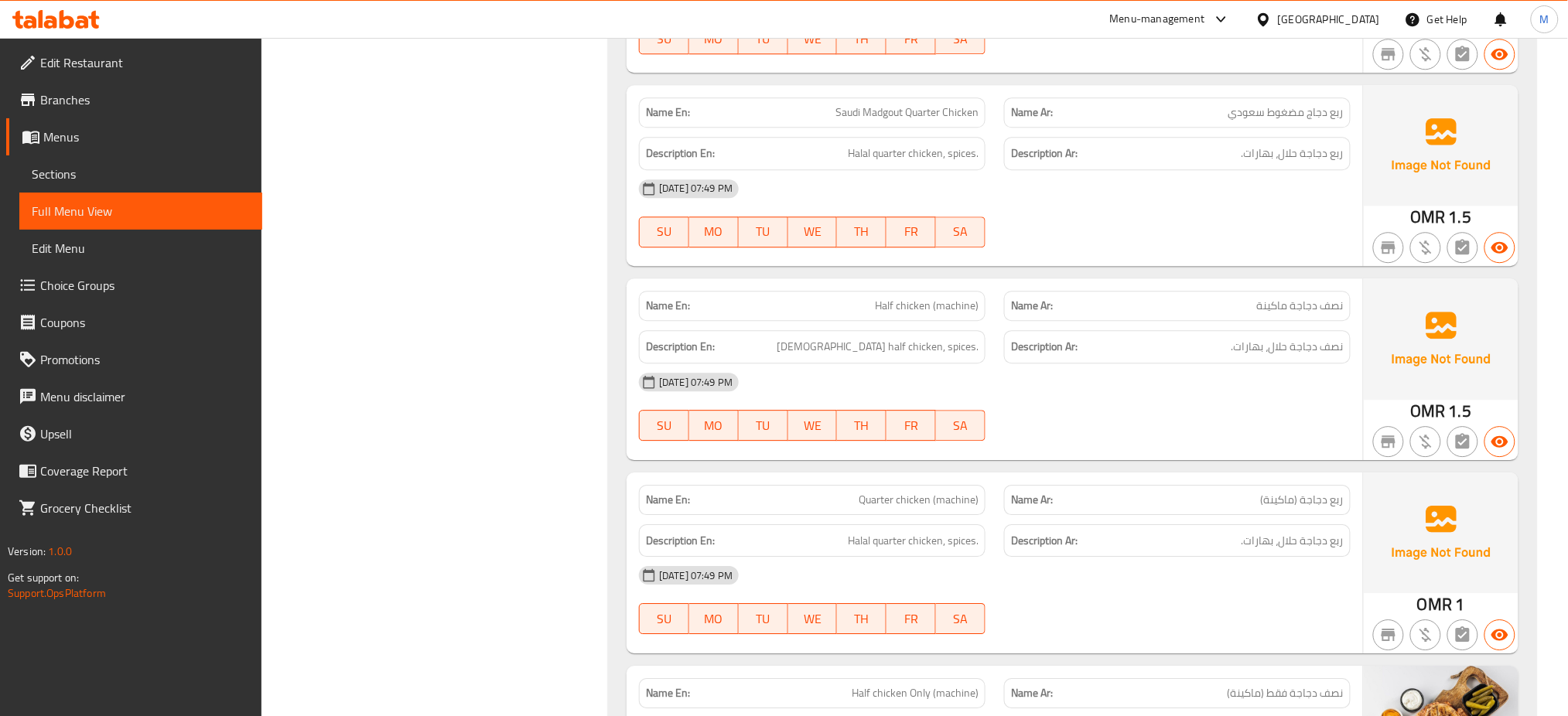
click at [916, 492] on span "Quarter chicken (machine)" at bounding box center [918, 500] width 120 height 16
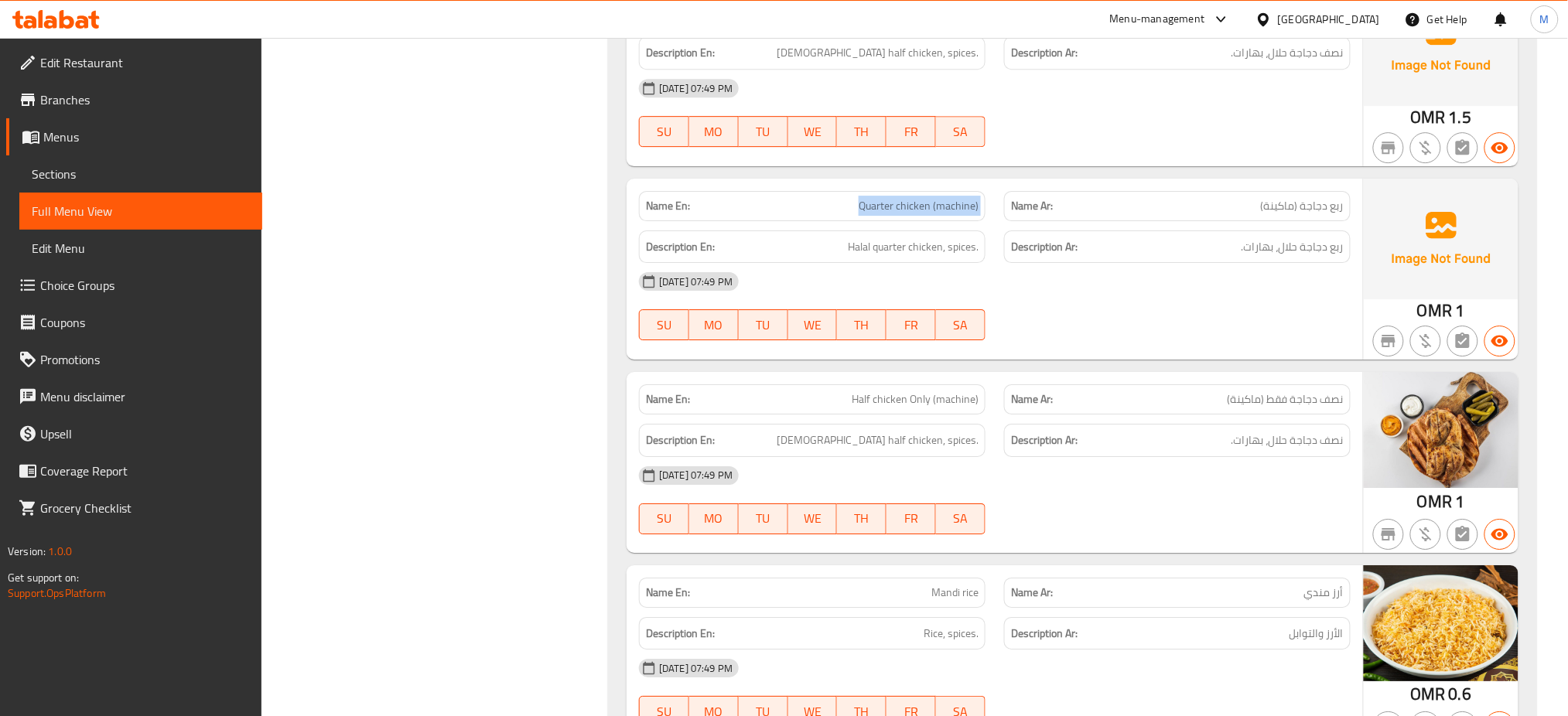
scroll to position [14933, 0]
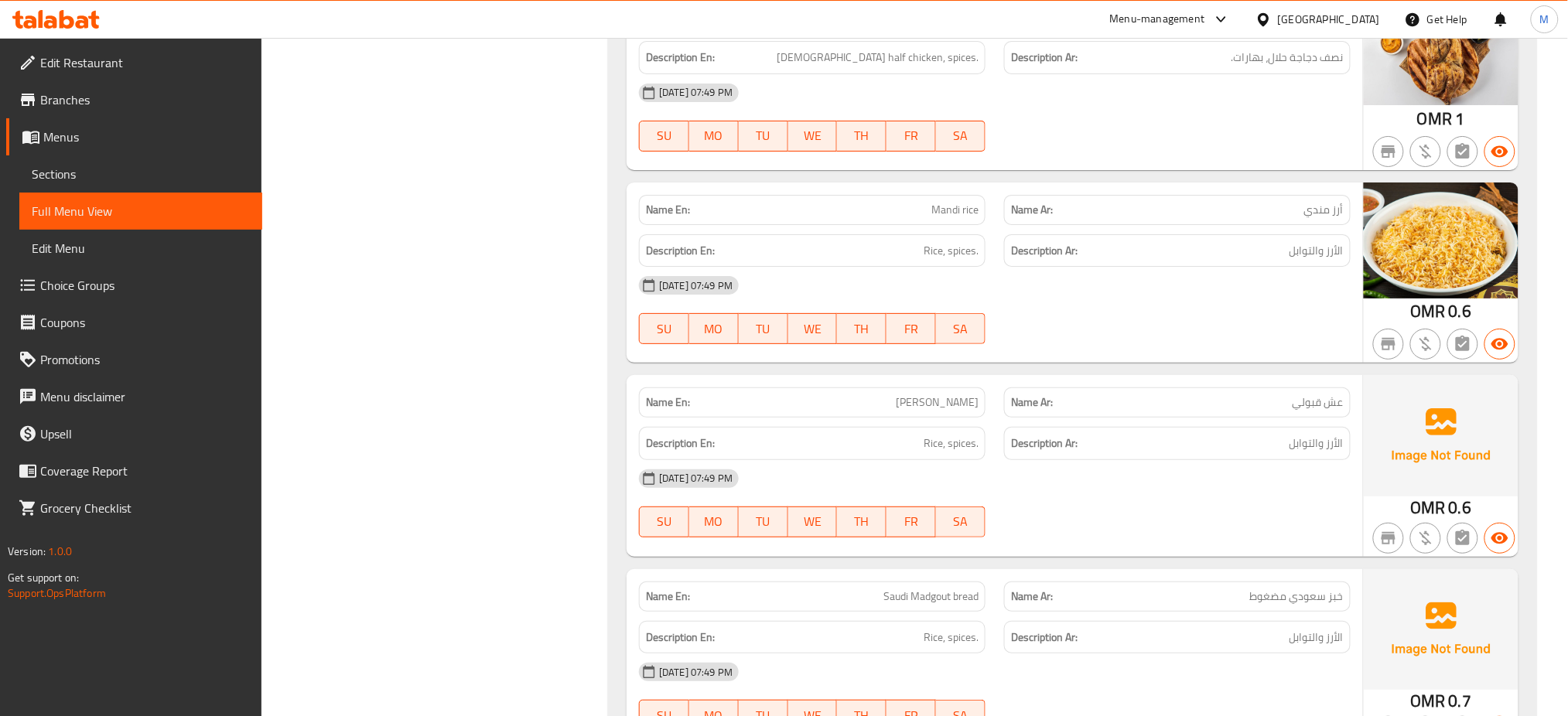
click at [956, 395] on span "[PERSON_NAME]" at bounding box center [937, 403] width 82 height 16
click at [957, 589] on span "Saudi Madgout bread" at bounding box center [931, 597] width 95 height 16
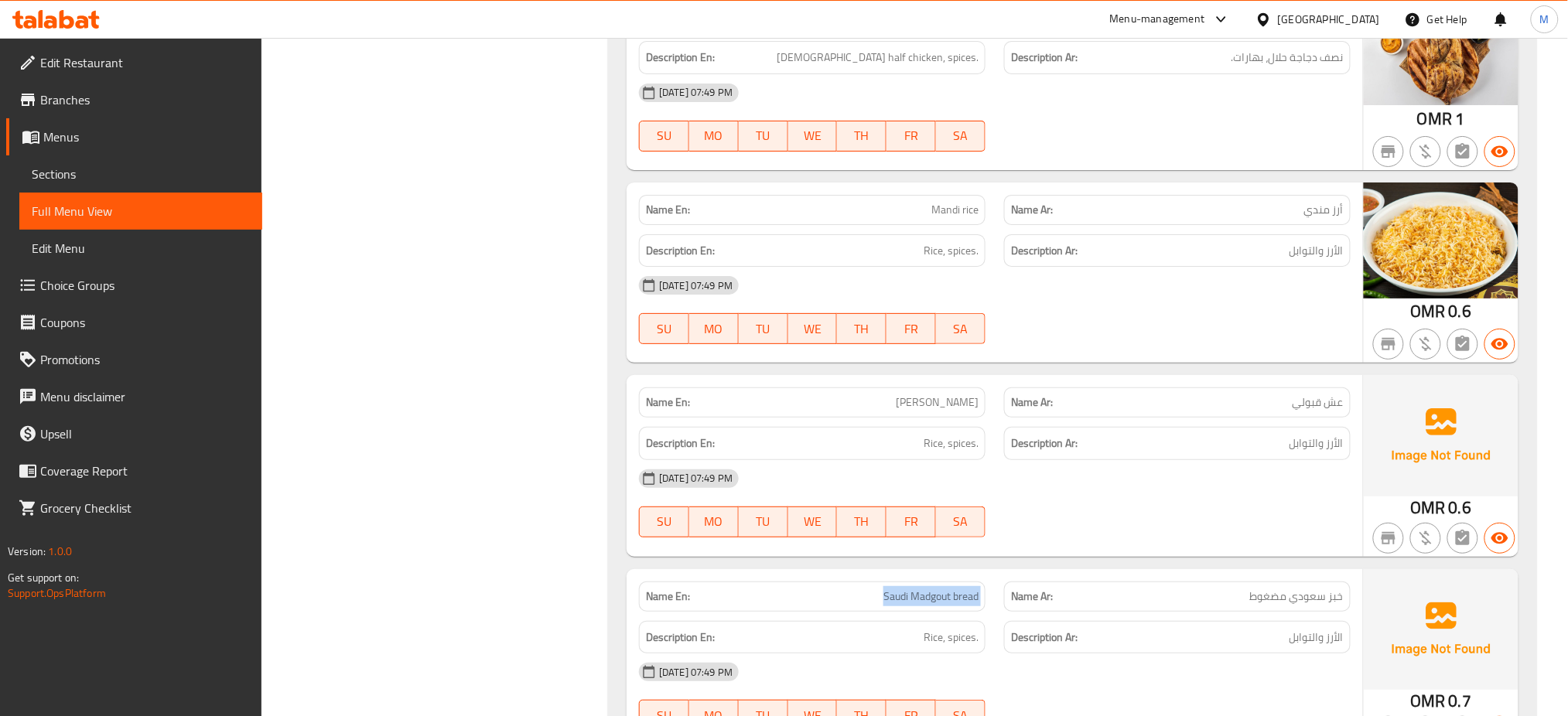
click at [957, 589] on span "Saudi Madgout bread" at bounding box center [931, 597] width 95 height 16
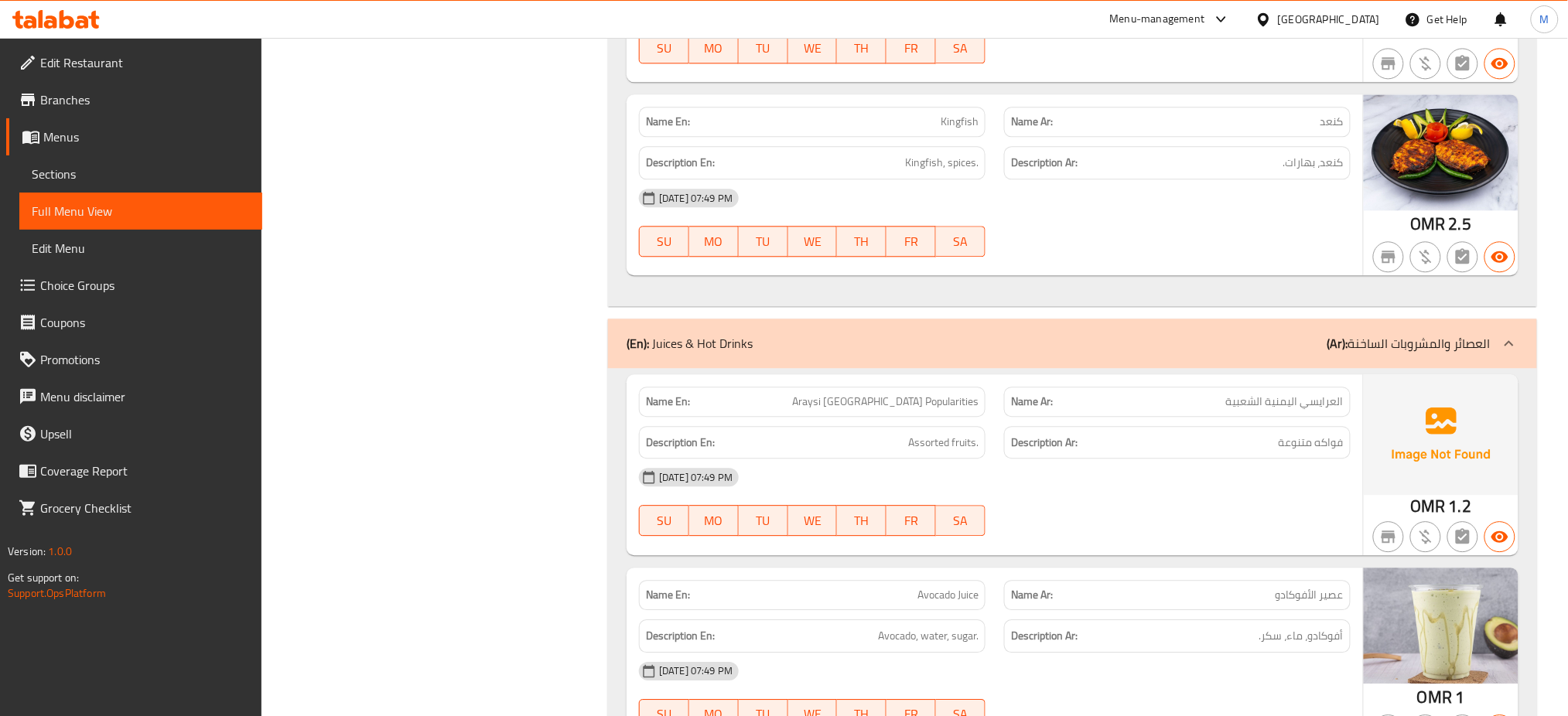
scroll to position [16265, 0]
click at [921, 396] on span "Araysi [GEOGRAPHIC_DATA] Popularities" at bounding box center [885, 404] width 187 height 16
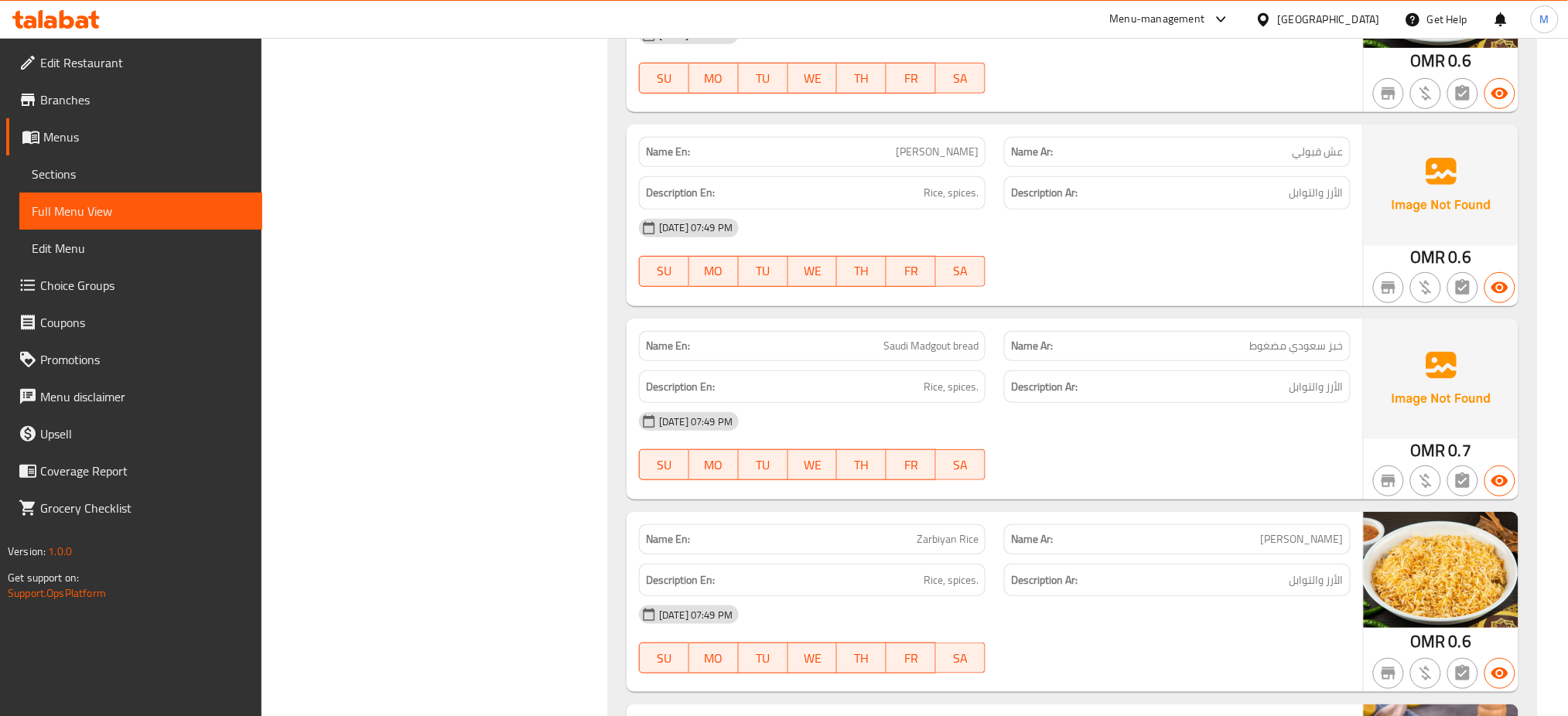
scroll to position [15182, 0]
click at [888, 340] on span "Saudi Madgout bread" at bounding box center [931, 348] width 95 height 16
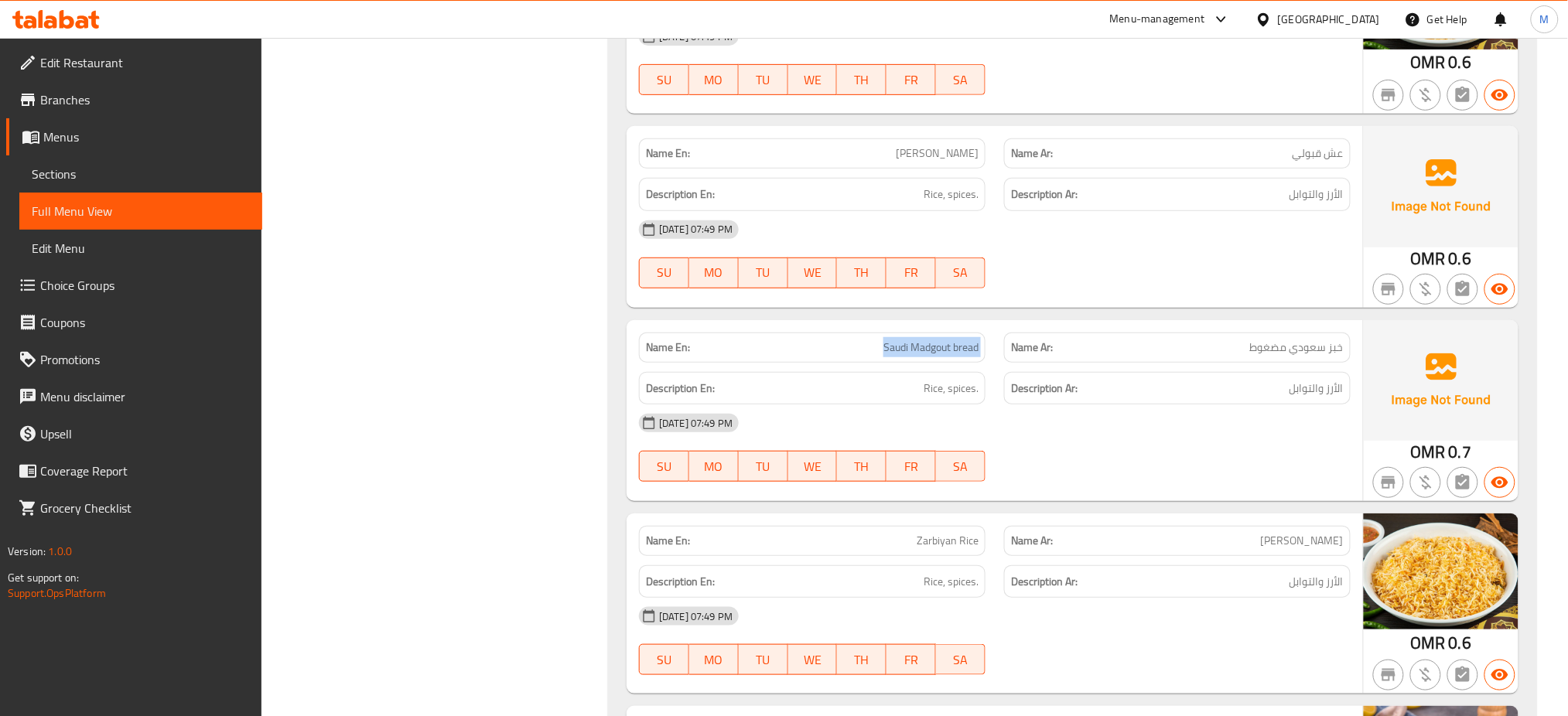
click at [888, 340] on span "Saudi Madgout bread" at bounding box center [931, 348] width 95 height 16
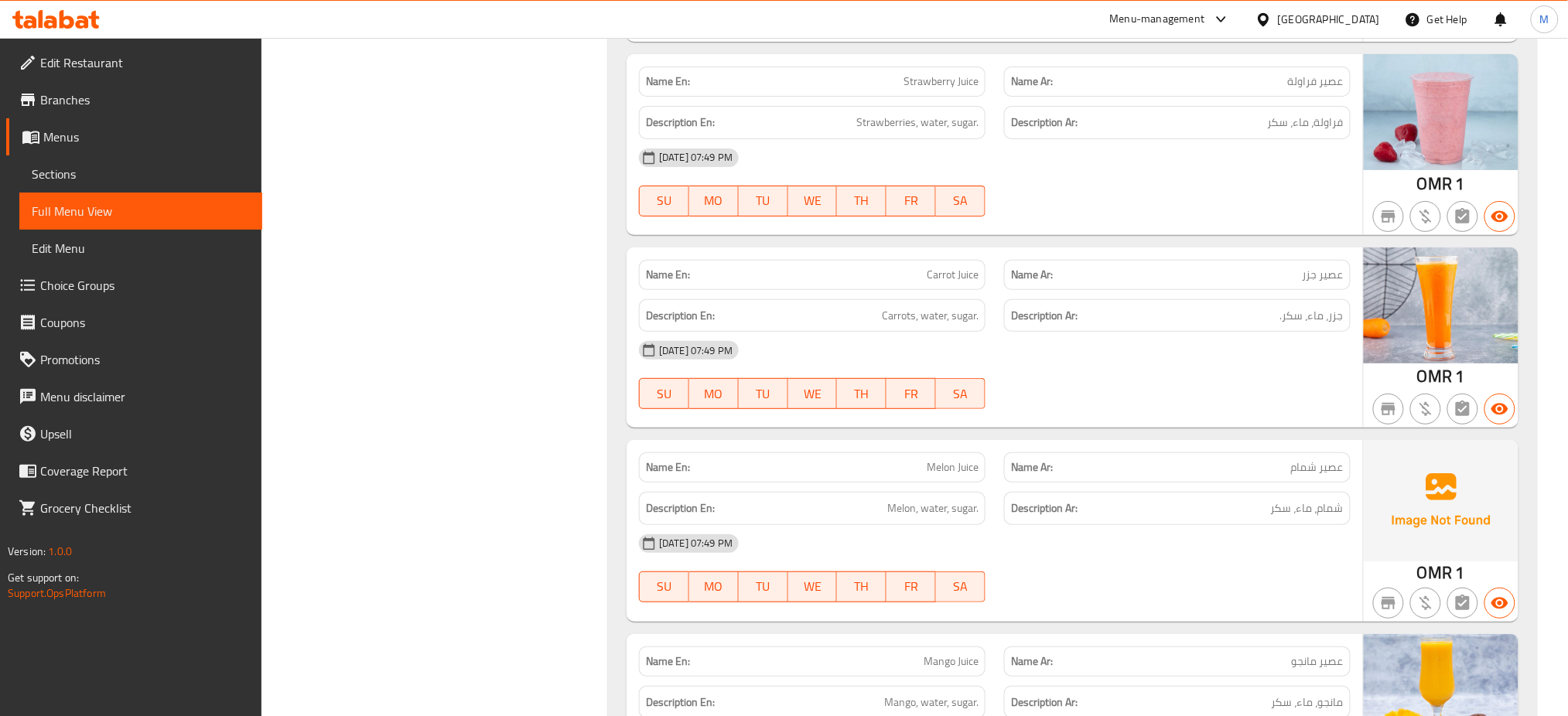
scroll to position [17294, 0]
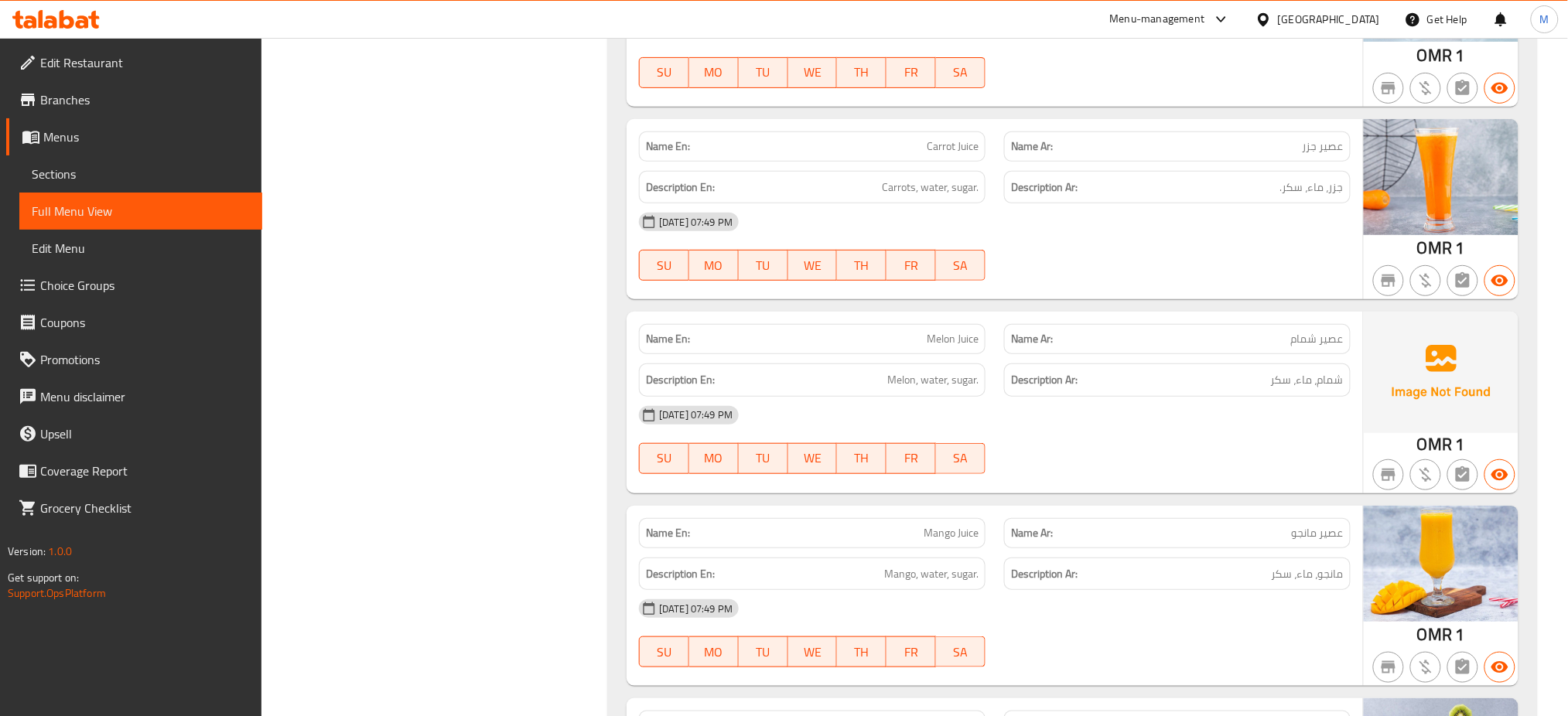
click at [933, 331] on span "Melon Juice" at bounding box center [952, 340] width 52 height 16
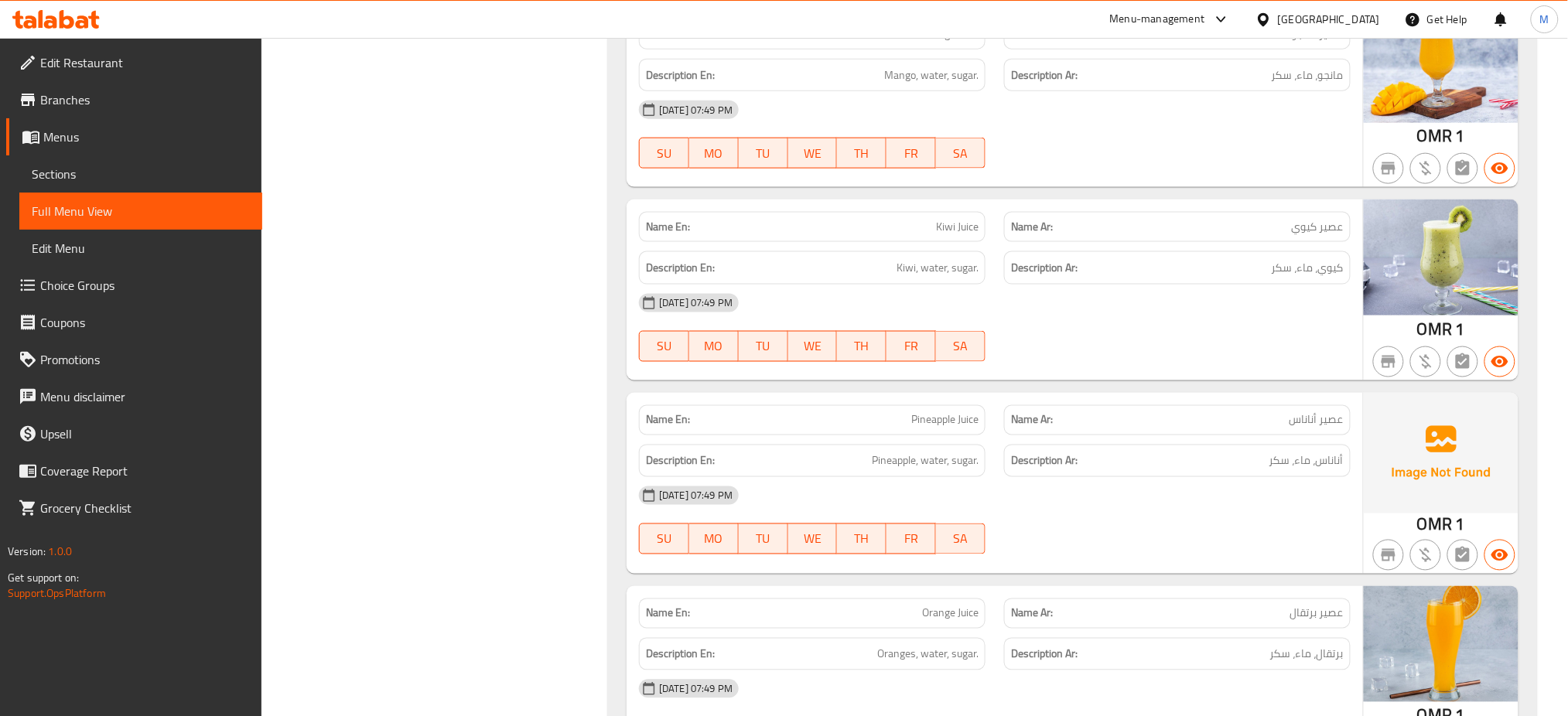
scroll to position [17824, 0]
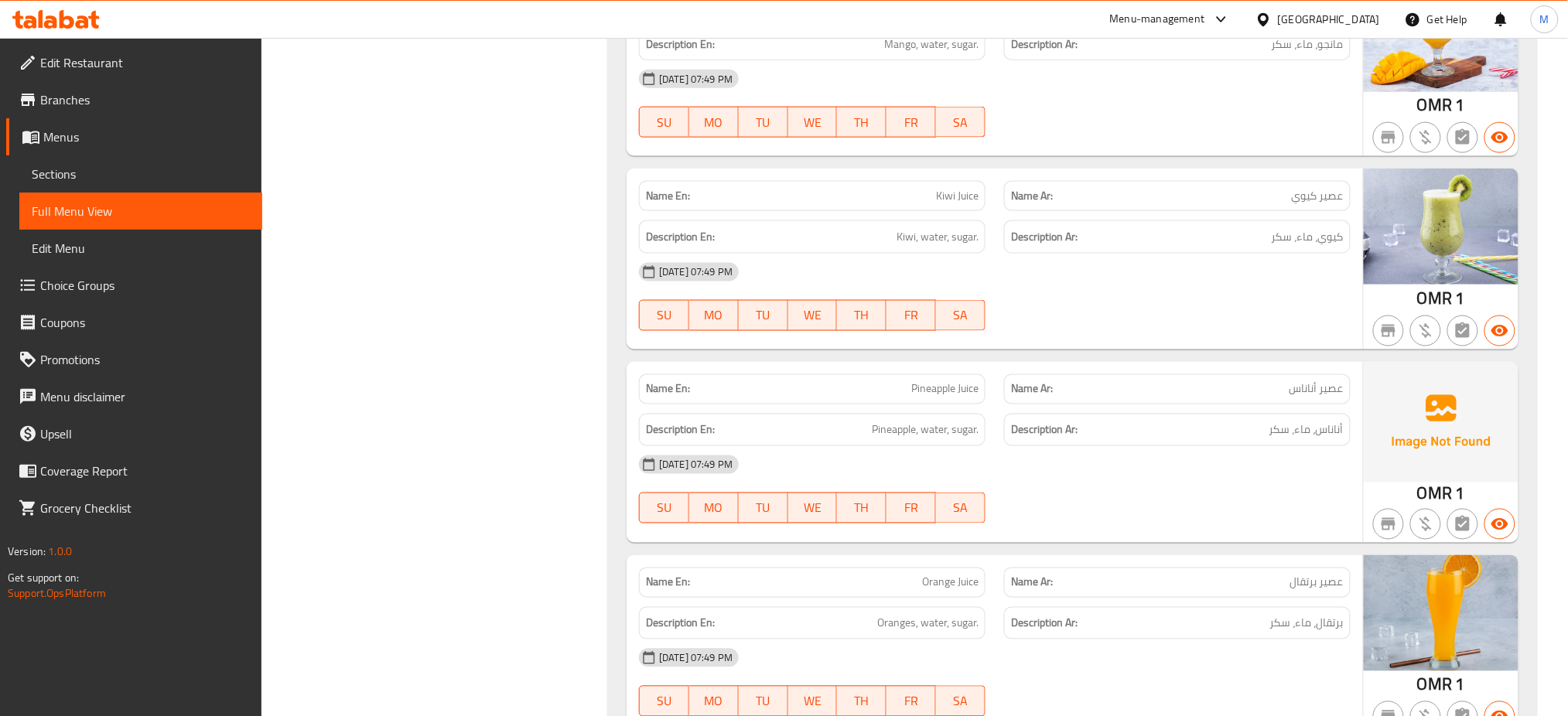
click at [936, 382] on span "Pineapple Juice" at bounding box center [945, 390] width 68 height 16
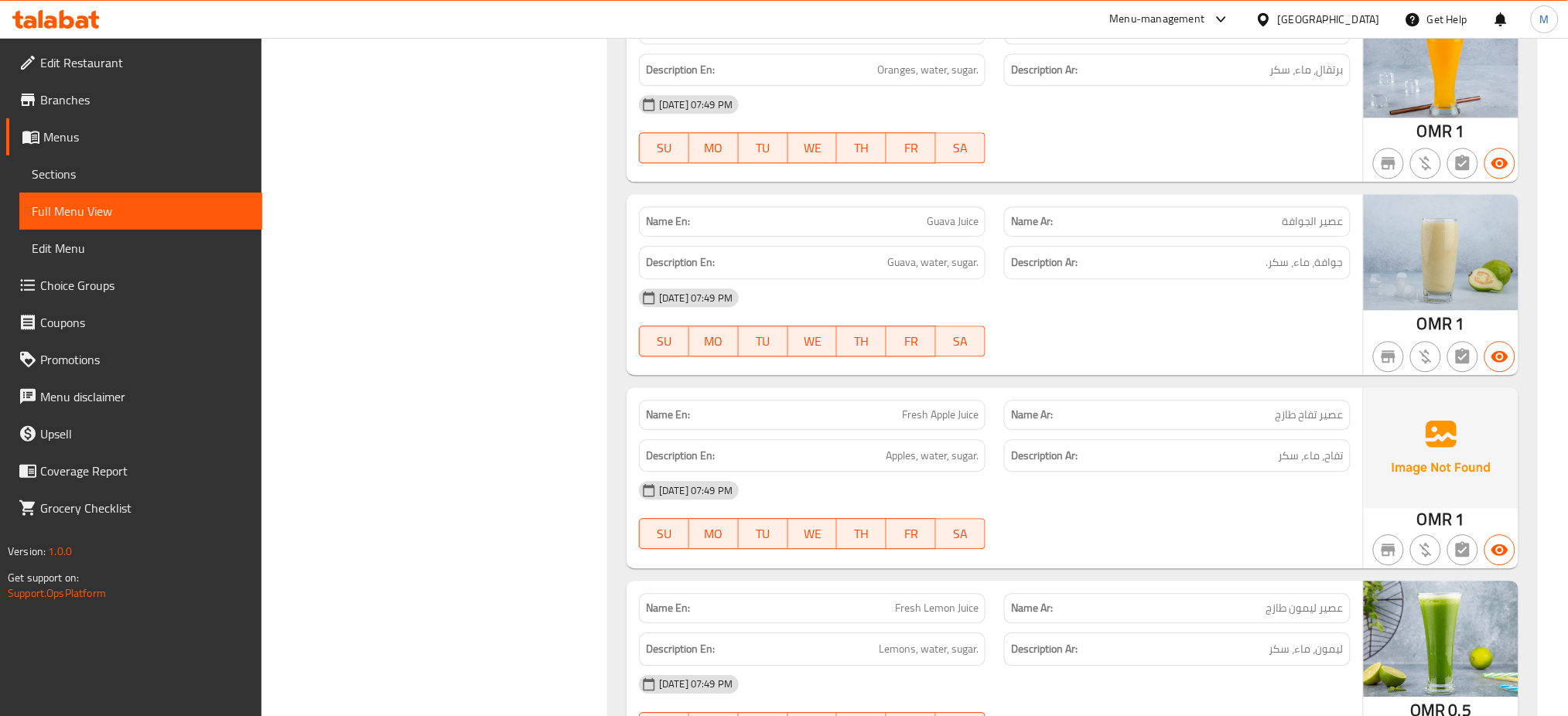
scroll to position [18397, 0]
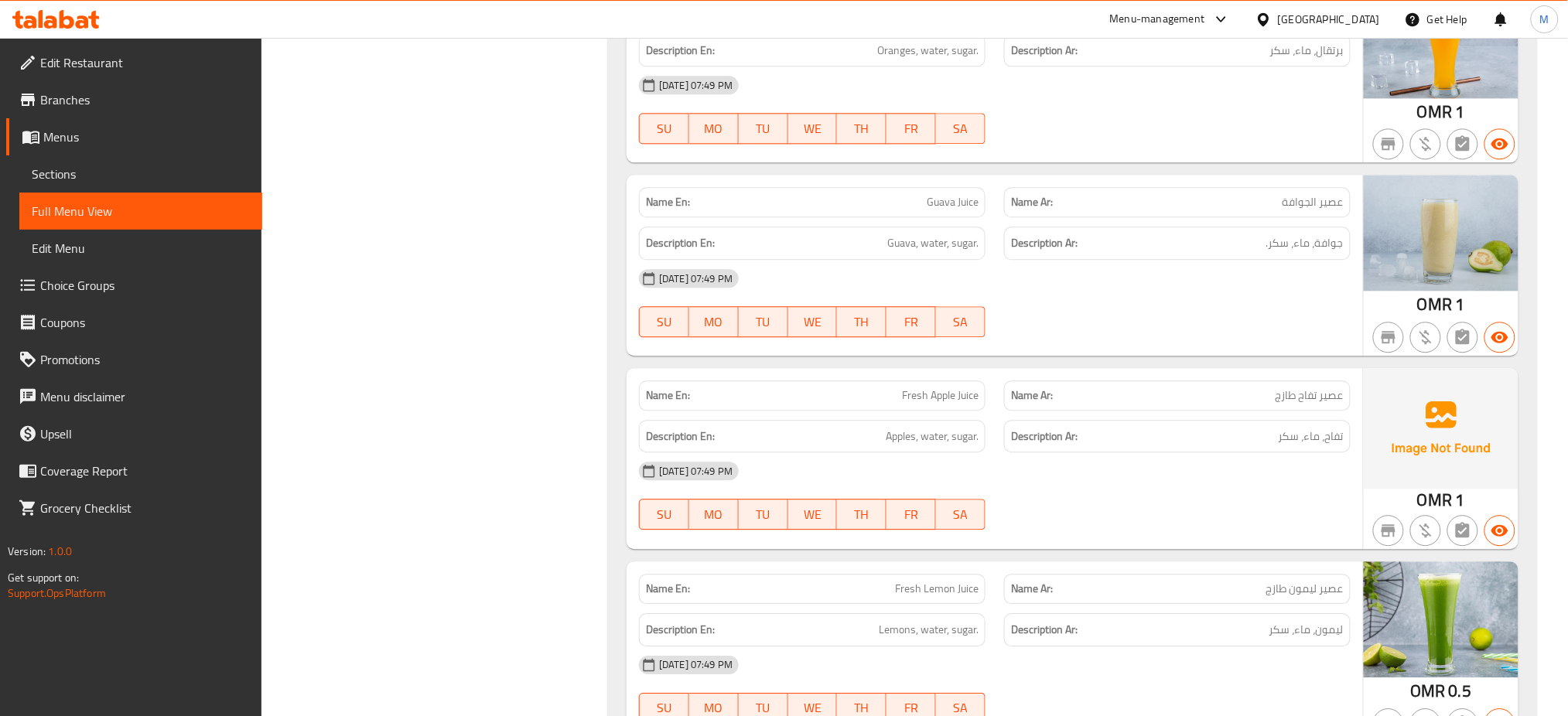
click at [936, 387] on span "Fresh Apple Juice" at bounding box center [940, 396] width 77 height 16
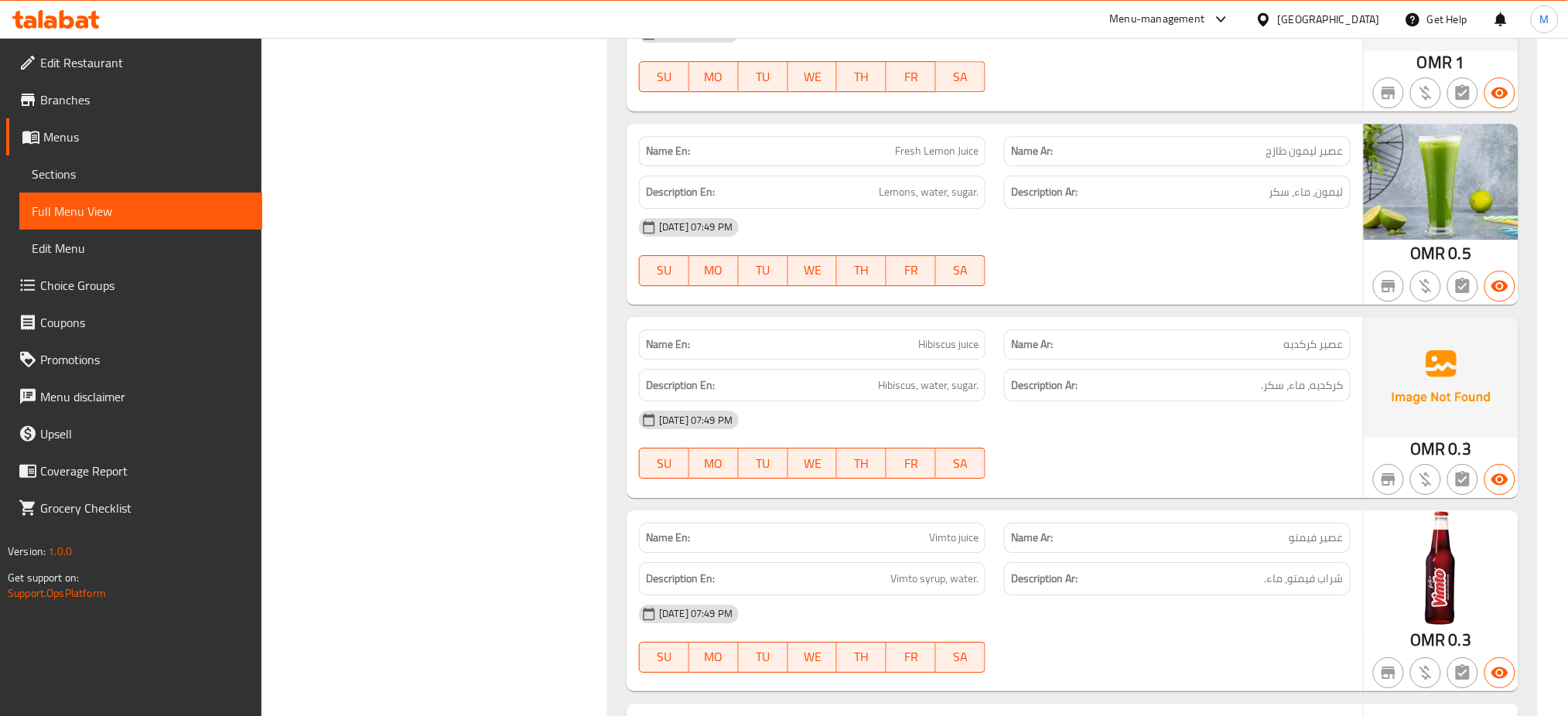
click at [923, 337] on span "Hibiscus juice" at bounding box center [948, 345] width 60 height 16
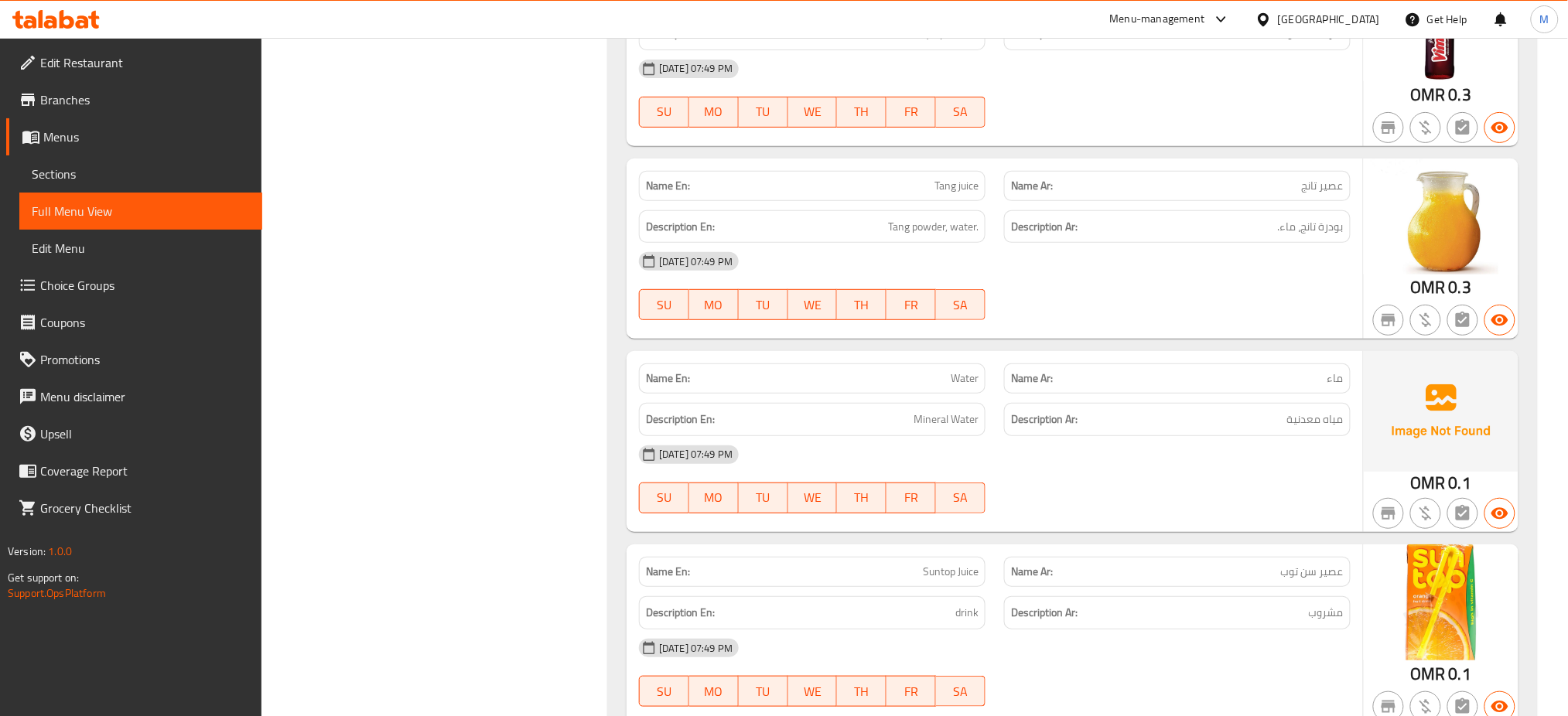
scroll to position [19381, 0]
click at [957, 370] on span "Water" at bounding box center [965, 378] width 27 height 16
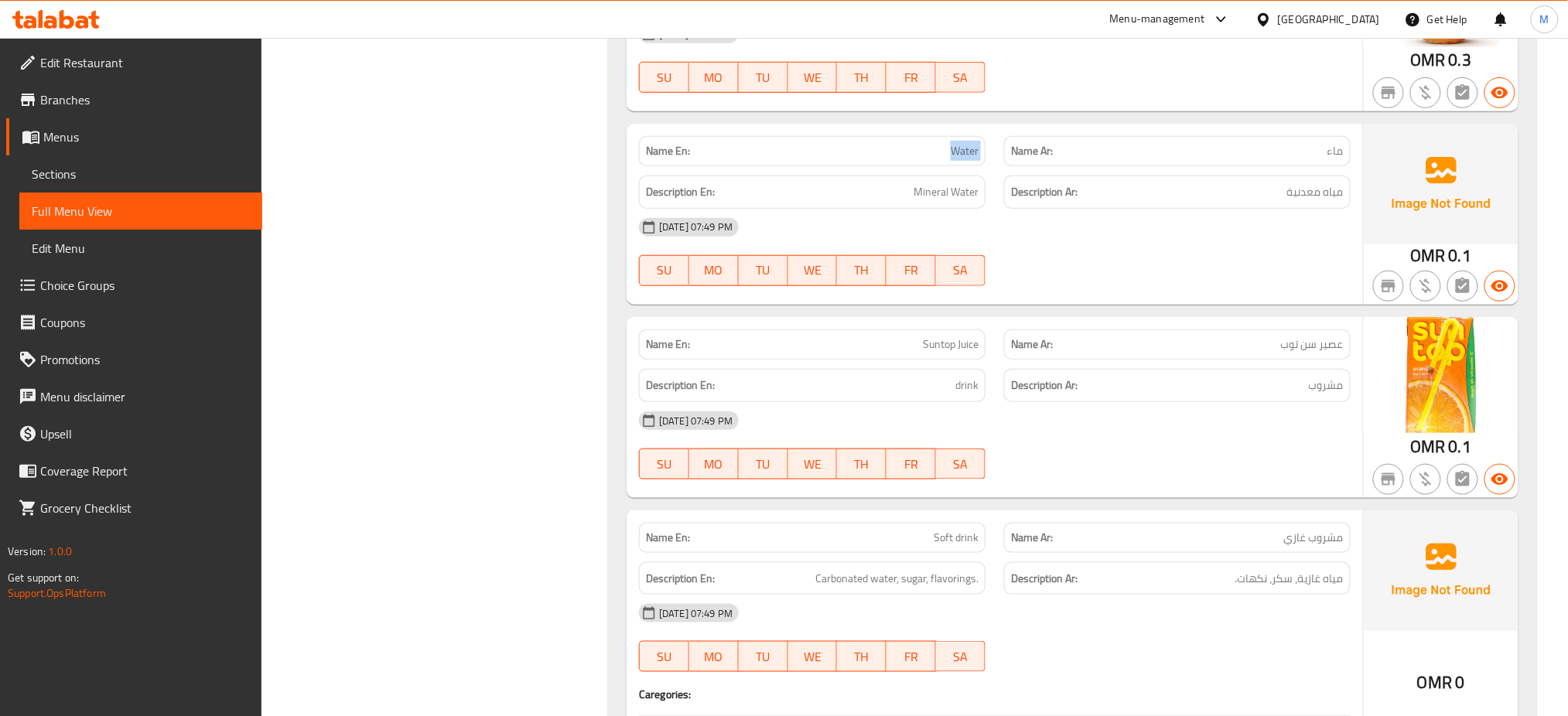
scroll to position [19695, 0]
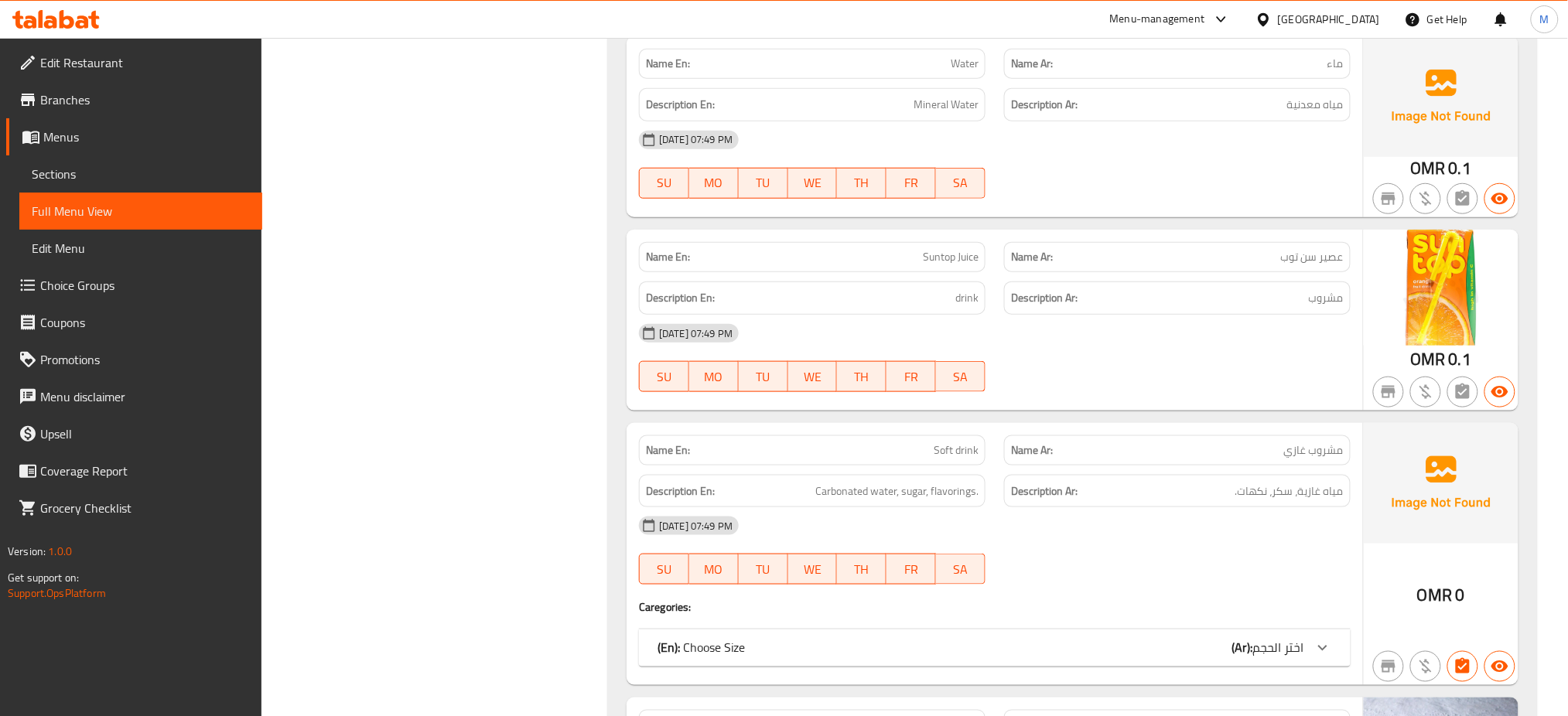
click at [971, 442] on span "Soft drink" at bounding box center [956, 450] width 45 height 16
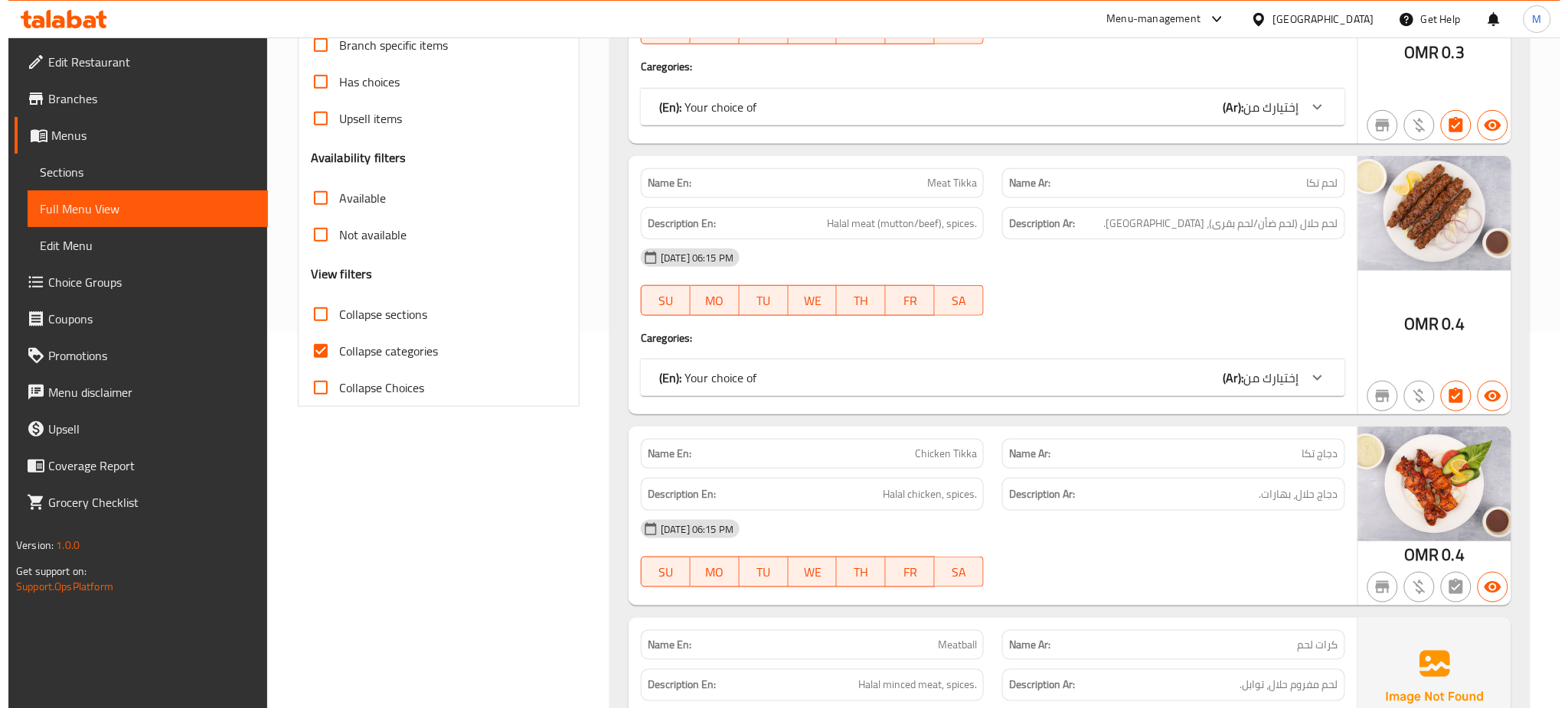
scroll to position [0, 0]
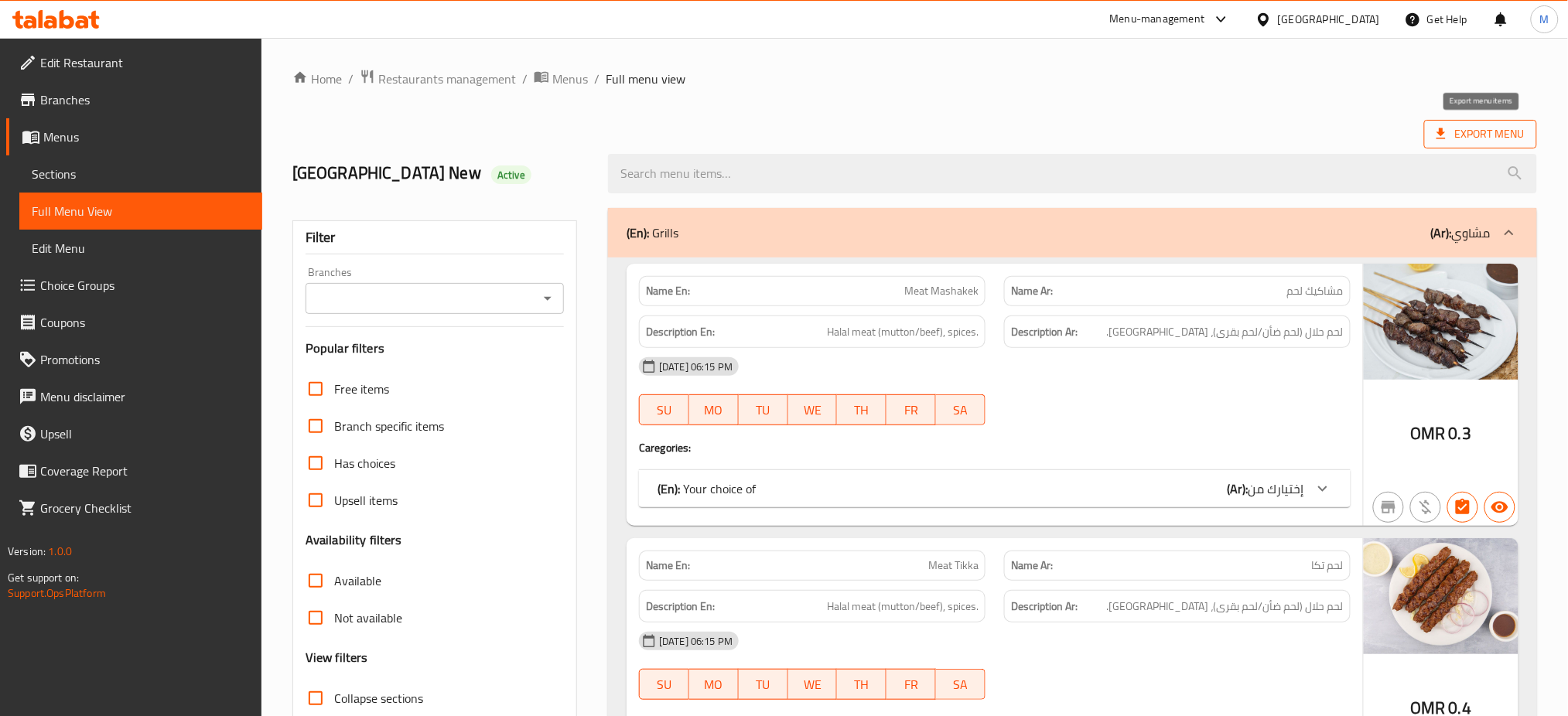
click at [1455, 134] on span "Export Menu" at bounding box center [1480, 134] width 88 height 19
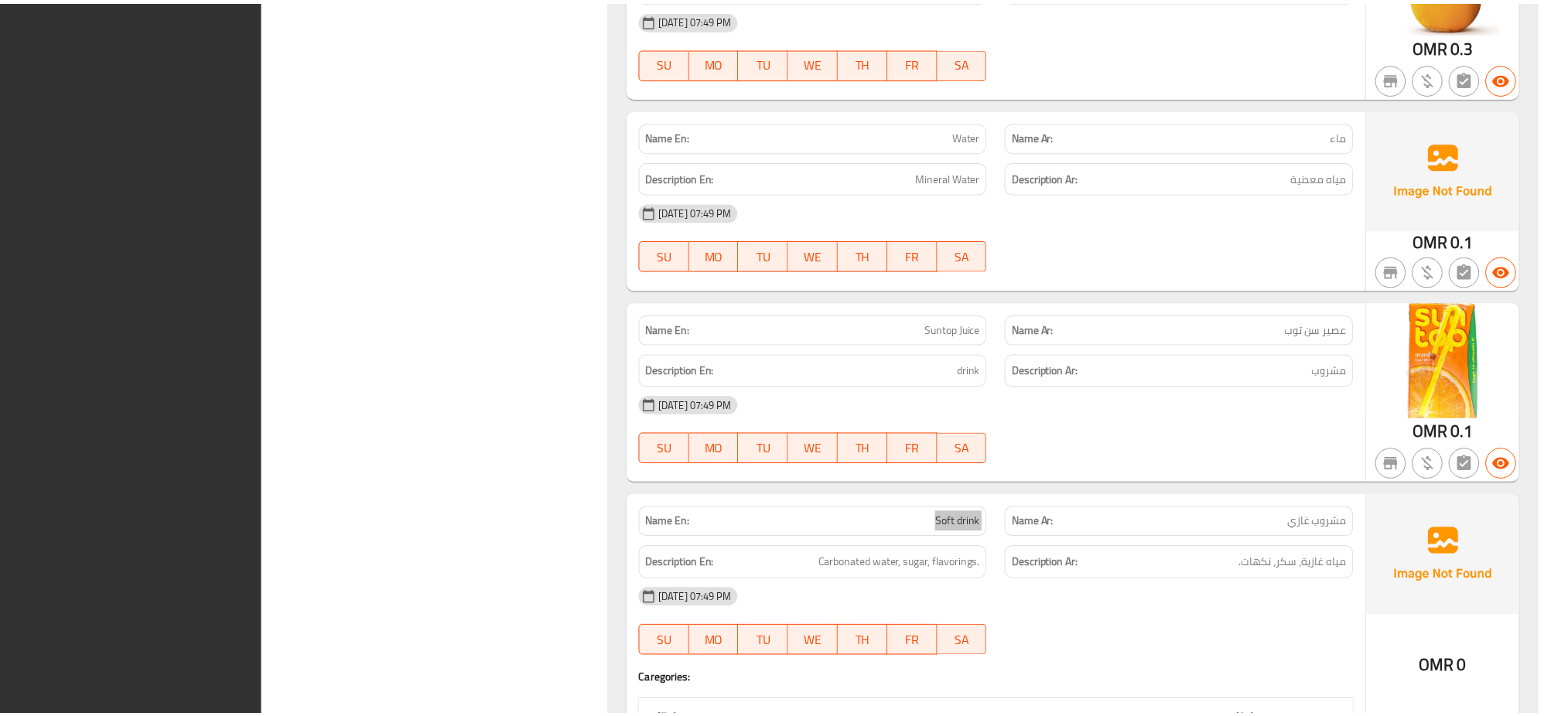
scroll to position [19823, 0]
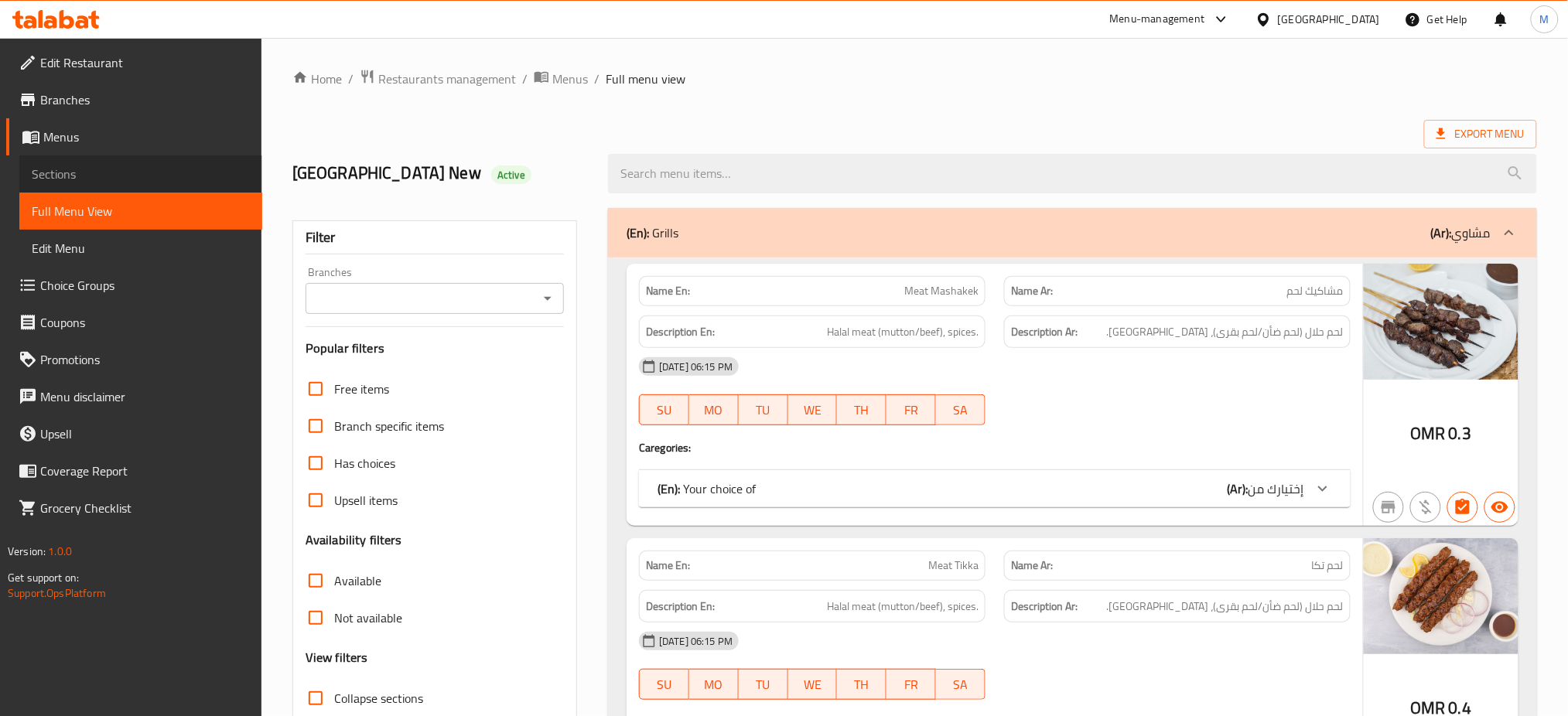
click at [162, 171] on span "Sections" at bounding box center [141, 174] width 218 height 18
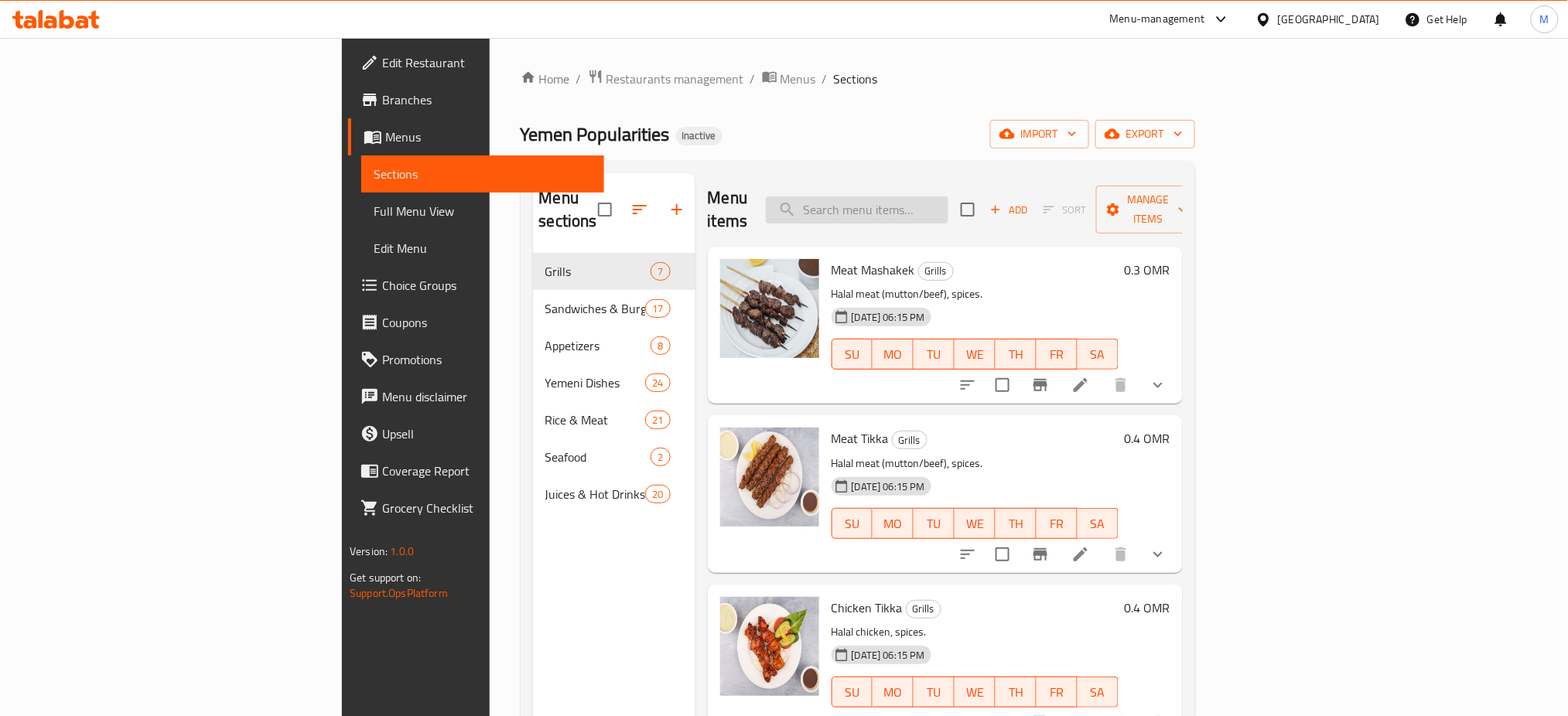
click at [948, 202] on input "search" at bounding box center [857, 211] width 182 height 27
paste input "Saudi Madgout Quarter Chicken"
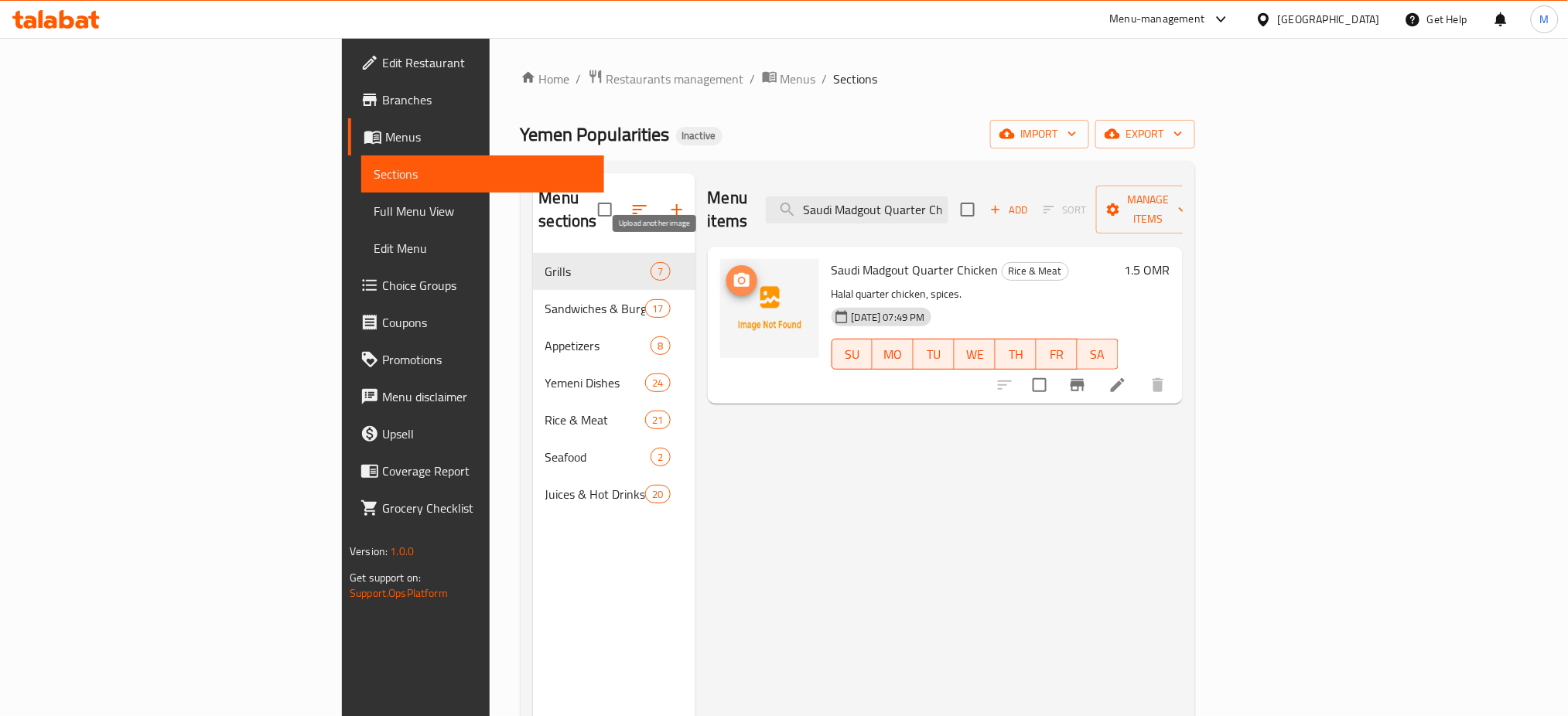
click at [726, 272] on span "upload picture" at bounding box center [741, 281] width 31 height 18
click at [948, 198] on input "Saudi Madgout Quarter Chicken" at bounding box center [857, 211] width 182 height 27
paste input "Medjoon"
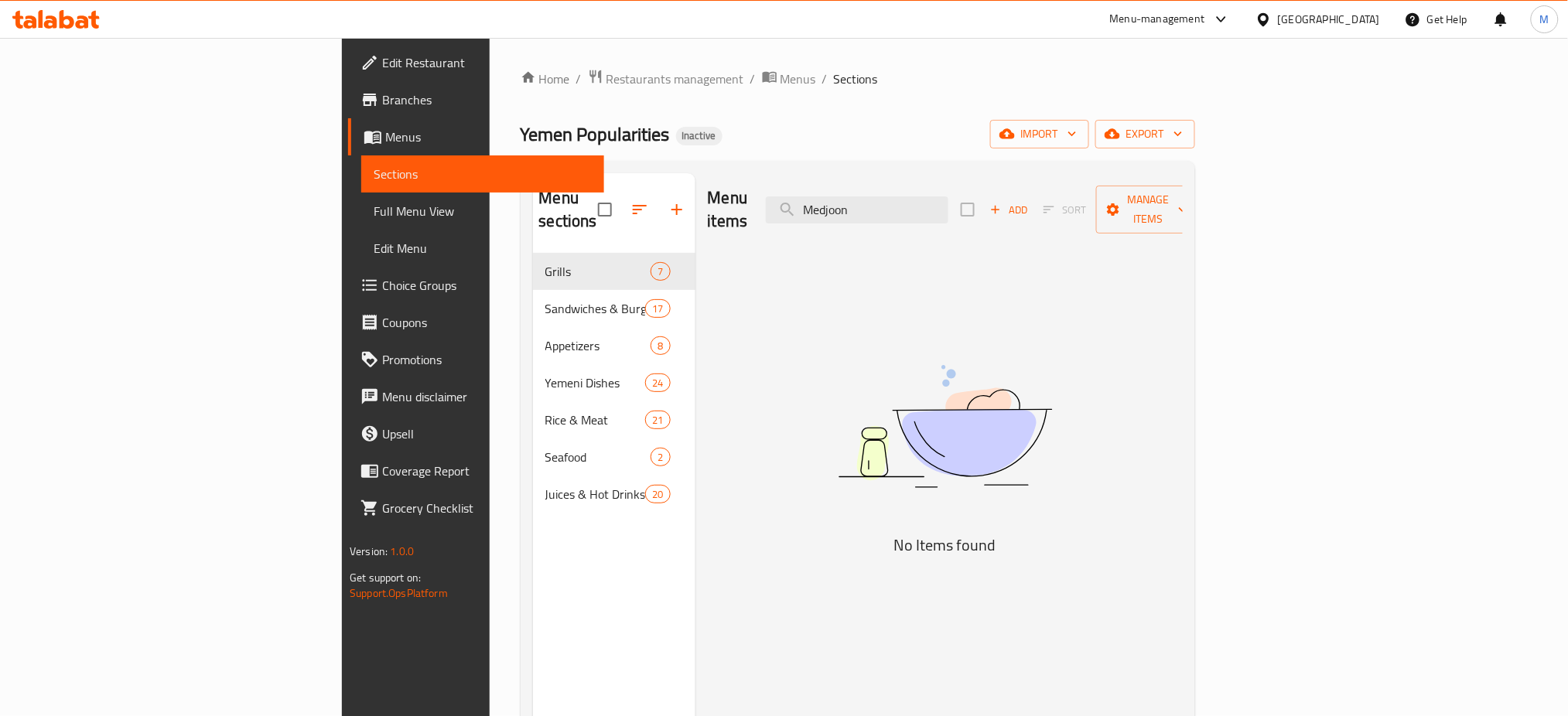
paste input "search"
type input "Saudi Madgout Quarter Chicken"
